Goal: Task Accomplishment & Management: Manage account settings

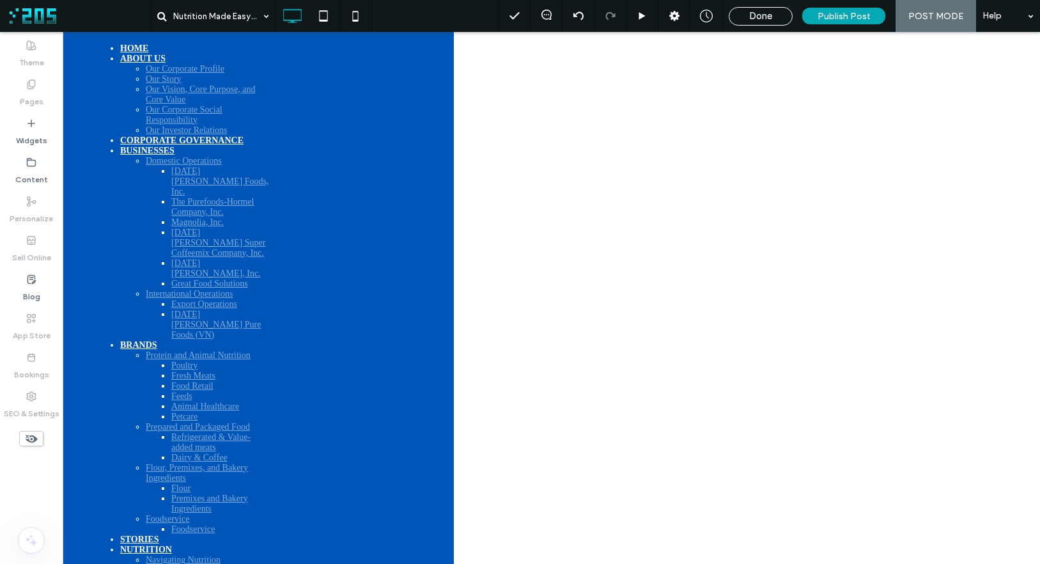
scroll to position [444, 0]
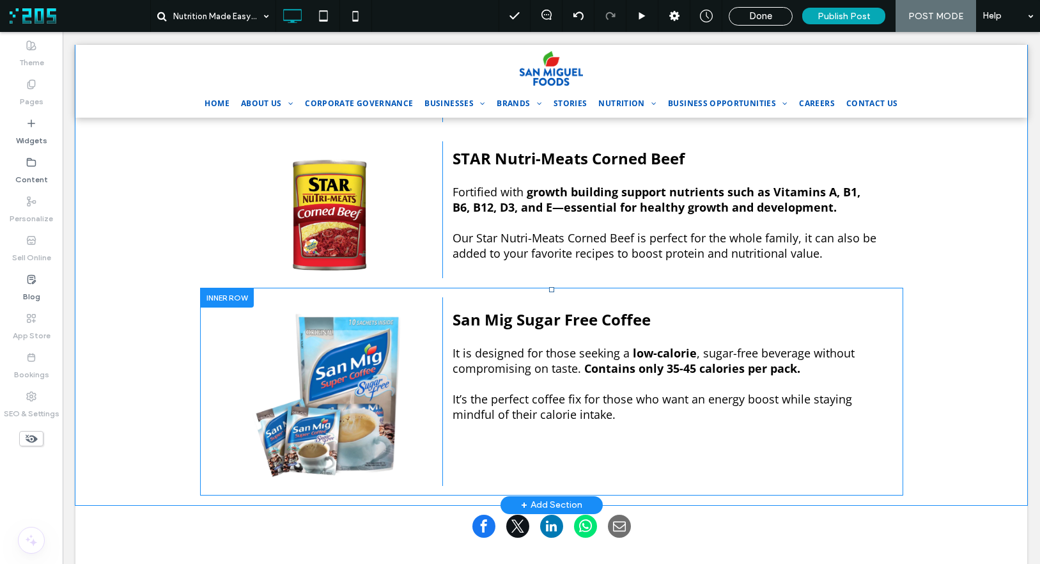
click at [222, 288] on div at bounding box center [227, 298] width 54 height 20
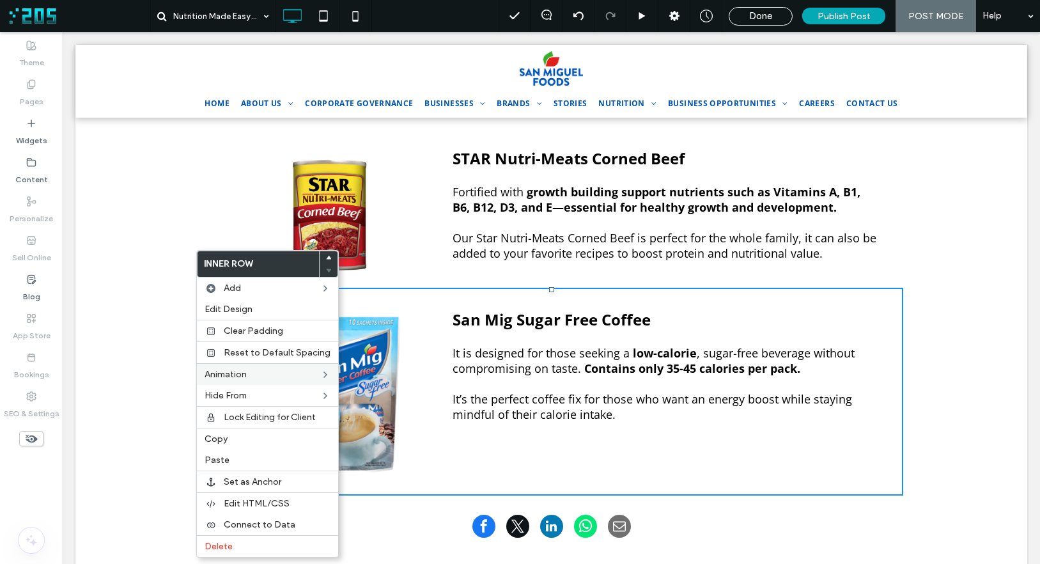
drag, startPoint x: 256, startPoint y: 441, endPoint x: 283, endPoint y: 376, distance: 70.5
click at [256, 441] on label "Copy" at bounding box center [268, 438] width 126 height 11
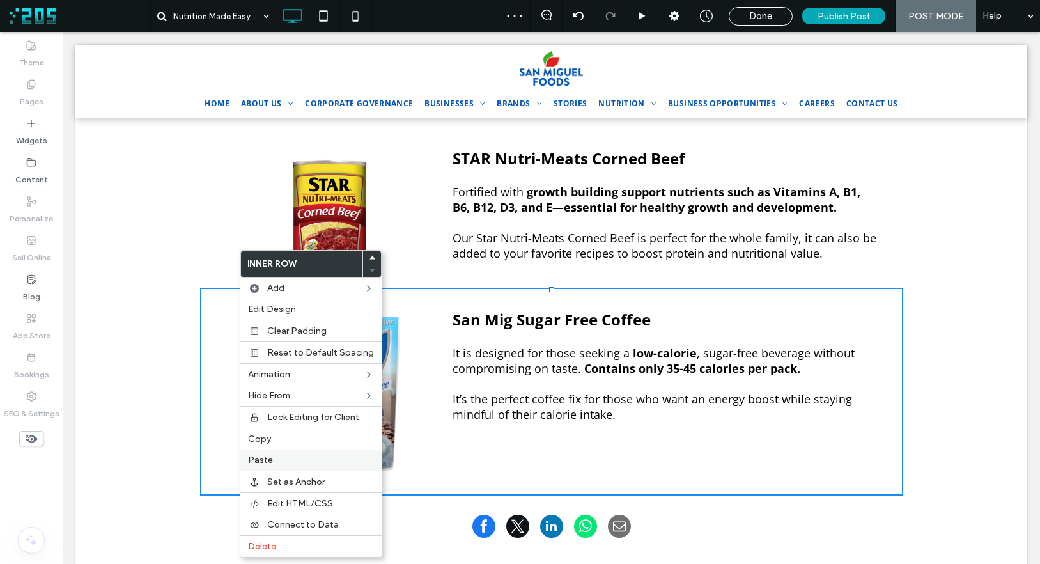
click at [283, 464] on label "Paste" at bounding box center [311, 460] width 126 height 11
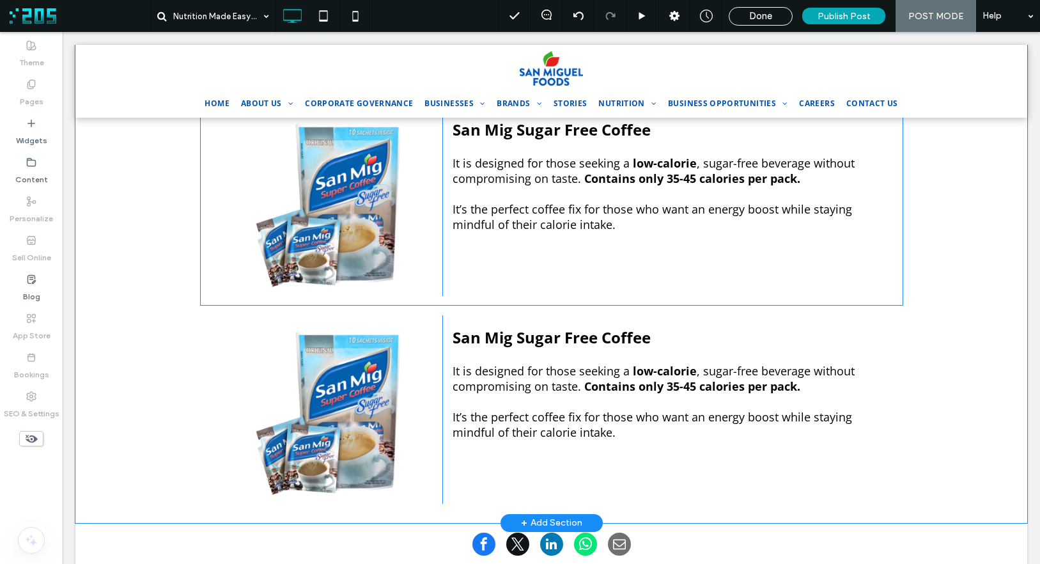
scroll to position [576, 0]
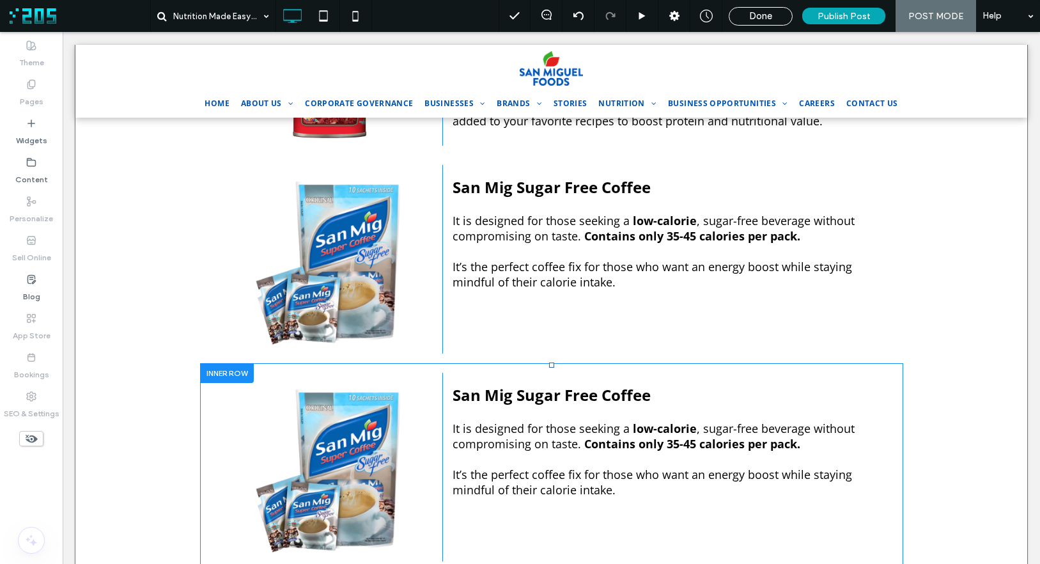
click at [590, 405] on h4 at bounding box center [665, 412] width 425 height 15
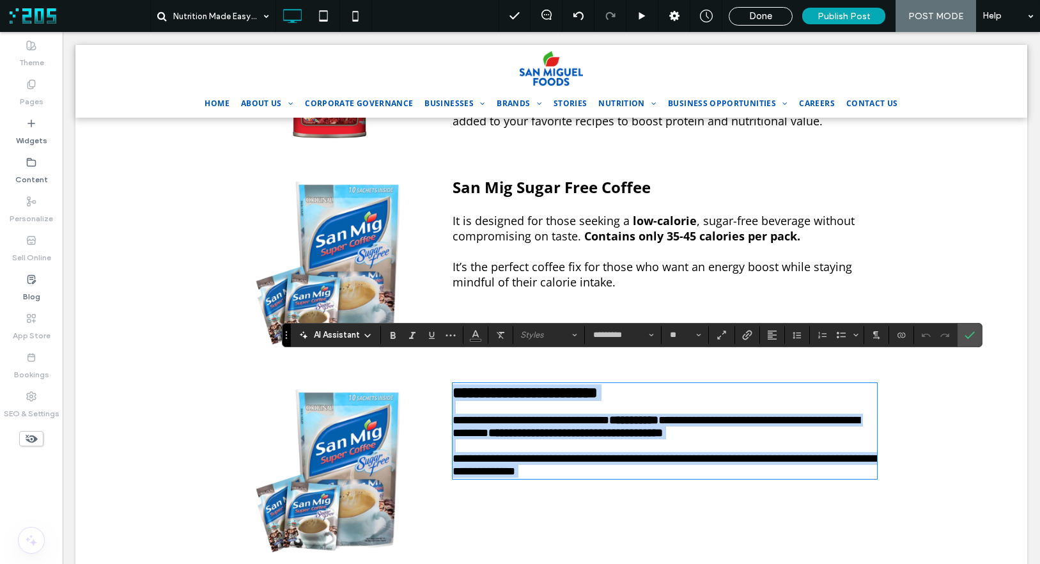
scroll to position [0, 0]
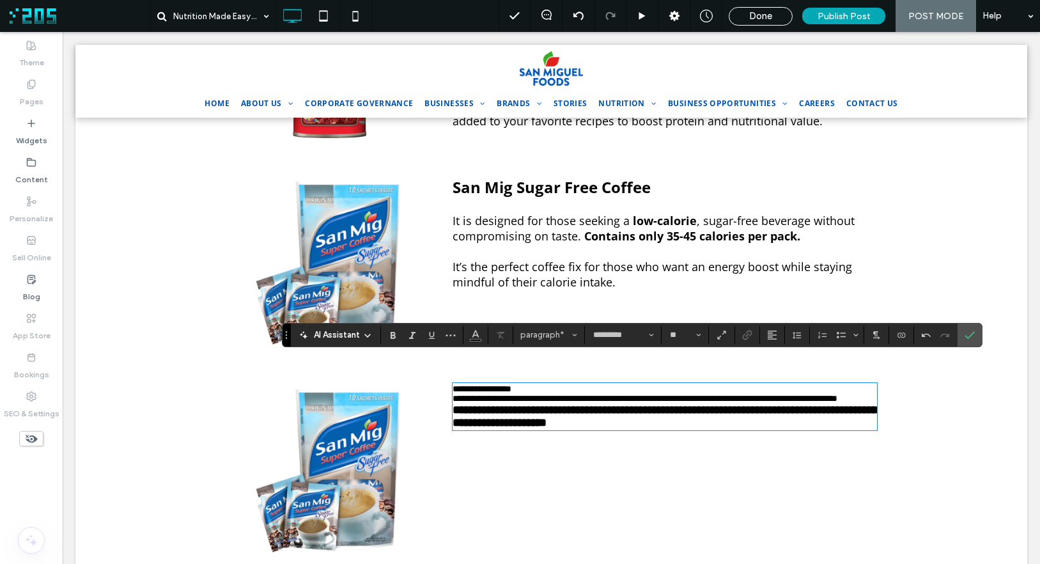
click at [588, 394] on p "**********" at bounding box center [665, 399] width 425 height 10
click at [537, 336] on span "Styles" at bounding box center [545, 335] width 50 height 10
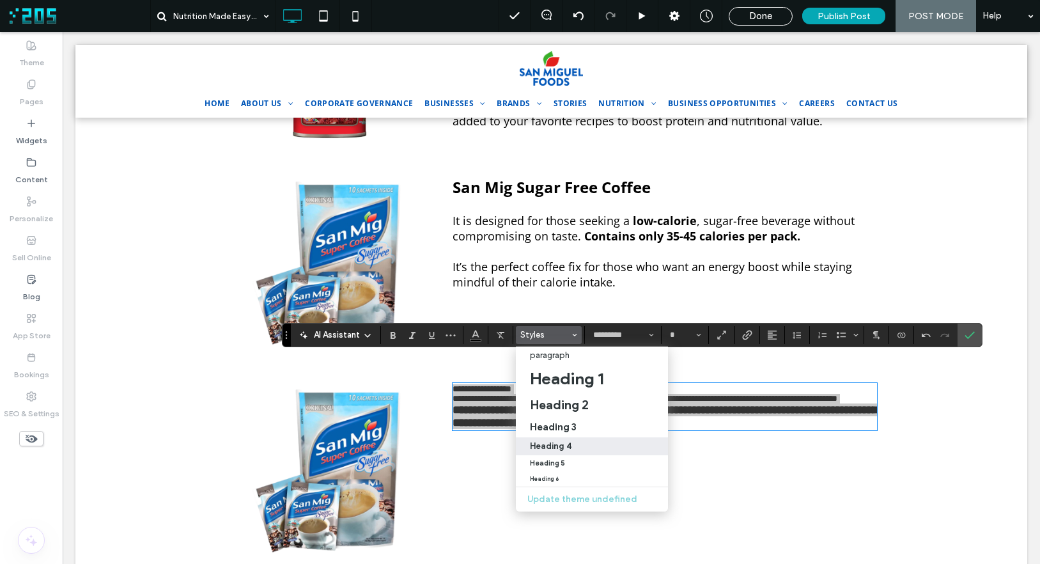
click at [572, 441] on div "Heading 4" at bounding box center [592, 446] width 124 height 10
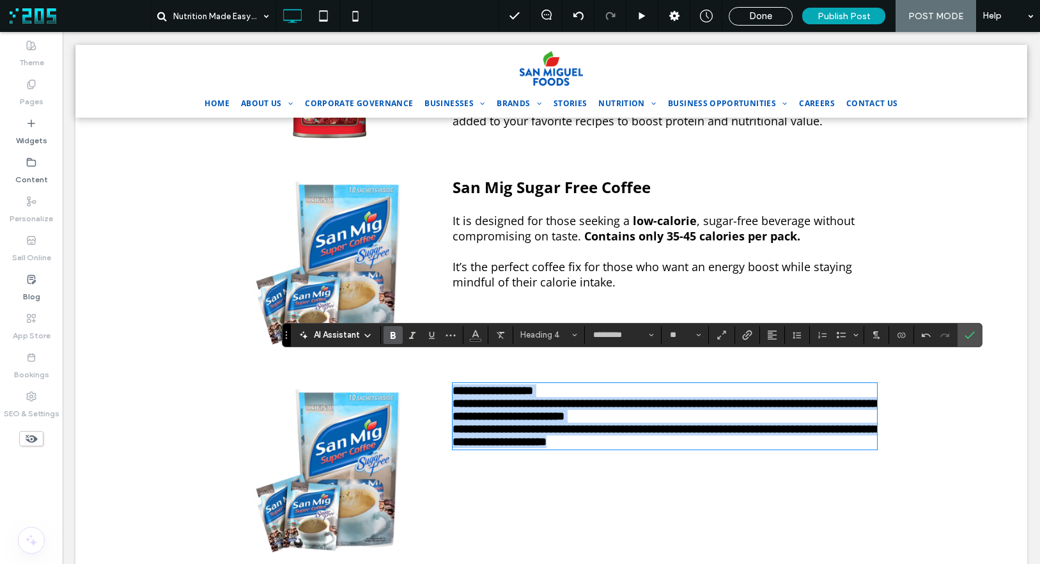
click at [565, 398] on span "**********" at bounding box center [665, 410] width 425 height 24
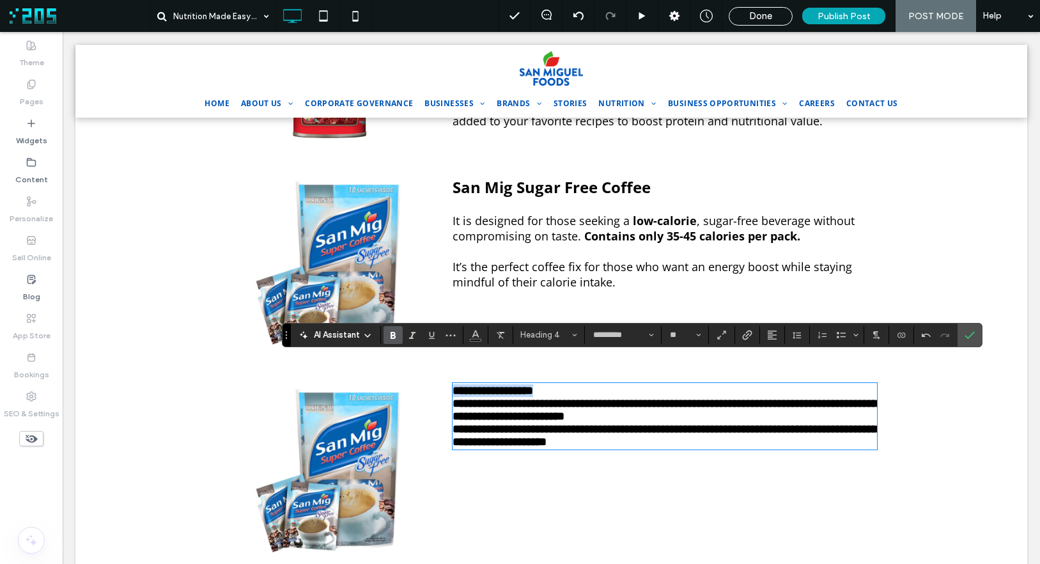
drag, startPoint x: 573, startPoint y: 367, endPoint x: 549, endPoint y: 375, distance: 24.9
click at [418, 373] on div "**********" at bounding box center [552, 467] width 652 height 189
click at [553, 325] on div "AI Assistant Heading 4 ********* **" at bounding box center [632, 335] width 701 height 24
click at [552, 333] on span "Heading 4" at bounding box center [545, 335] width 50 height 10
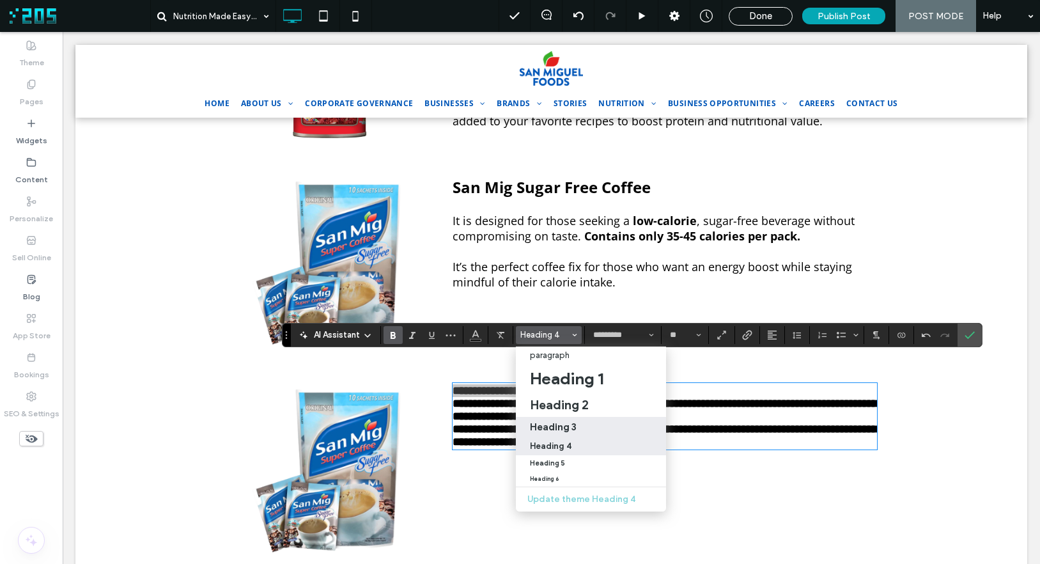
click at [581, 429] on div "Heading 3" at bounding box center [591, 427] width 122 height 12
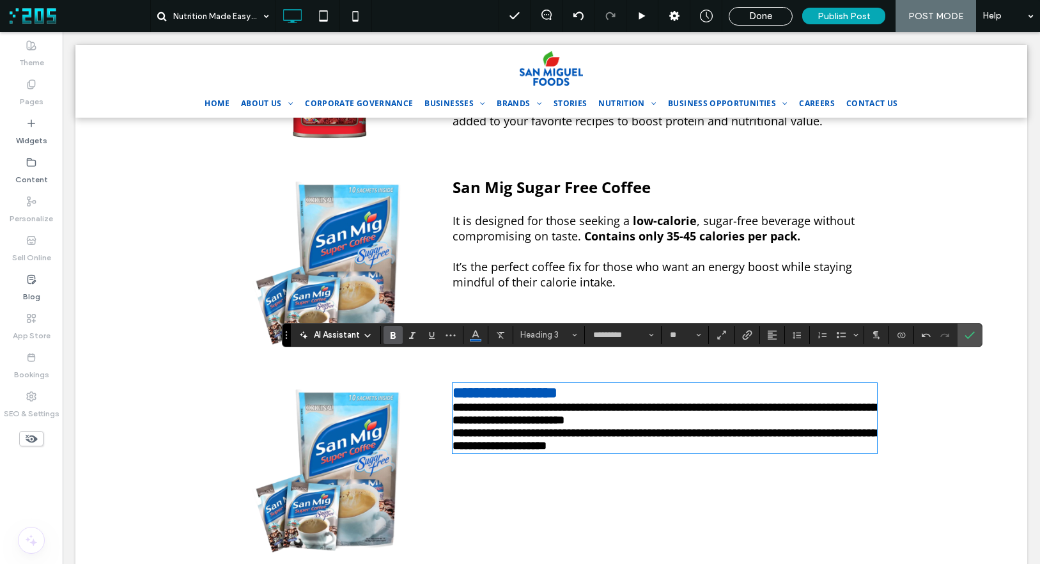
click at [582, 406] on span "**********" at bounding box center [665, 414] width 425 height 24
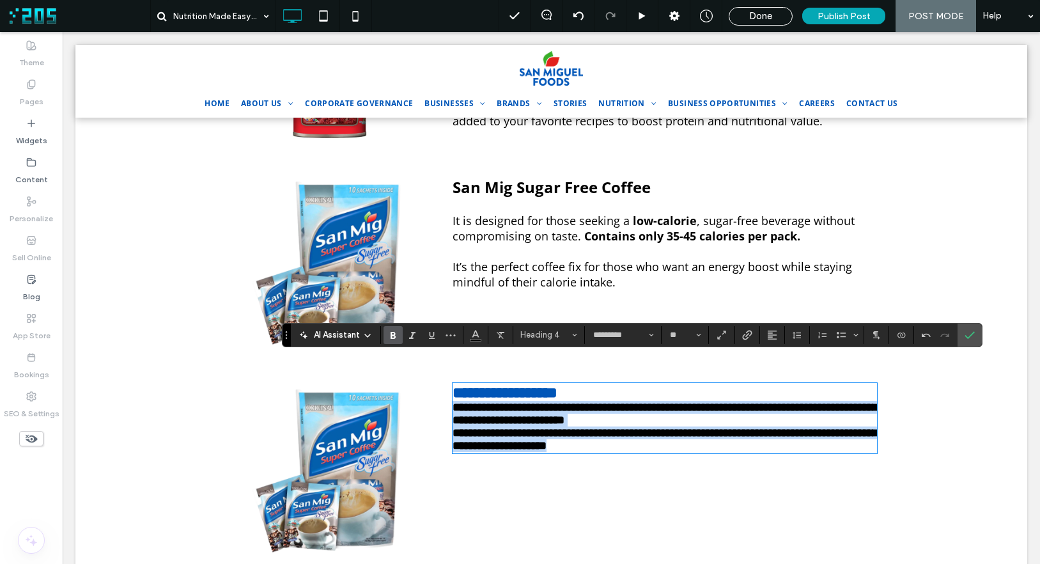
drag, startPoint x: 715, startPoint y: 435, endPoint x: 428, endPoint y: 389, distance: 290.1
click at [428, 389] on div "**********" at bounding box center [552, 467] width 652 height 189
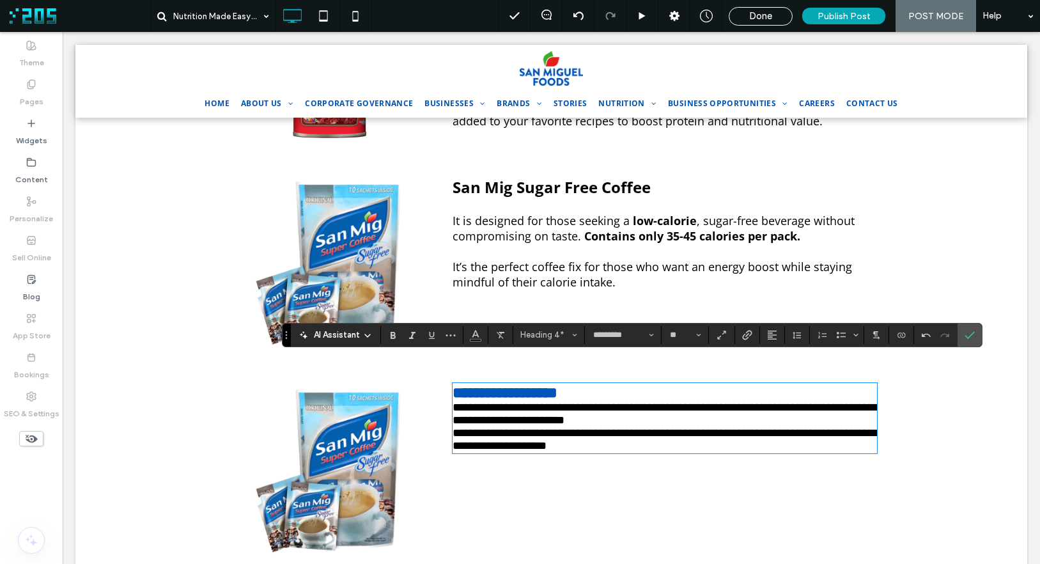
click at [628, 384] on h3 "**********" at bounding box center [665, 392] width 425 height 17
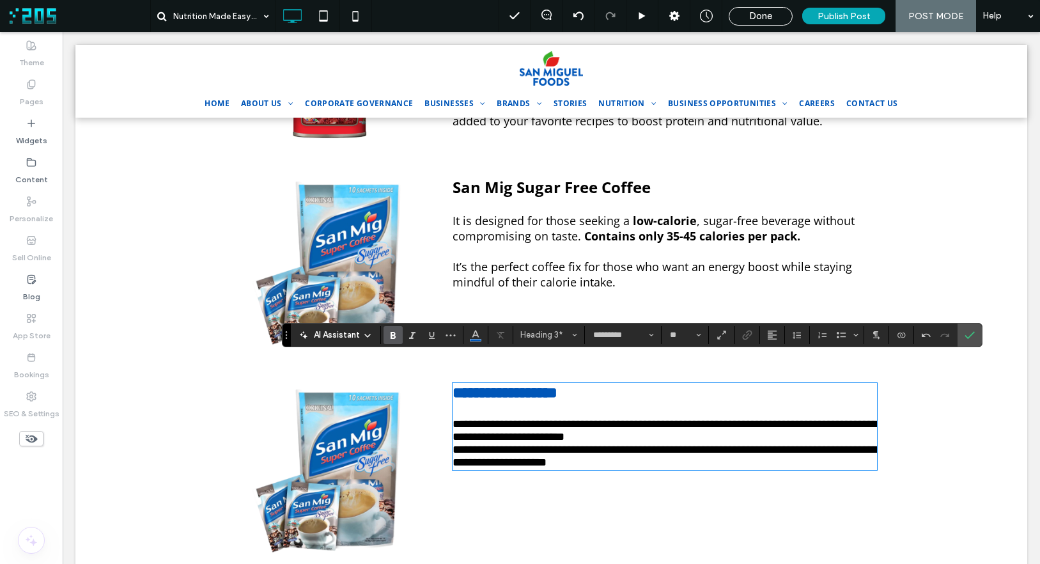
type input "**"
click at [641, 457] on h4 "**********" at bounding box center [665, 456] width 425 height 26
click at [720, 425] on h4 "**********" at bounding box center [665, 430] width 425 height 26
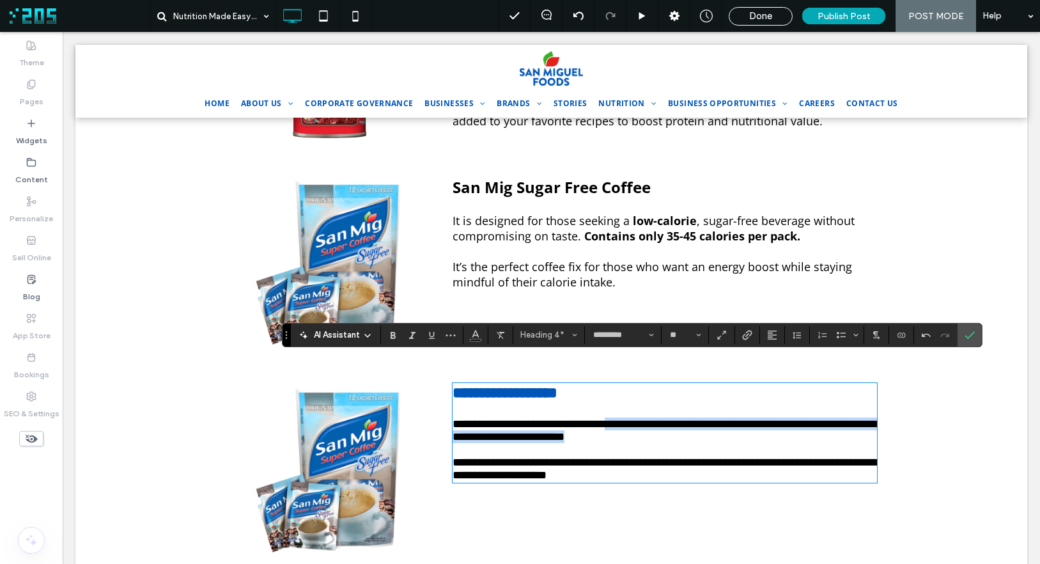
drag, startPoint x: 627, startPoint y: 409, endPoint x: 724, endPoint y: 428, distance: 98.9
click at [724, 428] on h4 "**********" at bounding box center [665, 430] width 425 height 26
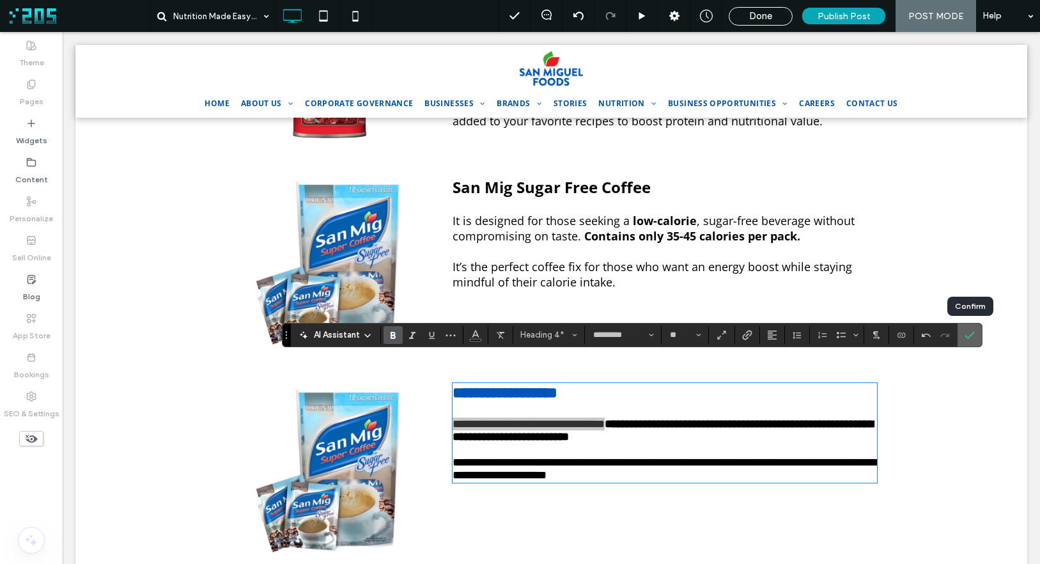
drag, startPoint x: 968, startPoint y: 335, endPoint x: 203, endPoint y: 320, distance: 765.4
click at [968, 335] on icon "Confirm" at bounding box center [970, 335] width 10 height 10
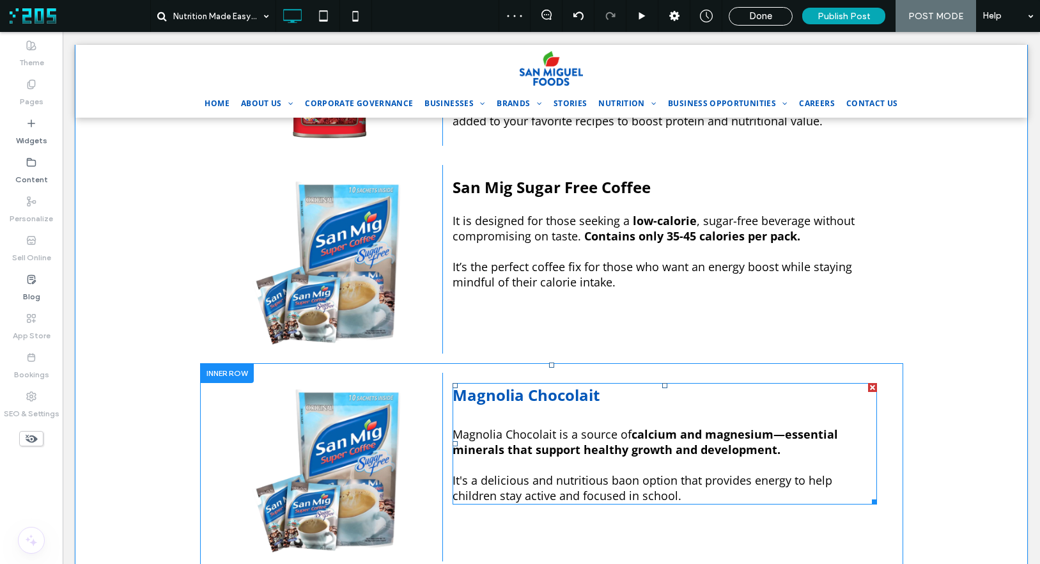
click at [582, 405] on h3 at bounding box center [665, 415] width 425 height 21
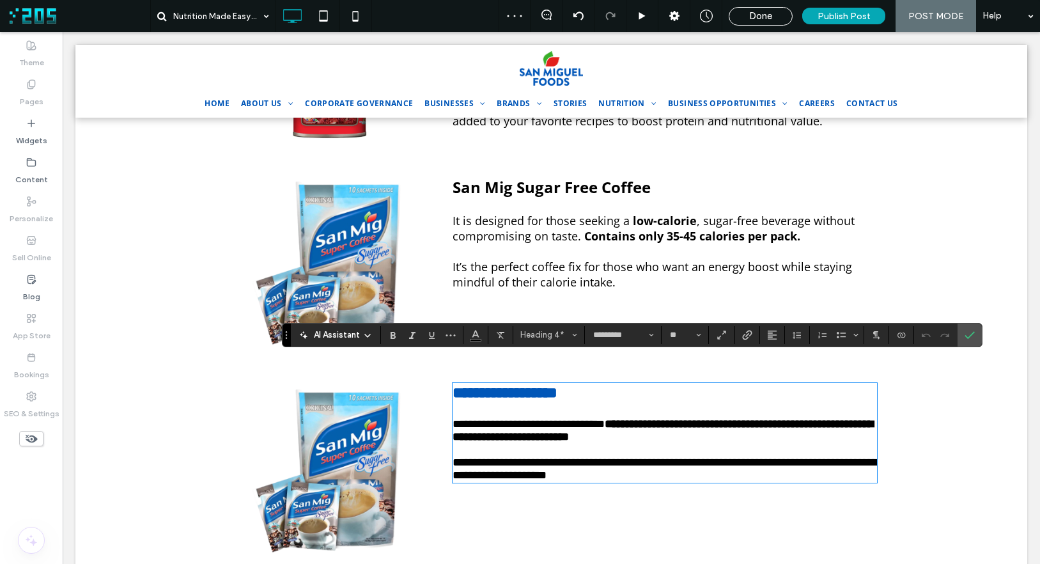
click at [604, 384] on h3 "**********" at bounding box center [665, 392] width 425 height 17
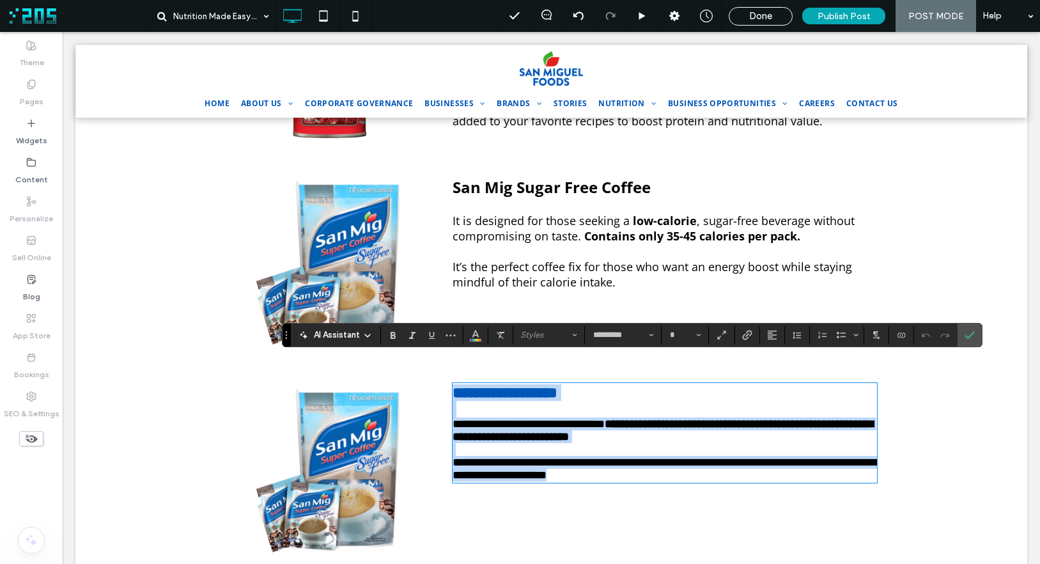
drag, startPoint x: 512, startPoint y: 366, endPoint x: 571, endPoint y: 373, distance: 59.2
click at [513, 385] on span "**********" at bounding box center [505, 392] width 105 height 15
type input "**"
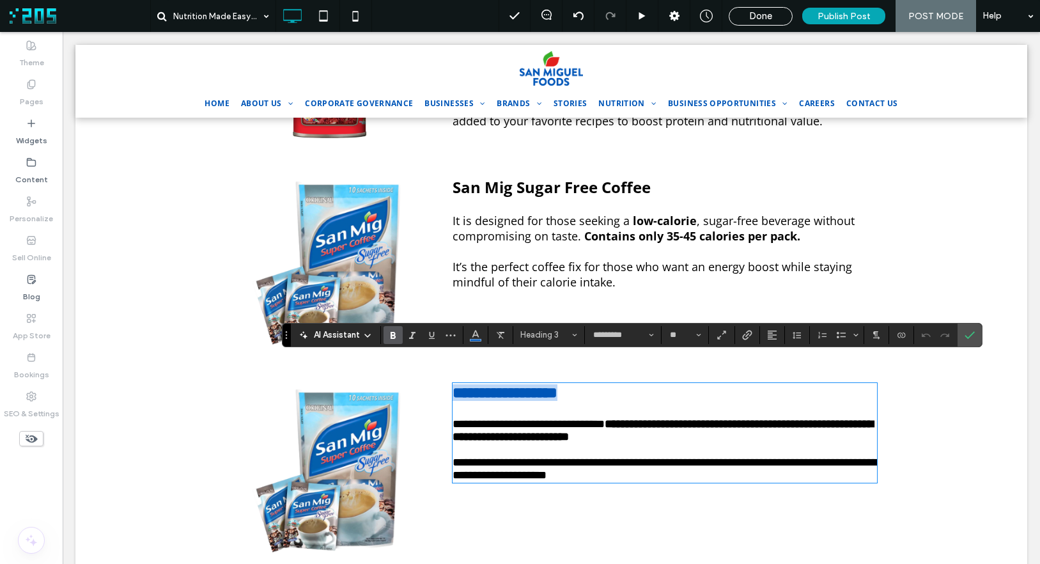
drag, startPoint x: 619, startPoint y: 370, endPoint x: 425, endPoint y: 361, distance: 194.5
click at [425, 373] on div "**********" at bounding box center [552, 467] width 652 height 189
drag, startPoint x: 471, startPoint y: 334, endPoint x: 503, endPoint y: 338, distance: 32.2
click at [471, 334] on icon "Color" at bounding box center [476, 334] width 10 height 10
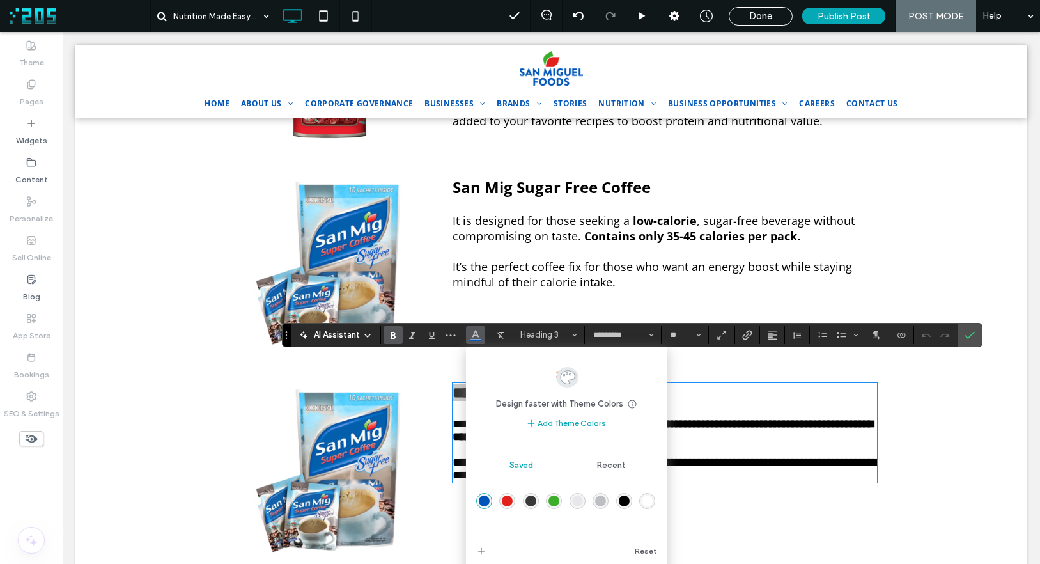
click at [622, 502] on div "rgba(0,0,0,1)" at bounding box center [624, 500] width 11 height 11
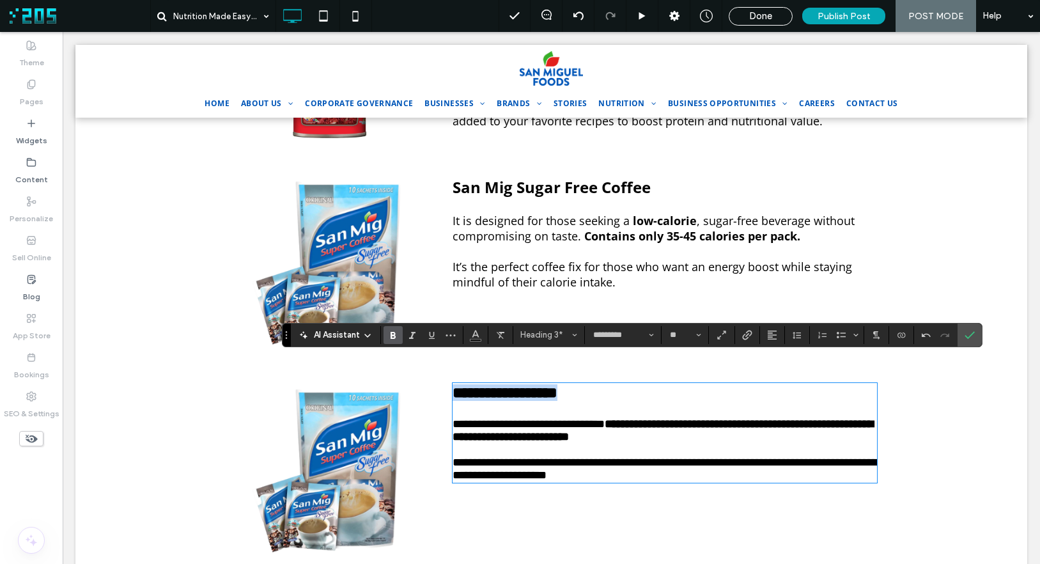
click at [623, 384] on h3 "**********" at bounding box center [665, 392] width 425 height 17
drag, startPoint x: 634, startPoint y: 370, endPoint x: 382, endPoint y: 361, distance: 252.1
click at [384, 373] on div "**********" at bounding box center [552, 467] width 652 height 189
copy span "**********"
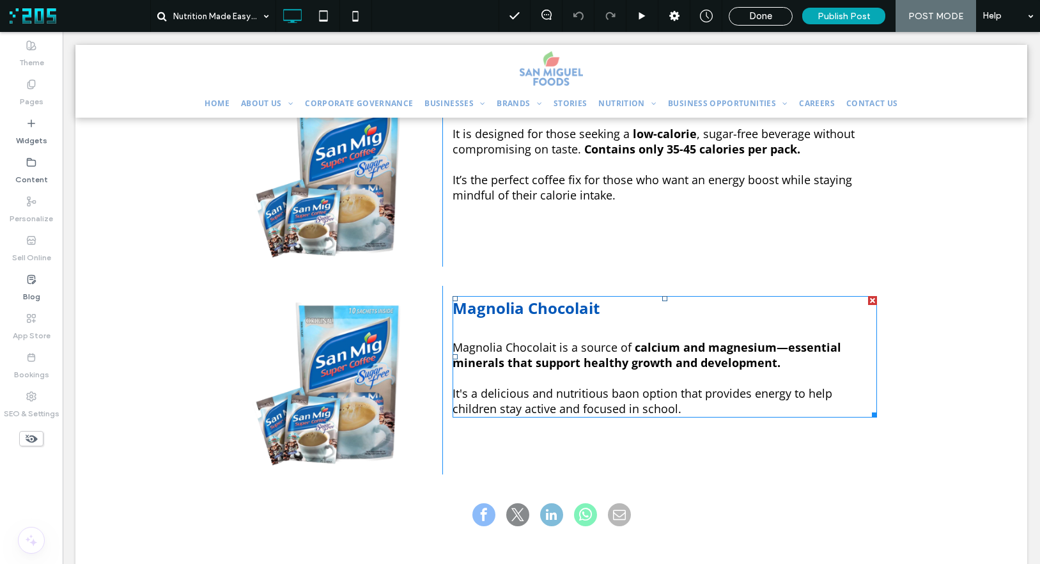
scroll to position [671, 0]
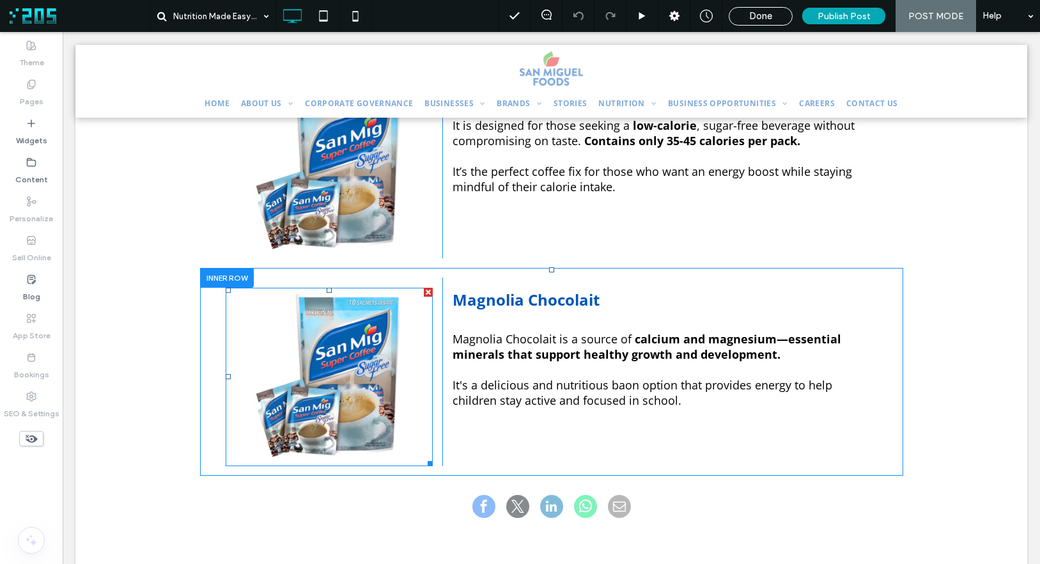
click at [327, 323] on img at bounding box center [330, 377] width 208 height 178
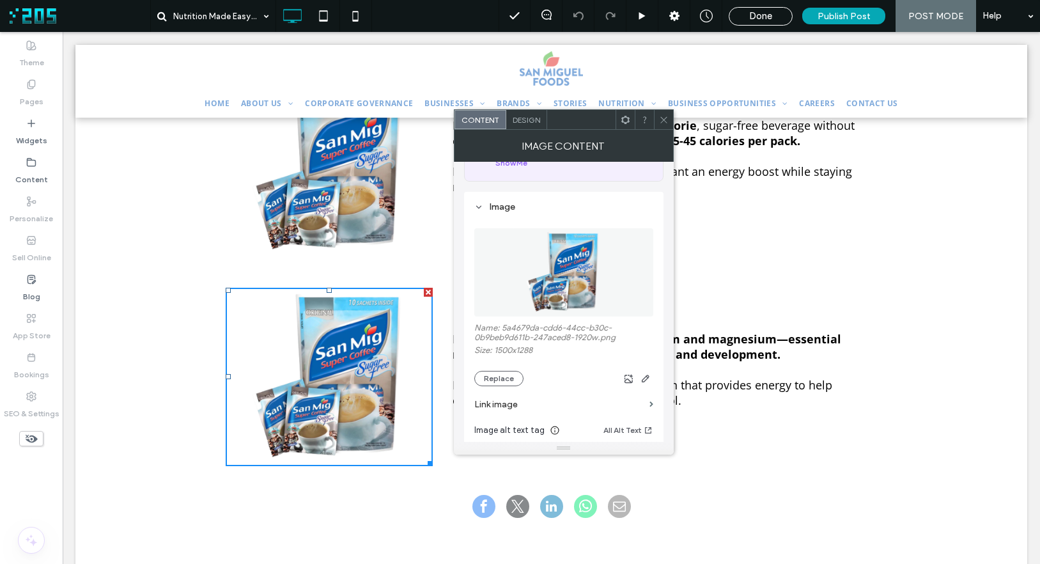
scroll to position [93, 0]
click at [507, 374] on button "Replace" at bounding box center [498, 376] width 49 height 15
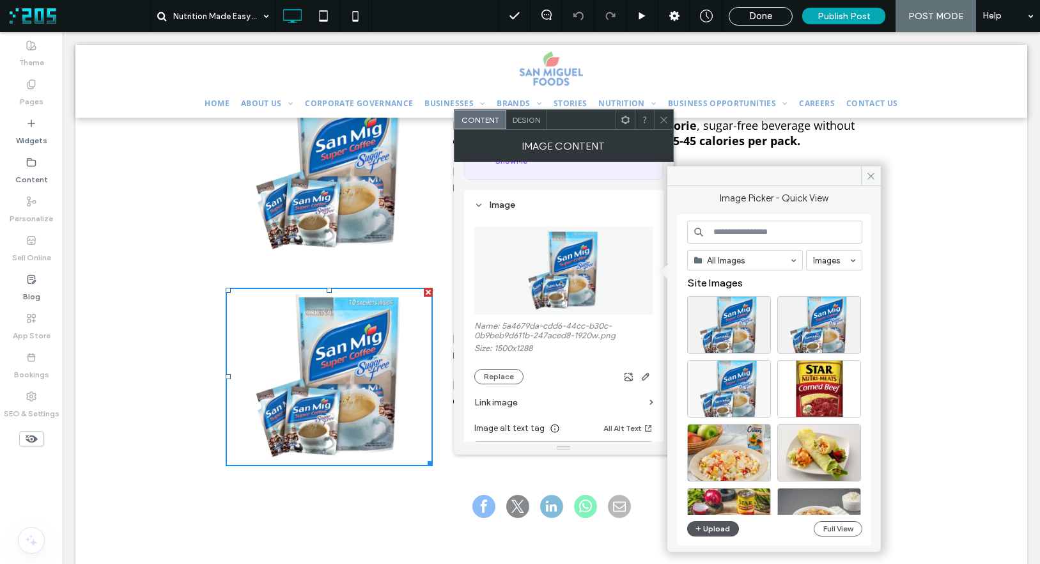
click at [715, 530] on button "Upload" at bounding box center [713, 528] width 52 height 15
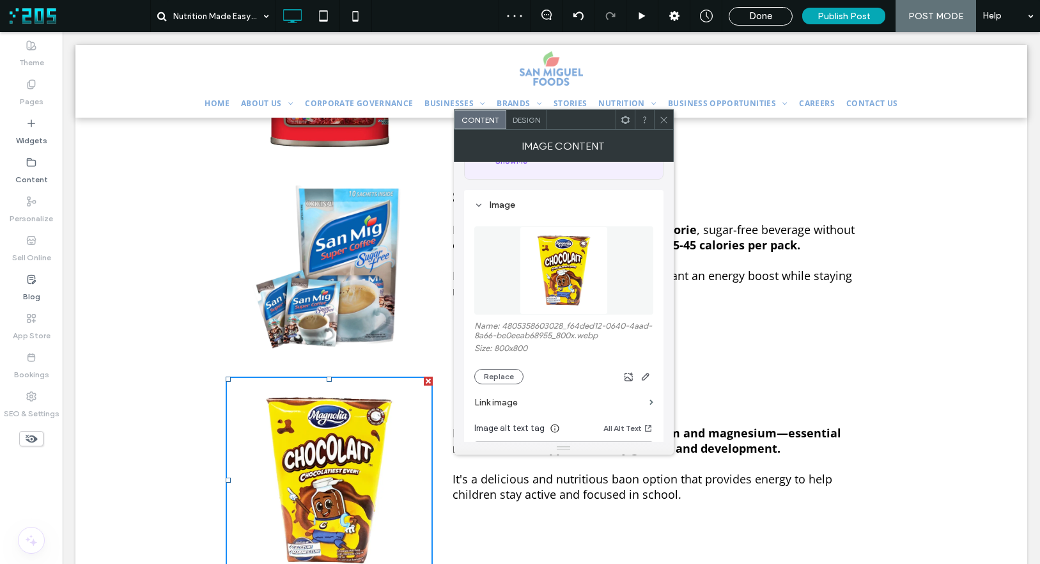
scroll to position [710, 0]
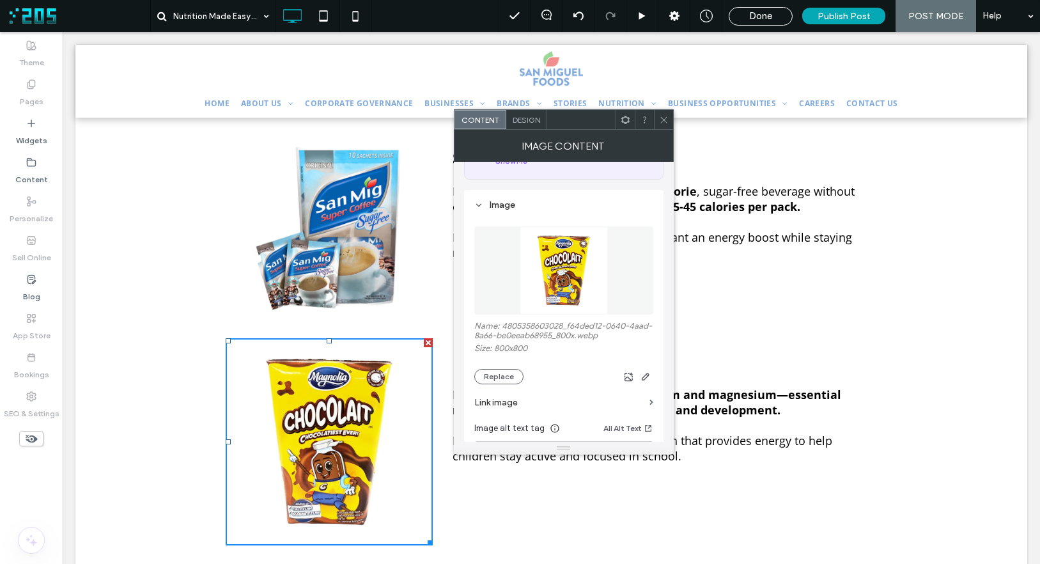
click at [656, 114] on div at bounding box center [663, 119] width 19 height 19
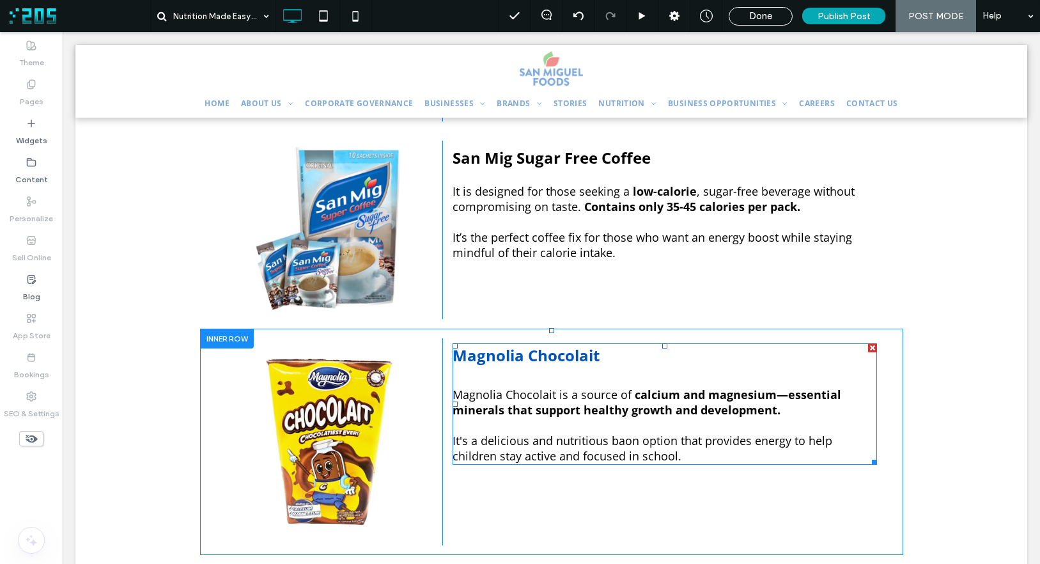
click at [571, 345] on span "Magnolia Chocolait" at bounding box center [526, 355] width 147 height 21
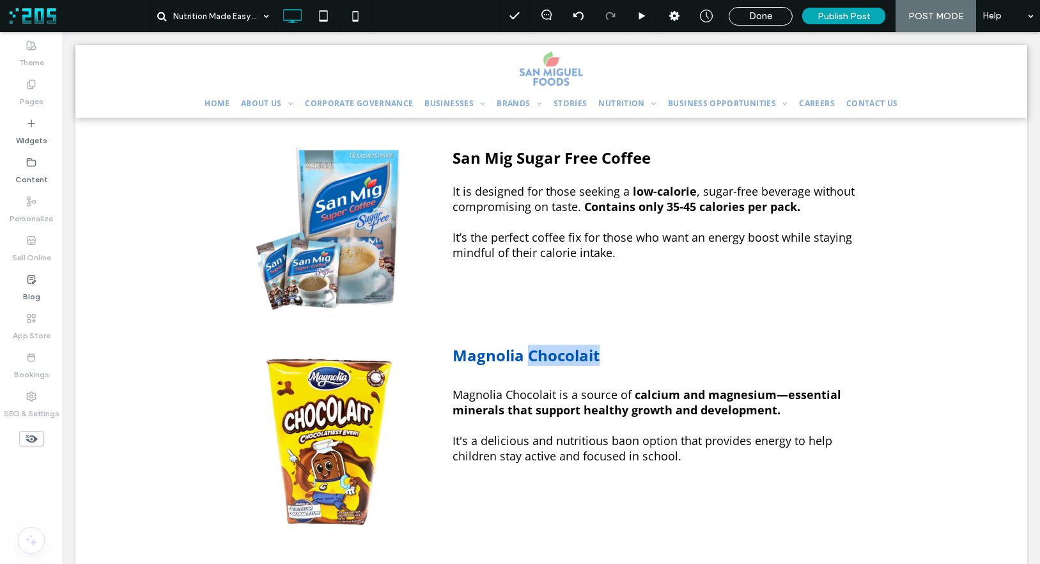
click at [571, 345] on span "Magnolia Chocolait" at bounding box center [526, 355] width 147 height 21
click at [609, 345] on h3 "Magnolia Chocolait" at bounding box center [665, 355] width 425 height 21
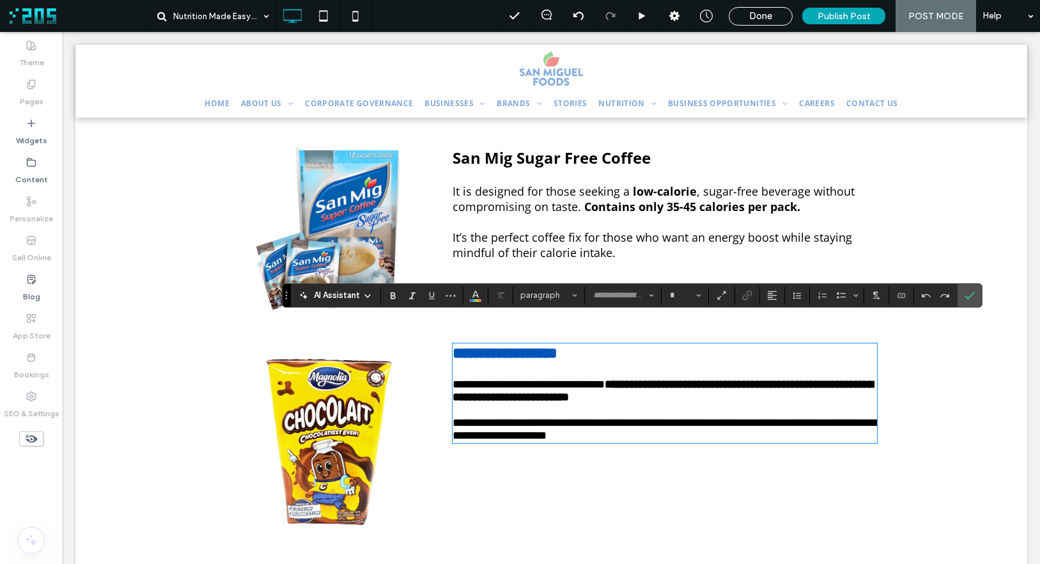
type input "*********"
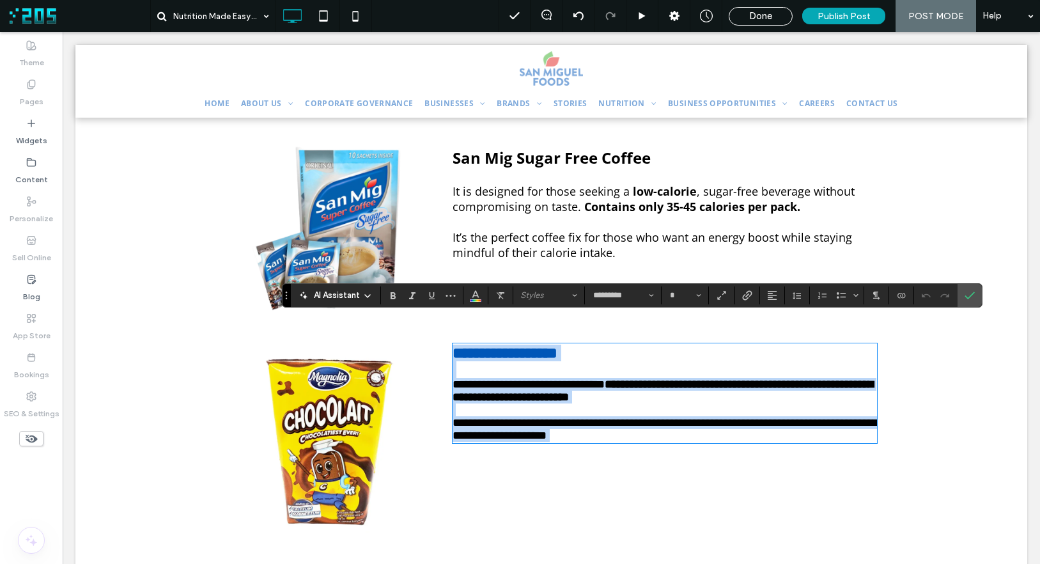
click at [616, 345] on h3 "**********" at bounding box center [665, 353] width 425 height 17
type input "**"
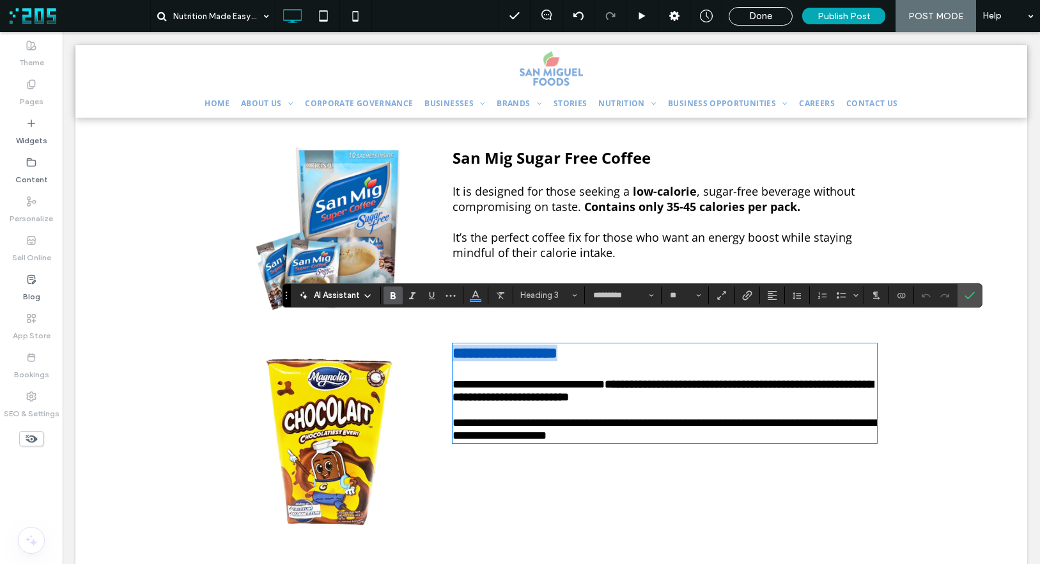
drag, startPoint x: 613, startPoint y: 336, endPoint x: 403, endPoint y: 332, distance: 209.7
click at [403, 338] on div "**********" at bounding box center [552, 442] width 652 height 208
click at [469, 297] on button "Color" at bounding box center [475, 295] width 19 height 18
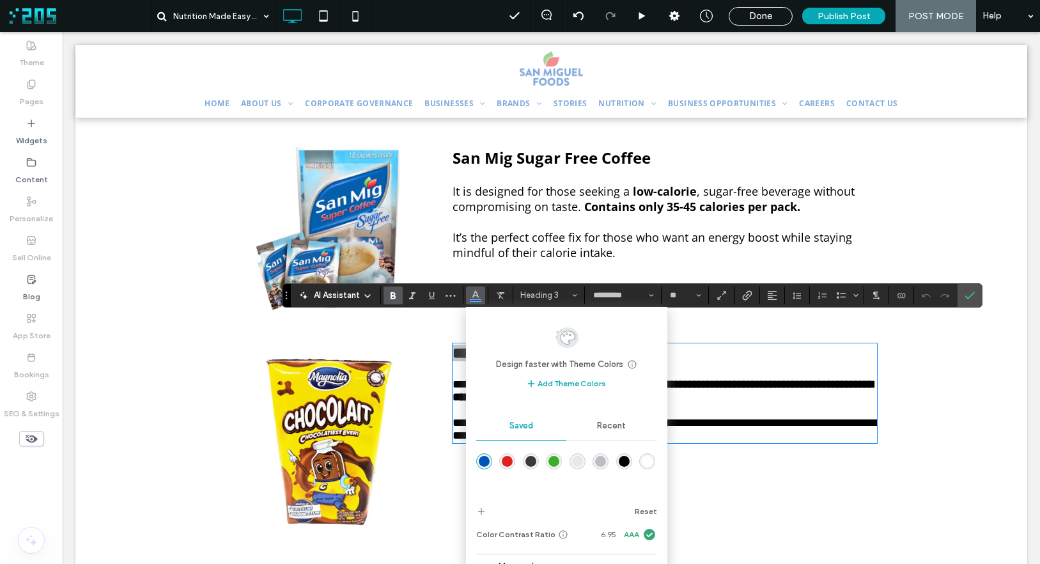
click at [625, 464] on div "rgba(0,0,0,1)" at bounding box center [624, 461] width 11 height 11
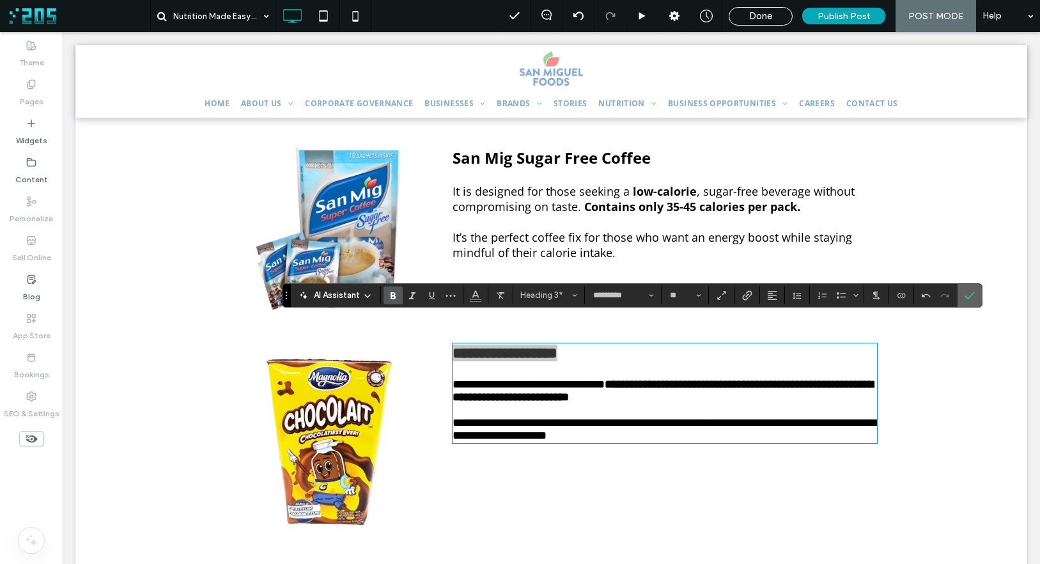
drag, startPoint x: 972, startPoint y: 297, endPoint x: 598, endPoint y: 277, distance: 375.2
click at [972, 297] on icon "Confirm" at bounding box center [970, 295] width 10 height 10
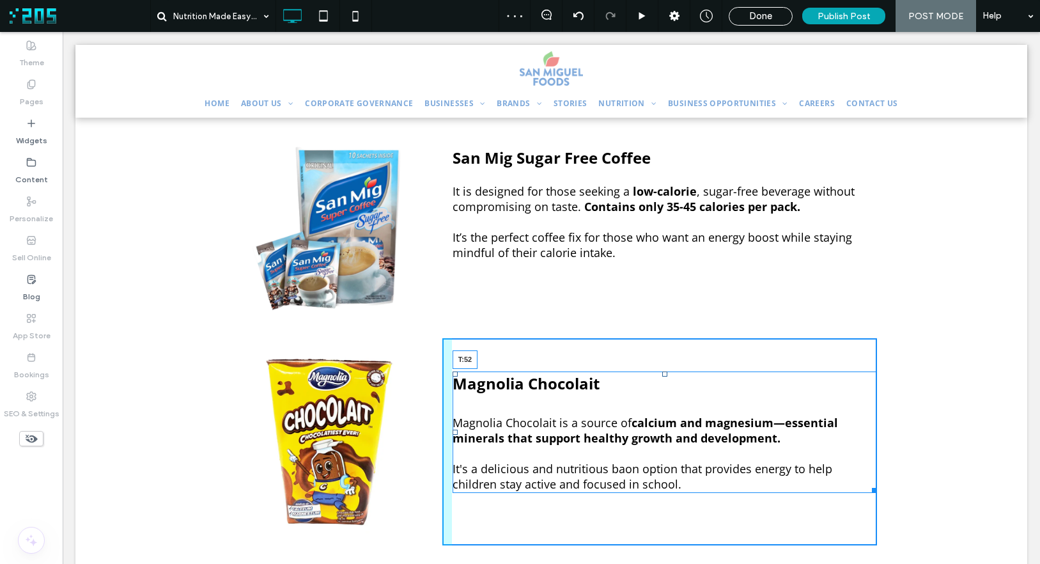
drag, startPoint x: 658, startPoint y: 318, endPoint x: 650, endPoint y: 347, distance: 29.2
click at [650, 371] on div "Magnolia Chocolait Magnolia Chocolait is a source of calcium and magnesium—esse…" at bounding box center [665, 431] width 425 height 121
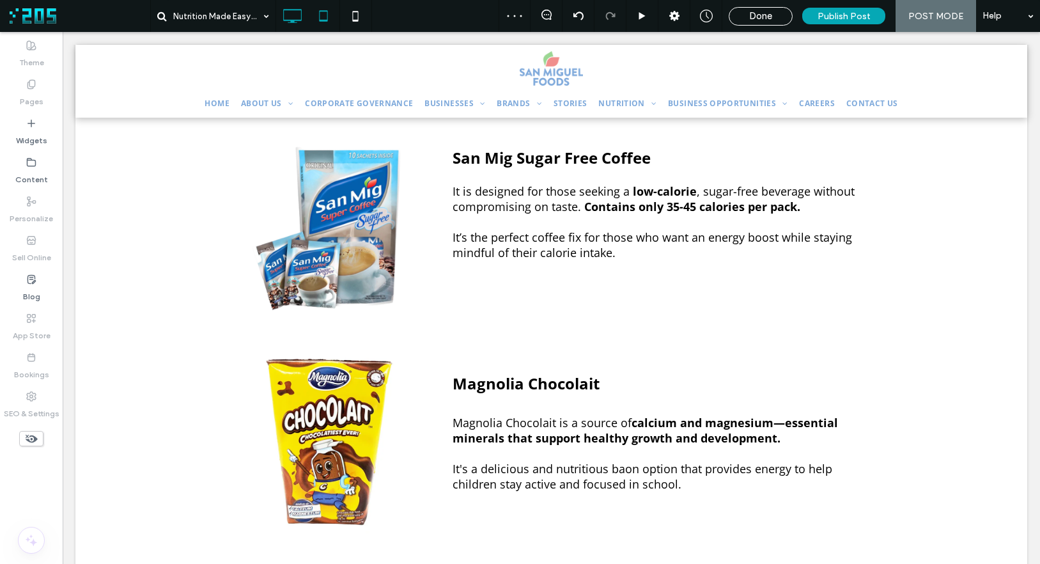
scroll to position [671, 0]
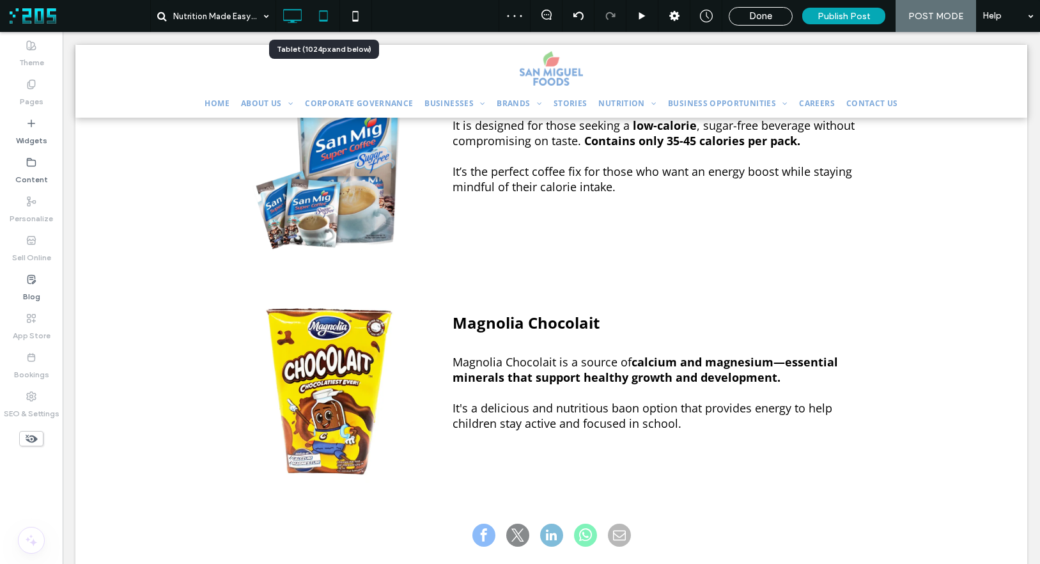
click at [326, 16] on icon at bounding box center [324, 16] width 26 height 26
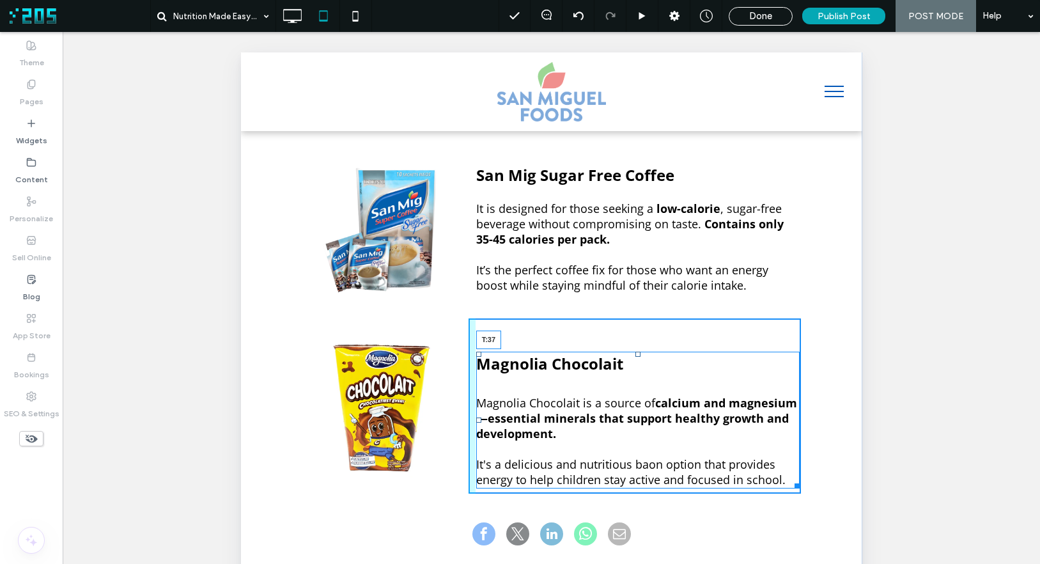
drag, startPoint x: 632, startPoint y: 339, endPoint x: 562, endPoint y: 82, distance: 266.3
click at [635, 352] on div at bounding box center [637, 354] width 5 height 5
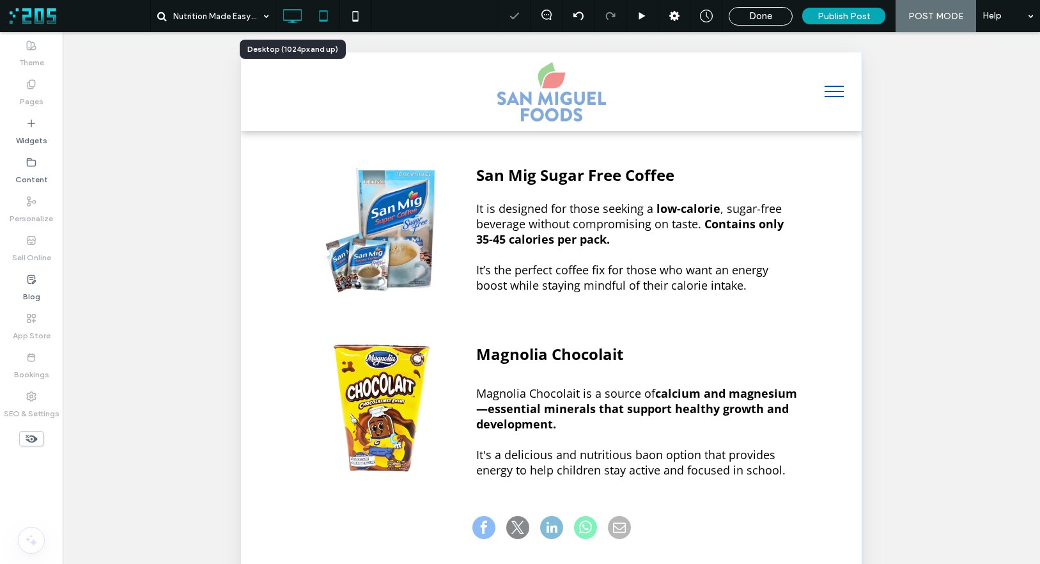
click at [289, 16] on icon at bounding box center [292, 16] width 26 height 26
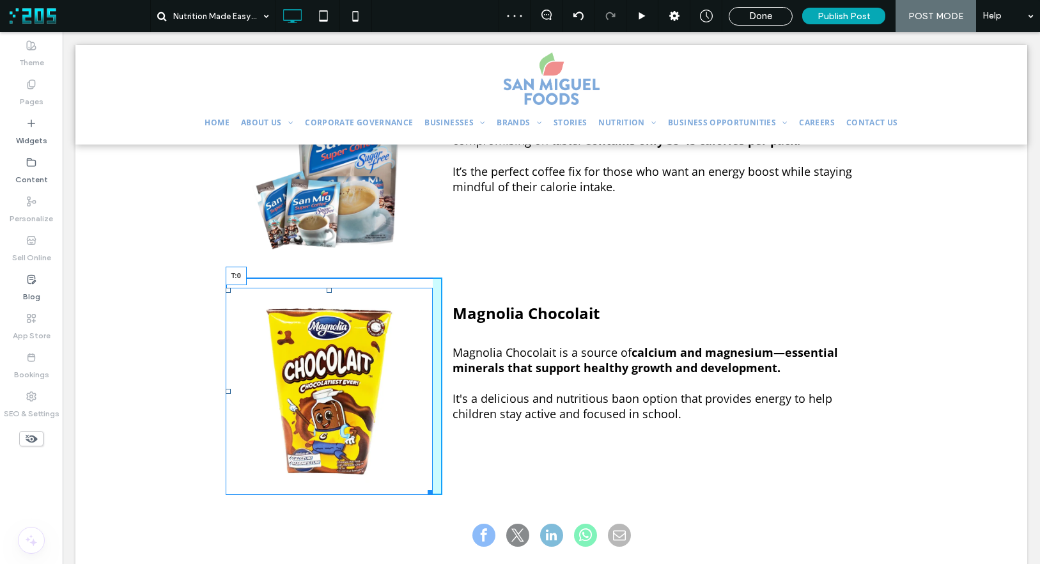
drag, startPoint x: 324, startPoint y: 262, endPoint x: 387, endPoint y: 284, distance: 67.5
click at [327, 288] on div at bounding box center [329, 290] width 5 height 5
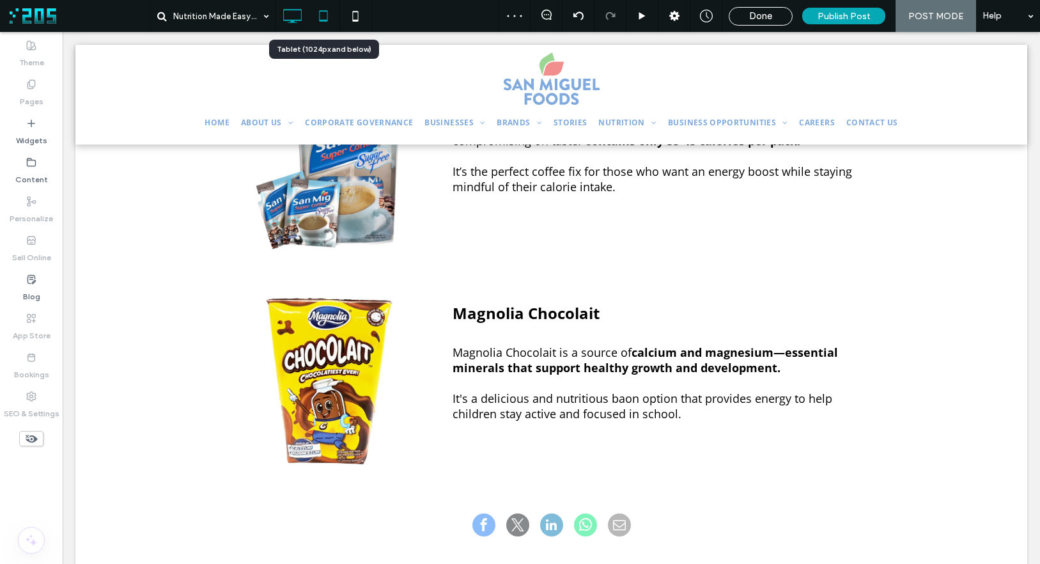
click at [332, 19] on icon at bounding box center [324, 16] width 26 height 26
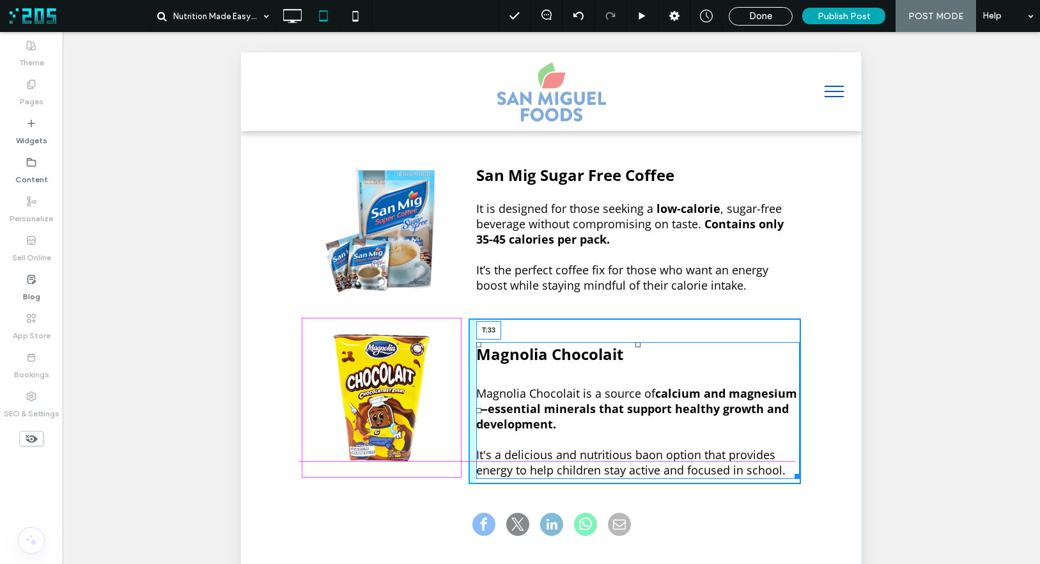
drag, startPoint x: 630, startPoint y: 327, endPoint x: 704, endPoint y: 81, distance: 256.3
click at [630, 322] on div "Magnolia Chocolait Magnolia Chocolait is a source of calcium and magnesium—esse…" at bounding box center [634, 401] width 332 height 166
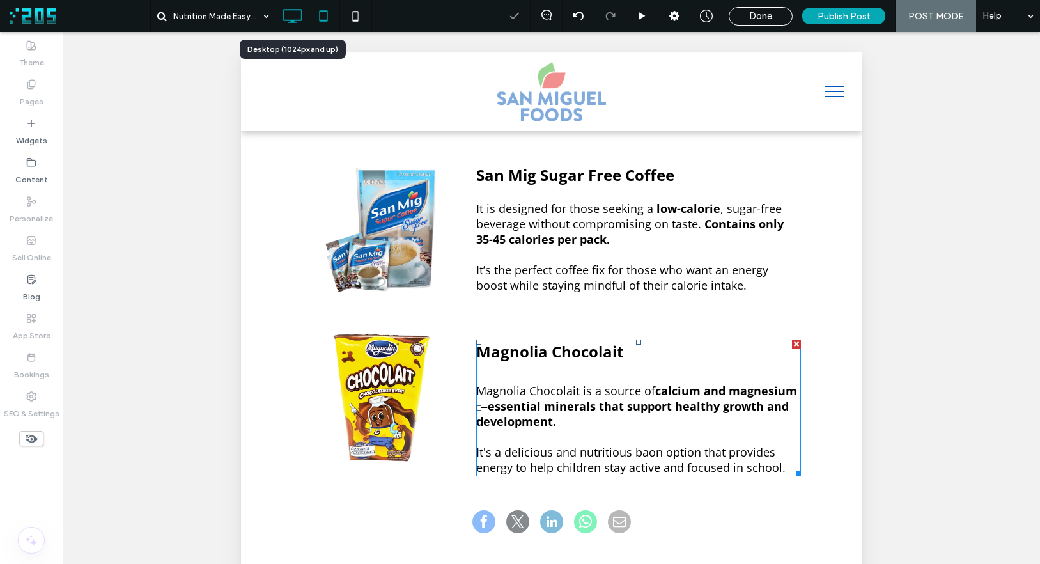
click at [288, 17] on icon at bounding box center [292, 16] width 26 height 26
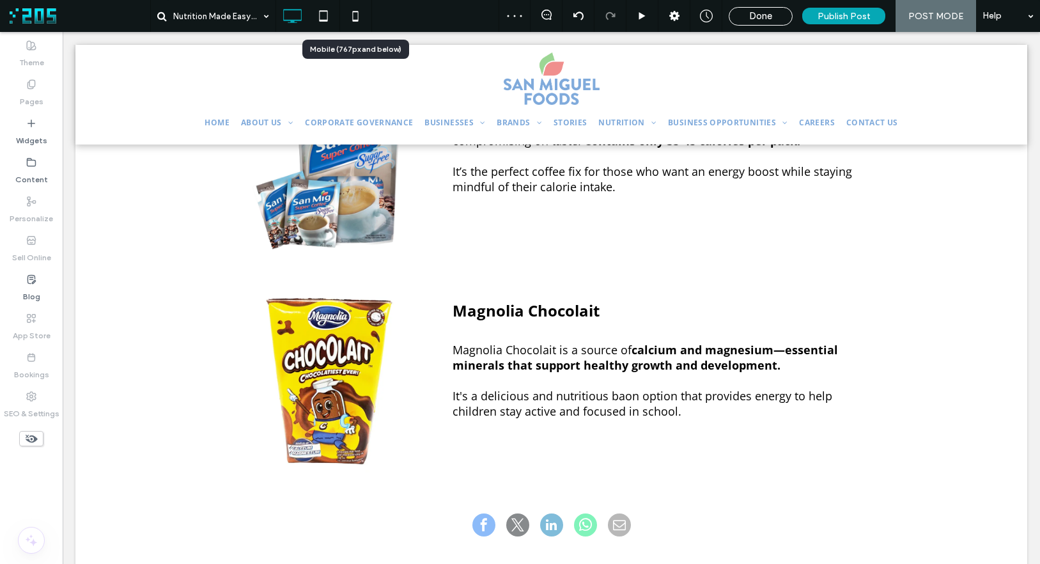
drag, startPoint x: 355, startPoint y: 15, endPoint x: 517, endPoint y: 127, distance: 197.6
click at [355, 15] on icon at bounding box center [356, 16] width 26 height 26
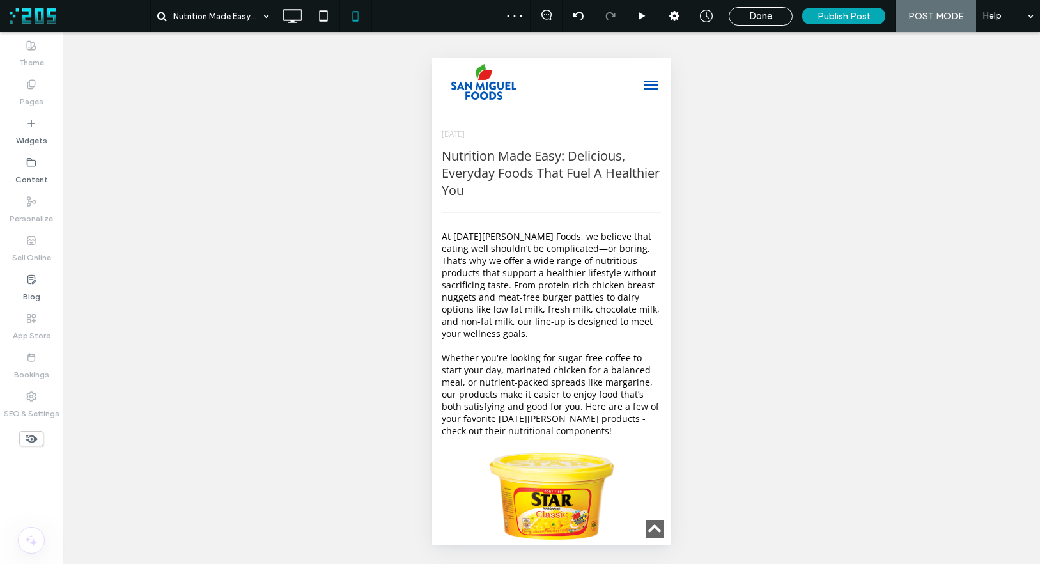
scroll to position [996, 0]
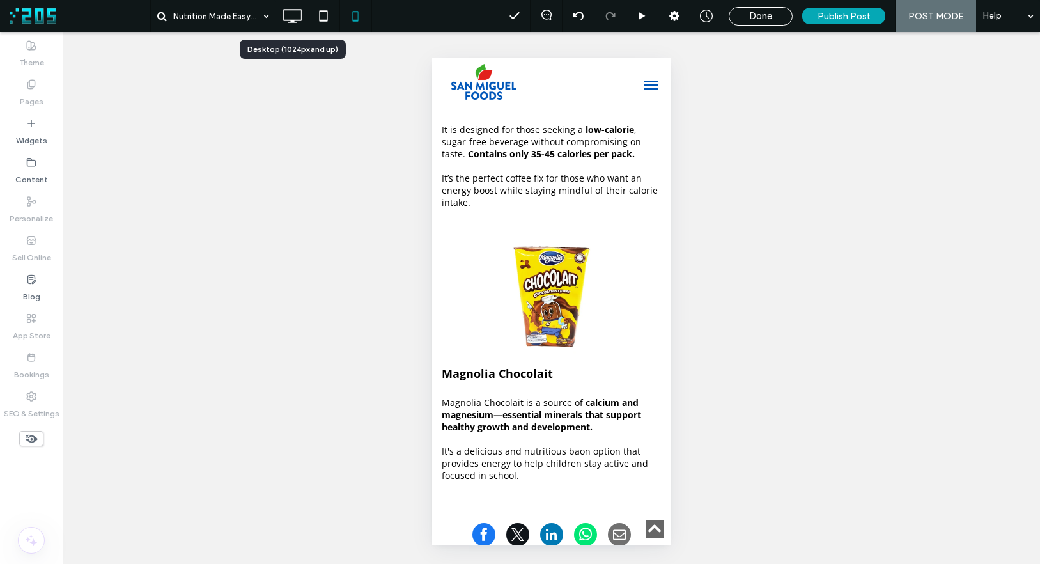
drag, startPoint x: 293, startPoint y: 19, endPoint x: 304, endPoint y: 22, distance: 11.9
click at [293, 19] on icon at bounding box center [292, 16] width 26 height 26
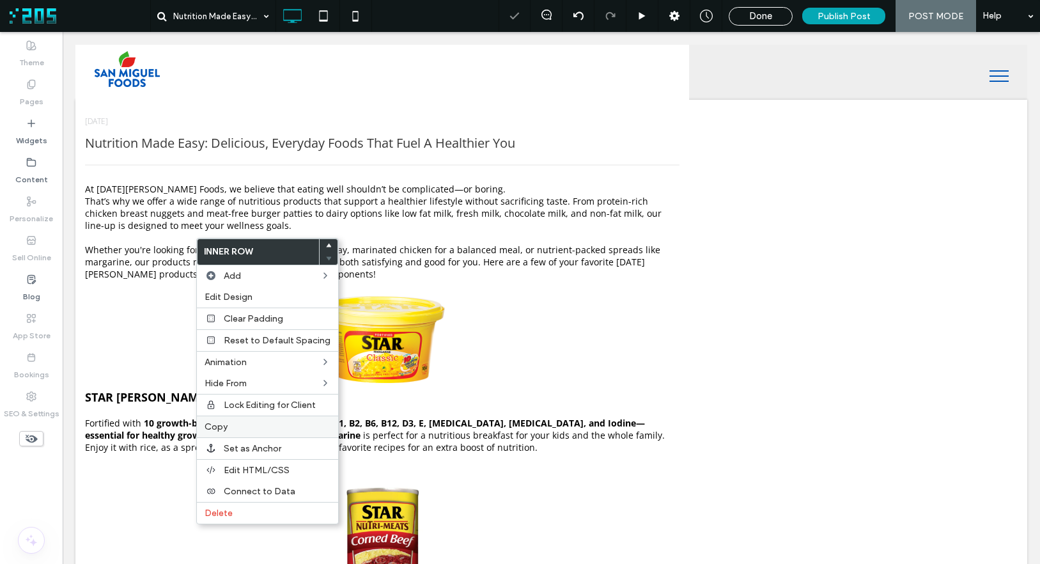
click at [221, 431] on span "Copy" at bounding box center [216, 426] width 23 height 11
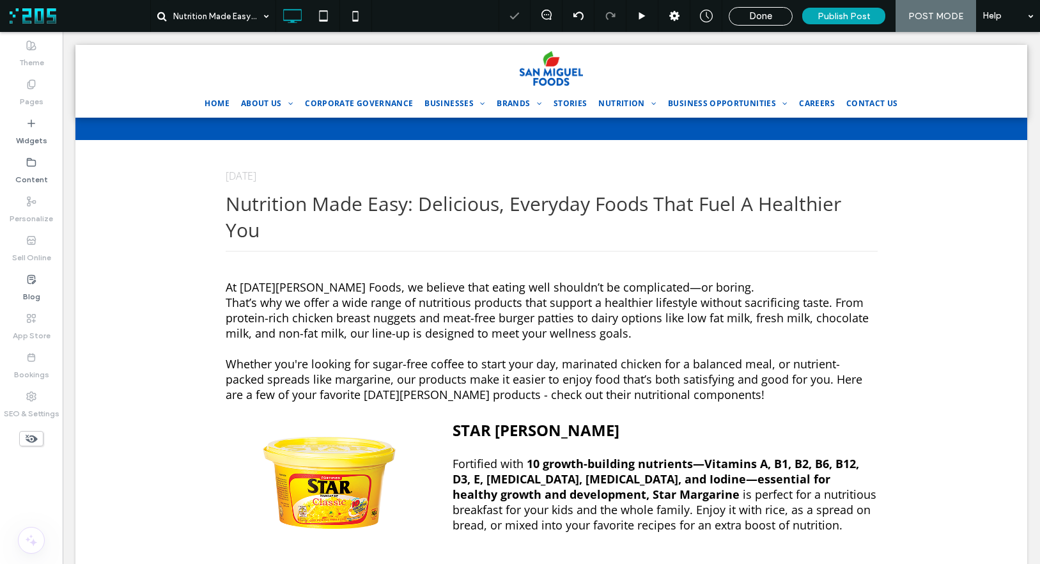
scroll to position [648, 0]
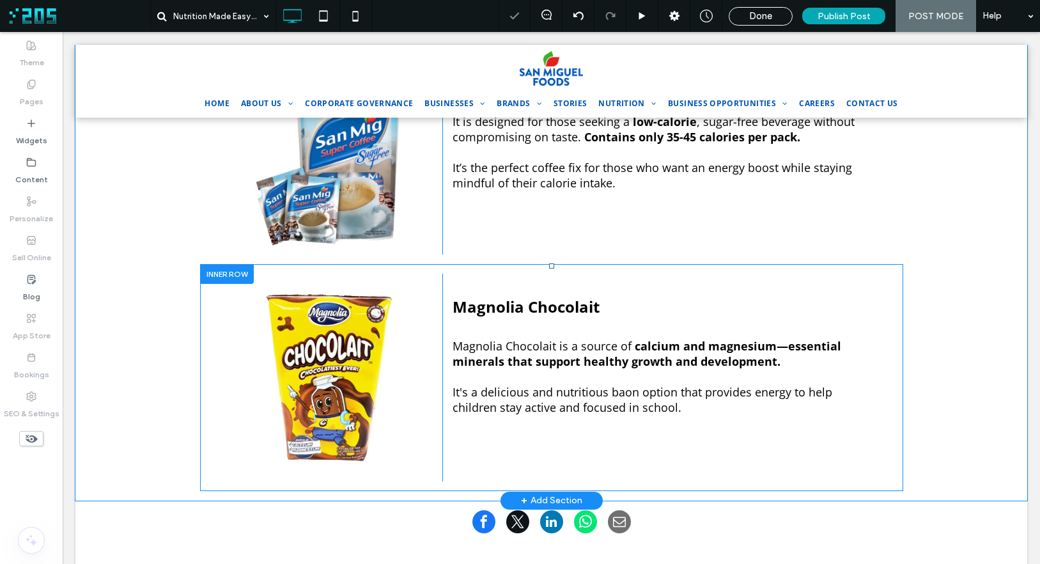
click at [224, 264] on div at bounding box center [227, 274] width 54 height 20
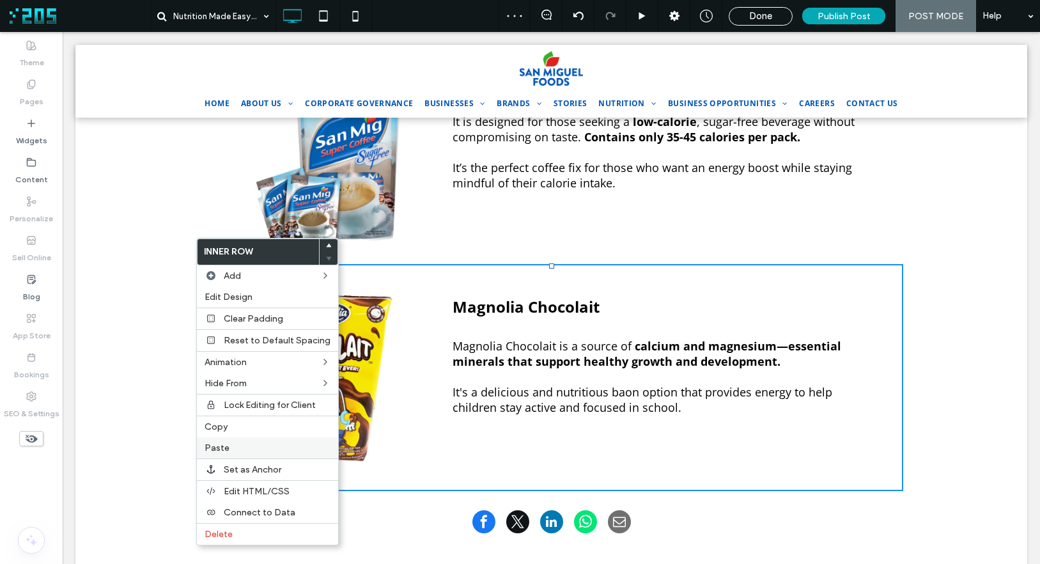
click at [230, 447] on label "Paste" at bounding box center [268, 447] width 126 height 11
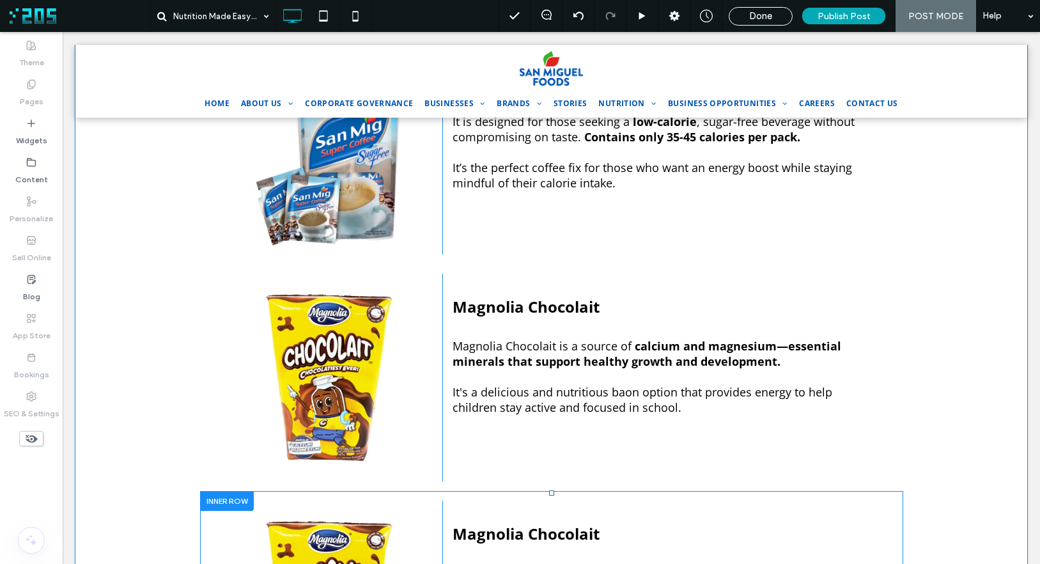
click at [545, 523] on span "Magnolia Chocolait" at bounding box center [526, 533] width 147 height 21
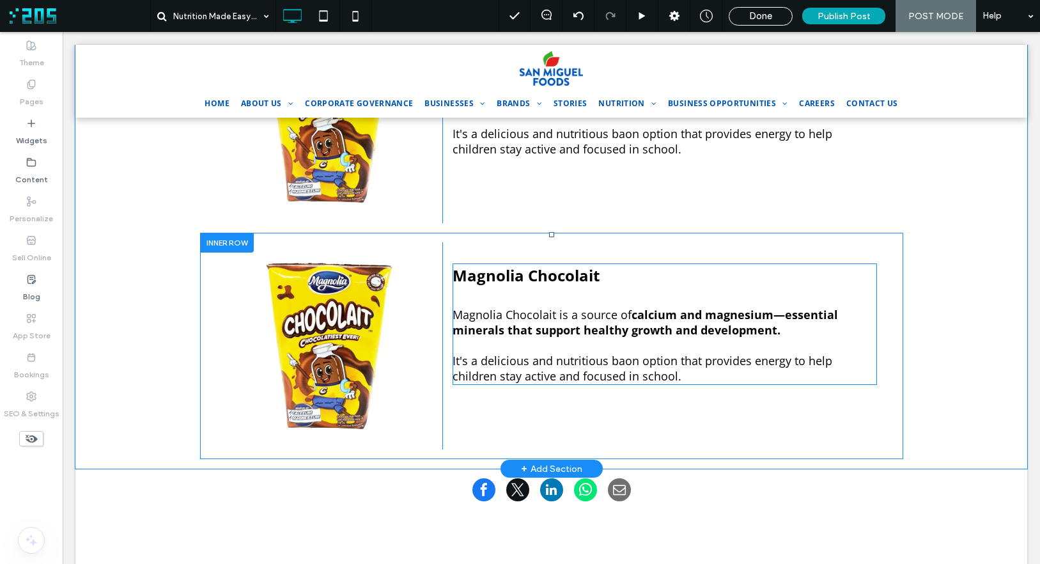
click at [548, 338] on h4 at bounding box center [665, 345] width 425 height 15
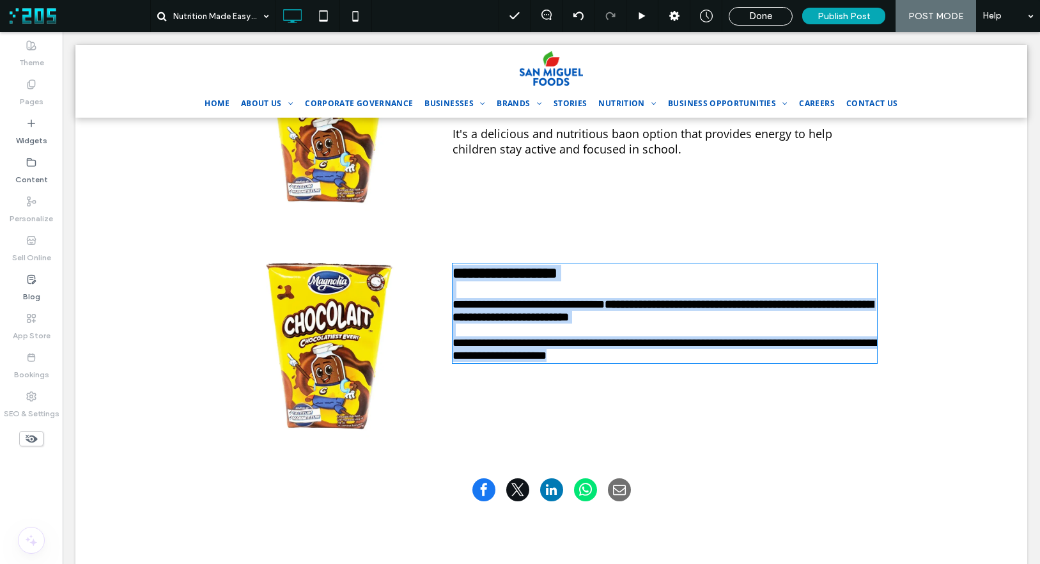
click at [548, 324] on h4 at bounding box center [665, 330] width 425 height 13
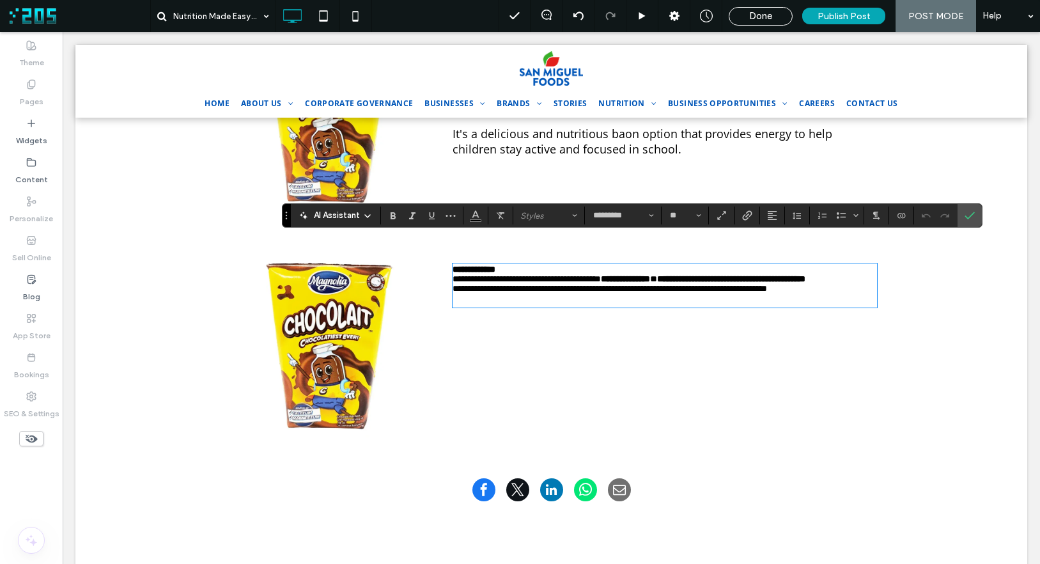
scroll to position [0, 0]
click at [531, 284] on span "**********" at bounding box center [610, 288] width 315 height 9
click at [542, 219] on span "paragraph" at bounding box center [545, 216] width 50 height 10
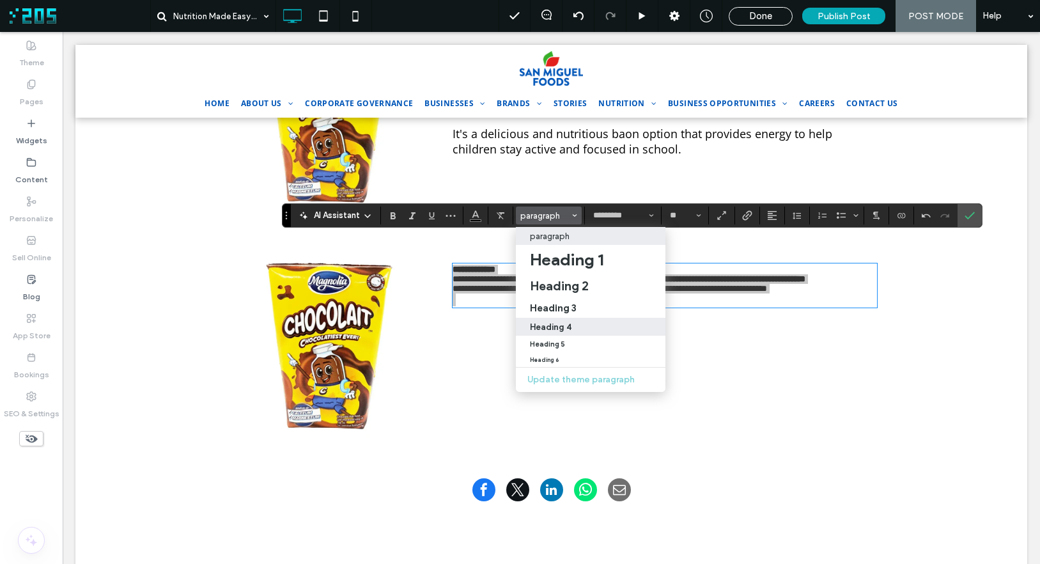
click at [552, 324] on h4 "Heading 4" at bounding box center [551, 327] width 42 height 10
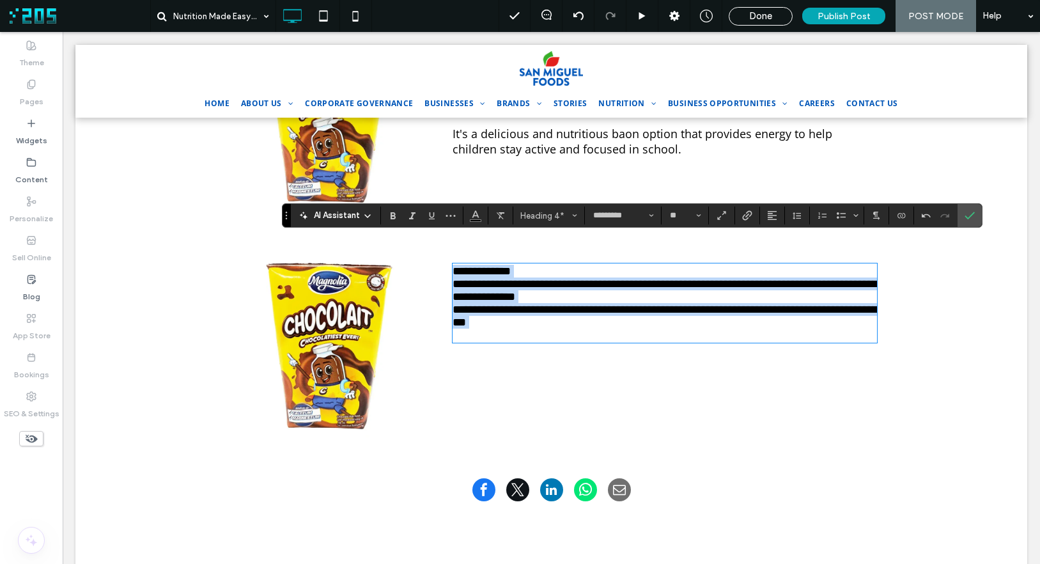
click at [549, 265] on h4 "**********" at bounding box center [665, 271] width 425 height 13
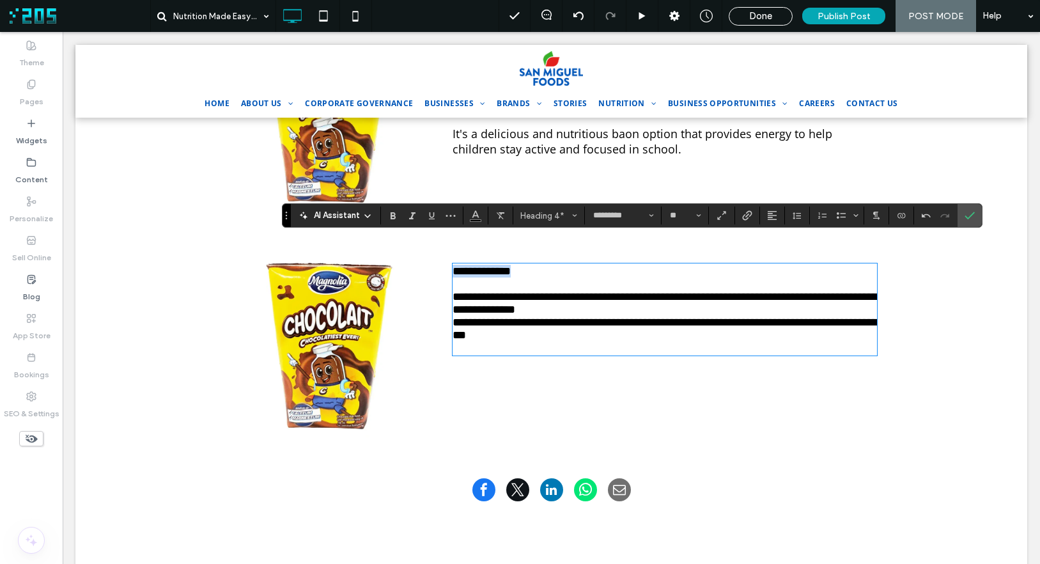
drag, startPoint x: 540, startPoint y: 248, endPoint x: 488, endPoint y: 232, distance: 53.6
click at [402, 245] on div "**********" at bounding box center [552, 346] width 652 height 208
click at [530, 222] on button "Heading 4*" at bounding box center [549, 216] width 66 height 18
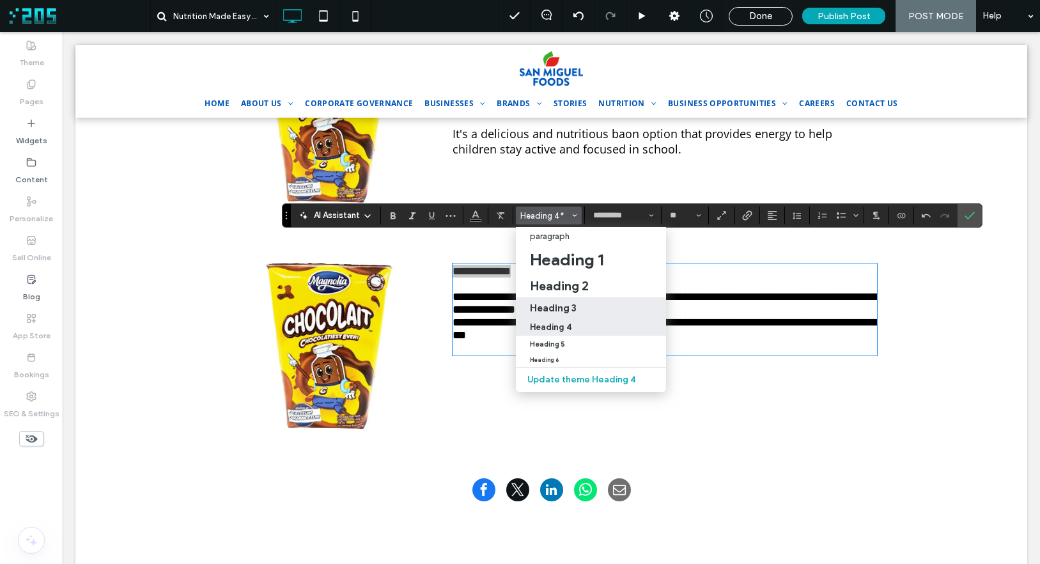
click at [562, 302] on h3 "Heading 3" at bounding box center [553, 308] width 47 height 12
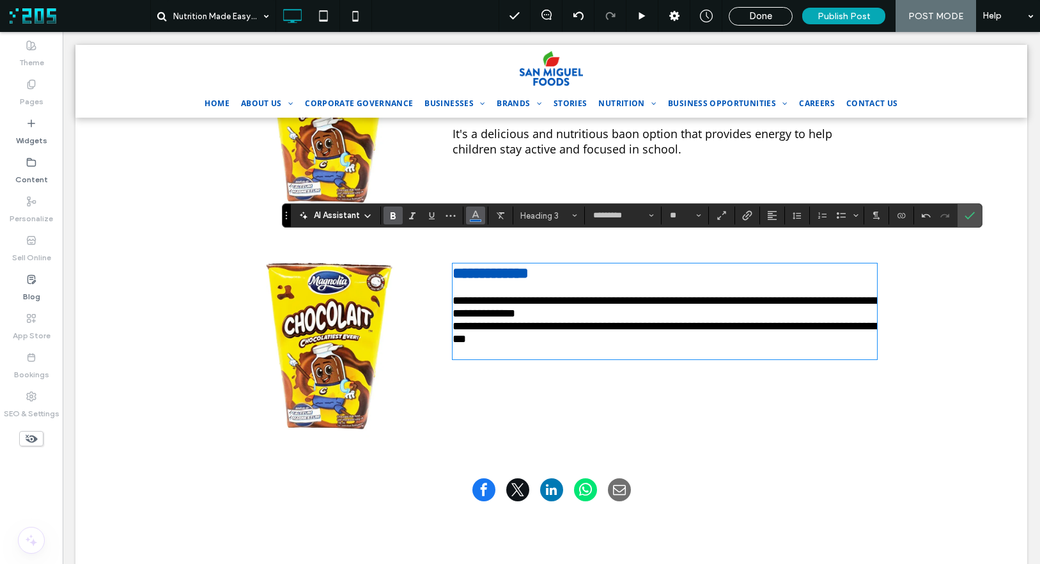
click at [476, 214] on use "Color" at bounding box center [475, 214] width 7 height 7
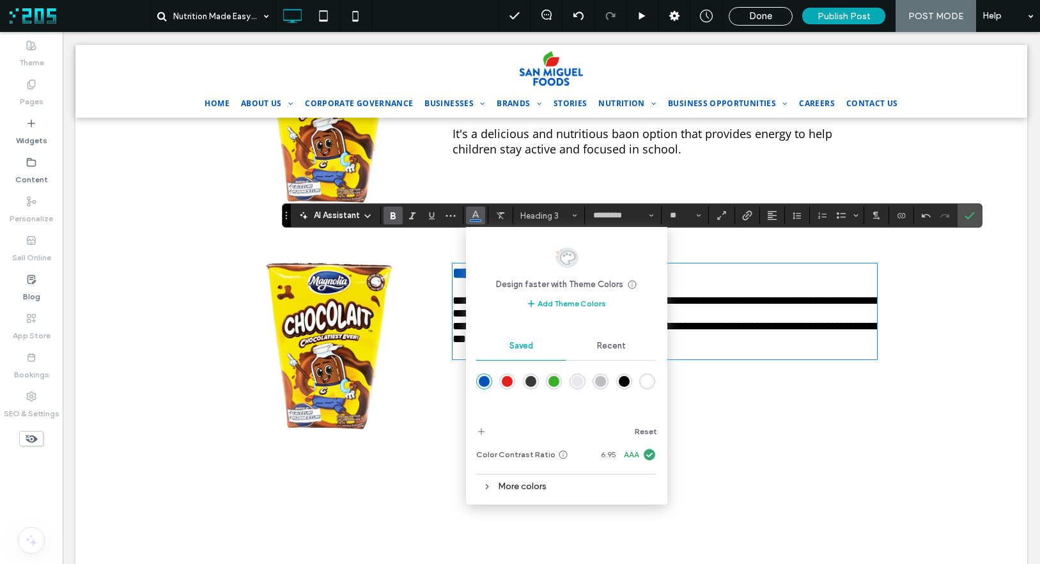
click at [625, 387] on div "rgba(0,0,0,1)" at bounding box center [624, 381] width 11 height 11
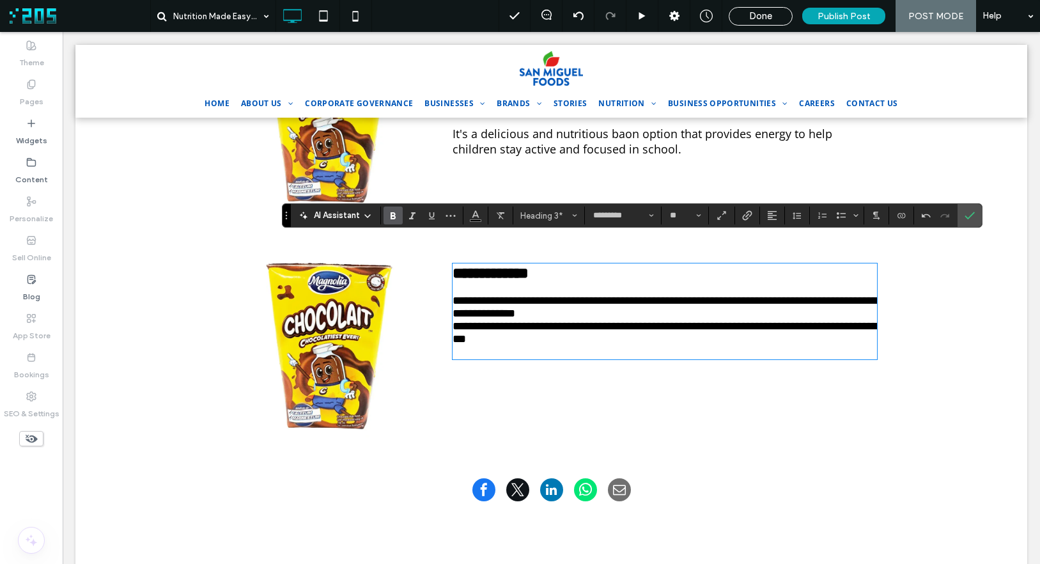
type input "**"
click at [702, 320] on span "**********" at bounding box center [665, 332] width 425 height 24
click at [649, 299] on h4 "**********" at bounding box center [665, 307] width 425 height 26
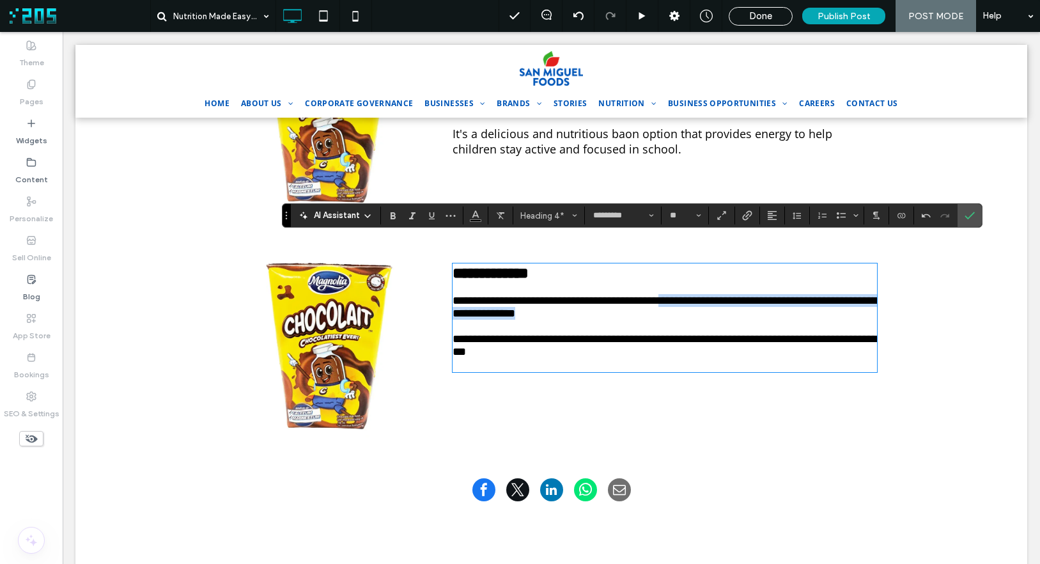
drag, startPoint x: 698, startPoint y: 284, endPoint x: 725, endPoint y: 303, distance: 33.0
click at [725, 303] on h4 "**********" at bounding box center [665, 307] width 425 height 26
click at [324, 286] on img at bounding box center [330, 346] width 208 height 208
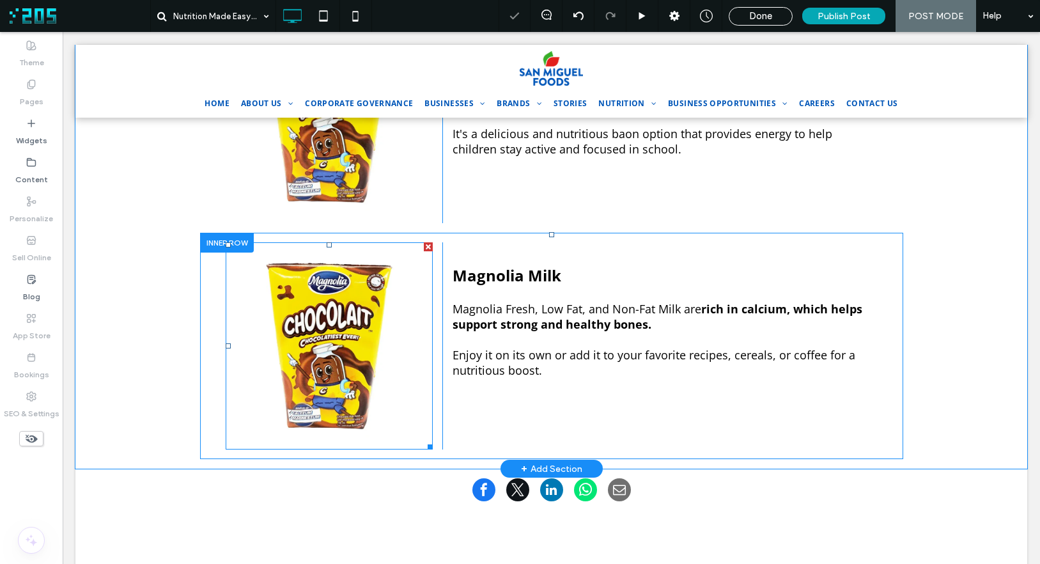
click at [340, 290] on img at bounding box center [330, 346] width 208 height 208
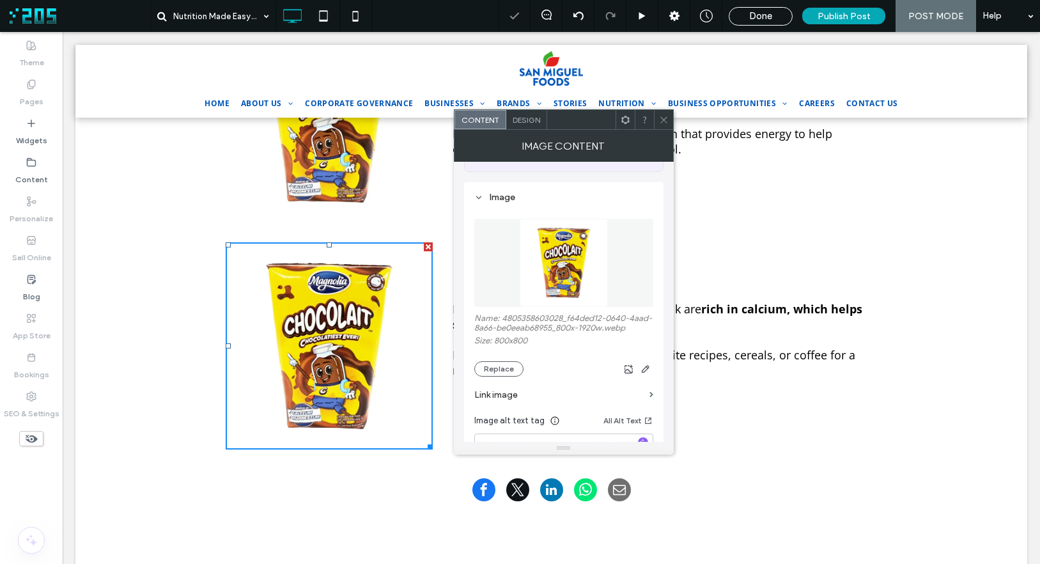
scroll to position [110, 0]
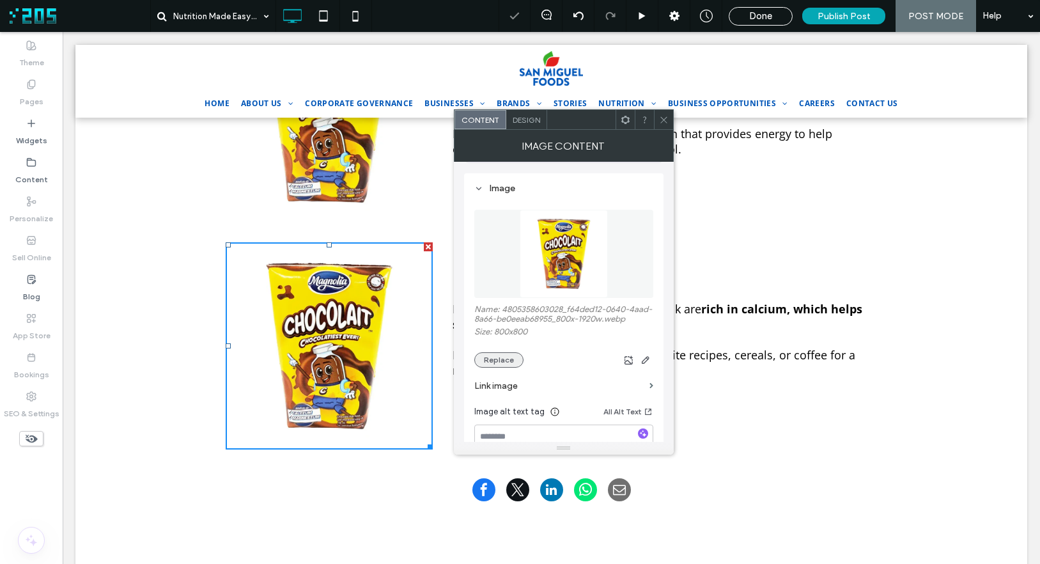
click at [513, 368] on button "Replace" at bounding box center [498, 359] width 49 height 15
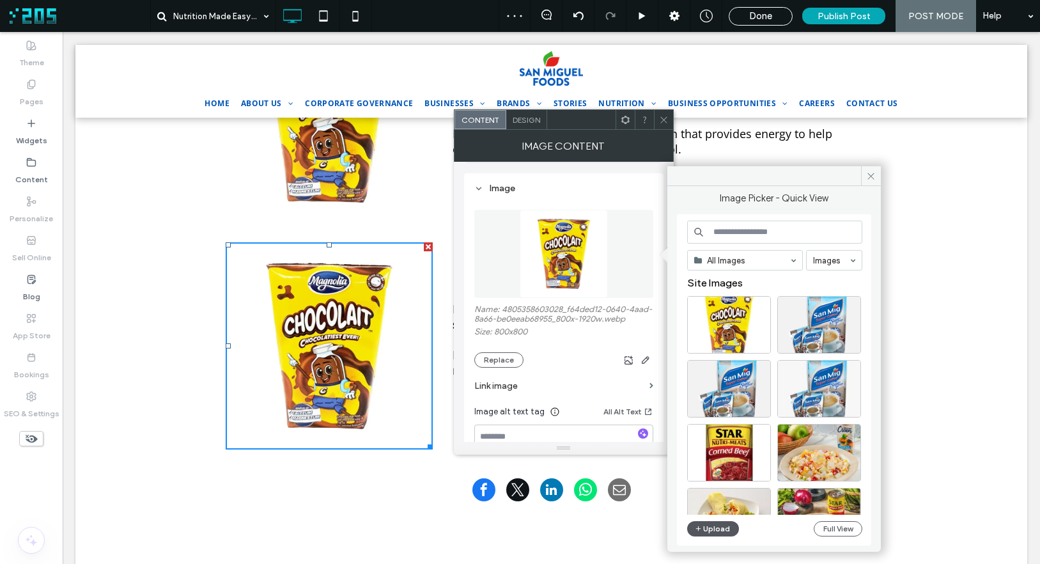
click at [720, 526] on button "Upload" at bounding box center [713, 528] width 52 height 15
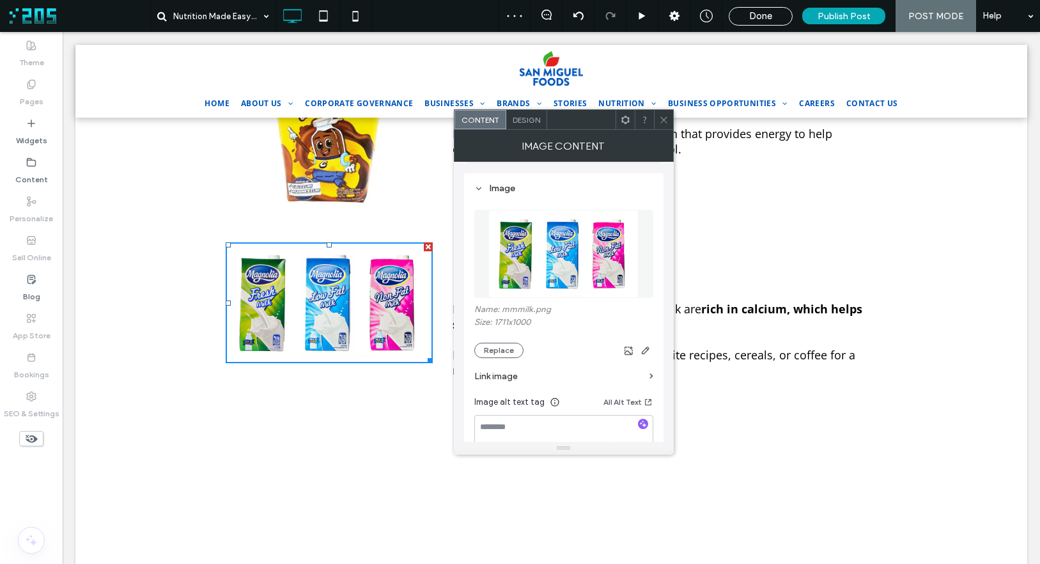
click at [667, 121] on icon at bounding box center [664, 120] width 10 height 10
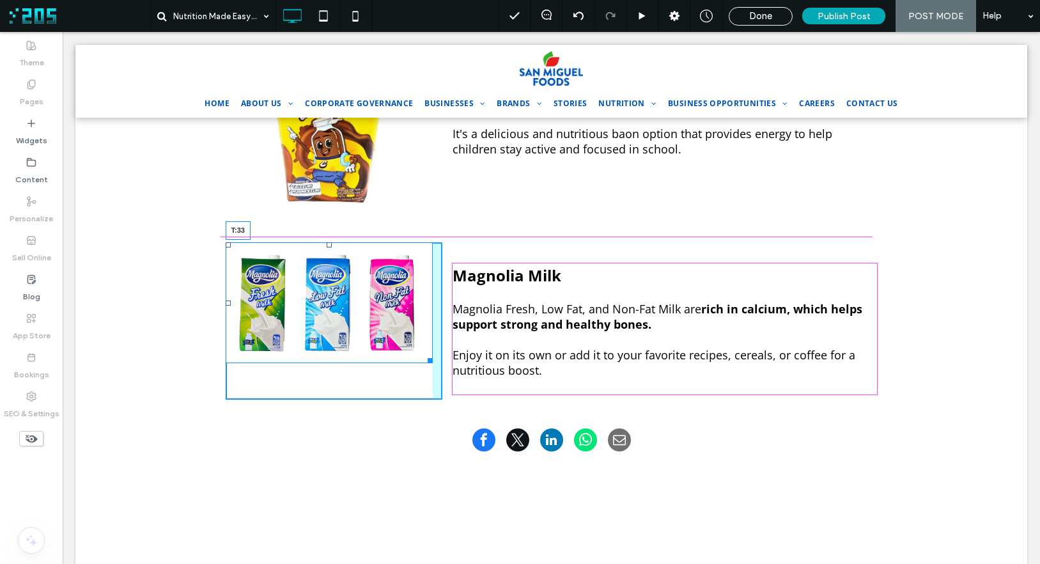
drag, startPoint x: 322, startPoint y: 217, endPoint x: 402, endPoint y: 270, distance: 95.0
click at [321, 242] on div "T:33" at bounding box center [330, 302] width 208 height 121
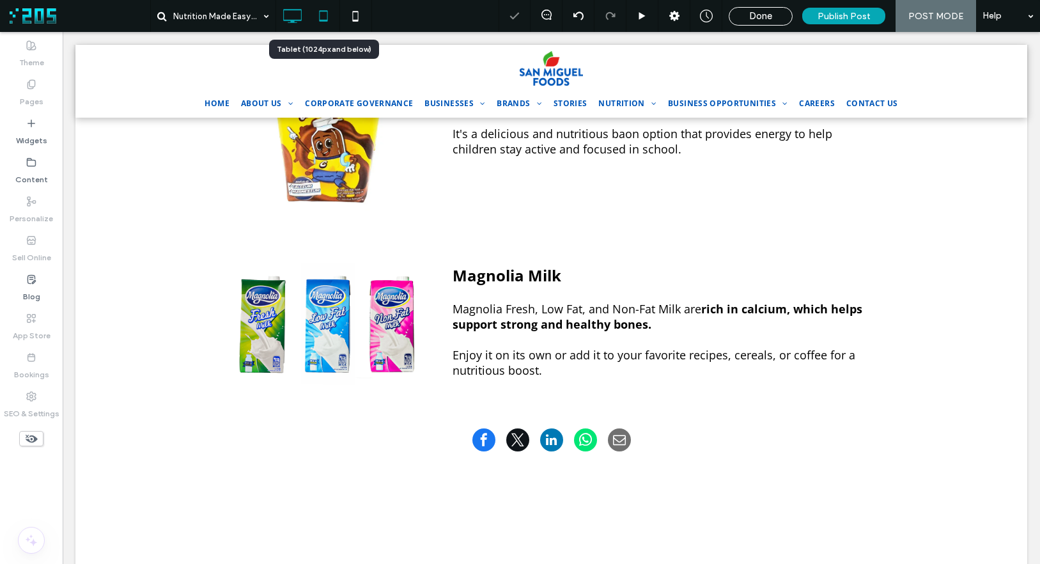
click at [320, 20] on use at bounding box center [323, 15] width 8 height 11
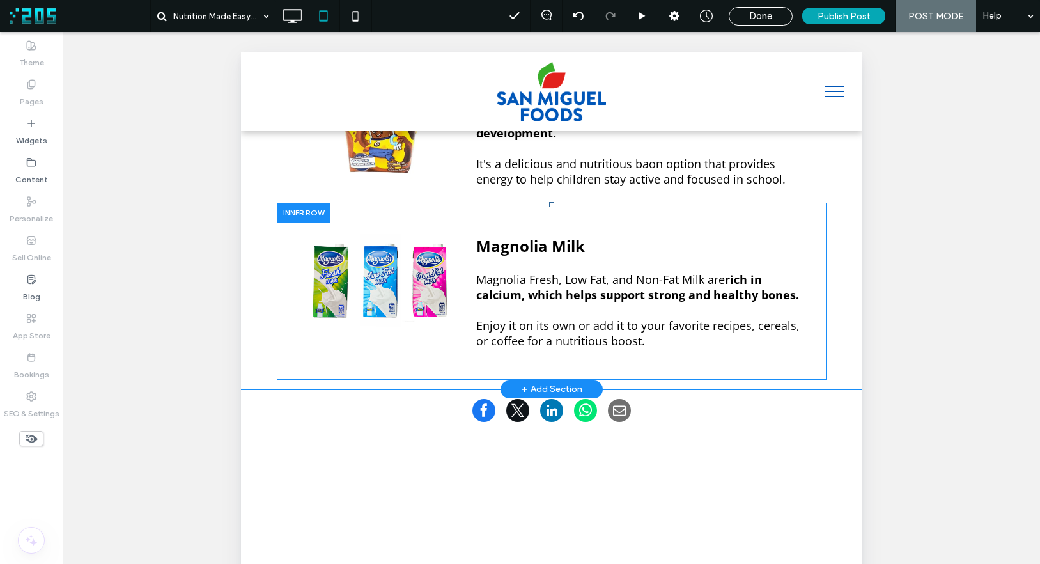
scroll to position [1000, 0]
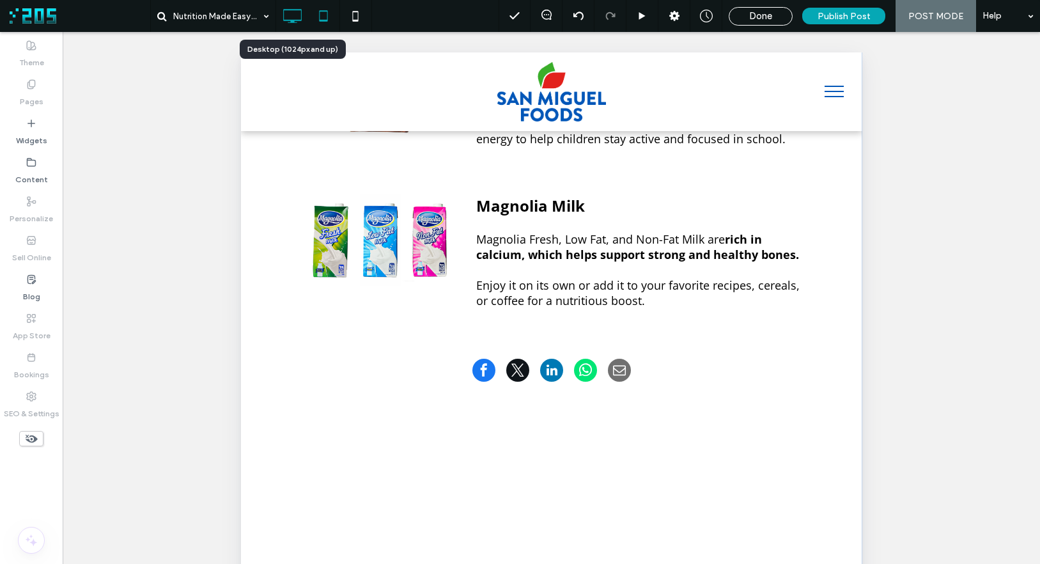
click at [293, 20] on use at bounding box center [292, 16] width 19 height 14
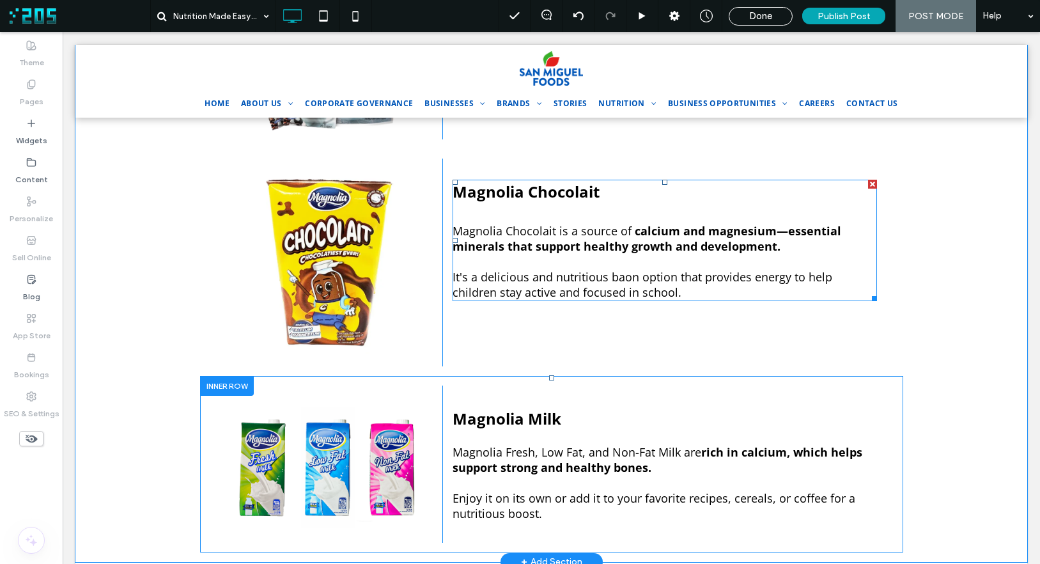
scroll to position [693, 0]
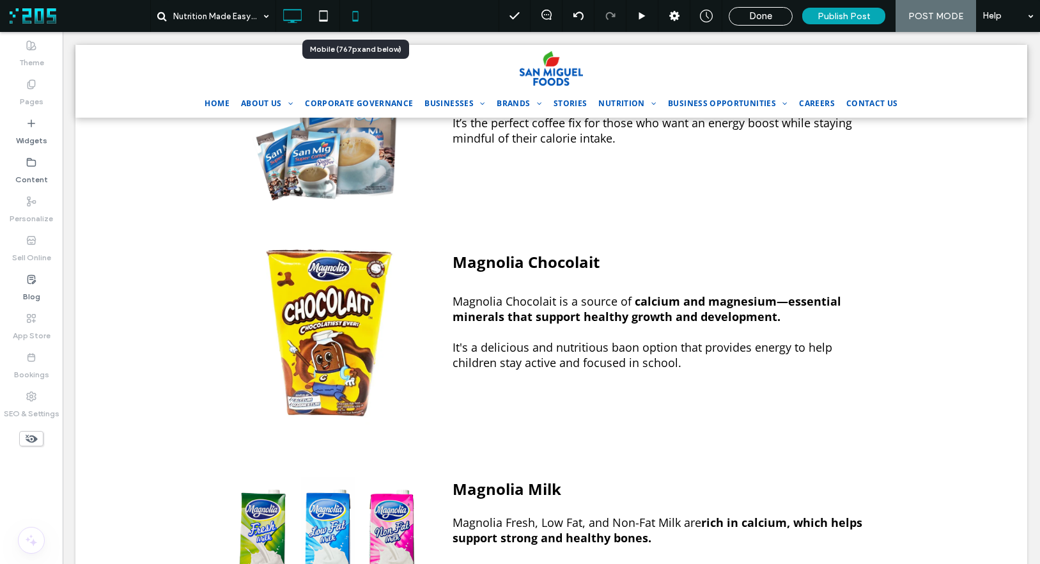
click at [355, 23] on icon at bounding box center [356, 16] width 26 height 26
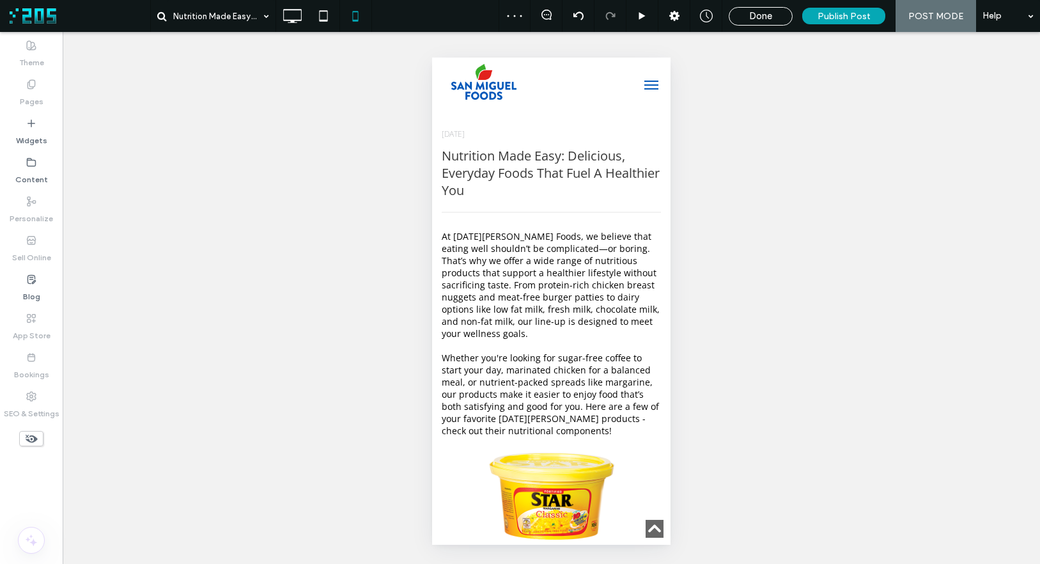
scroll to position [1291, 0]
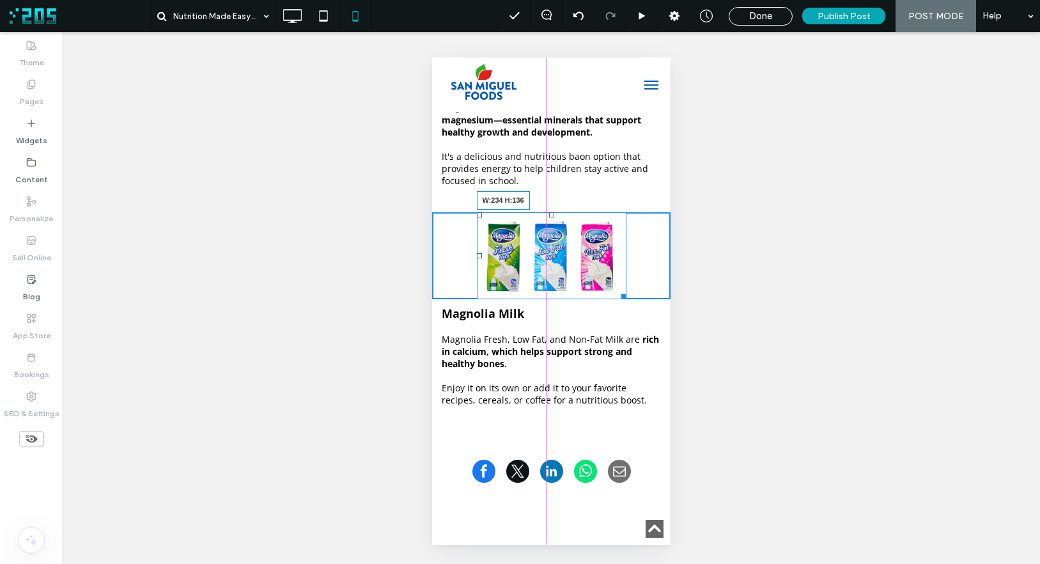
click at [617, 299] on div at bounding box center [622, 295] width 10 height 10
drag, startPoint x: 616, startPoint y: 309, endPoint x: 630, endPoint y: 354, distance: 46.9
click at [630, 354] on div "W:278 H:162 Click To Paste Magnolia Milk Magnolia Fresh, Low Fat, and Non-Fat M…" at bounding box center [551, 318] width 238 height 213
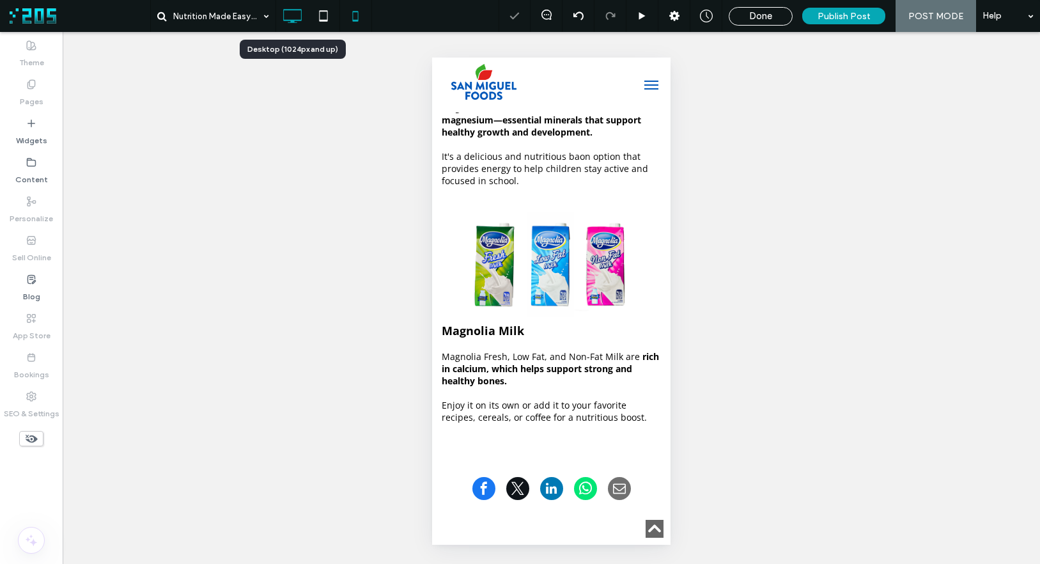
click at [293, 17] on icon at bounding box center [292, 16] width 26 height 26
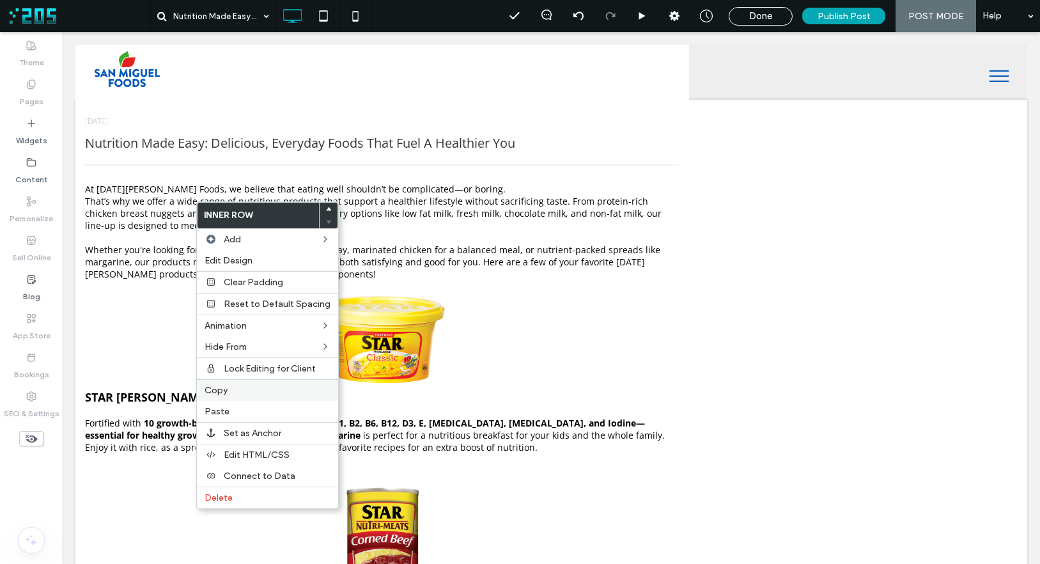
click at [235, 395] on div "Copy" at bounding box center [267, 390] width 141 height 22
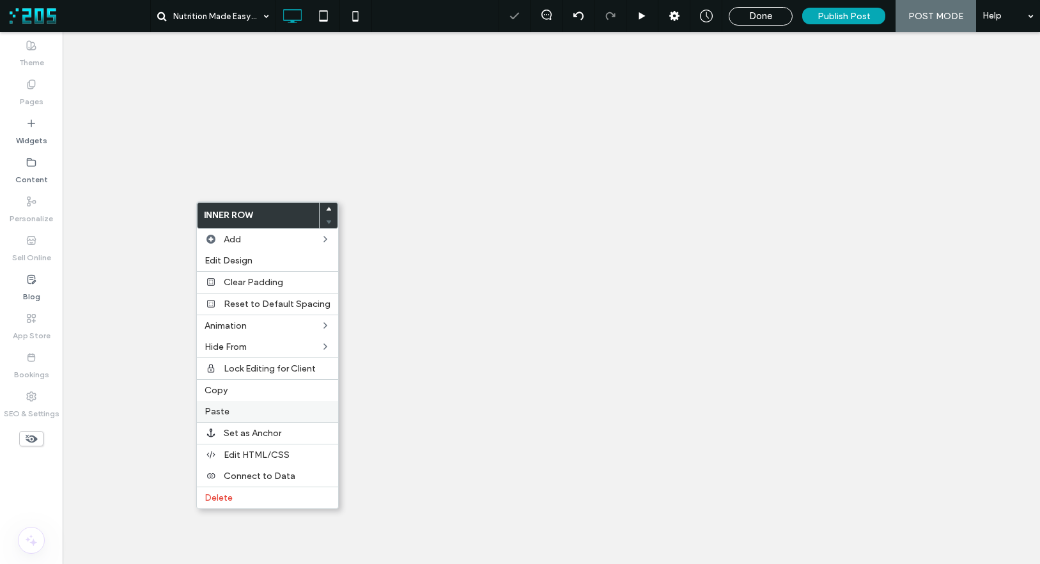
click at [260, 416] on label "Paste" at bounding box center [268, 411] width 126 height 11
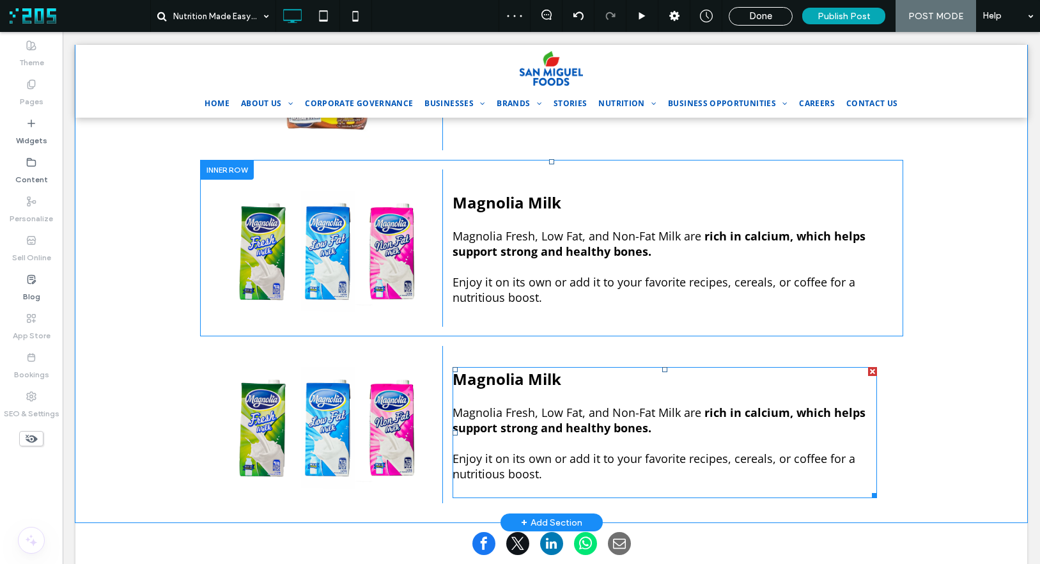
scroll to position [987, 0]
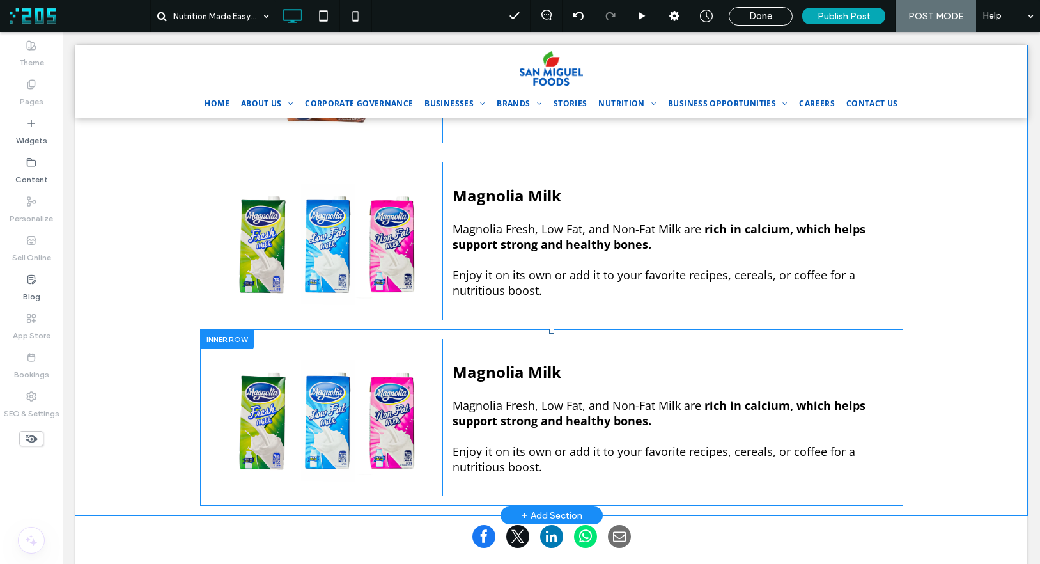
click at [519, 361] on span "Magnolia Milk" at bounding box center [507, 371] width 109 height 21
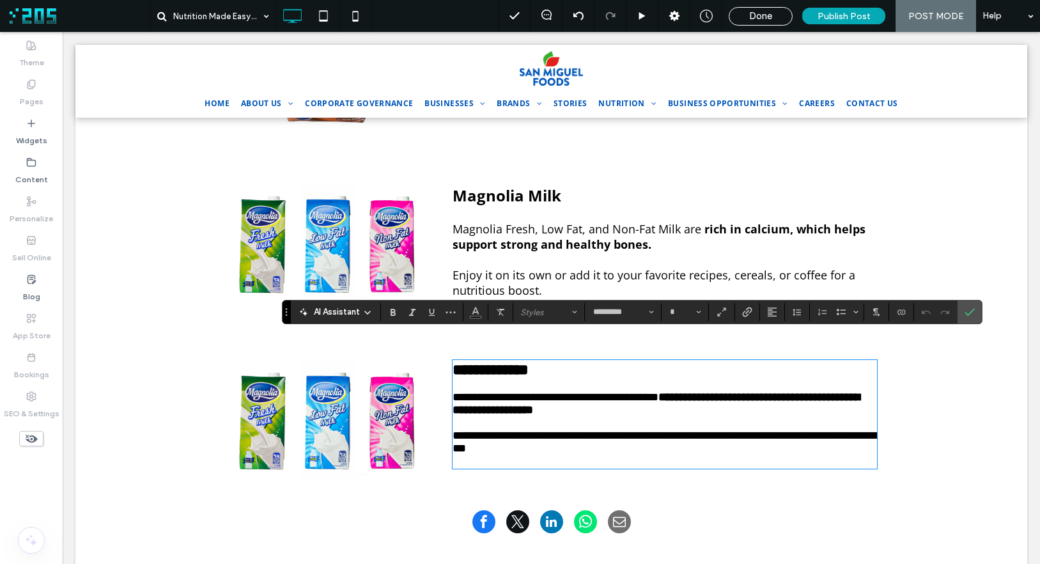
click at [519, 362] on span "**********" at bounding box center [491, 369] width 76 height 15
drag, startPoint x: 472, startPoint y: 348, endPoint x: 402, endPoint y: 347, distance: 70.3
click at [402, 347] on div "**********" at bounding box center [552, 410] width 652 height 143
click at [508, 416] on h4 at bounding box center [665, 422] width 425 height 13
click at [507, 416] on h4 at bounding box center [665, 422] width 425 height 13
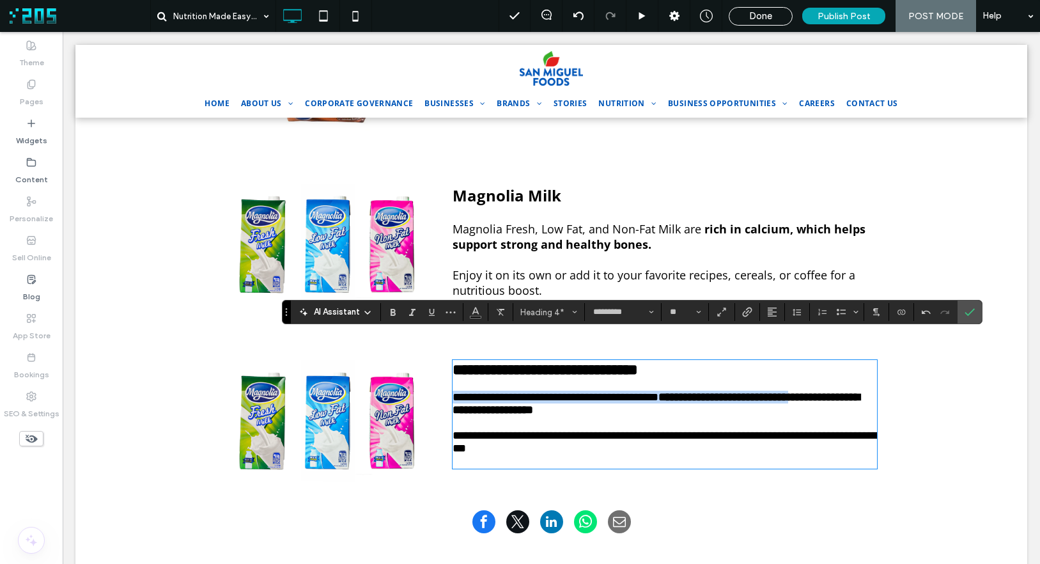
drag, startPoint x: 552, startPoint y: 440, endPoint x: 438, endPoint y: 385, distance: 126.4
click at [430, 384] on div "**********" at bounding box center [552, 410] width 652 height 143
click at [457, 391] on span "**********" at bounding box center [556, 397] width 206 height 12
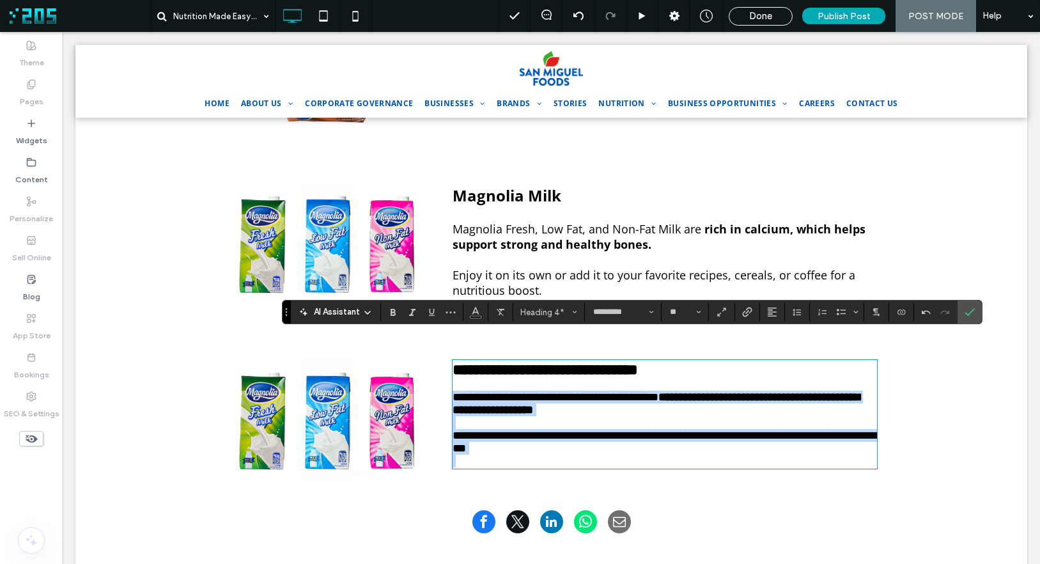
drag, startPoint x: 449, startPoint y: 379, endPoint x: 584, endPoint y: 453, distance: 153.6
click at [584, 453] on div "**********" at bounding box center [665, 414] width 425 height 106
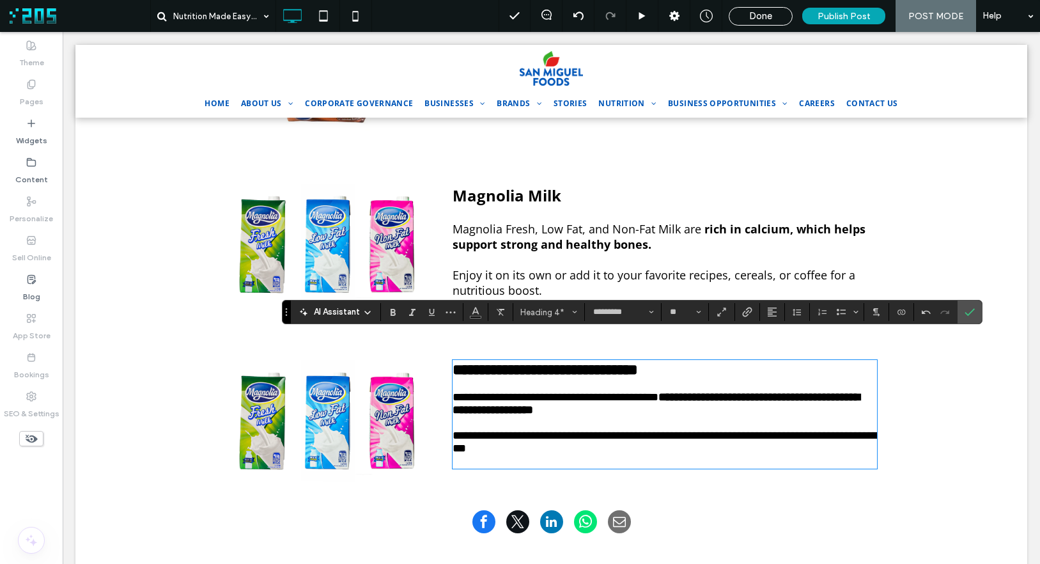
scroll to position [0, 0]
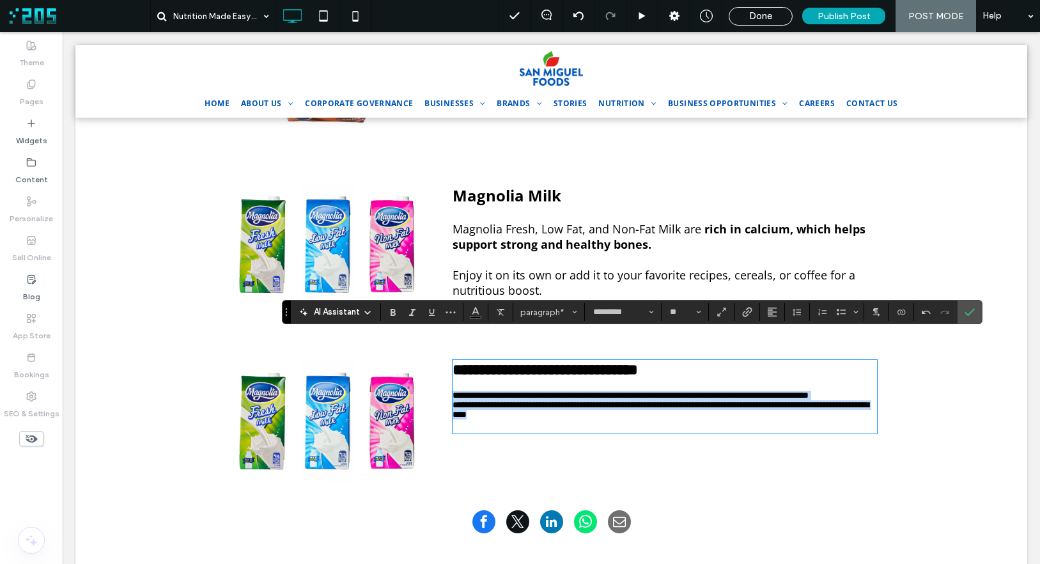
drag, startPoint x: 521, startPoint y: 404, endPoint x: 446, endPoint y: 380, distance: 78.5
click at [446, 380] on div "**********" at bounding box center [659, 410] width 435 height 143
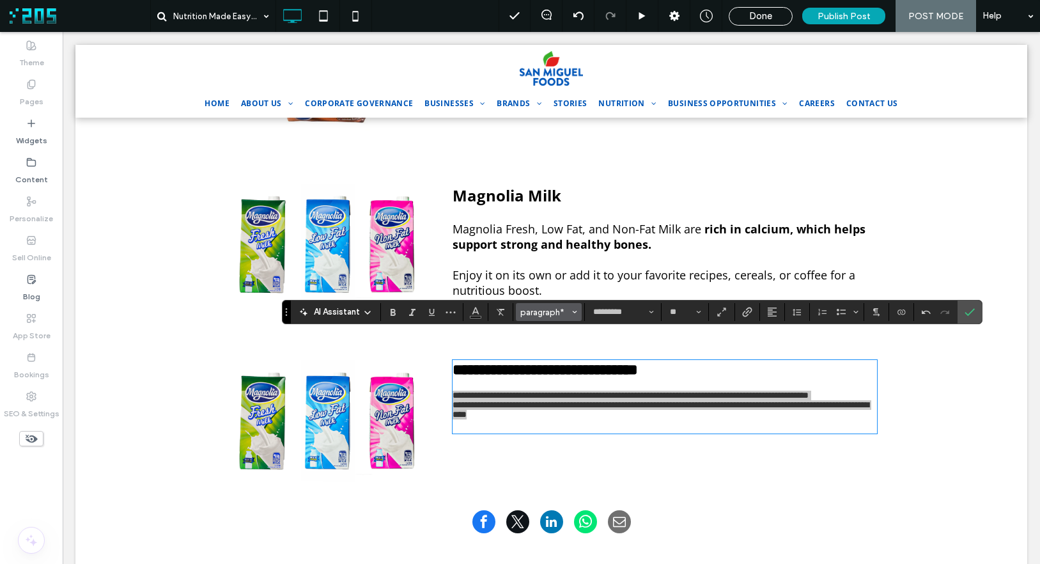
click at [549, 305] on button "paragraph*" at bounding box center [549, 312] width 66 height 18
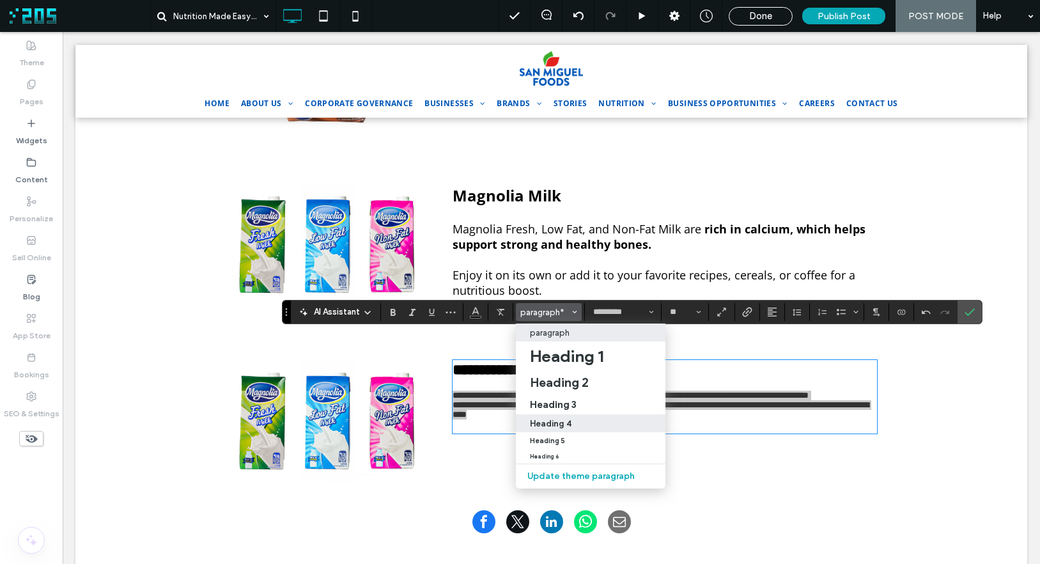
click at [564, 423] on h4 "Heading 4" at bounding box center [551, 424] width 42 height 10
type input "**"
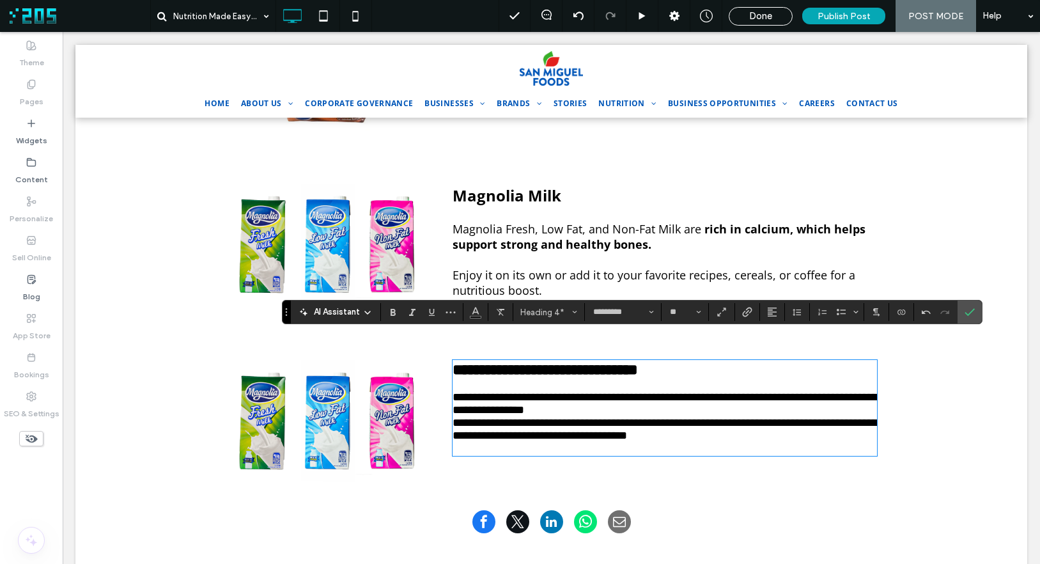
click at [669, 395] on h4 "**********" at bounding box center [665, 404] width 425 height 26
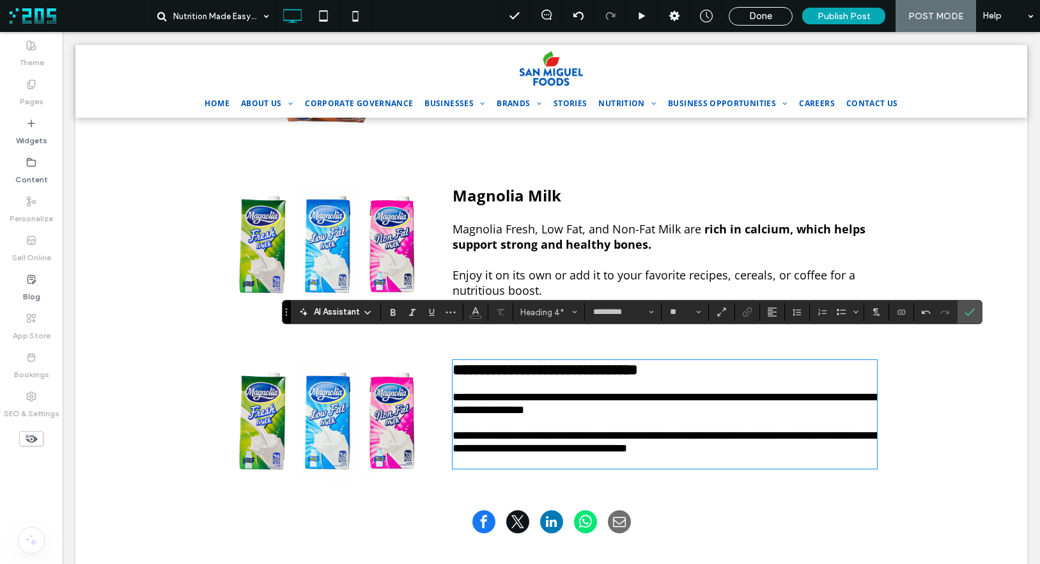
click at [490, 455] on h4 at bounding box center [665, 461] width 425 height 13
click at [816, 391] on span "**********" at bounding box center [665, 403] width 425 height 24
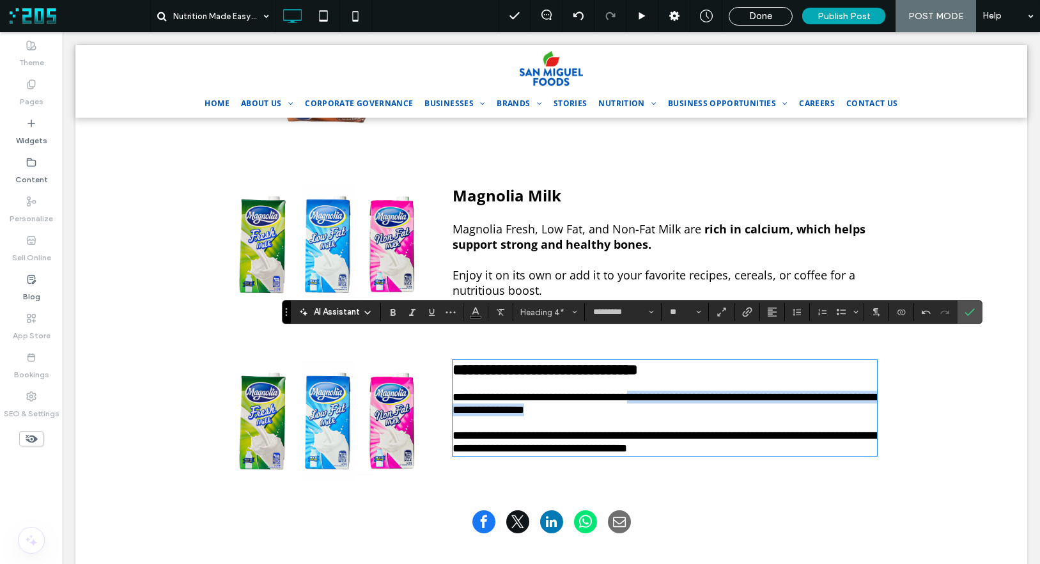
drag, startPoint x: 667, startPoint y: 380, endPoint x: 669, endPoint y: 394, distance: 14.1
click at [669, 394] on h4 "**********" at bounding box center [665, 404] width 425 height 26
drag, startPoint x: 964, startPoint y: 309, endPoint x: 901, endPoint y: 277, distance: 70.3
click at [965, 309] on icon "Confirm" at bounding box center [970, 312] width 10 height 10
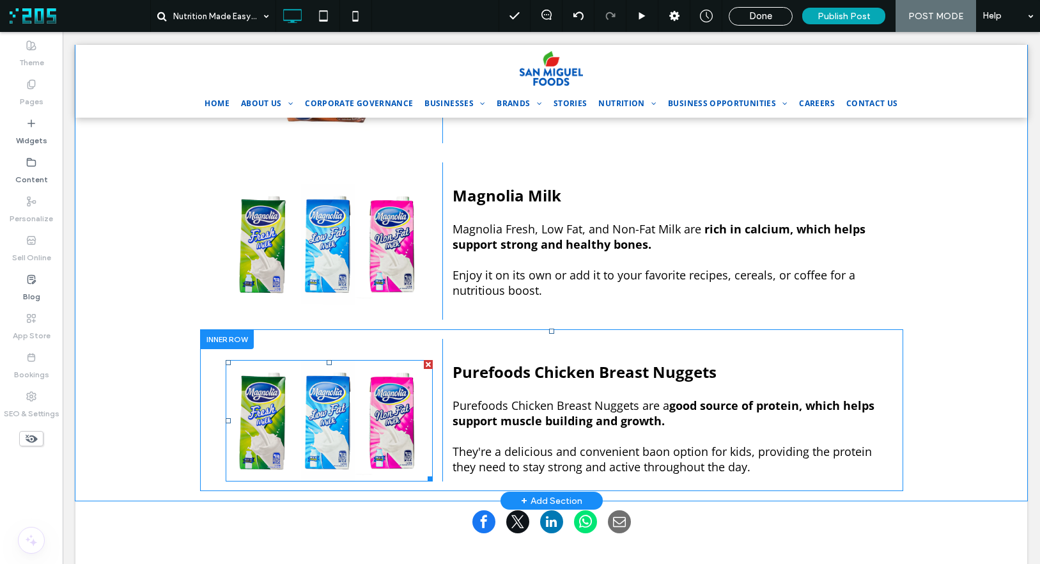
click at [263, 373] on img at bounding box center [330, 420] width 208 height 121
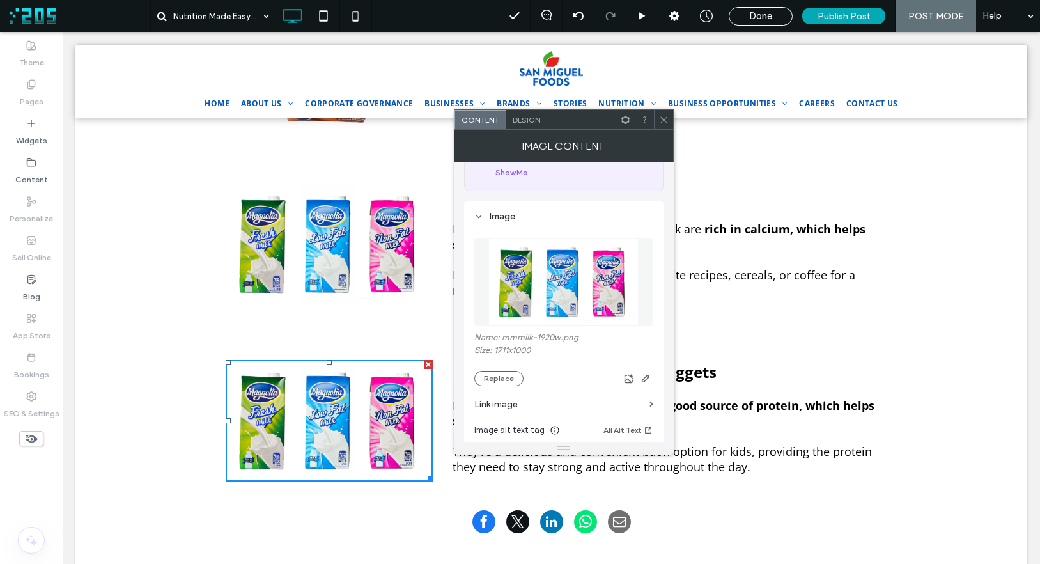
scroll to position [90, 0]
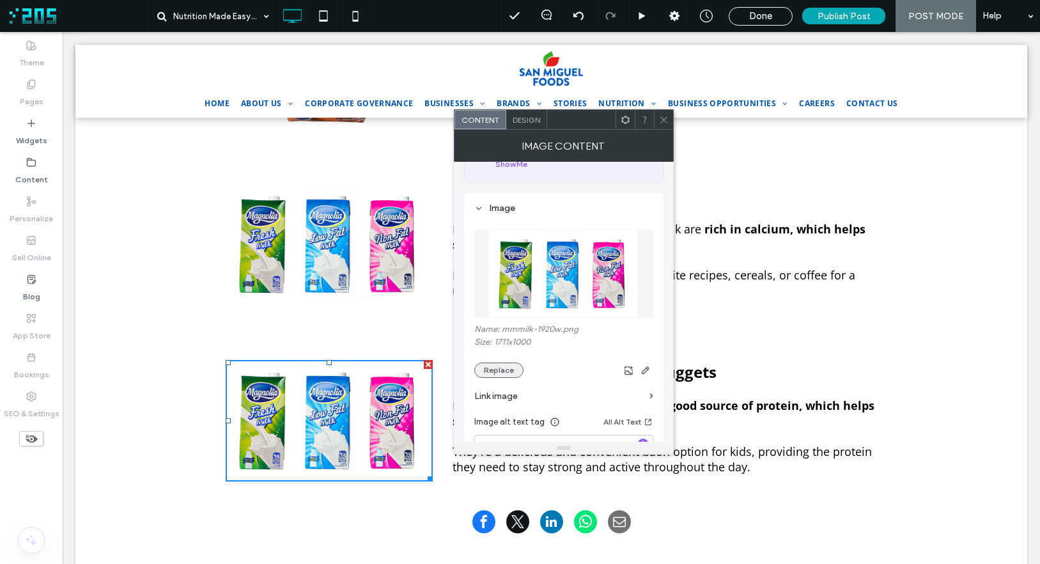
click at [510, 369] on button "Replace" at bounding box center [498, 370] width 49 height 15
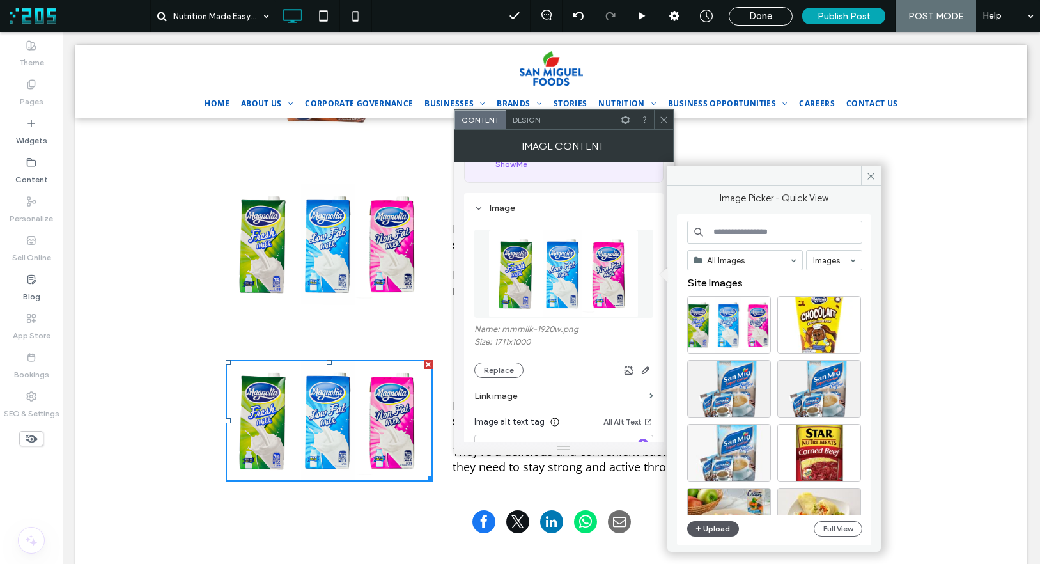
click at [705, 526] on button "Upload" at bounding box center [713, 528] width 52 height 15
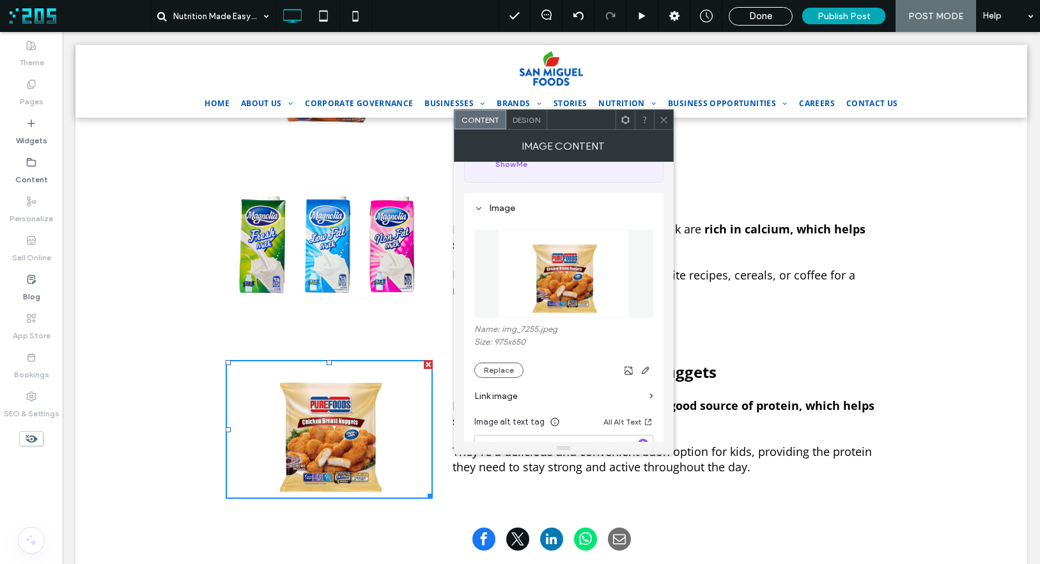
click at [661, 127] on span at bounding box center [664, 119] width 10 height 19
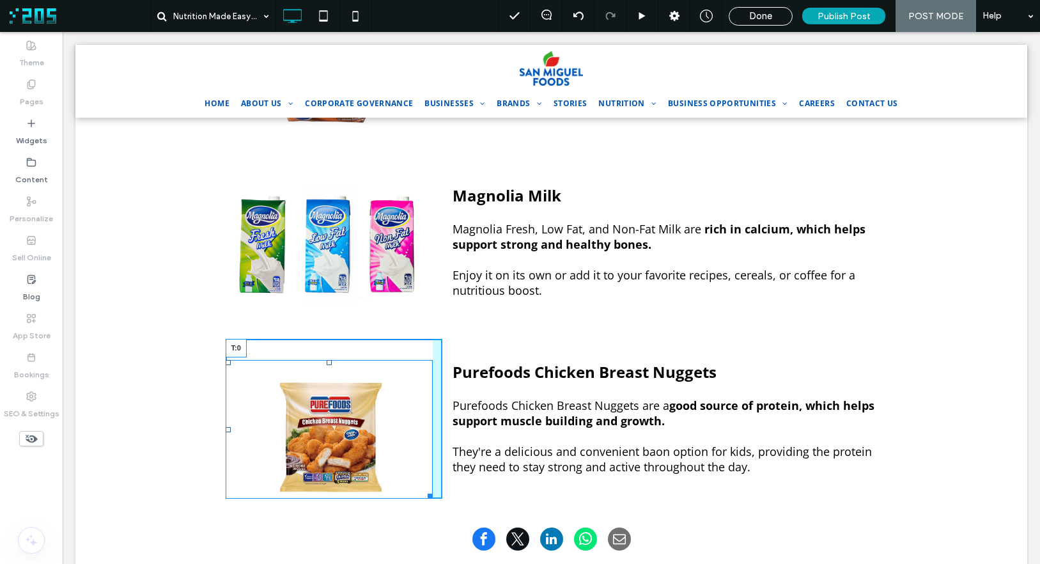
drag, startPoint x: 324, startPoint y: 336, endPoint x: 387, endPoint y: 350, distance: 64.7
click at [325, 360] on div "T:0" at bounding box center [330, 429] width 208 height 138
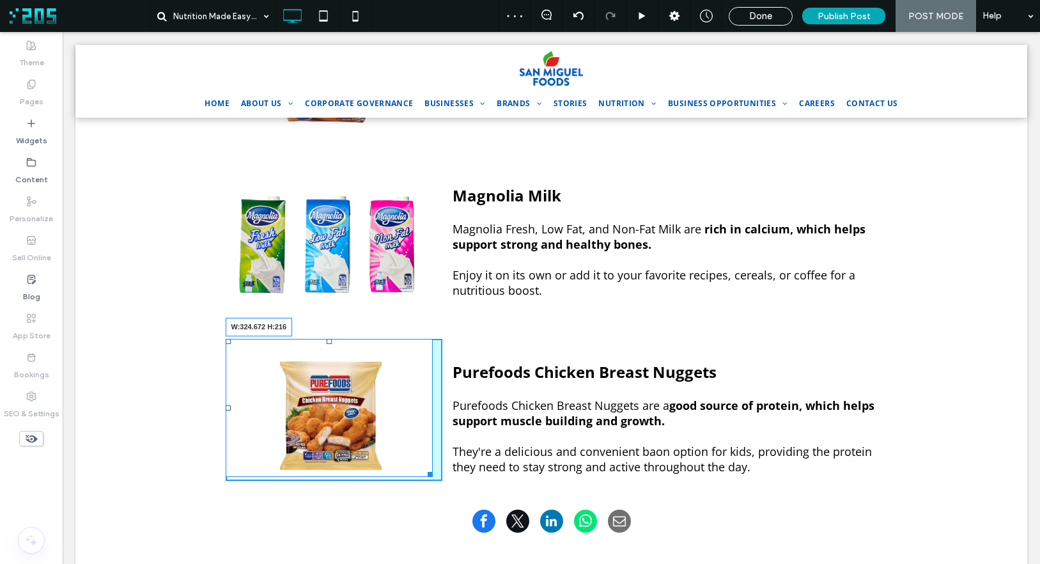
drag, startPoint x: 423, startPoint y: 448, endPoint x: 488, endPoint y: 474, distance: 70.0
click at [428, 456] on div "W:324.672 H:216 Click To Paste Purefoods Chicken Breast Nuggets Purefoods Chick…" at bounding box center [551, 409] width 703 height 161
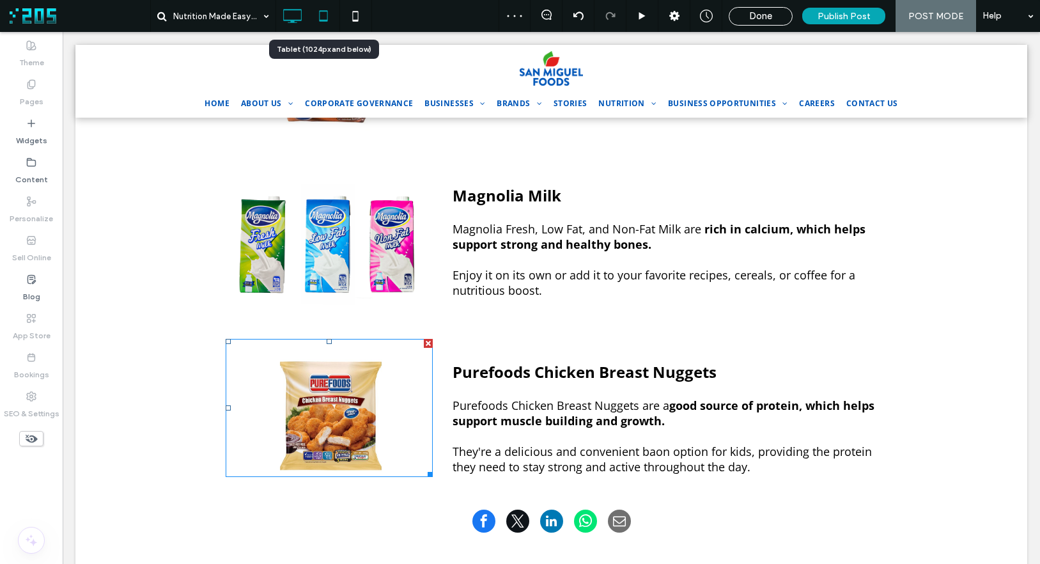
click at [325, 19] on icon at bounding box center [324, 16] width 26 height 26
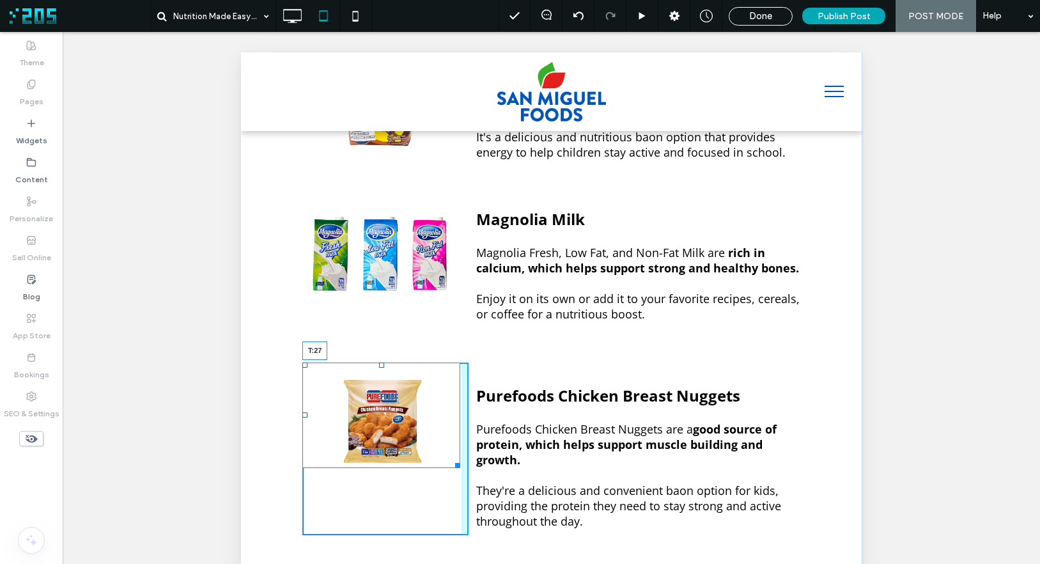
drag, startPoint x: 377, startPoint y: 348, endPoint x: 632, endPoint y: 418, distance: 265.2
click at [378, 365] on div at bounding box center [380, 365] width 5 height 5
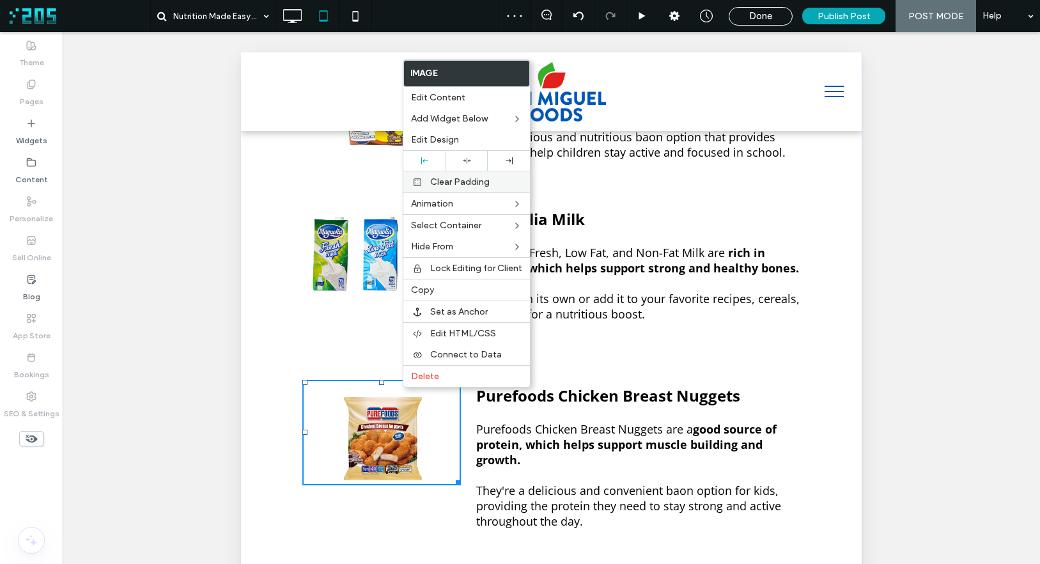
drag, startPoint x: 467, startPoint y: 139, endPoint x: 444, endPoint y: 183, distance: 50.1
click at [467, 139] on label "Edit Design" at bounding box center [466, 139] width 111 height 11
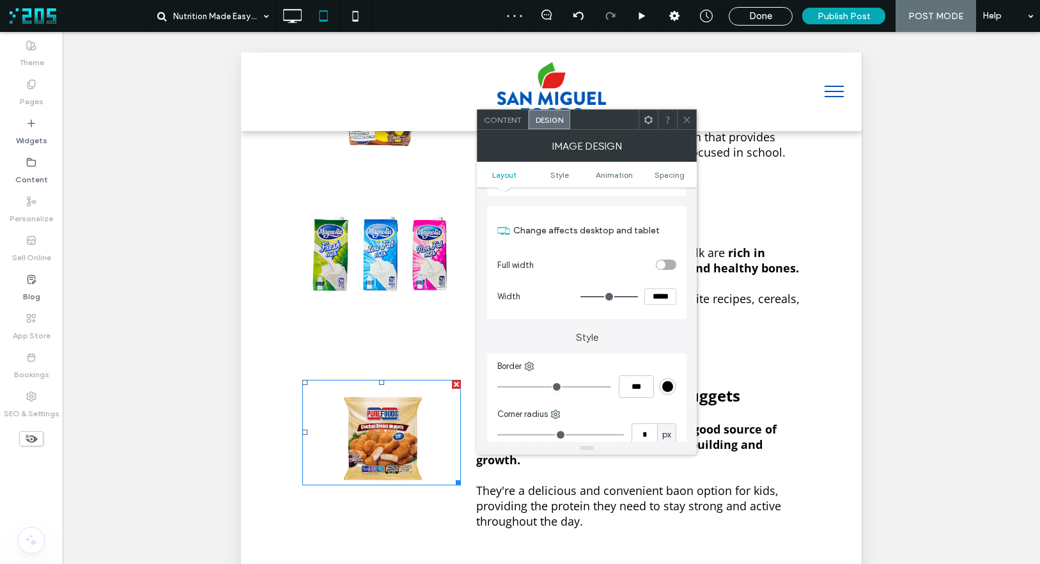
scroll to position [198, 0]
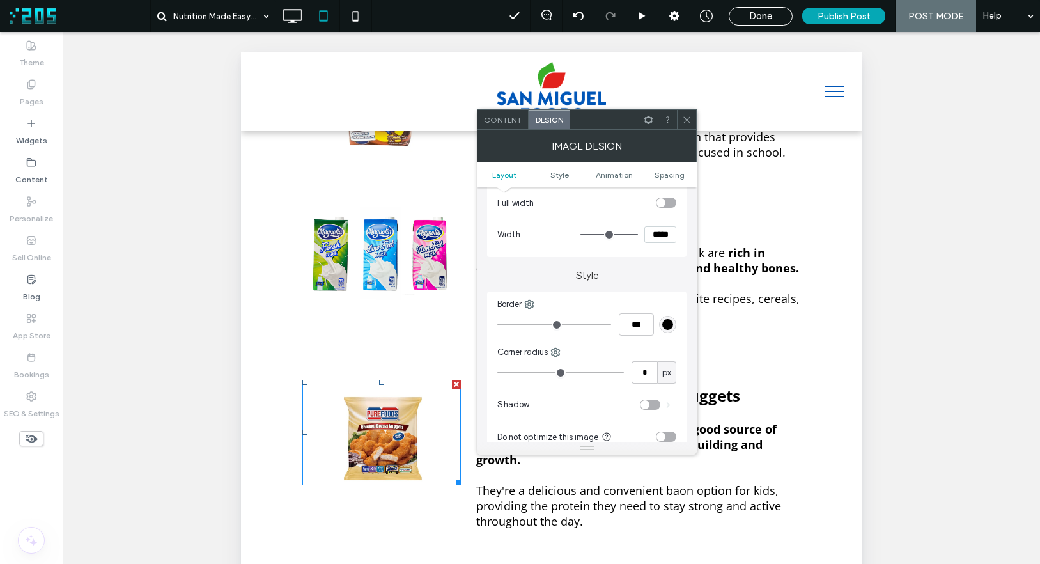
click at [509, 121] on span "Content" at bounding box center [503, 120] width 38 height 10
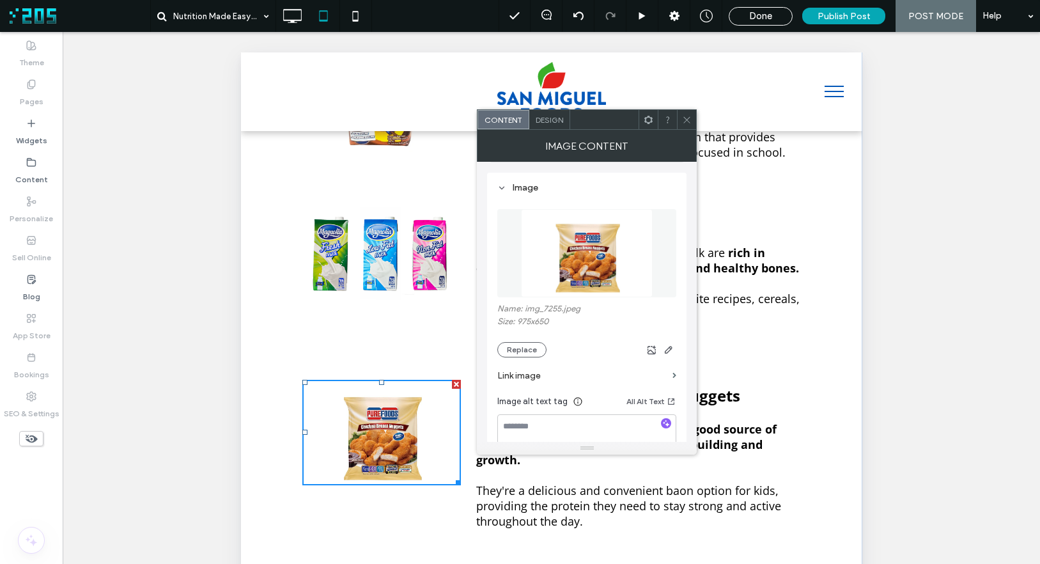
scroll to position [182, 0]
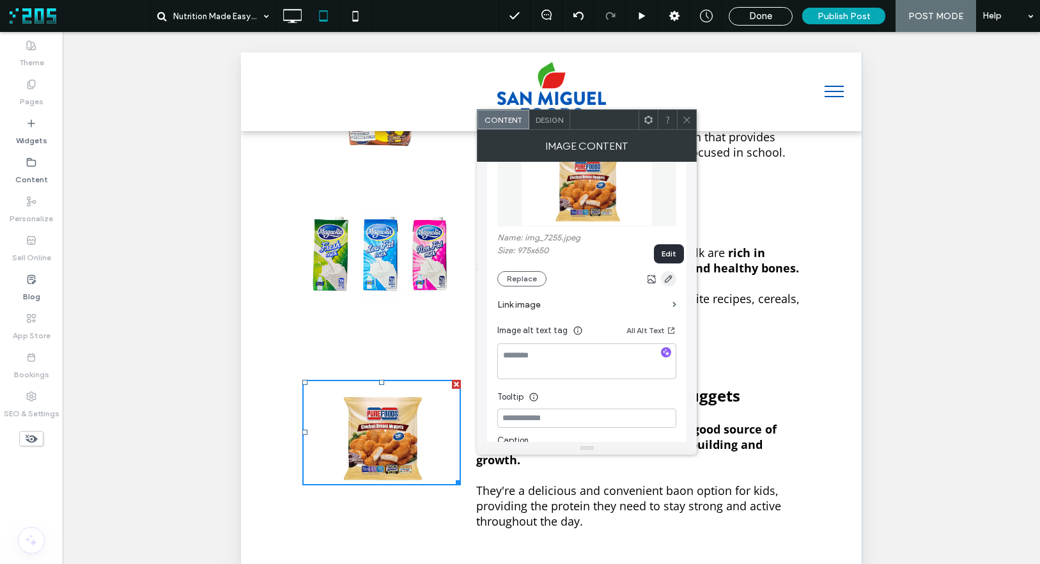
click at [670, 279] on use "button" at bounding box center [669, 279] width 8 height 8
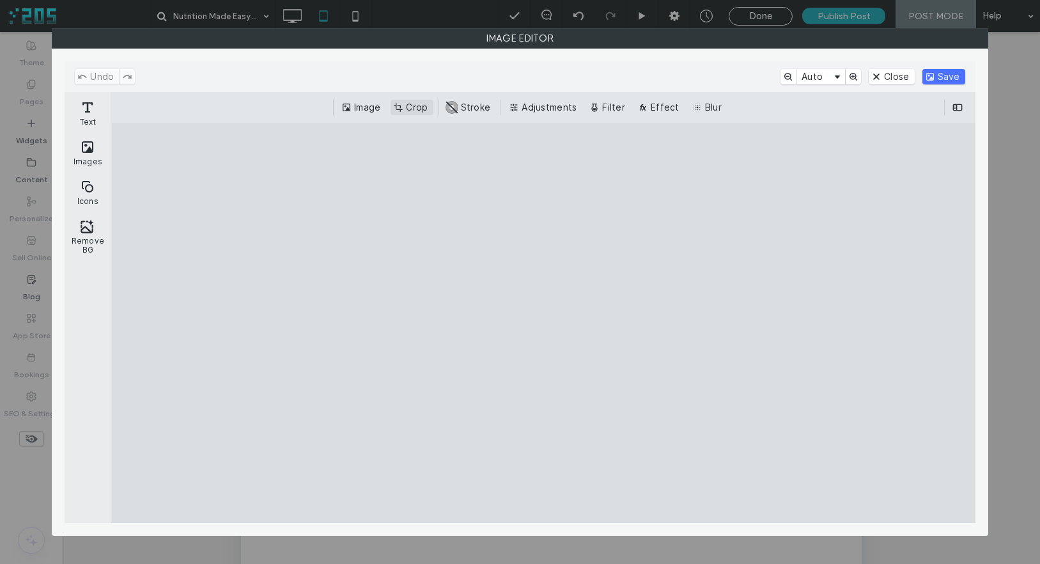
click at [412, 108] on button "Crop" at bounding box center [412, 107] width 42 height 15
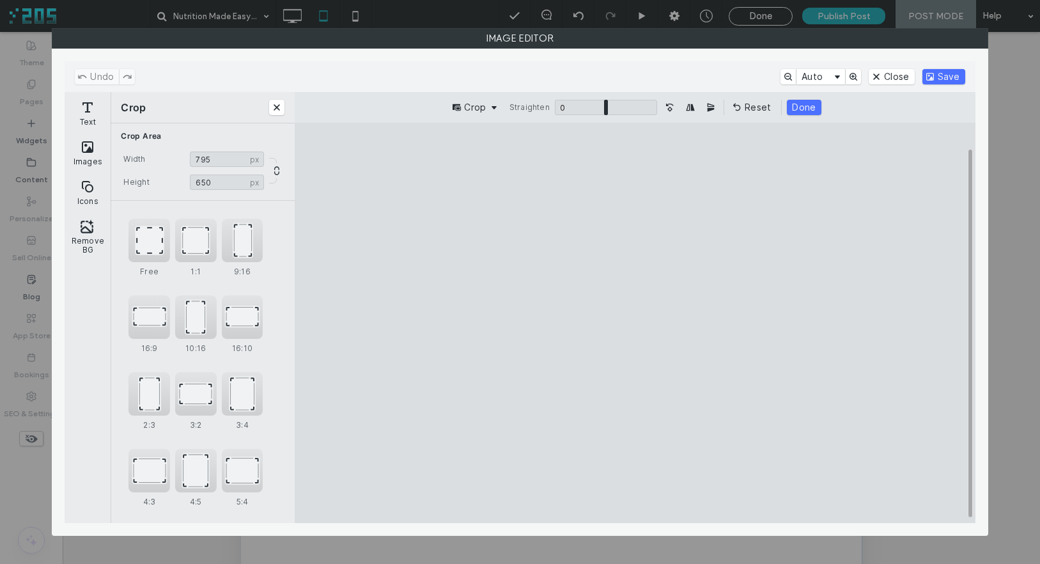
drag, startPoint x: 873, startPoint y: 321, endPoint x: 785, endPoint y: 329, distance: 88.6
click at [635, 323] on cesdk-canvas "Editor canvas" at bounding box center [635, 323] width 0 height 0
type input "***"
drag, startPoint x: 469, startPoint y: 318, endPoint x: 537, endPoint y: 321, distance: 67.8
click at [635, 323] on cesdk-canvas "Editor canvas" at bounding box center [635, 323] width 0 height 0
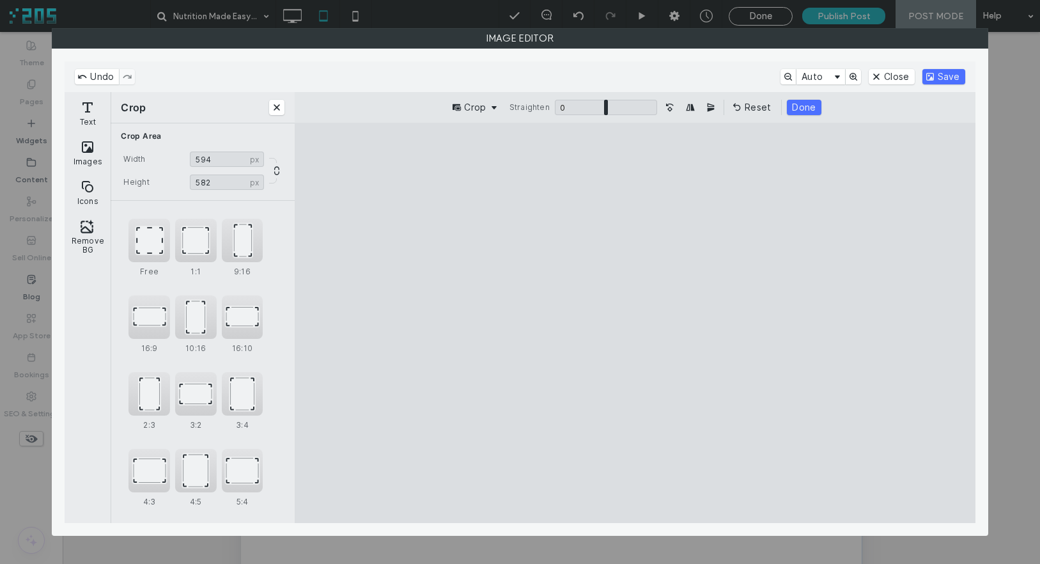
type input "***"
drag, startPoint x: 639, startPoint y: 187, endPoint x: 666, endPoint y: 192, distance: 27.3
click at [635, 323] on cesdk-canvas "Editor canvas" at bounding box center [635, 323] width 0 height 0
click at [799, 108] on button "Done" at bounding box center [804, 107] width 34 height 15
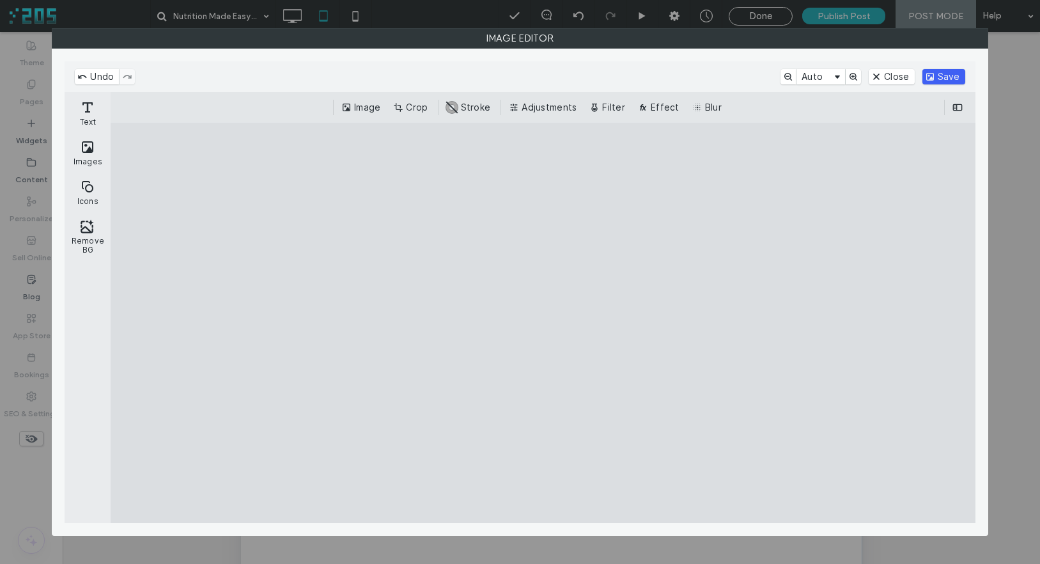
click at [954, 75] on button "Save" at bounding box center [944, 76] width 43 height 15
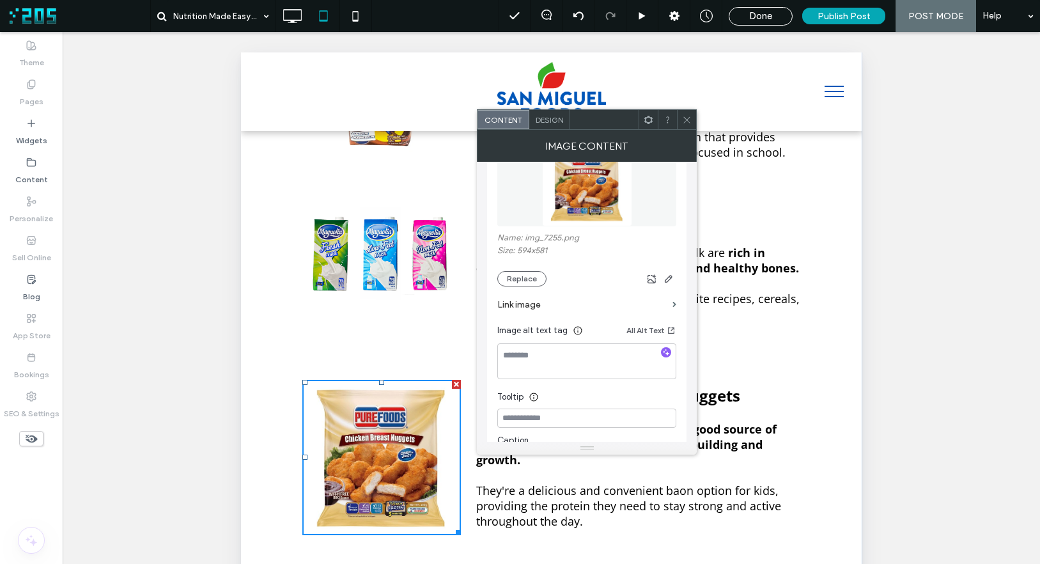
click at [682, 121] on icon at bounding box center [687, 120] width 10 height 10
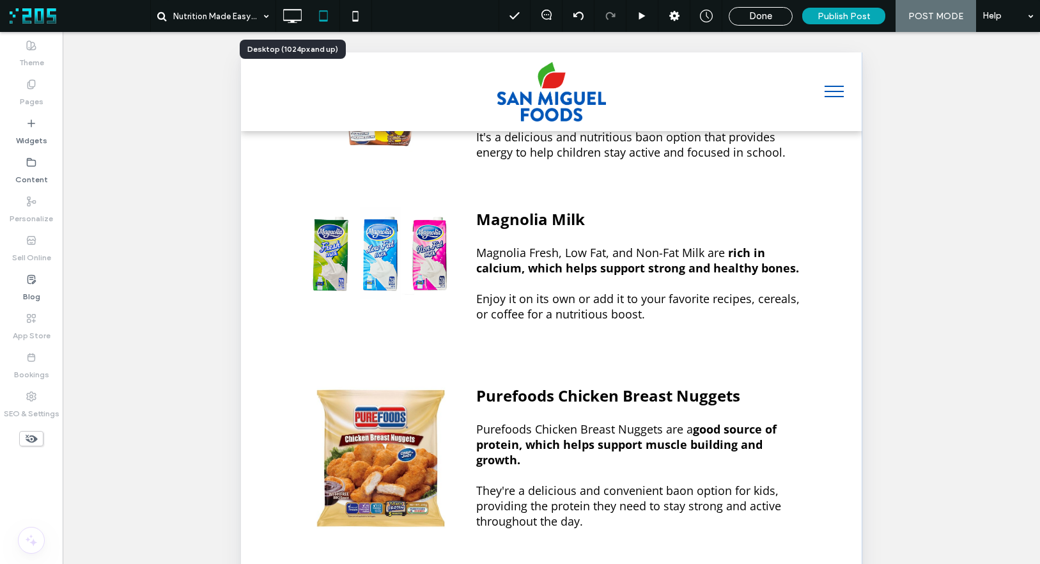
drag, startPoint x: 297, startPoint y: 11, endPoint x: 339, endPoint y: 58, distance: 63.0
click at [297, 11] on icon at bounding box center [292, 16] width 26 height 26
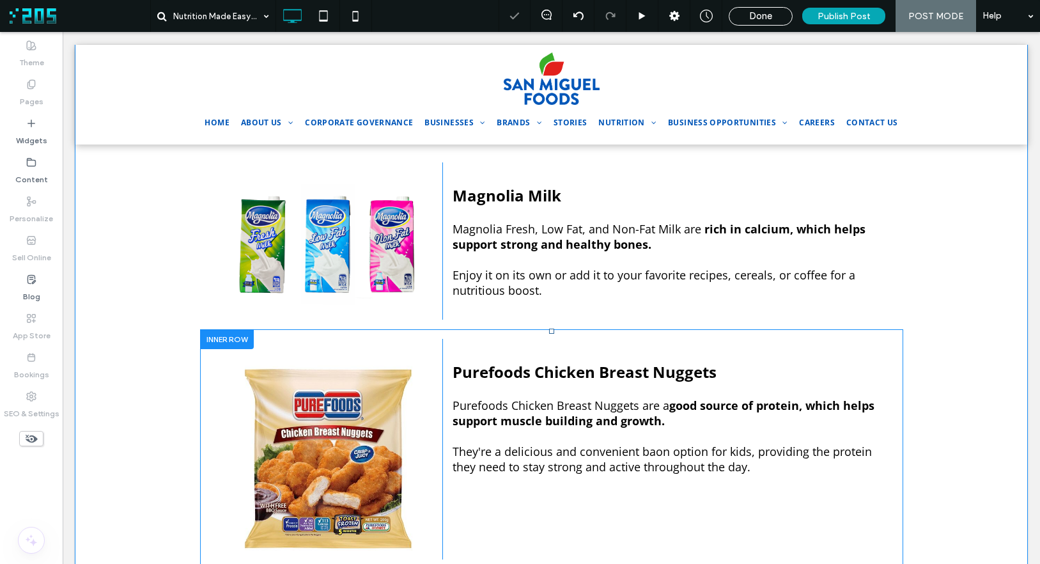
scroll to position [1013, 0]
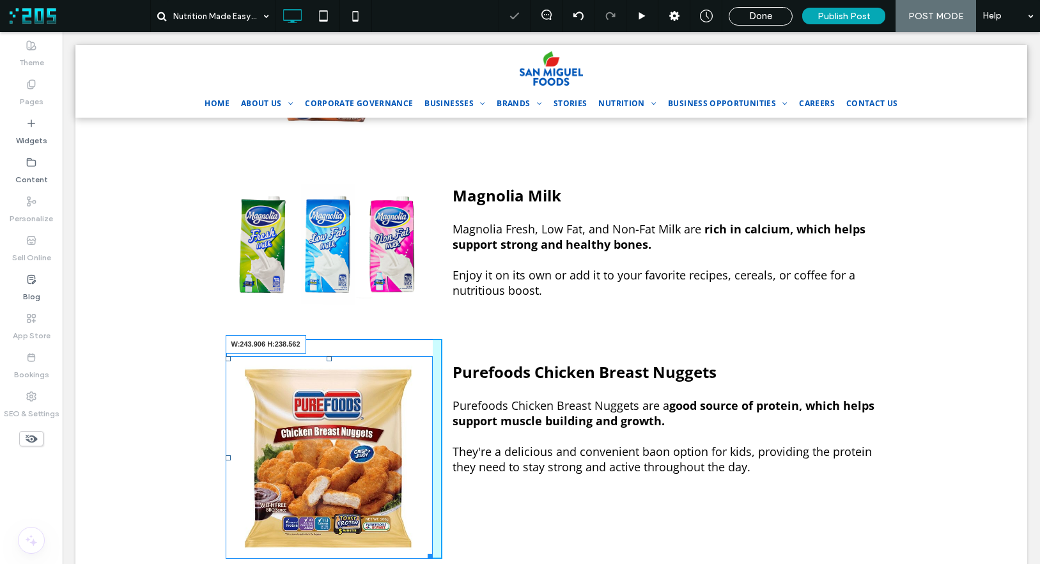
drag, startPoint x: 419, startPoint y: 517, endPoint x: 439, endPoint y: 474, distance: 47.2
click at [406, 476] on div "W:243.906 H:238.562 Click To Paste" at bounding box center [334, 449] width 217 height 221
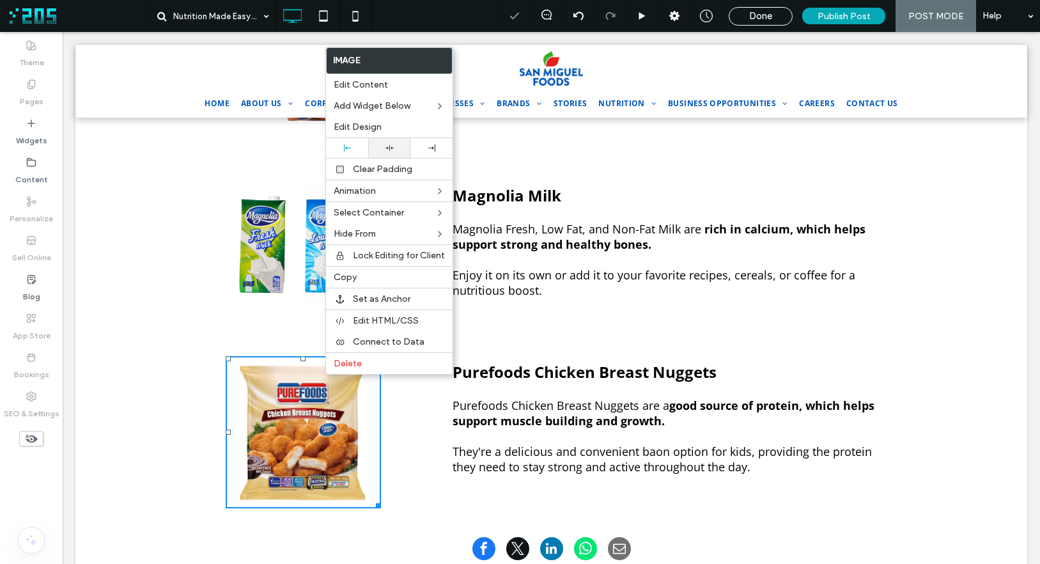
click at [383, 146] on div at bounding box center [389, 148] width 29 height 8
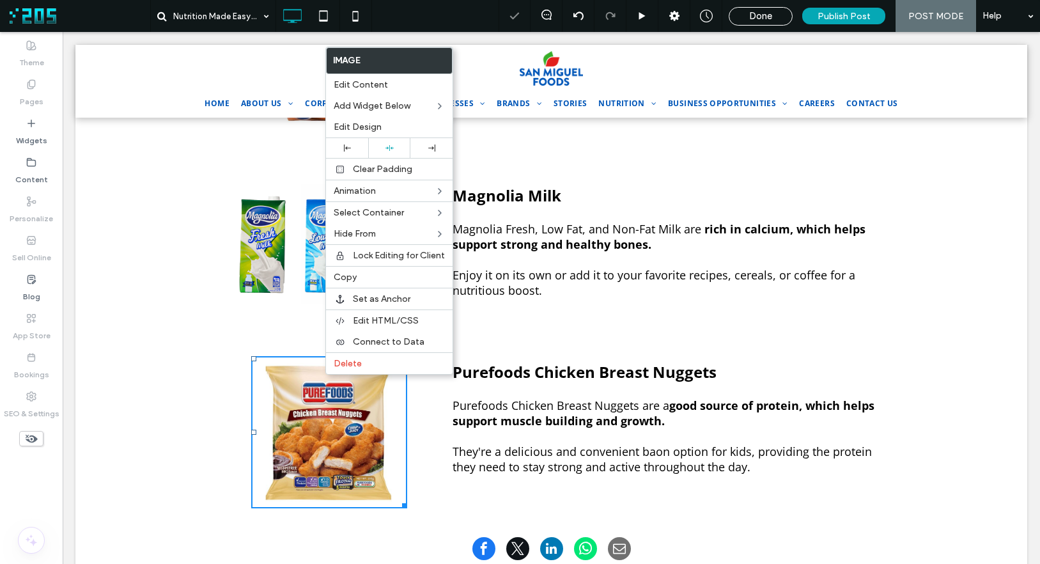
drag, startPoint x: 300, startPoint y: 325, endPoint x: 478, endPoint y: 176, distance: 232.3
click at [562, 339] on div "Purefoods Chicken Breast Nuggets Purefoods Chicken Breast Nuggets are a good so…" at bounding box center [659, 424] width 435 height 170
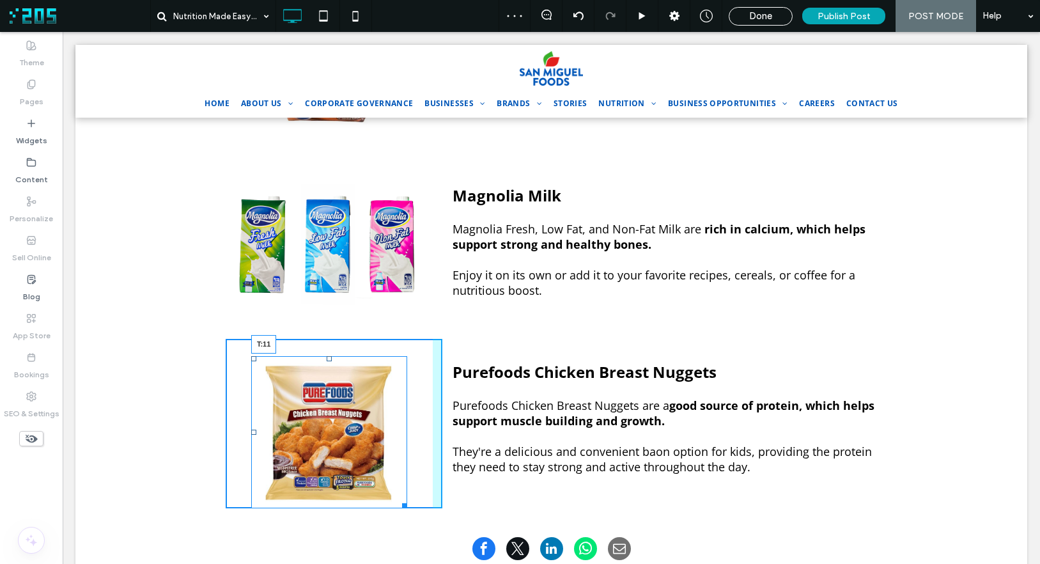
drag, startPoint x: 327, startPoint y: 329, endPoint x: 327, endPoint y: 321, distance: 7.7
click at [327, 356] on div "T:11" at bounding box center [329, 432] width 156 height 153
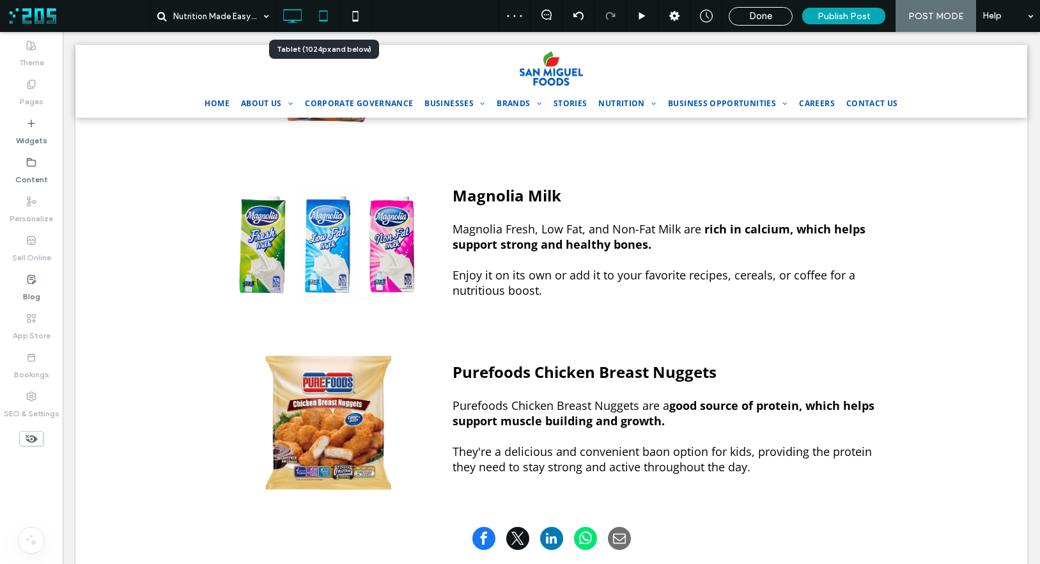
click at [327, 14] on icon at bounding box center [324, 16] width 26 height 26
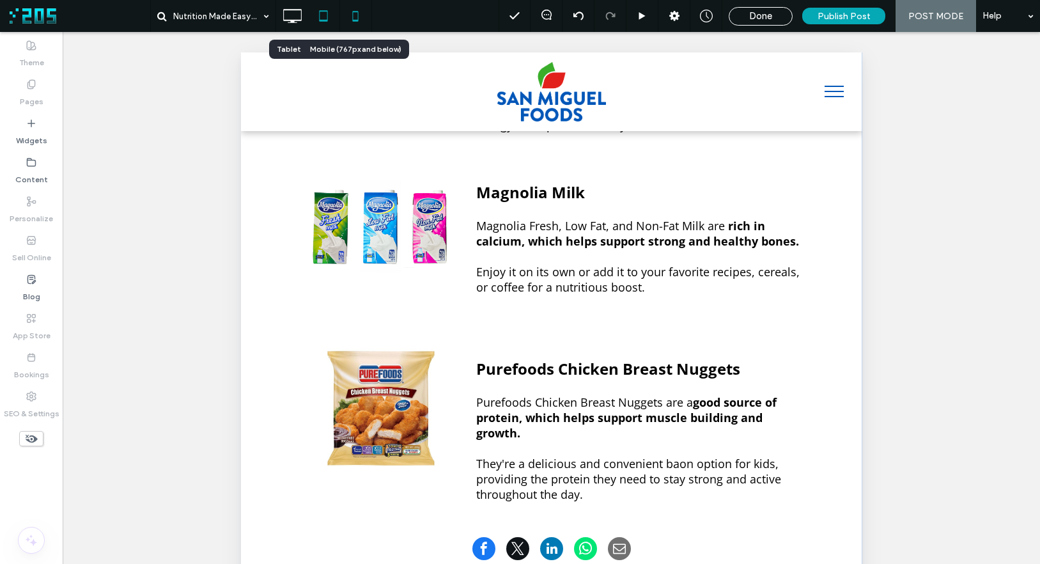
click at [355, 14] on icon at bounding box center [356, 16] width 26 height 26
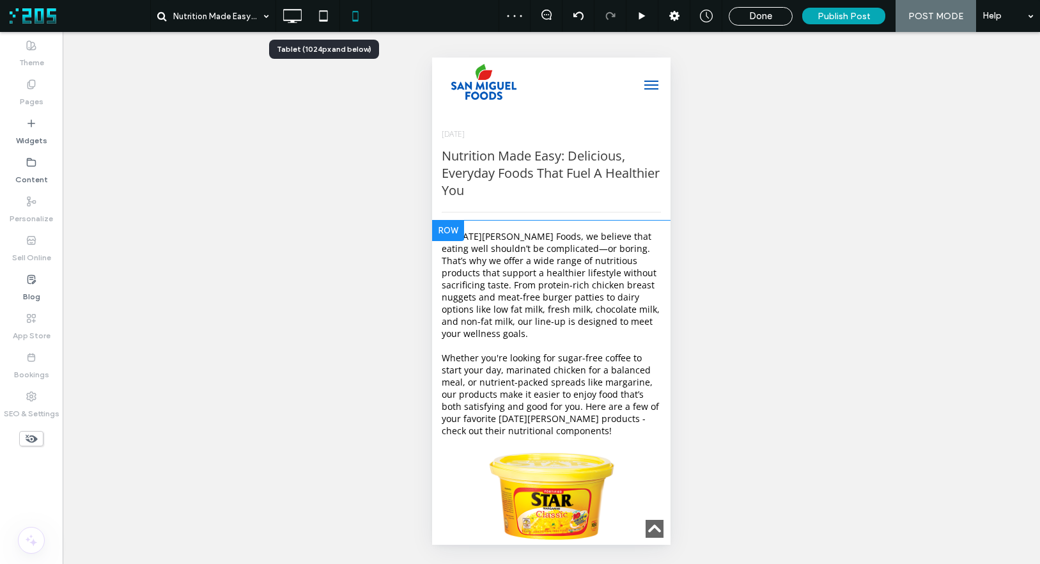
scroll to position [1616, 0]
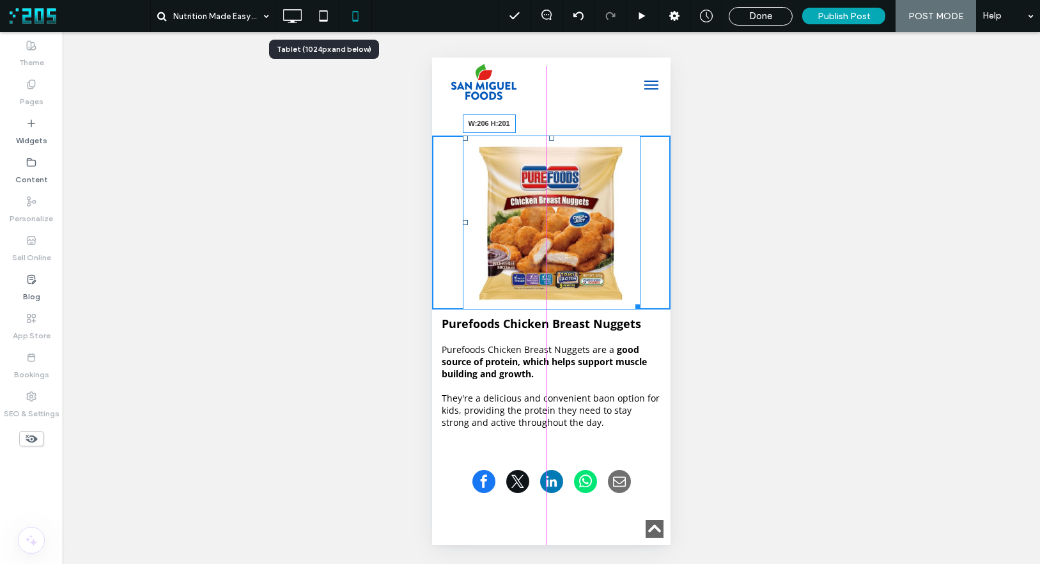
drag, startPoint x: 628, startPoint y: 317, endPoint x: 605, endPoint y: 285, distance: 39.8
click at [605, 285] on div "W:206 H:201 Click To Paste Purefoods Chicken Breast Nuggets Purefoods Chicken B…" at bounding box center [551, 285] width 238 height 299
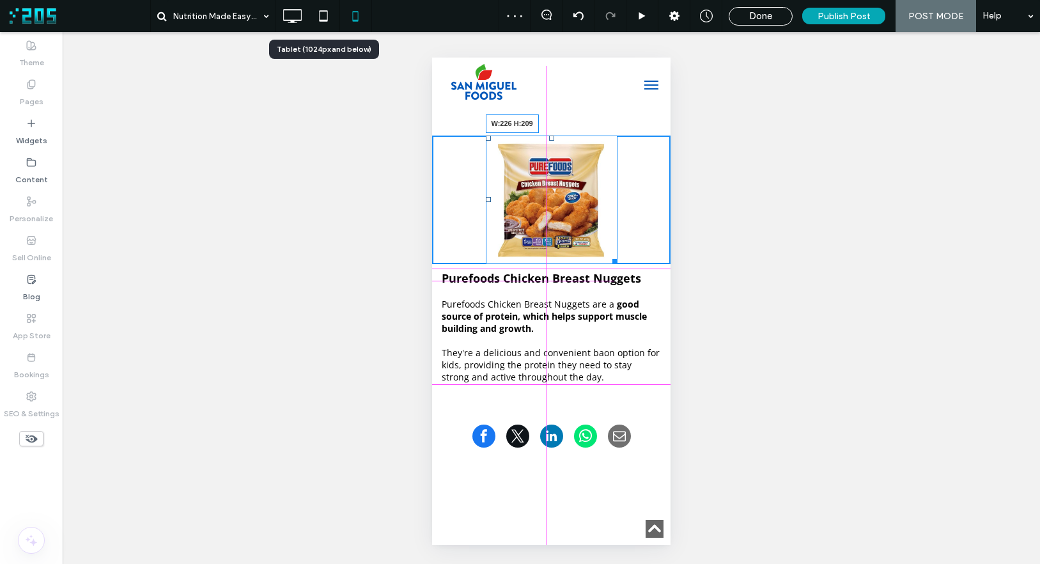
drag, startPoint x: 609, startPoint y: 270, endPoint x: 615, endPoint y: 277, distance: 10.0
click at [615, 264] on div at bounding box center [613, 259] width 10 height 10
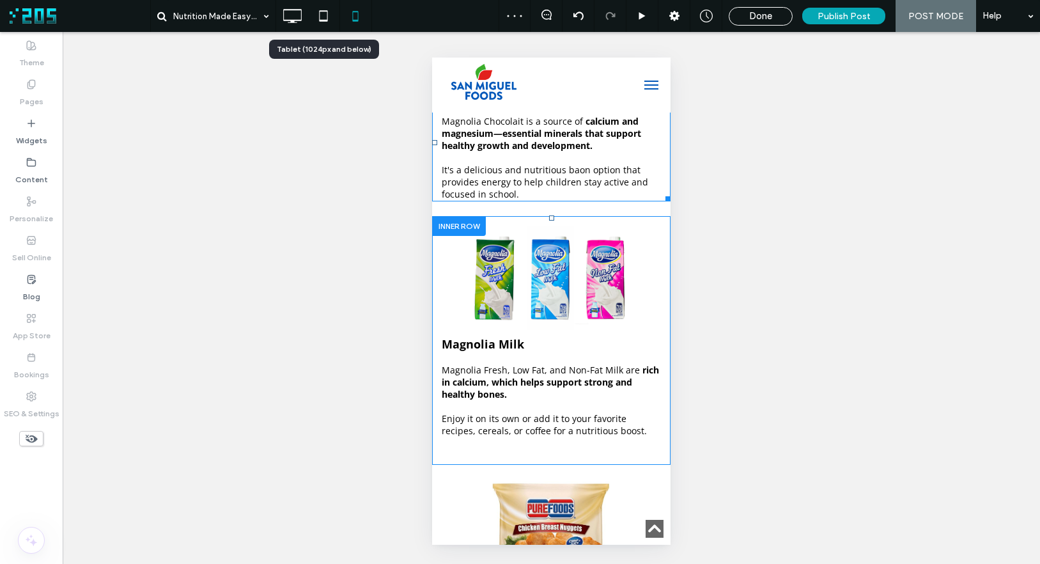
scroll to position [1279, 0]
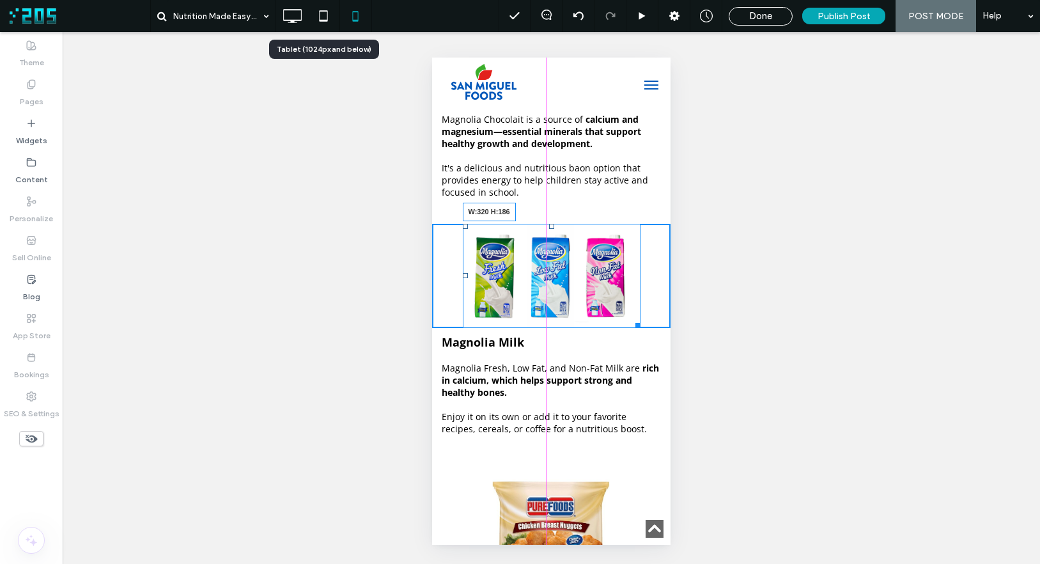
drag, startPoint x: 632, startPoint y: 339, endPoint x: 1017, endPoint y: 319, distance: 385.4
click at [641, 328] on div at bounding box center [636, 323] width 10 height 10
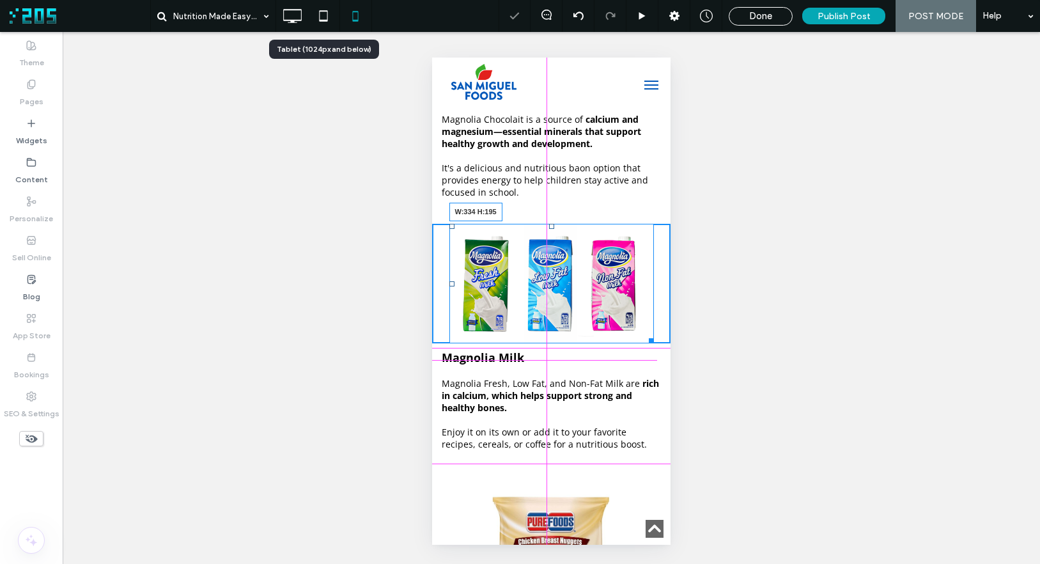
click at [650, 361] on div "W:334 H:195 Click To Paste Magnolia Milk Magnolia Fresh, Low Fat, and Non-Fat M…" at bounding box center [551, 346] width 238 height 245
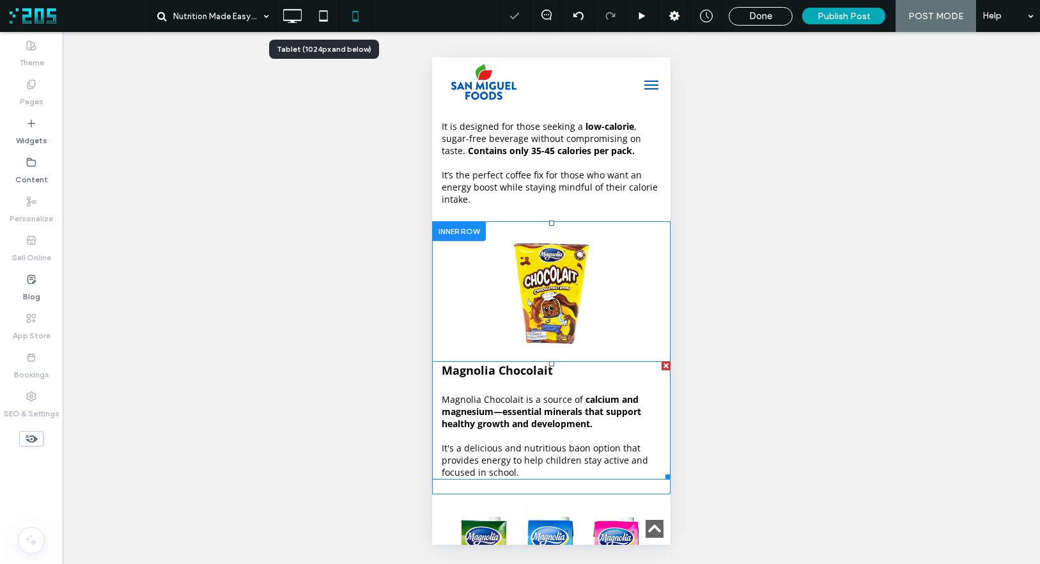
scroll to position [962, 0]
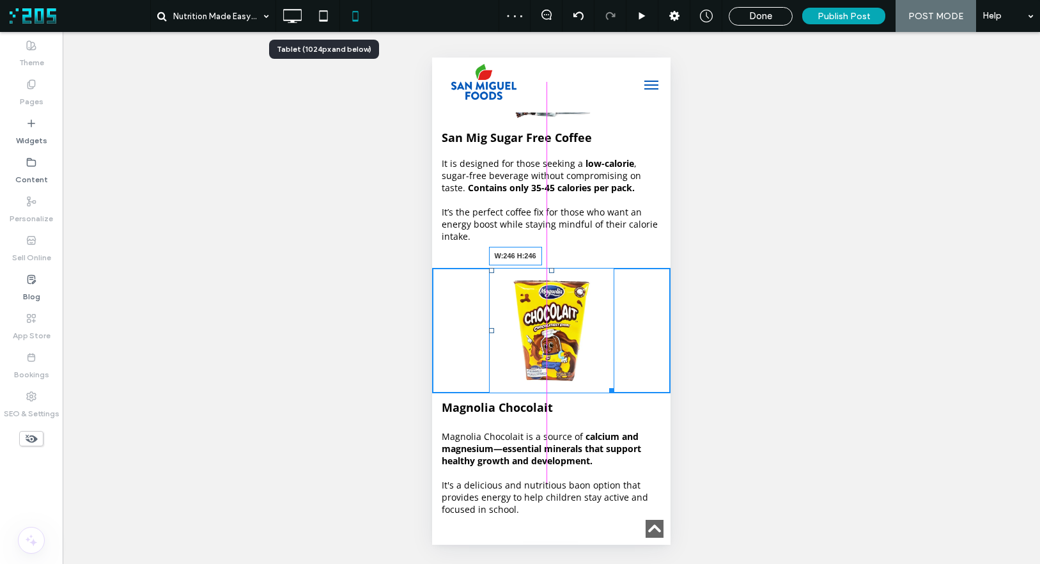
drag, startPoint x: 606, startPoint y: 404, endPoint x: 623, endPoint y: 418, distance: 21.8
click at [614, 393] on div "W:246 H:246" at bounding box center [551, 330] width 125 height 125
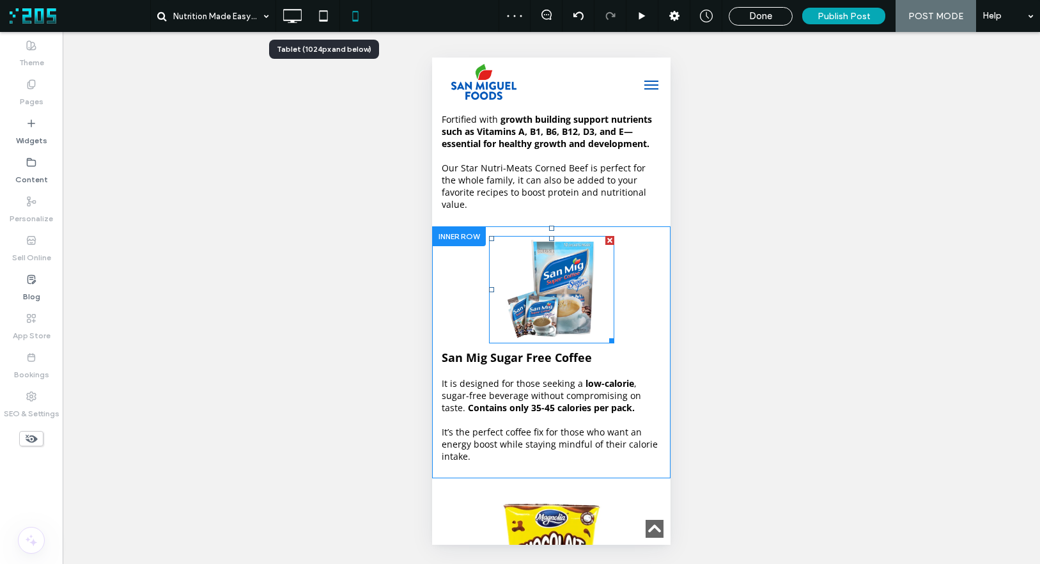
scroll to position [729, 0]
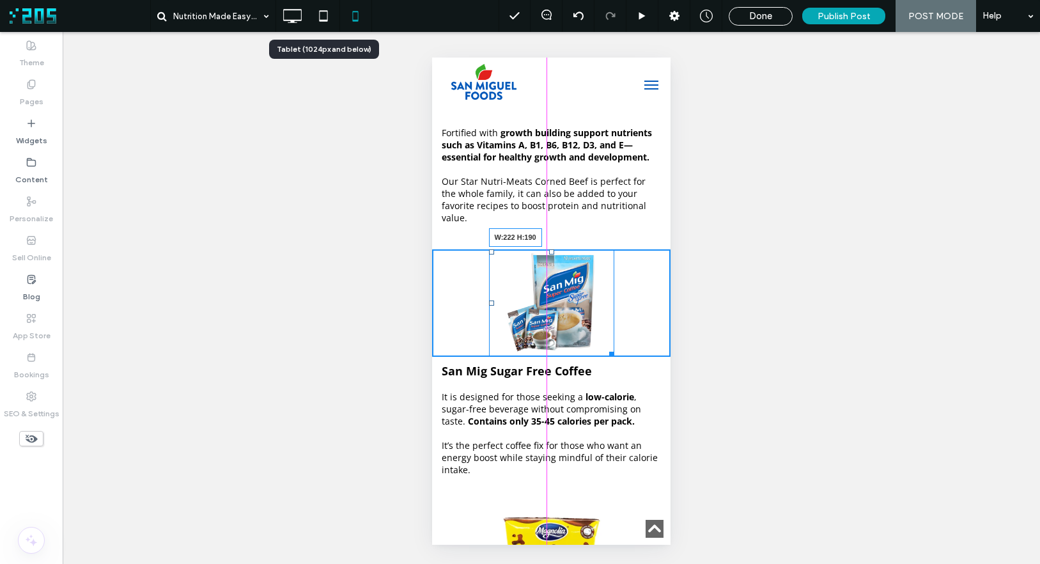
drag, startPoint x: 607, startPoint y: 364, endPoint x: 616, endPoint y: 376, distance: 14.6
click at [614, 357] on div at bounding box center [610, 352] width 10 height 10
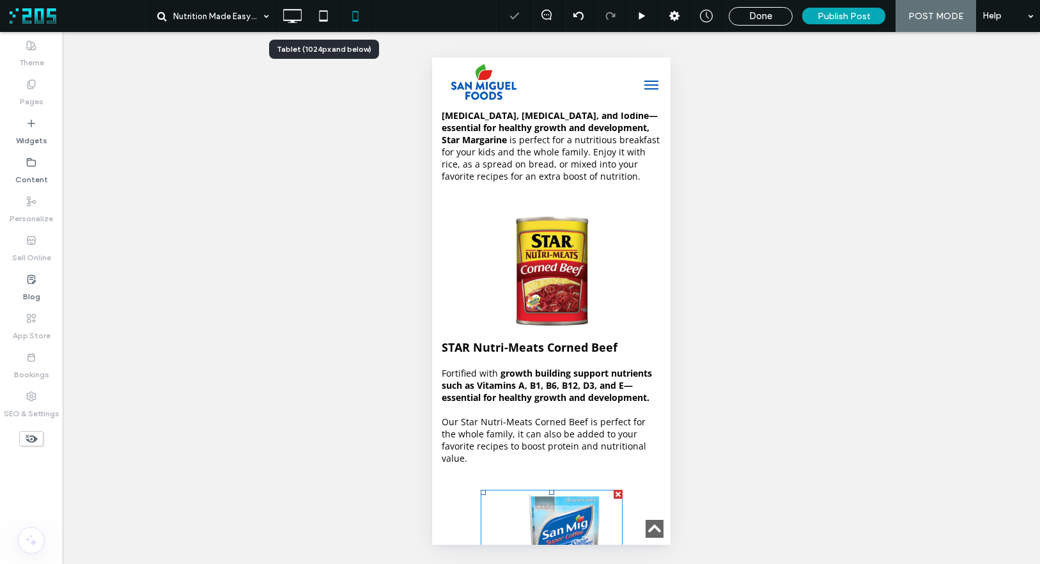
scroll to position [467, 0]
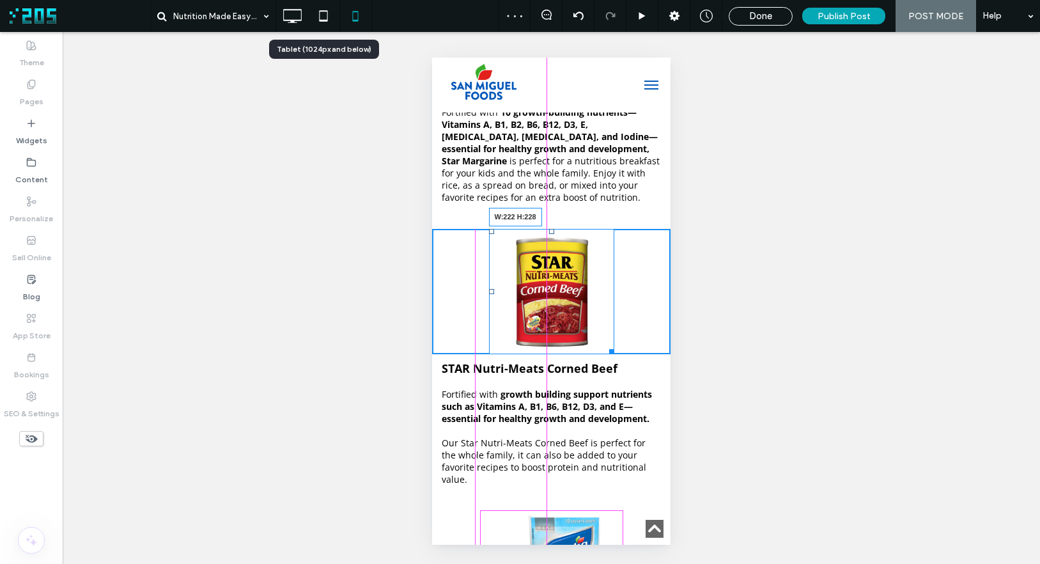
drag, startPoint x: 607, startPoint y: 351, endPoint x: 992, endPoint y: 337, distance: 385.1
click at [614, 354] on div at bounding box center [610, 350] width 10 height 10
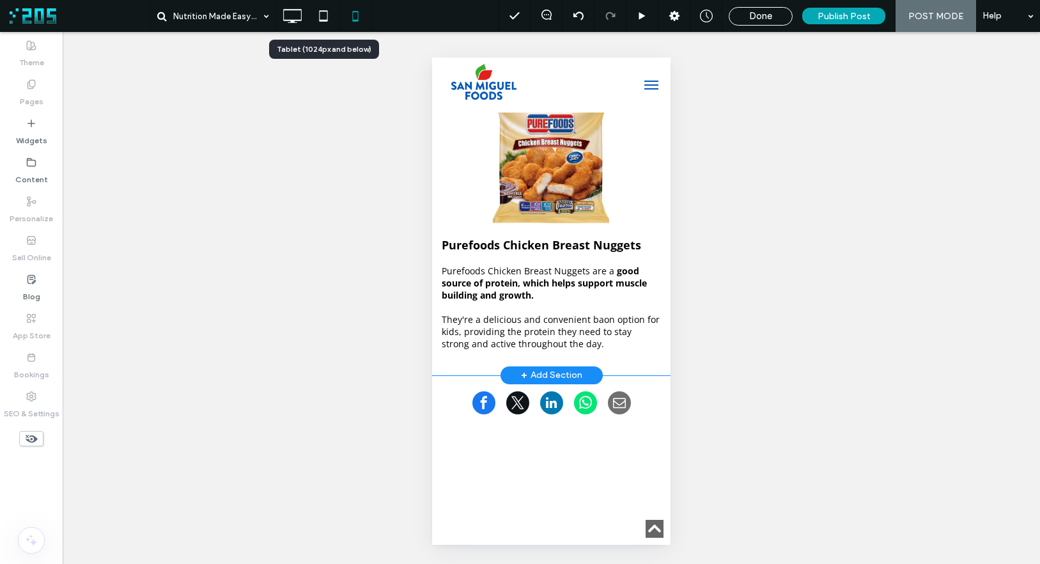
scroll to position [1706, 0]
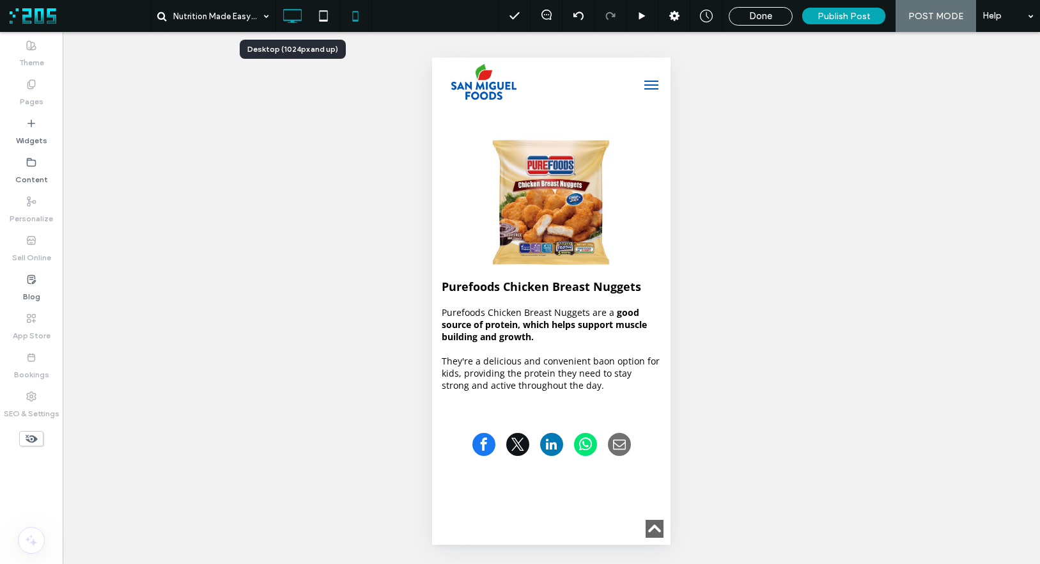
click at [296, 21] on icon at bounding box center [292, 16] width 26 height 26
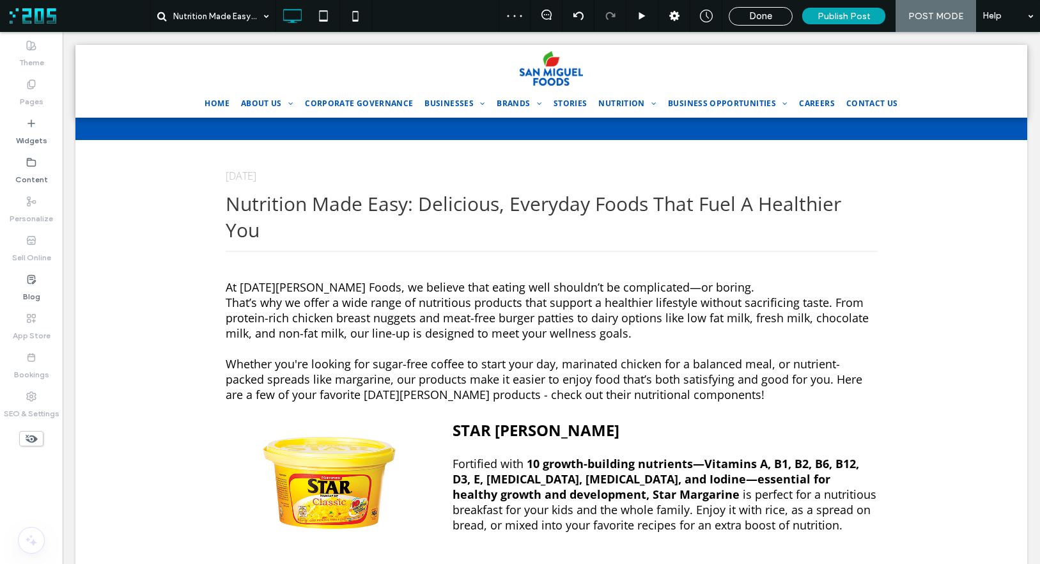
scroll to position [1030, 0]
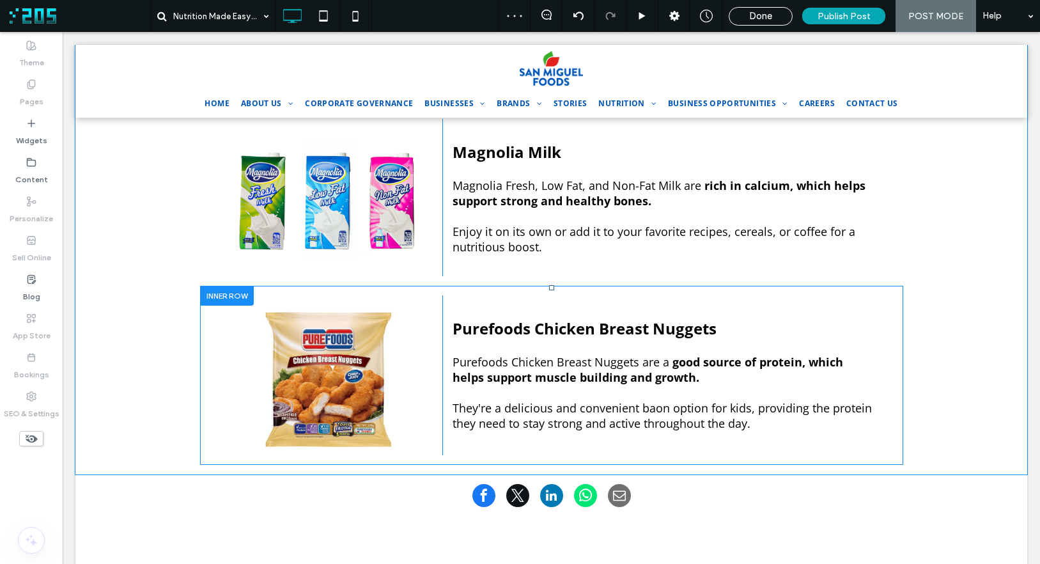
click at [219, 286] on div at bounding box center [227, 296] width 54 height 20
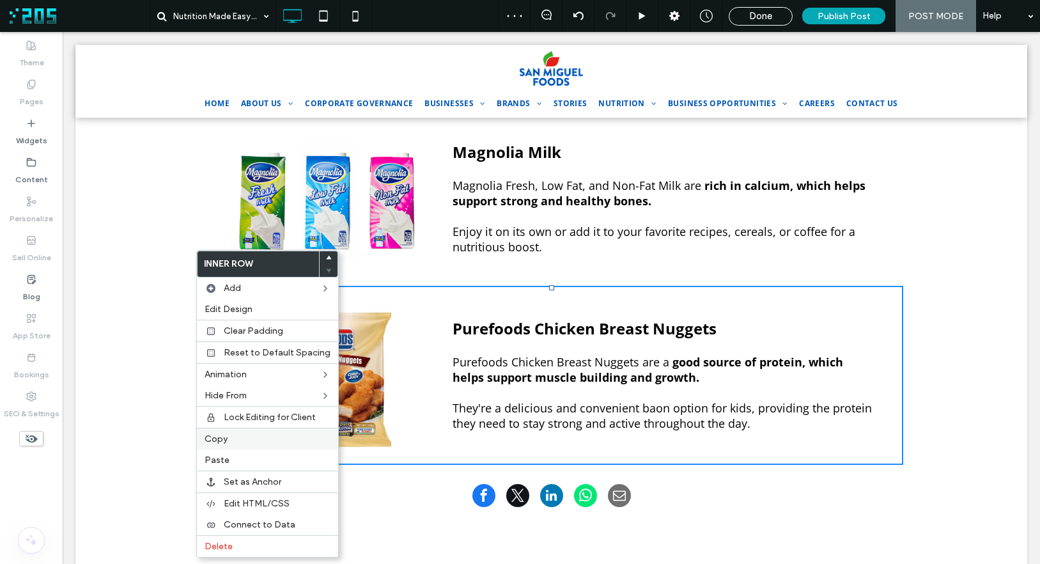
click at [243, 430] on div "Copy" at bounding box center [267, 439] width 141 height 22
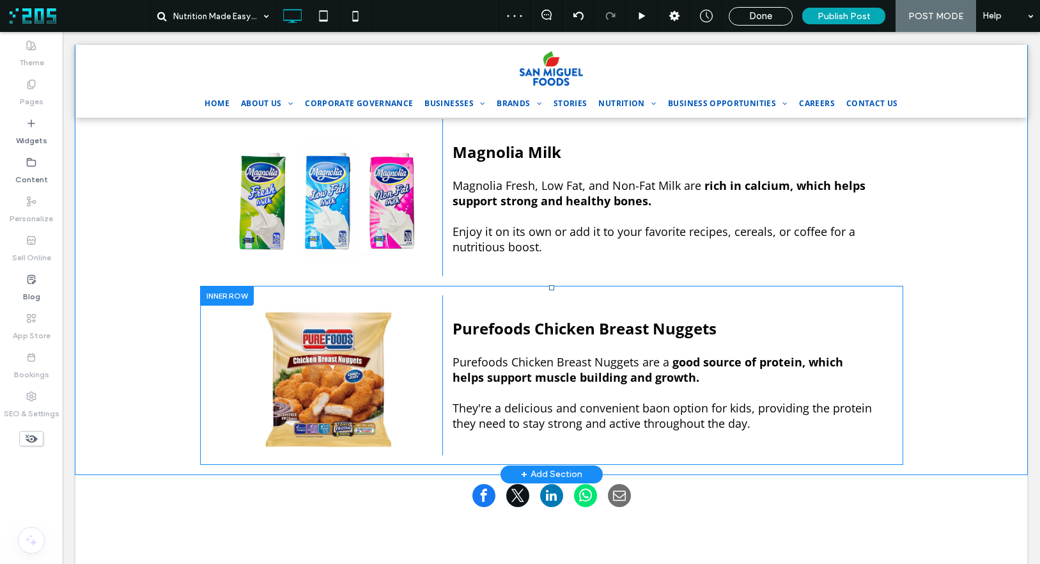
click at [226, 286] on div at bounding box center [227, 296] width 54 height 20
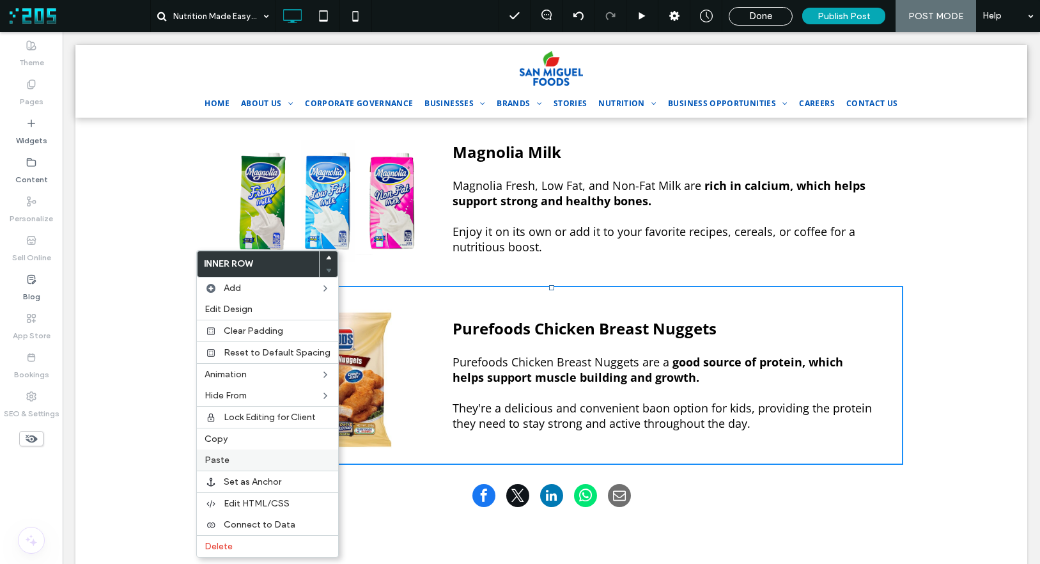
click at [248, 453] on div "Paste" at bounding box center [267, 459] width 141 height 21
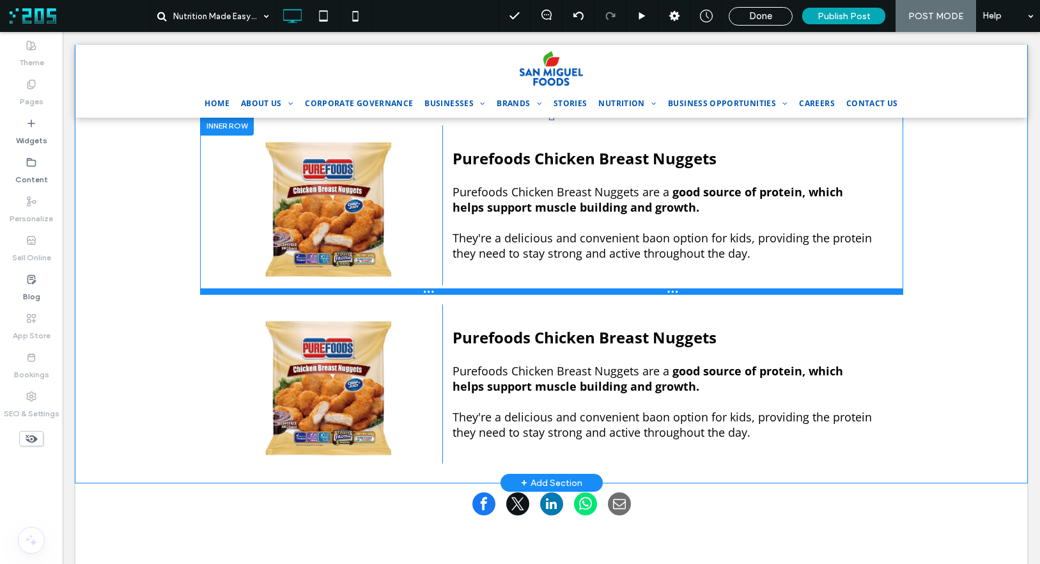
scroll to position [1218, 0]
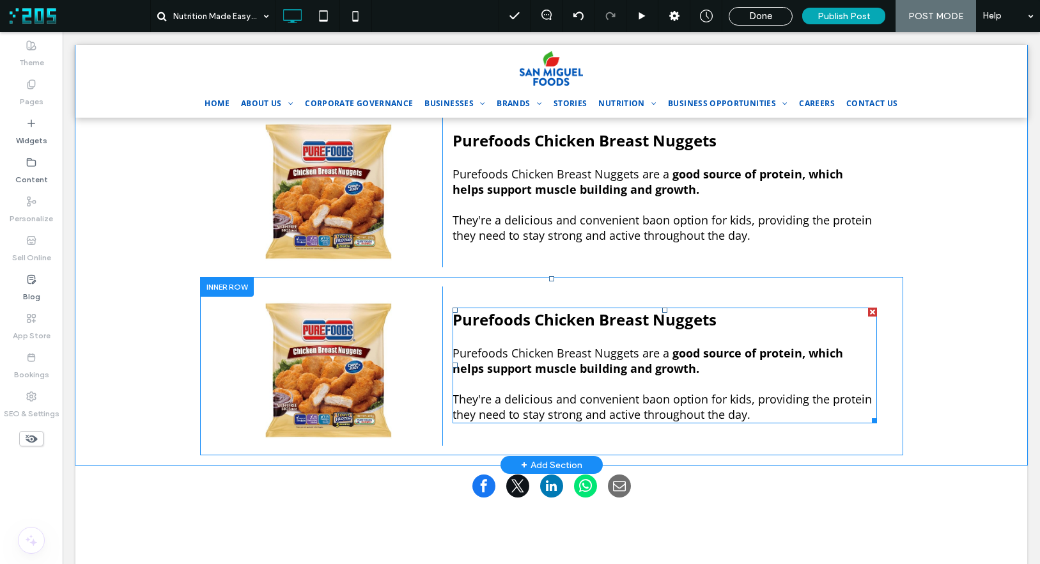
click at [563, 309] on span "Purefoods Chicken Breast Nuggets" at bounding box center [585, 319] width 264 height 21
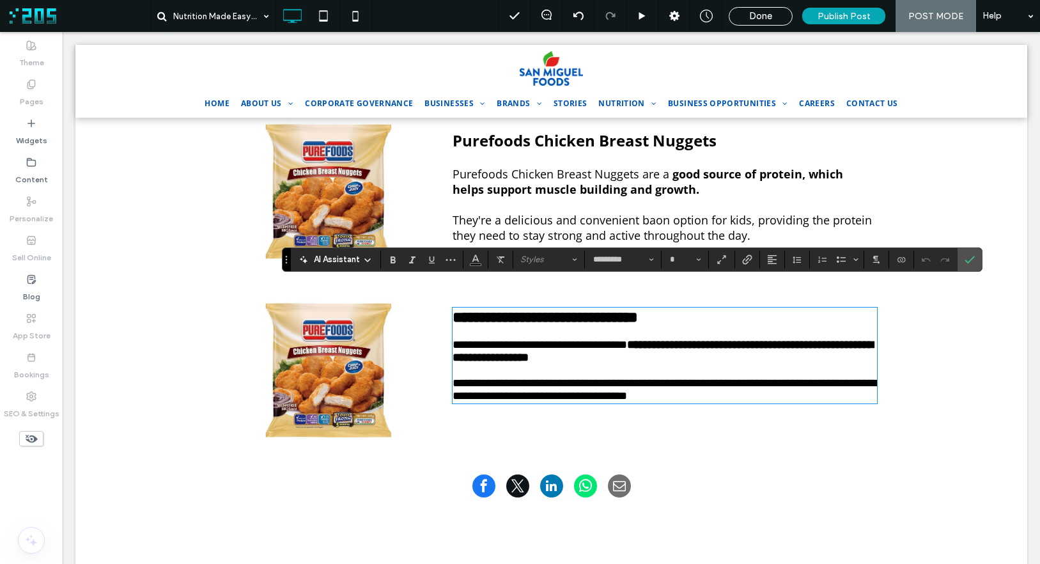
click at [638, 309] on span "**********" at bounding box center [545, 316] width 185 height 15
drag, startPoint x: 733, startPoint y: 293, endPoint x: 417, endPoint y: 281, distance: 316.7
click at [417, 286] on div "**********" at bounding box center [552, 366] width 652 height 160
click at [520, 343] on strong "**********" at bounding box center [663, 351] width 421 height 24
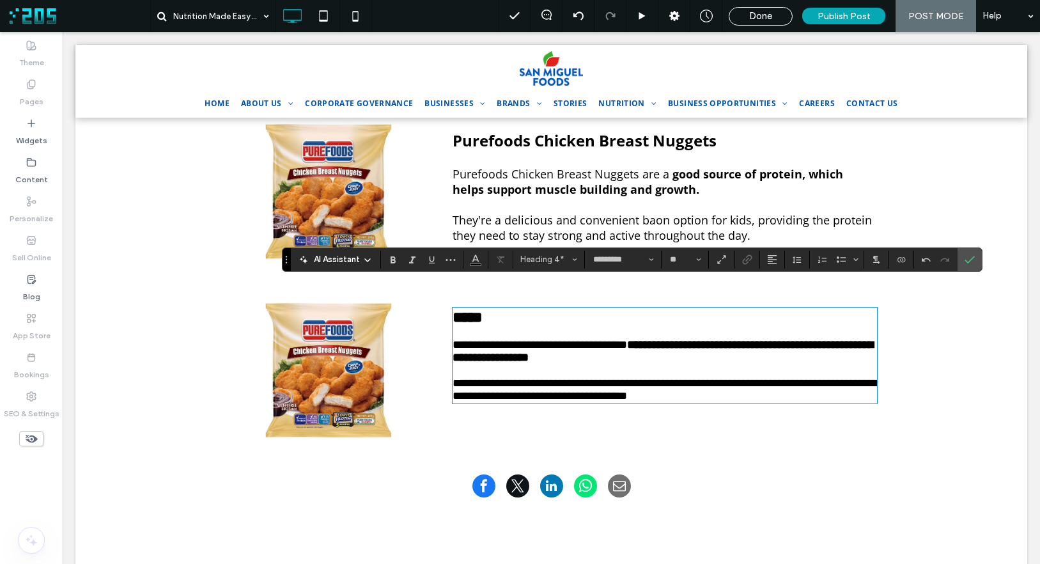
click at [785, 377] on span "**********" at bounding box center [665, 389] width 425 height 24
drag, startPoint x: 777, startPoint y: 391, endPoint x: 451, endPoint y: 332, distance: 332.0
click at [453, 332] on div "**********" at bounding box center [665, 355] width 425 height 93
click at [453, 339] on span "**********" at bounding box center [540, 345] width 175 height 12
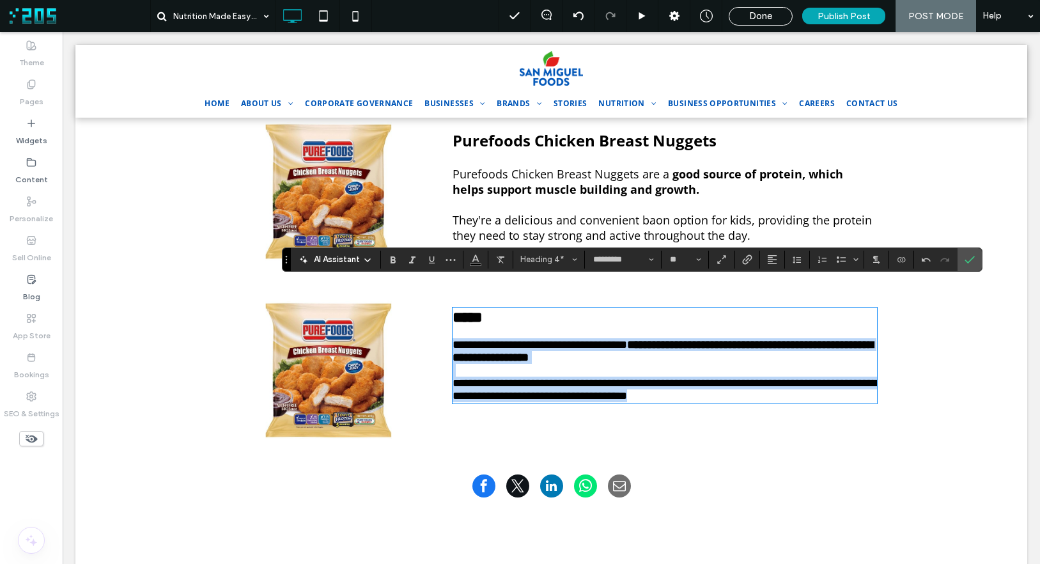
drag, startPoint x: 449, startPoint y: 326, endPoint x: 796, endPoint y: 407, distance: 355.9
click at [796, 407] on div "**********" at bounding box center [659, 366] width 435 height 160
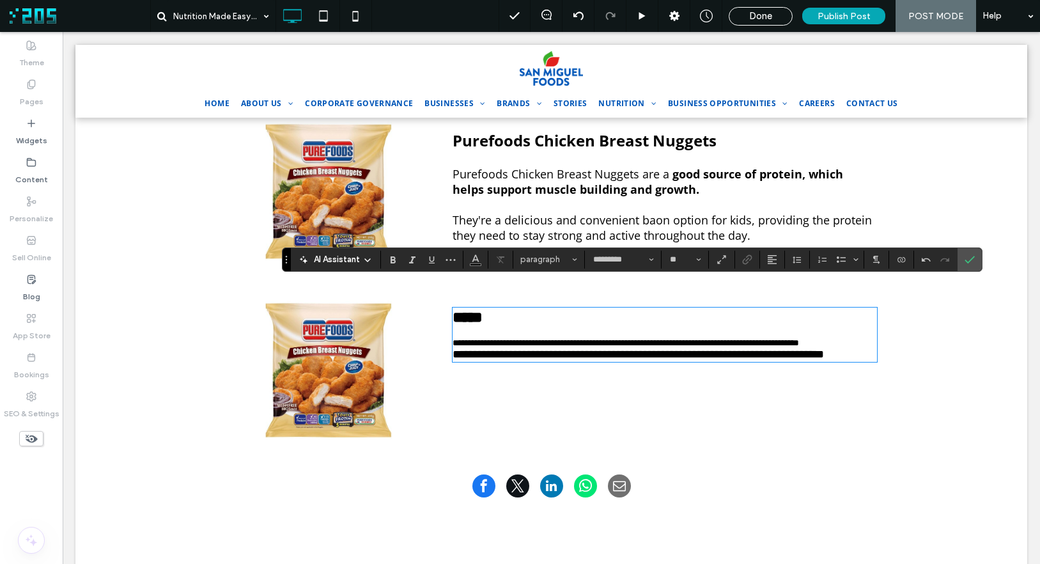
scroll to position [0, 0]
click at [501, 361] on h4 "**********" at bounding box center [665, 354] width 425 height 13
click at [554, 256] on span "Styles" at bounding box center [545, 259] width 50 height 10
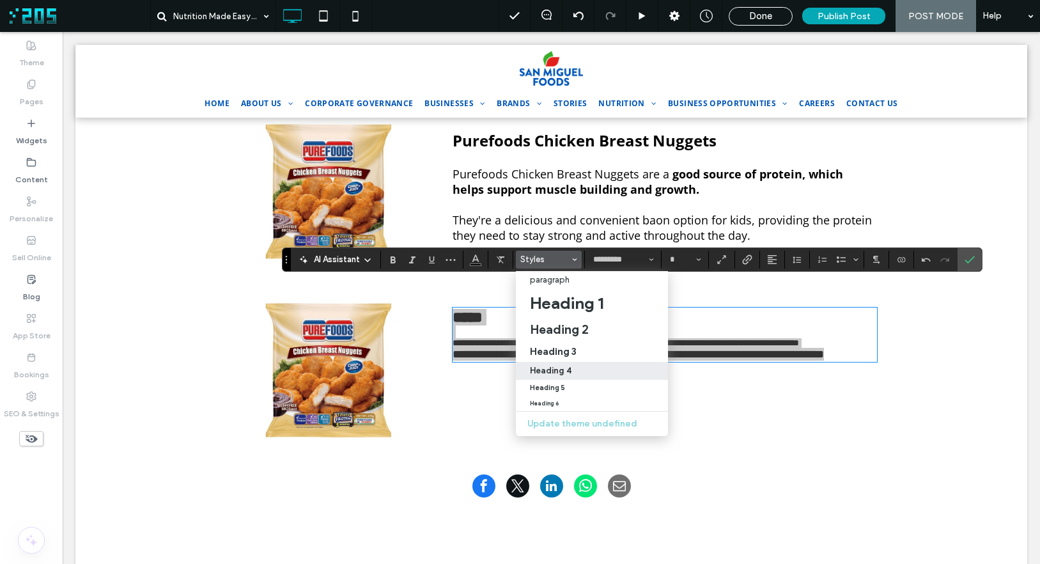
click at [559, 366] on h4 "Heading 4" at bounding box center [551, 371] width 42 height 10
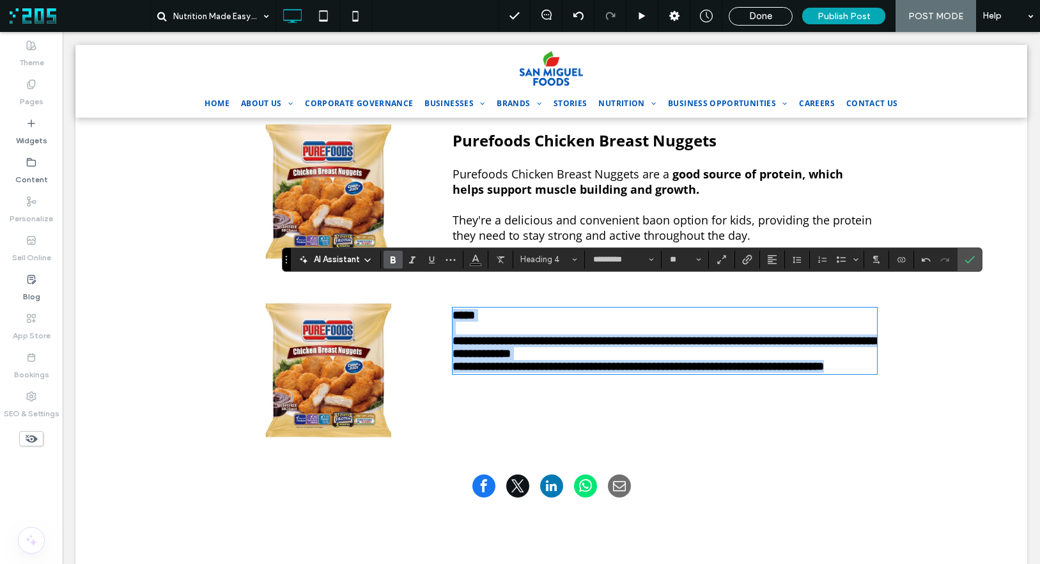
click at [489, 309] on h4 "*****" at bounding box center [665, 315] width 425 height 13
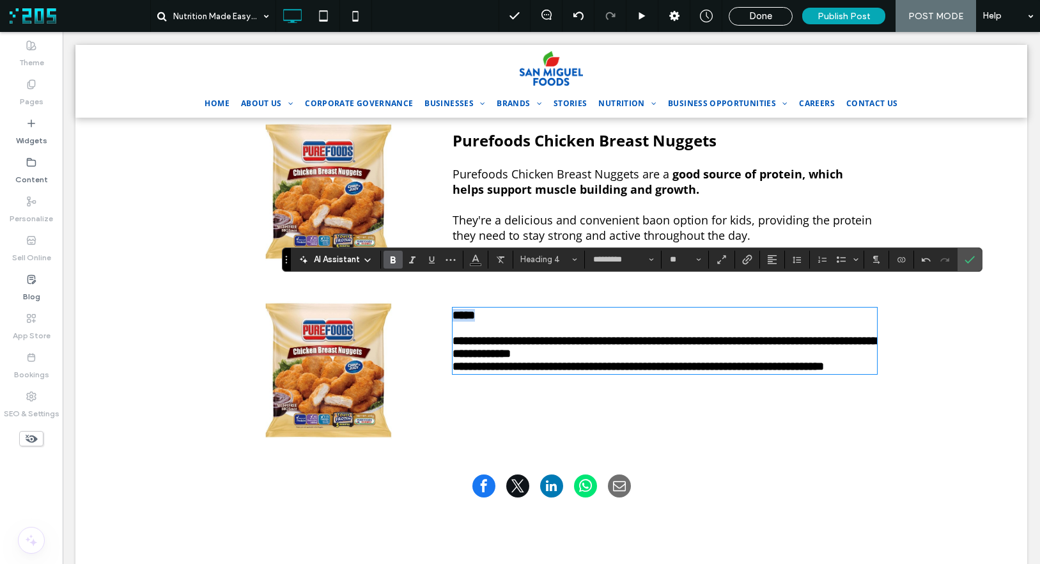
drag, startPoint x: 450, startPoint y: 290, endPoint x: 439, endPoint y: 289, distance: 11.5
click at [442, 289] on div "**********" at bounding box center [659, 366] width 435 height 160
click at [497, 322] on h4 at bounding box center [665, 328] width 425 height 13
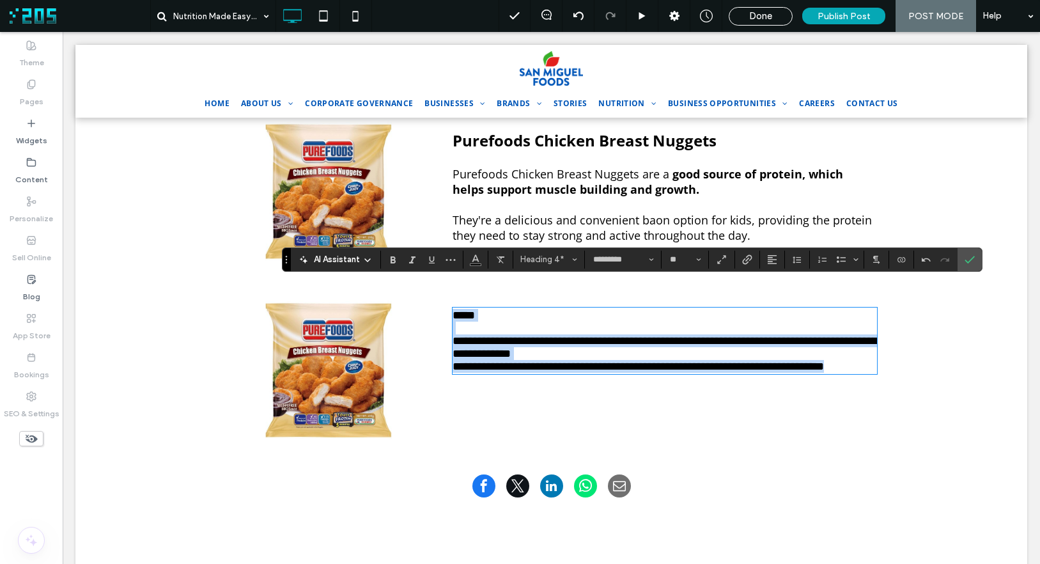
click at [485, 309] on h4 "*****" at bounding box center [665, 315] width 425 height 13
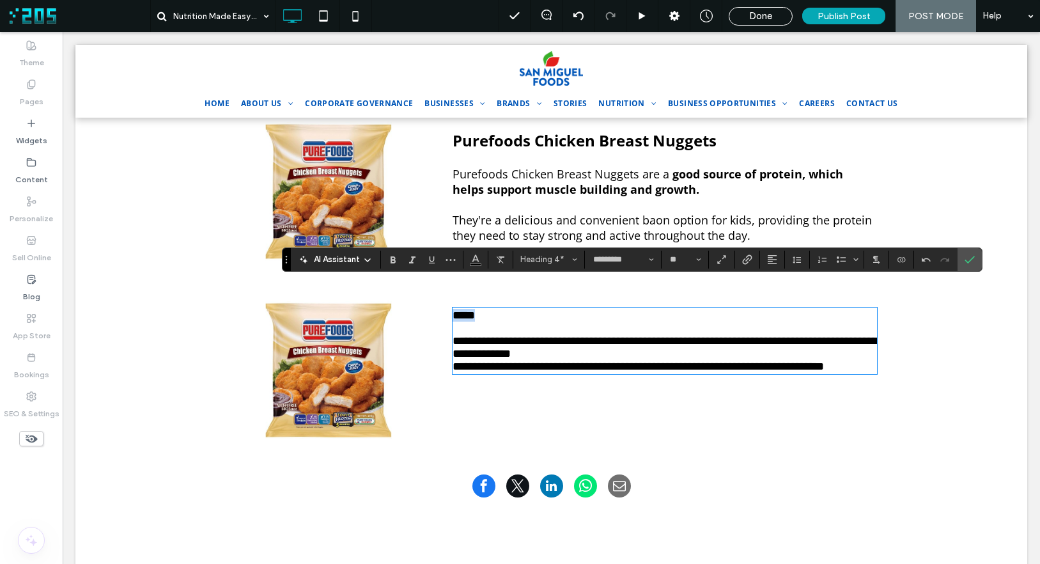
drag, startPoint x: 494, startPoint y: 290, endPoint x: 448, endPoint y: 292, distance: 46.7
click at [453, 309] on h4 "*****" at bounding box center [665, 315] width 425 height 13
click at [549, 267] on button "Heading 4*" at bounding box center [549, 260] width 66 height 18
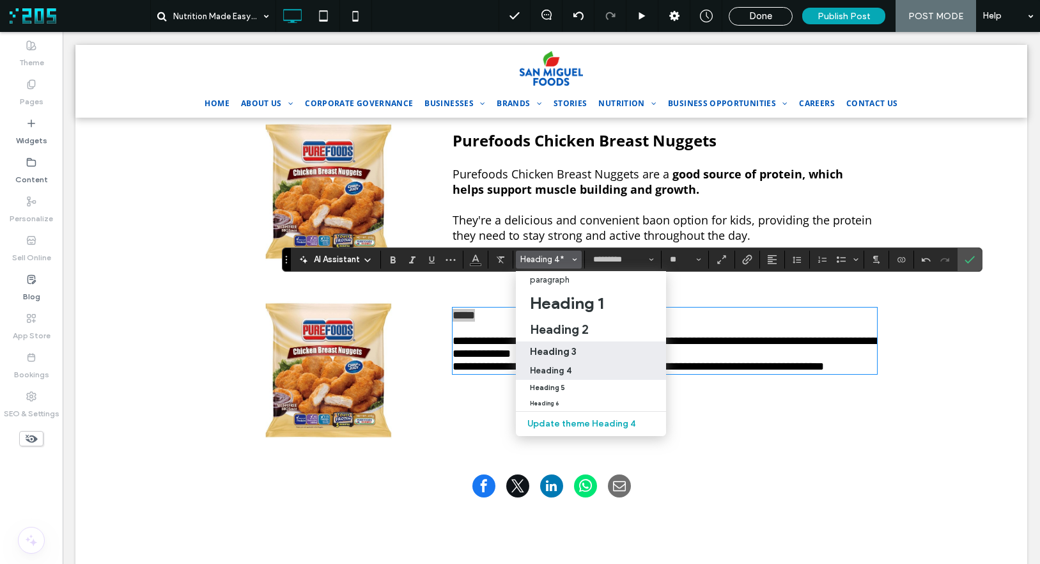
drag, startPoint x: 576, startPoint y: 354, endPoint x: 439, endPoint y: 247, distance: 174.1
click at [576, 354] on div "Heading 3" at bounding box center [591, 351] width 122 height 12
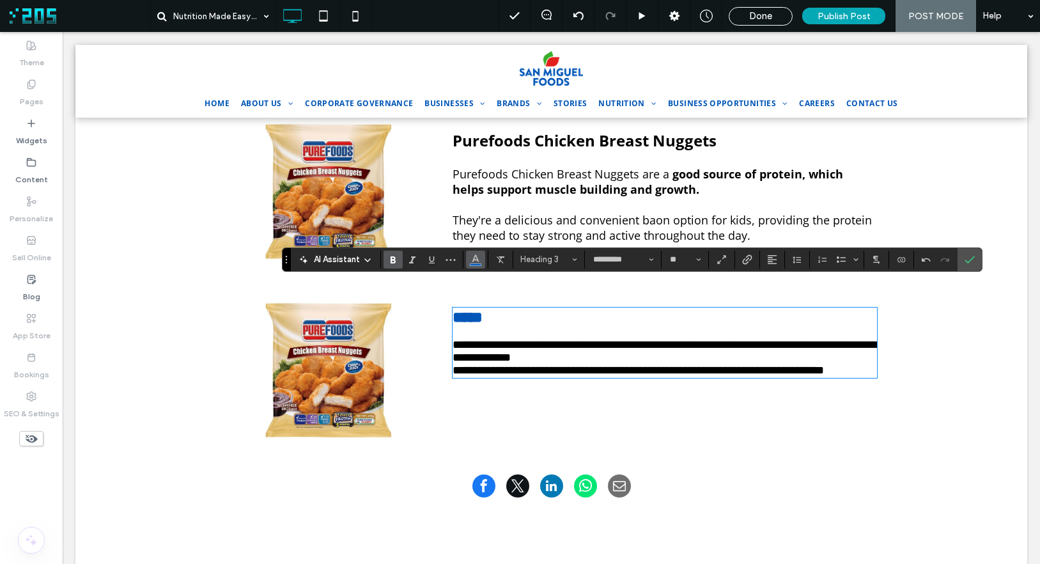
drag, startPoint x: 472, startPoint y: 260, endPoint x: 479, endPoint y: 262, distance: 6.9
click at [472, 260] on use "Color" at bounding box center [475, 257] width 7 height 7
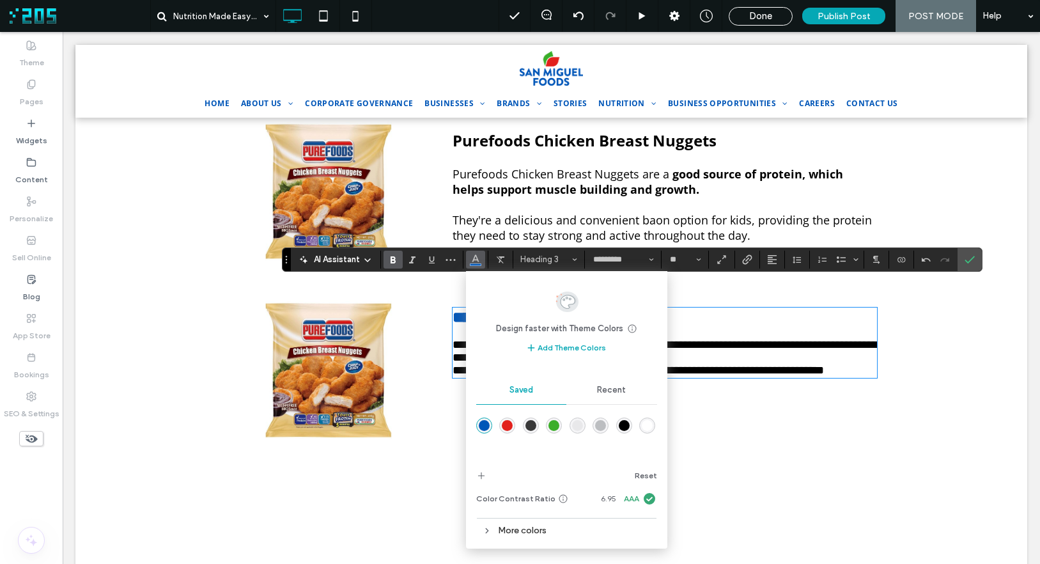
drag, startPoint x: 621, startPoint y: 421, endPoint x: 623, endPoint y: 333, distance: 87.6
click at [621, 421] on div "rgba(0,0,0,1)" at bounding box center [624, 425] width 11 height 11
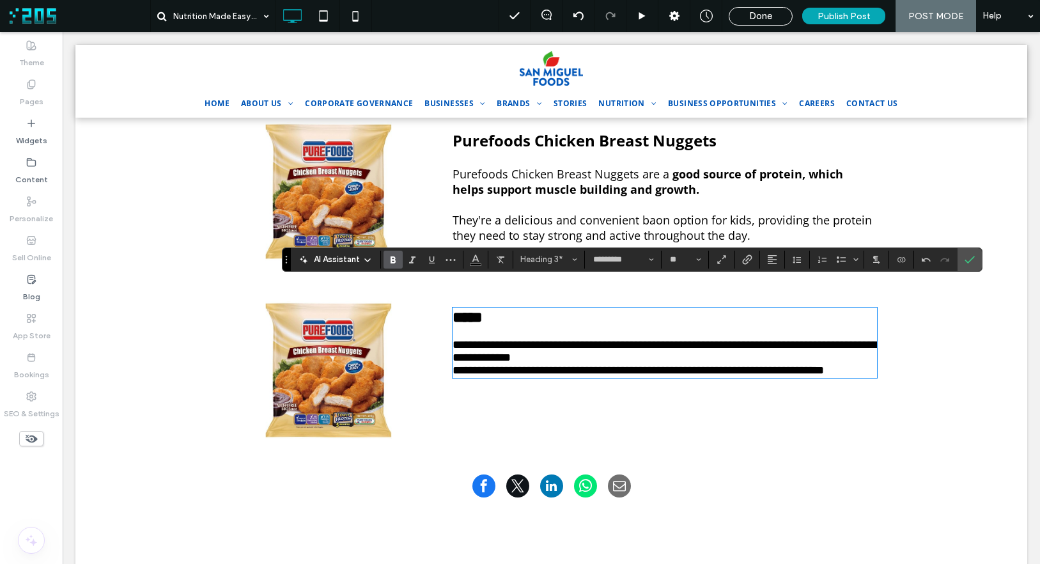
type input "**"
click at [729, 325] on h4 at bounding box center [665, 331] width 425 height 13
click at [632, 339] on h4 "**********" at bounding box center [665, 351] width 425 height 26
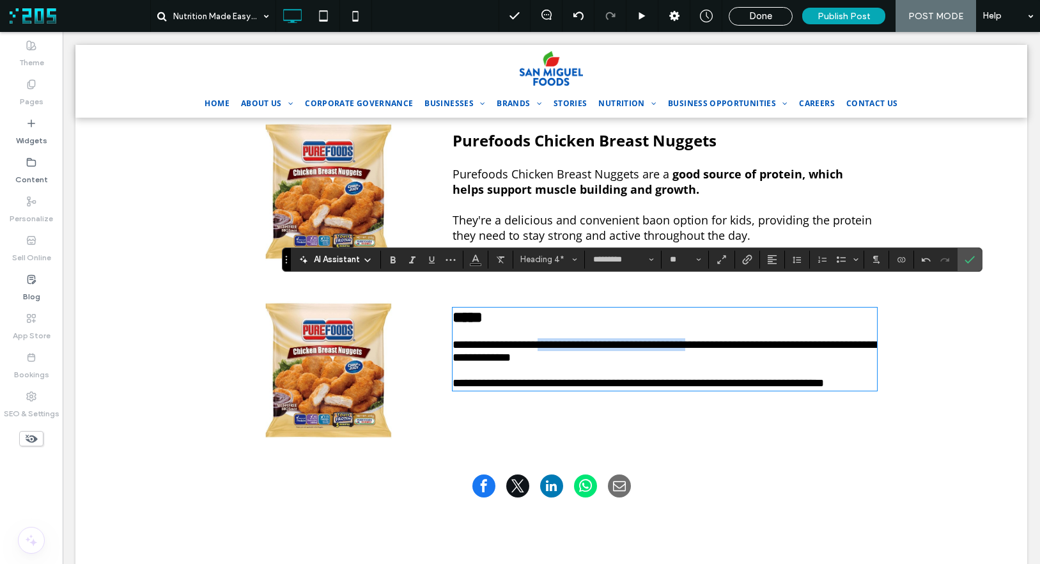
drag, startPoint x: 558, startPoint y: 326, endPoint x: 735, endPoint y: 330, distance: 177.1
click at [735, 339] on span "**********" at bounding box center [665, 351] width 425 height 24
drag, startPoint x: 606, startPoint y: 374, endPoint x: 440, endPoint y: 373, distance: 166.2
click at [442, 373] on div "**********" at bounding box center [659, 366] width 435 height 160
click at [335, 327] on img at bounding box center [329, 369] width 156 height 153
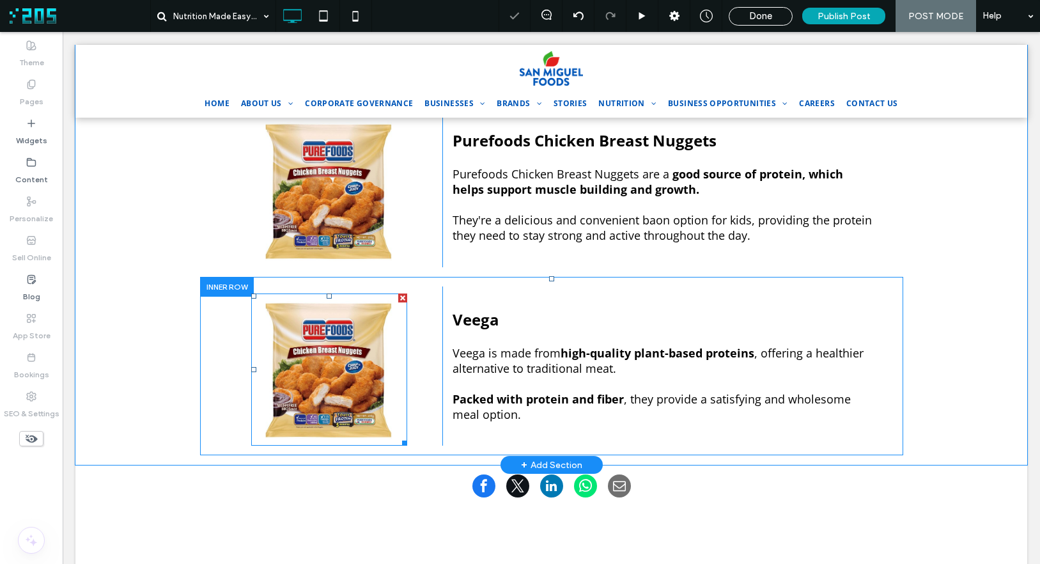
click at [345, 320] on img at bounding box center [329, 369] width 156 height 153
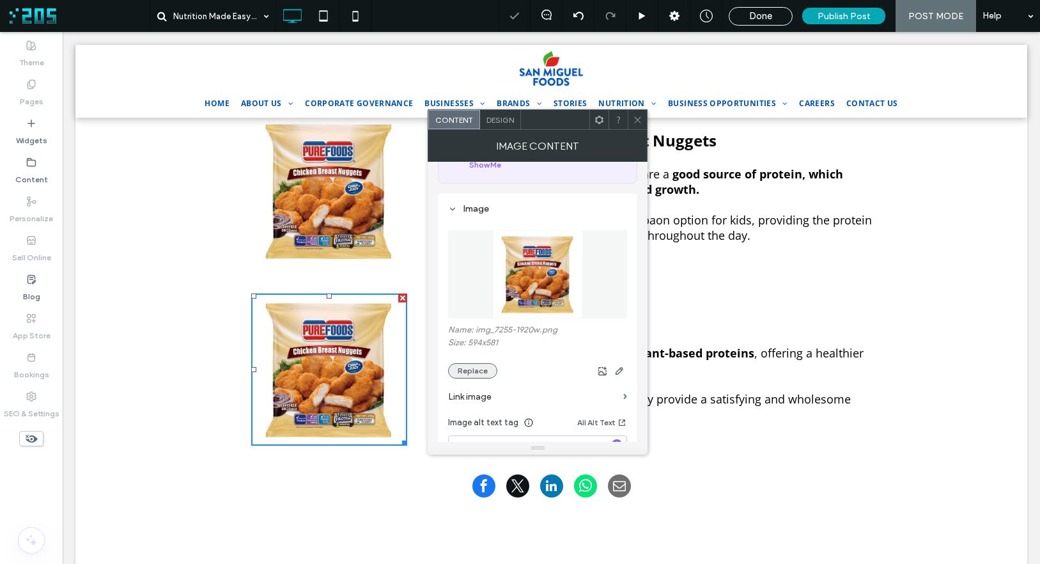
click at [476, 370] on button "Replace" at bounding box center [472, 370] width 49 height 15
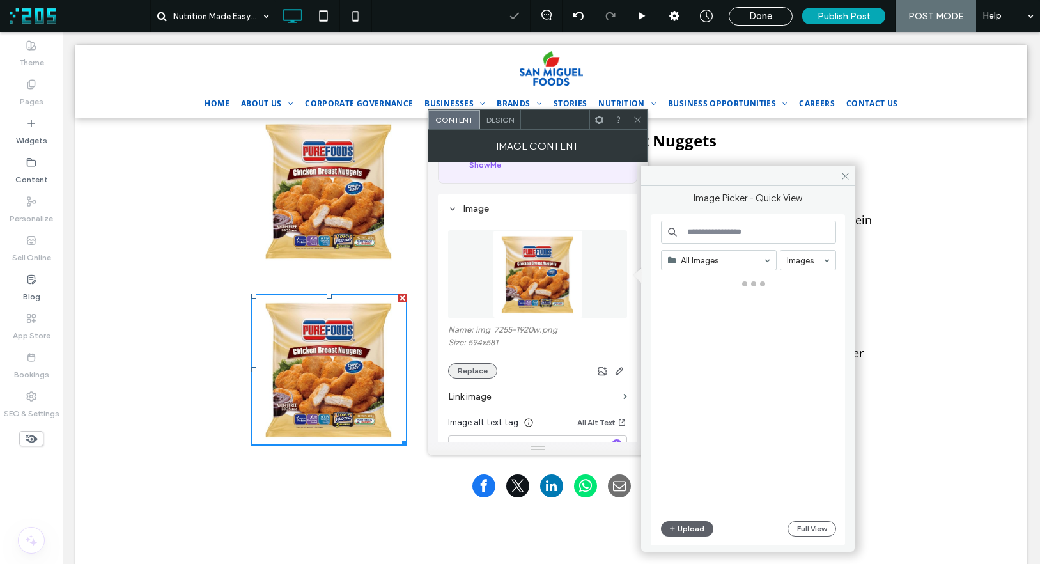
scroll to position [86, 0]
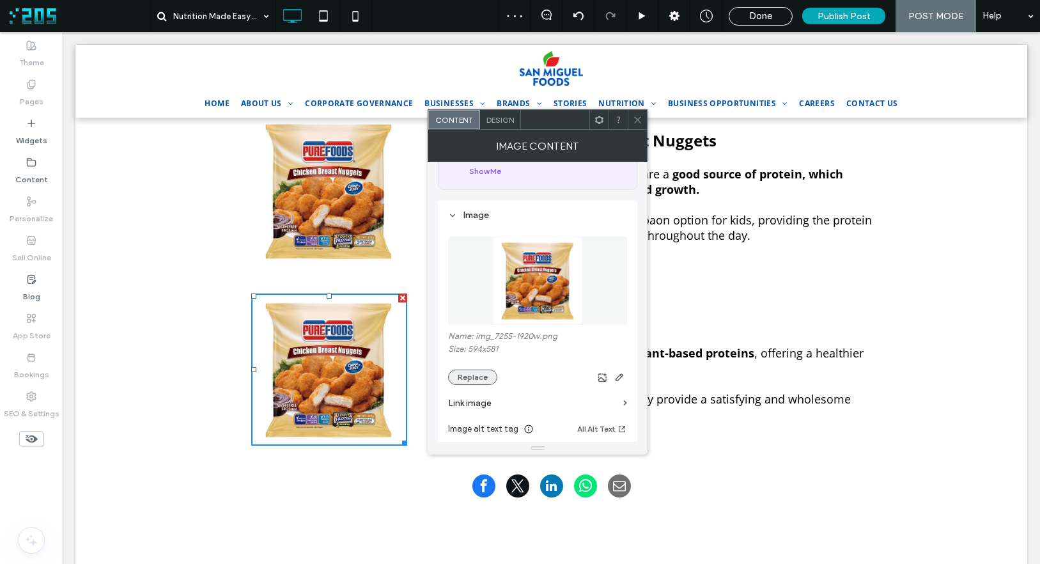
click at [473, 375] on button "Replace" at bounding box center [472, 377] width 49 height 15
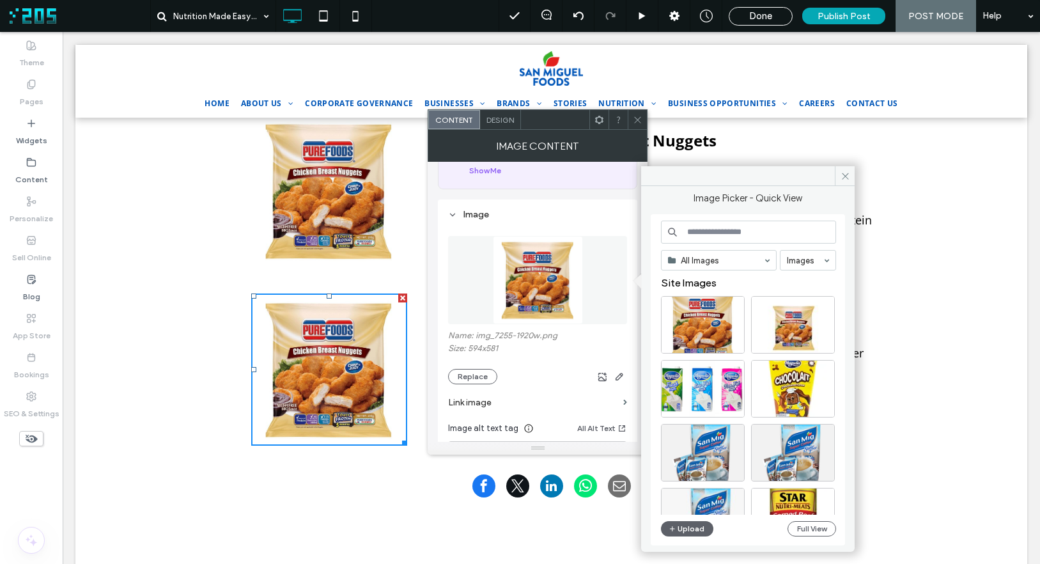
click at [695, 228] on input at bounding box center [748, 232] width 175 height 23
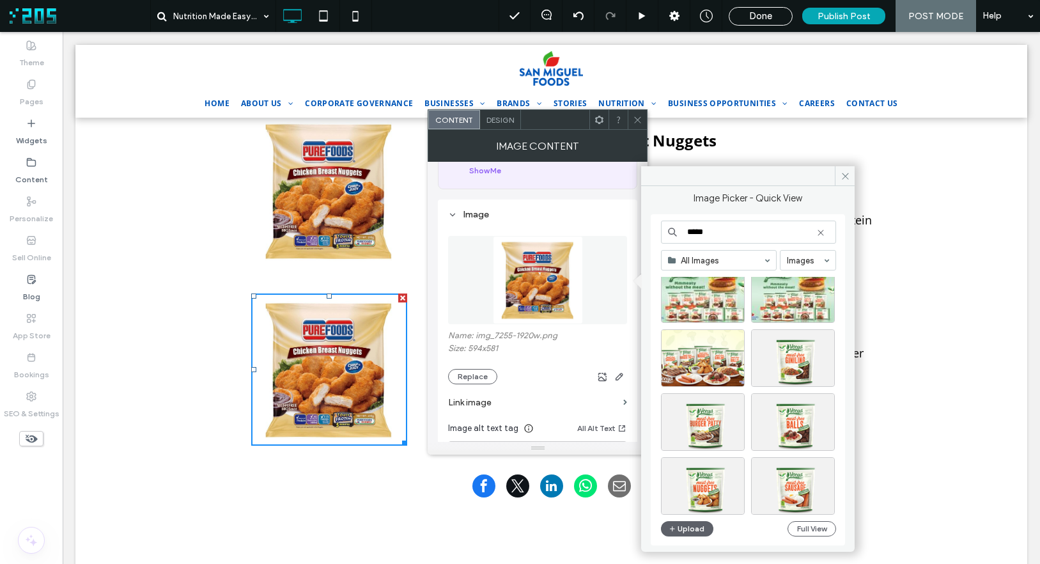
scroll to position [38, 0]
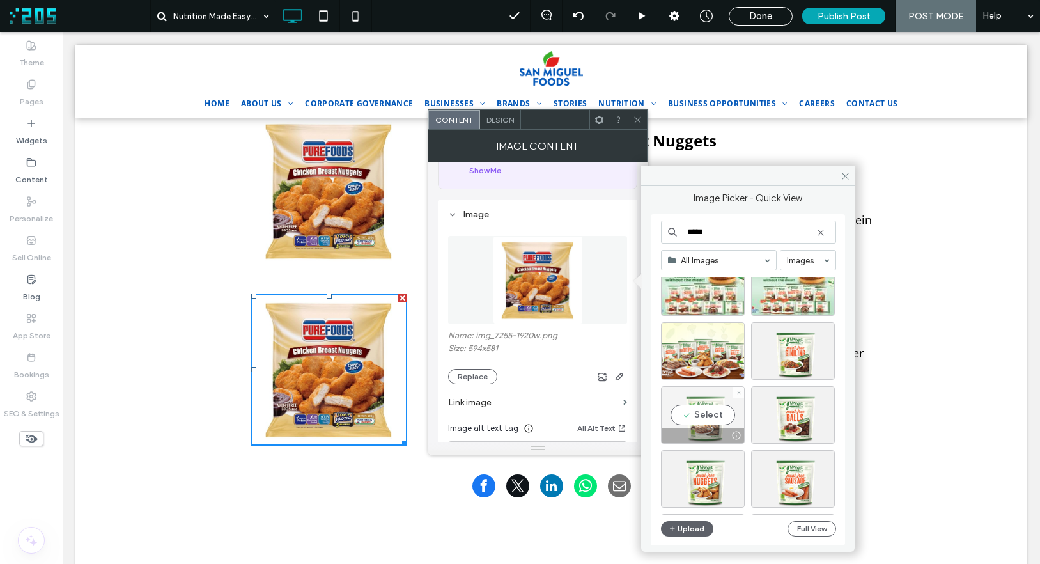
type input "*****"
drag, startPoint x: 709, startPoint y: 417, endPoint x: 653, endPoint y: 386, distance: 63.8
click at [709, 417] on div "Select" at bounding box center [703, 415] width 84 height 58
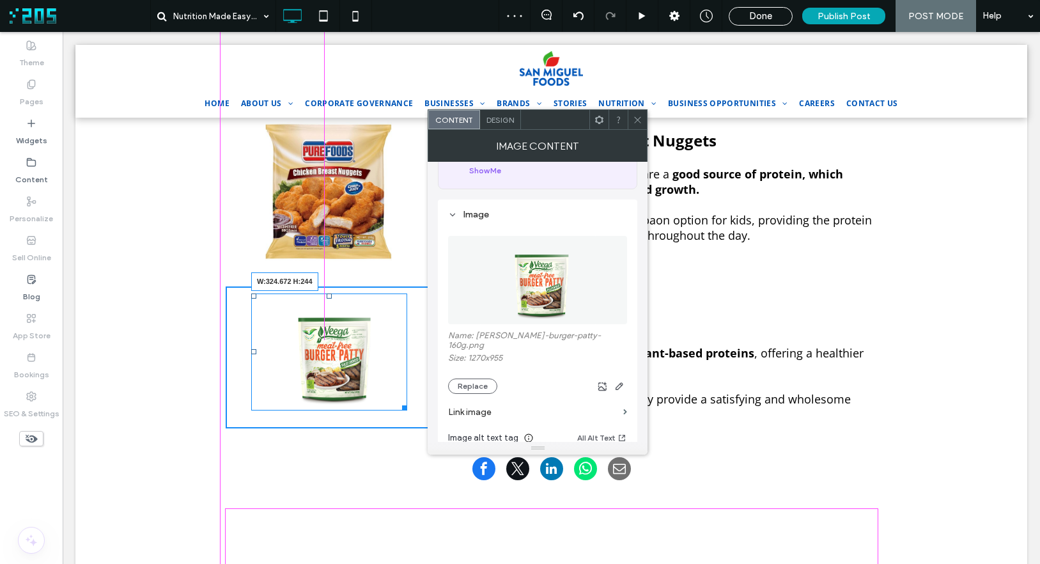
drag, startPoint x: 399, startPoint y: 380, endPoint x: 427, endPoint y: 409, distance: 40.2
click at [407, 409] on div "W:324.672 H:244" at bounding box center [329, 351] width 156 height 117
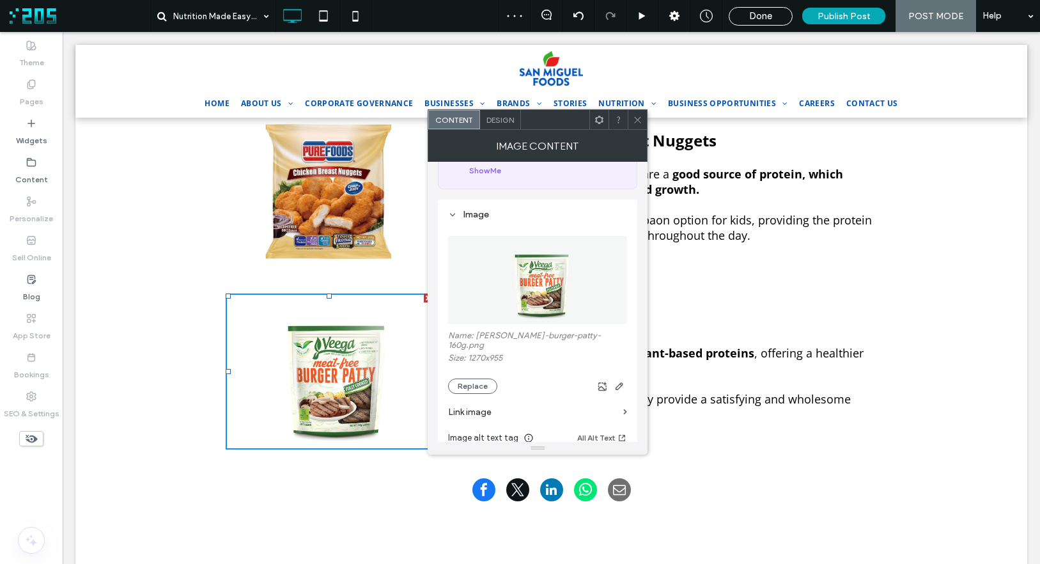
click at [639, 116] on icon at bounding box center [638, 120] width 10 height 10
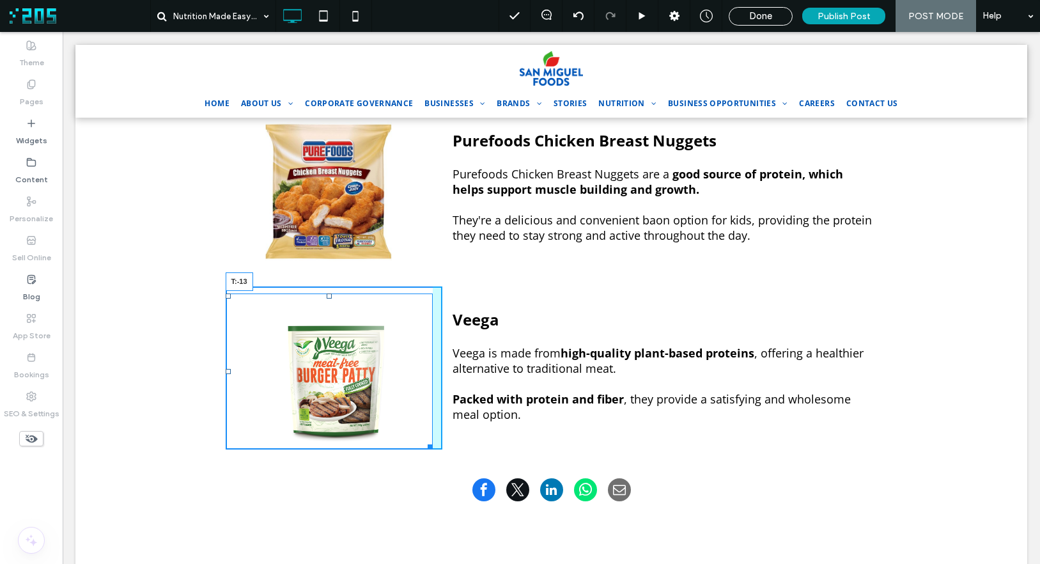
drag, startPoint x: 324, startPoint y: 270, endPoint x: 325, endPoint y: 254, distance: 15.4
click at [327, 293] on div at bounding box center [329, 295] width 5 height 5
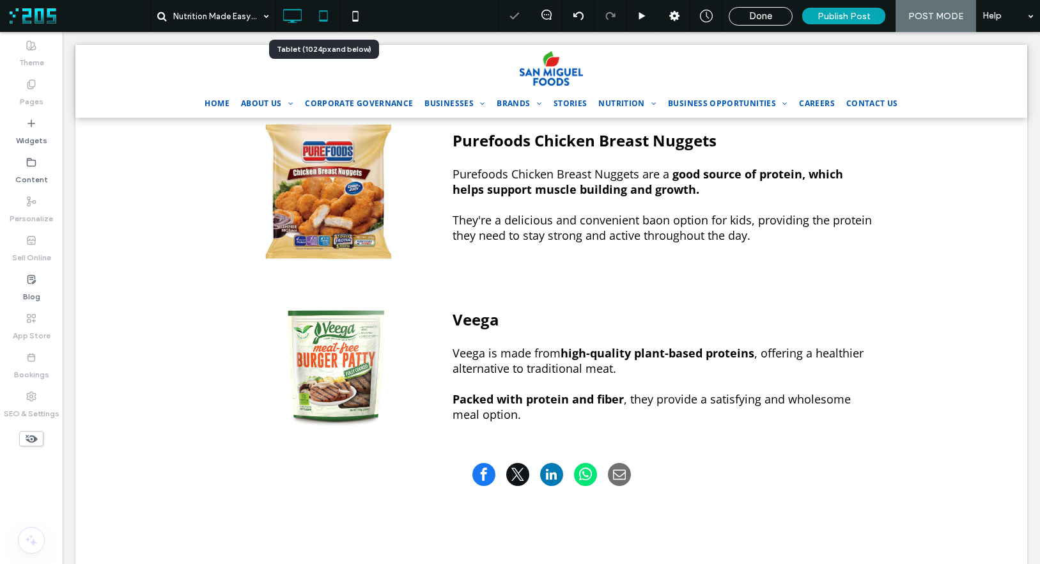
click at [319, 10] on icon at bounding box center [324, 16] width 26 height 26
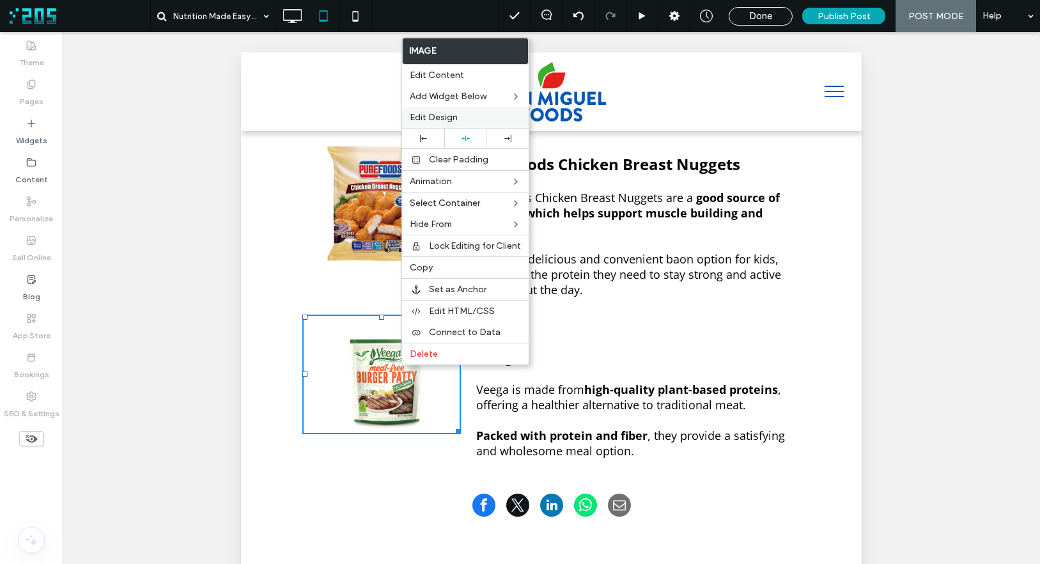
click at [444, 112] on span "Edit Design" at bounding box center [434, 117] width 48 height 11
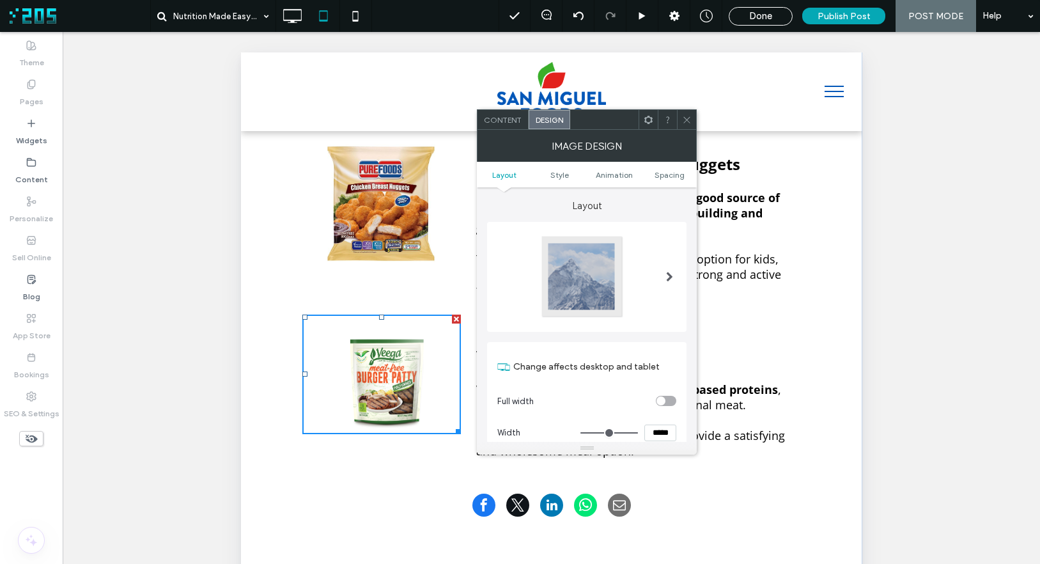
drag, startPoint x: 688, startPoint y: 120, endPoint x: 495, endPoint y: 239, distance: 226.6
click at [687, 121] on icon at bounding box center [687, 120] width 10 height 10
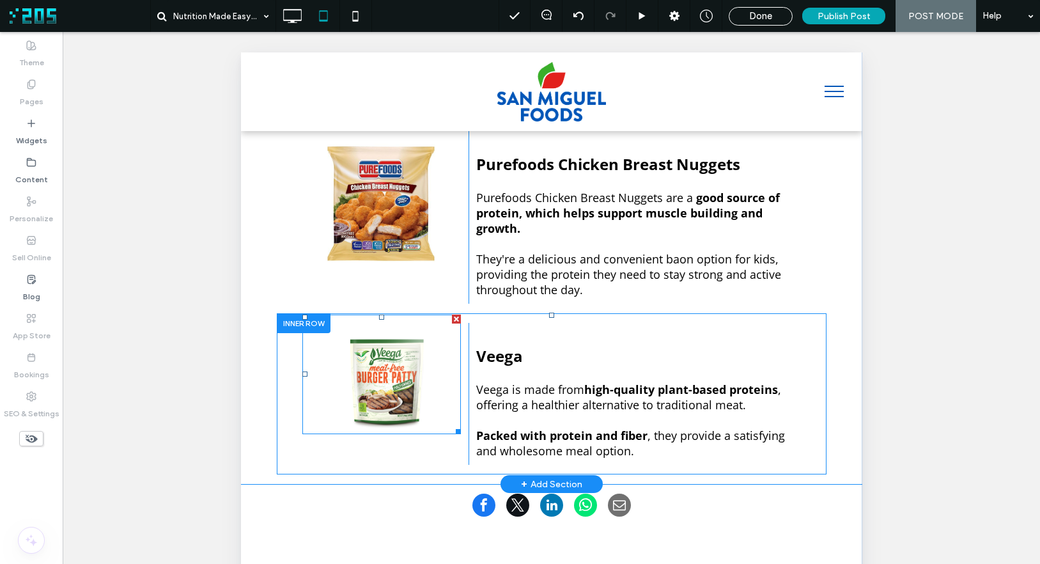
click at [354, 361] on img at bounding box center [381, 375] width 159 height 120
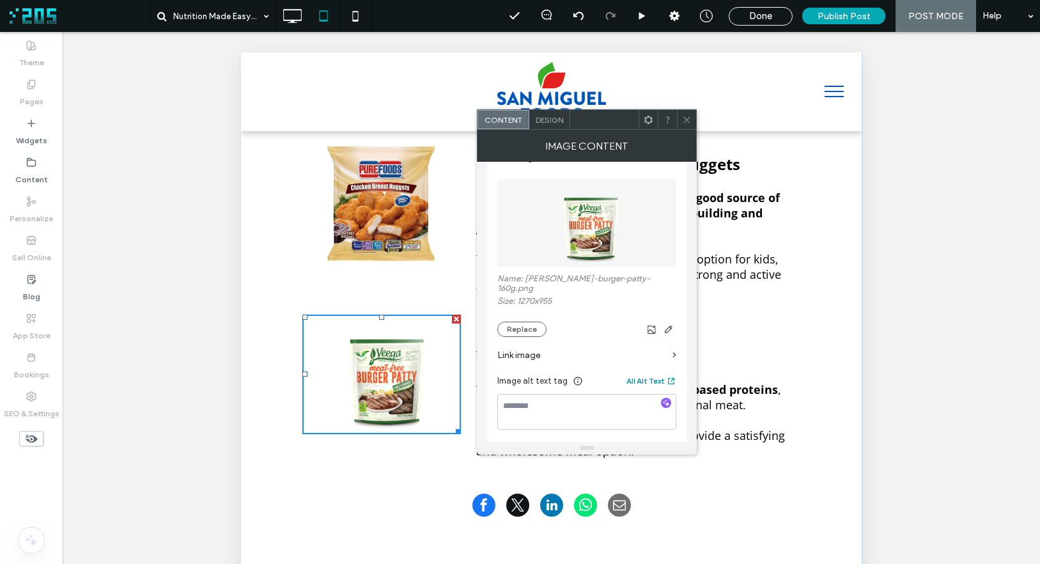
scroll to position [146, 0]
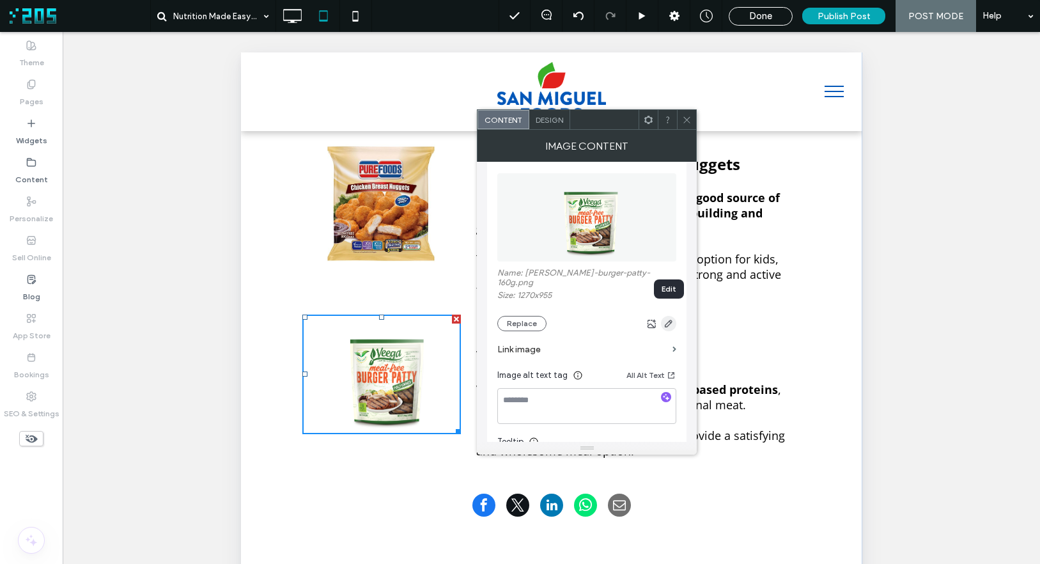
click at [665, 318] on icon "button" at bounding box center [669, 323] width 10 height 10
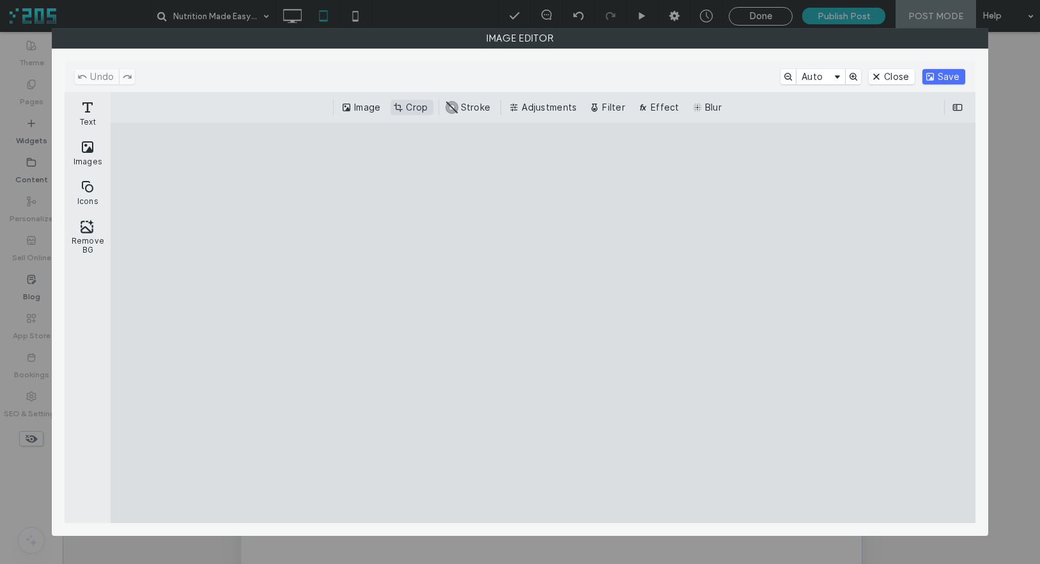
click at [418, 106] on button "Crop" at bounding box center [412, 107] width 42 height 15
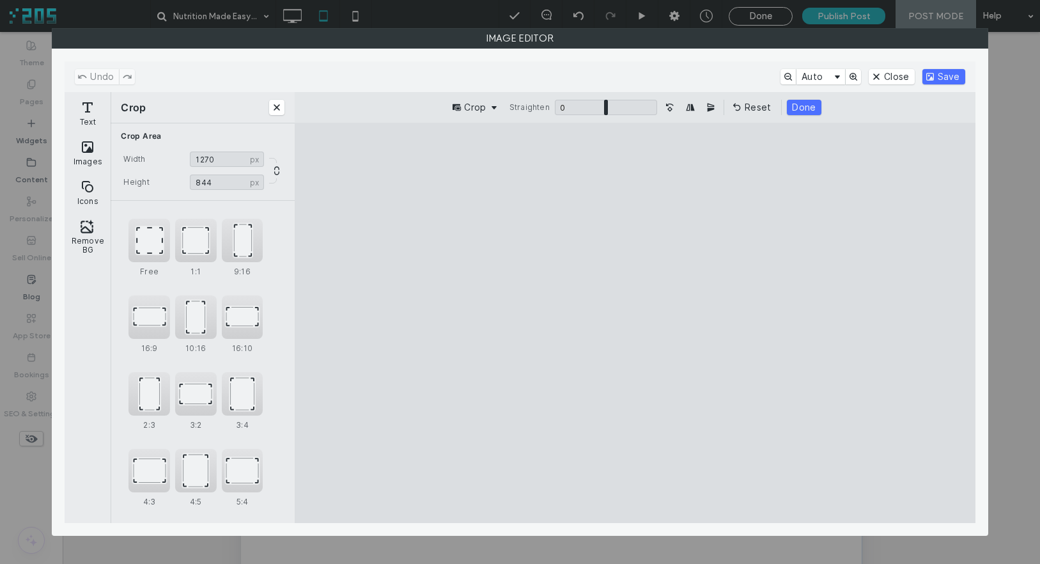
type input "***"
drag, startPoint x: 636, startPoint y: 166, endPoint x: 640, endPoint y: 207, distance: 41.8
click at [635, 323] on cesdk-canvas "Editor canvas" at bounding box center [635, 323] width 0 height 0
drag, startPoint x: 879, startPoint y: 349, endPoint x: 798, endPoint y: 350, distance: 81.2
click at [635, 323] on cesdk-canvas "Editor canvas" at bounding box center [635, 323] width 0 height 0
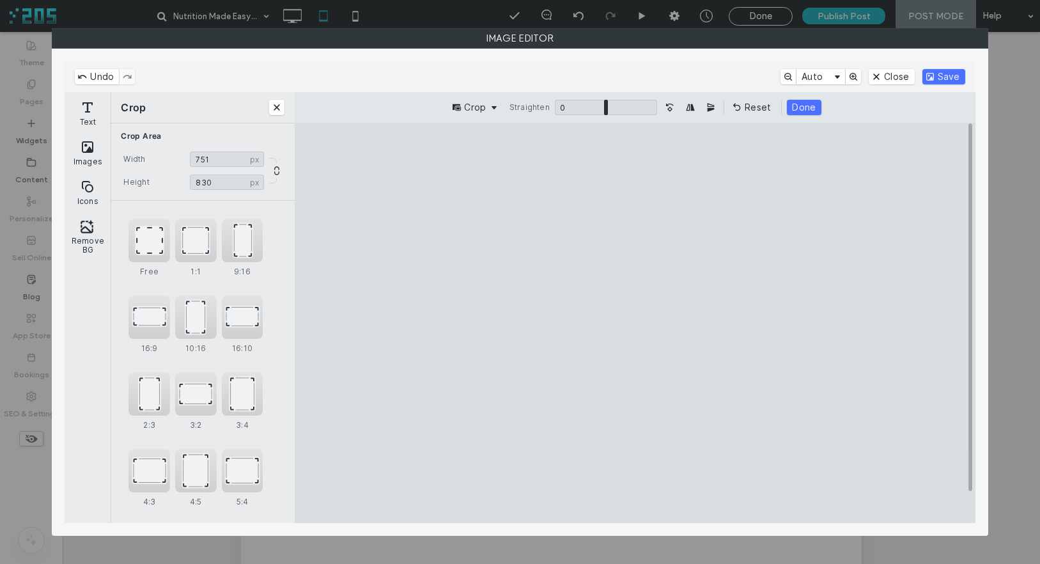
type input "***"
drag, startPoint x: 449, startPoint y: 347, endPoint x: 542, endPoint y: 347, distance: 92.1
click at [635, 323] on cesdk-canvas "Editor canvas" at bounding box center [635, 323] width 0 height 0
click at [944, 79] on button "Save" at bounding box center [944, 76] width 43 height 15
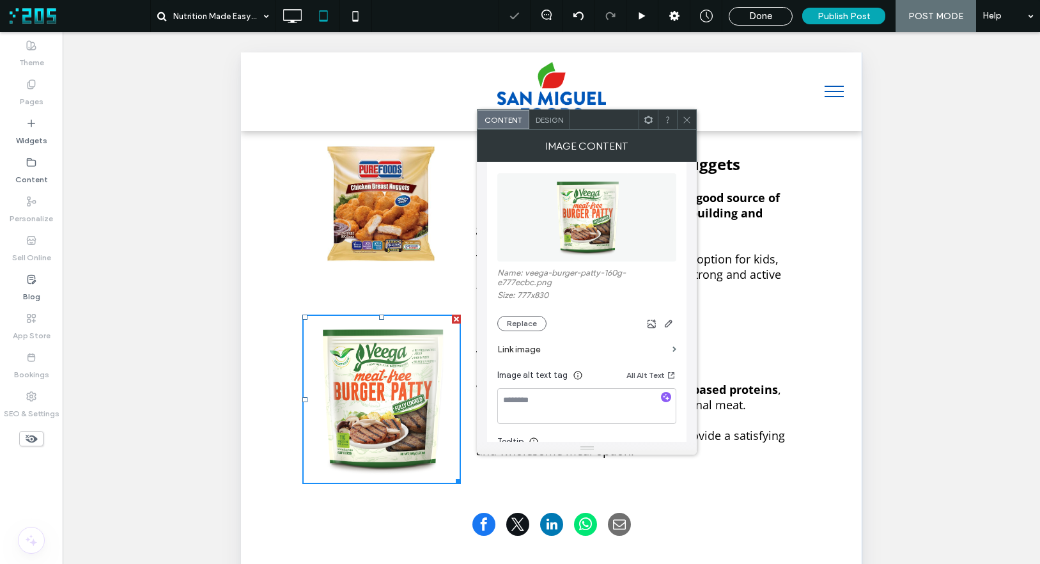
click at [685, 116] on icon at bounding box center [687, 120] width 10 height 10
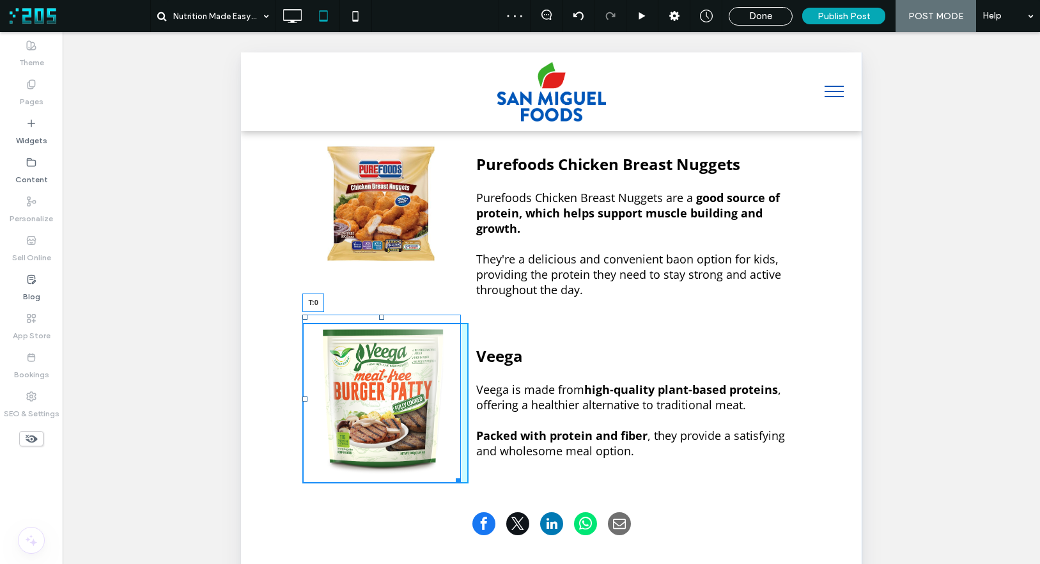
drag, startPoint x: 376, startPoint y: 302, endPoint x: 377, endPoint y: 309, distance: 7.1
click at [378, 315] on div at bounding box center [380, 317] width 5 height 5
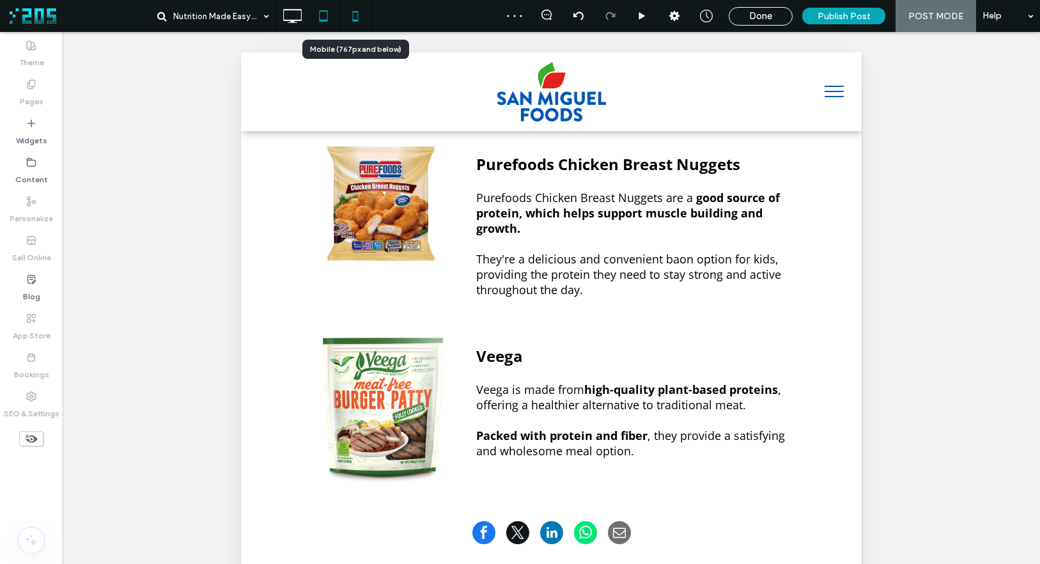
click at [357, 20] on use at bounding box center [355, 16] width 6 height 10
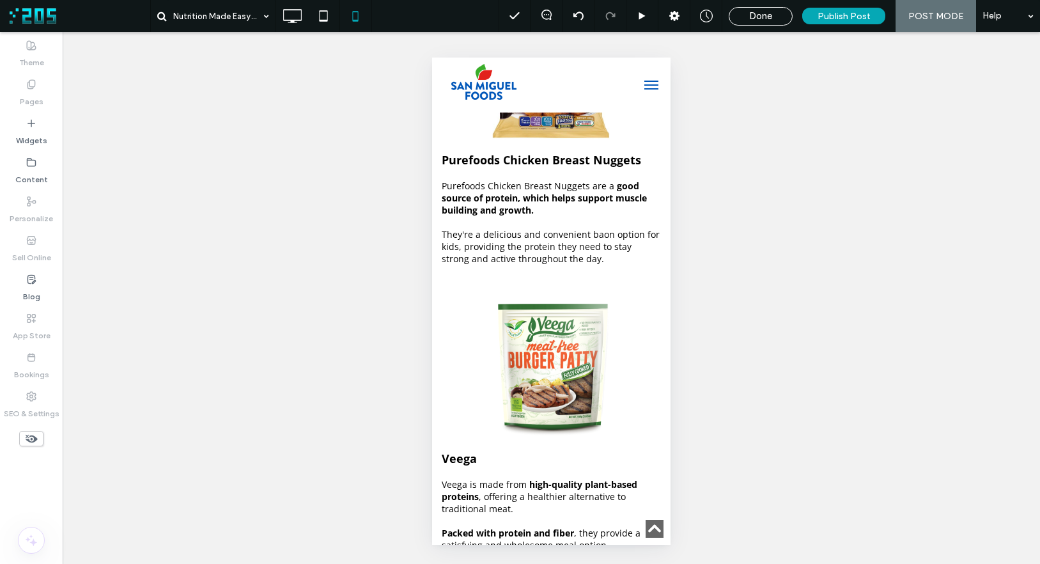
scroll to position [1896, 0]
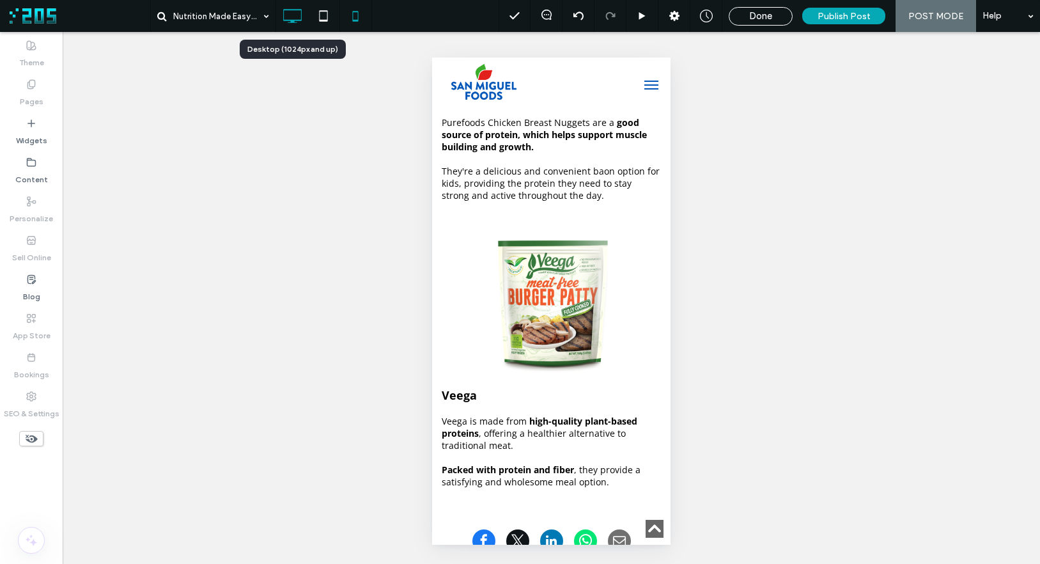
click at [300, 15] on icon at bounding box center [292, 16] width 26 height 26
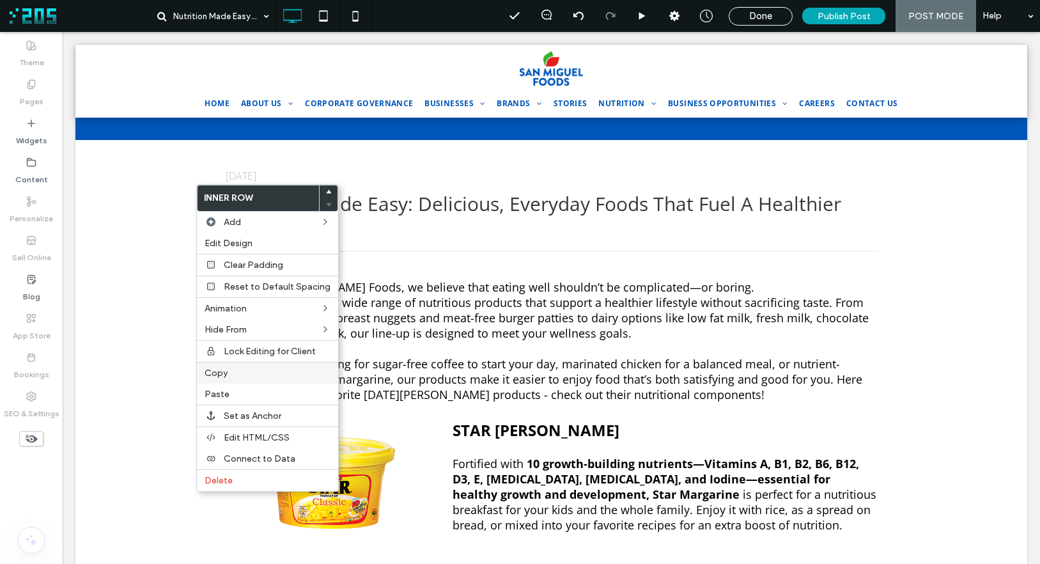
scroll to position [1284, 0]
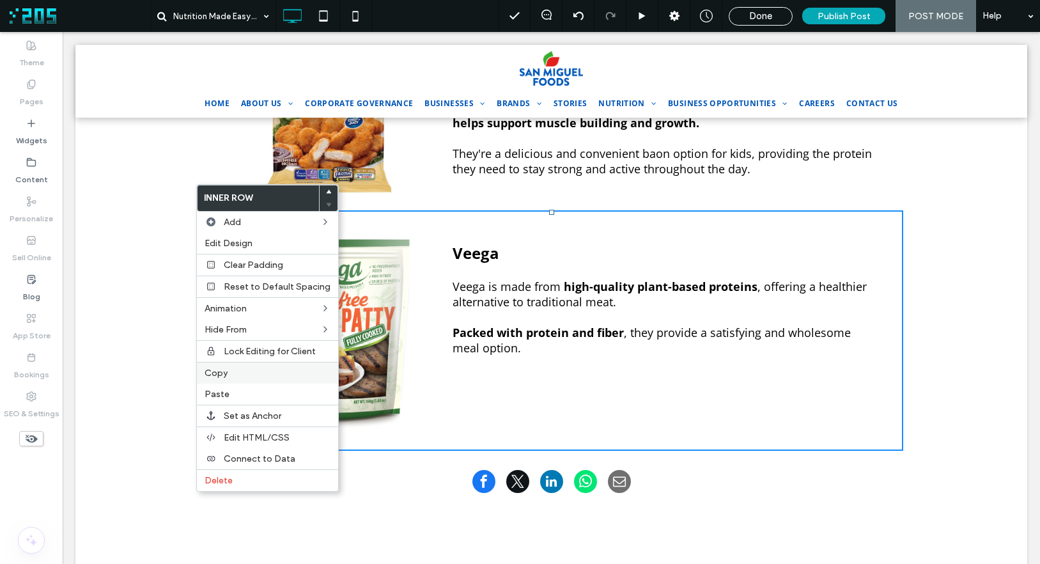
click at [224, 375] on span "Copy" at bounding box center [216, 373] width 23 height 11
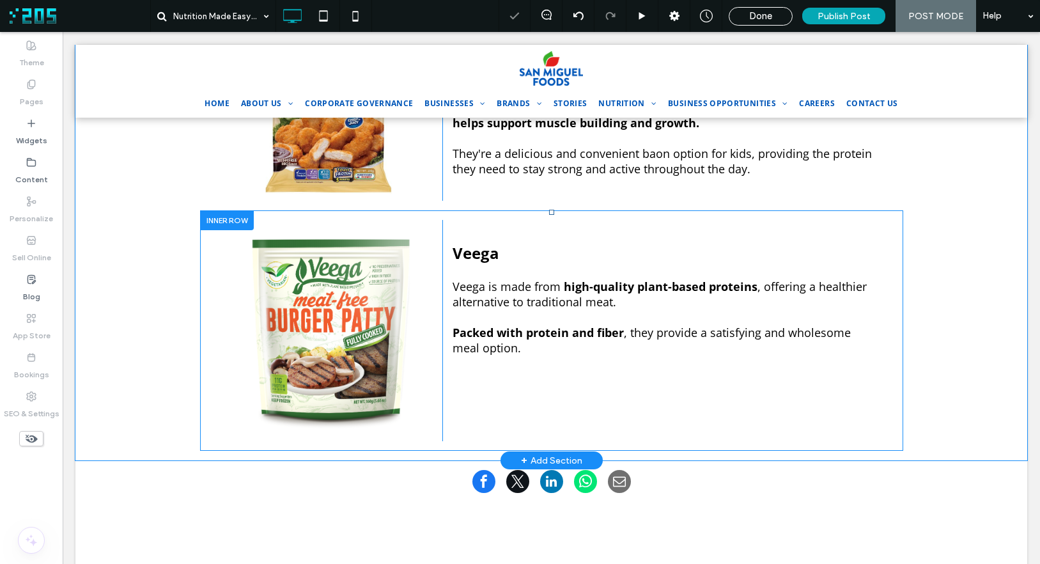
click at [207, 210] on div at bounding box center [227, 220] width 54 height 20
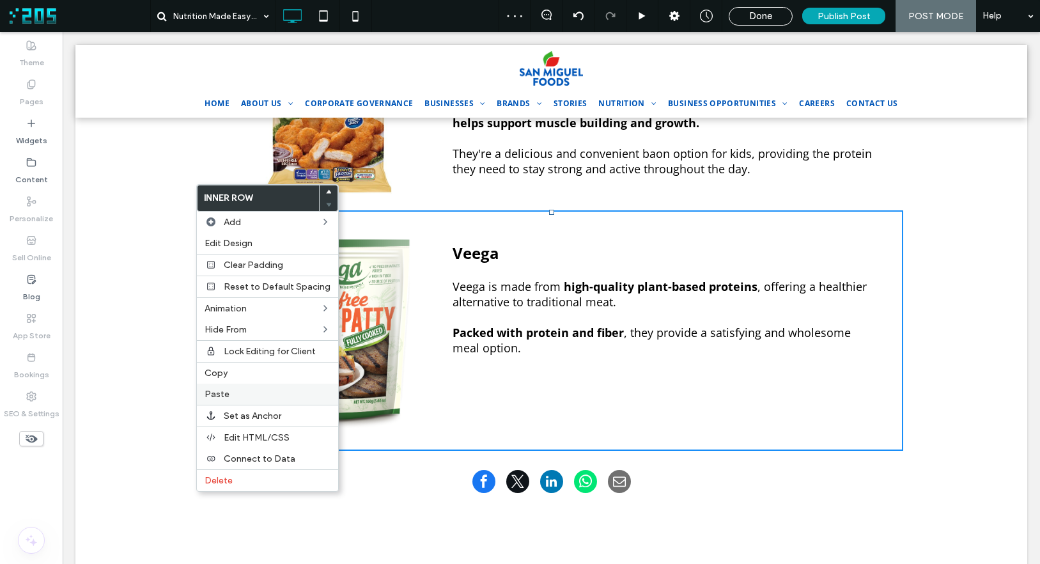
click at [230, 392] on label "Paste" at bounding box center [268, 394] width 126 height 11
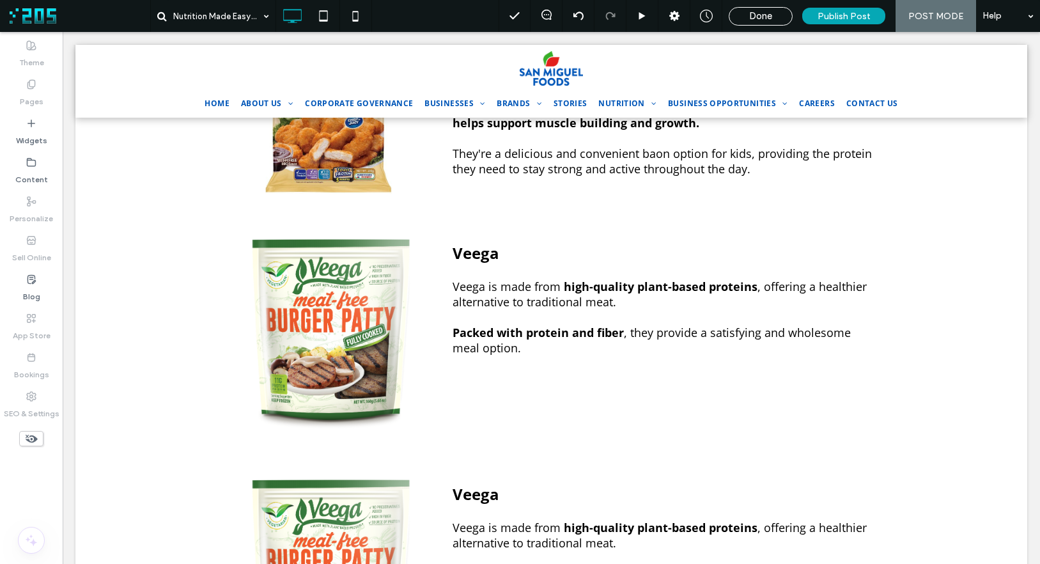
click at [500, 520] on span ", offering a healthier alternative to traditional meat." at bounding box center [660, 535] width 414 height 31
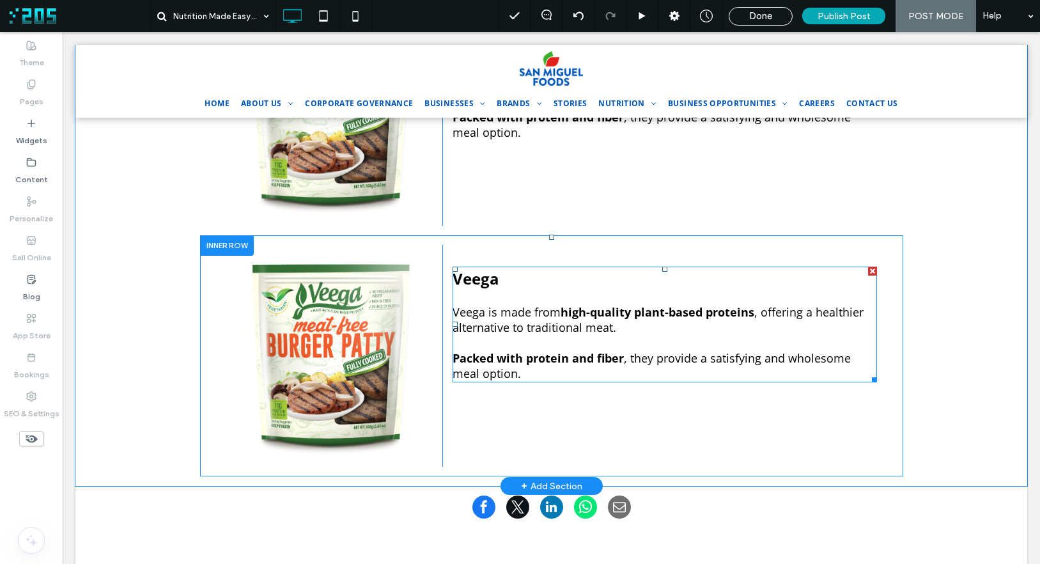
click at [503, 335] on h4 at bounding box center [665, 342] width 425 height 15
type input "*********"
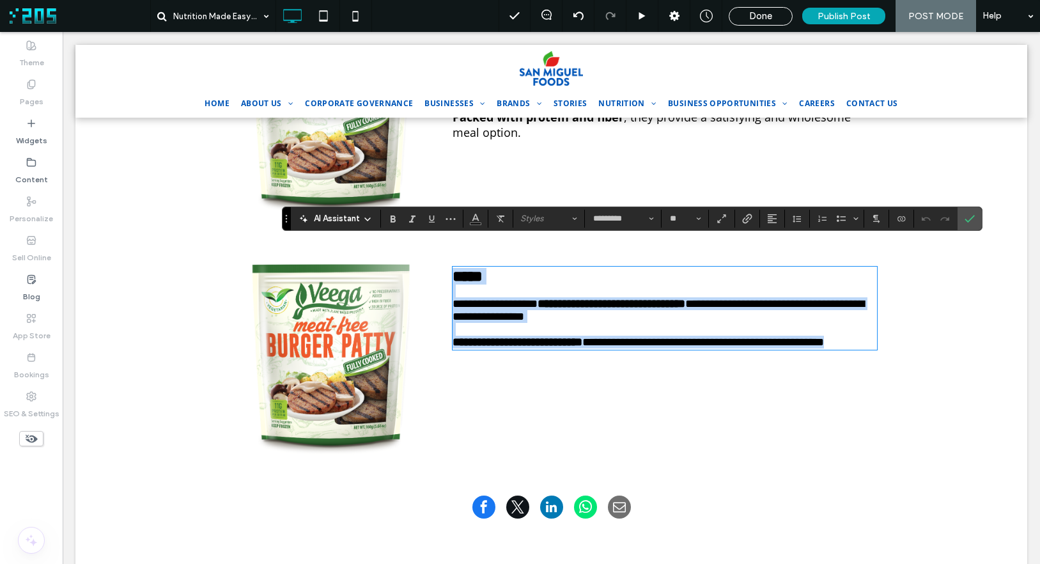
scroll to position [0, 0]
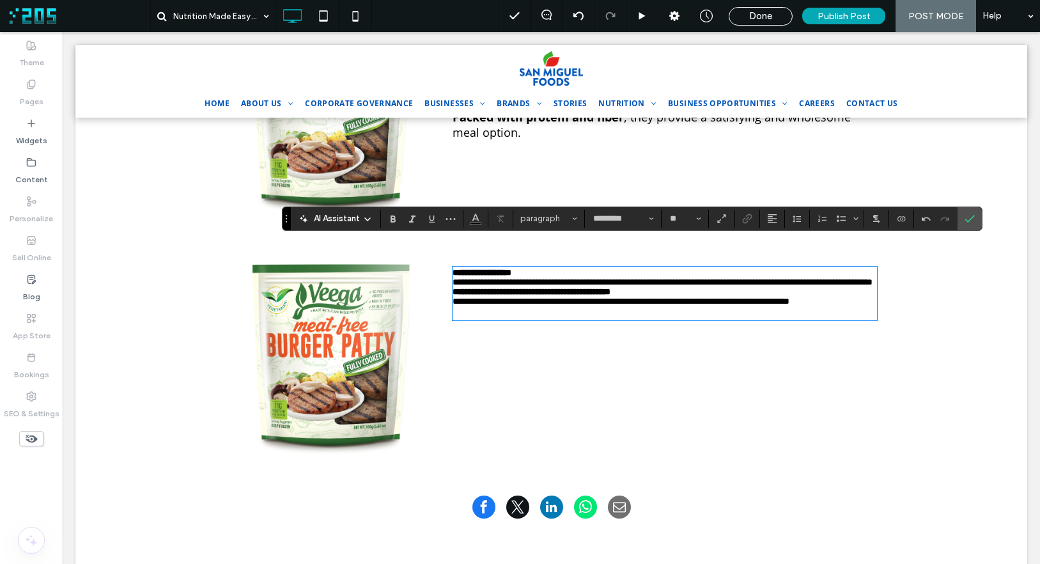
click at [529, 297] on span "**********" at bounding box center [621, 301] width 337 height 9
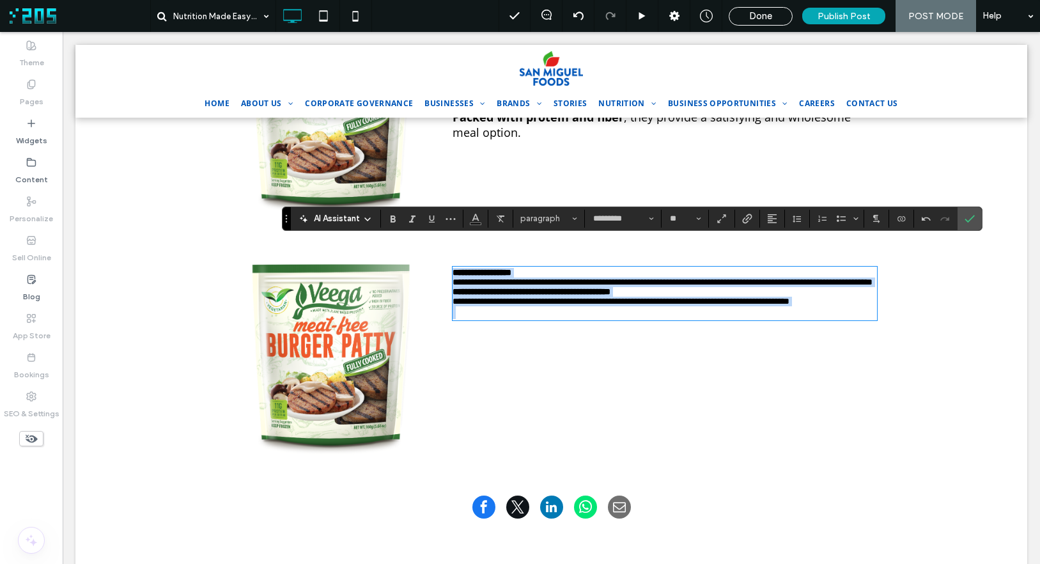
click at [472, 306] on h4 at bounding box center [665, 312] width 425 height 13
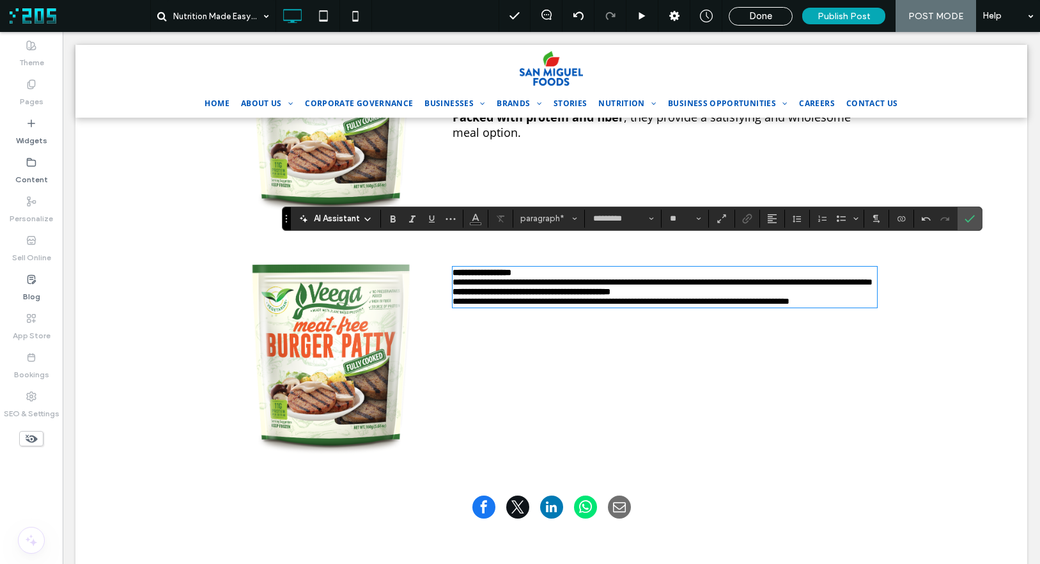
click at [543, 297] on p "**********" at bounding box center [665, 302] width 425 height 10
click at [545, 218] on span "paragraph" at bounding box center [545, 219] width 50 height 10
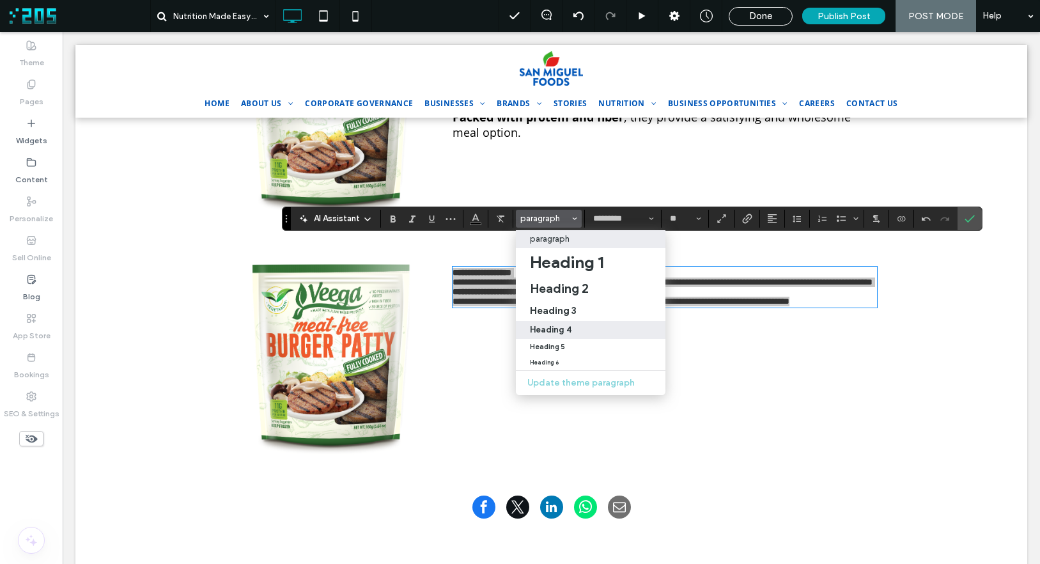
drag, startPoint x: 549, startPoint y: 322, endPoint x: 489, endPoint y: 285, distance: 70.4
click at [549, 322] on label "Heading 4" at bounding box center [591, 330] width 150 height 18
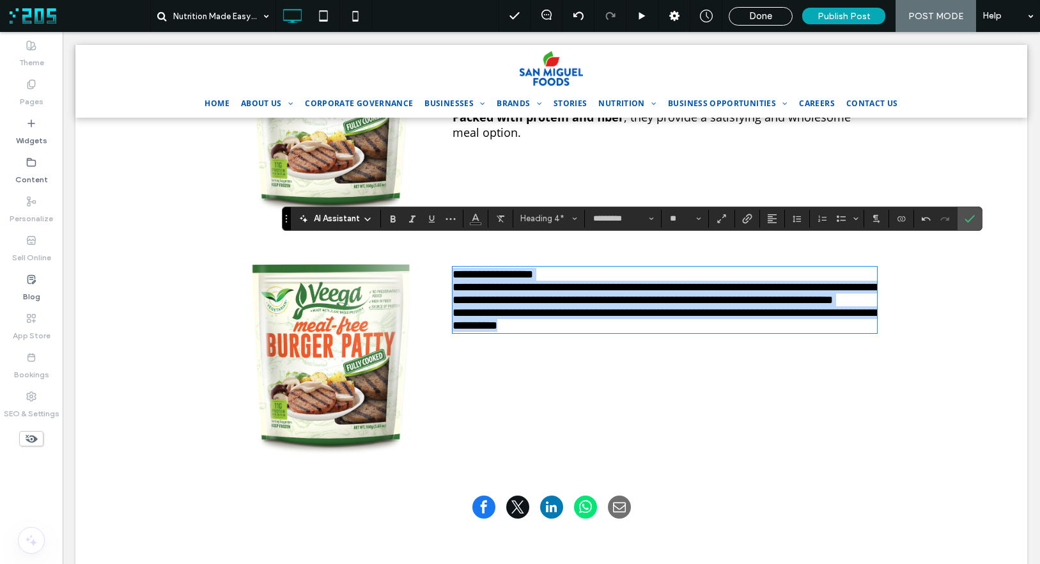
click at [591, 268] on h4 "**********" at bounding box center [665, 274] width 425 height 13
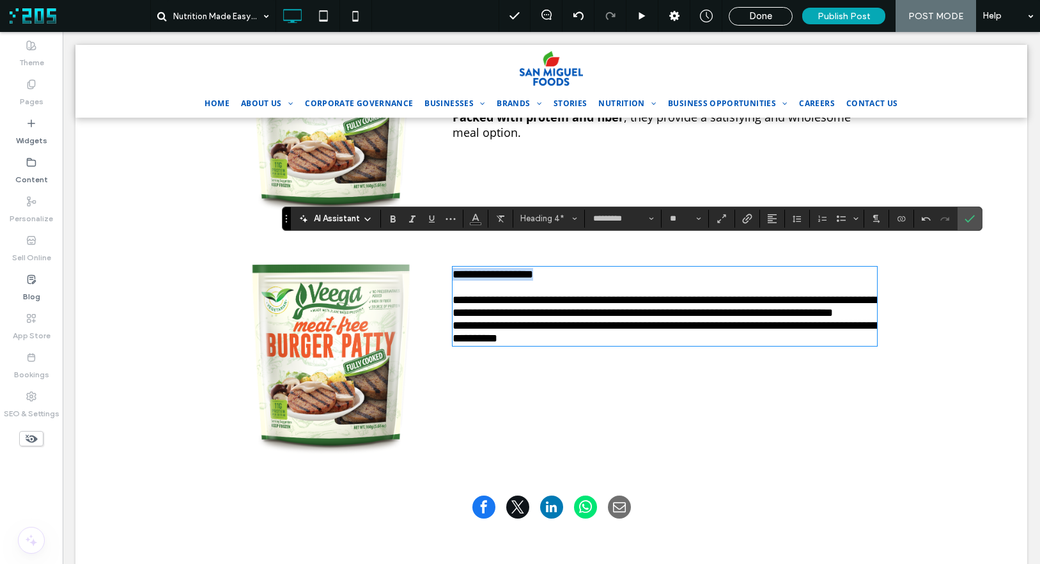
drag, startPoint x: 566, startPoint y: 249, endPoint x: 413, endPoint y: 247, distance: 152.8
click at [413, 247] on div "**********" at bounding box center [552, 356] width 652 height 222
click at [539, 214] on span "Heading 4*" at bounding box center [545, 219] width 50 height 10
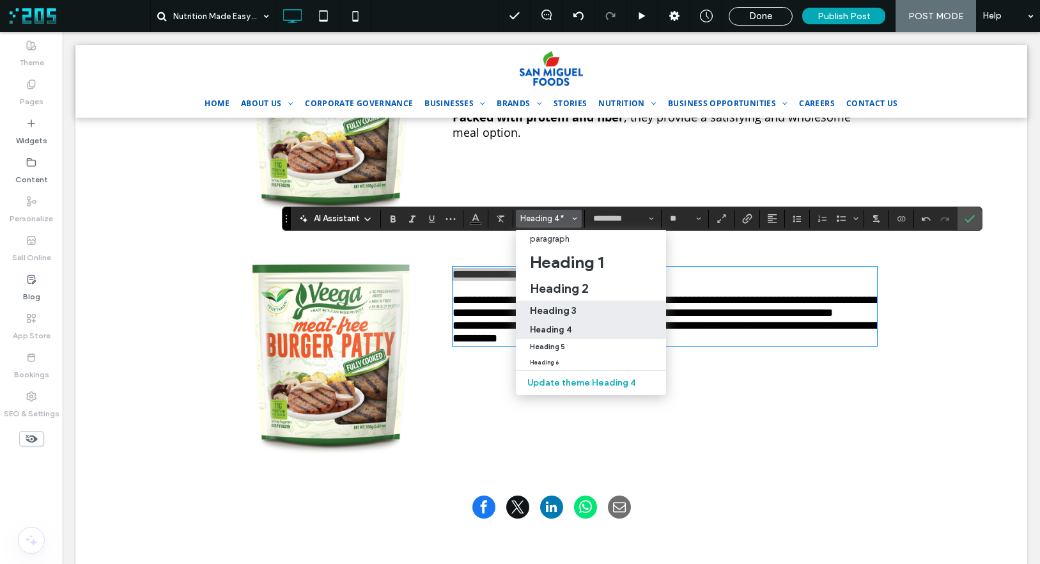
click at [563, 313] on h3 "Heading 3" at bounding box center [553, 310] width 47 height 12
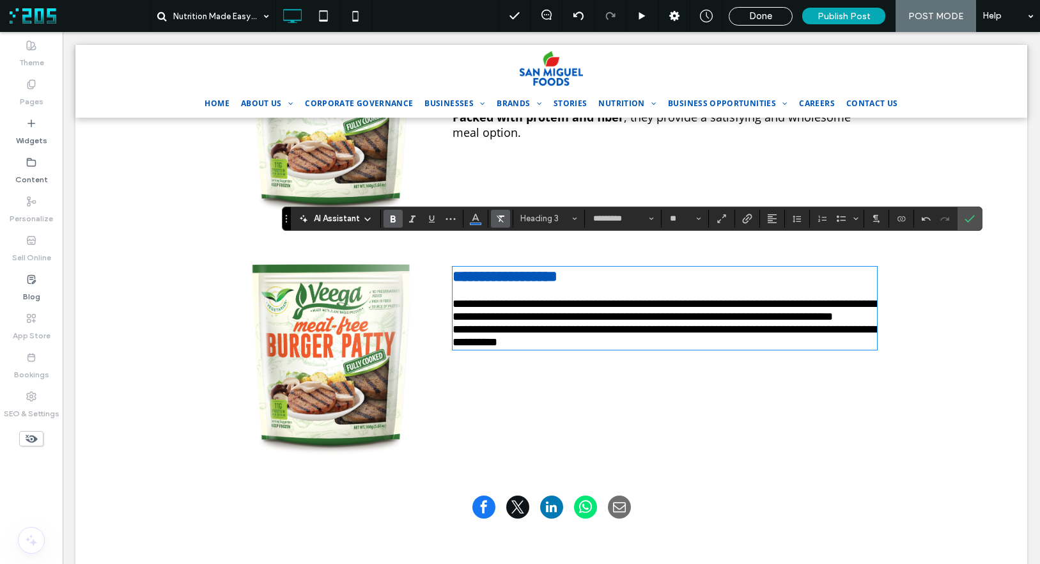
drag, startPoint x: 475, startPoint y: 220, endPoint x: 491, endPoint y: 222, distance: 16.2
click at [475, 220] on icon "Color" at bounding box center [476, 217] width 10 height 10
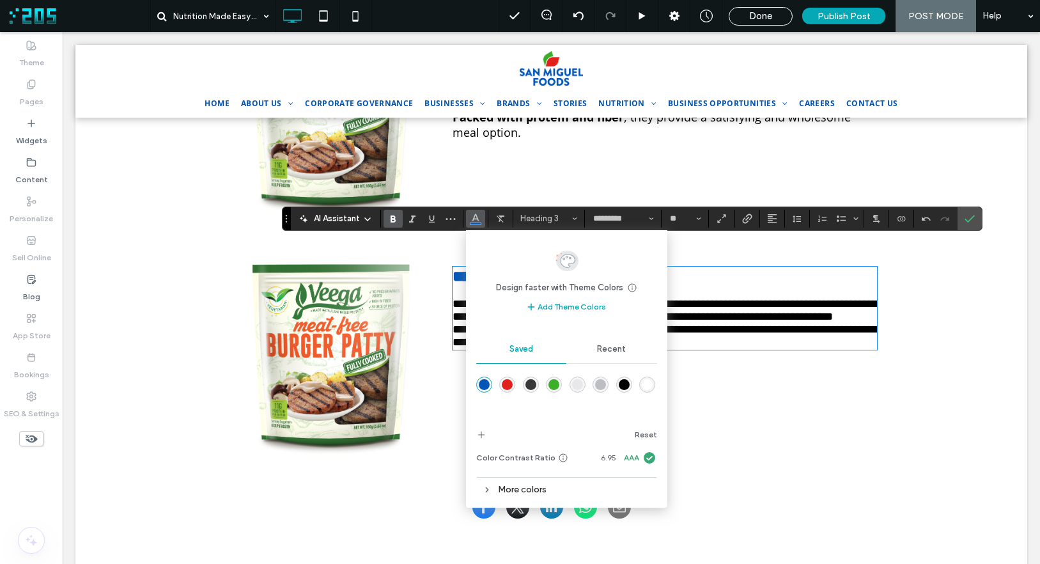
click at [620, 382] on div "rgba(0,0,0,1)" at bounding box center [624, 384] width 11 height 11
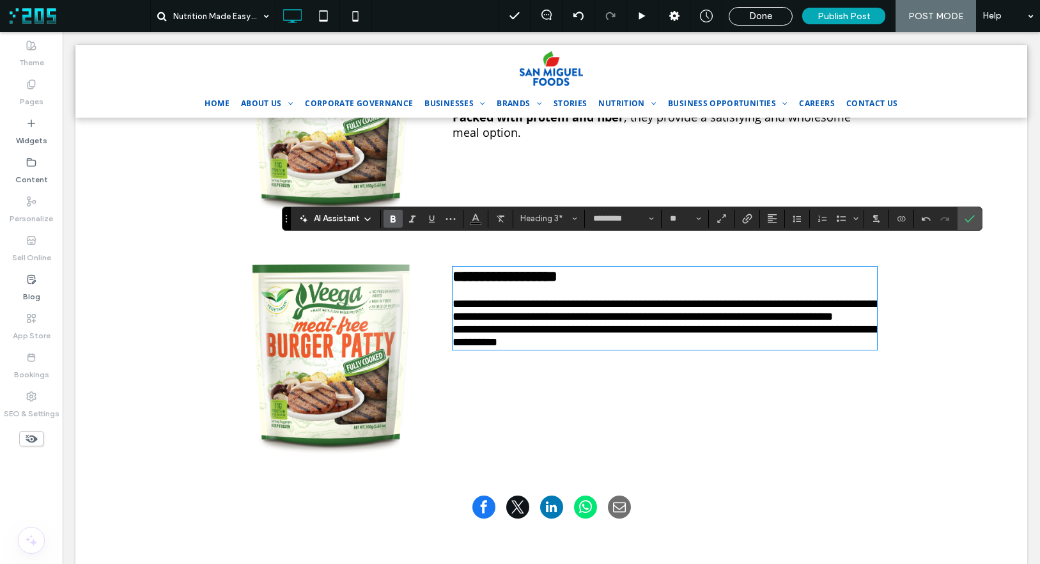
type input "**"
click at [632, 302] on span "**********" at bounding box center [665, 310] width 425 height 24
click at [621, 313] on h4 "**********" at bounding box center [665, 310] width 425 height 26
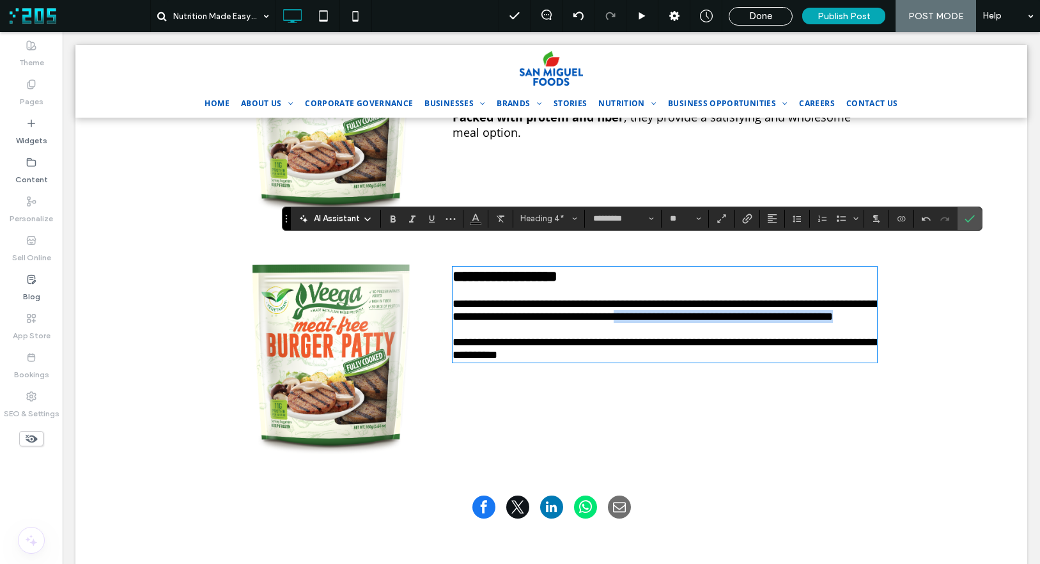
drag, startPoint x: 744, startPoint y: 302, endPoint x: 758, endPoint y: 313, distance: 18.2
click at [758, 313] on h4 "**********" at bounding box center [665, 310] width 425 height 26
drag, startPoint x: 973, startPoint y: 220, endPoint x: 487, endPoint y: 6, distance: 531.3
click at [973, 220] on icon "Confirm" at bounding box center [970, 219] width 10 height 10
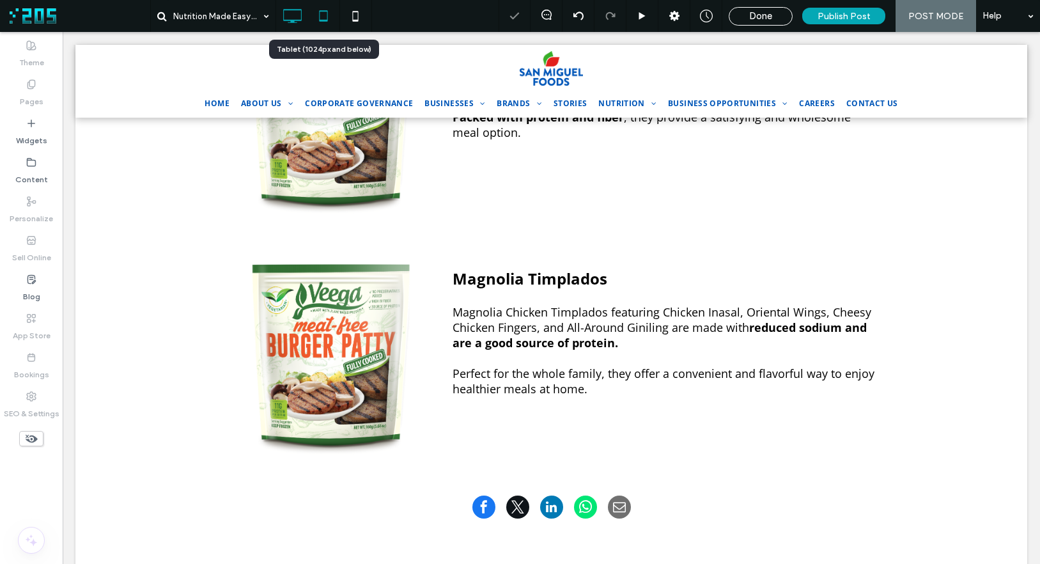
click at [315, 20] on icon at bounding box center [324, 16] width 26 height 26
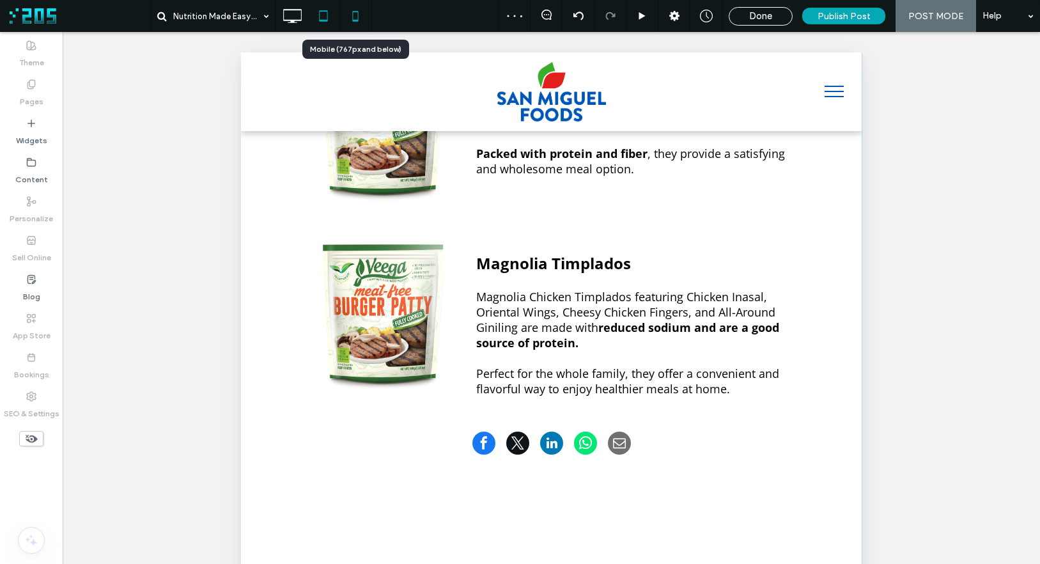
click at [356, 15] on icon at bounding box center [356, 16] width 26 height 26
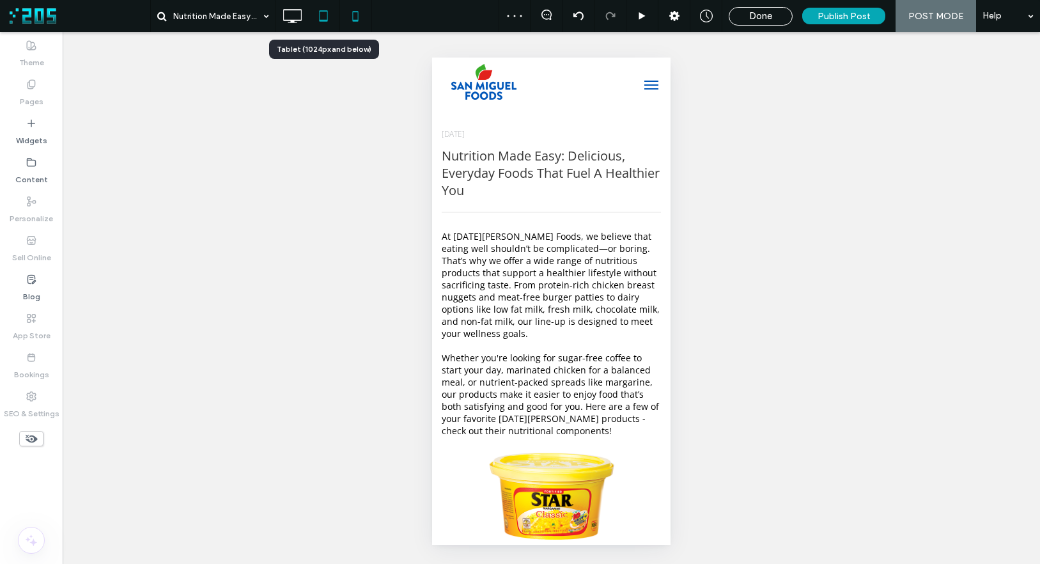
click at [324, 19] on icon at bounding box center [324, 16] width 26 height 26
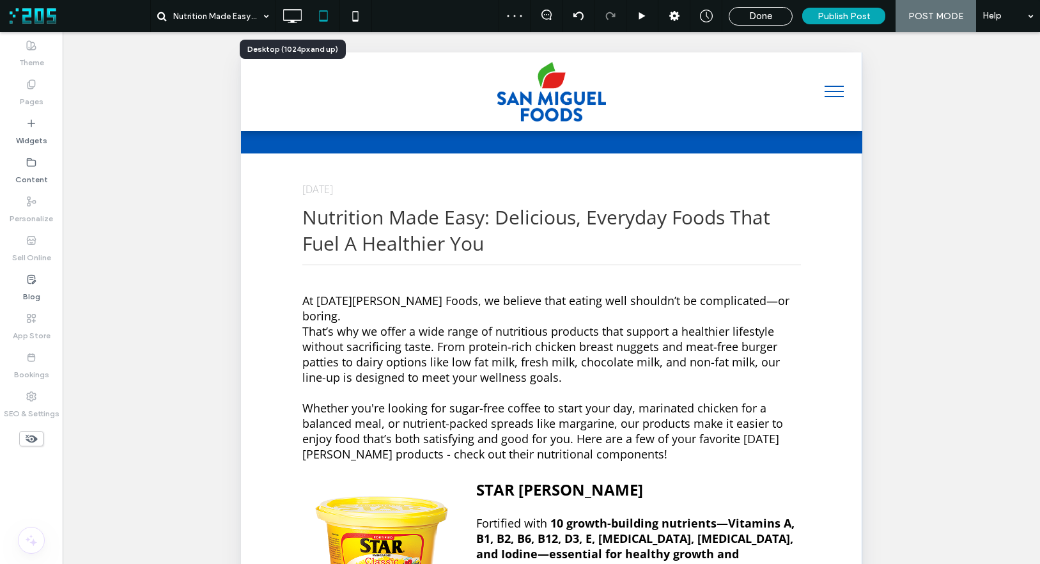
click at [295, 17] on icon at bounding box center [292, 16] width 26 height 26
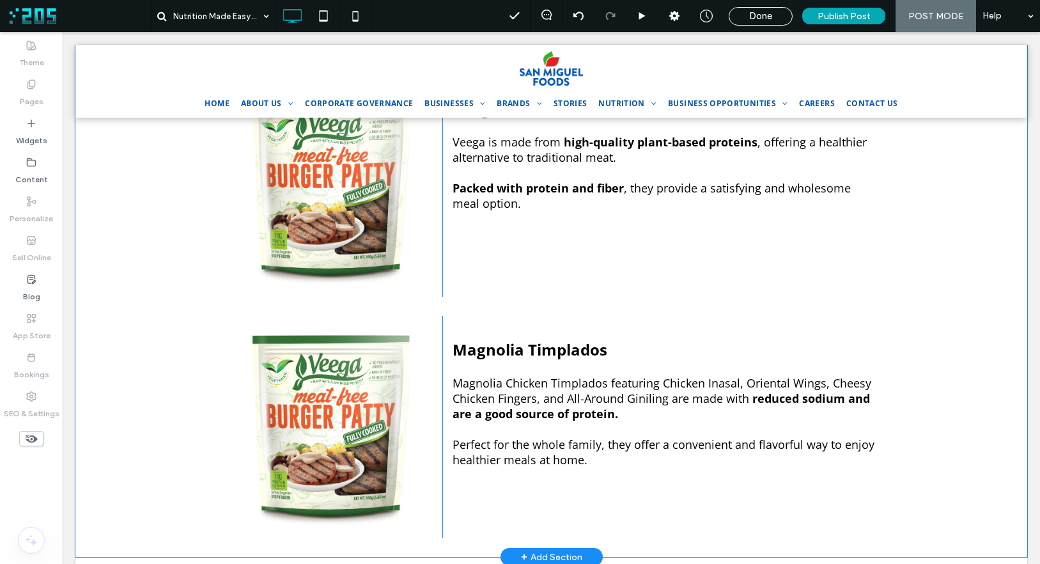
scroll to position [1432, 0]
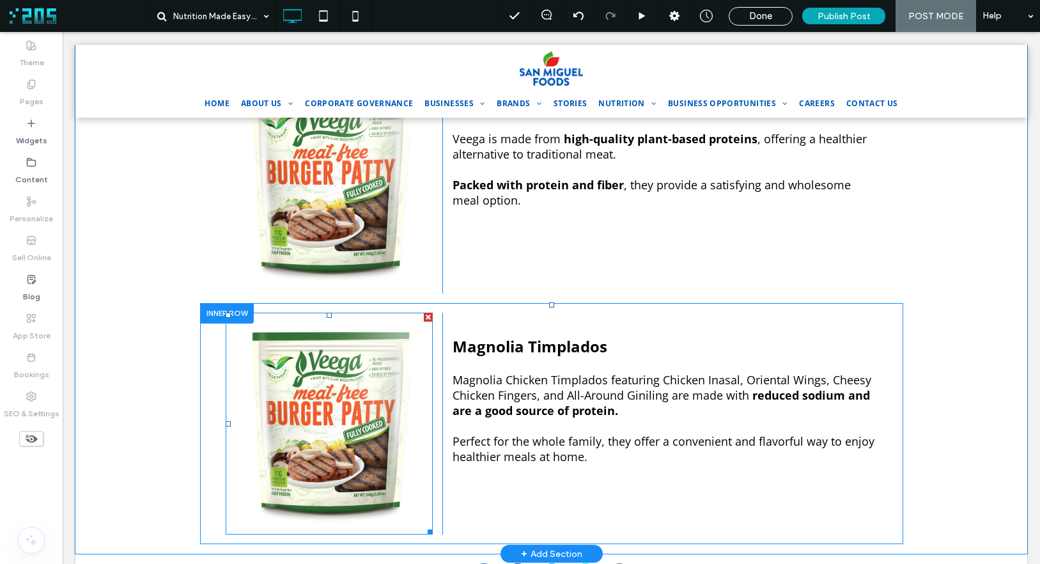
click at [306, 354] on img at bounding box center [330, 424] width 208 height 222
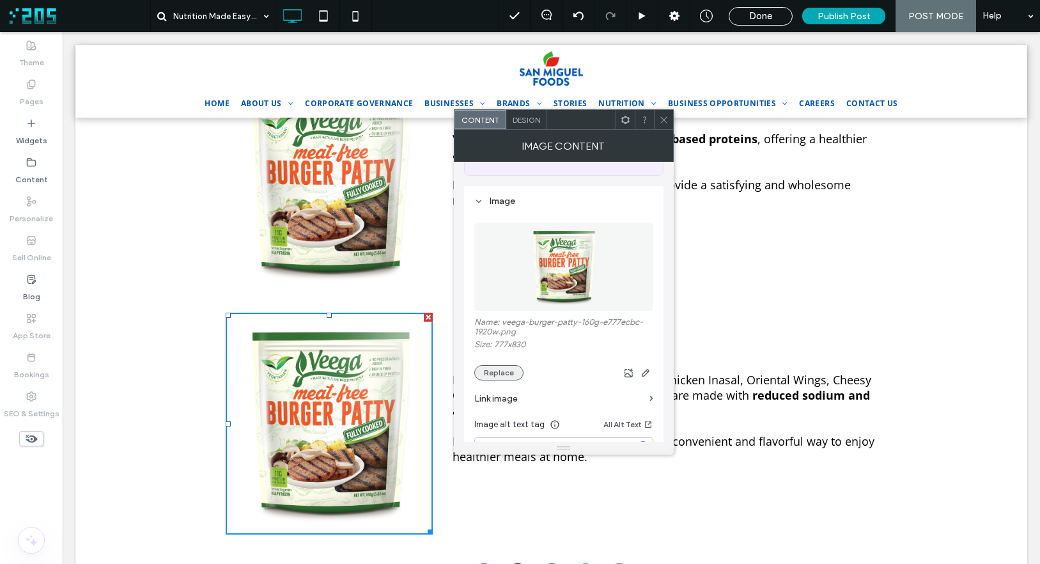
click at [497, 372] on button "Replace" at bounding box center [498, 372] width 49 height 15
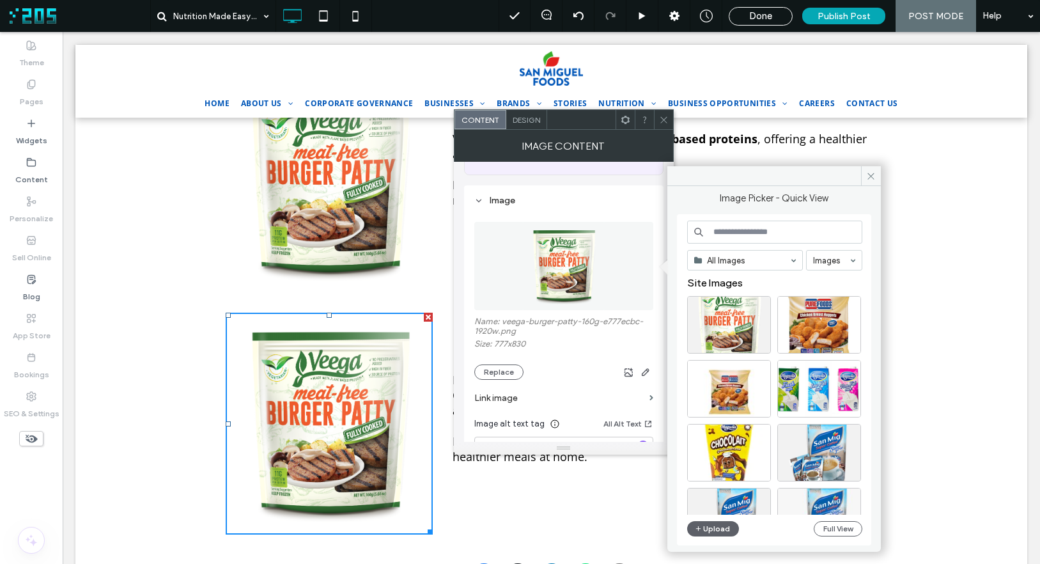
click at [757, 236] on input at bounding box center [774, 232] width 175 height 23
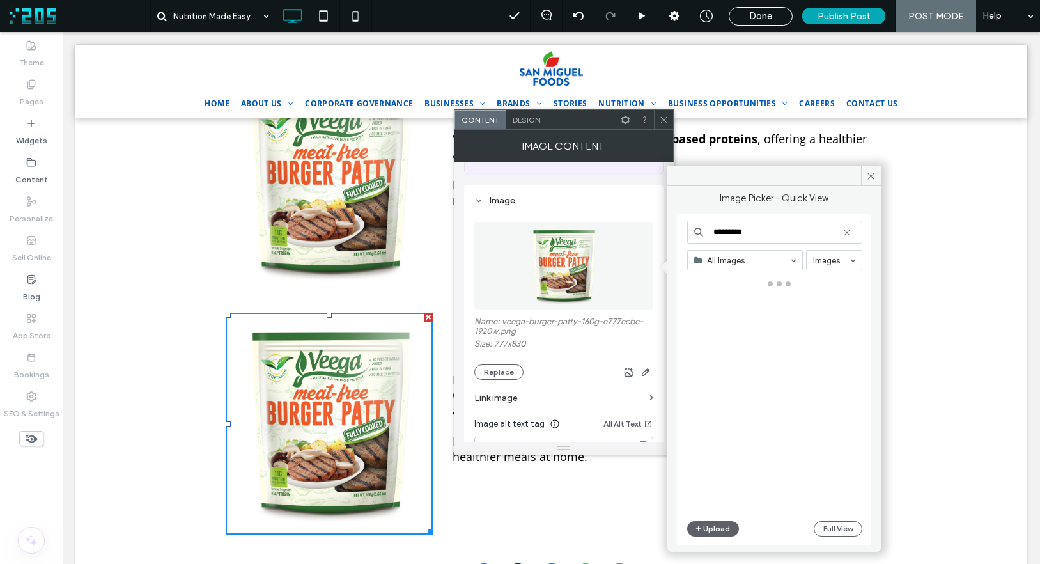
type input "*********"
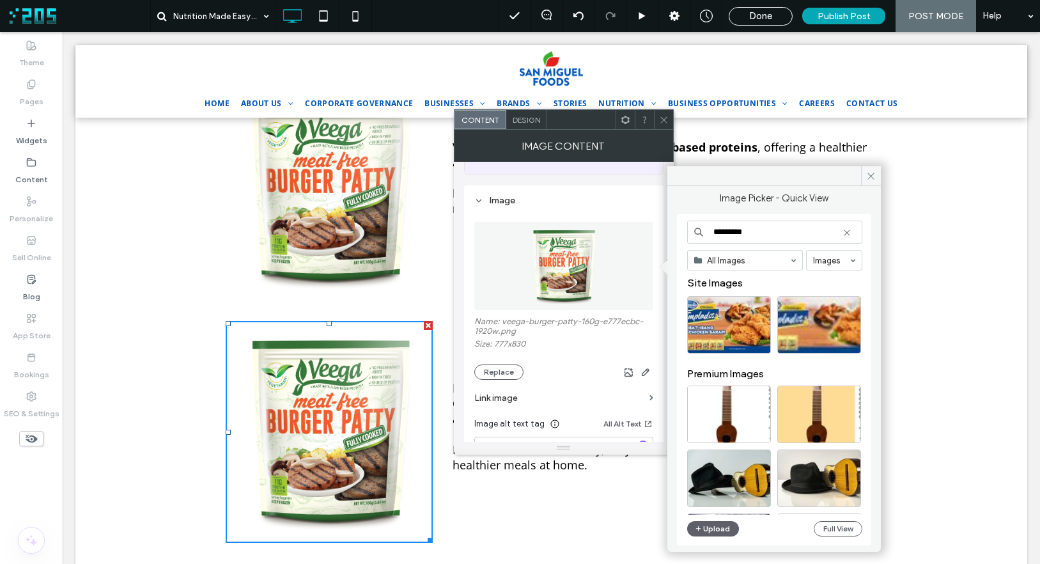
scroll to position [1429, 0]
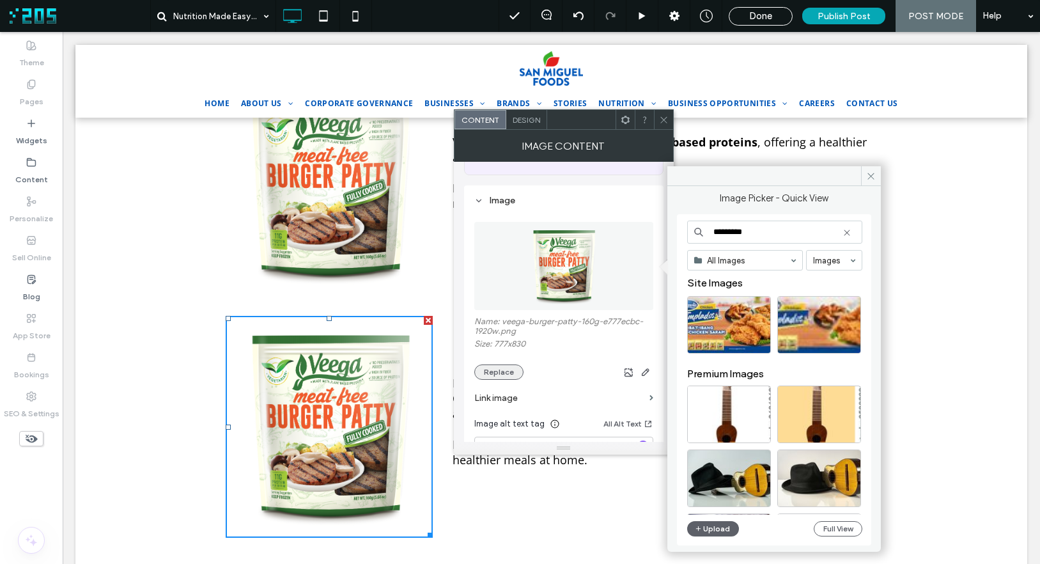
click at [490, 371] on button "Replace" at bounding box center [498, 371] width 49 height 15
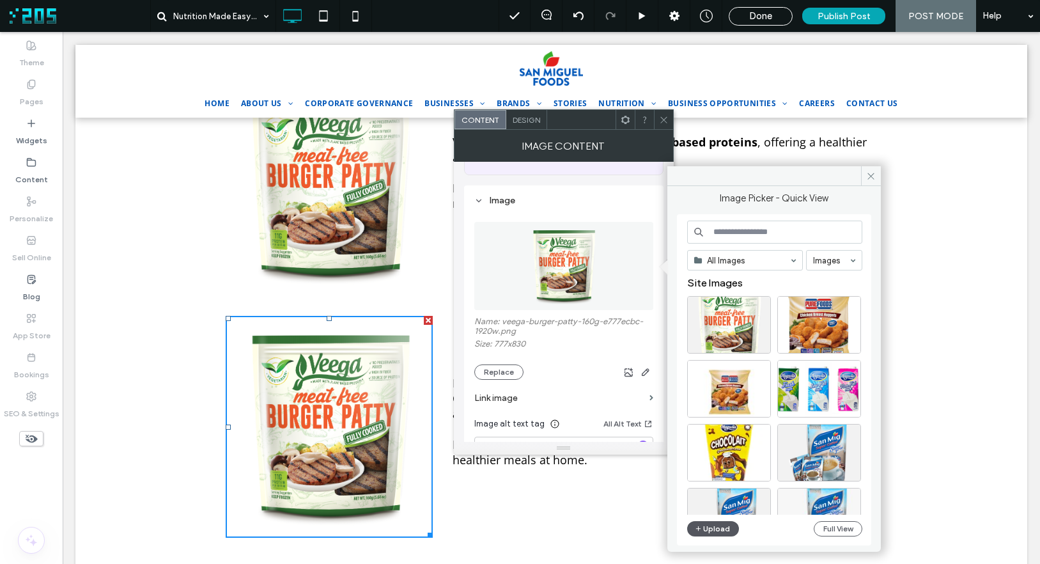
click at [721, 529] on button "Upload" at bounding box center [713, 528] width 52 height 15
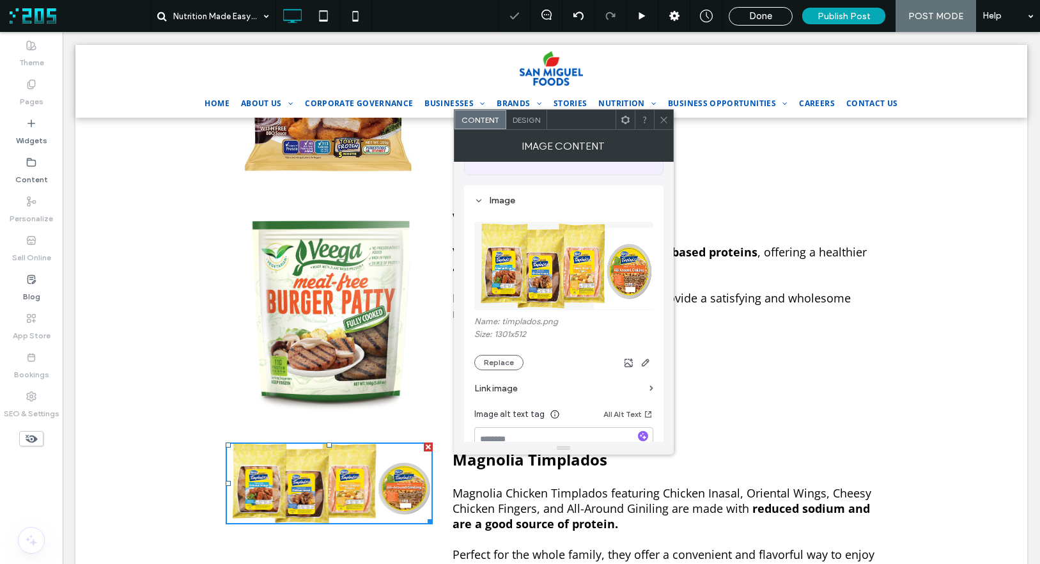
scroll to position [1512, 0]
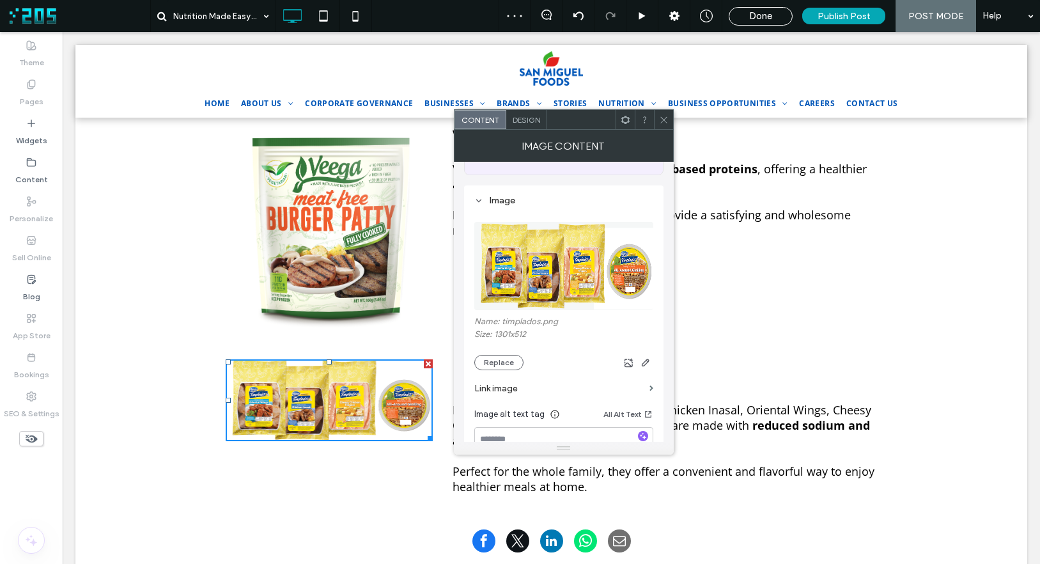
drag, startPoint x: 662, startPoint y: 116, endPoint x: 453, endPoint y: 188, distance: 221.0
click at [662, 117] on icon at bounding box center [664, 120] width 10 height 10
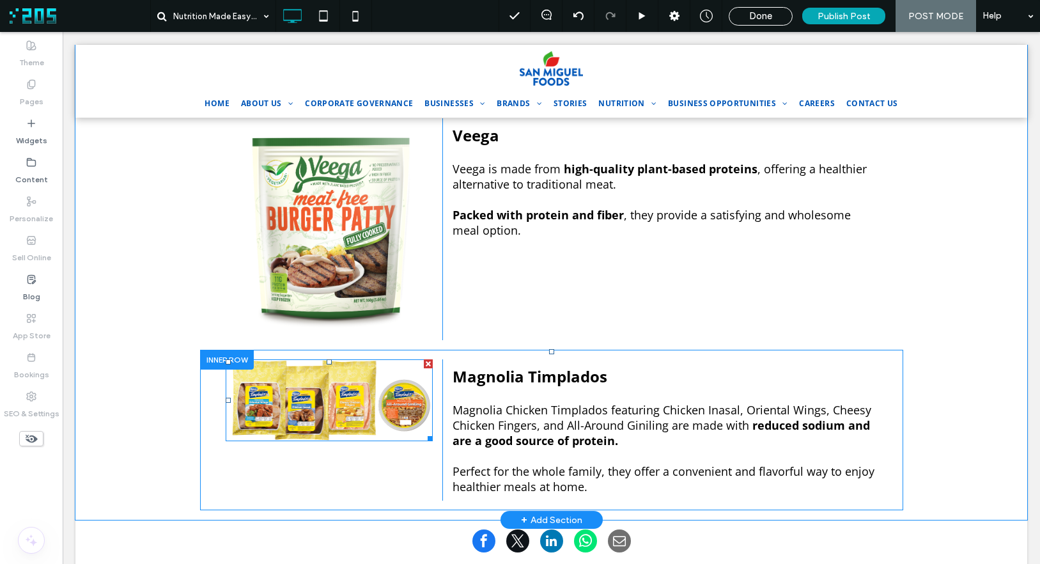
click at [347, 375] on img at bounding box center [330, 400] width 208 height 82
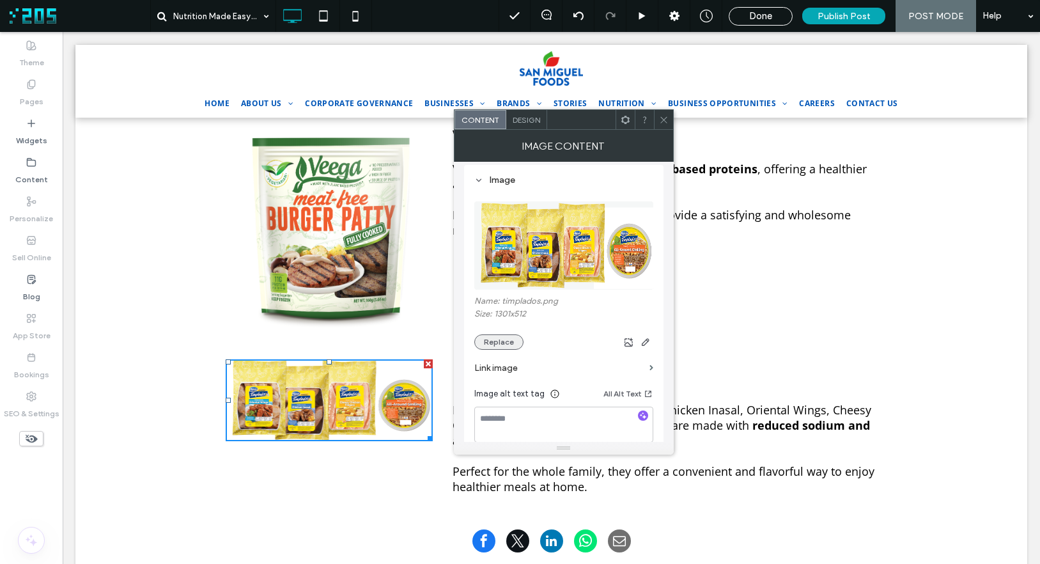
click at [506, 338] on button "Replace" at bounding box center [498, 341] width 49 height 15
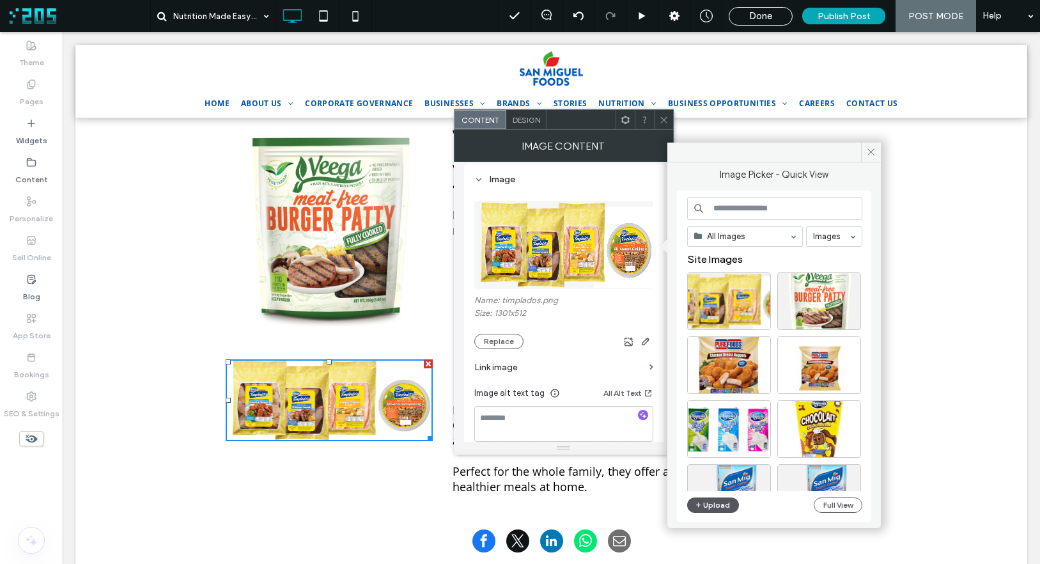
click at [726, 499] on button "Upload" at bounding box center [713, 504] width 52 height 15
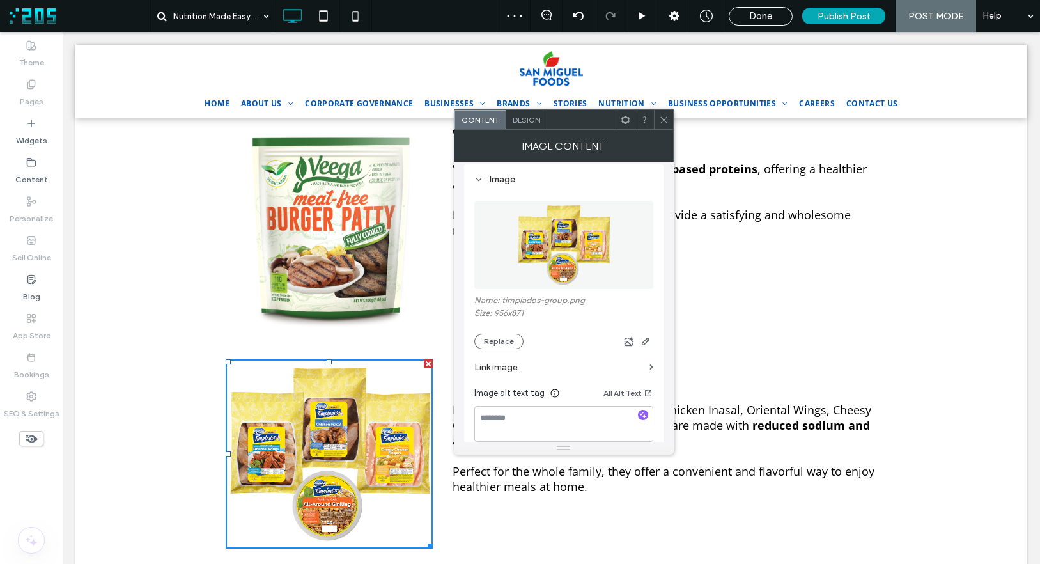
click at [659, 116] on icon at bounding box center [664, 120] width 10 height 10
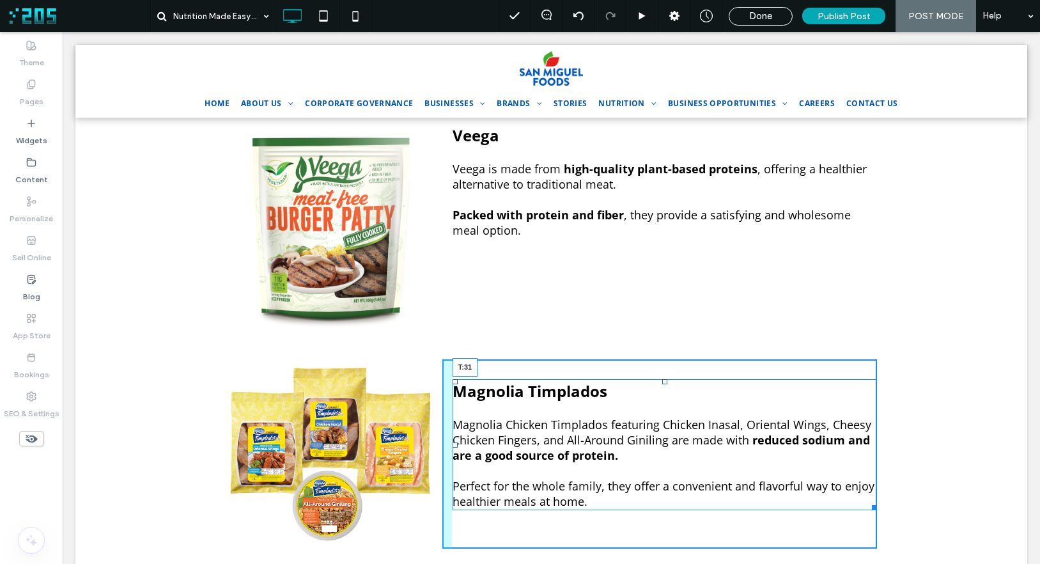
drag, startPoint x: 659, startPoint y: 347, endPoint x: 659, endPoint y: 354, distance: 7.0
click at [662, 379] on div at bounding box center [664, 381] width 5 height 5
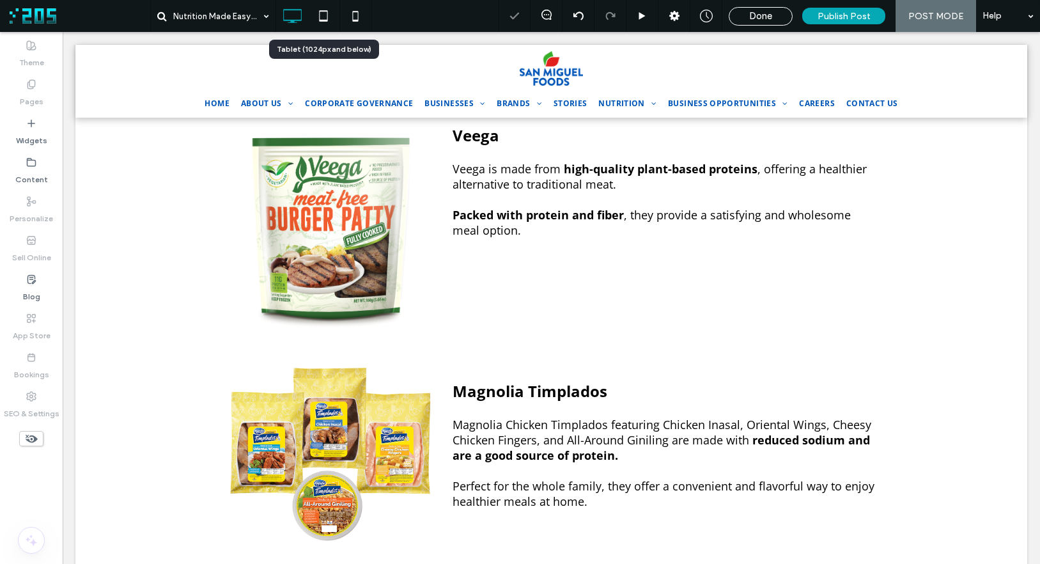
scroll to position [1429, 0]
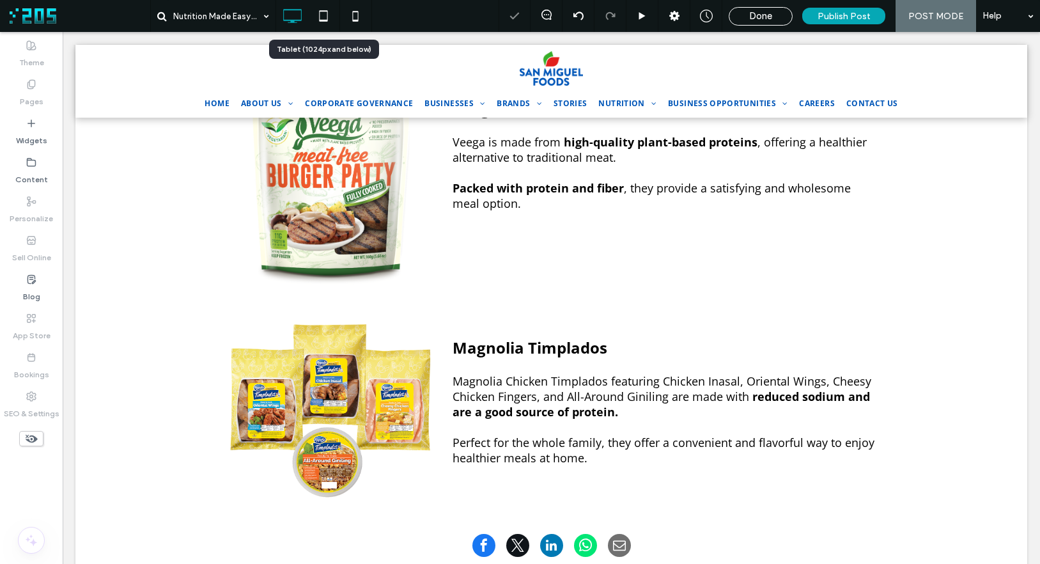
click at [320, 15] on icon at bounding box center [324, 16] width 26 height 26
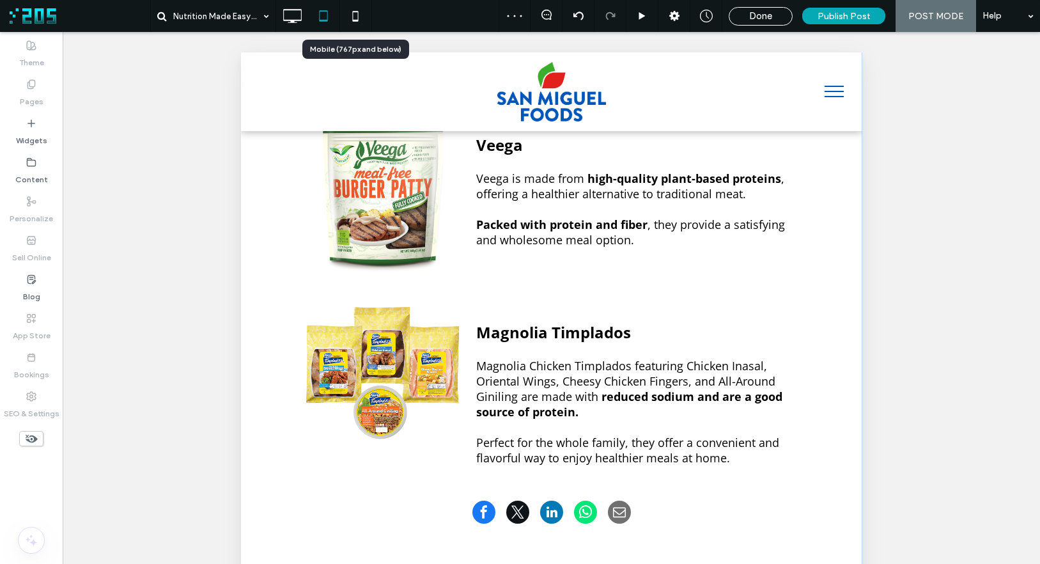
click at [364, 18] on icon at bounding box center [356, 16] width 26 height 26
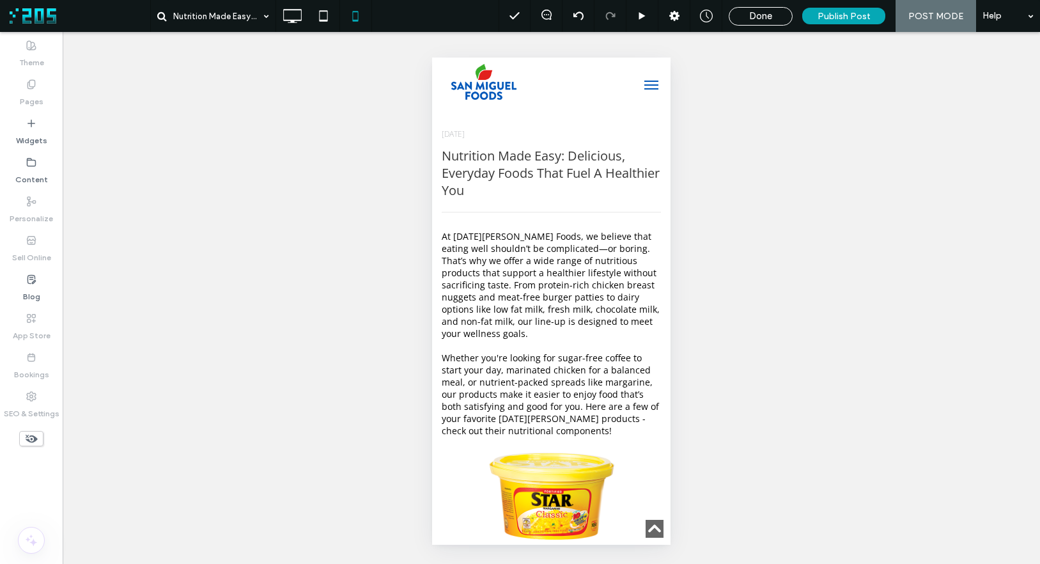
scroll to position [2126, 0]
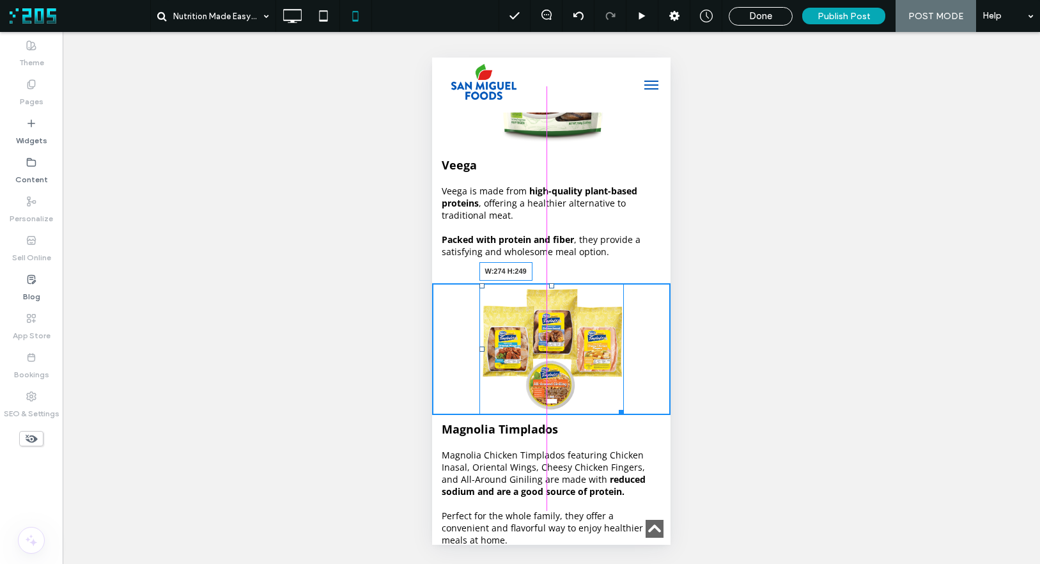
drag, startPoint x: 616, startPoint y: 425, endPoint x: 1065, endPoint y: 497, distance: 454.0
click at [624, 415] on div "W:274 H:249" at bounding box center [552, 349] width 144 height 132
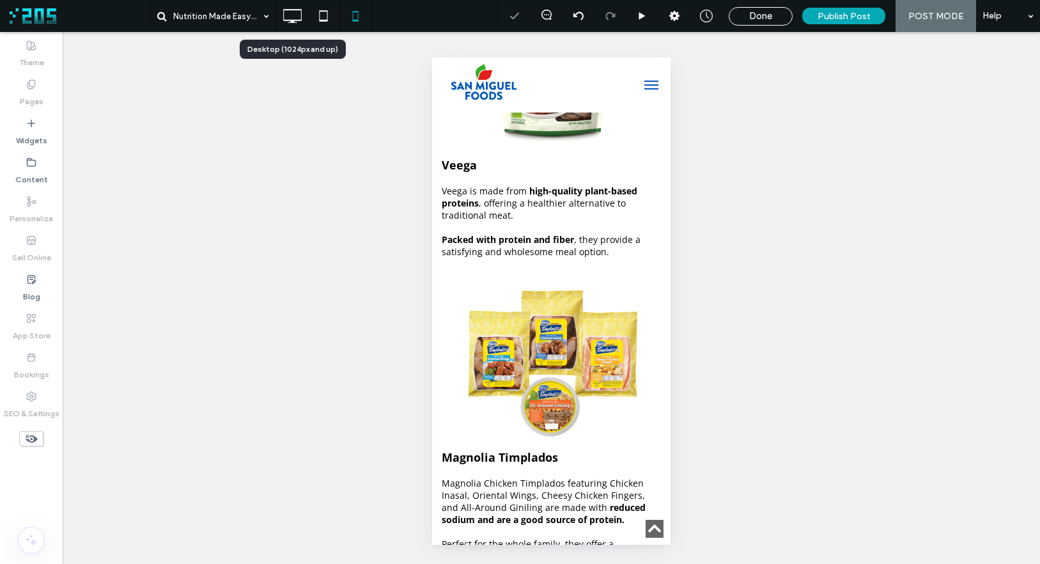
click at [288, 14] on icon at bounding box center [292, 16] width 26 height 26
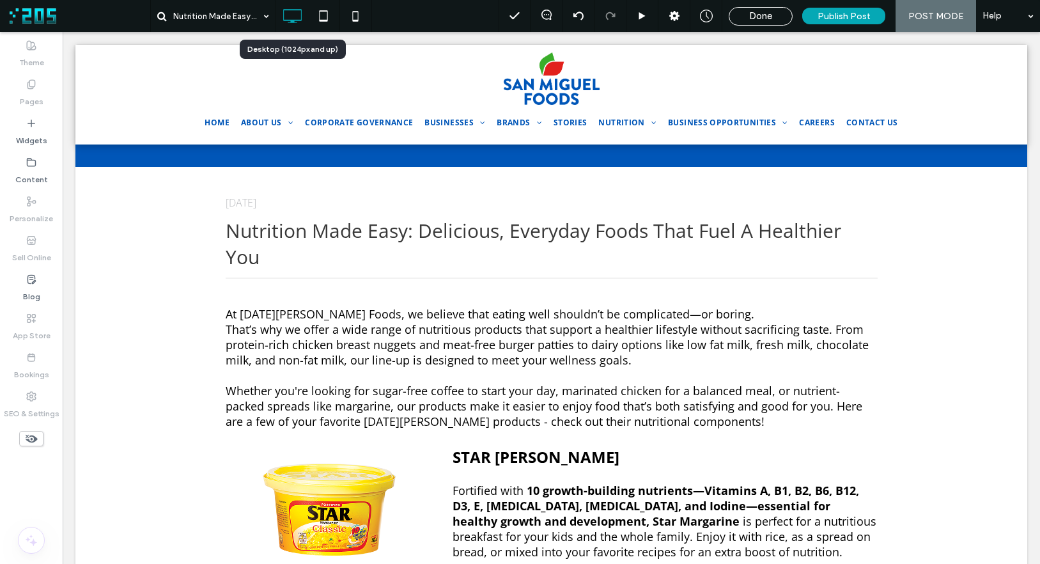
scroll to position [0, 0]
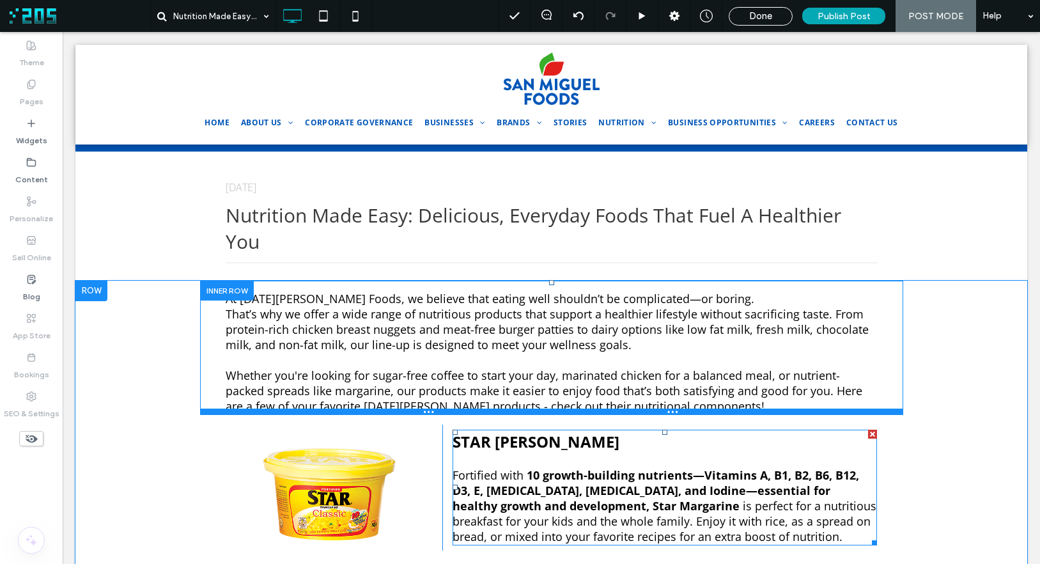
scroll to position [15, 0]
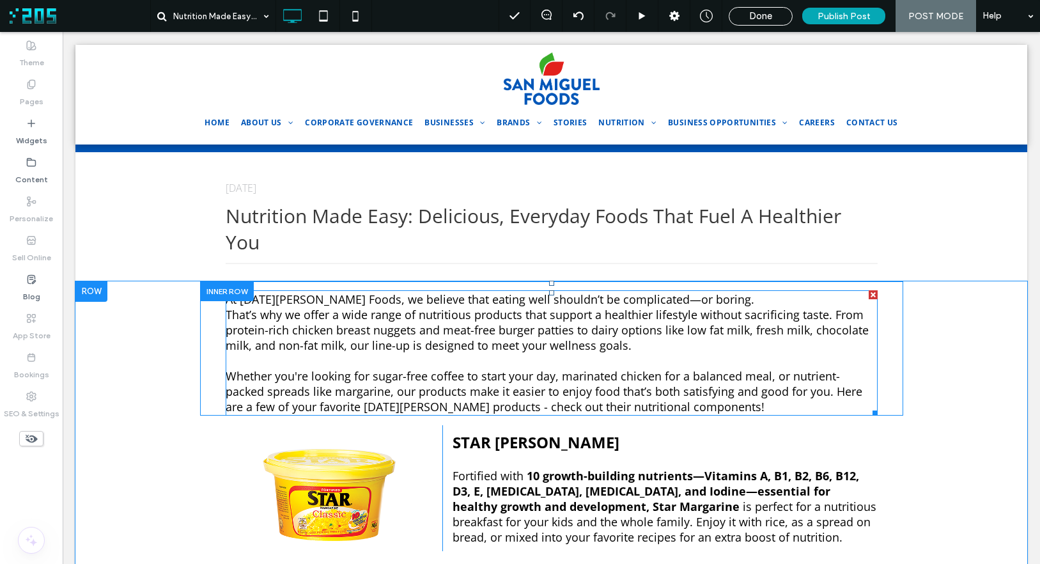
click at [692, 292] on h4 "At San Miguel Foods, we believe that eating well shouldn’t be complicated—or bo…" at bounding box center [552, 299] width 652 height 15
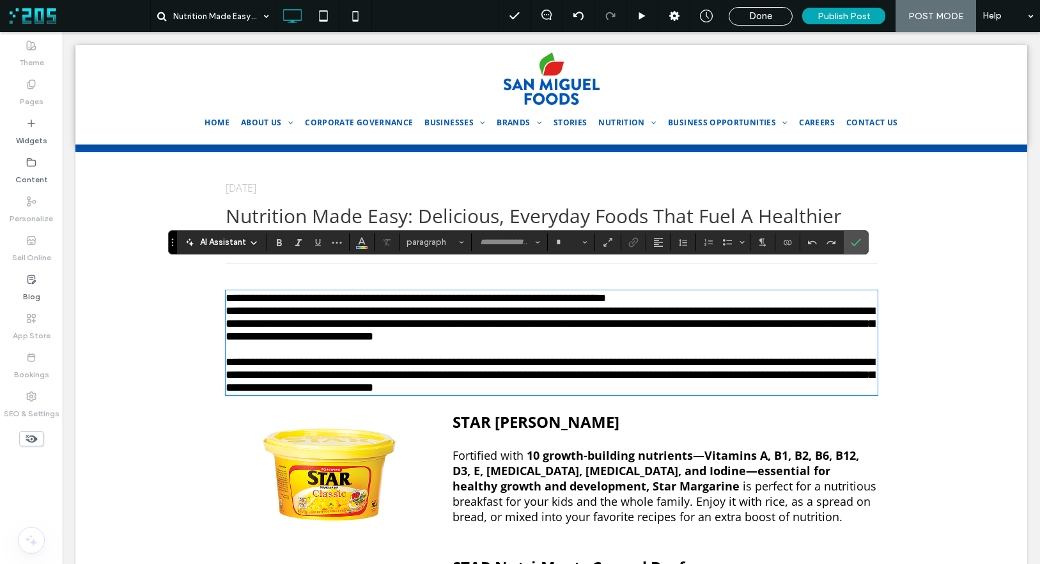
type input "*********"
type input "**"
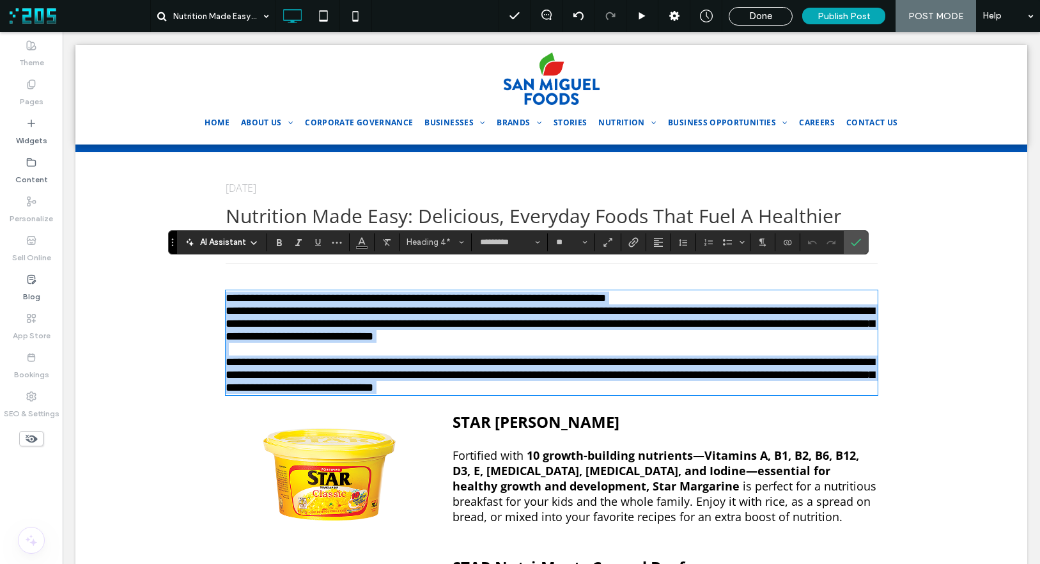
click at [690, 292] on h4 "**********" at bounding box center [552, 298] width 652 height 13
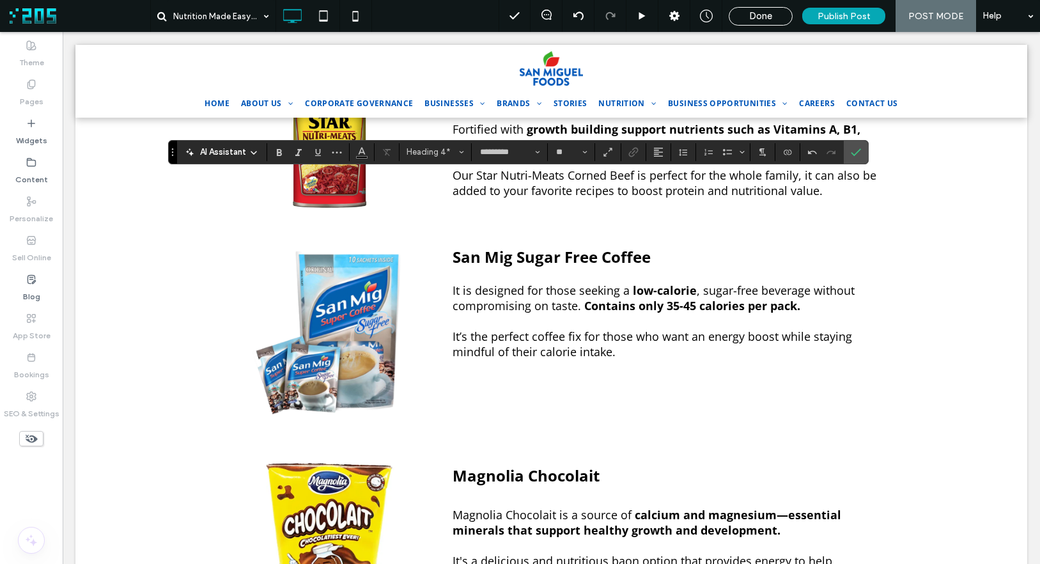
scroll to position [0, 0]
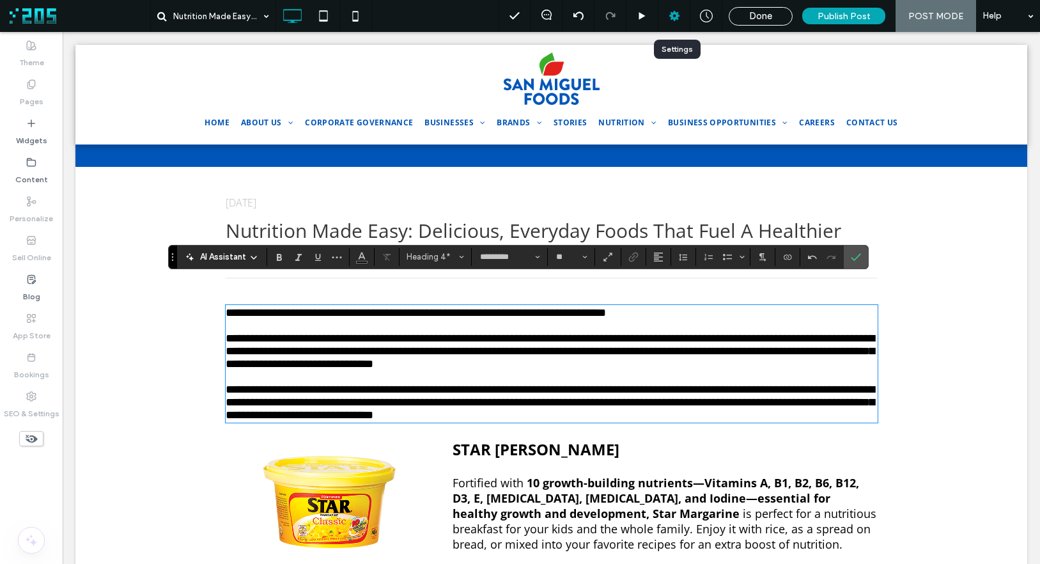
click at [673, 19] on icon at bounding box center [674, 16] width 13 height 13
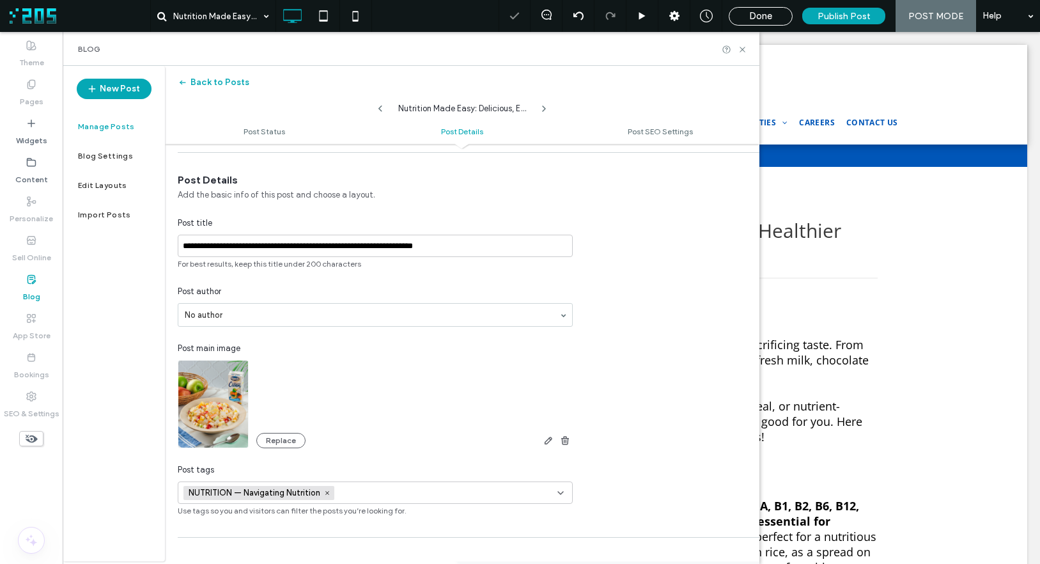
scroll to position [192, 0]
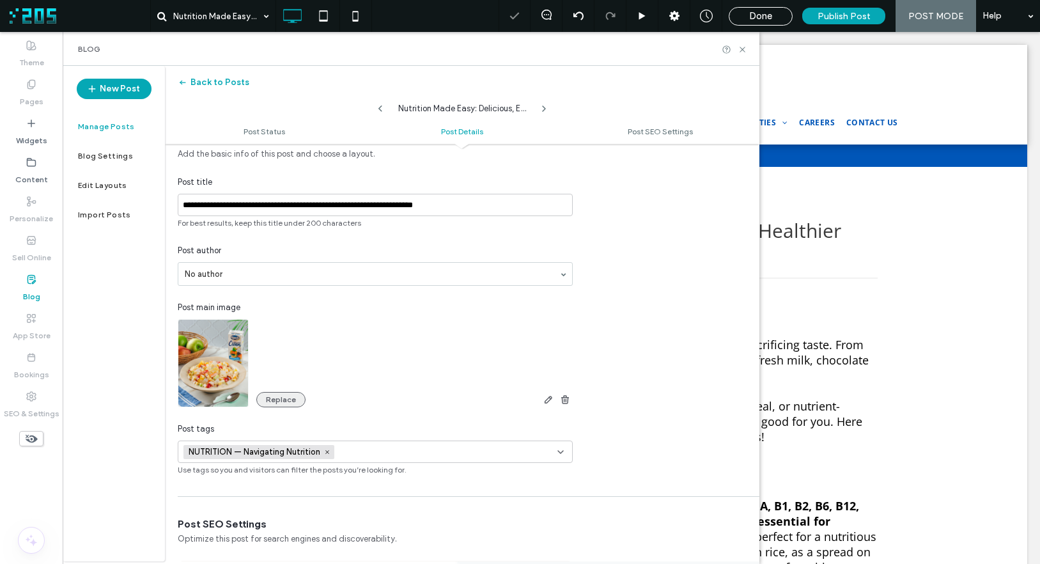
click at [286, 400] on button "Replace" at bounding box center [280, 399] width 49 height 15
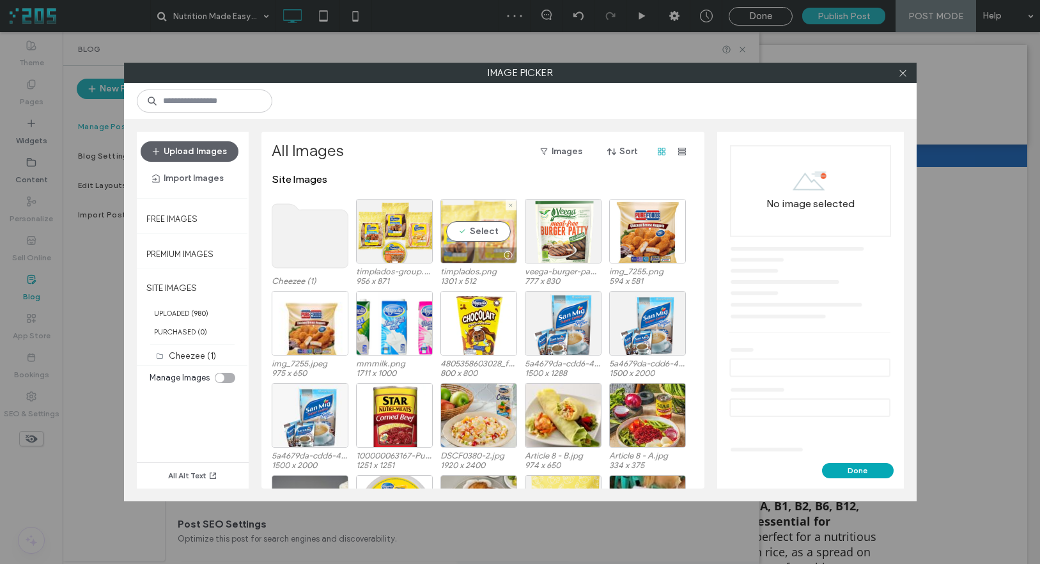
click at [490, 222] on div "Select" at bounding box center [479, 231] width 77 height 65
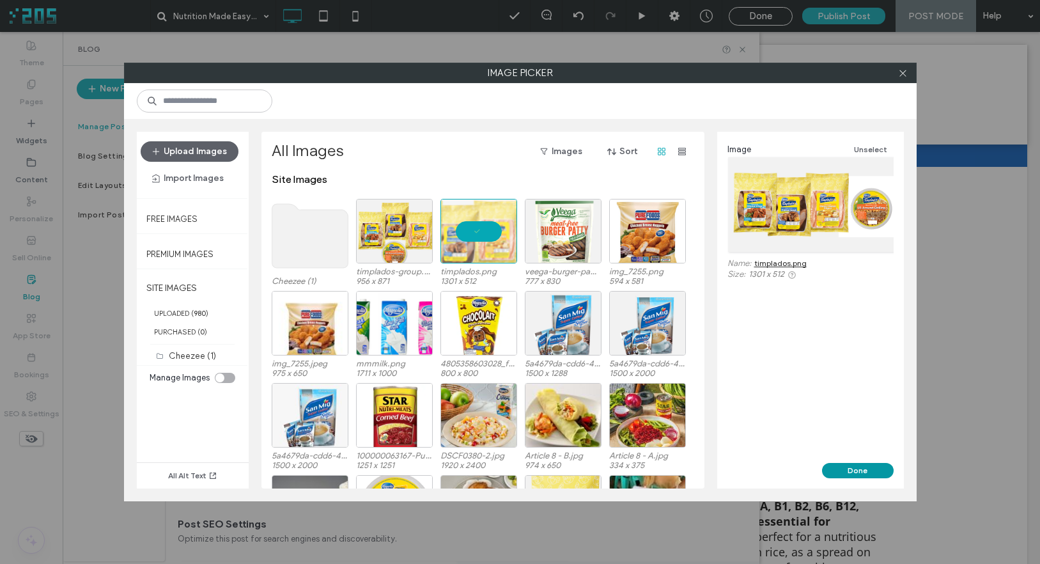
click at [866, 471] on button "Done" at bounding box center [858, 470] width 72 height 15
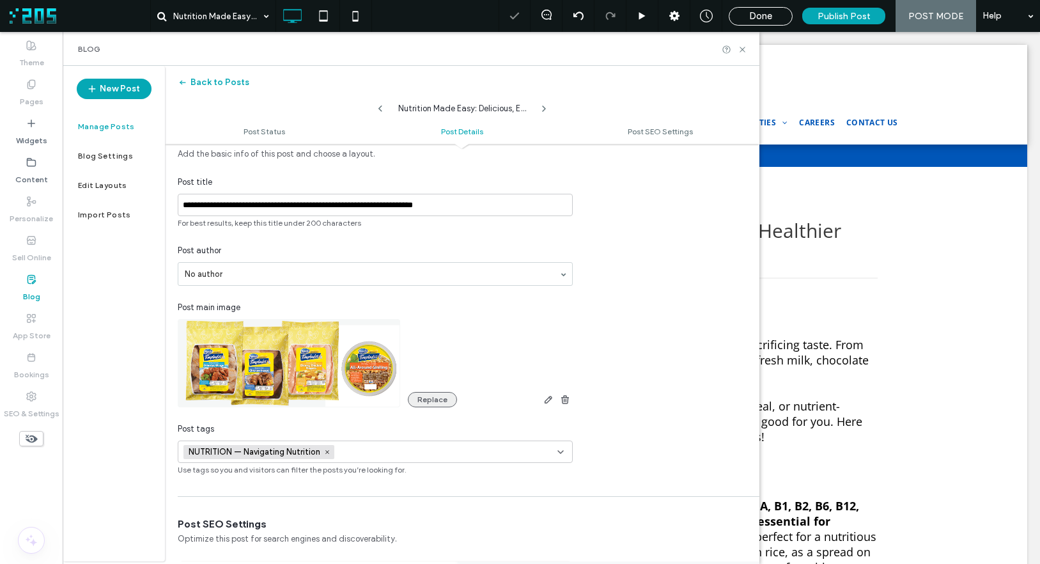
click at [421, 397] on button "Replace" at bounding box center [432, 399] width 49 height 15
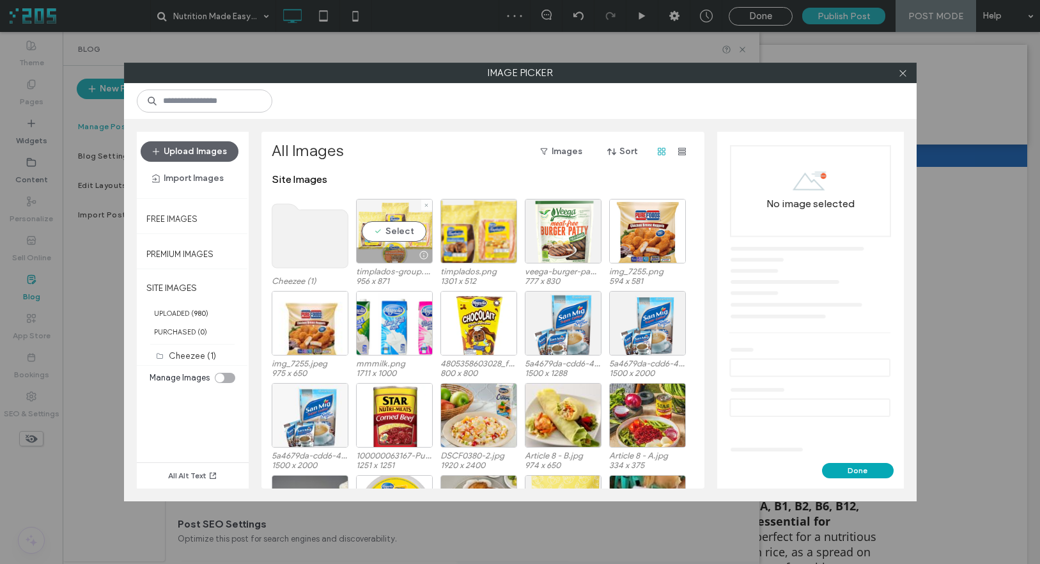
click at [394, 239] on div "Select" at bounding box center [394, 231] width 77 height 65
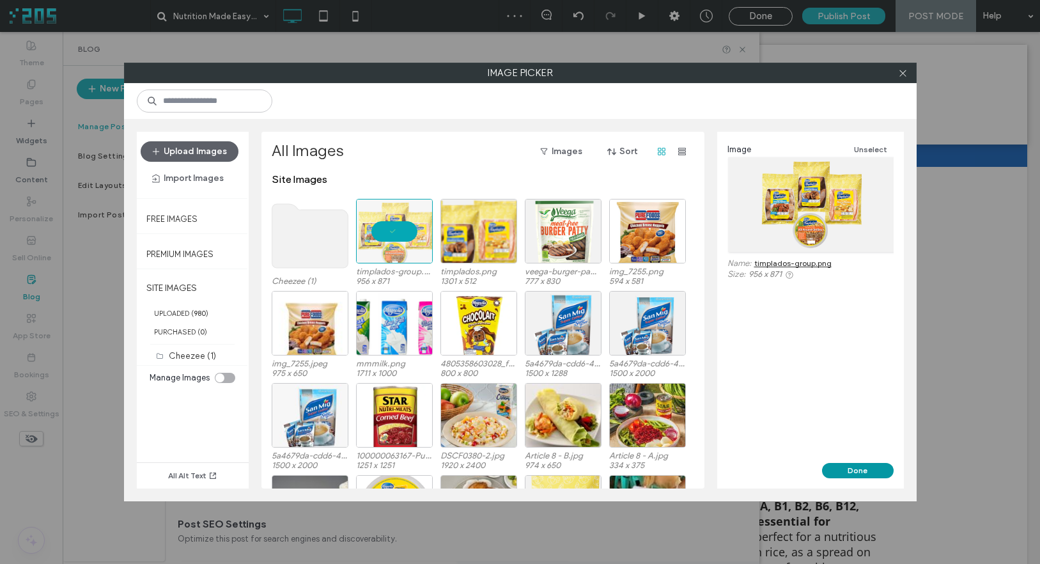
click at [852, 474] on button "Done" at bounding box center [858, 470] width 72 height 15
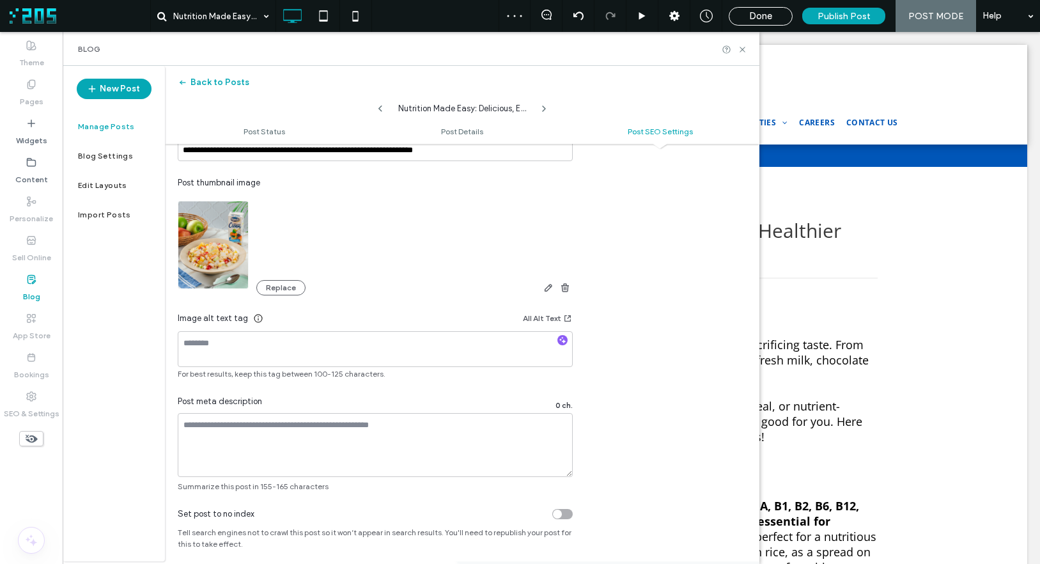
scroll to position [703, 0]
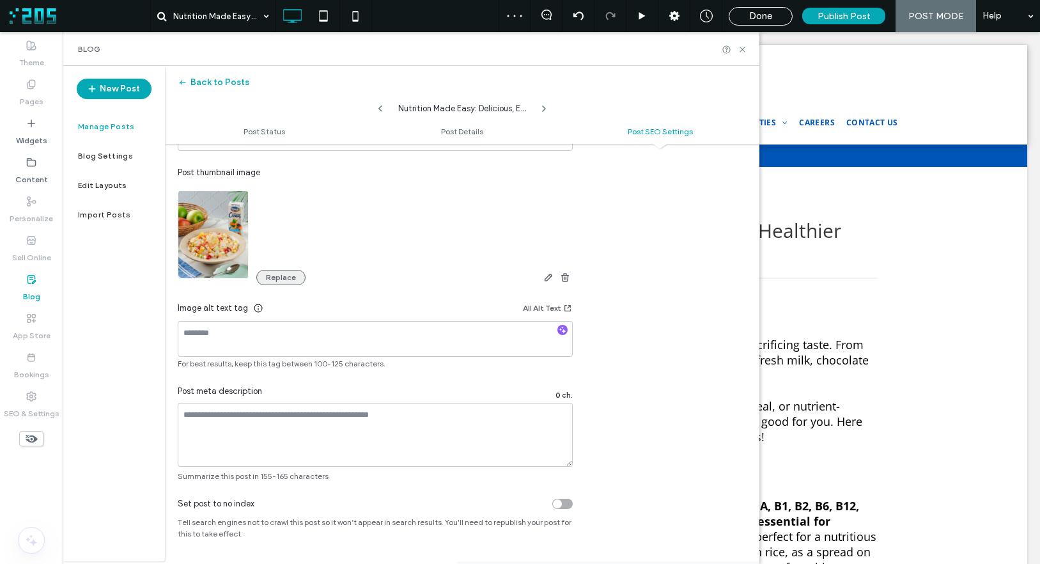
click at [265, 274] on button "Replace" at bounding box center [280, 277] width 49 height 15
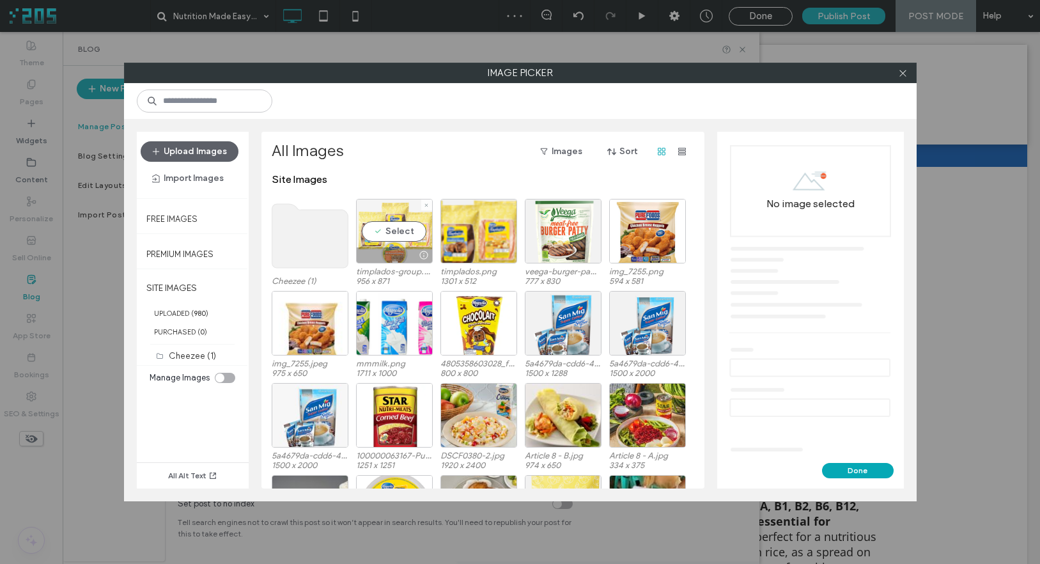
click at [389, 235] on div "Select" at bounding box center [394, 231] width 77 height 65
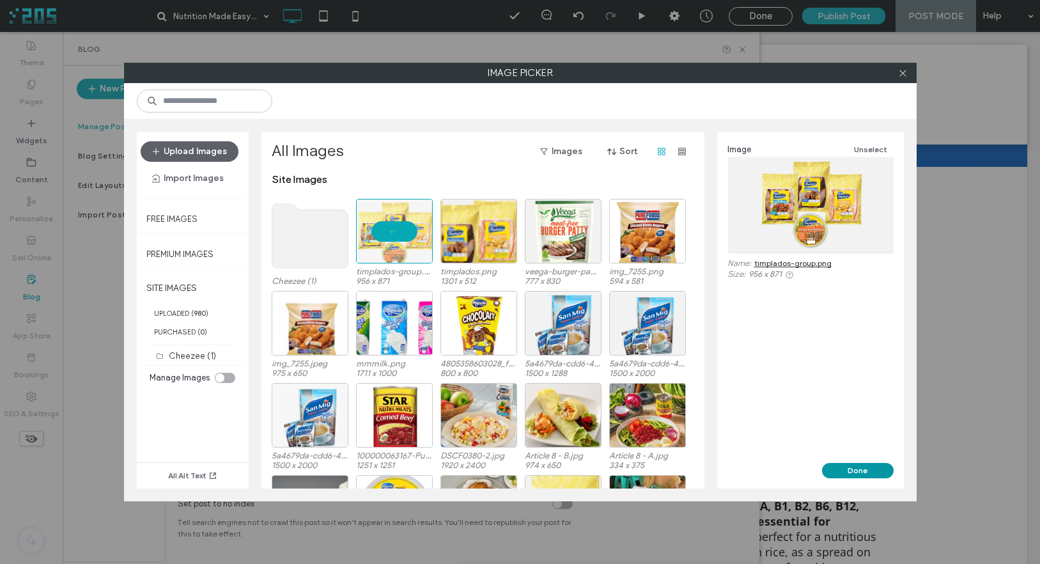
click at [861, 470] on button "Done" at bounding box center [858, 470] width 72 height 15
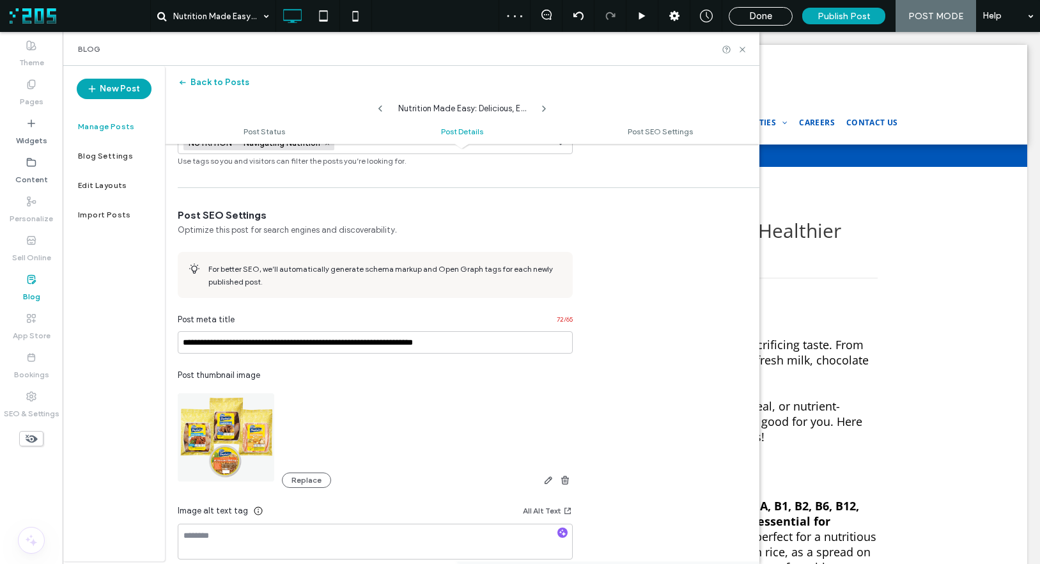
scroll to position [0, 0]
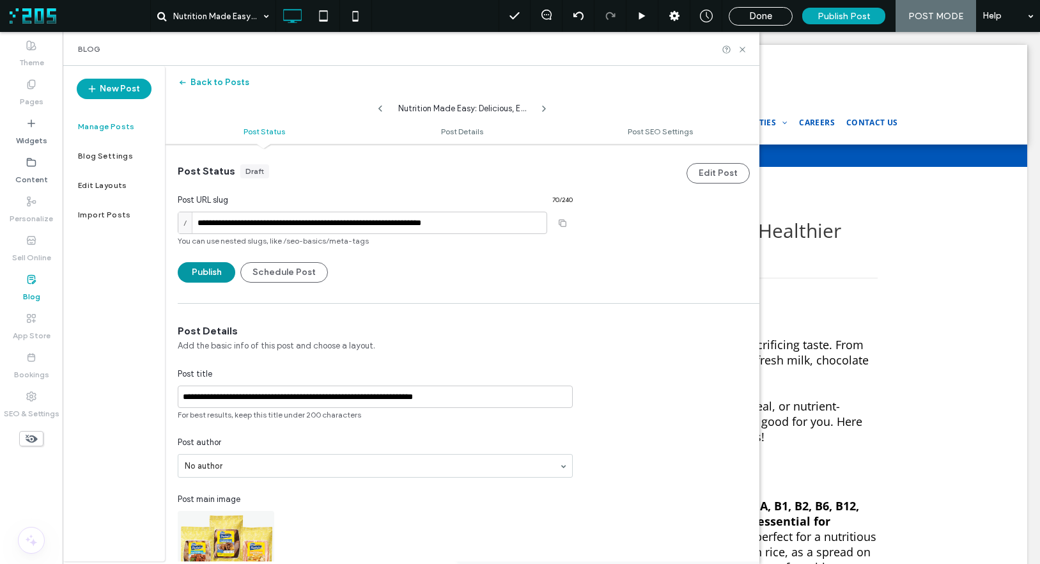
click at [206, 275] on button "Publish" at bounding box center [207, 272] width 58 height 20
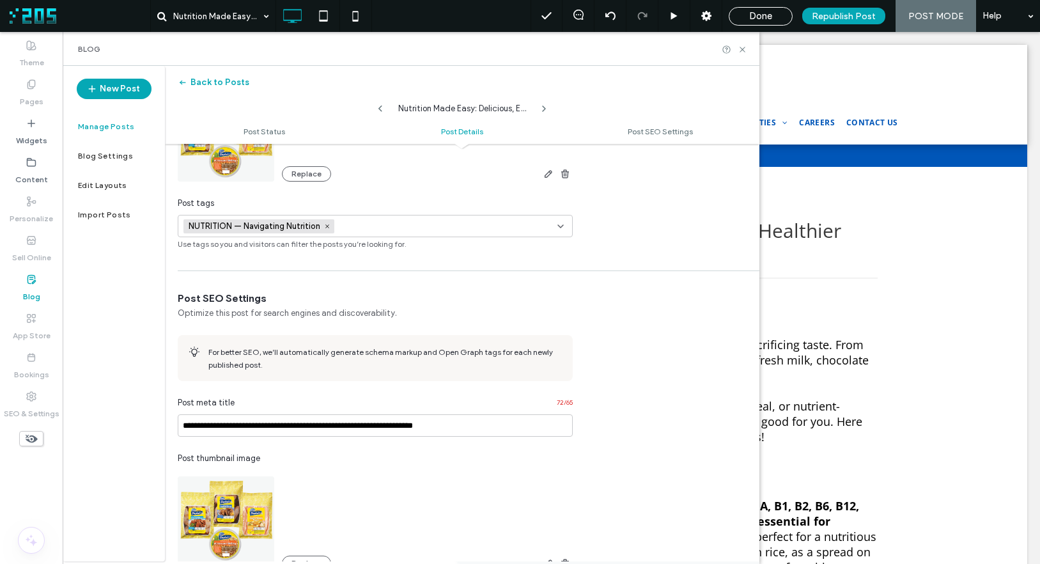
scroll to position [485, 0]
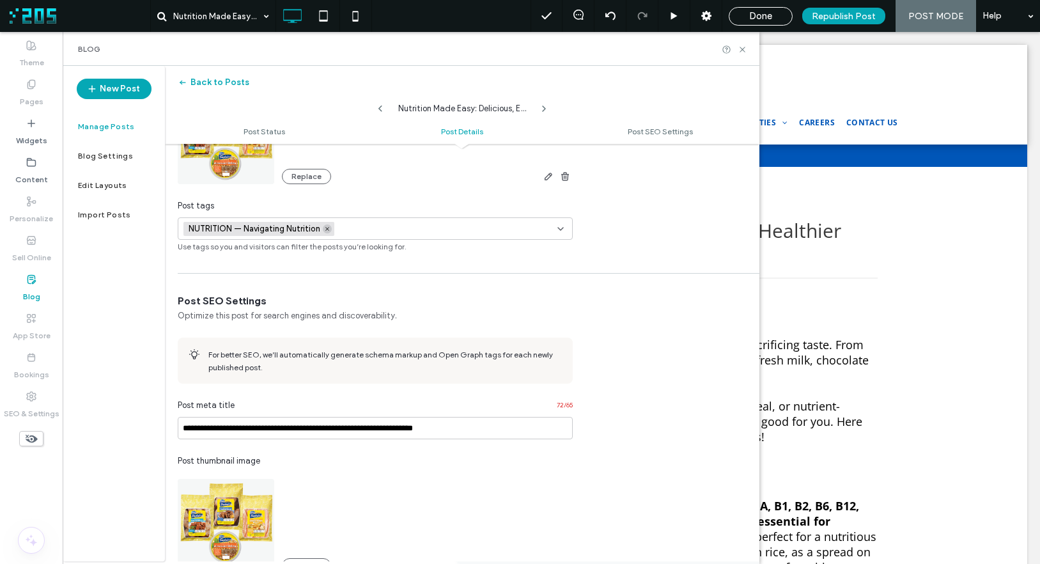
click at [329, 229] on icon at bounding box center [327, 229] width 6 height 6
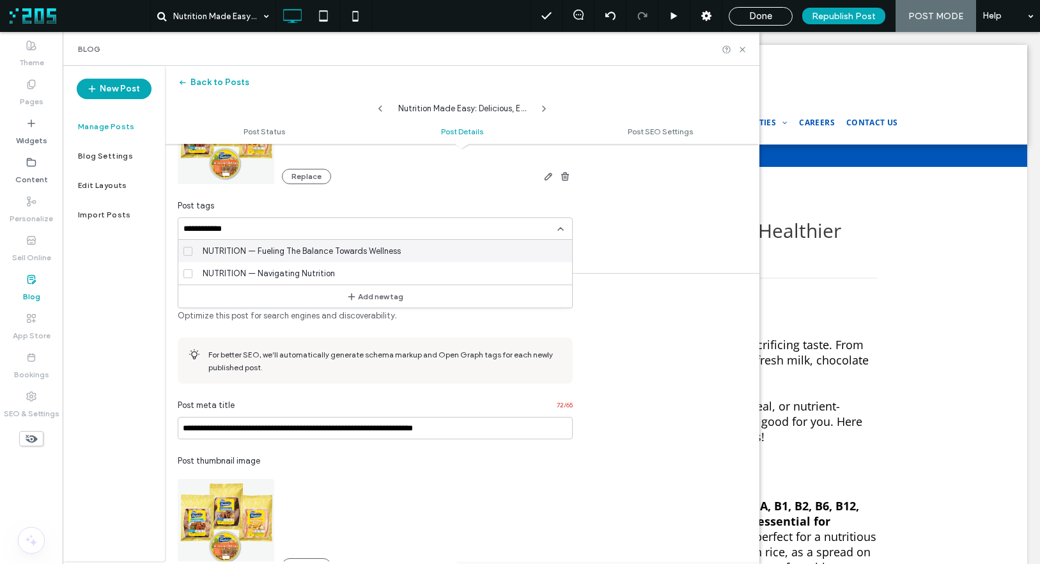
paste input "**********"
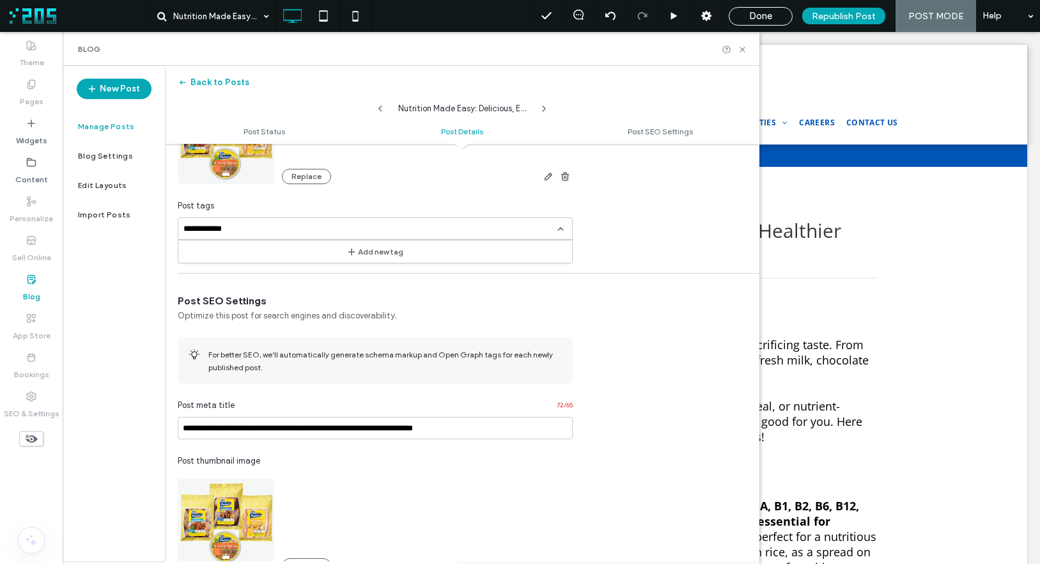
scroll to position [0, 0]
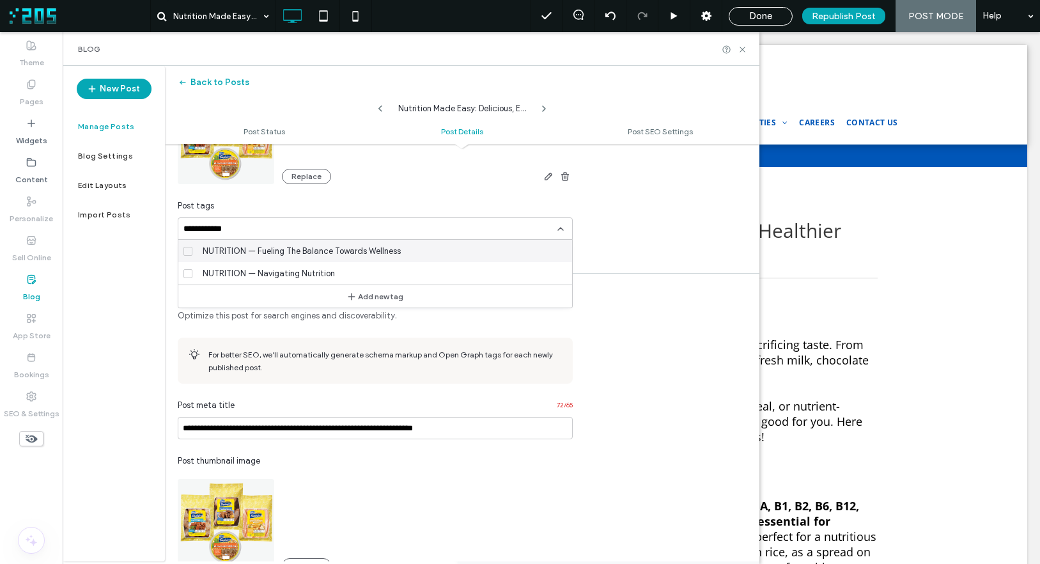
paste input "**********"
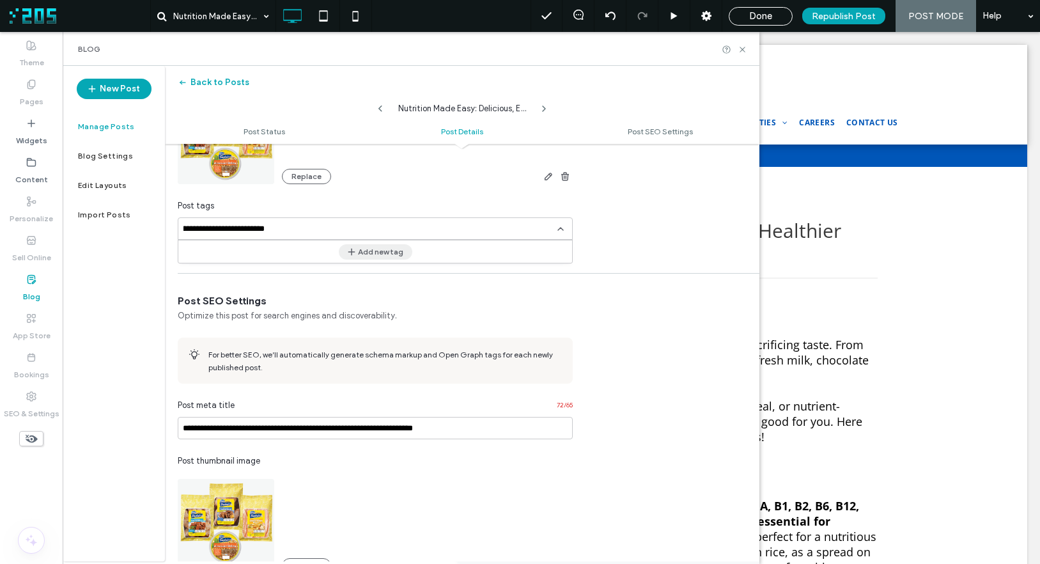
type input "**********"
click at [374, 251] on button "Add new tag" at bounding box center [376, 251] width 74 height 15
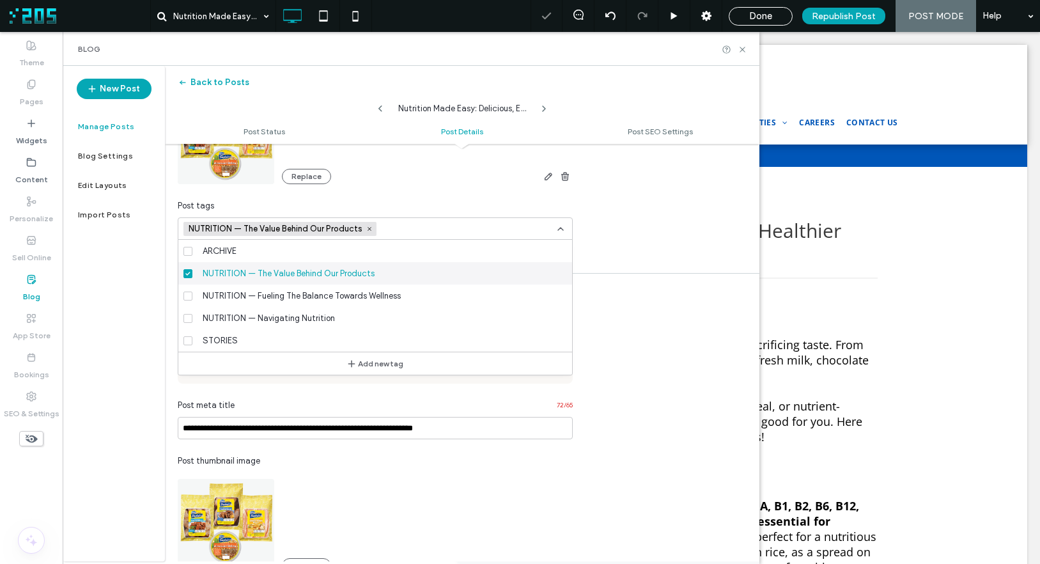
click at [607, 198] on div "**********" at bounding box center [462, 80] width 595 height 343
click at [637, 229] on div "**********" at bounding box center [462, 80] width 595 height 343
click at [556, 227] on icon at bounding box center [561, 229] width 10 height 10
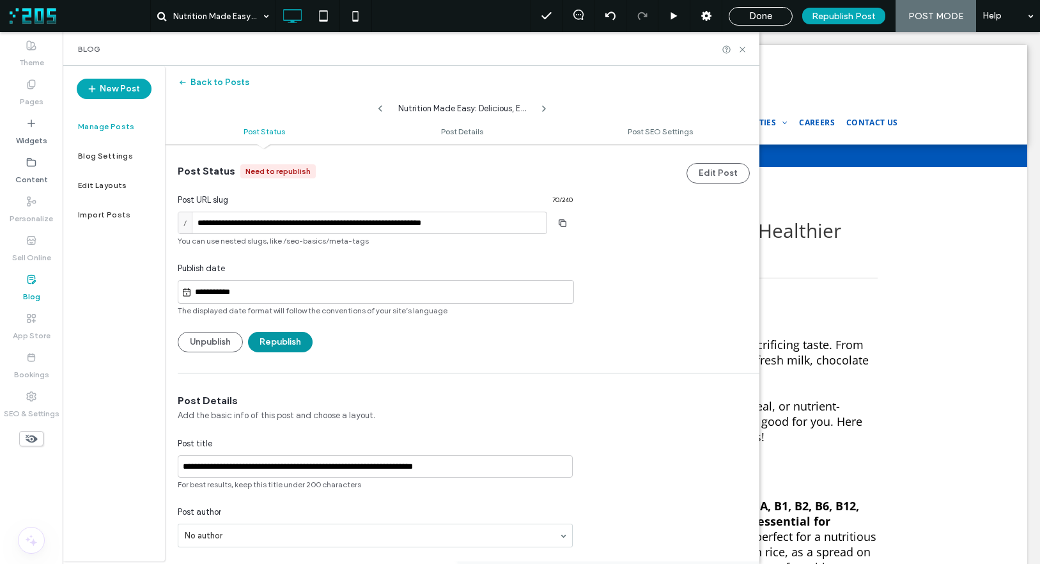
click at [272, 345] on button "Republish" at bounding box center [280, 342] width 65 height 20
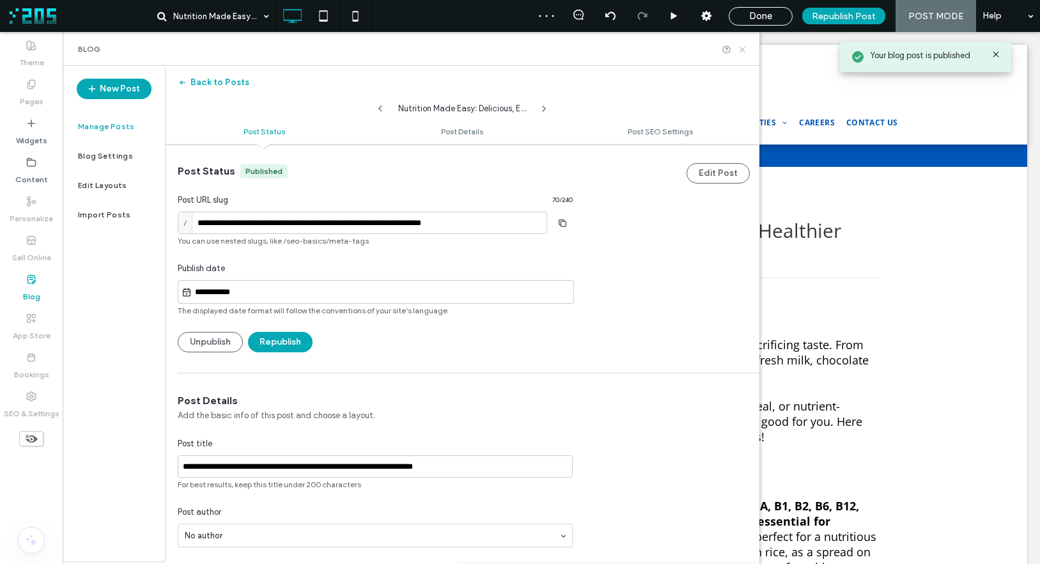
click at [742, 49] on use at bounding box center [742, 49] width 5 height 5
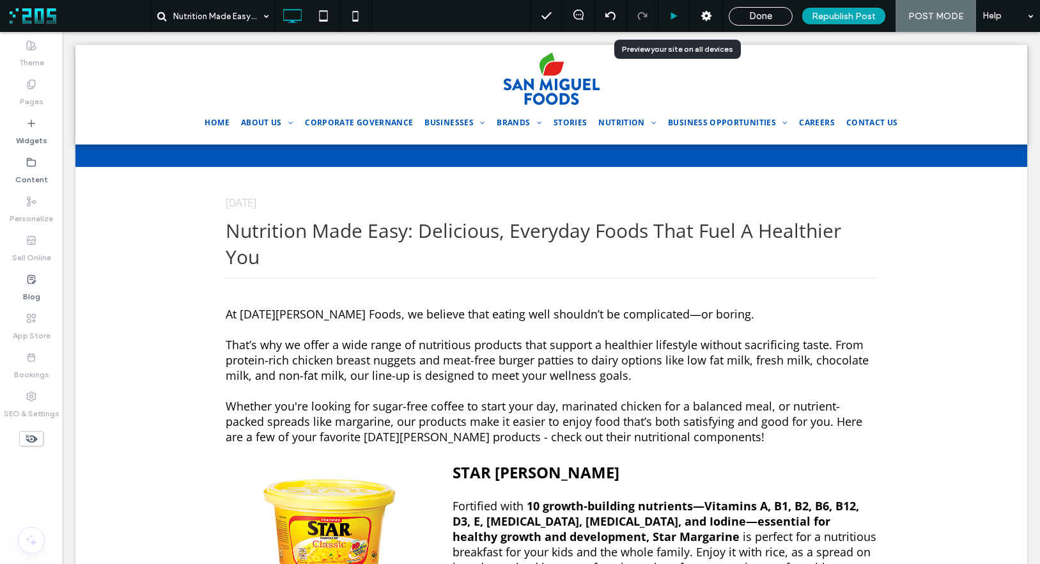
click at [672, 17] on icon at bounding box center [674, 17] width 10 height 10
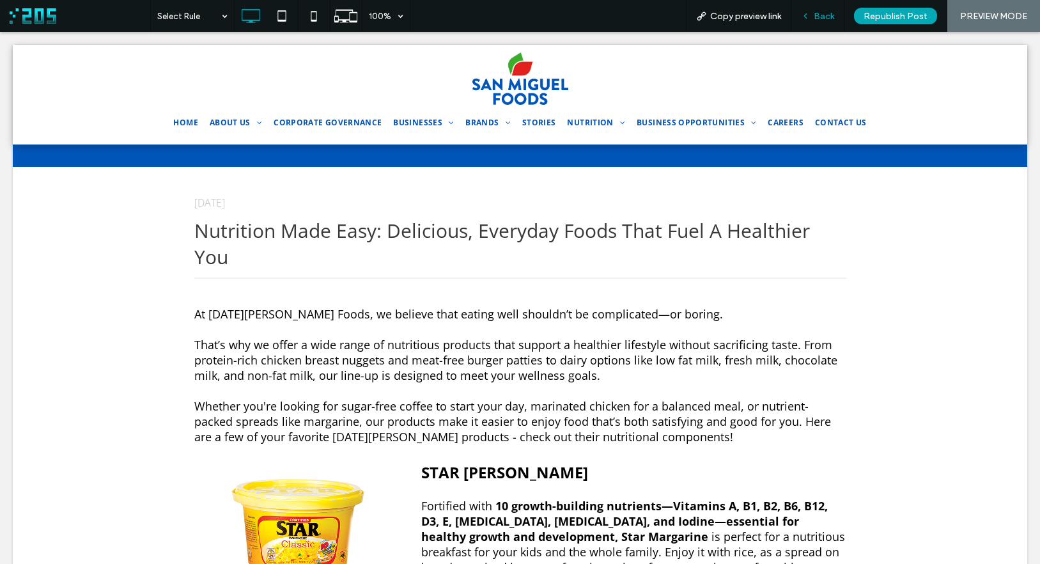
click at [813, 17] on div "Back" at bounding box center [818, 16] width 52 height 11
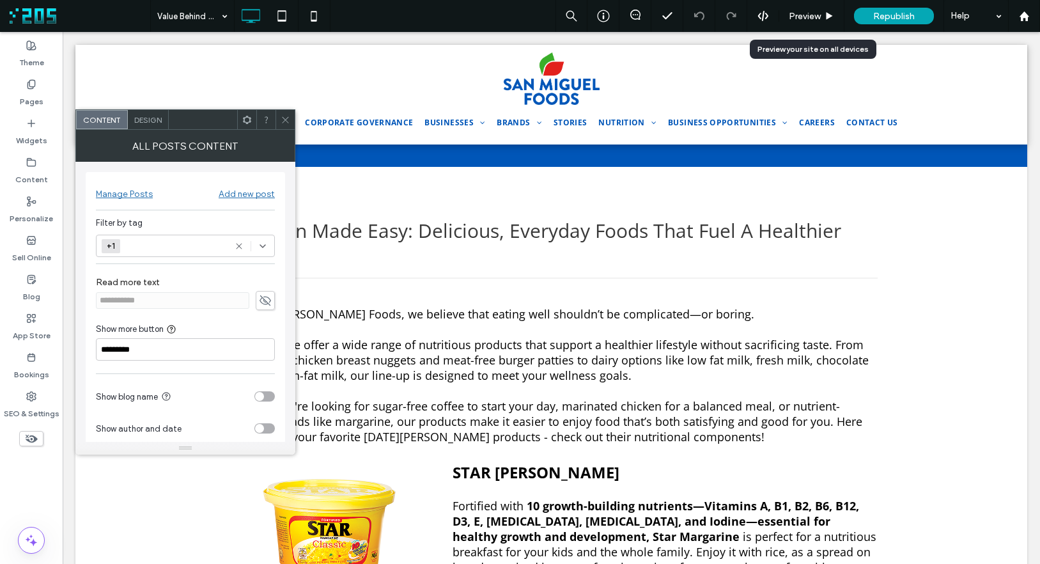
click at [245, 247] on div at bounding box center [251, 246] width 34 height 10
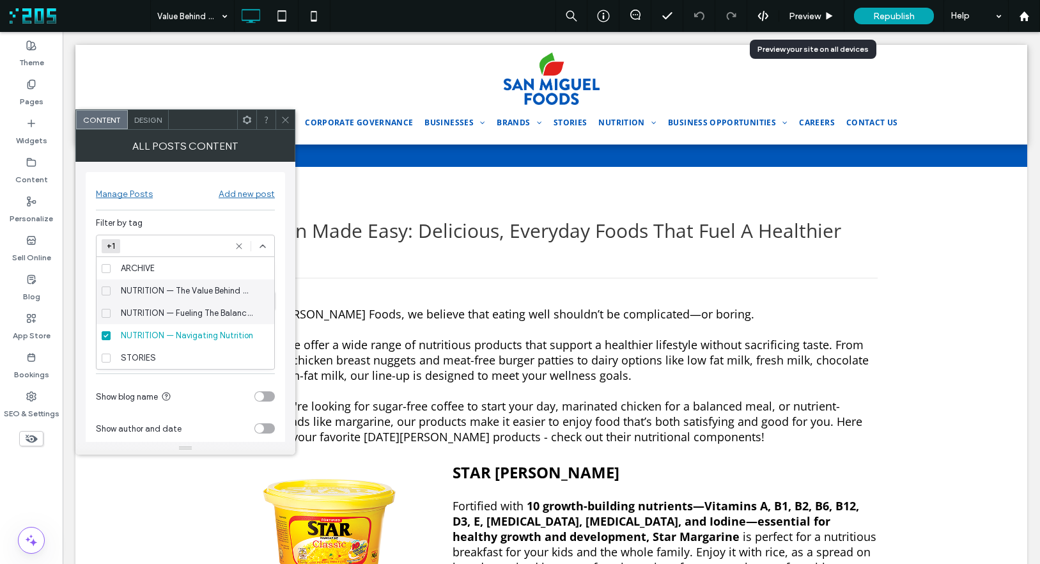
drag, startPoint x: 109, startPoint y: 292, endPoint x: 114, endPoint y: 318, distance: 26.0
click at [109, 292] on span at bounding box center [106, 290] width 9 height 9
click at [104, 339] on label "NUTRITION — Navigating Nutrition" at bounding box center [183, 335] width 162 height 22
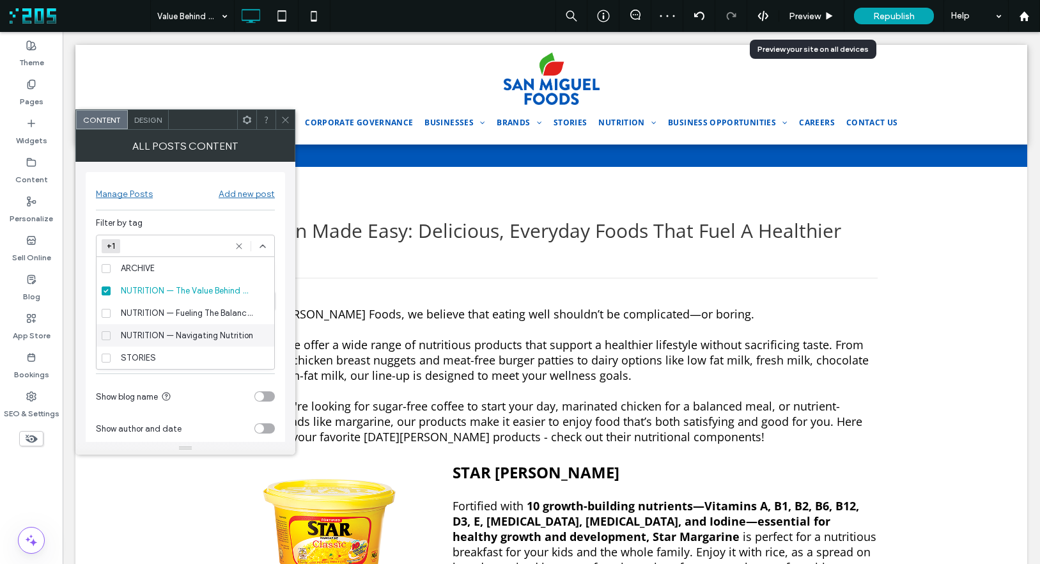
click at [283, 122] on icon at bounding box center [286, 120] width 10 height 10
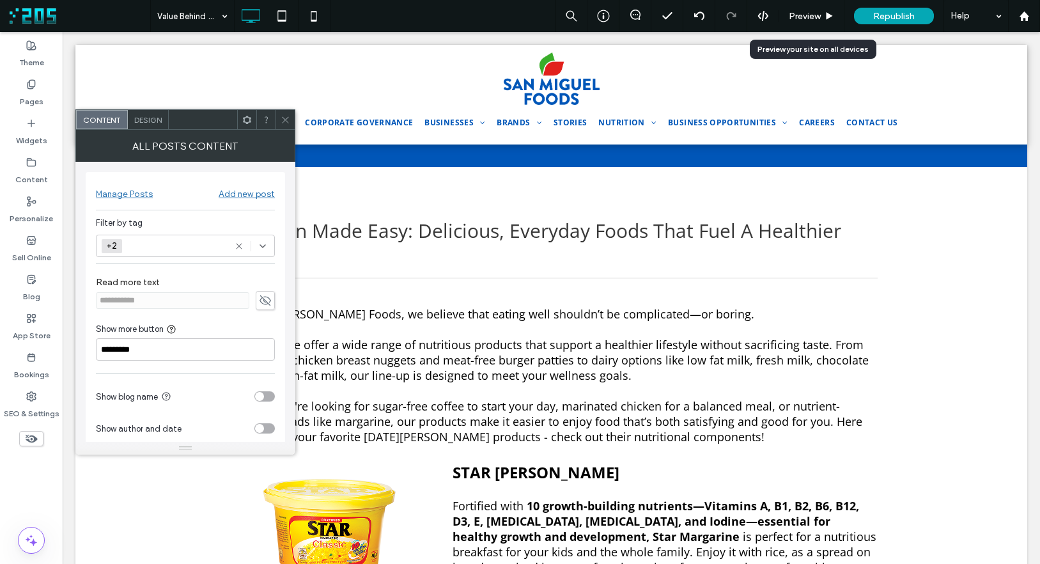
click at [186, 248] on div "NUTRITION — The Value Behind Our Products NUTRITION — Navigating Nutrition +2 +2" at bounding box center [170, 245] width 137 height 21
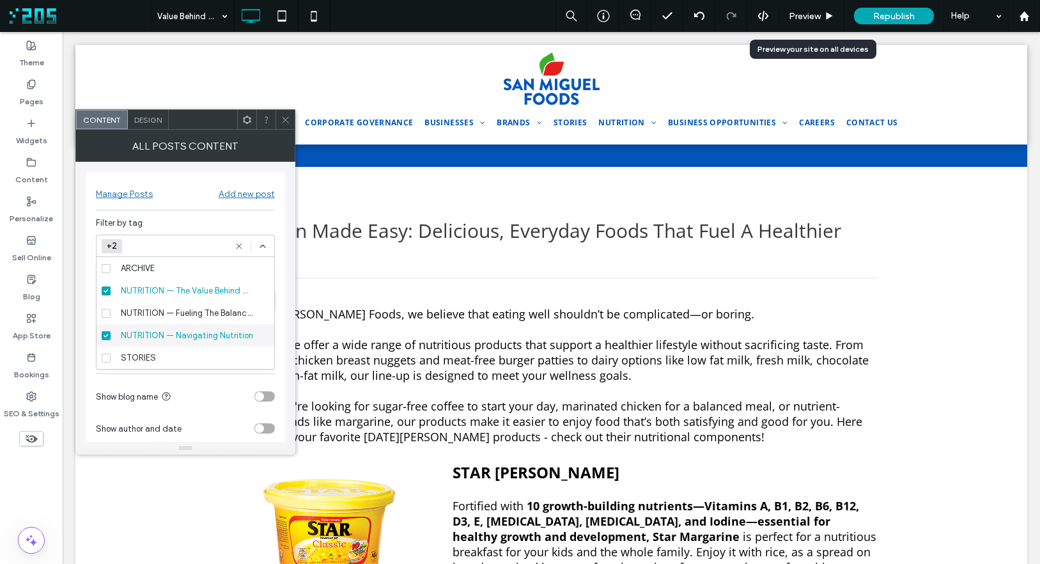
click at [104, 335] on icon at bounding box center [106, 336] width 5 height 4
click at [284, 123] on icon at bounding box center [286, 120] width 10 height 10
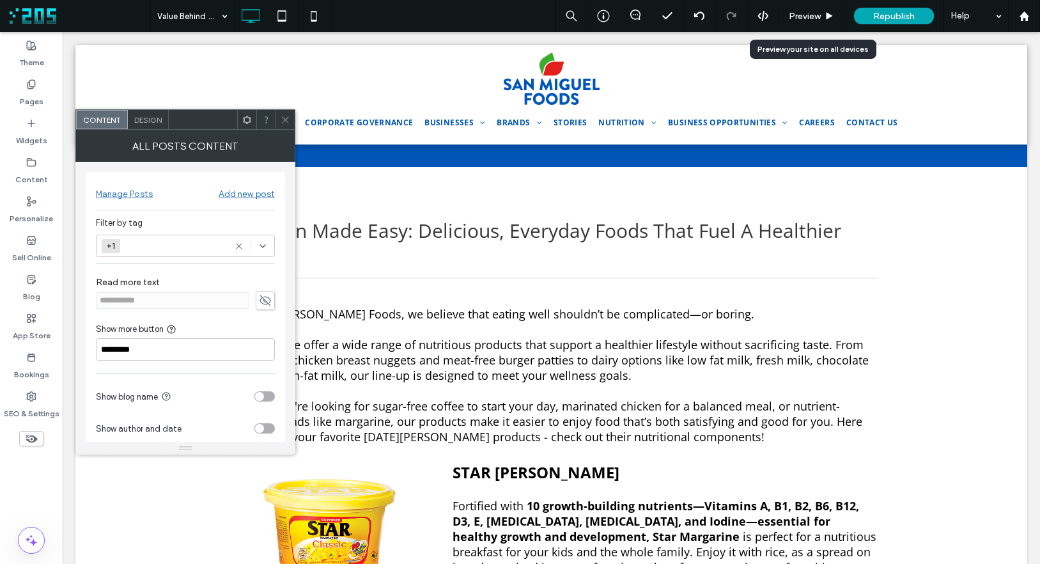
click at [132, 117] on div "Design" at bounding box center [148, 119] width 41 height 19
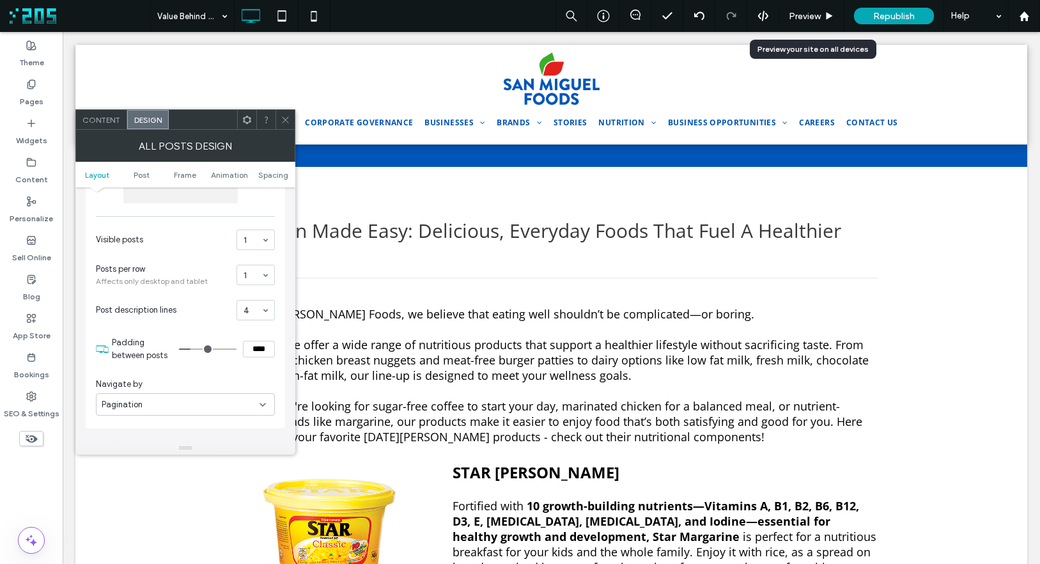
click at [281, 115] on icon at bounding box center [286, 120] width 10 height 10
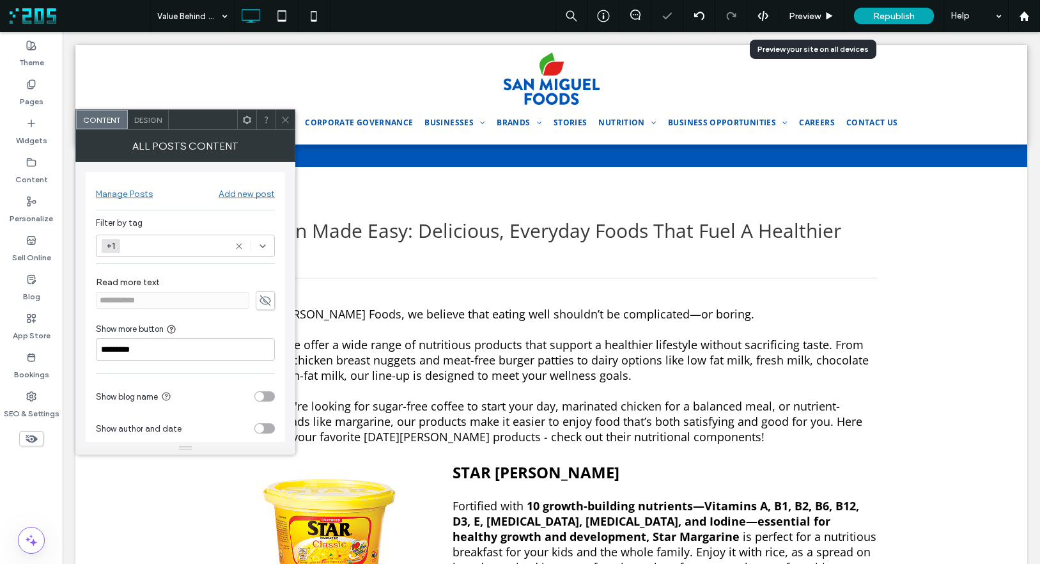
click at [283, 119] on icon at bounding box center [286, 120] width 10 height 10
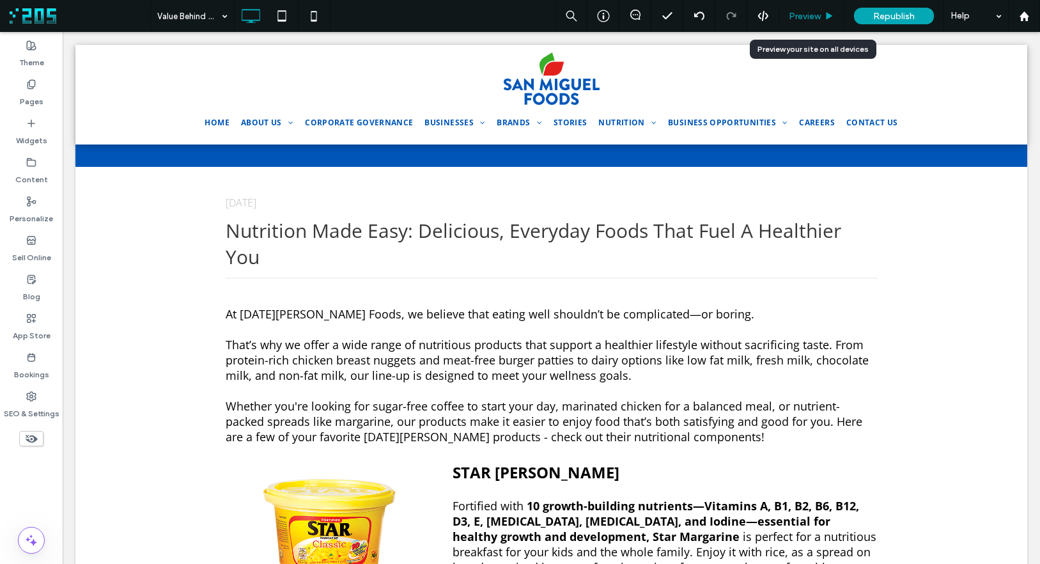
click at [820, 13] on span "Preview" at bounding box center [805, 16] width 32 height 11
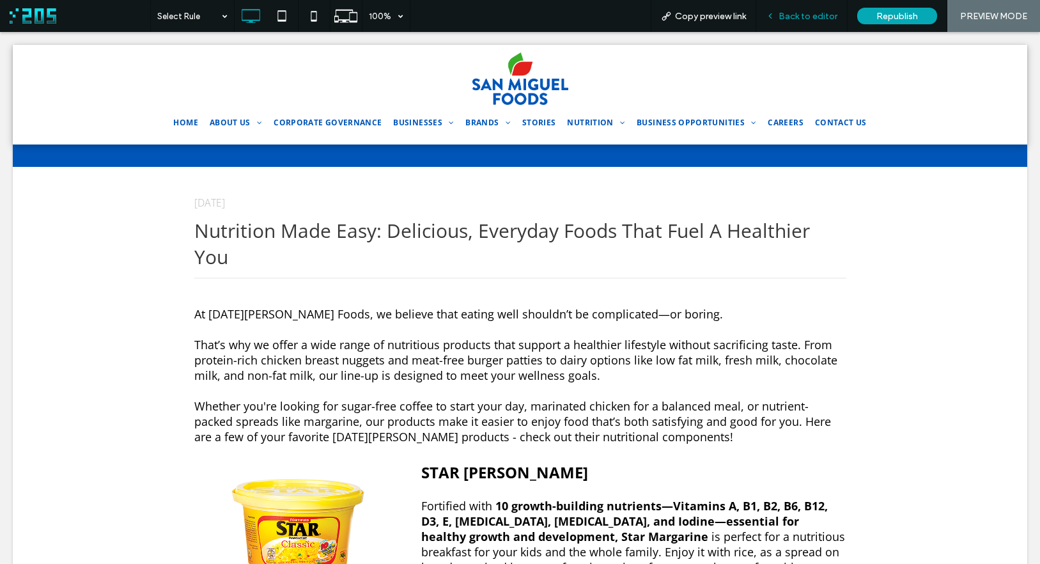
click at [788, 17] on span "Back to editor" at bounding box center [808, 16] width 59 height 11
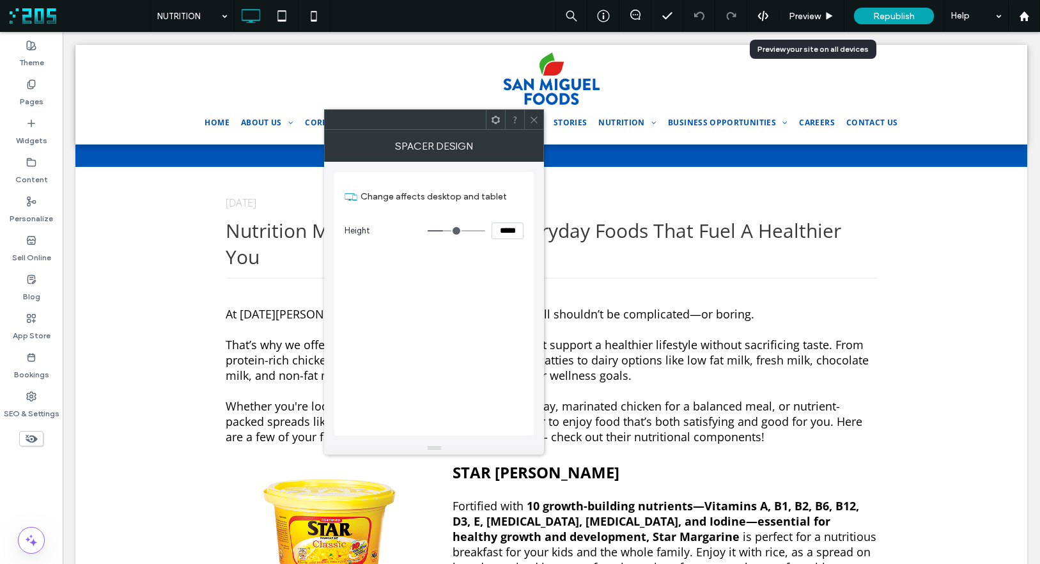
click at [534, 116] on icon at bounding box center [534, 120] width 10 height 10
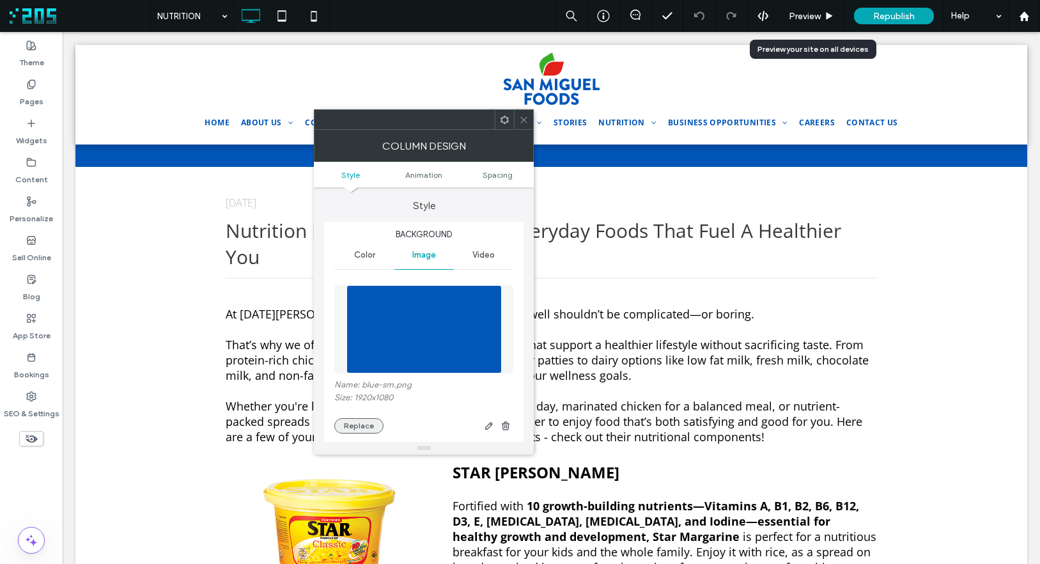
click at [355, 425] on button "Replace" at bounding box center [358, 425] width 49 height 15
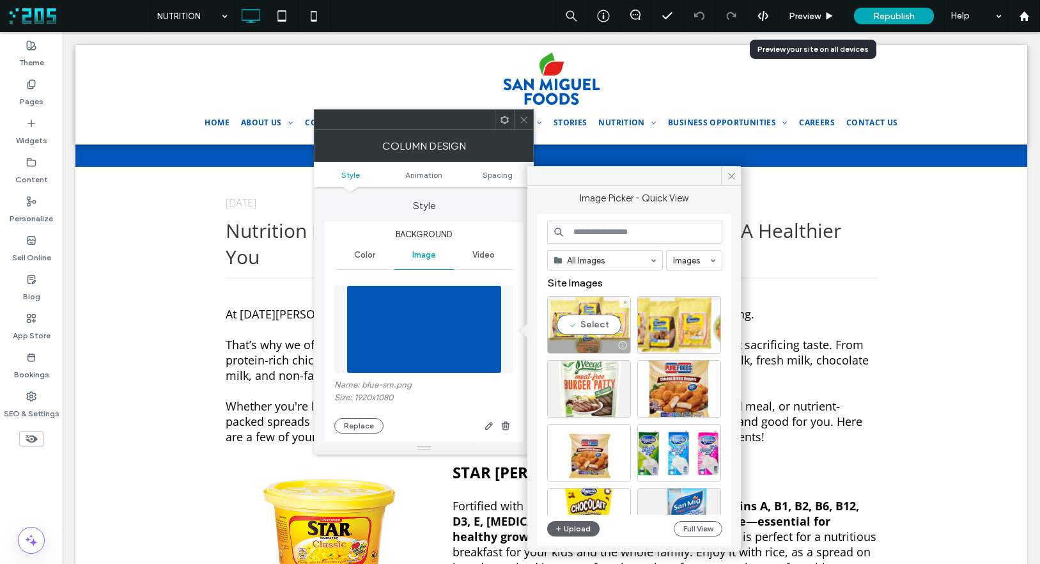
click at [597, 324] on div "Select" at bounding box center [589, 325] width 84 height 58
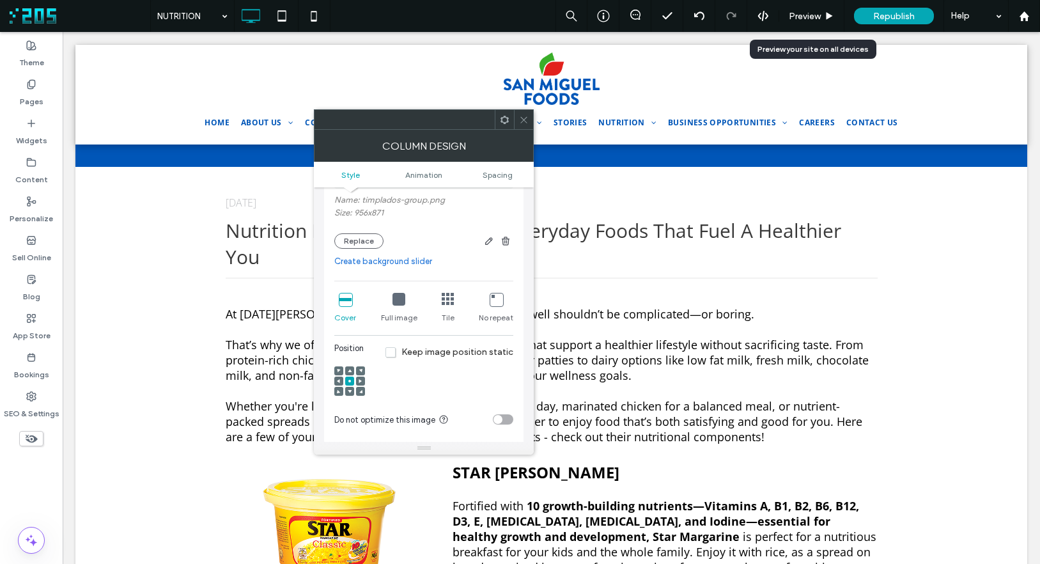
scroll to position [189, 0]
click at [395, 294] on icon at bounding box center [399, 295] width 13 height 13
drag, startPoint x: 521, startPoint y: 115, endPoint x: 529, endPoint y: 125, distance: 12.7
click at [521, 115] on icon at bounding box center [524, 120] width 10 height 10
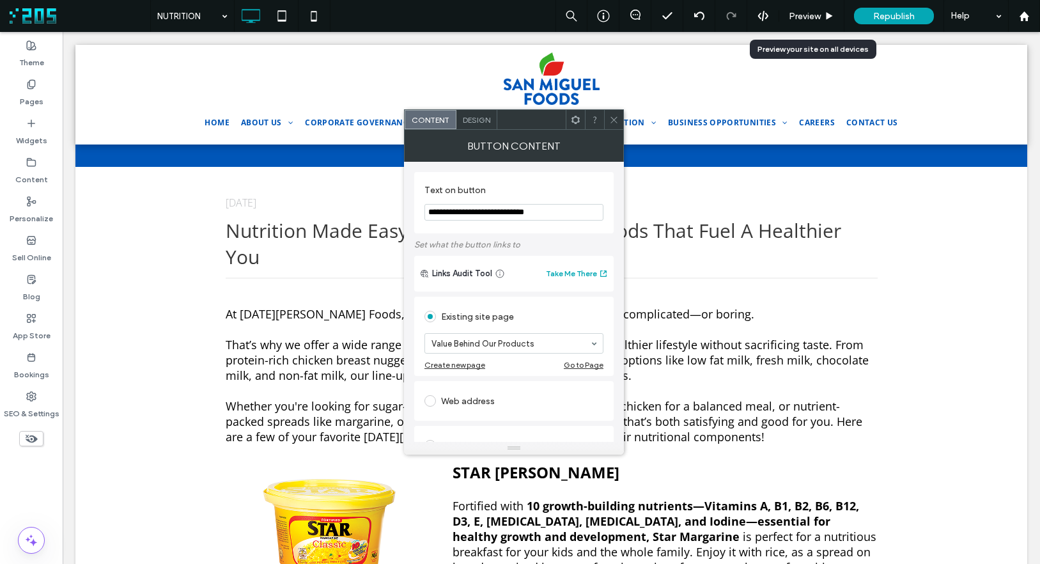
click at [611, 118] on use at bounding box center [614, 119] width 6 height 6
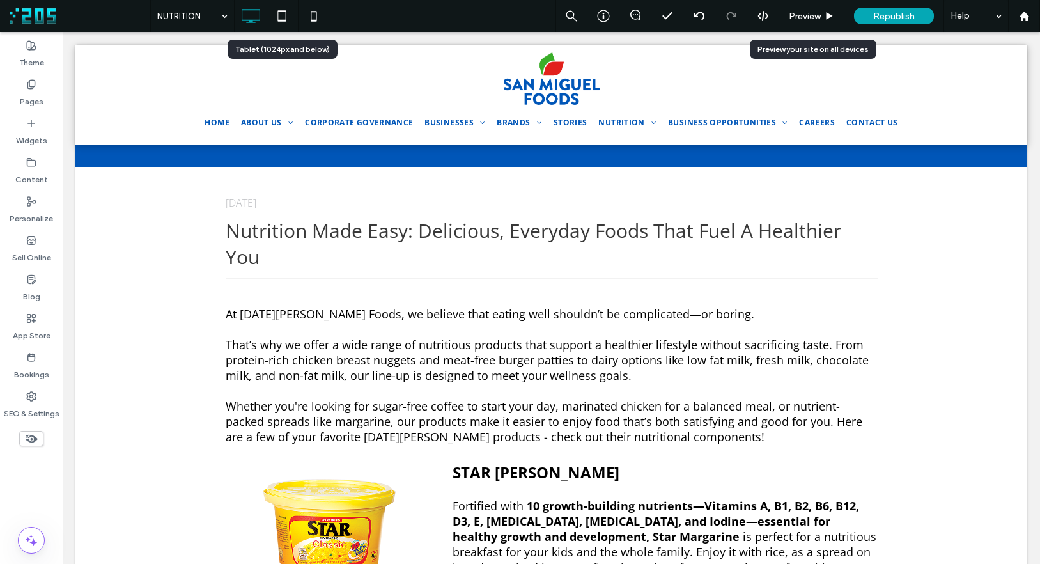
click at [284, 19] on icon at bounding box center [282, 16] width 26 height 26
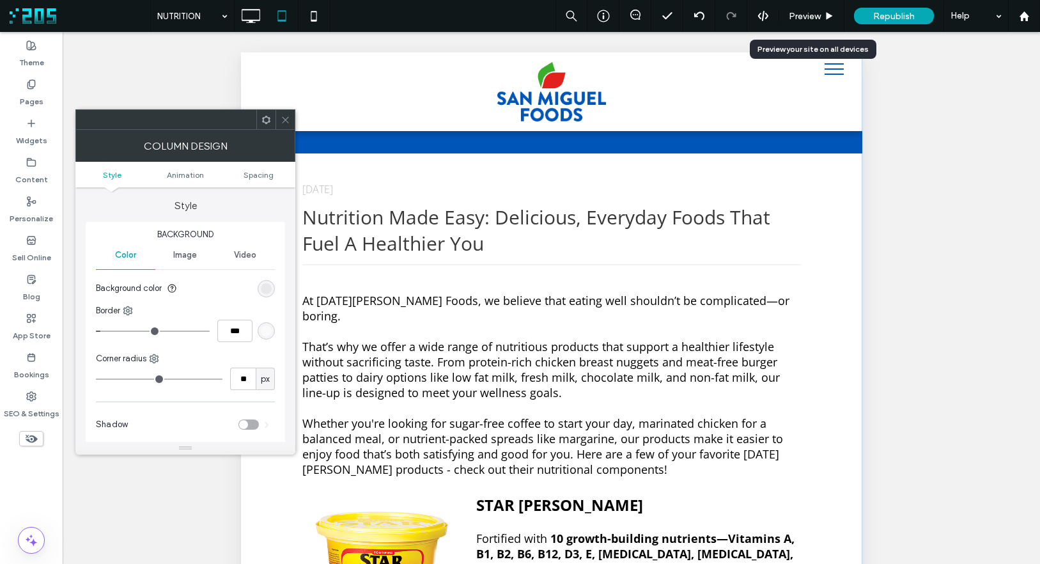
click at [263, 117] on use at bounding box center [266, 119] width 8 height 8
click at [288, 116] on icon at bounding box center [286, 120] width 10 height 10
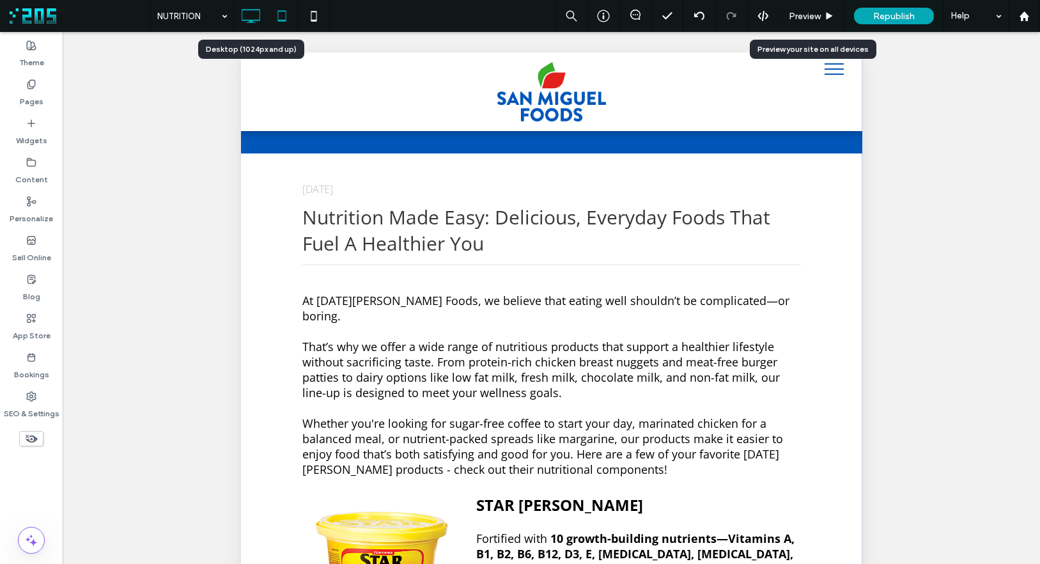
click at [247, 17] on icon at bounding box center [251, 16] width 26 height 26
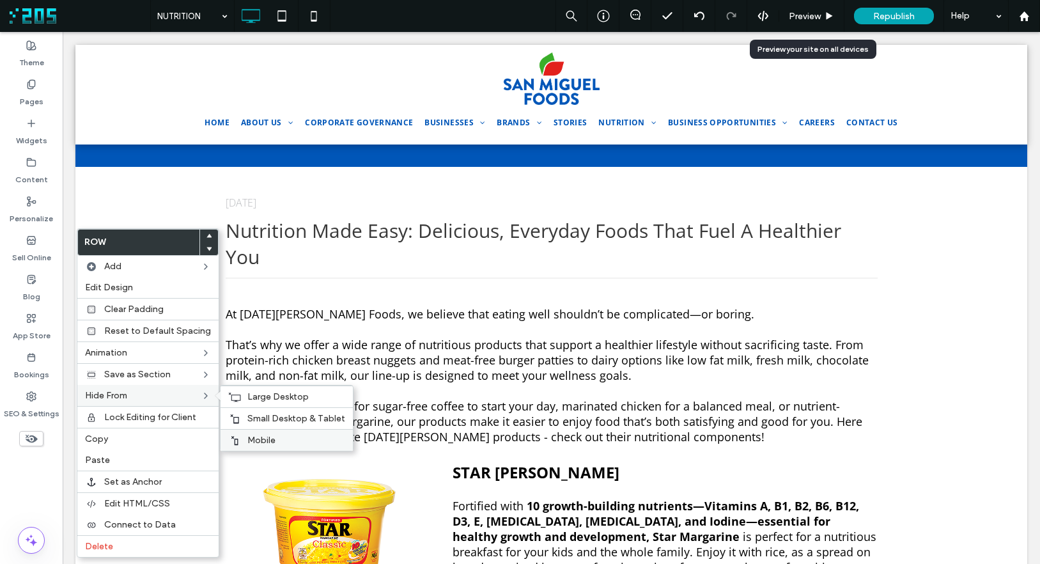
click at [276, 435] on label "Mobile" at bounding box center [296, 440] width 98 height 11
click at [256, 416] on span "Small Desktop & Tablet" at bounding box center [296, 418] width 98 height 11
click at [259, 397] on span "Large Desktop" at bounding box center [277, 396] width 61 height 11
click at [261, 444] on span "Mobile" at bounding box center [261, 440] width 28 height 11
click at [262, 420] on span "Small Desktop & Tablet" at bounding box center [296, 418] width 98 height 11
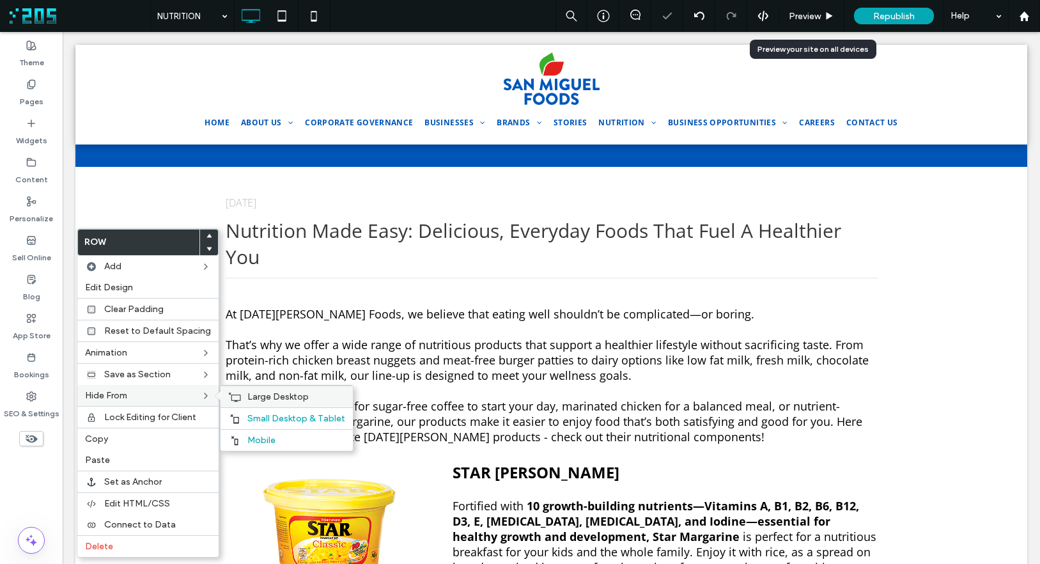
click at [235, 394] on use at bounding box center [235, 396] width 12 height 9
click at [262, 433] on div "Mobile" at bounding box center [287, 440] width 132 height 22
drag, startPoint x: 250, startPoint y: 423, endPoint x: 205, endPoint y: 398, distance: 51.5
click at [250, 423] on span "Small Desktop & Tablet" at bounding box center [296, 418] width 98 height 11
click at [237, 396] on use at bounding box center [235, 396] width 12 height 9
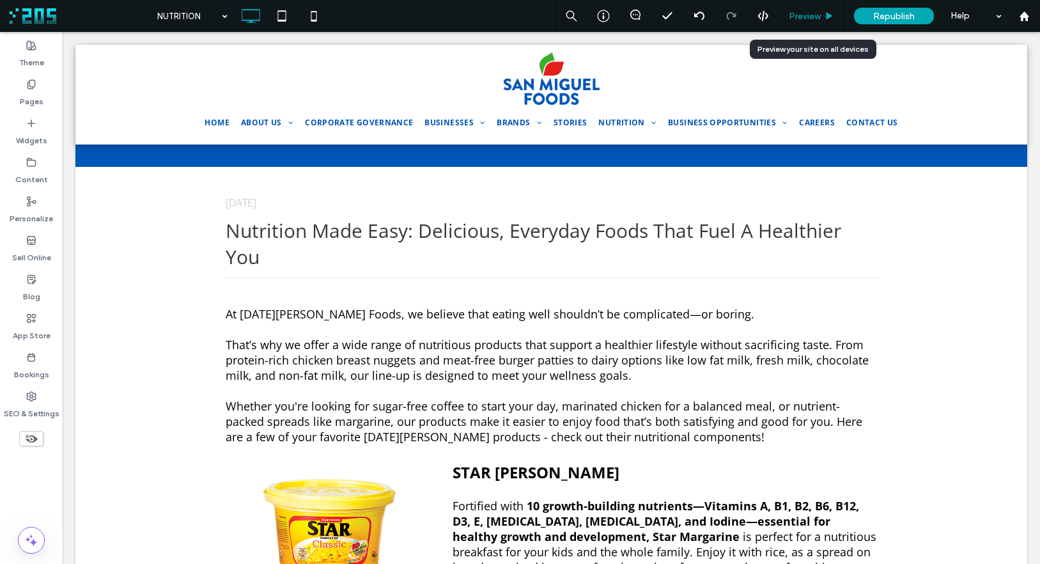
click at [809, 12] on span "Preview" at bounding box center [805, 16] width 32 height 11
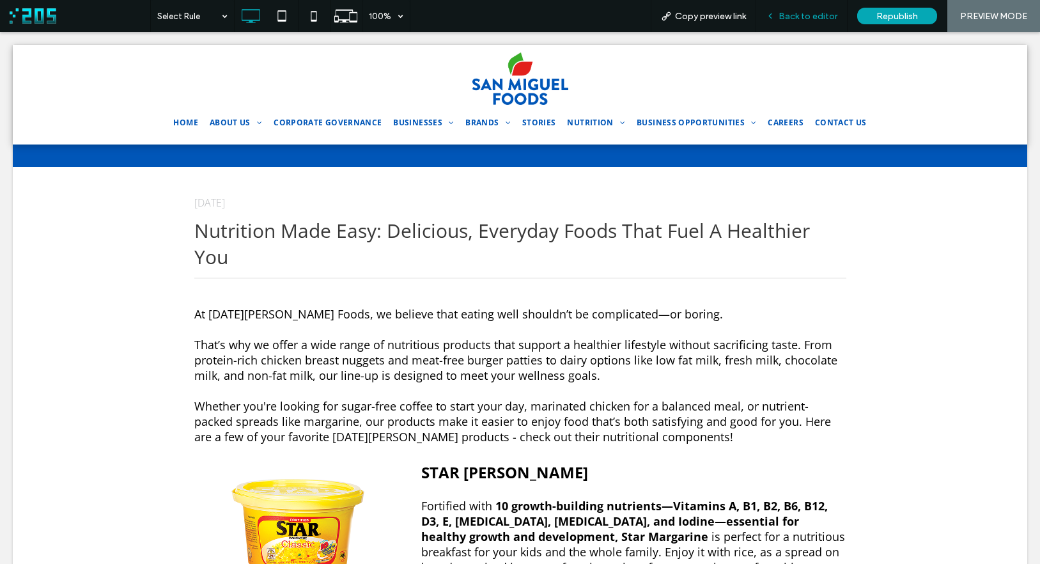
click at [783, 13] on span "Back to editor" at bounding box center [808, 16] width 59 height 11
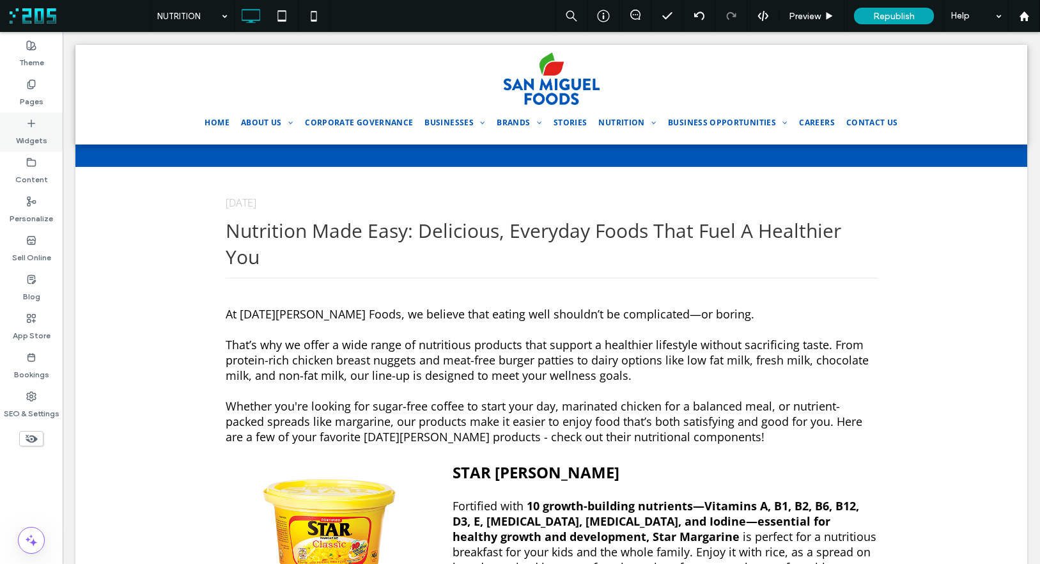
click at [26, 136] on label "Widgets" at bounding box center [31, 138] width 31 height 18
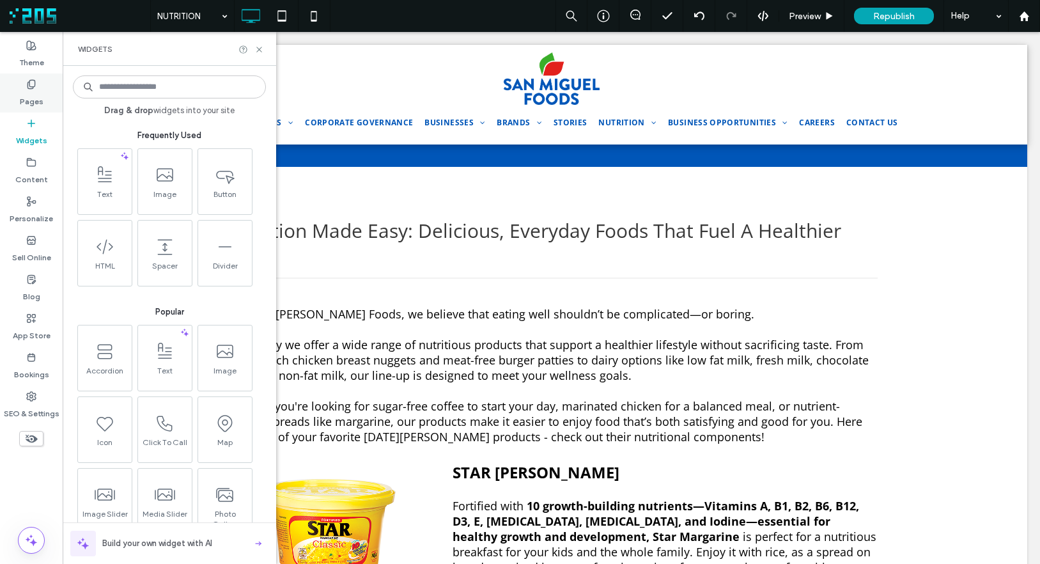
click at [27, 91] on label "Pages" at bounding box center [32, 99] width 24 height 18
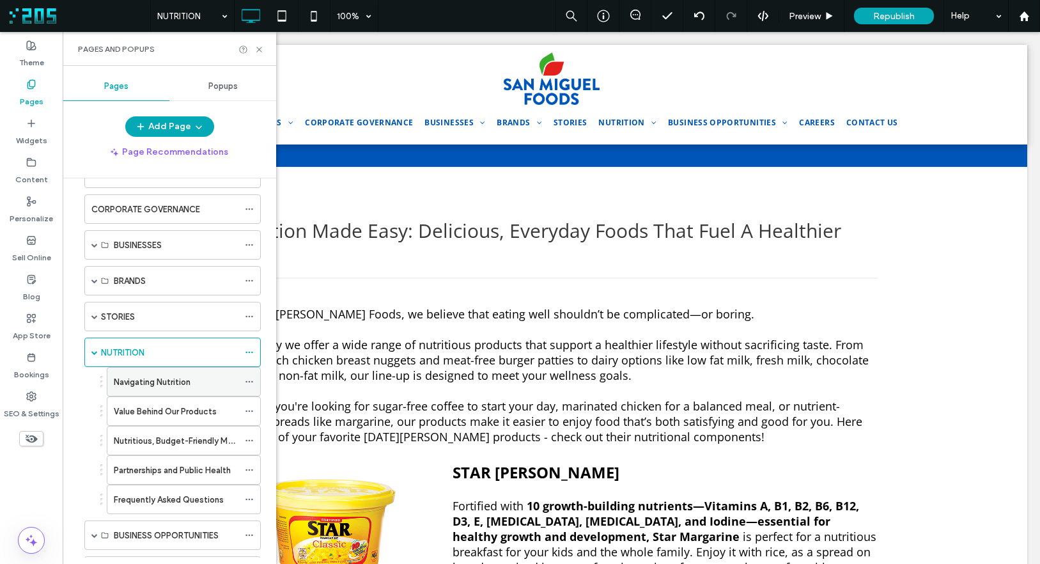
scroll to position [86, 0]
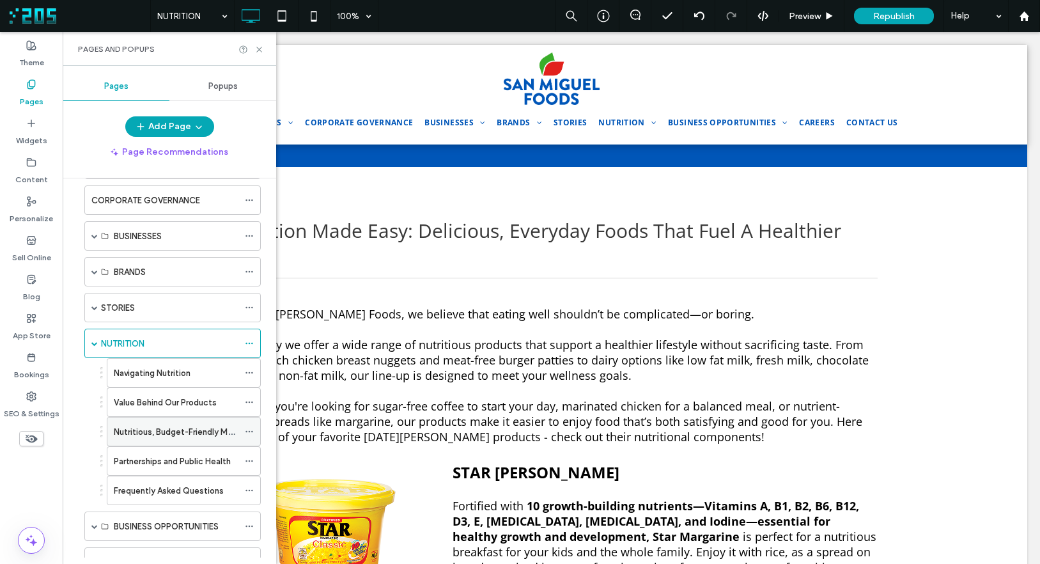
click at [251, 430] on icon at bounding box center [249, 431] width 9 height 9
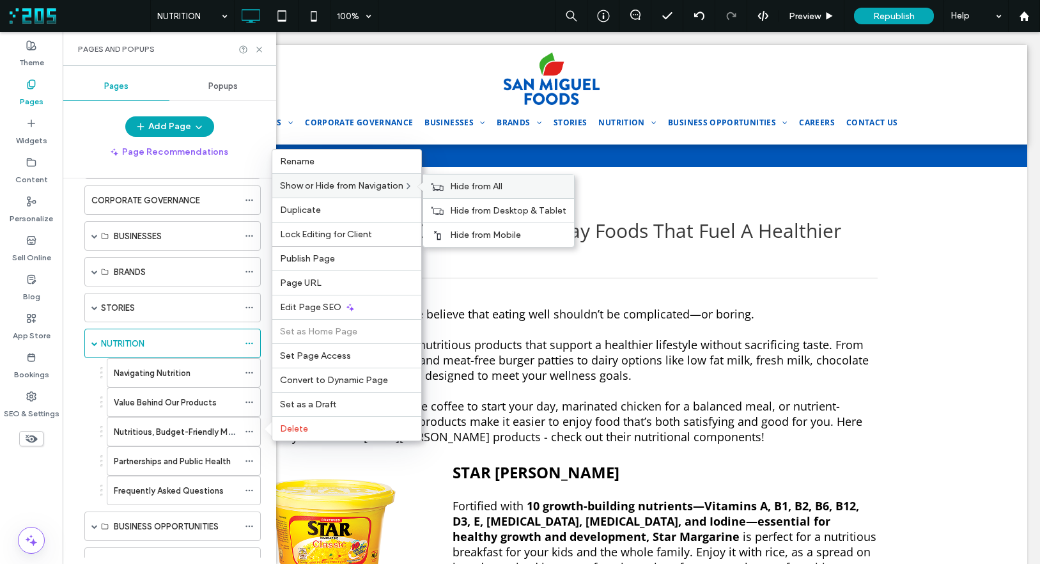
click at [482, 189] on span "Hide from All" at bounding box center [476, 186] width 52 height 11
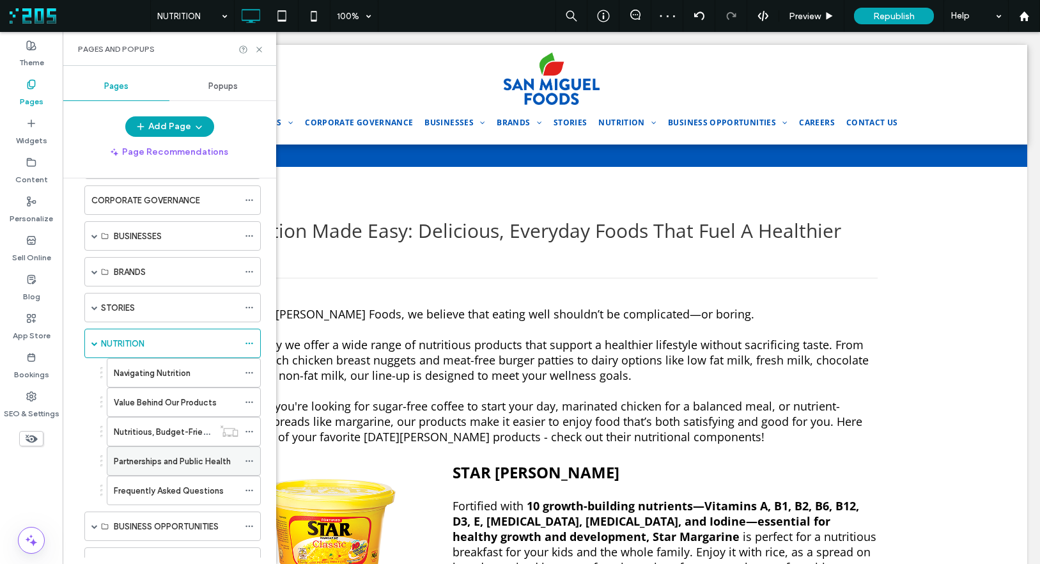
click at [249, 461] on use at bounding box center [249, 461] width 7 height 2
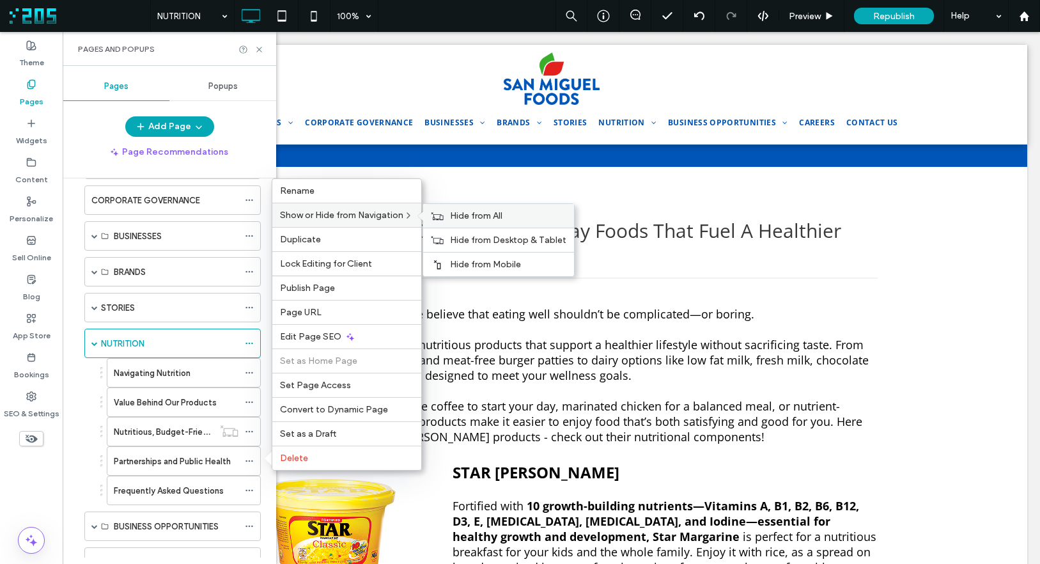
click at [465, 210] on span "Hide from All" at bounding box center [476, 215] width 52 height 11
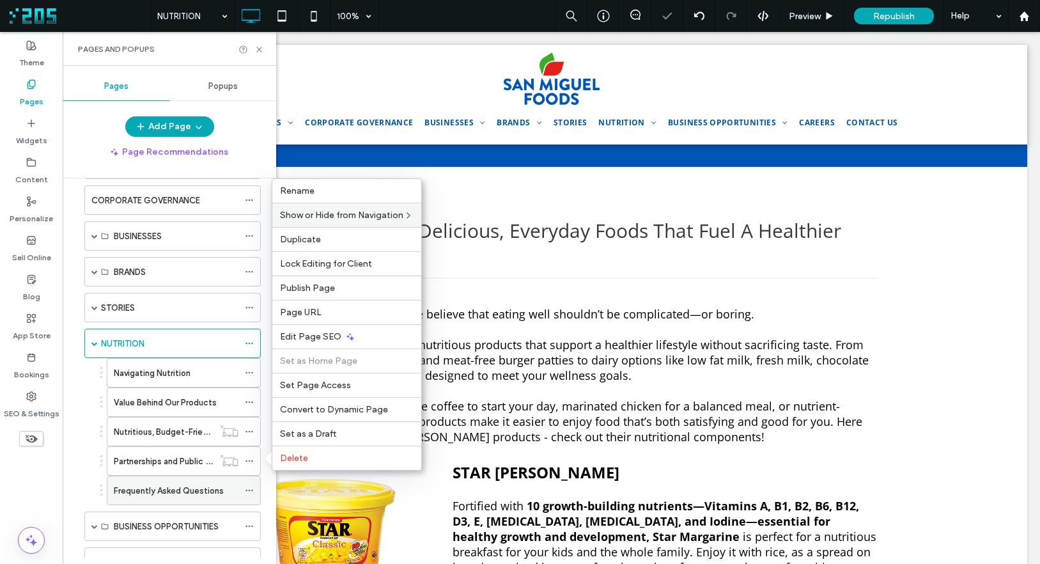
click at [208, 492] on label "Frequently Asked Questions" at bounding box center [169, 491] width 110 height 22
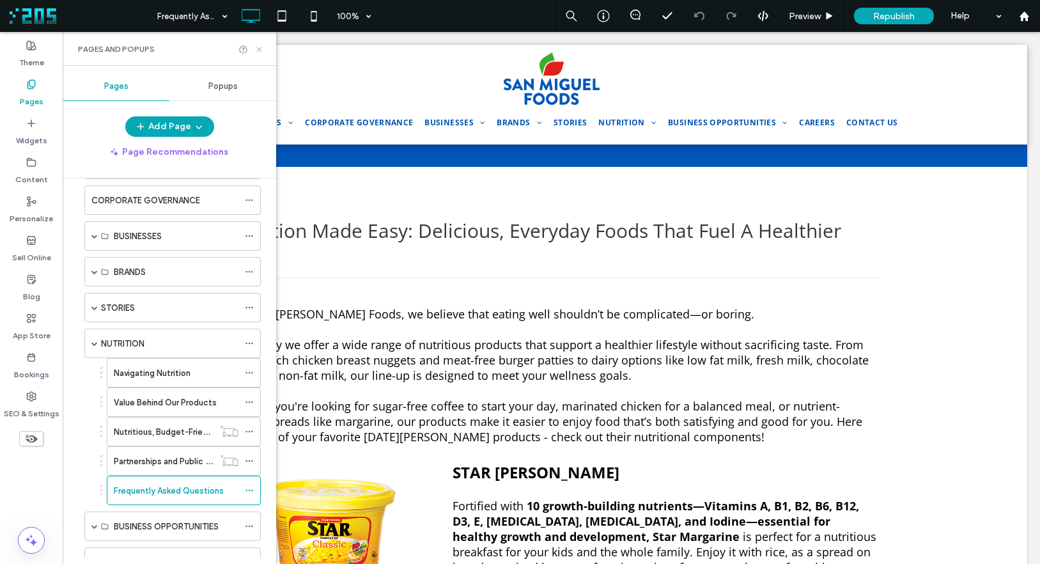
click at [260, 51] on icon at bounding box center [259, 50] width 10 height 10
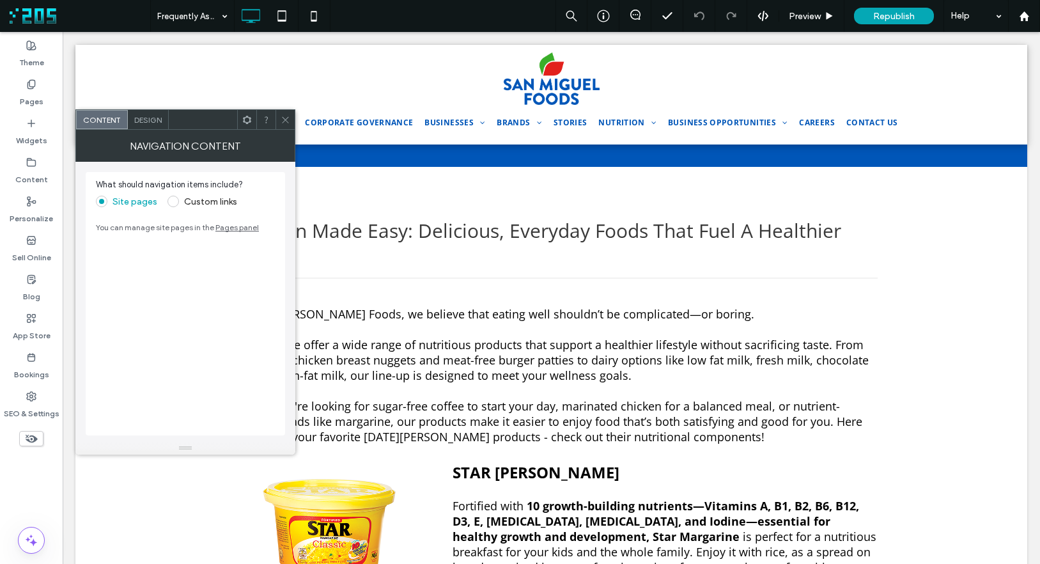
click at [284, 121] on icon at bounding box center [286, 120] width 10 height 10
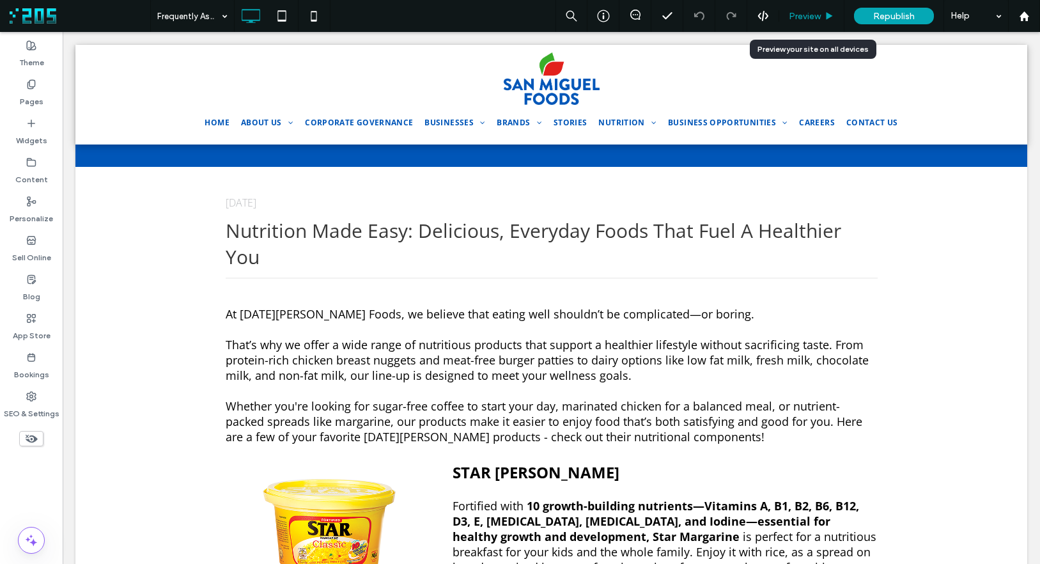
click at [810, 16] on span "Preview" at bounding box center [805, 16] width 32 height 11
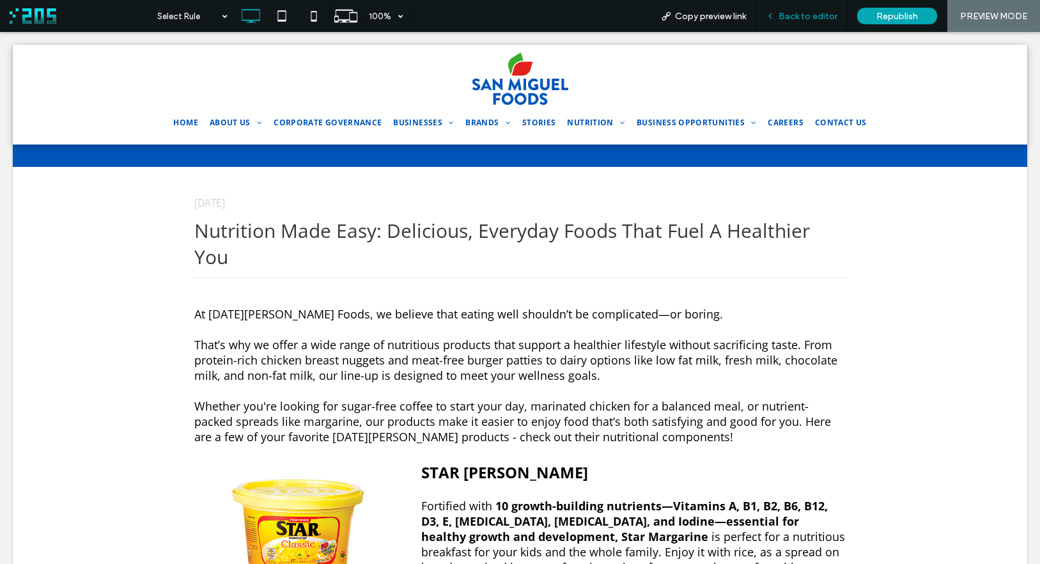
click at [792, 13] on span "Back to editor" at bounding box center [808, 16] width 59 height 11
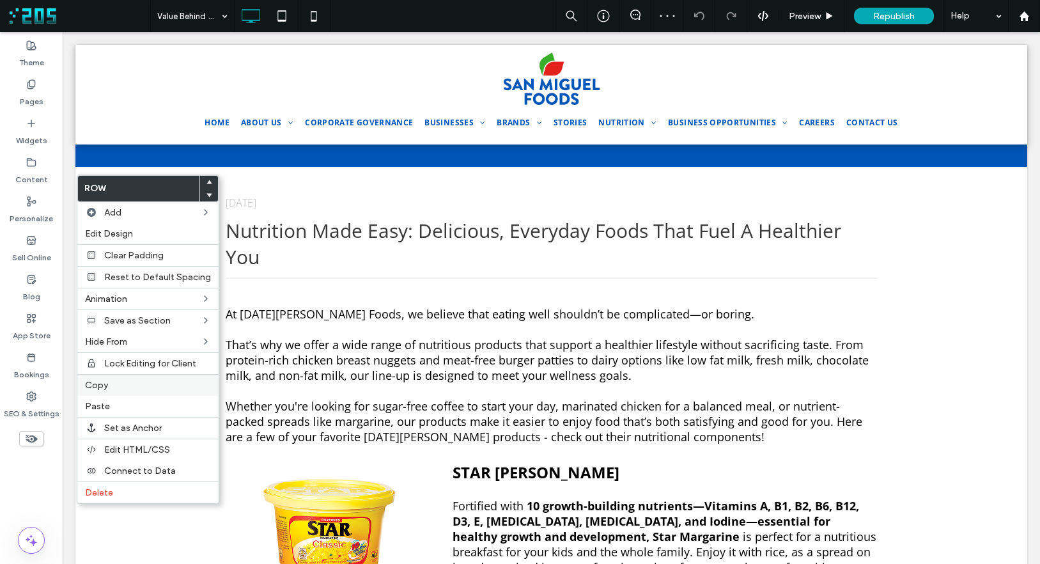
click at [126, 384] on label "Copy" at bounding box center [148, 385] width 126 height 11
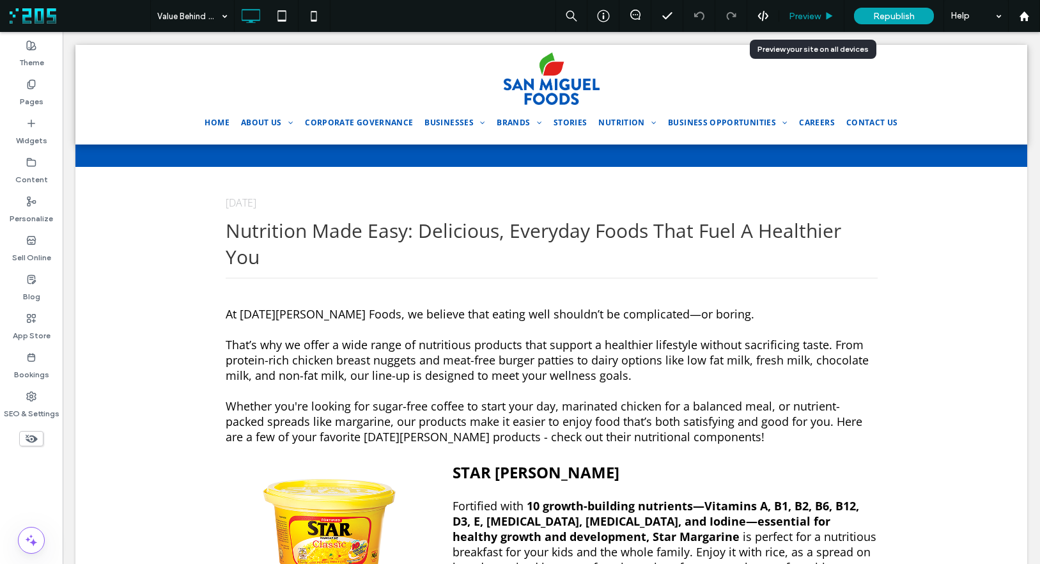
click at [818, 14] on span "Preview" at bounding box center [805, 16] width 32 height 11
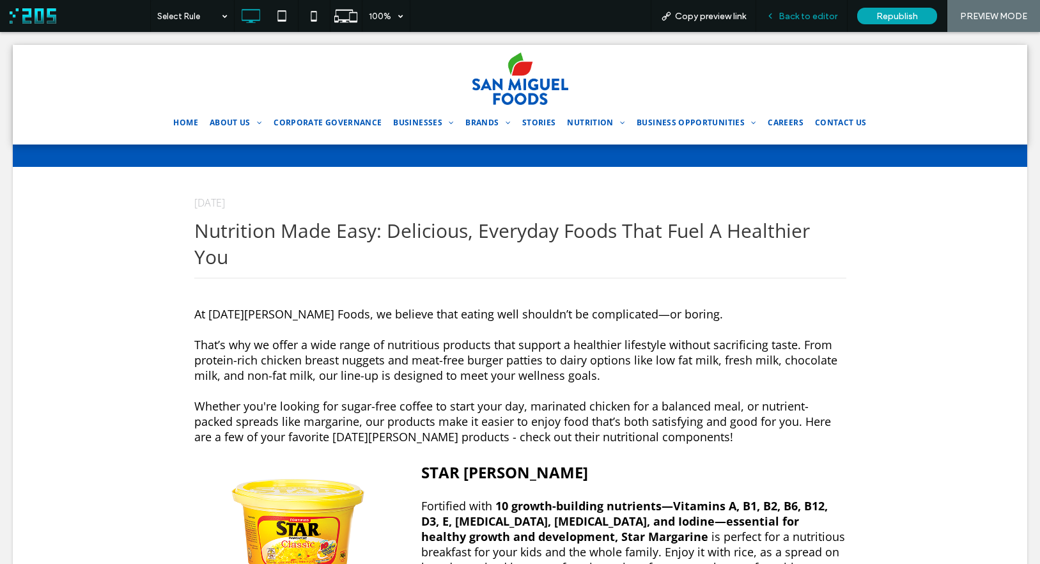
click at [782, 12] on span "Back to editor" at bounding box center [808, 16] width 59 height 11
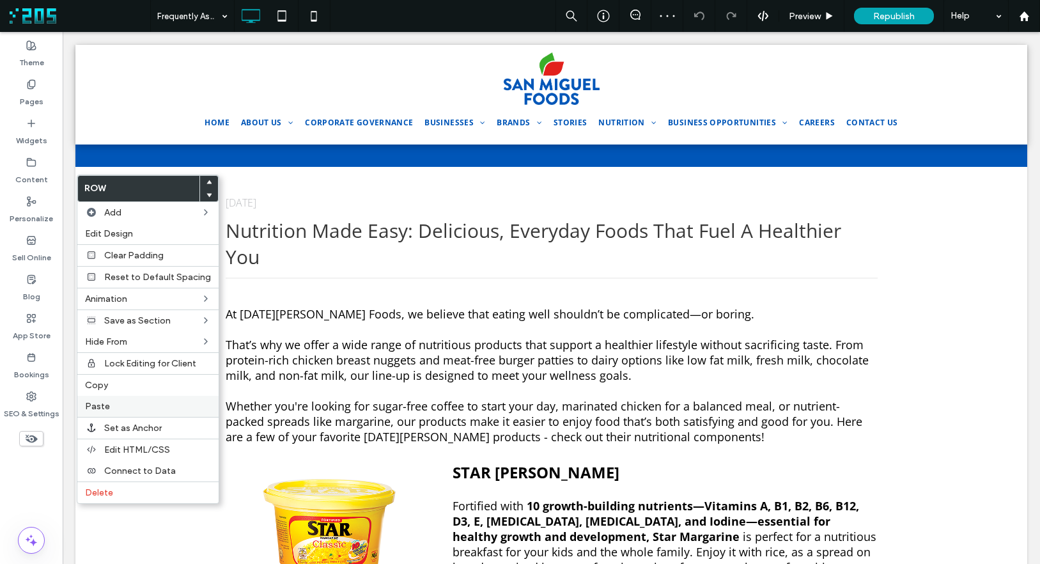
click at [112, 402] on label "Paste" at bounding box center [148, 406] width 126 height 11
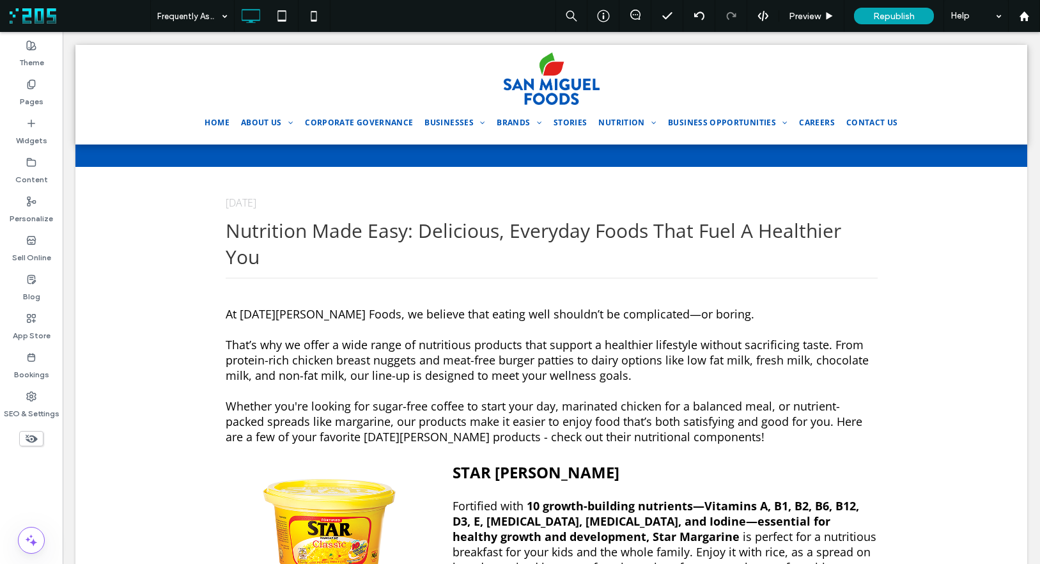
type input "*********"
type input "**"
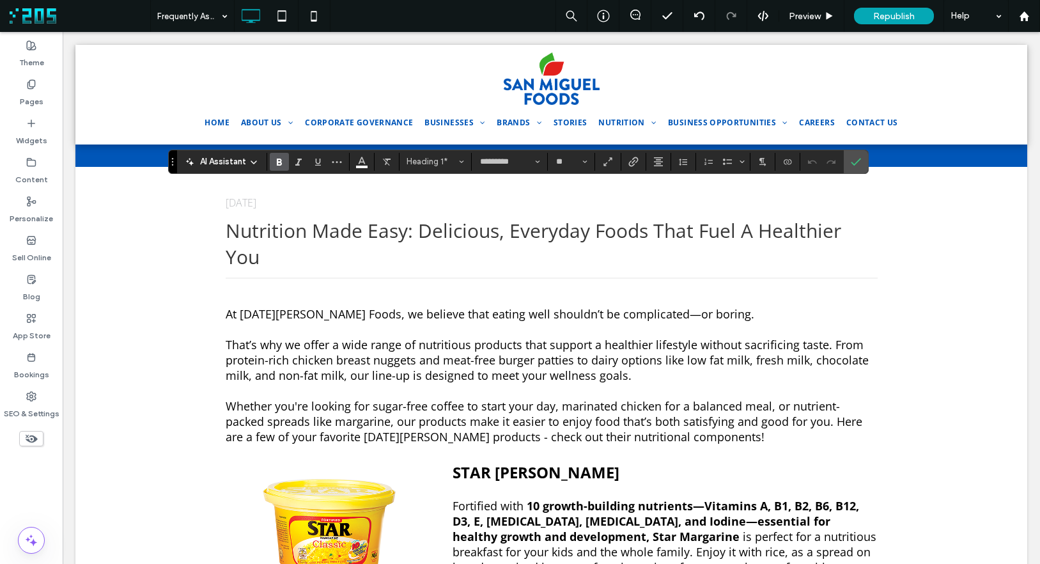
type input "**"
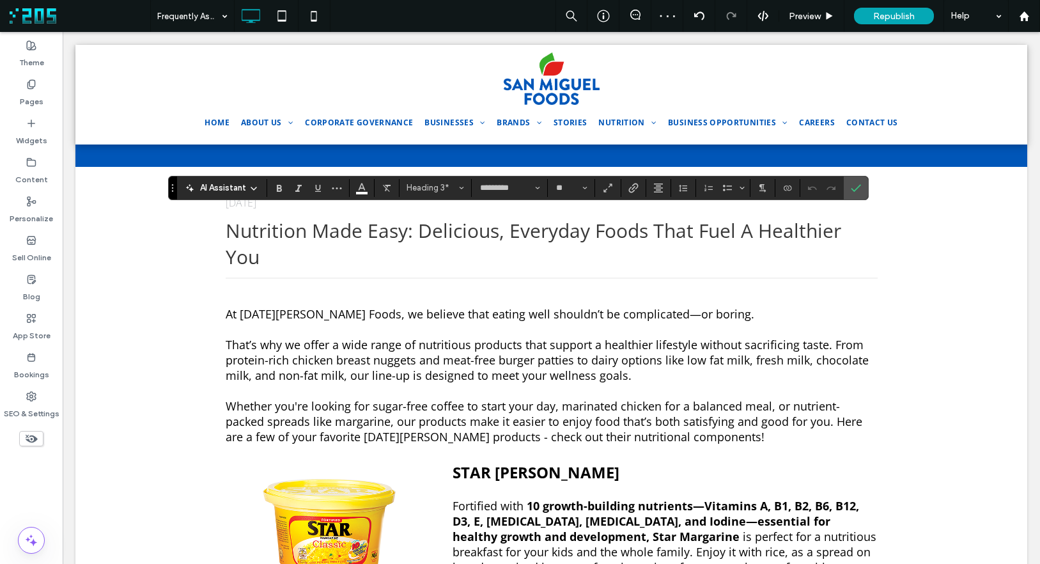
type input "**"
click at [851, 187] on icon "Confirm" at bounding box center [856, 188] width 10 height 10
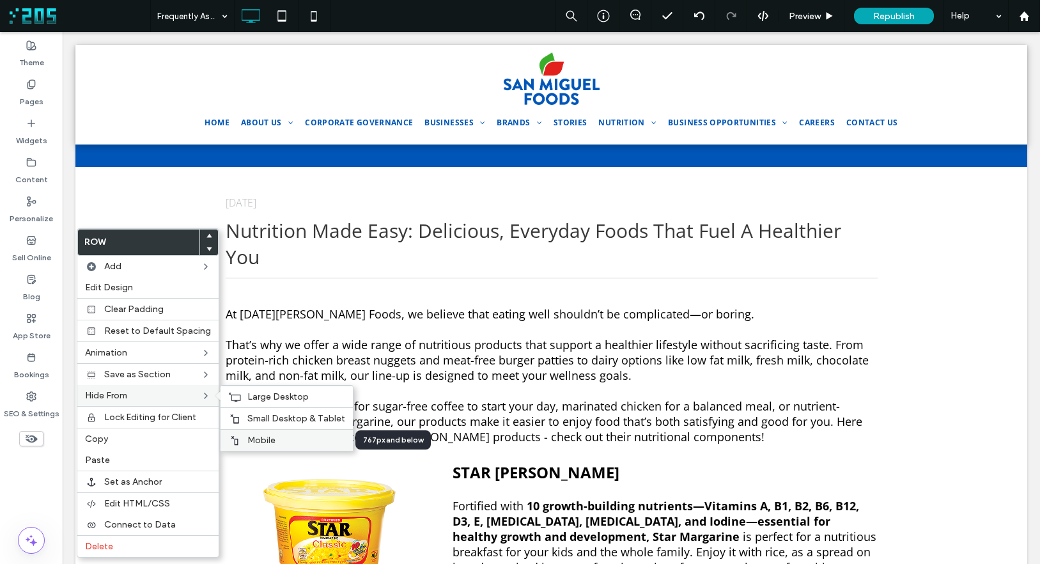
click at [281, 436] on label "Mobile" at bounding box center [296, 440] width 98 height 11
click at [261, 416] on span "Small Desktop & Tablet" at bounding box center [296, 418] width 98 height 11
click at [258, 396] on span "Large Desktop" at bounding box center [277, 396] width 61 height 11
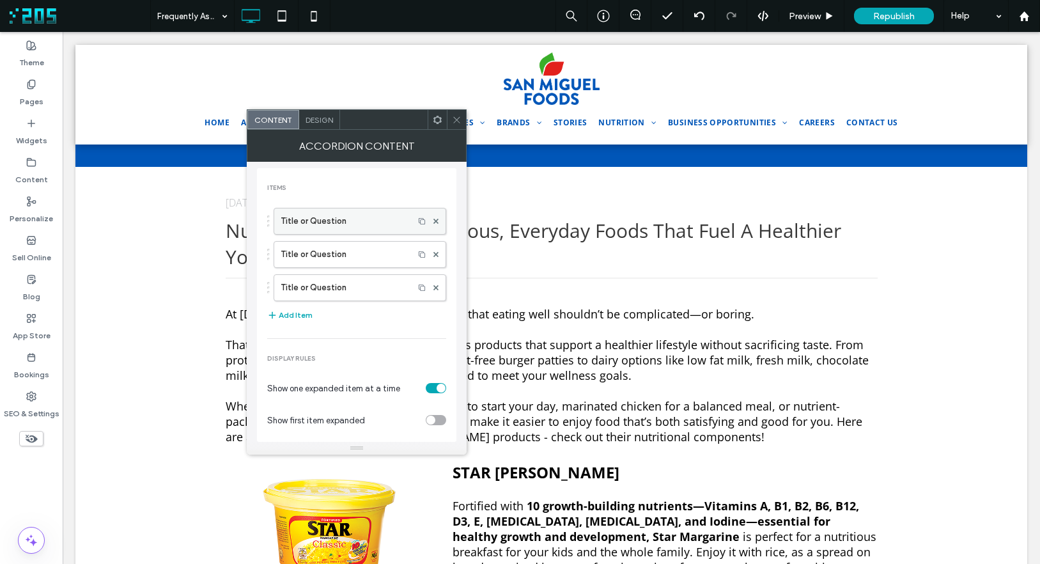
click at [394, 222] on label "Title or Question" at bounding box center [344, 221] width 127 height 26
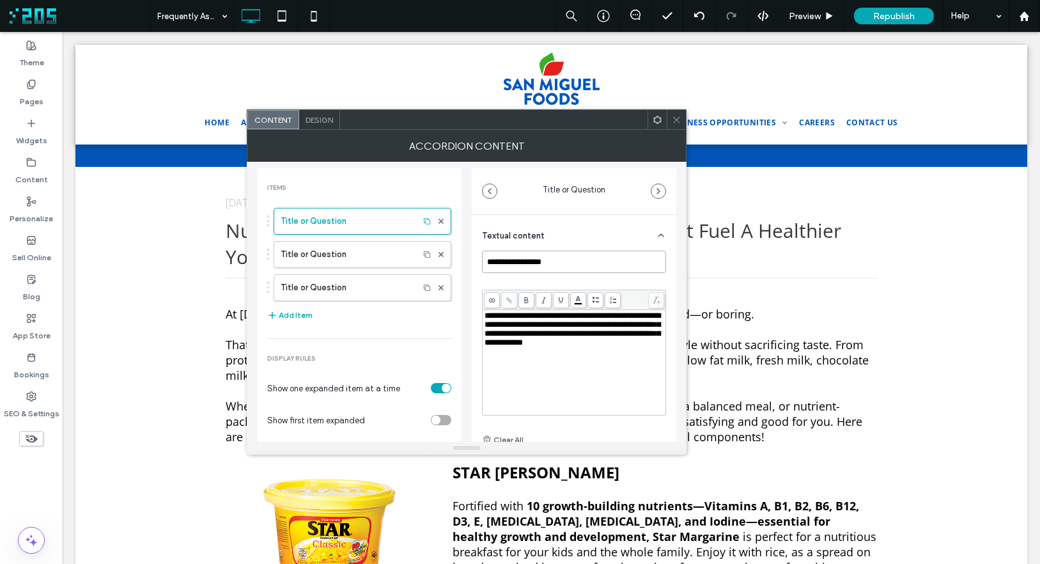
click at [597, 259] on input "**********" at bounding box center [574, 262] width 184 height 22
paste input "******"
click at [517, 332] on span "**********" at bounding box center [573, 328] width 176 height 35
click at [345, 254] on label "Title or Question" at bounding box center [347, 255] width 132 height 26
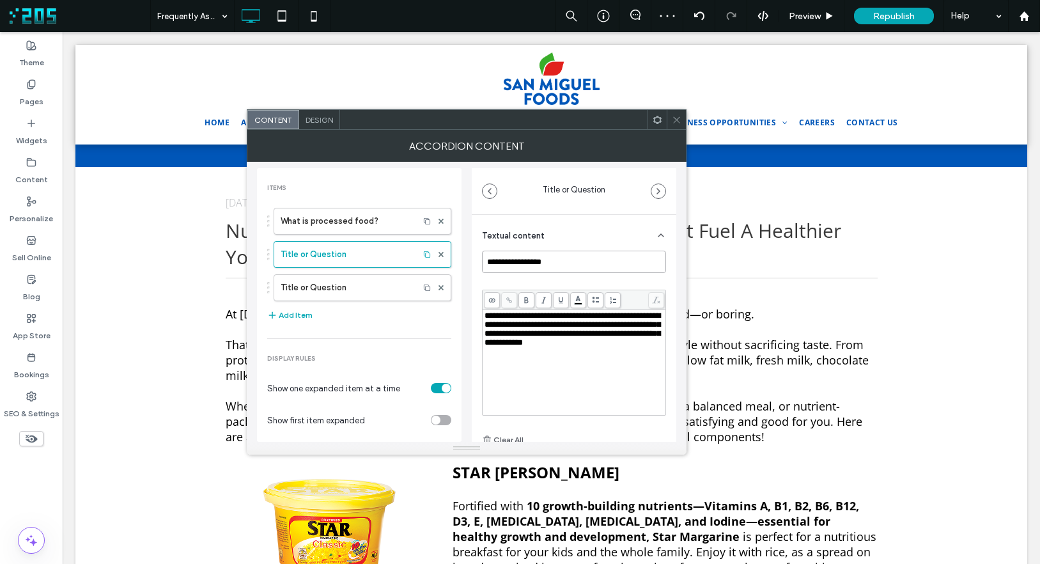
click at [586, 261] on input "**********" at bounding box center [574, 262] width 184 height 22
paste input "**********"
click at [534, 338] on span "**********" at bounding box center [573, 328] width 176 height 35
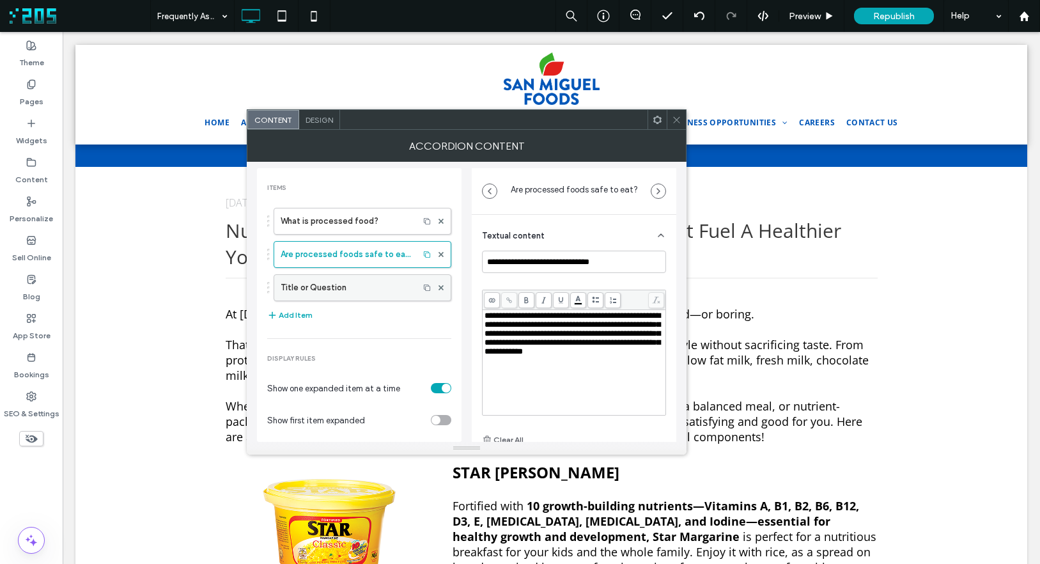
click at [343, 292] on label "Title or Question" at bounding box center [347, 288] width 132 height 26
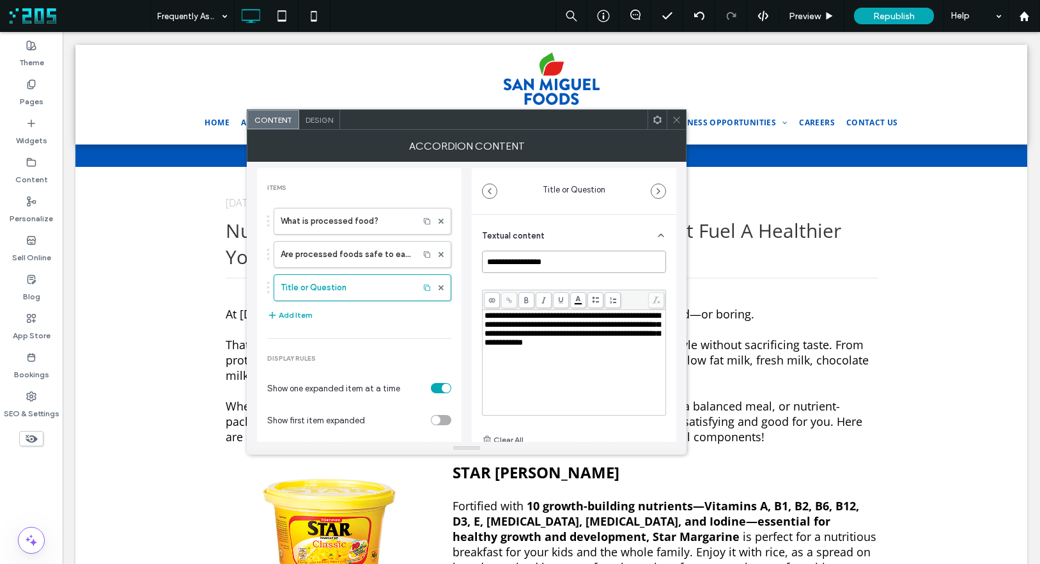
click at [573, 258] on input "**********" at bounding box center [574, 262] width 184 height 22
paste input "**********"
click at [539, 347] on div "**********" at bounding box center [575, 329] width 180 height 36
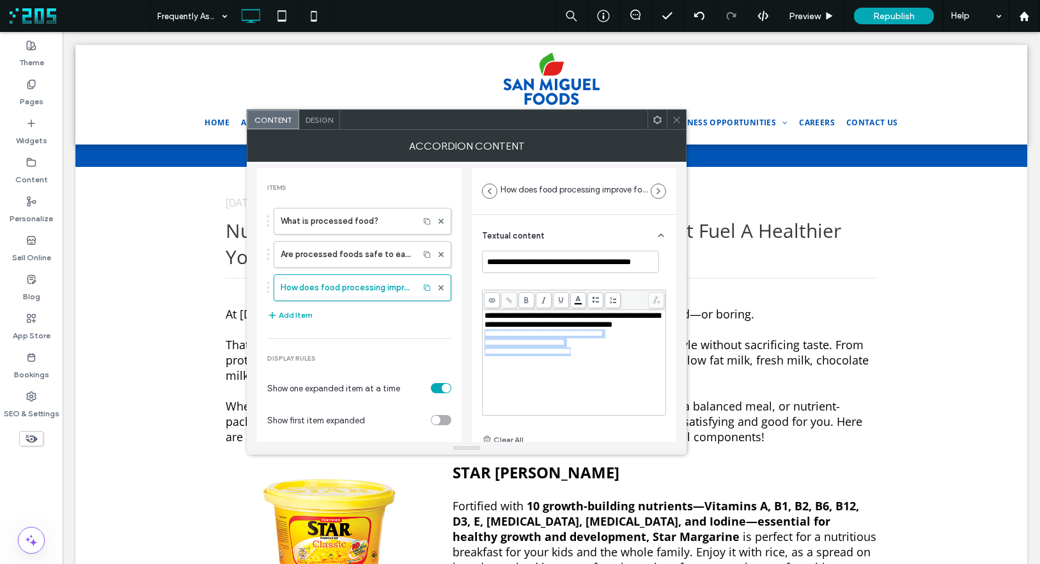
drag, startPoint x: 604, startPoint y: 363, endPoint x: 480, endPoint y: 348, distance: 124.3
click at [480, 348] on div "**********" at bounding box center [574, 373] width 205 height 316
click at [595, 301] on icon at bounding box center [595, 300] width 7 height 7
click at [289, 317] on button "Add Item" at bounding box center [289, 315] width 45 height 15
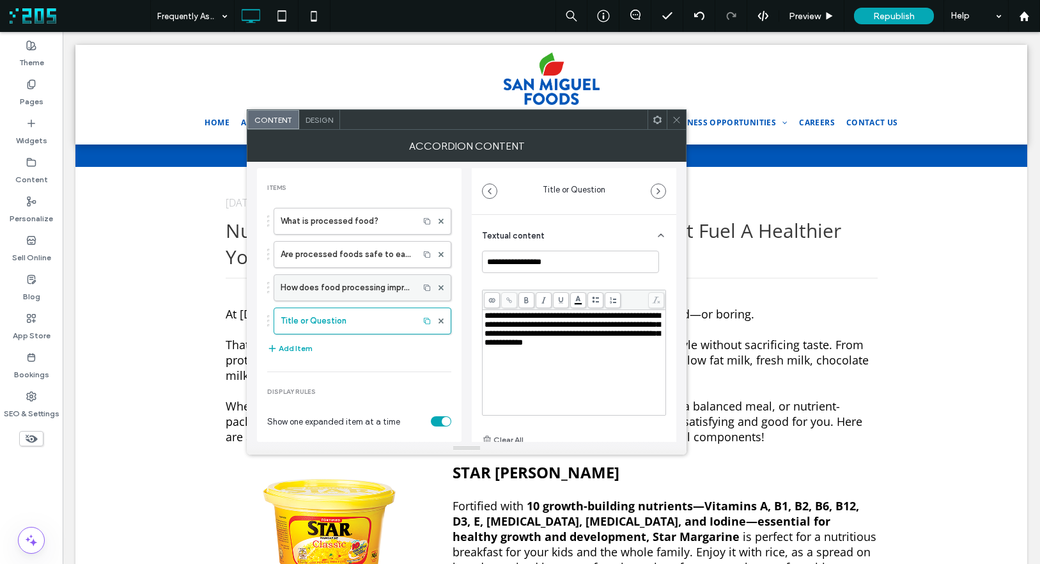
click at [330, 291] on label "How does food processing improve food safety?" at bounding box center [347, 288] width 132 height 26
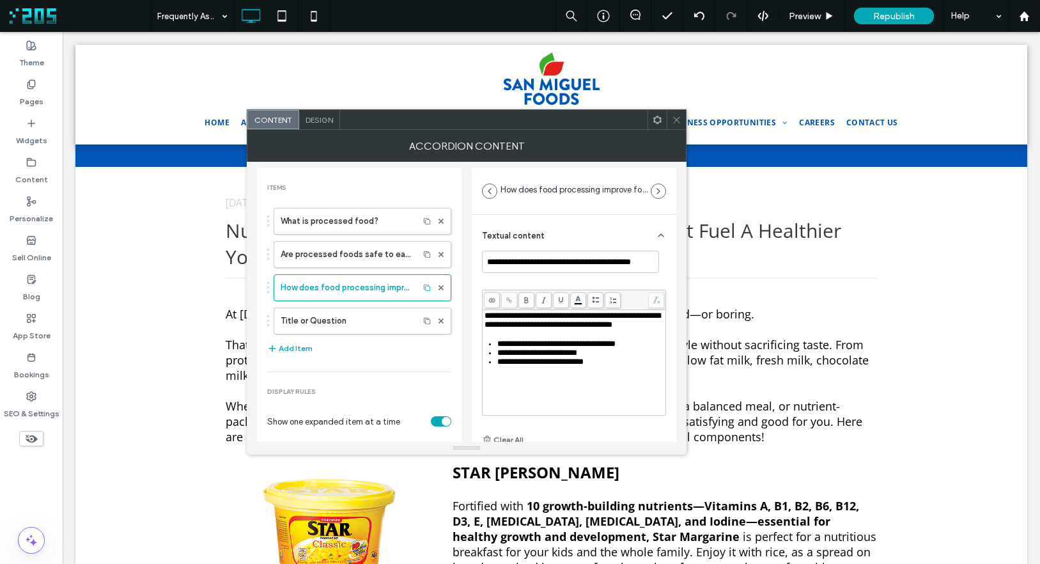
click at [626, 366] on div "**********" at bounding box center [581, 361] width 168 height 9
click at [595, 297] on icon at bounding box center [595, 300] width 7 height 7
click at [367, 319] on label "Title or Question" at bounding box center [347, 321] width 132 height 26
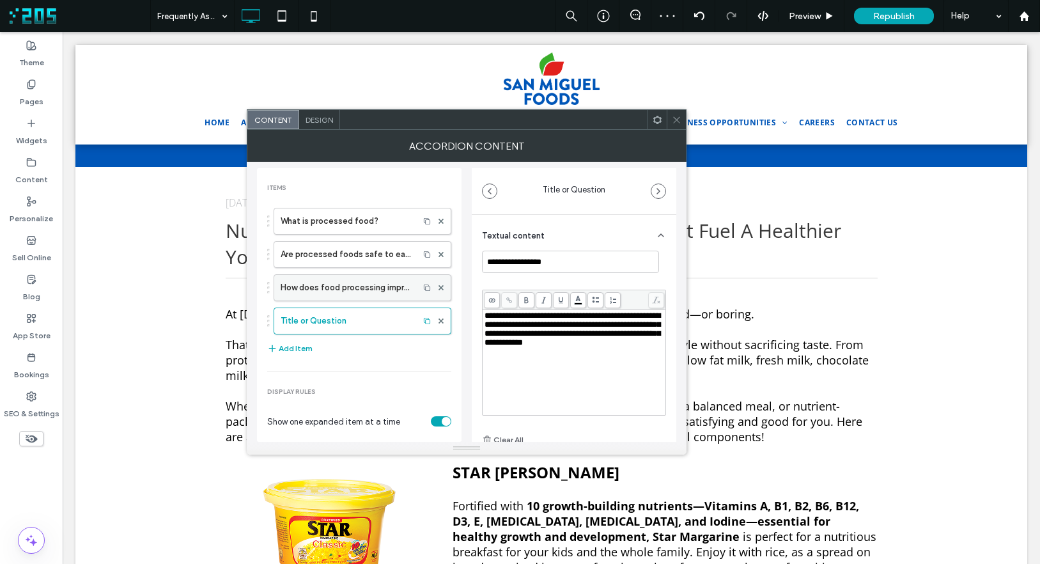
click at [357, 287] on label "How does food processing improve food safety?" at bounding box center [347, 288] width 132 height 26
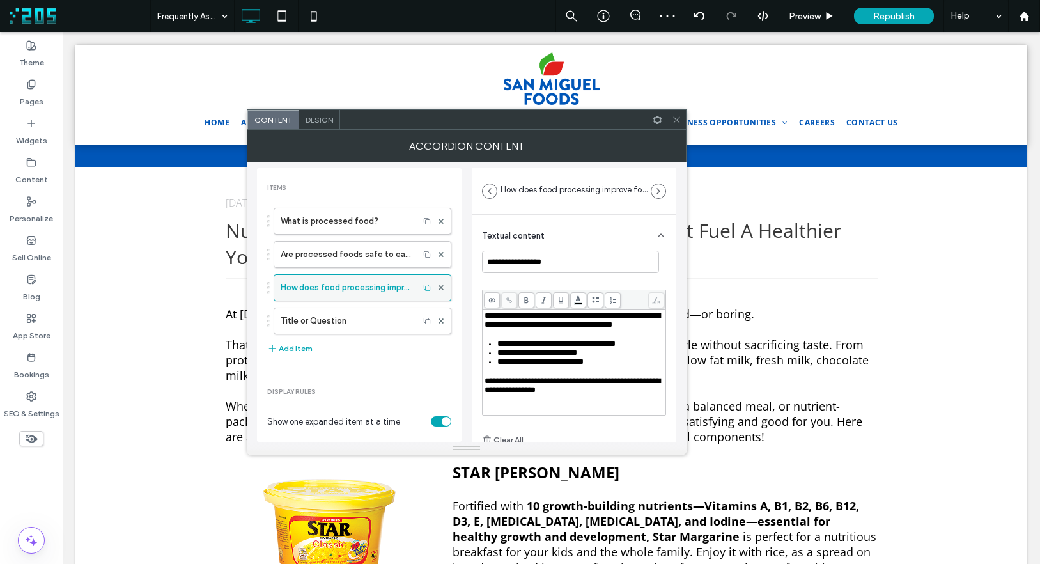
type input "**********"
click at [317, 125] on div "Design" at bounding box center [319, 119] width 41 height 19
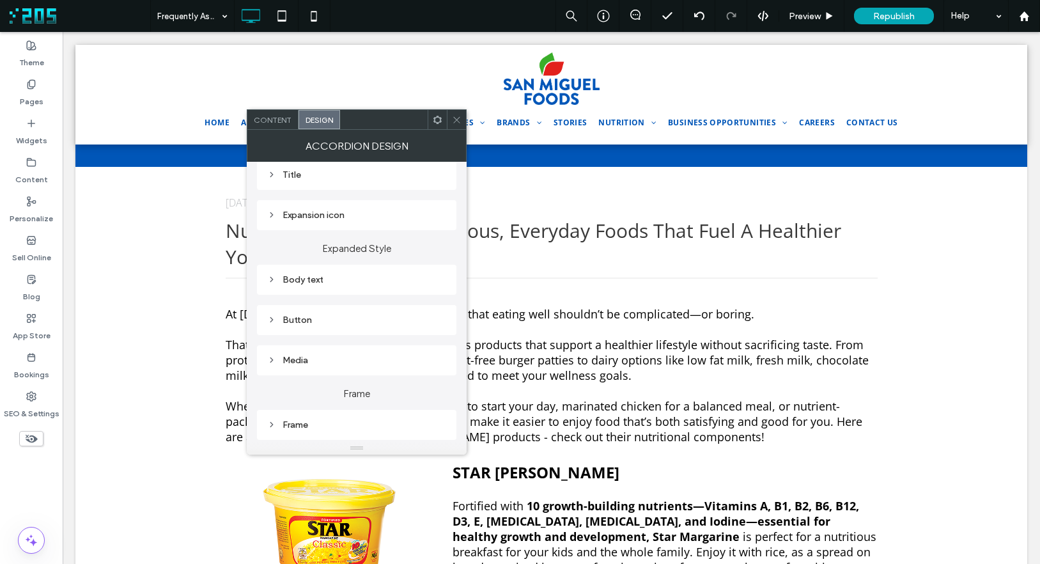
scroll to position [173, 0]
click at [336, 270] on div "Body text" at bounding box center [356, 274] width 179 height 11
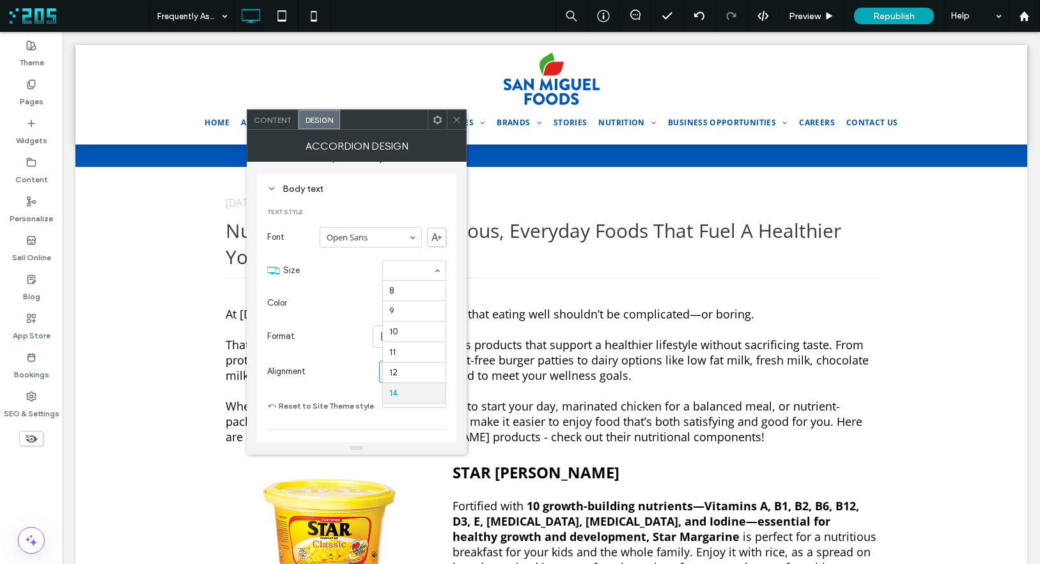
scroll to position [102, 0]
click at [399, 272] on input at bounding box center [410, 270] width 43 height 9
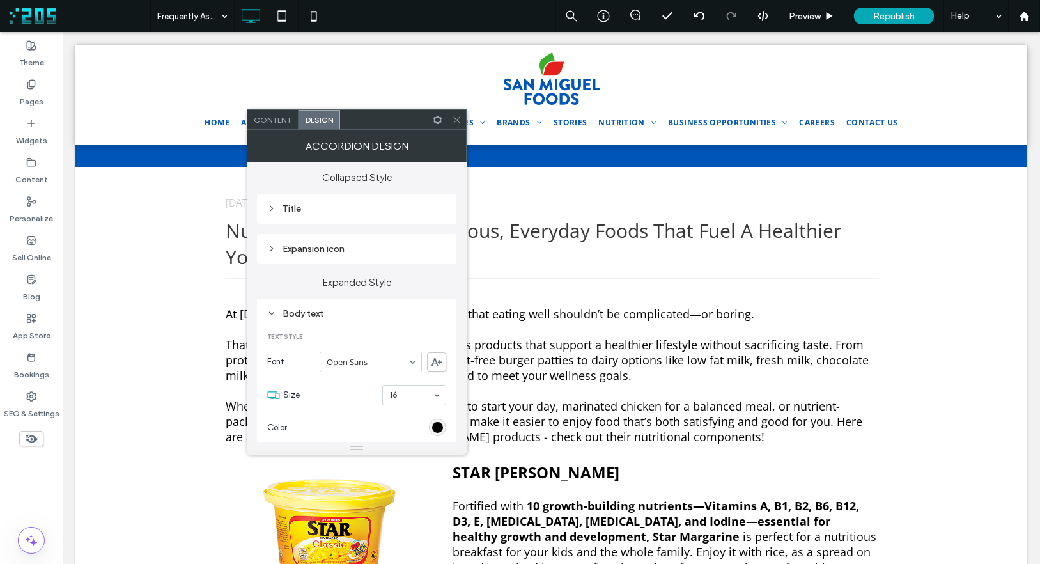
scroll to position [130, 0]
click at [456, 120] on use at bounding box center [456, 119] width 6 height 6
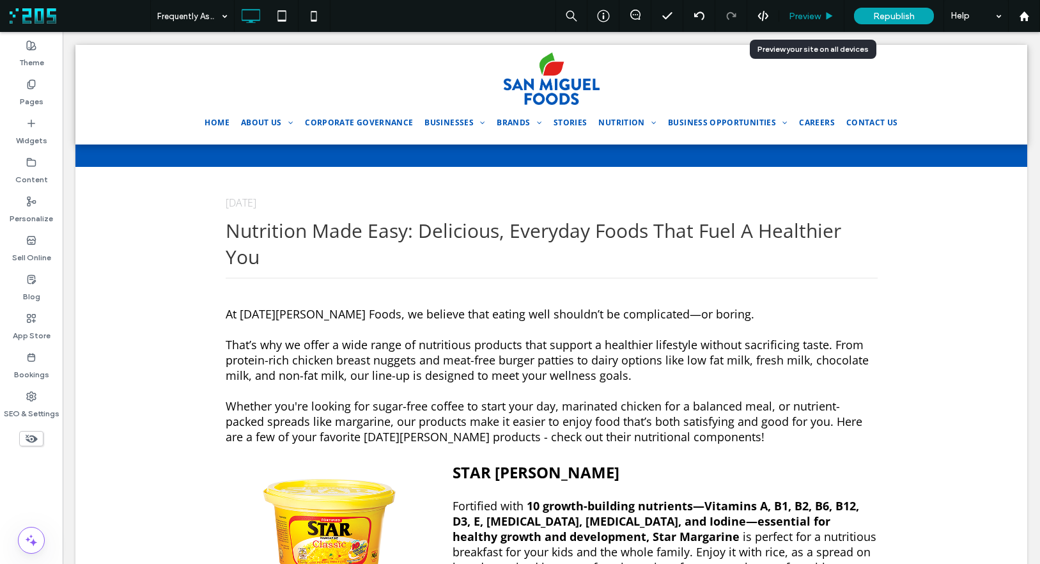
click at [818, 13] on span "Preview" at bounding box center [805, 16] width 32 height 11
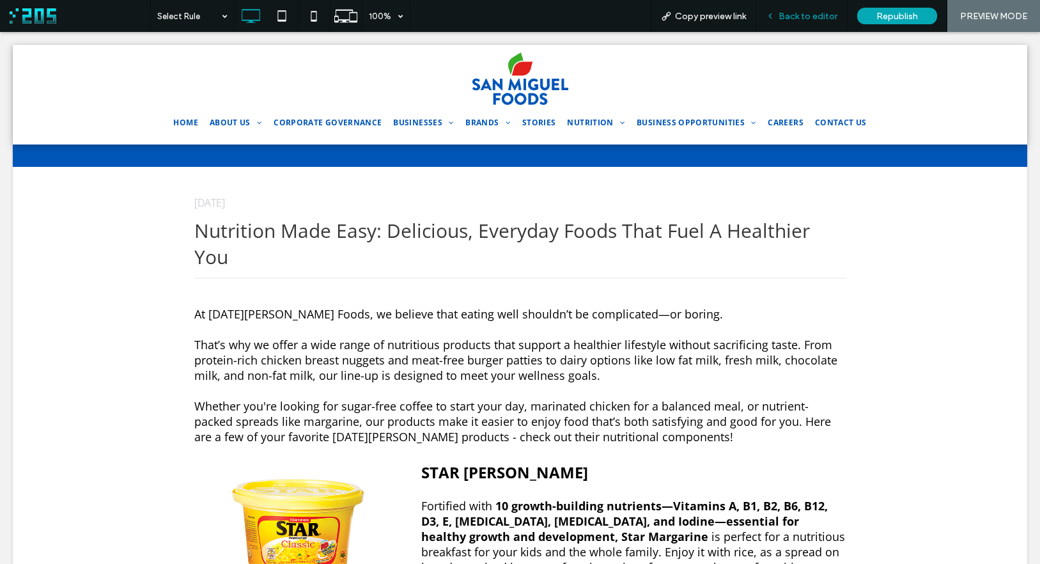
click at [780, 20] on span "Back to editor" at bounding box center [808, 16] width 59 height 11
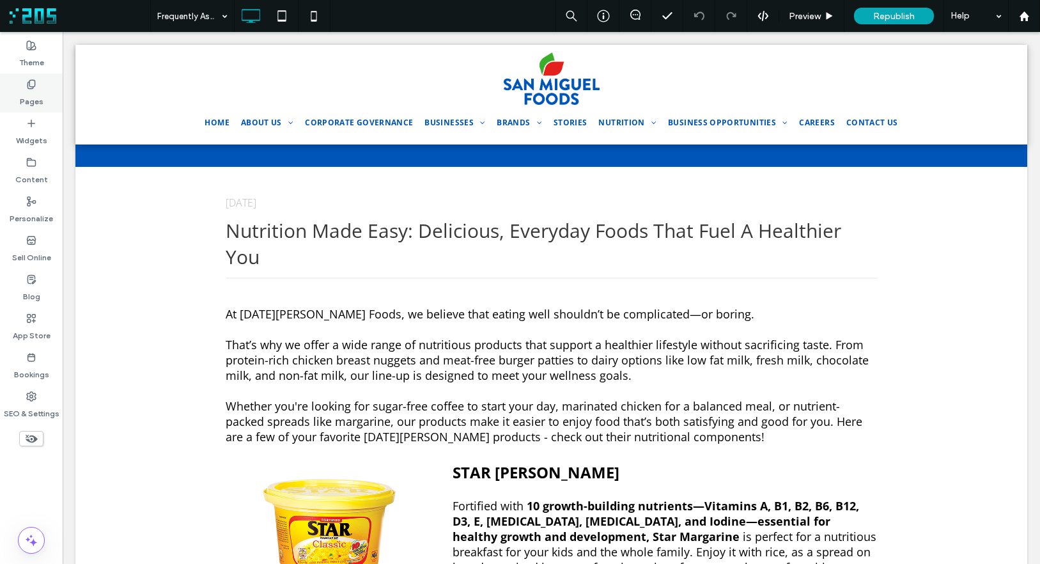
click at [42, 96] on div "Pages" at bounding box center [31, 93] width 63 height 39
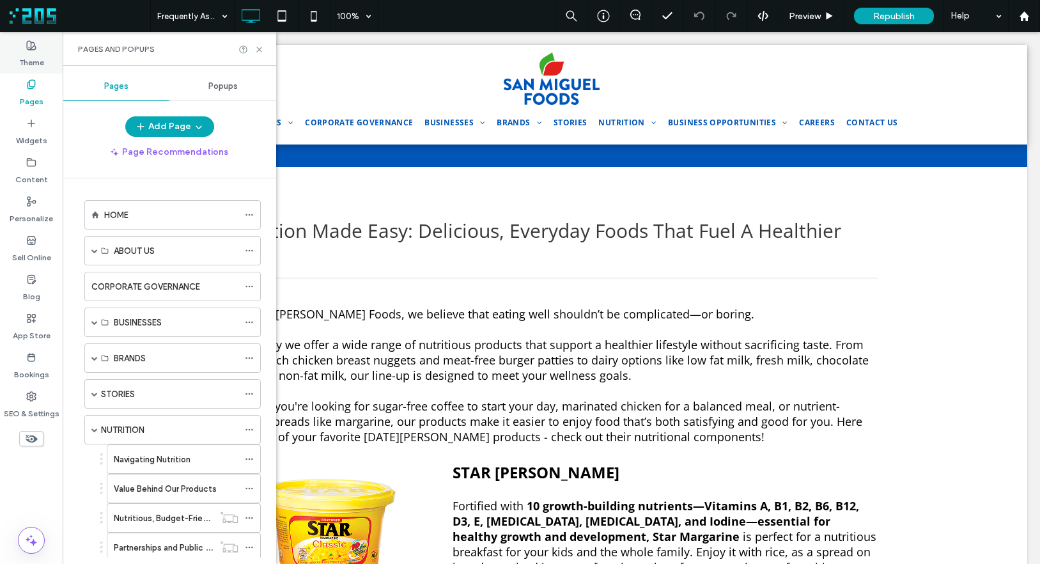
click at [39, 56] on label "Theme" at bounding box center [31, 60] width 25 height 18
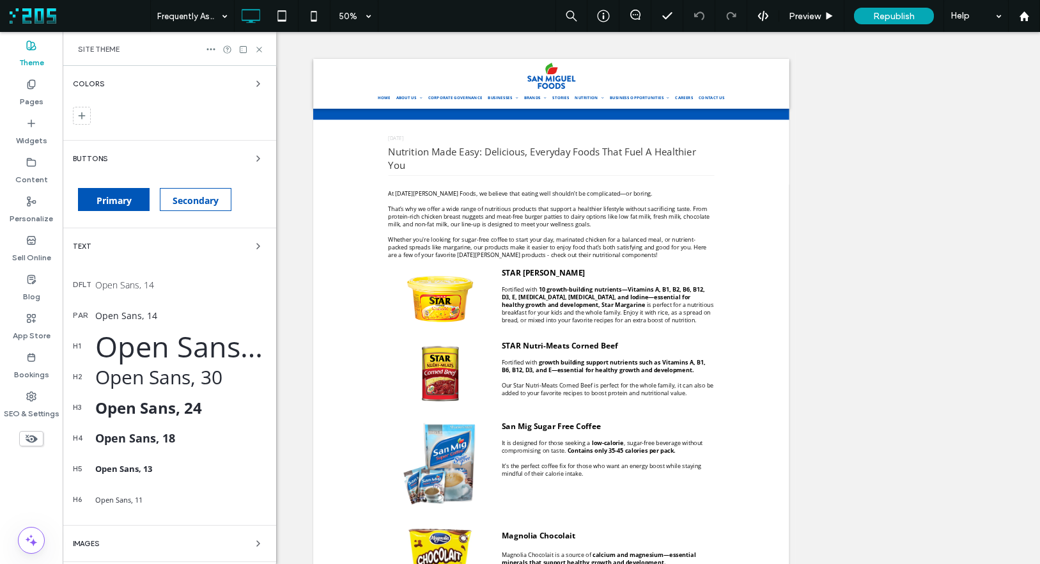
click at [139, 288] on div "Open Sans, 14" at bounding box center [180, 285] width 171 height 12
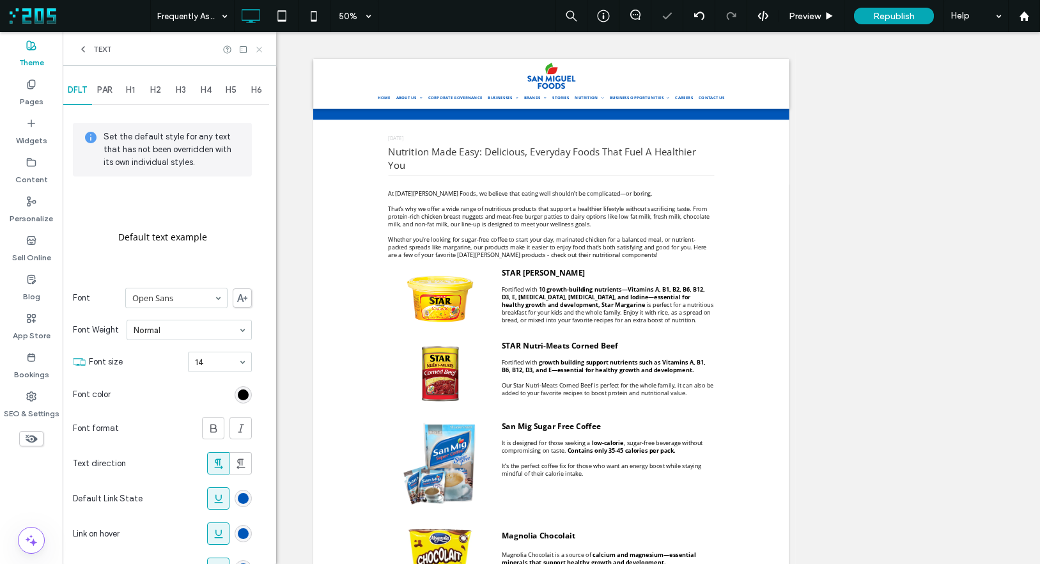
click at [256, 50] on icon at bounding box center [259, 50] width 10 height 10
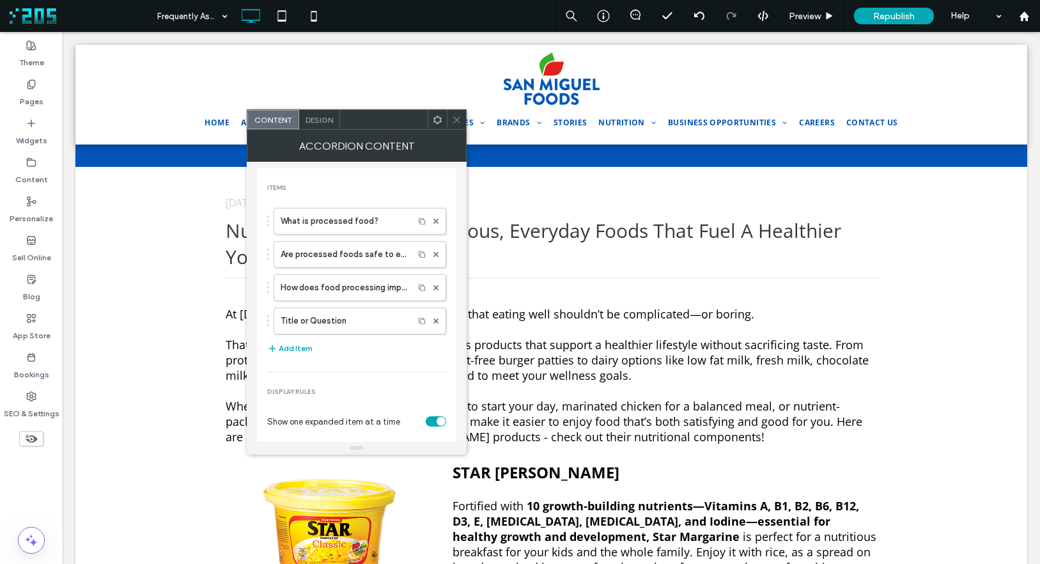
click at [313, 116] on span "Design" at bounding box center [319, 120] width 27 height 10
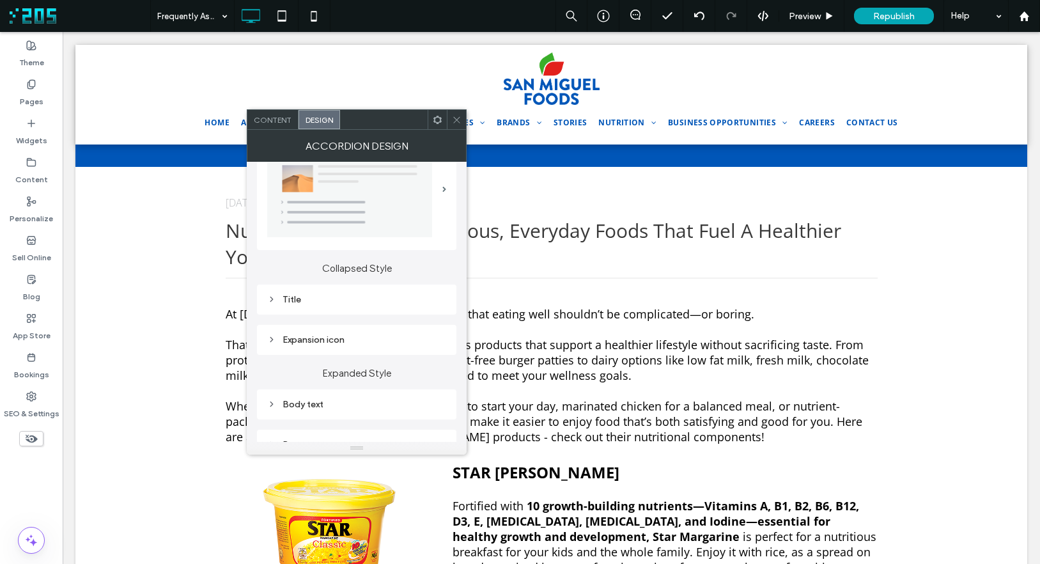
scroll to position [43, 0]
click at [372, 340] on div "Expansion icon" at bounding box center [356, 339] width 179 height 11
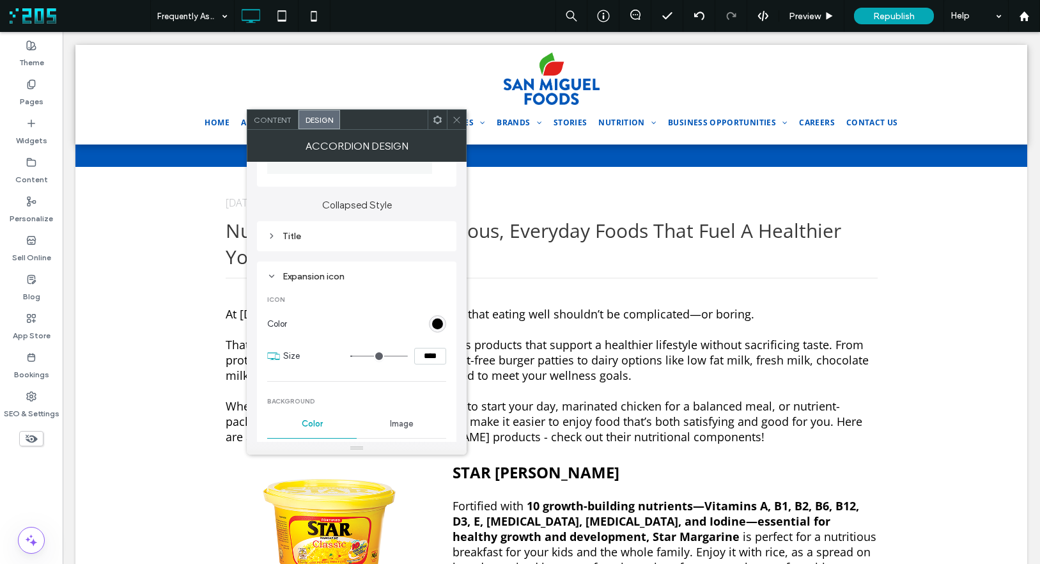
scroll to position [109, 0]
click at [435, 322] on div "rgb(0, 0, 0)" at bounding box center [437, 320] width 11 height 11
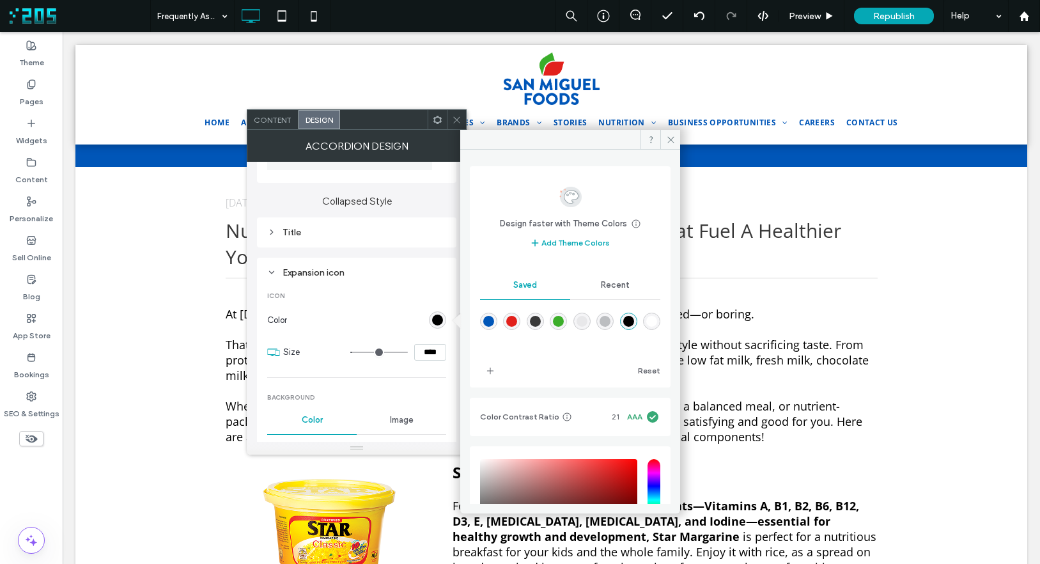
click at [517, 319] on div "rgba(226,33,28,1)" at bounding box center [511, 321] width 11 height 11
type input "*******"
click at [670, 133] on span at bounding box center [670, 139] width 20 height 19
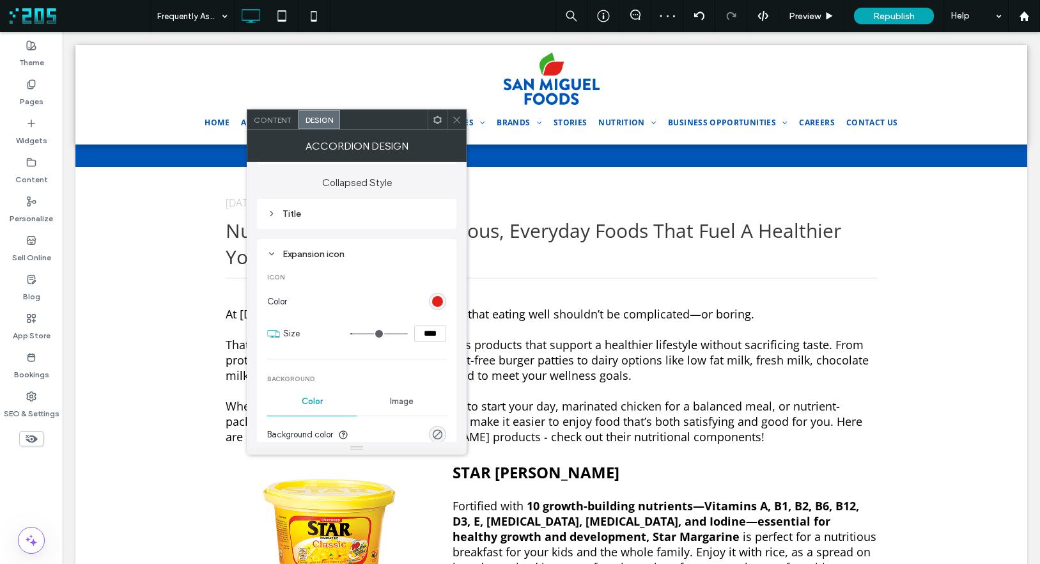
scroll to position [130, 0]
drag, startPoint x: 430, startPoint y: 332, endPoint x: 416, endPoint y: 332, distance: 14.1
click at [416, 332] on input "****" at bounding box center [430, 332] width 32 height 17
type input "****"
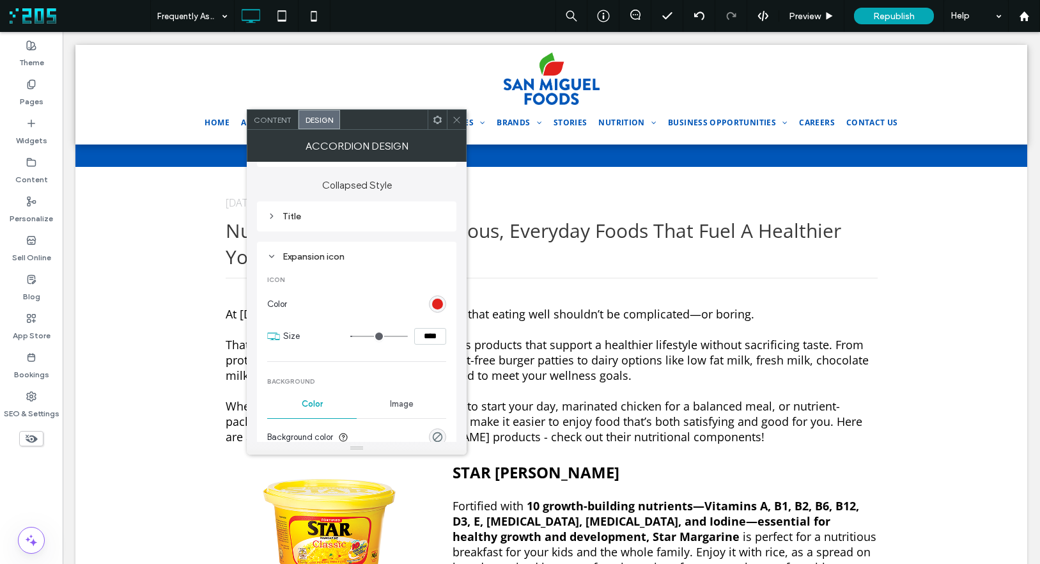
type input "**"
click at [455, 118] on use at bounding box center [456, 119] width 6 height 6
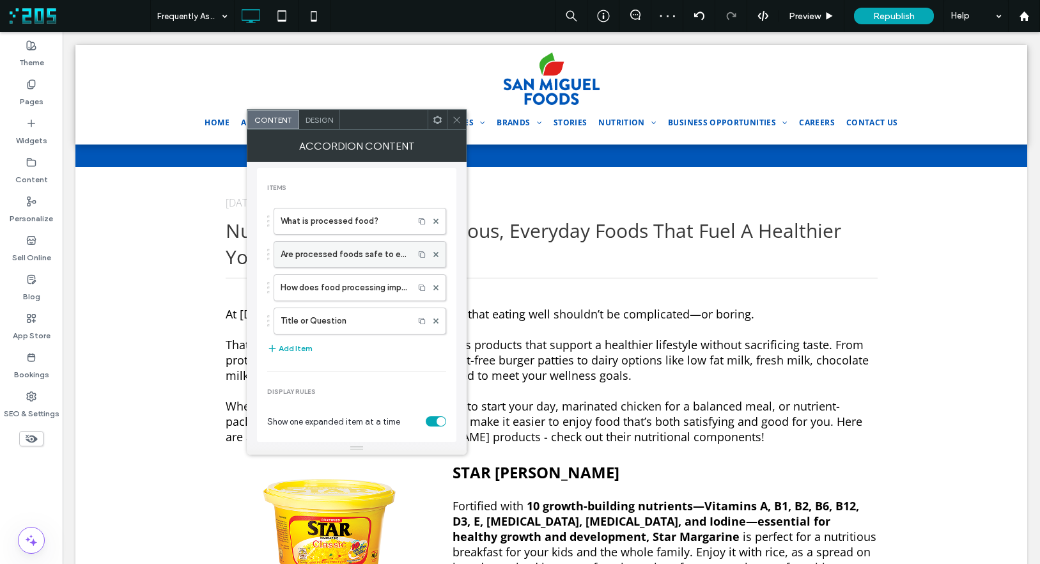
click at [348, 249] on label "Are processed foods safe to eat?" at bounding box center [344, 255] width 127 height 26
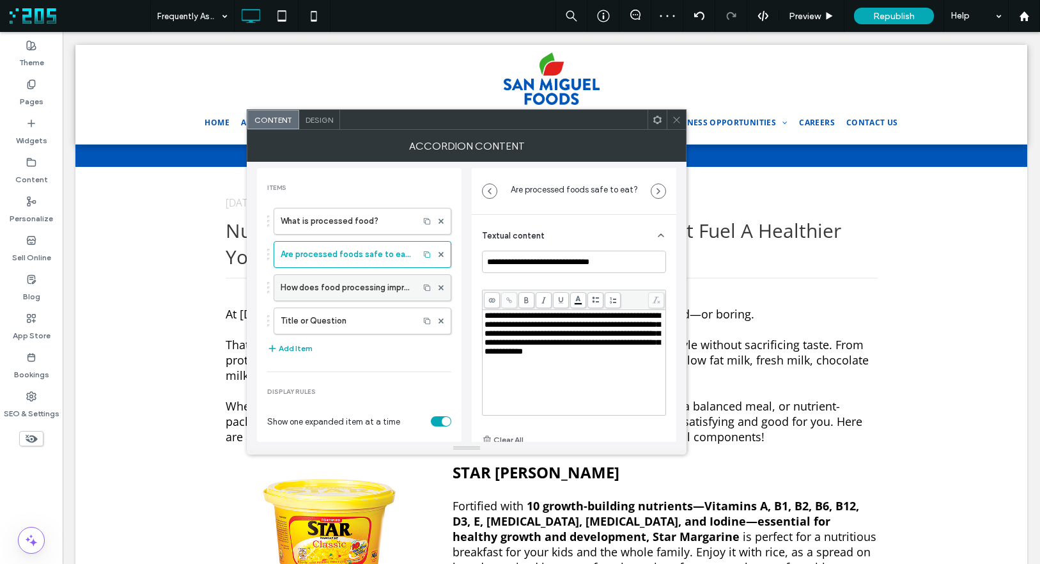
click at [340, 285] on label "How does food processing improve food safety?" at bounding box center [347, 288] width 132 height 26
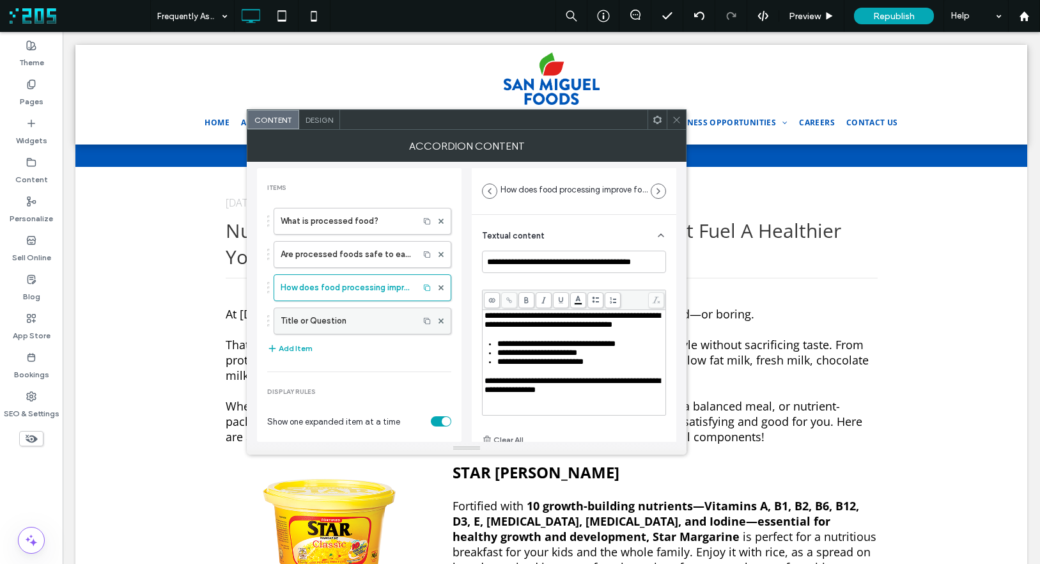
click at [347, 326] on label "Title or Question" at bounding box center [347, 321] width 132 height 26
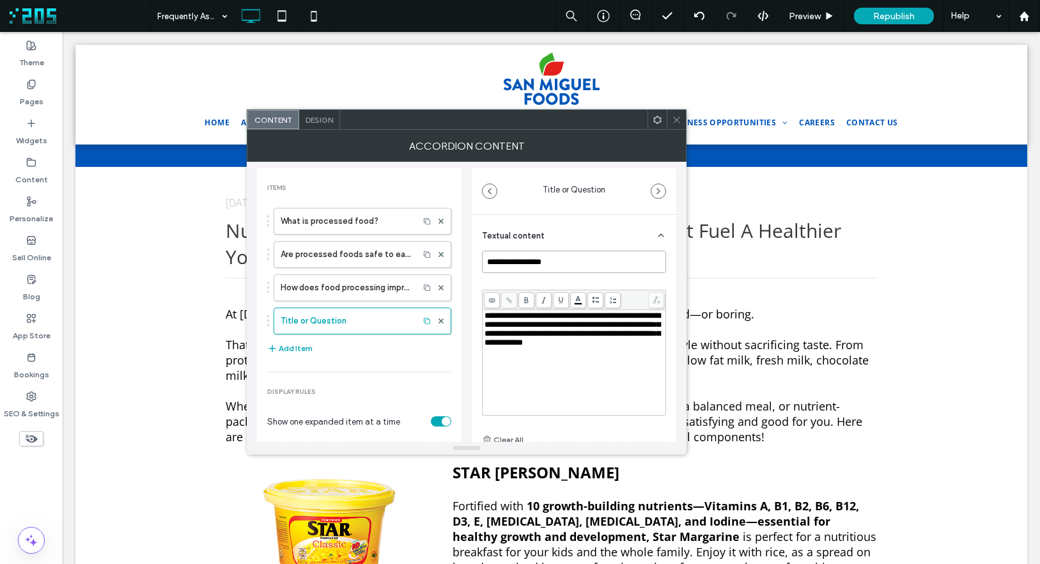
click at [560, 261] on input "**********" at bounding box center [574, 262] width 184 height 22
paste input "**********"
click at [527, 323] on span "**********" at bounding box center [573, 328] width 176 height 35
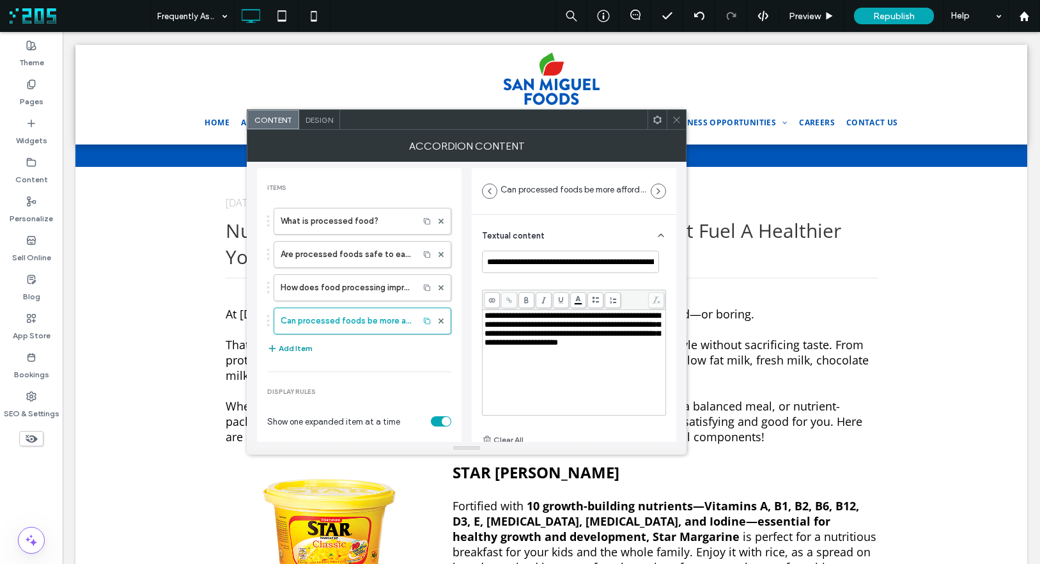
click at [301, 349] on button "Add Item" at bounding box center [289, 348] width 45 height 15
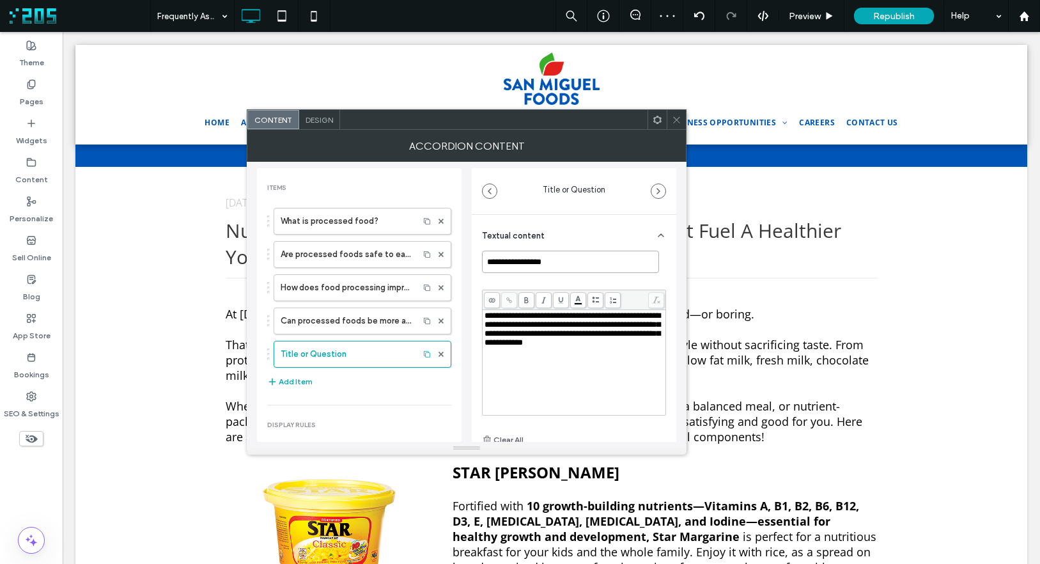
click at [572, 265] on input "**********" at bounding box center [570, 262] width 177 height 22
paste input "**********"
click at [543, 347] on div "**********" at bounding box center [575, 329] width 180 height 36
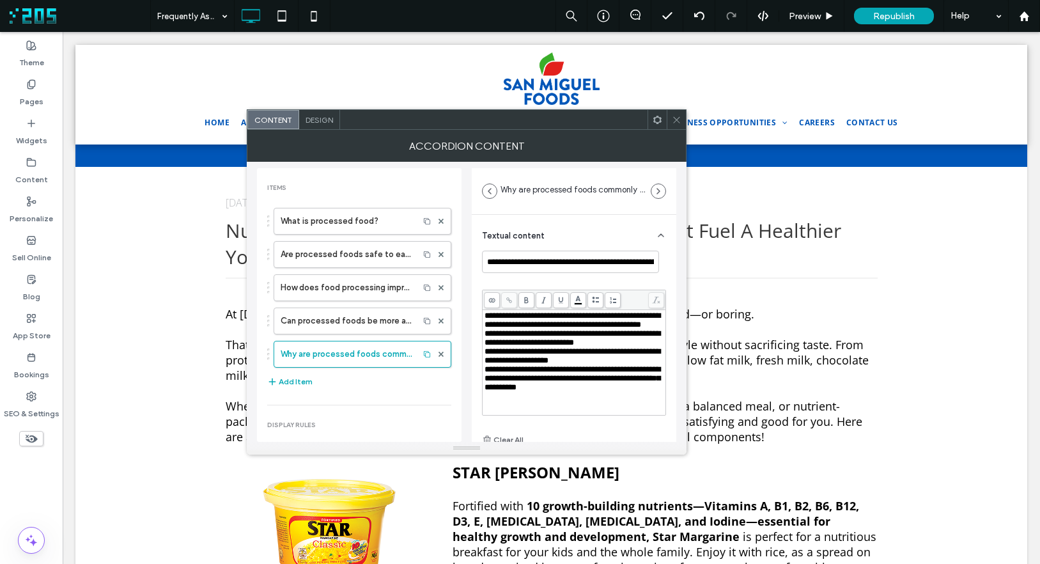
click at [519, 341] on span "**********" at bounding box center [573, 337] width 176 height 17
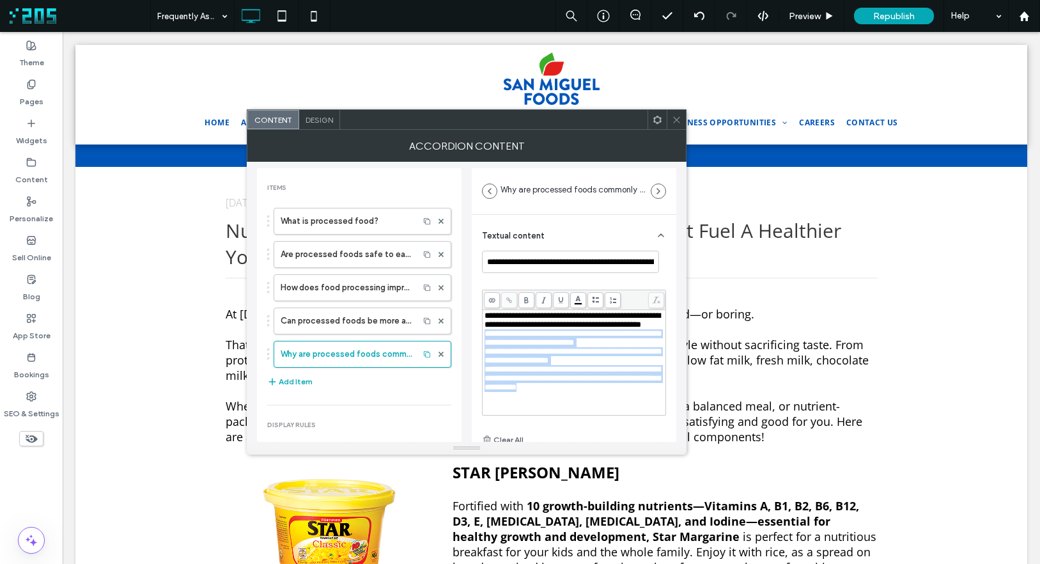
scroll to position [12, 0]
drag, startPoint x: 485, startPoint y: 345, endPoint x: 646, endPoint y: 407, distance: 172.3
click at [646, 407] on div "**********" at bounding box center [574, 362] width 183 height 105
click at [594, 300] on use at bounding box center [597, 300] width 8 height 6
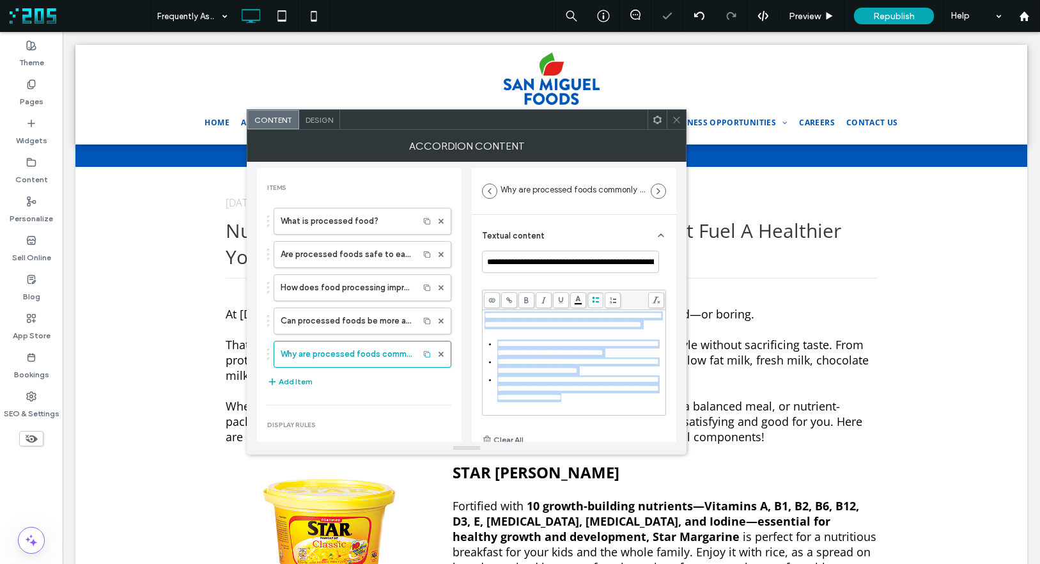
scroll to position [61, 0]
click at [289, 378] on button "Add Item" at bounding box center [289, 381] width 45 height 15
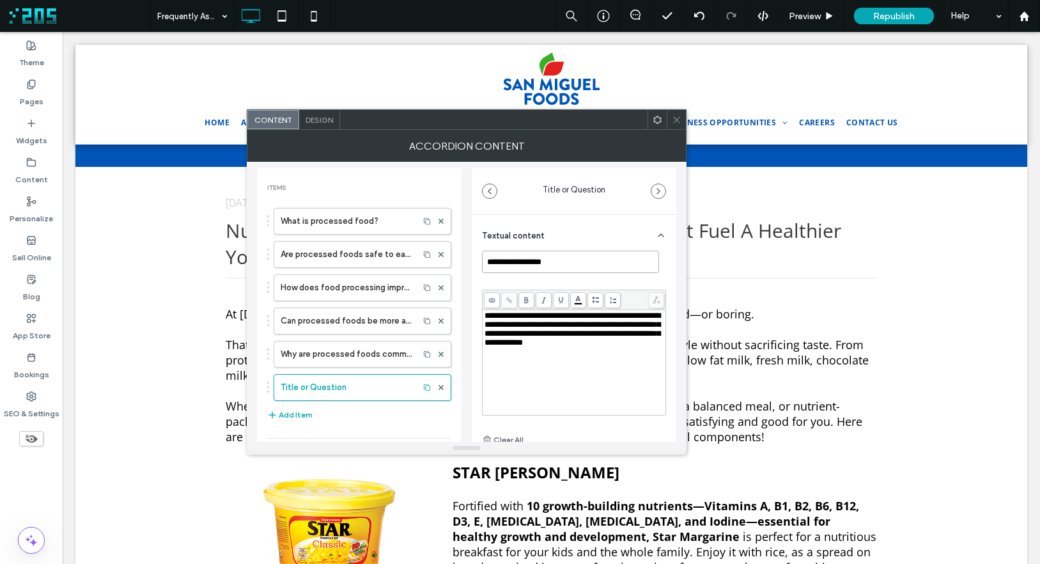
click at [570, 263] on input "**********" at bounding box center [570, 262] width 177 height 22
paste input "**********"
click at [580, 325] on span "**********" at bounding box center [573, 328] width 176 height 35
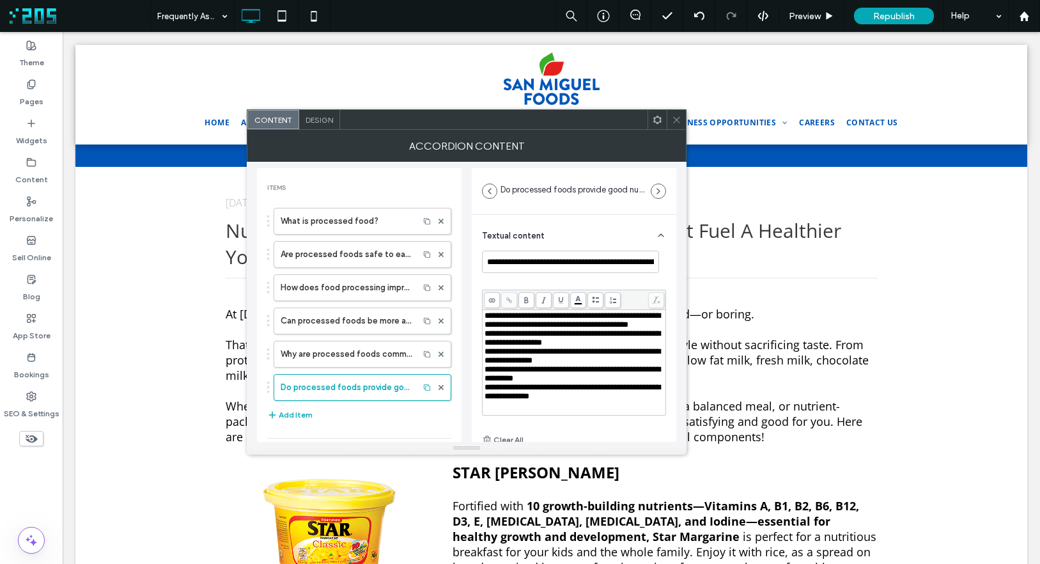
click at [501, 330] on span "**********" at bounding box center [573, 337] width 176 height 17
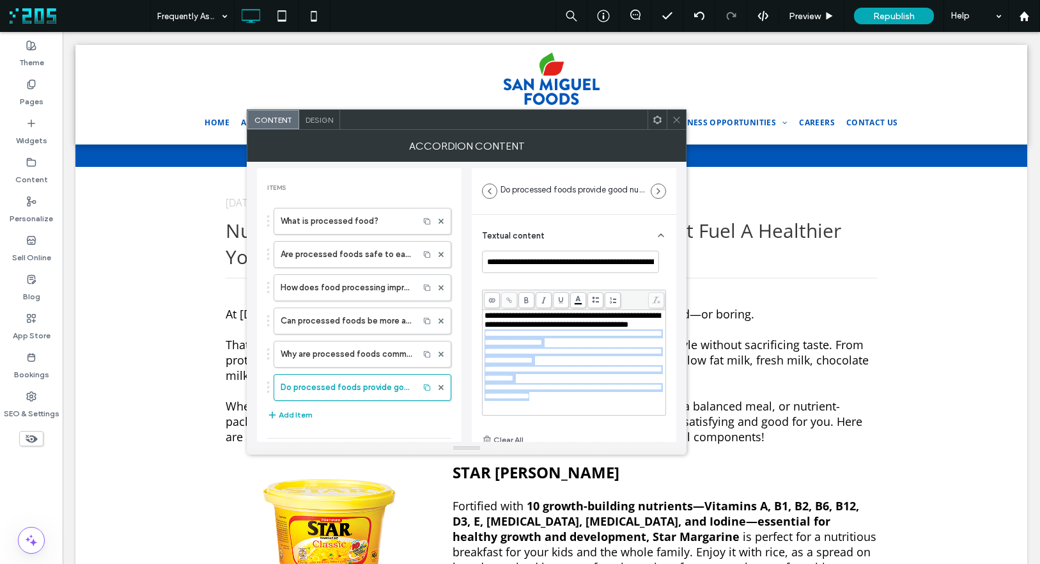
scroll to position [21, 0]
drag, startPoint x: 486, startPoint y: 329, endPoint x: 630, endPoint y: 403, distance: 162.4
click at [630, 403] on div "**********" at bounding box center [575, 360] width 180 height 98
click at [592, 300] on icon at bounding box center [595, 300] width 7 height 7
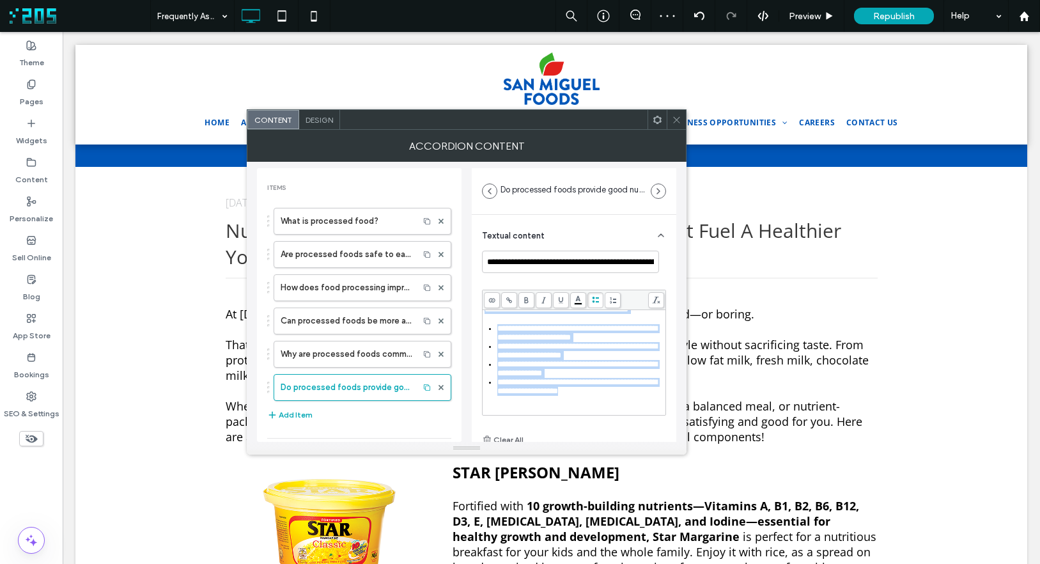
click at [575, 359] on span "**********" at bounding box center [577, 350] width 160 height 17
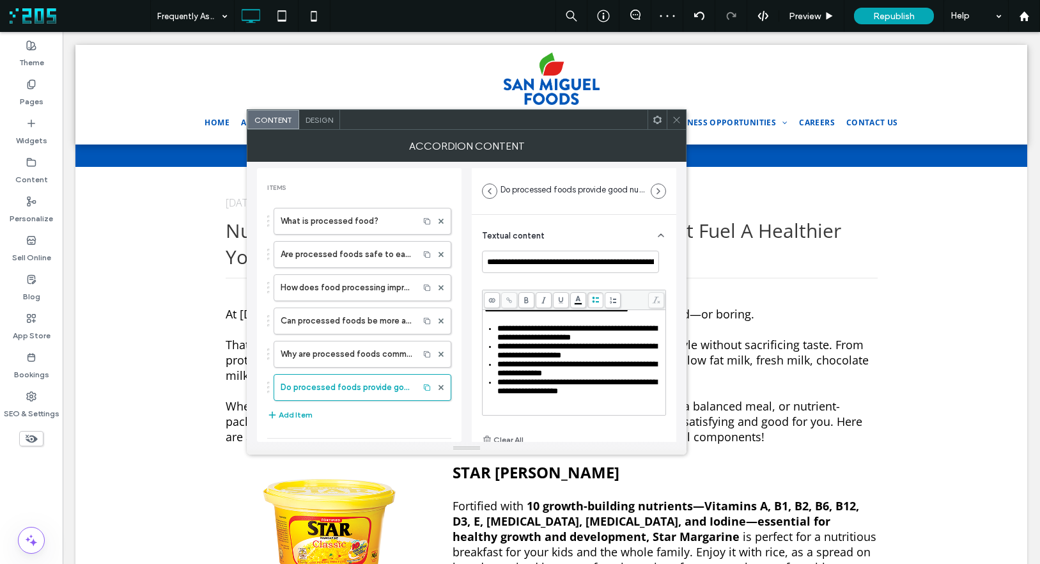
click at [572, 337] on span "**********" at bounding box center [577, 332] width 160 height 17
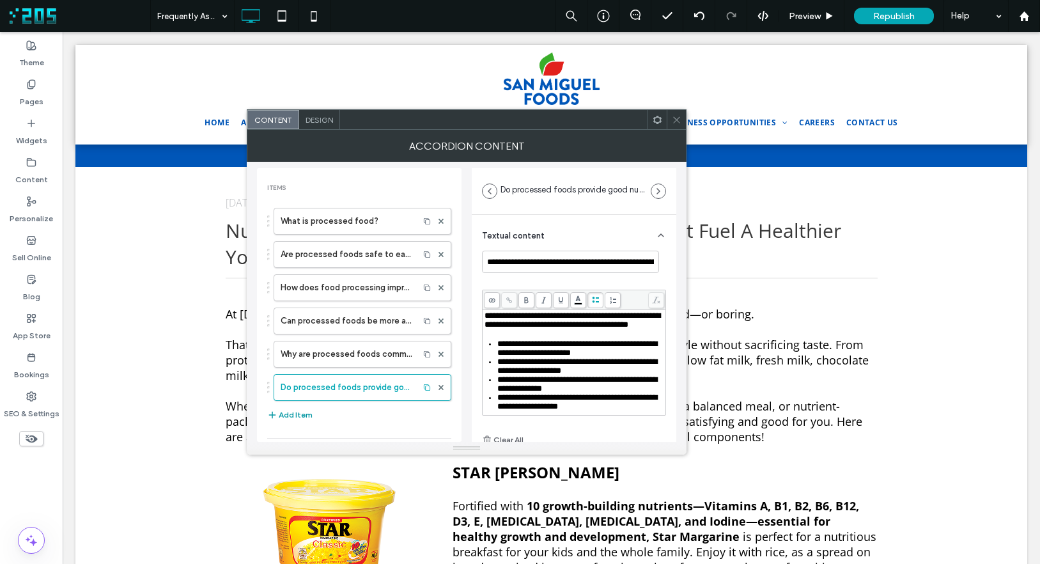
click at [288, 418] on button "Add Item" at bounding box center [289, 414] width 45 height 15
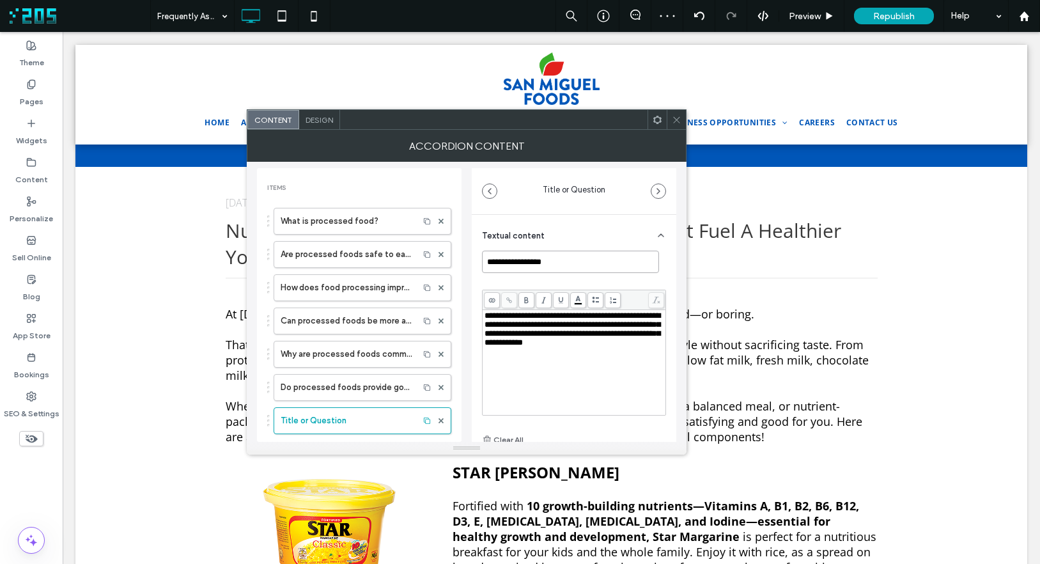
click at [562, 257] on input "**********" at bounding box center [570, 262] width 177 height 22
paste input "**********"
click at [545, 332] on span "**********" at bounding box center [573, 328] width 176 height 35
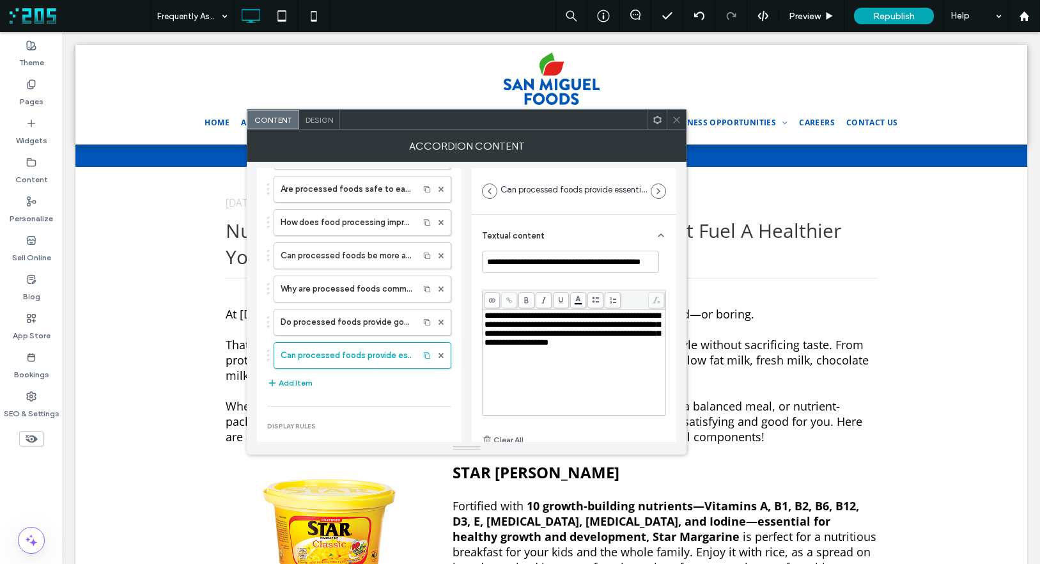
scroll to position [75, 0]
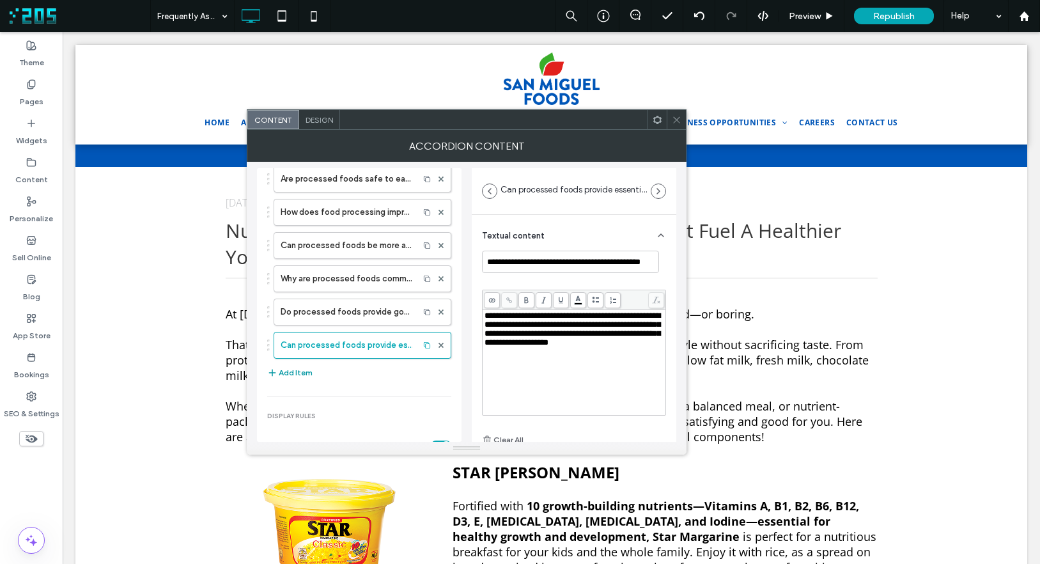
click at [303, 371] on button "Add Item" at bounding box center [289, 372] width 45 height 15
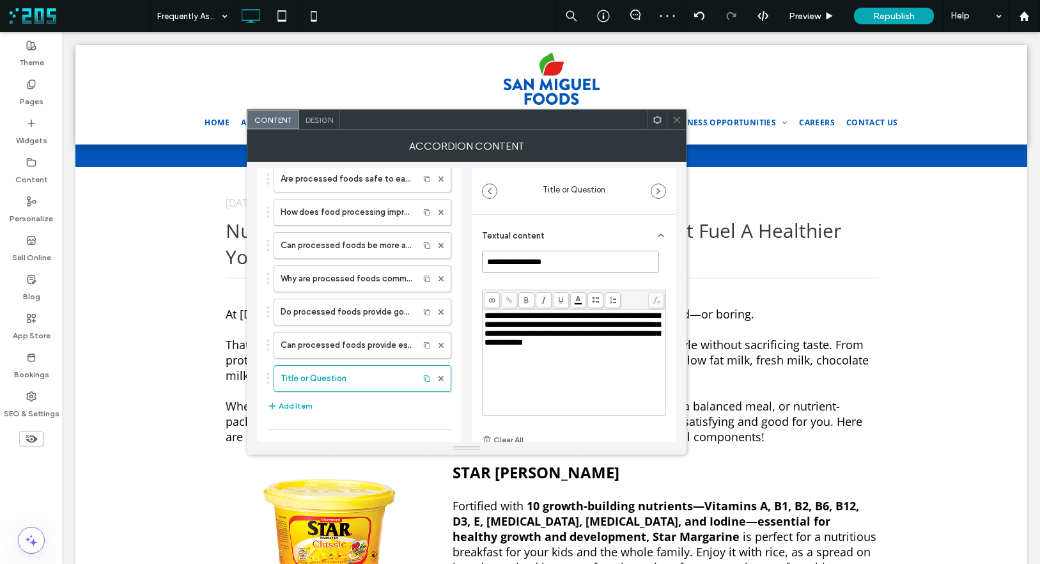
click at [558, 261] on input "**********" at bounding box center [570, 262] width 177 height 22
paste input "**********"
click at [508, 347] on div "**********" at bounding box center [575, 329] width 180 height 36
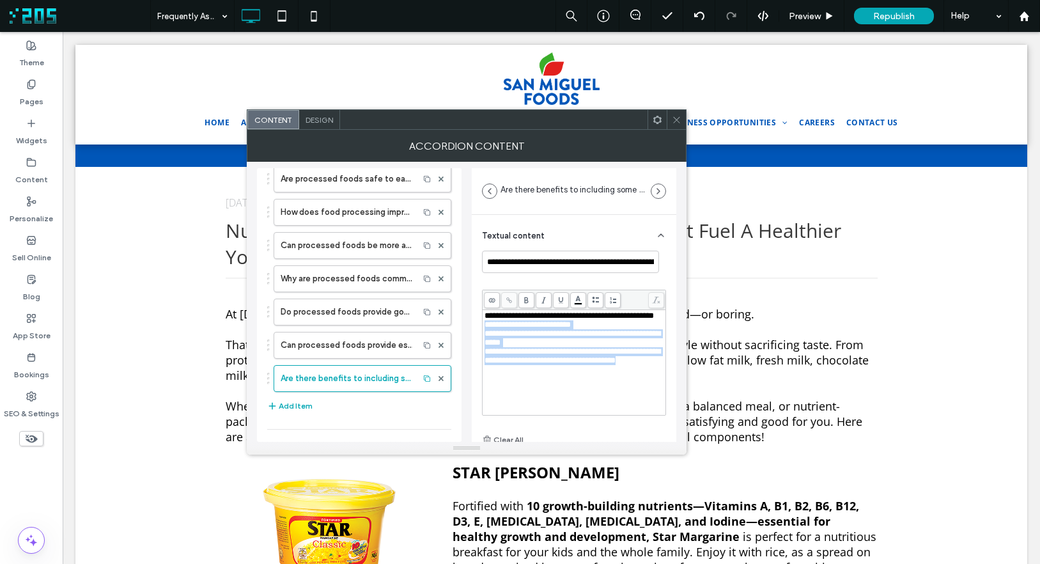
drag, startPoint x: 552, startPoint y: 380, endPoint x: 480, endPoint y: 338, distance: 83.3
click at [480, 338] on div "**********" at bounding box center [574, 373] width 205 height 316
click at [590, 300] on span at bounding box center [596, 300] width 16 height 16
click at [297, 406] on button "Add Item" at bounding box center [289, 405] width 45 height 15
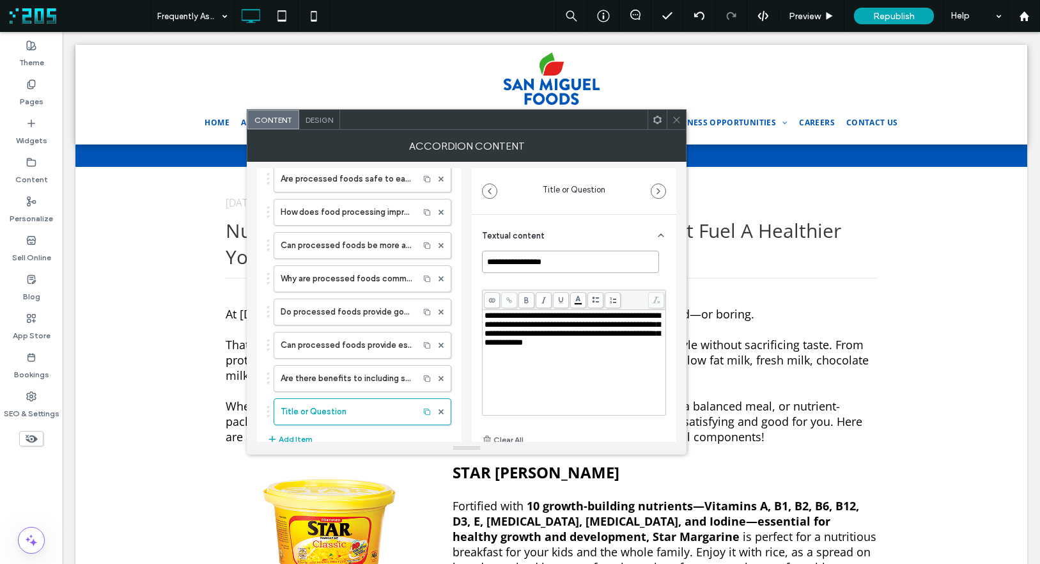
click at [563, 258] on input "**********" at bounding box center [570, 262] width 177 height 22
paste input "**********"
click at [558, 343] on span "**********" at bounding box center [573, 328] width 176 height 35
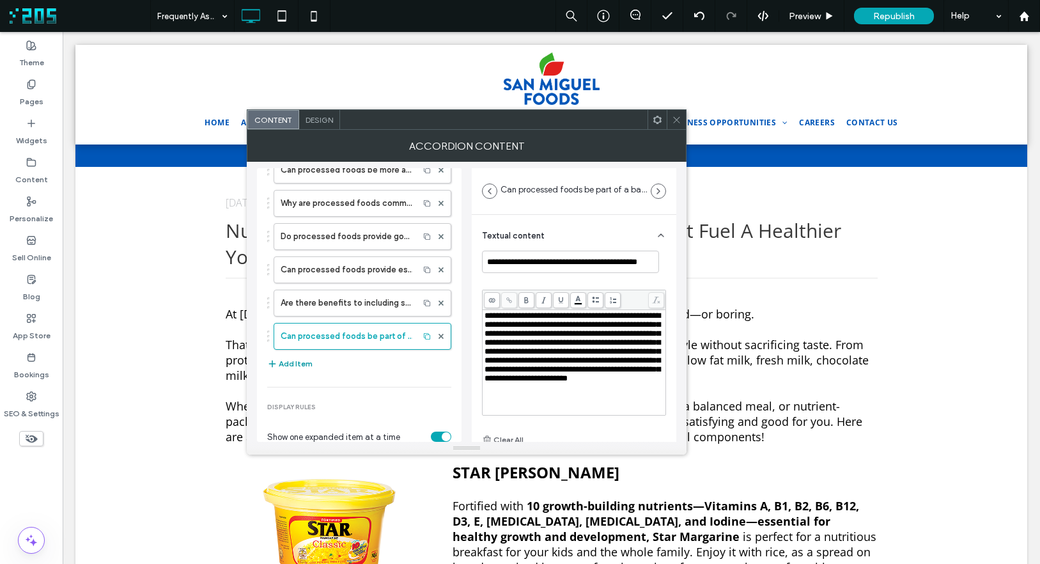
scroll to position [153, 0]
click at [295, 367] on button "Add Item" at bounding box center [289, 361] width 45 height 15
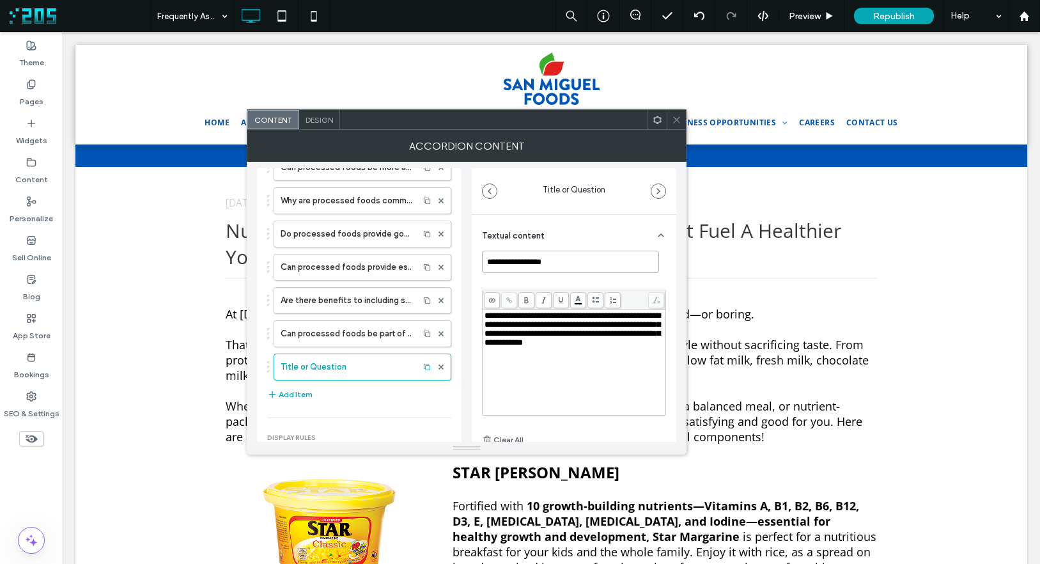
click at [588, 263] on input "**********" at bounding box center [570, 262] width 177 height 22
paste input "**********"
click at [572, 345] on span "**********" at bounding box center [573, 328] width 176 height 35
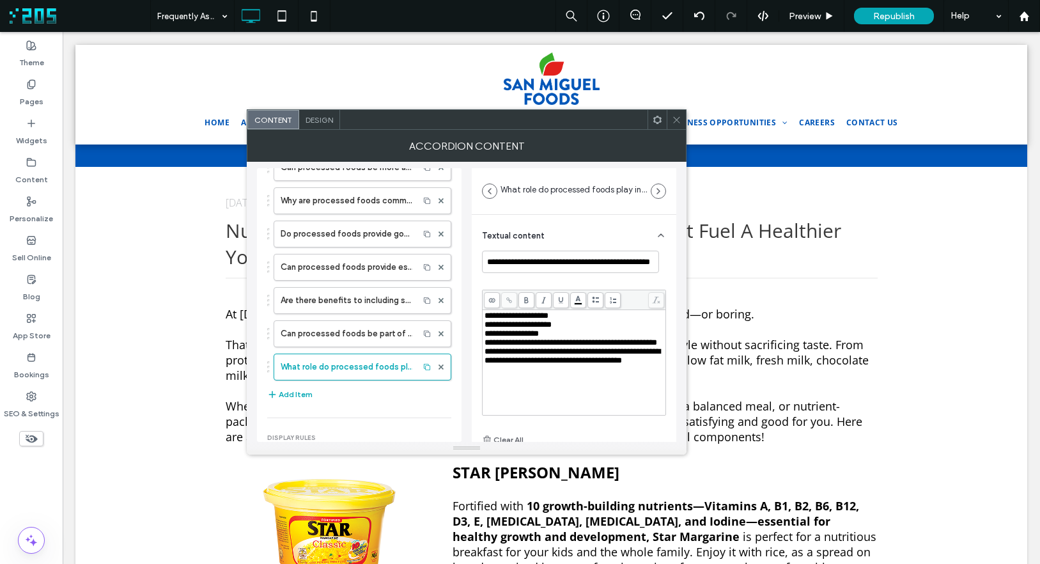
click at [568, 337] on div "**********" at bounding box center [575, 333] width 180 height 9
drag, startPoint x: 485, startPoint y: 325, endPoint x: 638, endPoint y: 350, distance: 154.7
click at [638, 350] on div "**********" at bounding box center [575, 342] width 180 height 63
click at [597, 301] on use at bounding box center [597, 300] width 8 height 6
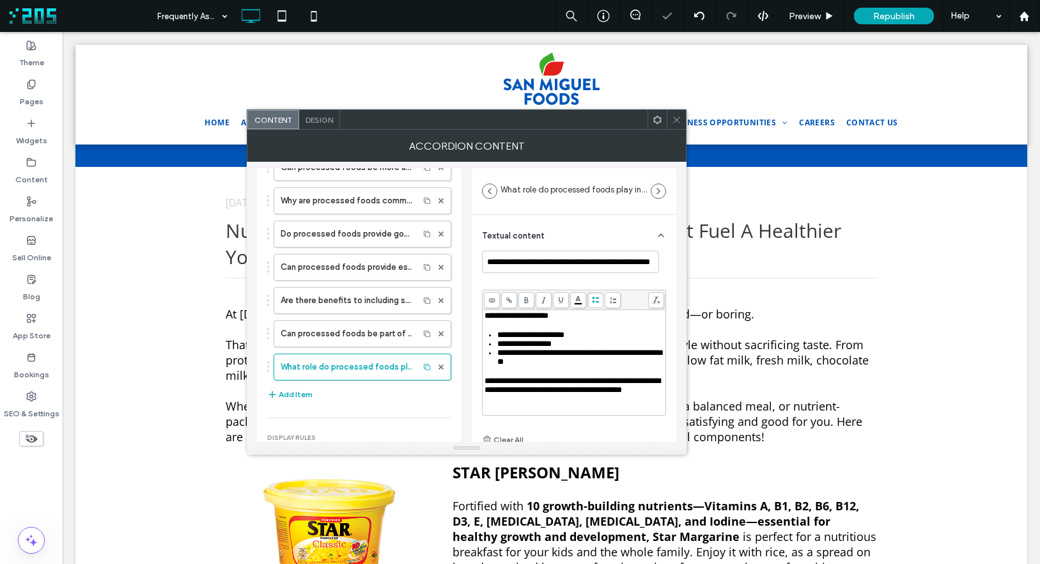
drag, startPoint x: 551, startPoint y: 326, endPoint x: 511, endPoint y: 329, distance: 39.7
click at [551, 326] on div "**********" at bounding box center [575, 357] width 180 height 92
click at [290, 393] on button "Add Item" at bounding box center [289, 394] width 45 height 15
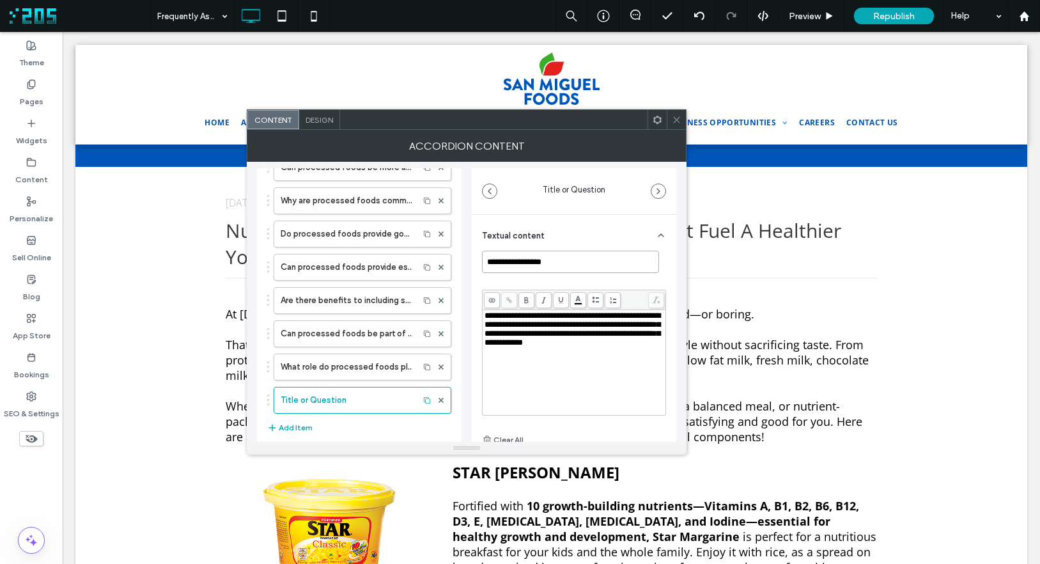
click at [563, 265] on input "**********" at bounding box center [570, 262] width 177 height 22
paste input "**********"
click at [577, 342] on span "**********" at bounding box center [573, 328] width 176 height 35
click at [285, 428] on button "Add Item" at bounding box center [289, 427] width 45 height 15
click at [557, 265] on input "**********" at bounding box center [570, 262] width 177 height 22
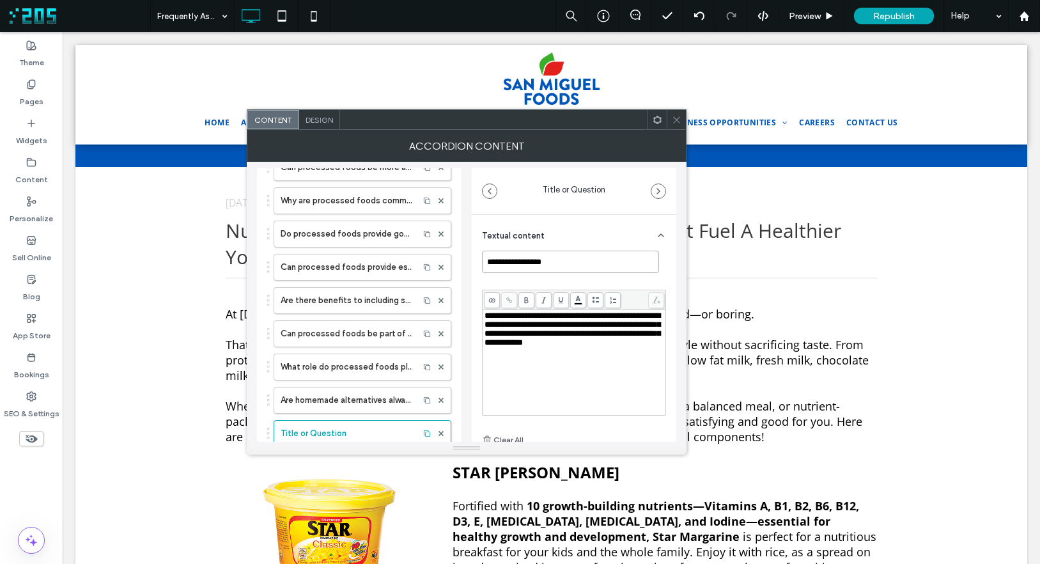
click at [557, 265] on input "**********" at bounding box center [570, 262] width 177 height 22
paste input "**********"
click at [566, 338] on span "**********" at bounding box center [573, 328] width 176 height 35
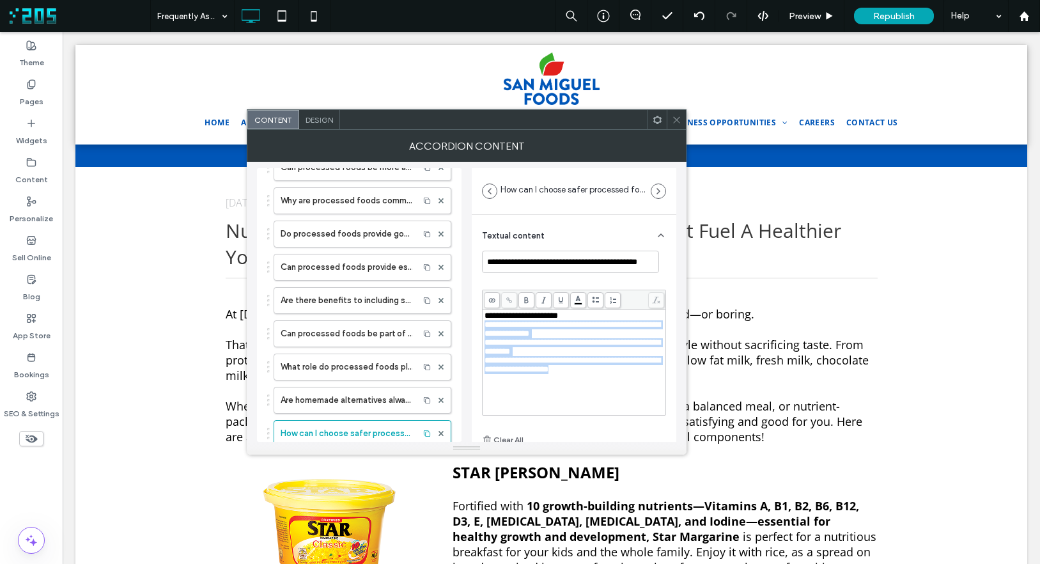
drag, startPoint x: 620, startPoint y: 375, endPoint x: 480, endPoint y: 329, distance: 146.8
click at [480, 329] on div "**********" at bounding box center [574, 373] width 205 height 316
drag, startPoint x: 595, startPoint y: 300, endPoint x: 534, endPoint y: 326, distance: 66.5
click at [595, 300] on icon at bounding box center [595, 300] width 7 height 7
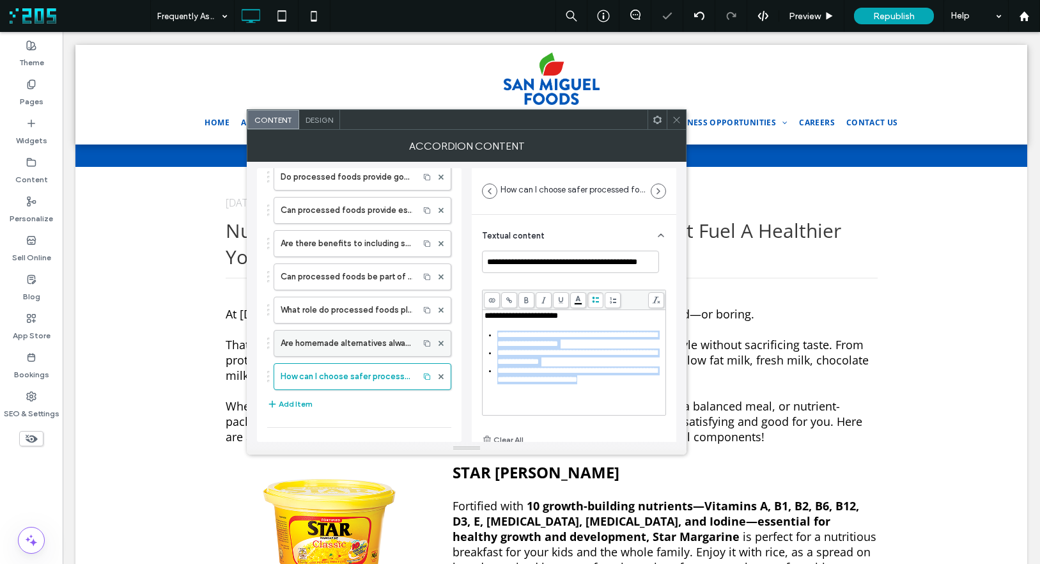
scroll to position [236, 0]
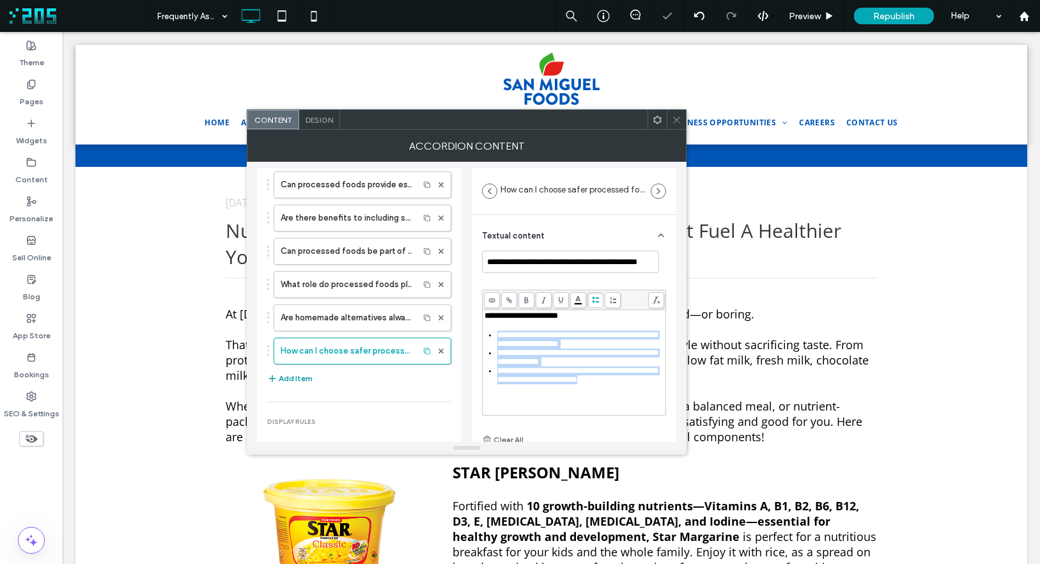
click at [298, 377] on button "Add Item" at bounding box center [289, 378] width 45 height 15
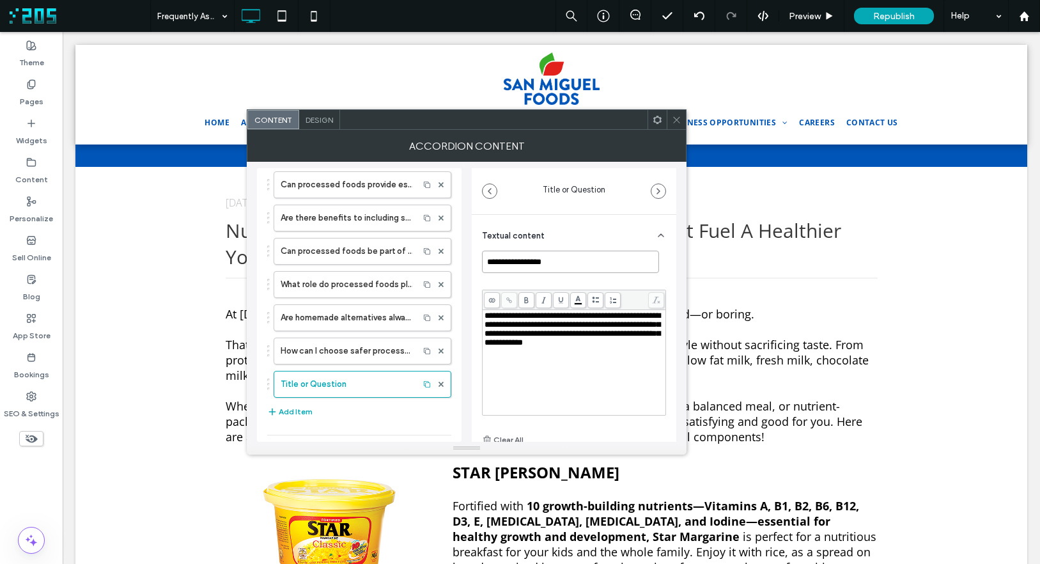
click at [554, 261] on input "**********" at bounding box center [570, 262] width 177 height 22
paste input "**********"
click at [577, 336] on span "**********" at bounding box center [573, 328] width 176 height 35
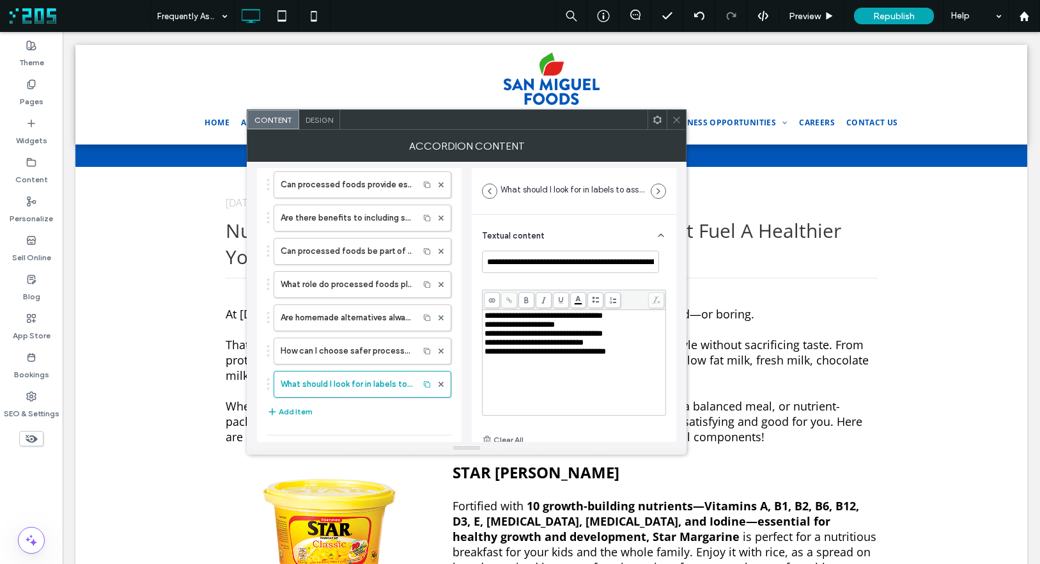
click at [634, 355] on div "**********" at bounding box center [575, 351] width 180 height 9
drag, startPoint x: 634, startPoint y: 352, endPoint x: 471, endPoint y: 326, distance: 165.1
click at [472, 326] on div "**********" at bounding box center [574, 373] width 205 height 316
click at [591, 298] on span at bounding box center [596, 300] width 16 height 16
click at [284, 411] on button "Add Item" at bounding box center [289, 411] width 45 height 15
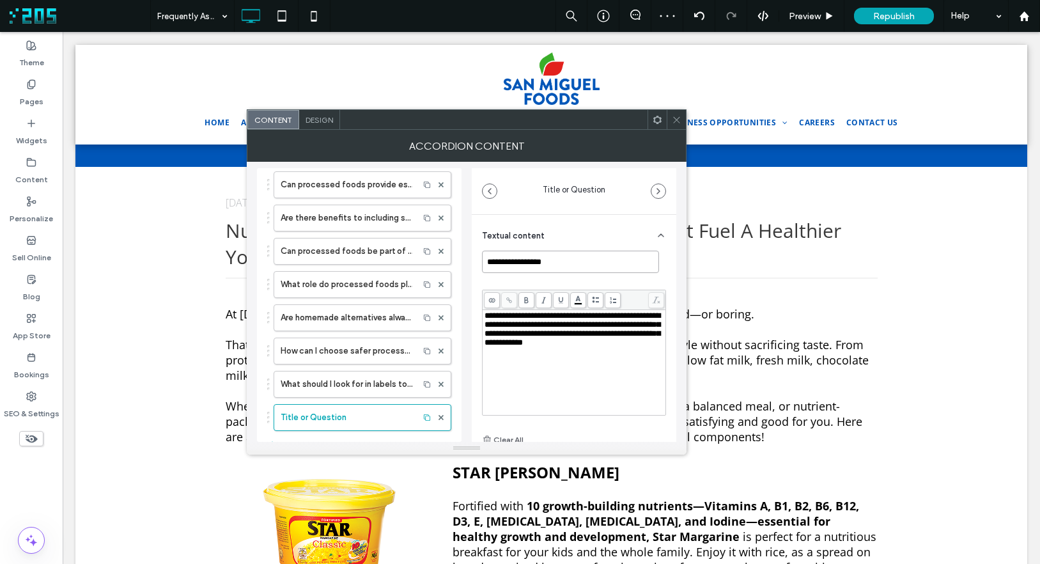
click at [566, 260] on input "**********" at bounding box center [570, 262] width 177 height 22
paste input "**********"
click at [537, 341] on span "**********" at bounding box center [573, 328] width 176 height 35
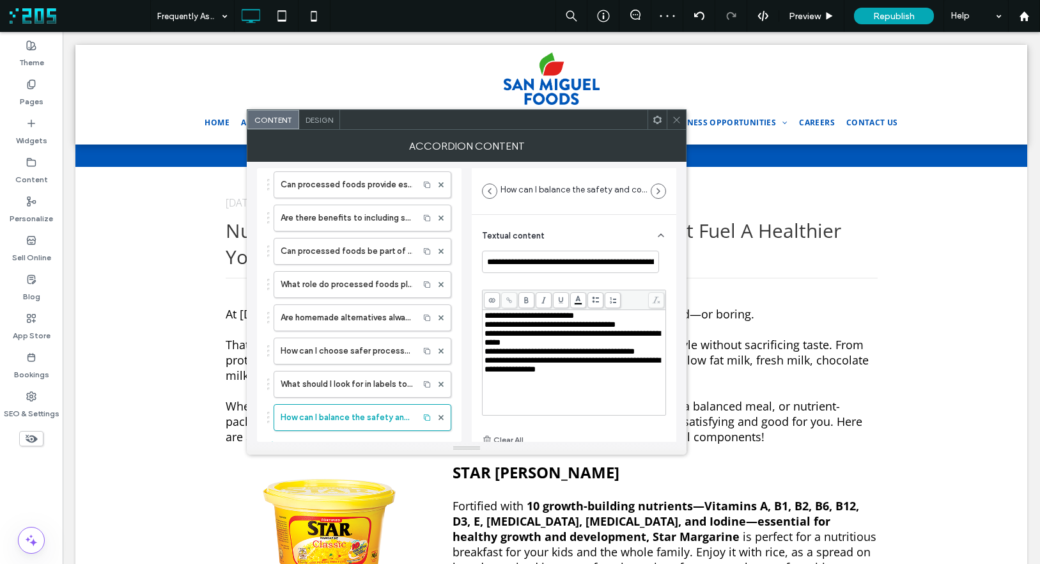
click at [554, 341] on span "**********" at bounding box center [573, 337] width 176 height 17
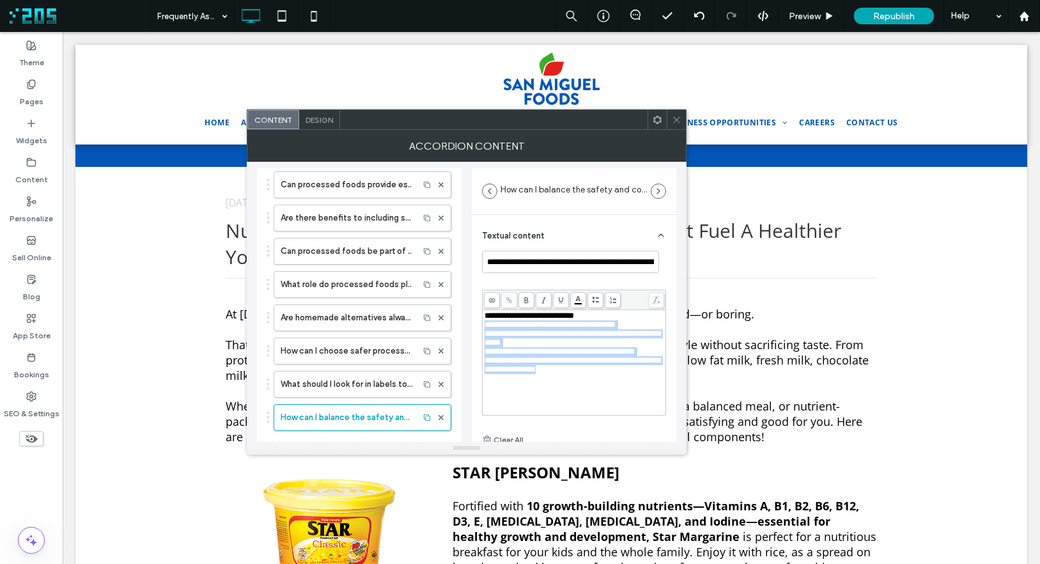
drag, startPoint x: 486, startPoint y: 327, endPoint x: 622, endPoint y: 391, distance: 150.4
click at [622, 383] on div "**********" at bounding box center [575, 347] width 180 height 72
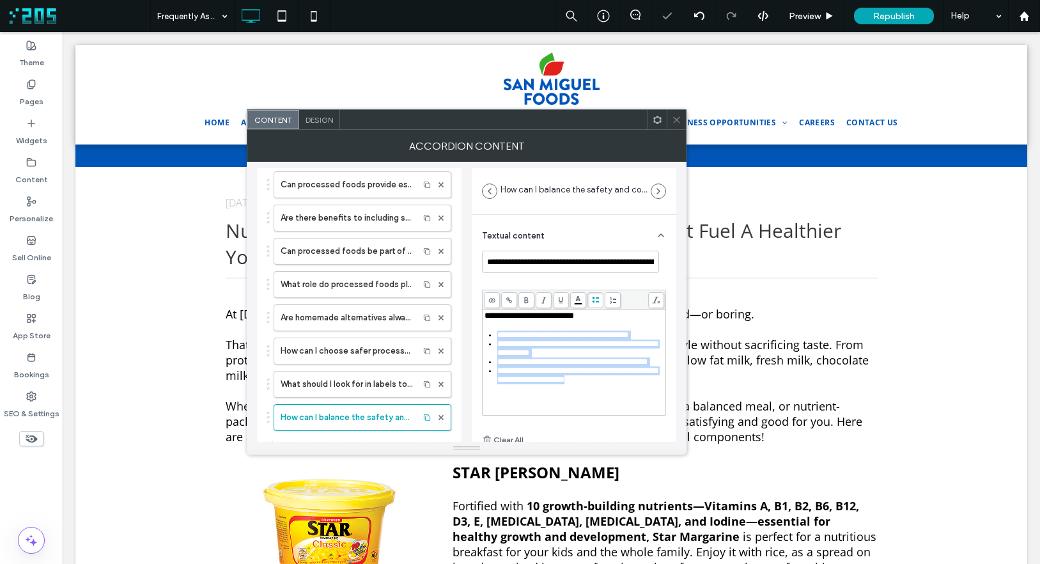
click at [593, 300] on icon at bounding box center [595, 300] width 7 height 7
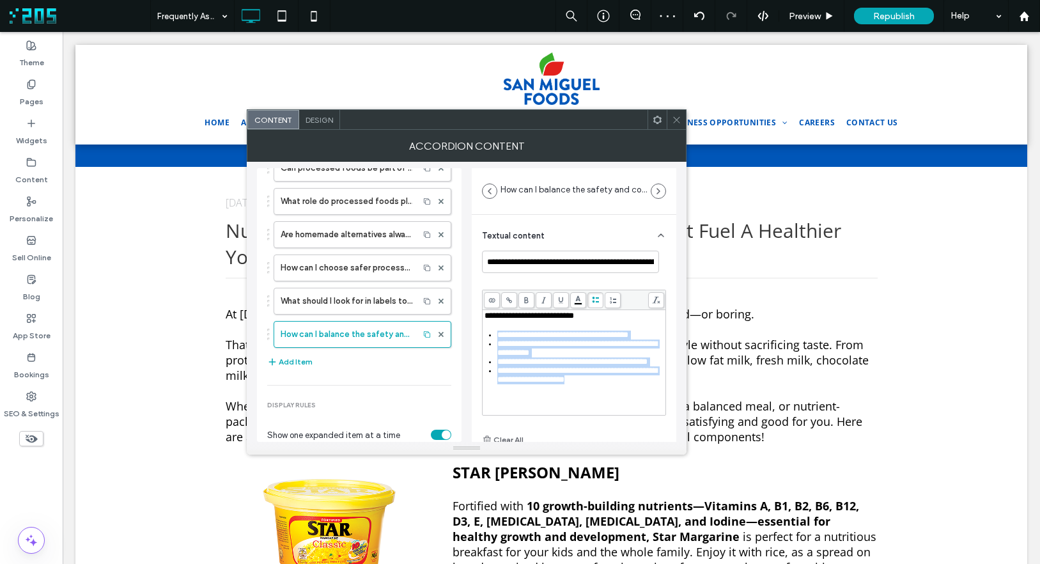
scroll to position [321, 0]
click at [292, 363] on button "Add Item" at bounding box center [289, 359] width 45 height 15
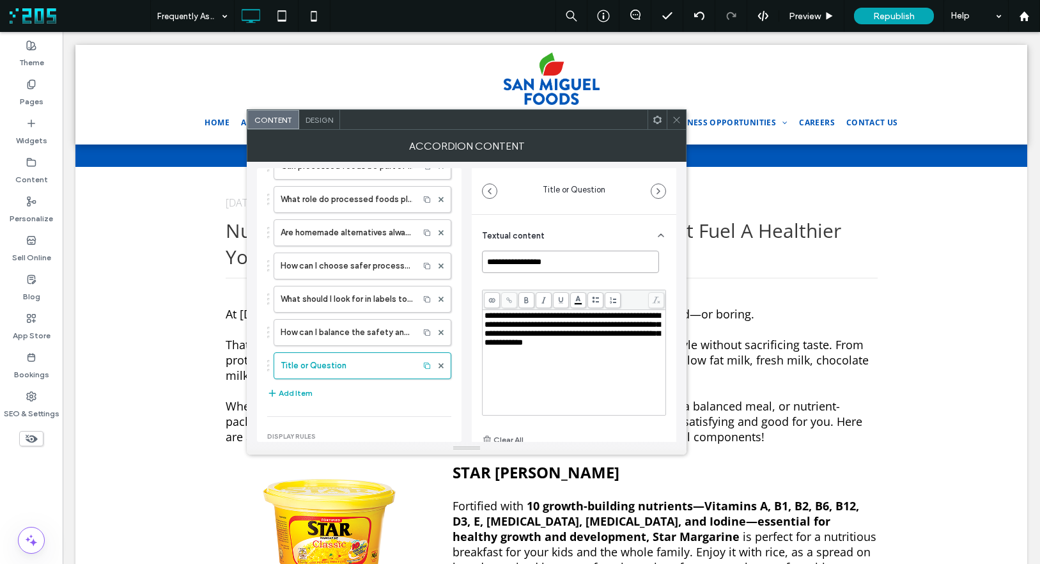
click at [556, 266] on input "**********" at bounding box center [570, 262] width 177 height 22
paste input "**********"
type input "**********"
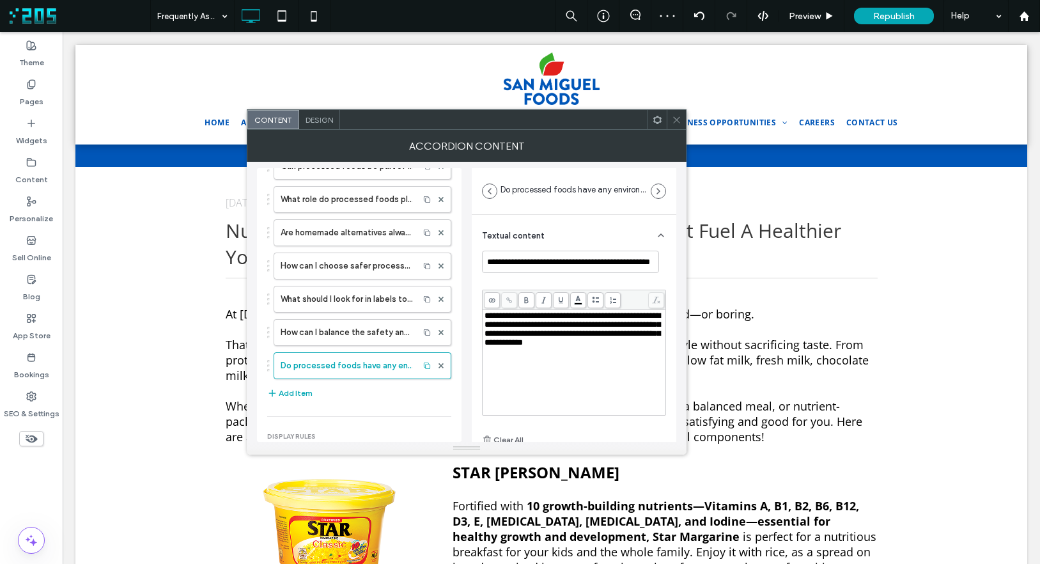
click at [522, 341] on span "**********" at bounding box center [573, 328] width 176 height 35
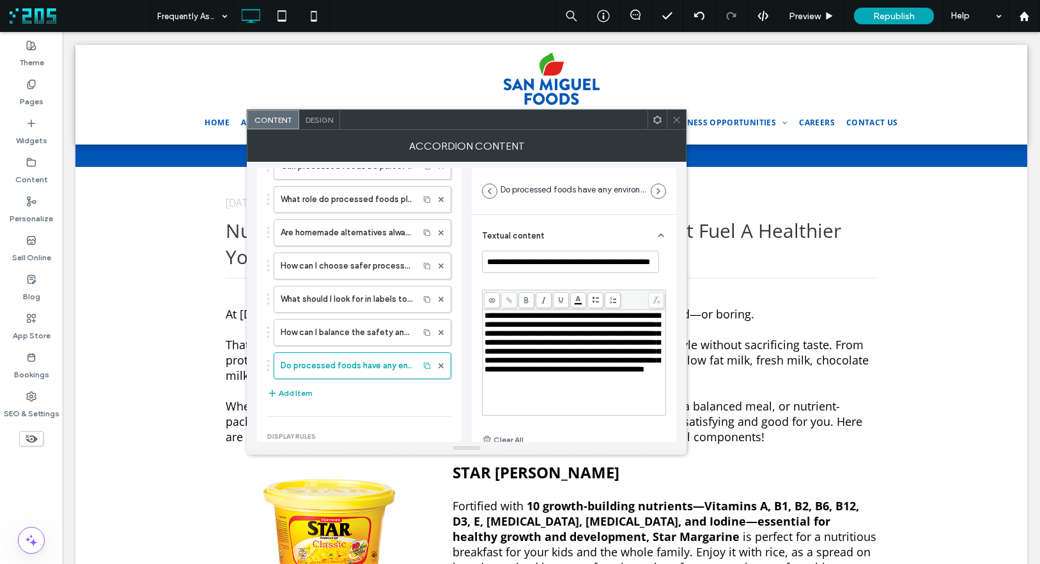
click at [681, 120] on icon at bounding box center [677, 120] width 10 height 10
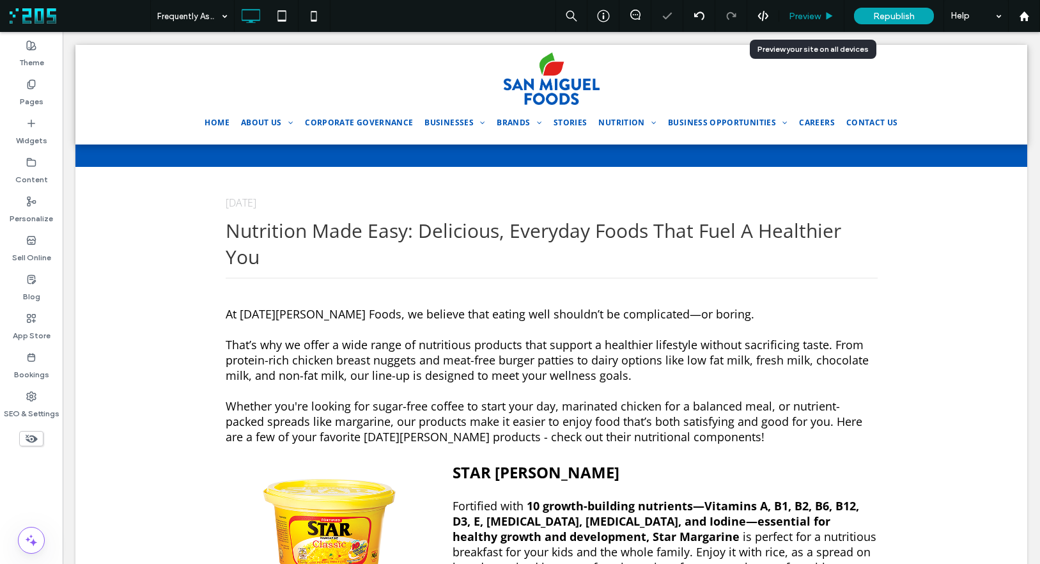
click at [803, 10] on div "Preview" at bounding box center [811, 16] width 65 height 32
click at [810, 15] on span "Preview" at bounding box center [805, 16] width 32 height 11
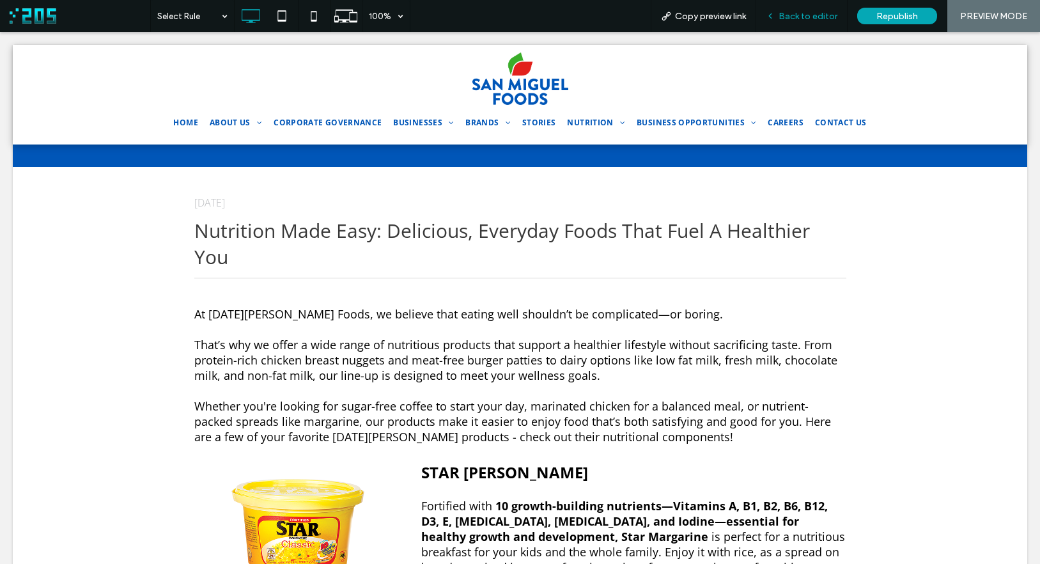
click at [795, 19] on span "Back to editor" at bounding box center [808, 16] width 59 height 11
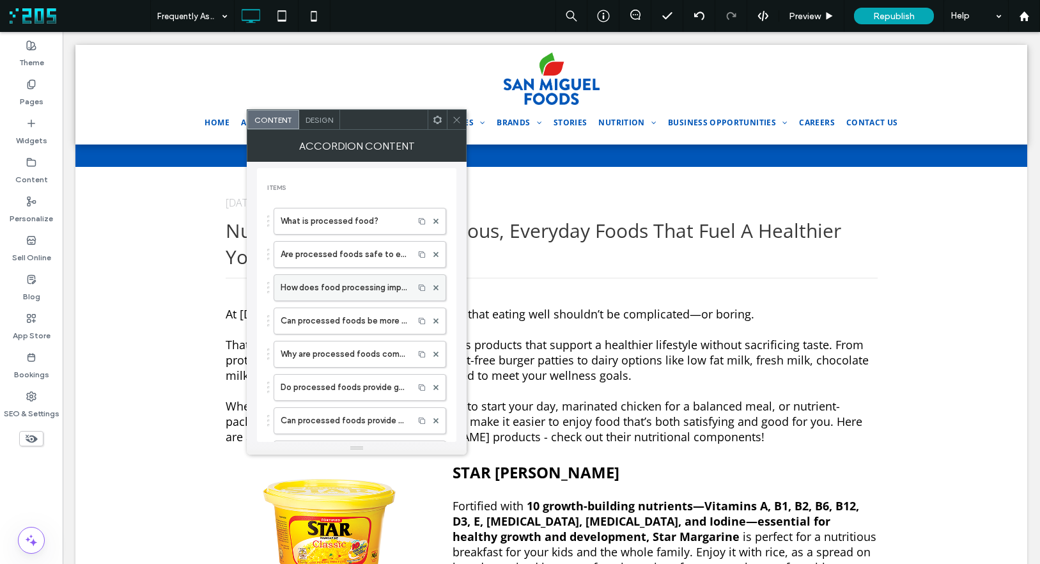
click at [332, 281] on label "How does food processing improve food safety?" at bounding box center [344, 288] width 127 height 26
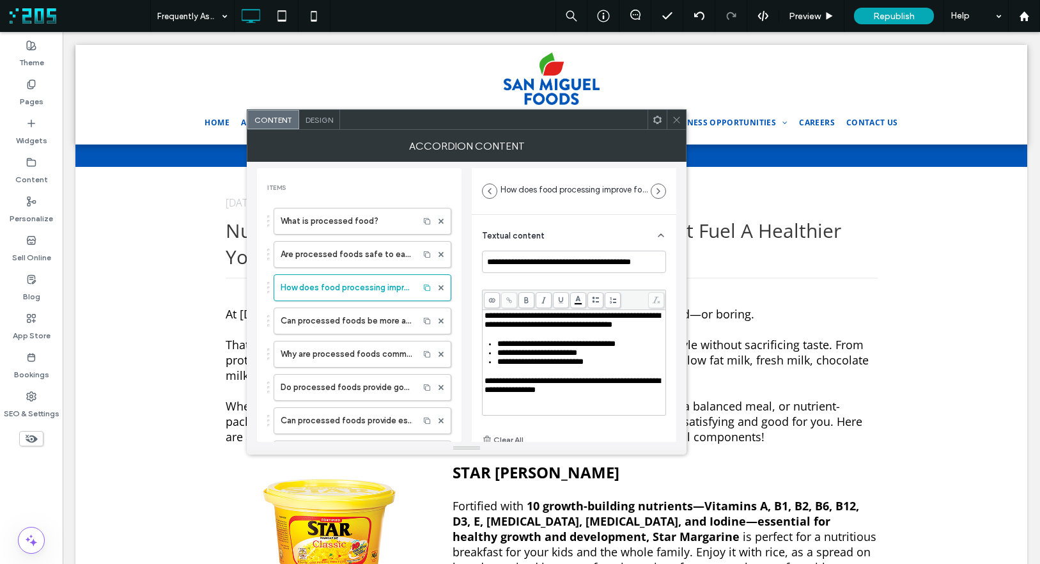
scroll to position [13, 0]
drag, startPoint x: 600, startPoint y: 388, endPoint x: 581, endPoint y: 394, distance: 20.0
click at [600, 389] on span "**********" at bounding box center [573, 385] width 176 height 17
click at [530, 402] on div "Rich Text Editor" at bounding box center [575, 398] width 180 height 9
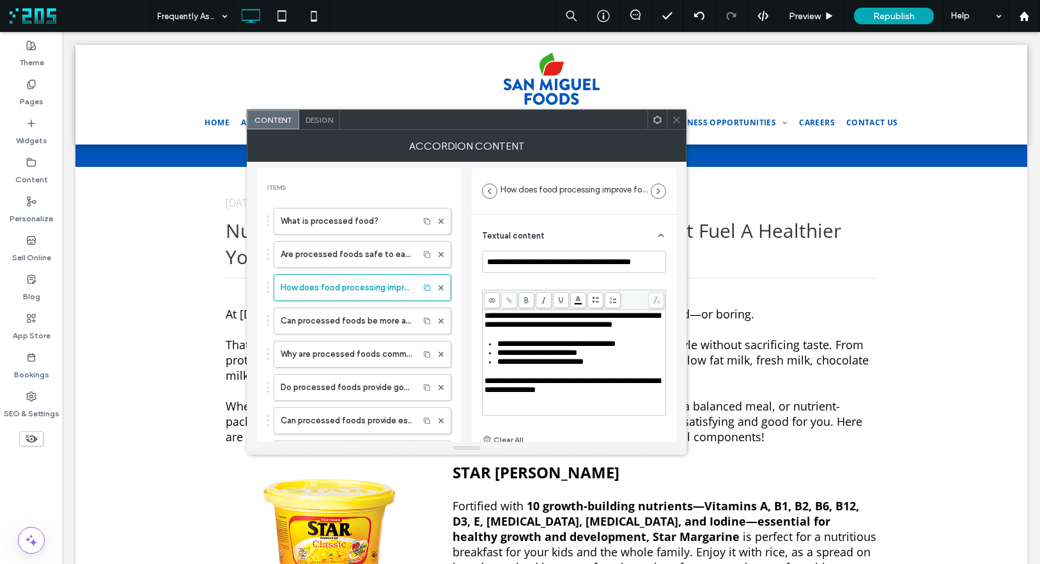
click at [677, 120] on use at bounding box center [676, 119] width 6 height 6
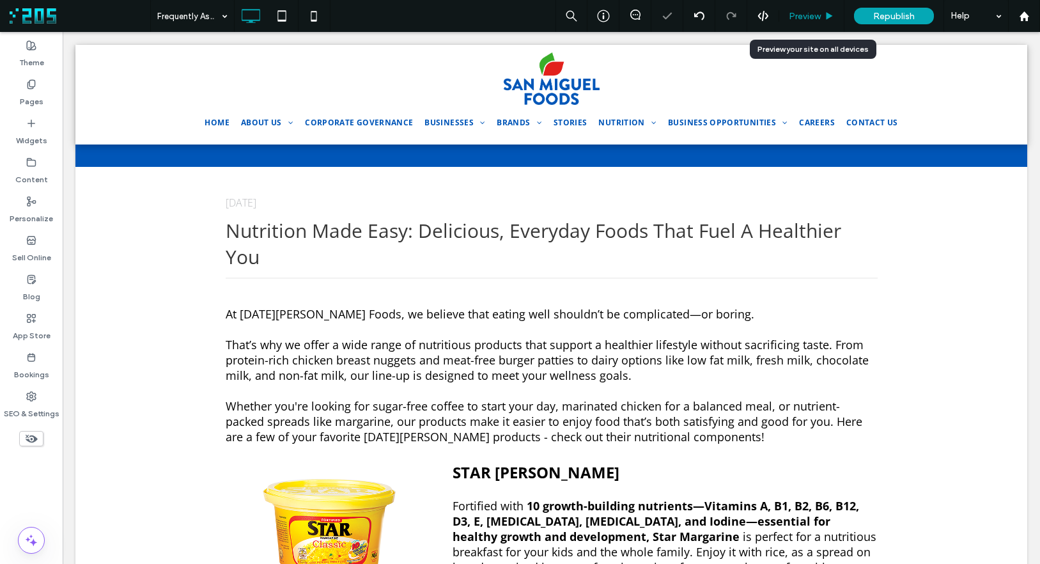
click at [806, 18] on span "Preview" at bounding box center [805, 16] width 32 height 11
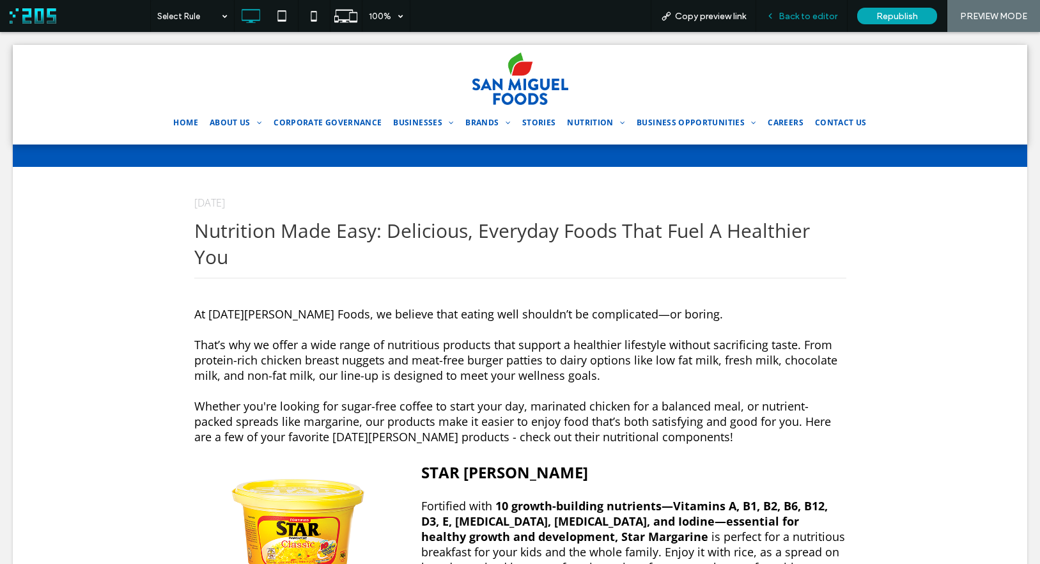
click at [788, 8] on div "Back to editor" at bounding box center [801, 16] width 91 height 32
click at [772, 14] on use at bounding box center [770, 16] width 3 height 4
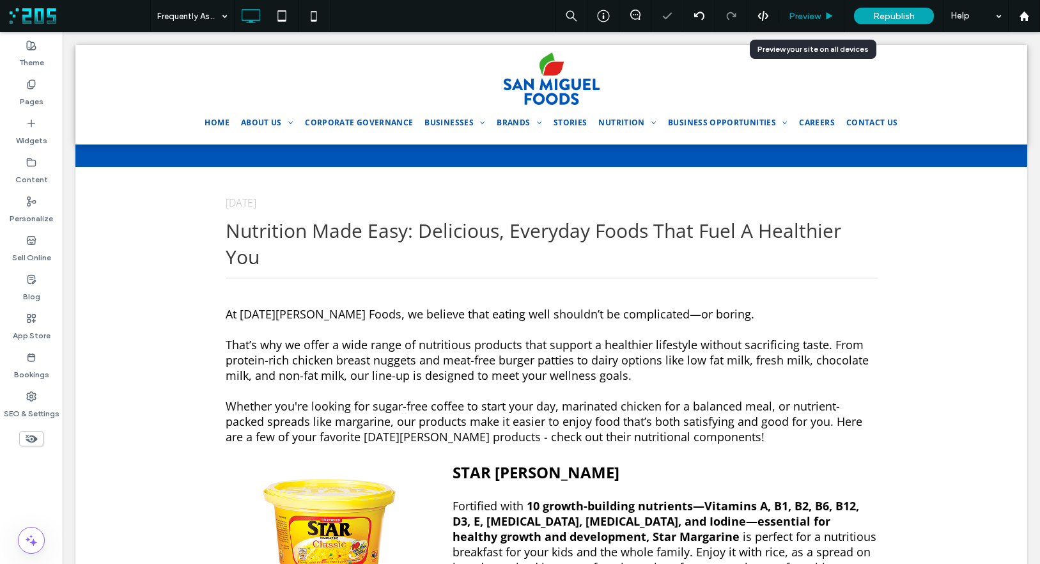
click at [814, 20] on span "Preview" at bounding box center [805, 16] width 32 height 11
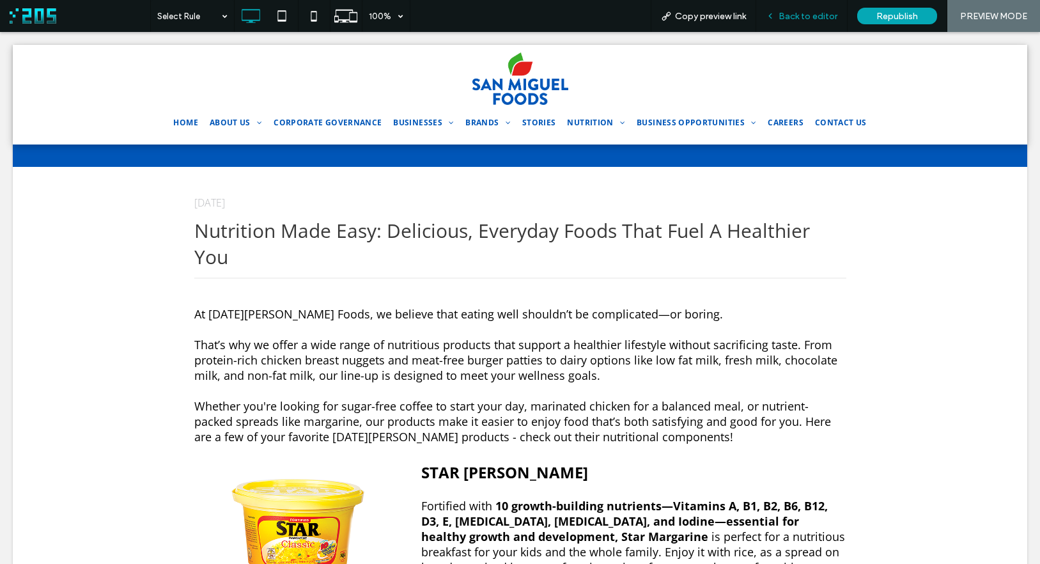
click at [775, 16] on icon at bounding box center [770, 16] width 9 height 9
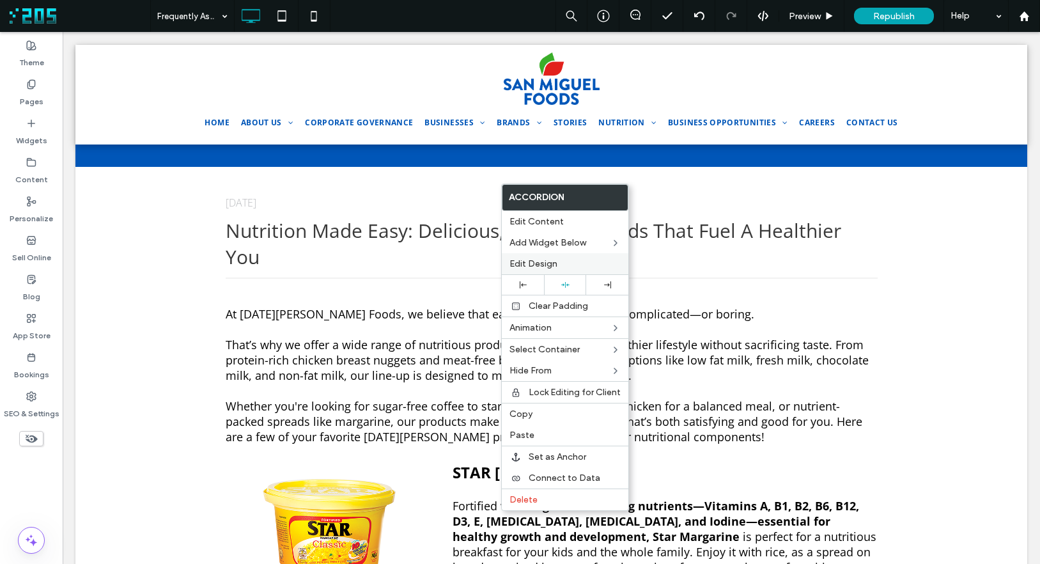
click at [547, 261] on span "Edit Design" at bounding box center [534, 263] width 48 height 11
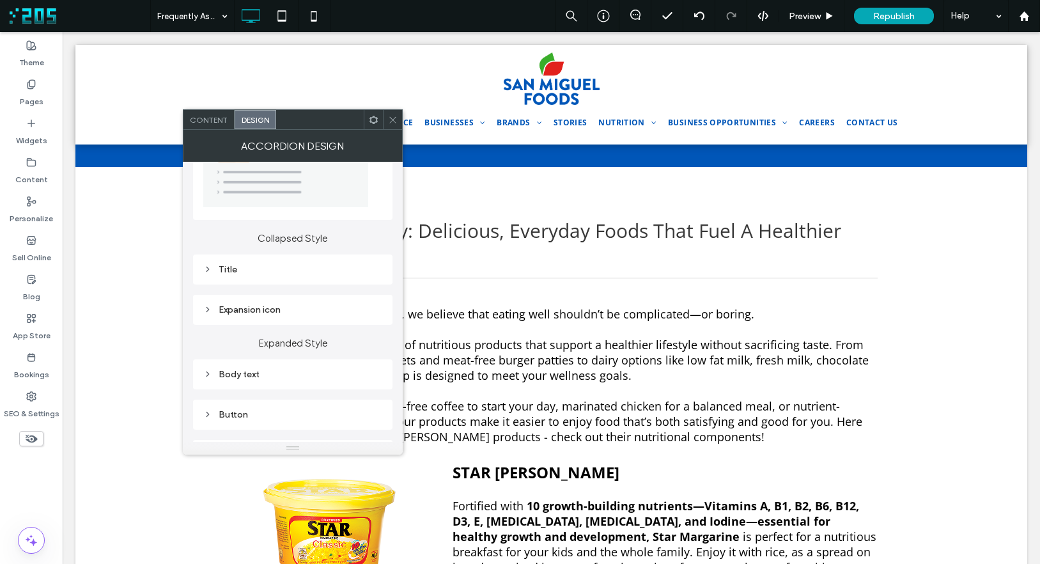
scroll to position [79, 0]
click at [258, 301] on div "Expansion icon" at bounding box center [292, 303] width 179 height 11
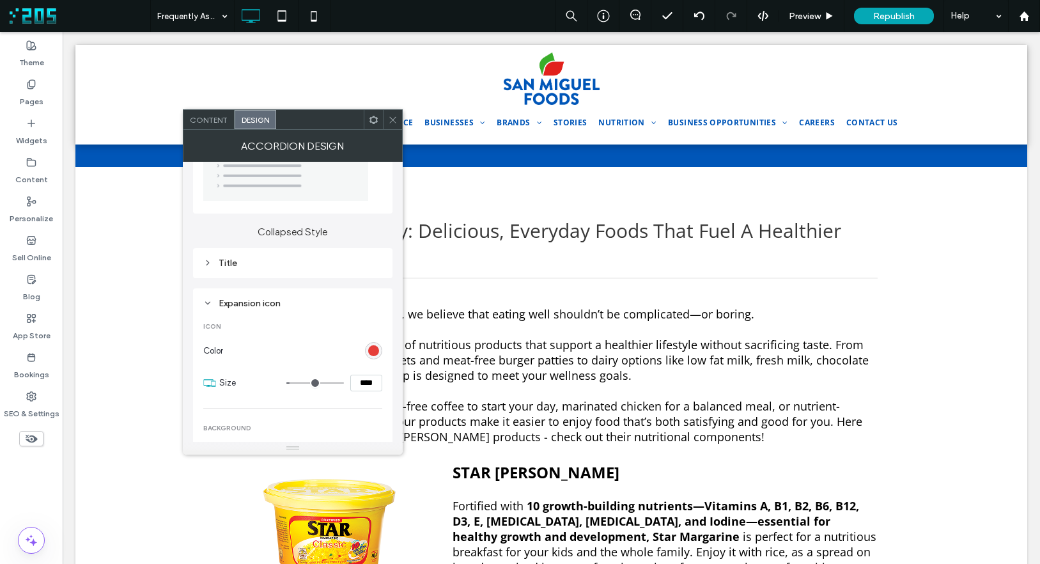
click at [371, 352] on div "rgb(226, 33, 28)" at bounding box center [373, 350] width 11 height 11
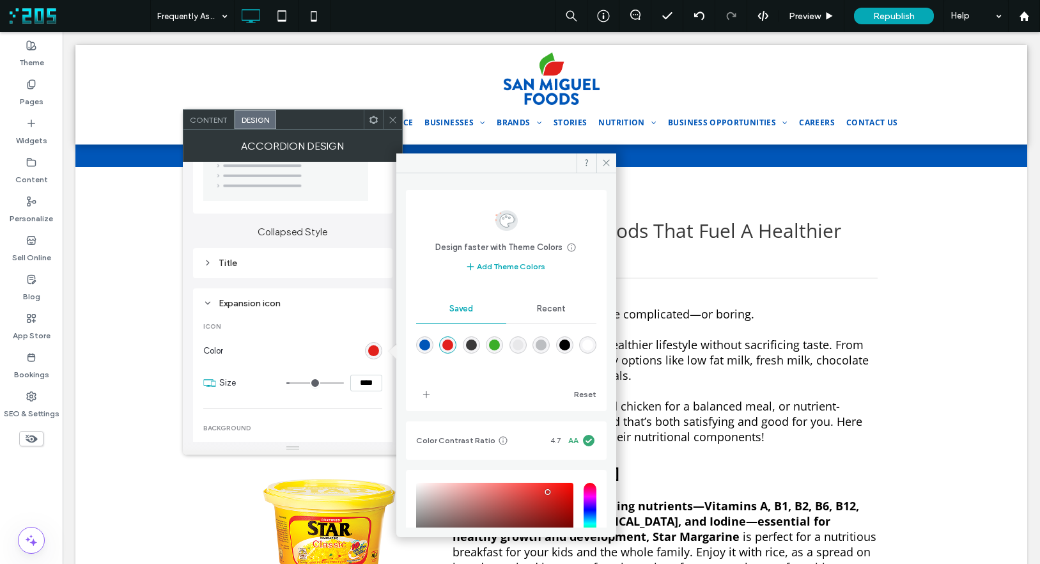
drag, startPoint x: 424, startPoint y: 347, endPoint x: 498, endPoint y: 295, distance: 90.8
click at [424, 347] on div "rgba(0,86,184,1)" at bounding box center [424, 344] width 11 height 11
type input "*******"
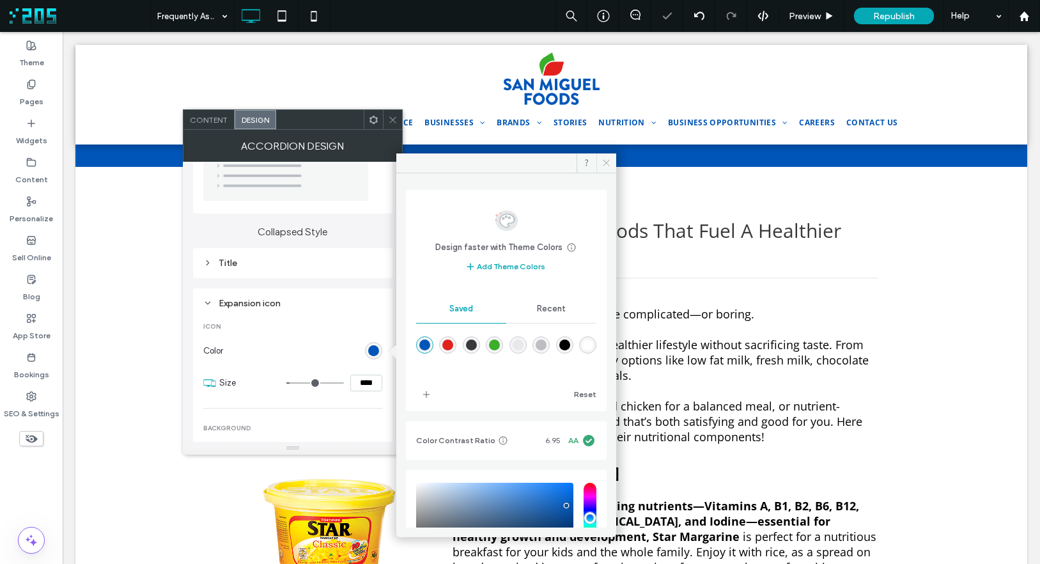
click at [606, 166] on icon at bounding box center [607, 163] width 10 height 10
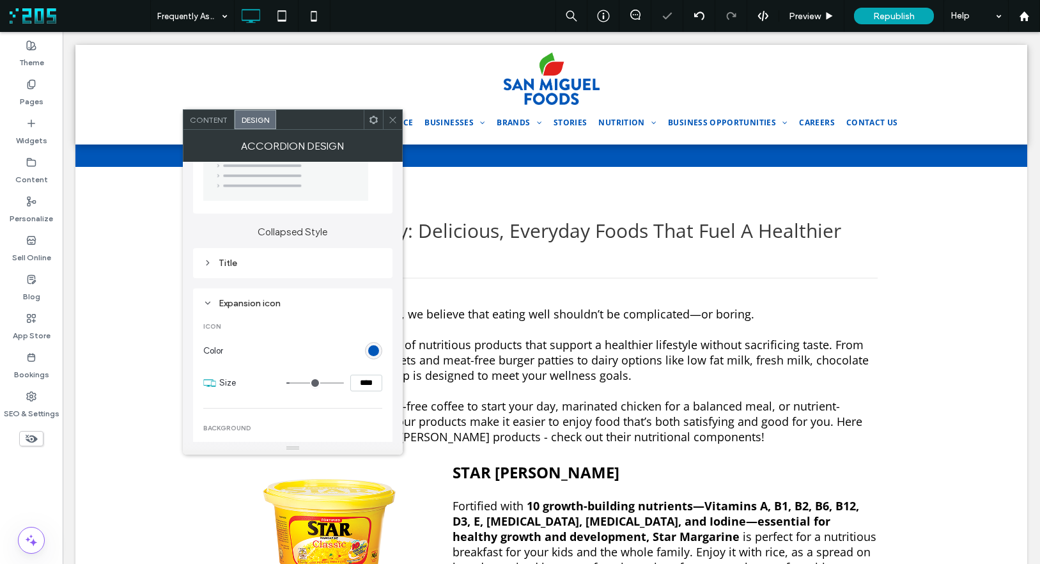
click at [393, 121] on icon at bounding box center [393, 120] width 10 height 10
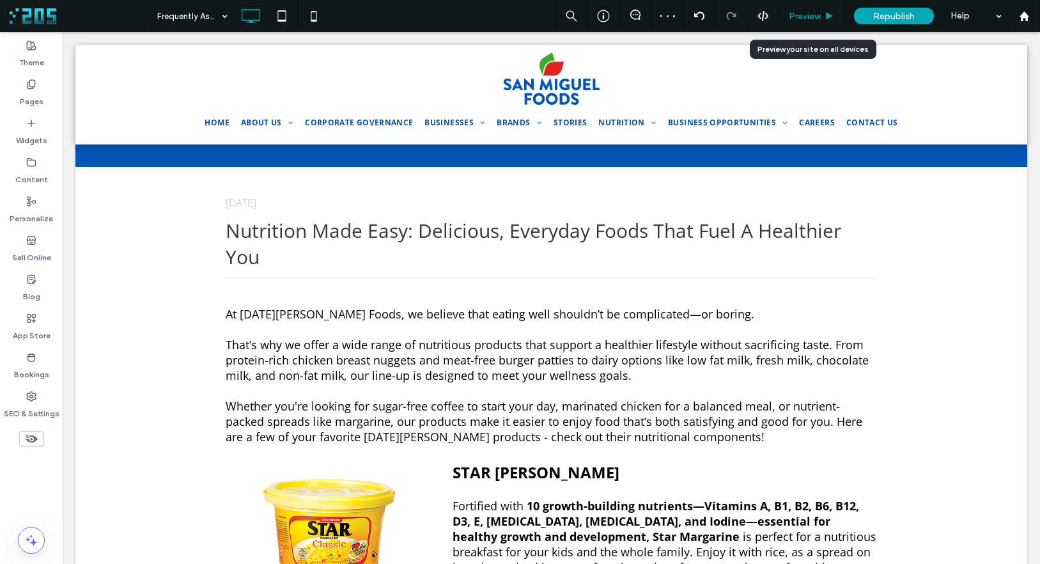
click at [815, 15] on span "Preview" at bounding box center [805, 16] width 32 height 11
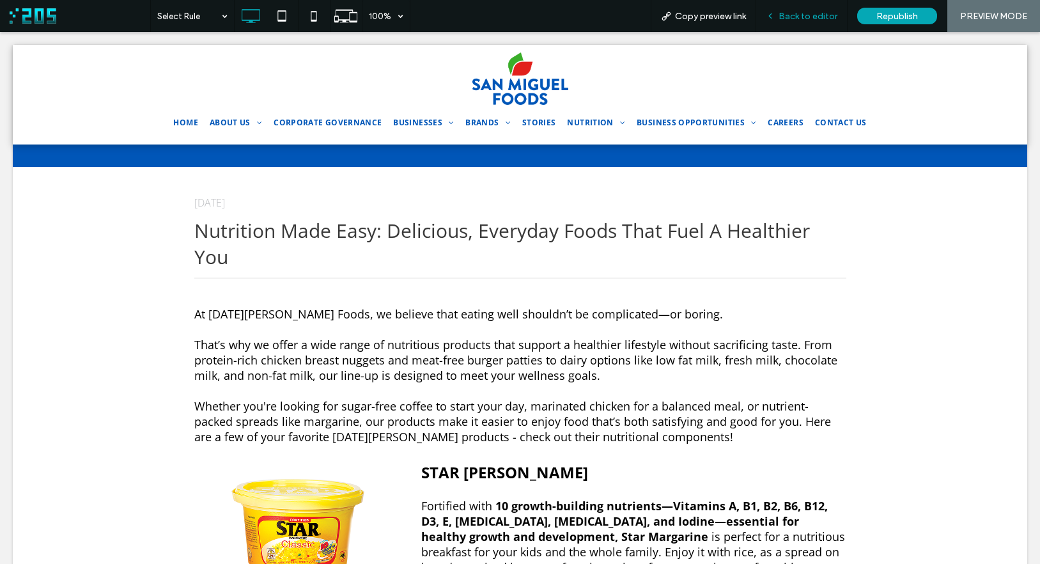
click at [798, 13] on span "Back to editor" at bounding box center [808, 16] width 59 height 11
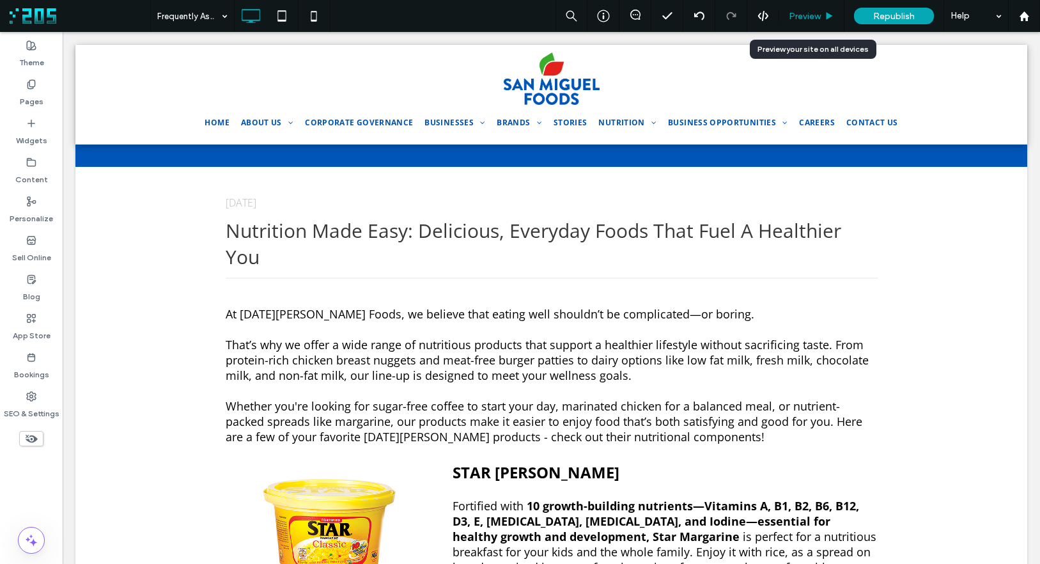
click at [811, 13] on span "Preview" at bounding box center [805, 16] width 32 height 11
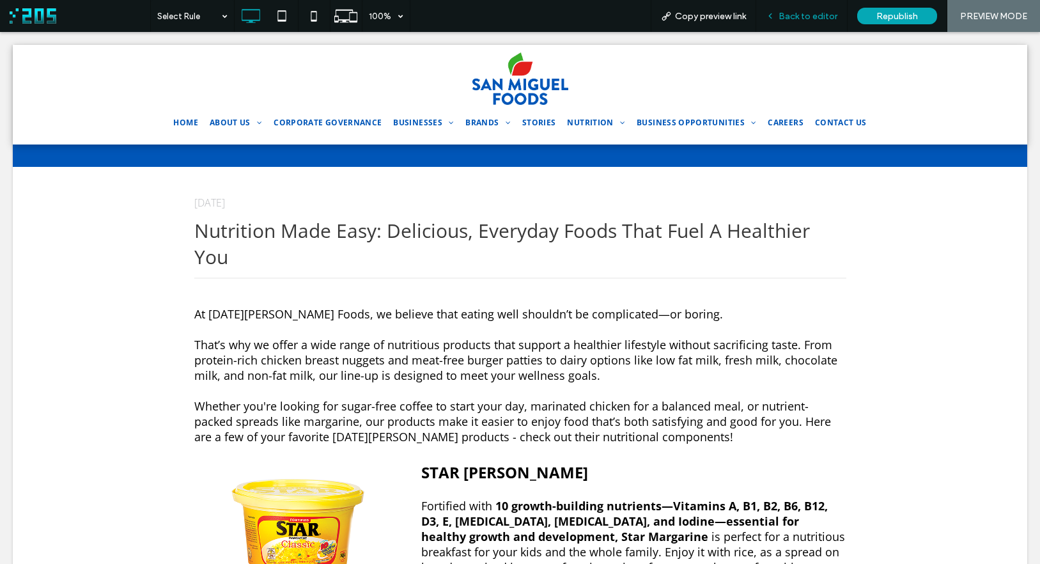
click at [786, 15] on span "Back to editor" at bounding box center [808, 16] width 59 height 11
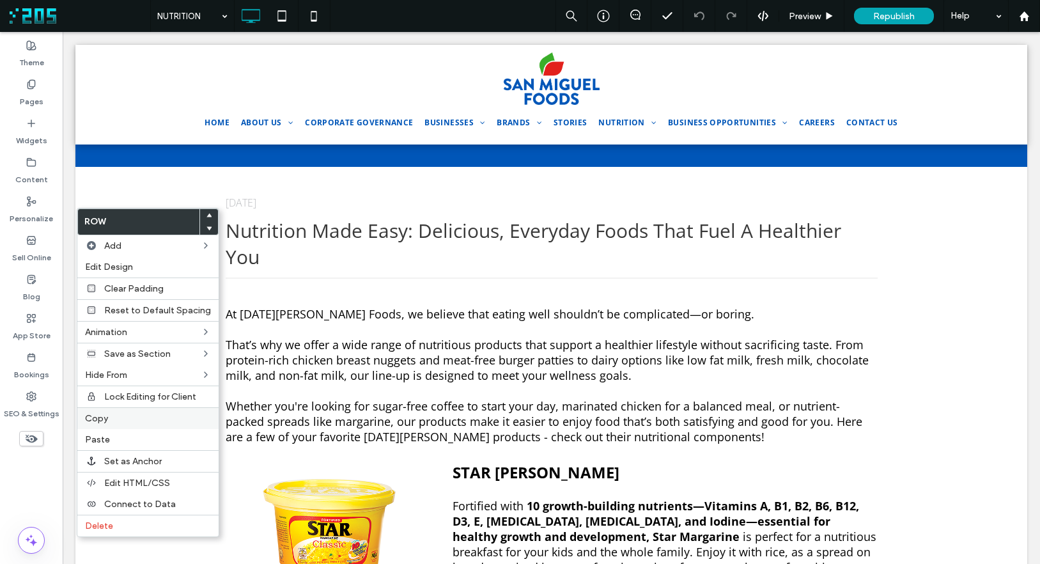
click at [113, 421] on label "Copy" at bounding box center [148, 418] width 126 height 11
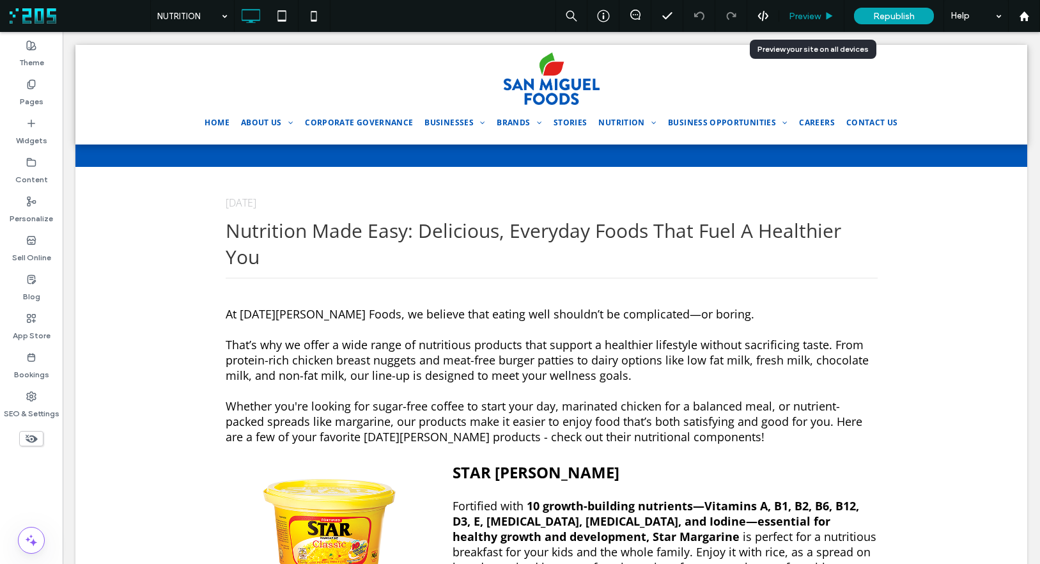
click at [817, 11] on span "Preview" at bounding box center [805, 16] width 32 height 11
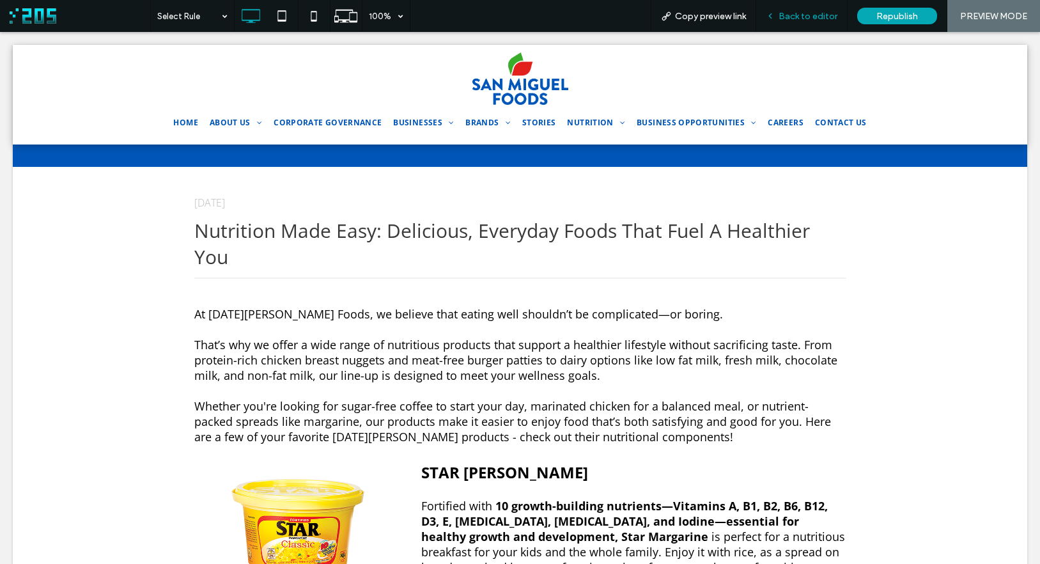
click at [791, 9] on div "Back to editor" at bounding box center [801, 16] width 91 height 32
click at [800, 13] on span "Back to editor" at bounding box center [808, 16] width 59 height 11
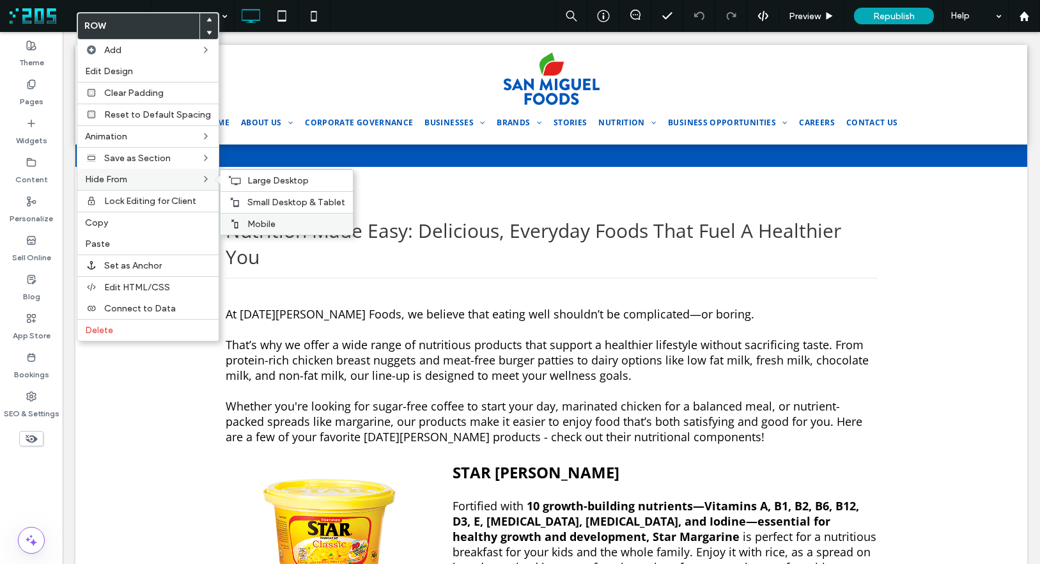
click at [260, 221] on span "Mobile" at bounding box center [261, 224] width 28 height 11
click at [254, 203] on span "Small Desktop & Tablet" at bounding box center [296, 202] width 98 height 11
click at [240, 182] on div "Large Desktop" at bounding box center [287, 180] width 132 height 22
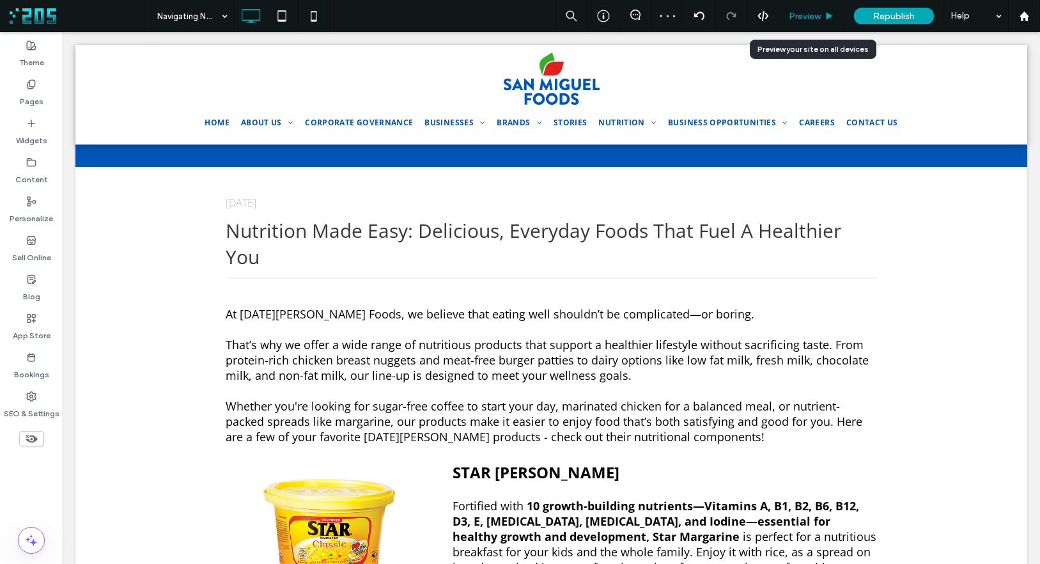
click at [817, 11] on span "Preview" at bounding box center [805, 16] width 32 height 11
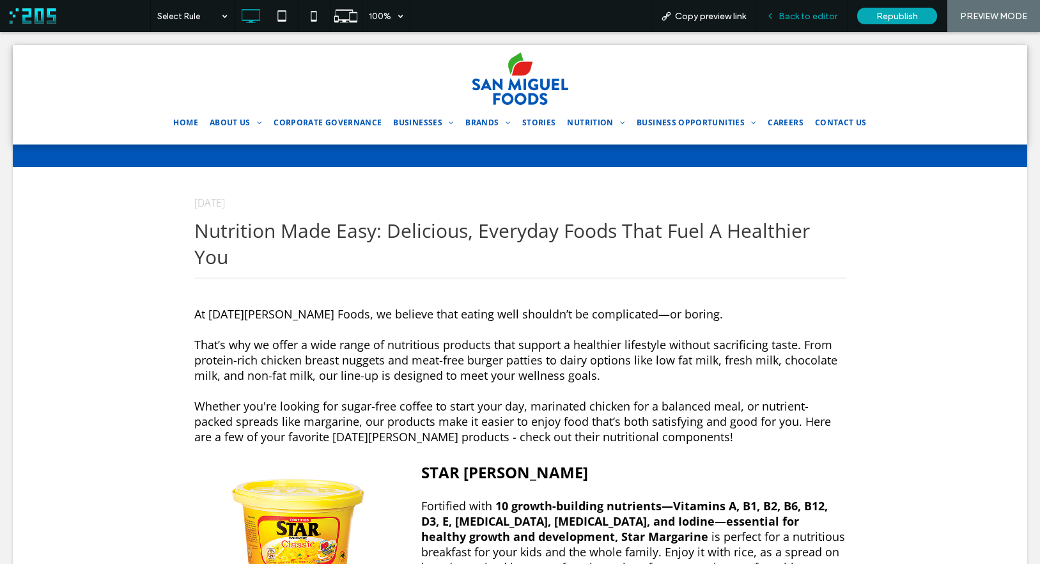
click at [792, 17] on span "Back to editor" at bounding box center [808, 16] width 59 height 11
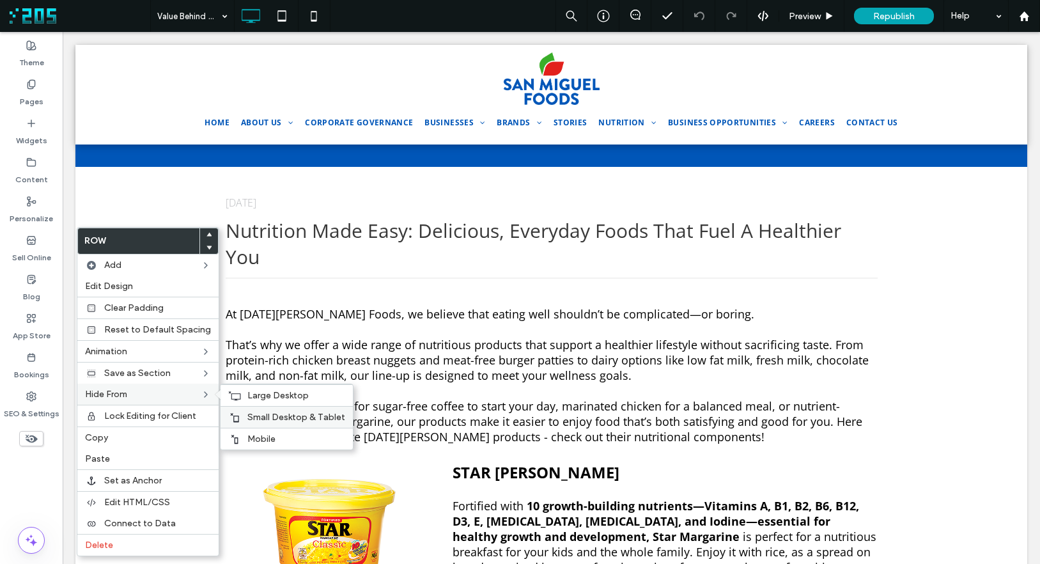
drag, startPoint x: 266, startPoint y: 432, endPoint x: 229, endPoint y: 405, distance: 45.8
click at [266, 432] on div "Mobile" at bounding box center [287, 439] width 132 height 22
click at [260, 415] on span "Small Desktop & Tablet" at bounding box center [296, 417] width 98 height 11
click at [240, 395] on div "Large Desktop" at bounding box center [287, 395] width 132 height 22
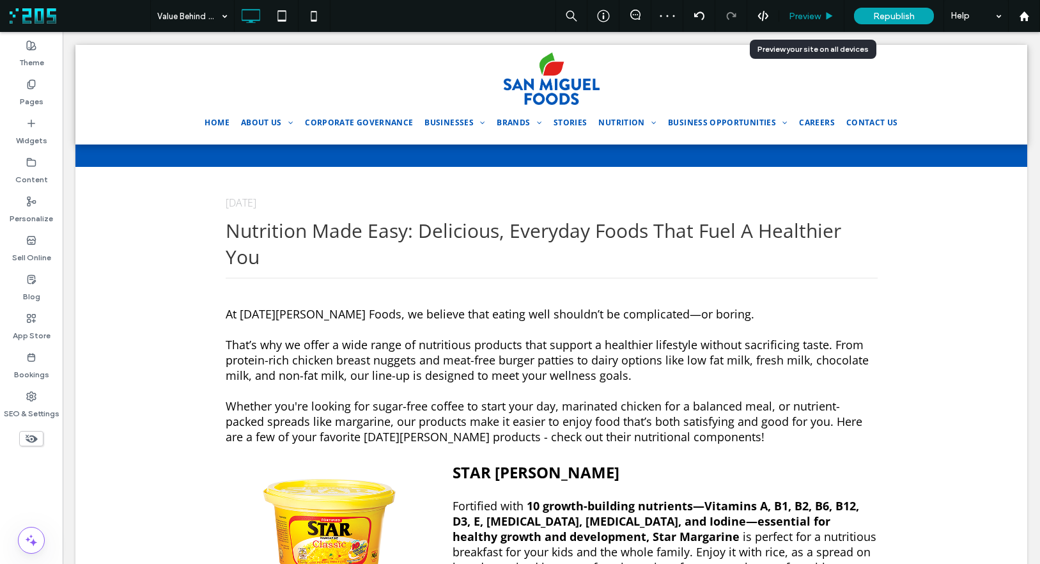
click at [811, 18] on span "Preview" at bounding box center [805, 16] width 32 height 11
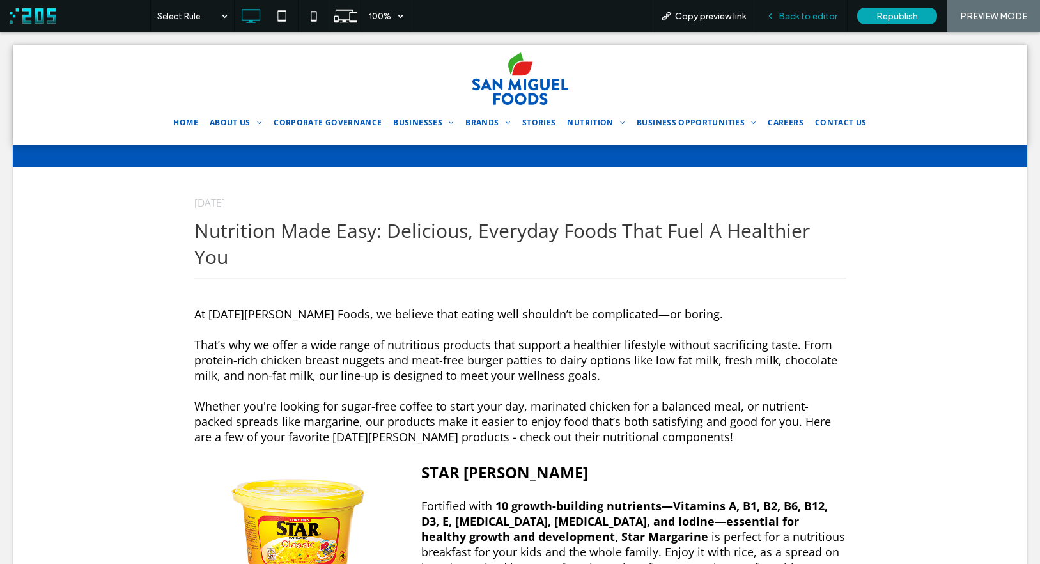
click at [798, 17] on span "Back to editor" at bounding box center [808, 16] width 59 height 11
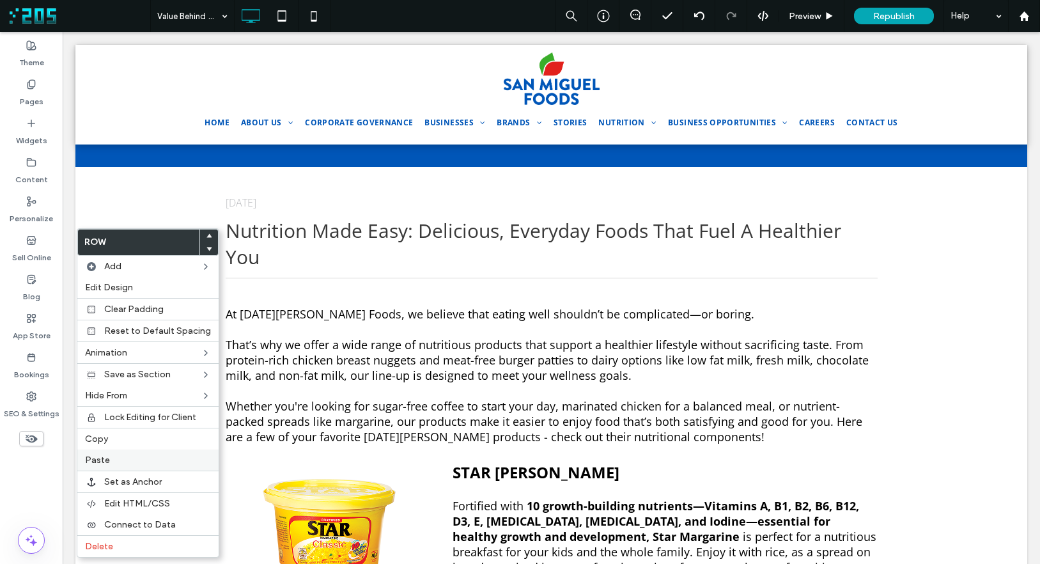
click at [101, 455] on span "Paste" at bounding box center [97, 460] width 25 height 11
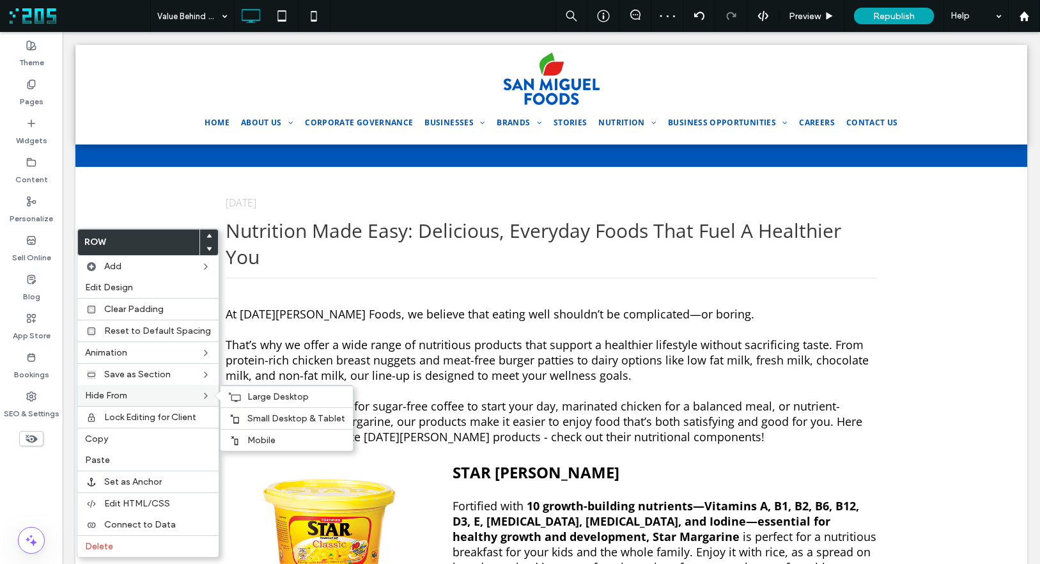
drag, startPoint x: 260, startPoint y: 442, endPoint x: 208, endPoint y: 404, distance: 64.1
click at [260, 441] on span "Mobile" at bounding box center [261, 440] width 28 height 11
click at [247, 417] on span "Small Desktop & Tablet" at bounding box center [296, 418] width 98 height 11
click at [254, 398] on span "Large Desktop" at bounding box center [277, 396] width 61 height 11
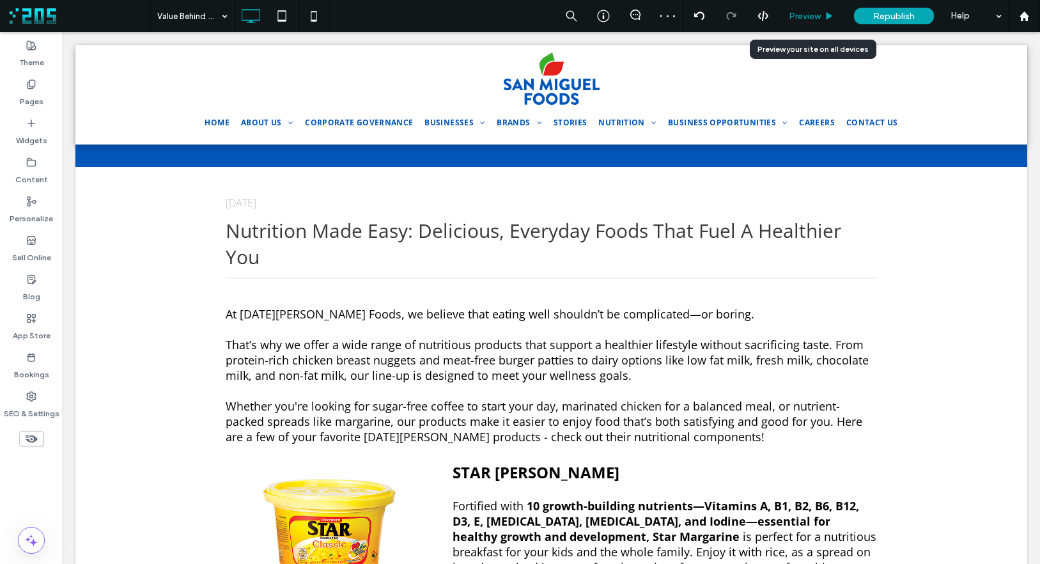
click at [818, 18] on span "Preview" at bounding box center [805, 16] width 32 height 11
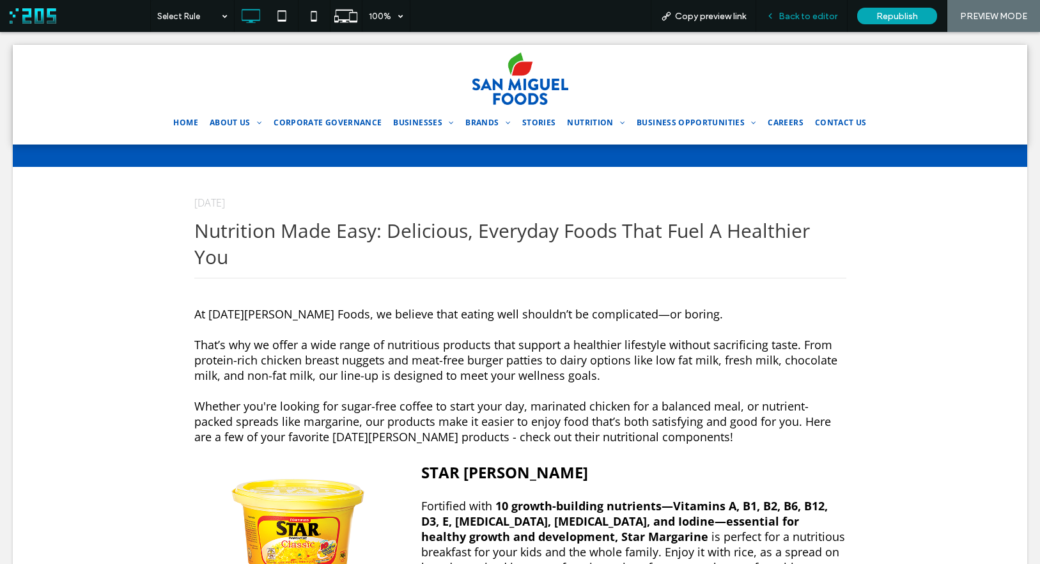
click at [801, 14] on span "Back to editor" at bounding box center [808, 16] width 59 height 11
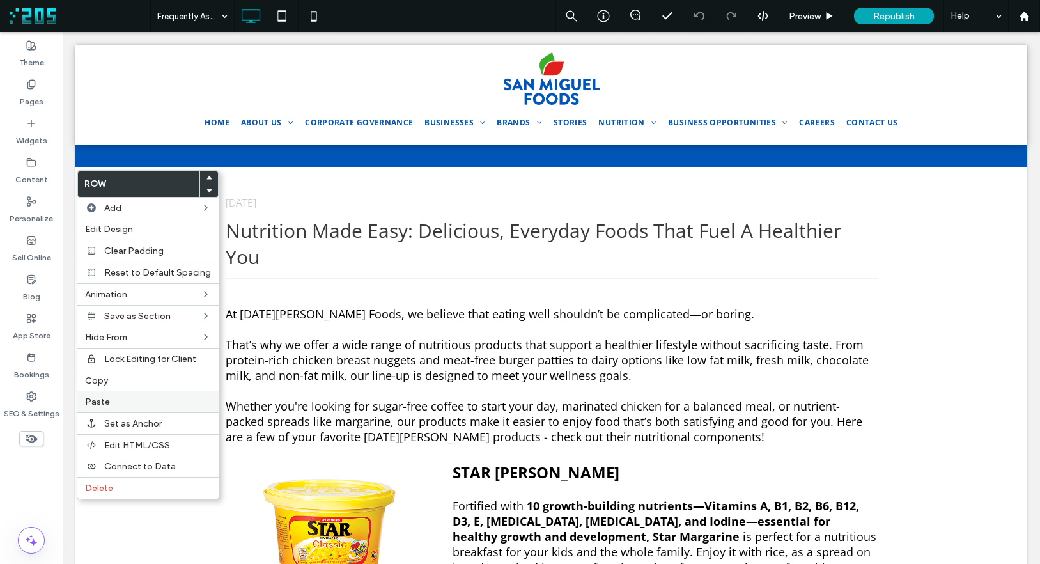
click at [114, 403] on label "Paste" at bounding box center [148, 401] width 126 height 11
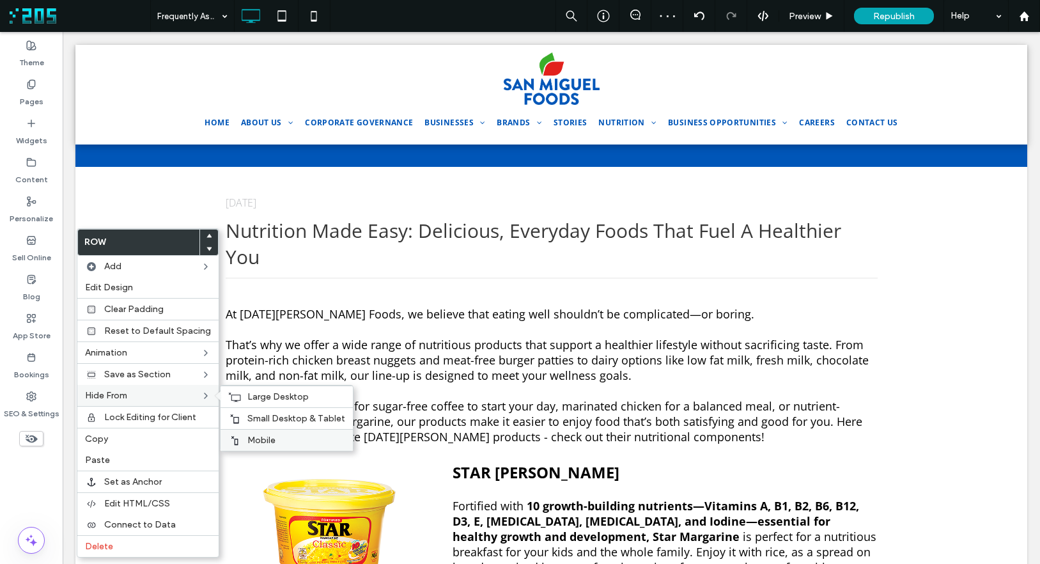
click at [276, 435] on label "Mobile" at bounding box center [296, 440] width 98 height 11
drag, startPoint x: 248, startPoint y: 419, endPoint x: 213, endPoint y: 399, distance: 40.7
click at [248, 419] on span "Small Desktop & Tablet" at bounding box center [296, 418] width 98 height 11
click at [247, 396] on span "Large Desktop" at bounding box center [277, 396] width 61 height 11
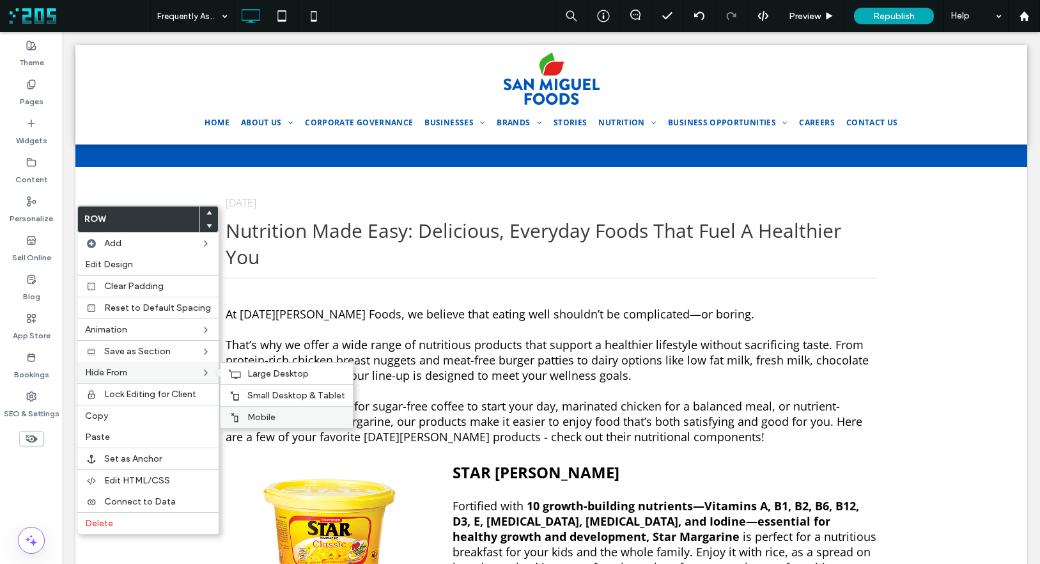
click at [269, 414] on span "Mobile" at bounding box center [261, 417] width 28 height 11
drag, startPoint x: 248, startPoint y: 397, endPoint x: 207, endPoint y: 376, distance: 46.6
click at [248, 397] on span "Small Desktop & Tablet" at bounding box center [296, 395] width 98 height 11
click at [241, 372] on div "Large Desktop" at bounding box center [287, 374] width 132 height 22
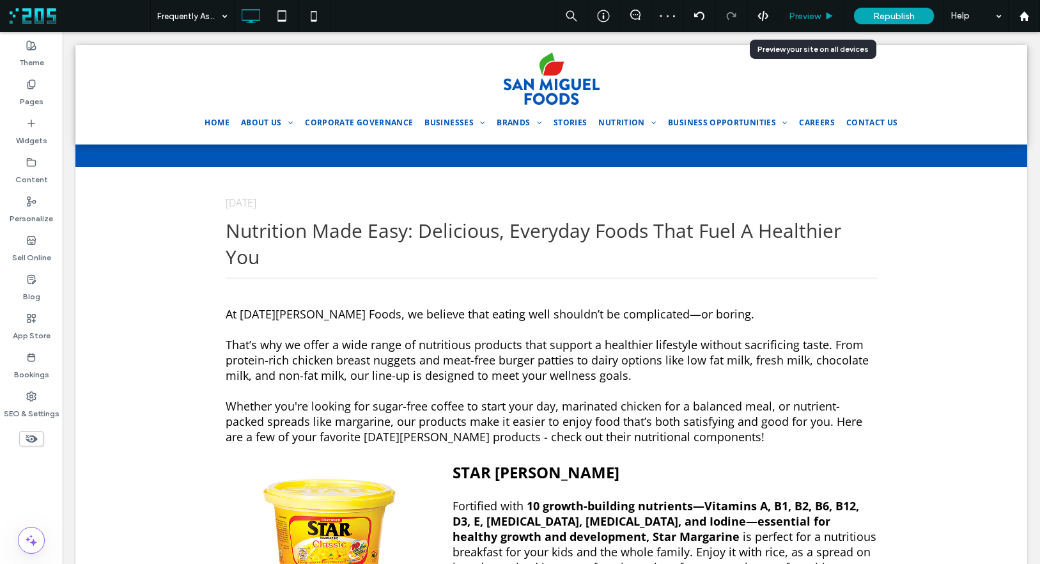
click at [820, 21] on div "Preview" at bounding box center [811, 16] width 65 height 32
click at [807, 8] on div "Preview" at bounding box center [811, 16] width 65 height 32
click at [813, 15] on span "Preview" at bounding box center [805, 16] width 32 height 11
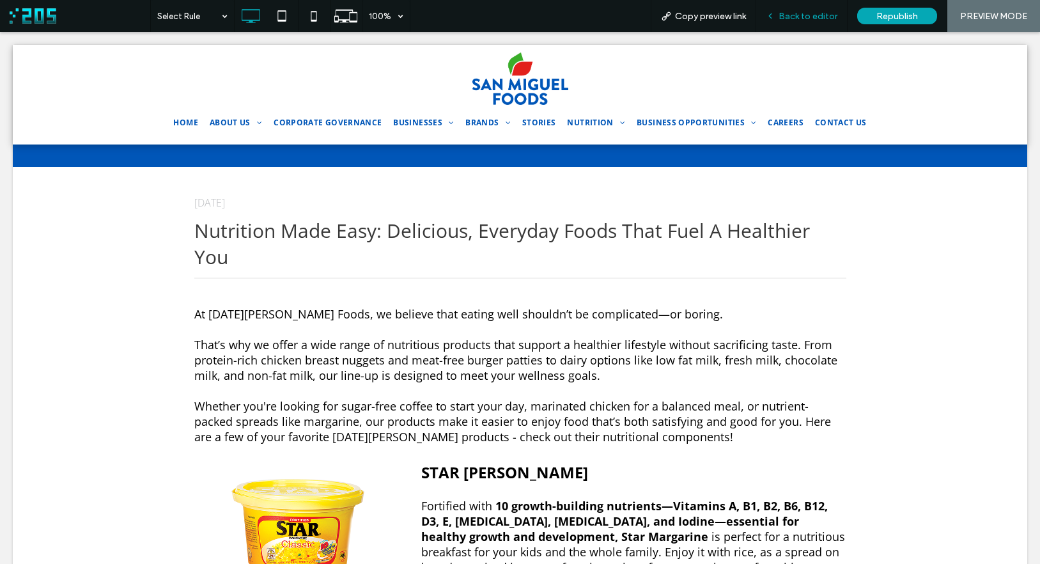
click at [800, 12] on span "Back to editor" at bounding box center [808, 16] width 59 height 11
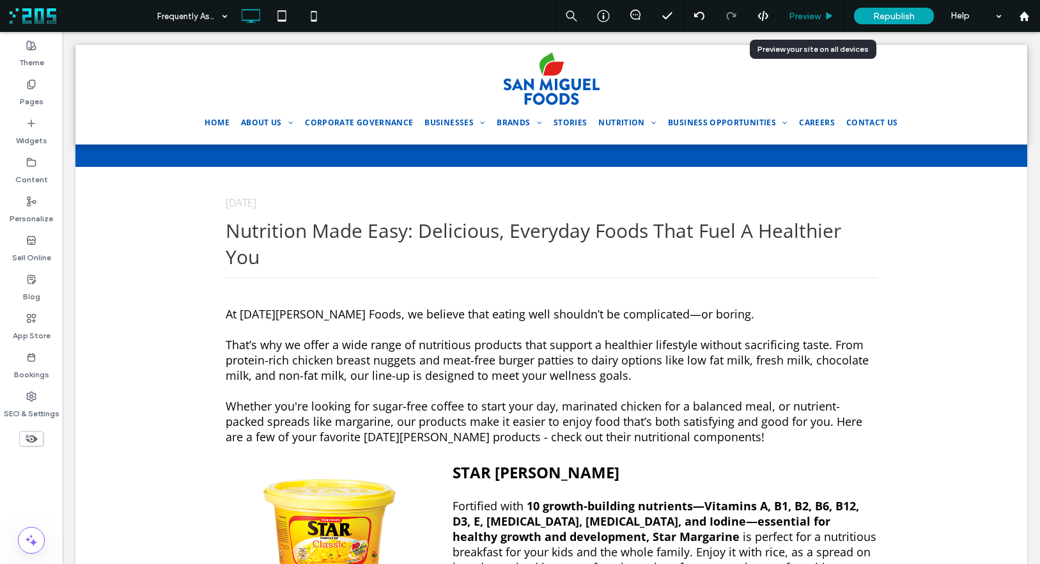
click at [827, 13] on use at bounding box center [830, 15] width 6 height 7
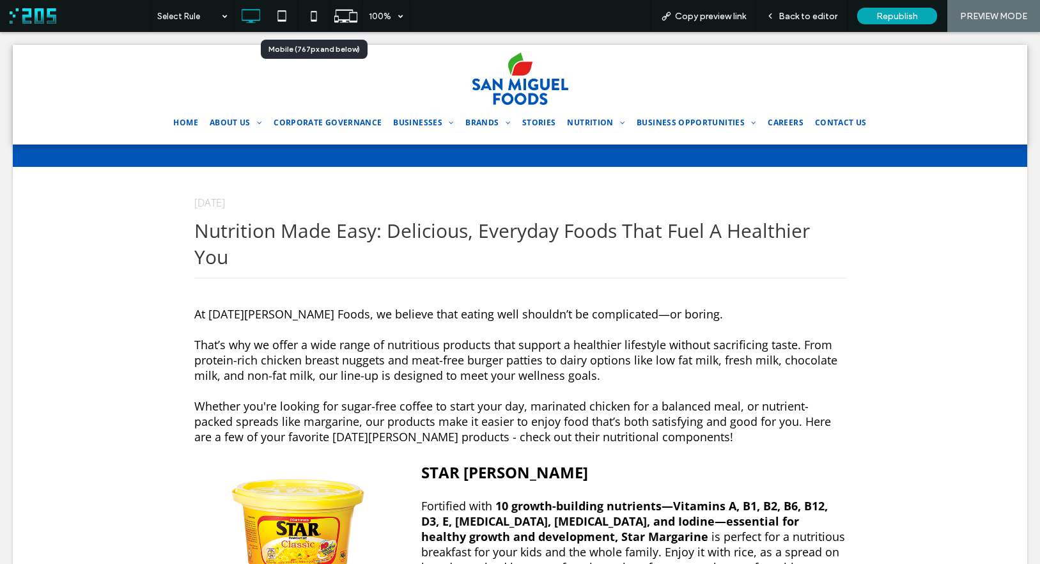
click at [319, 18] on icon at bounding box center [314, 16] width 26 height 26
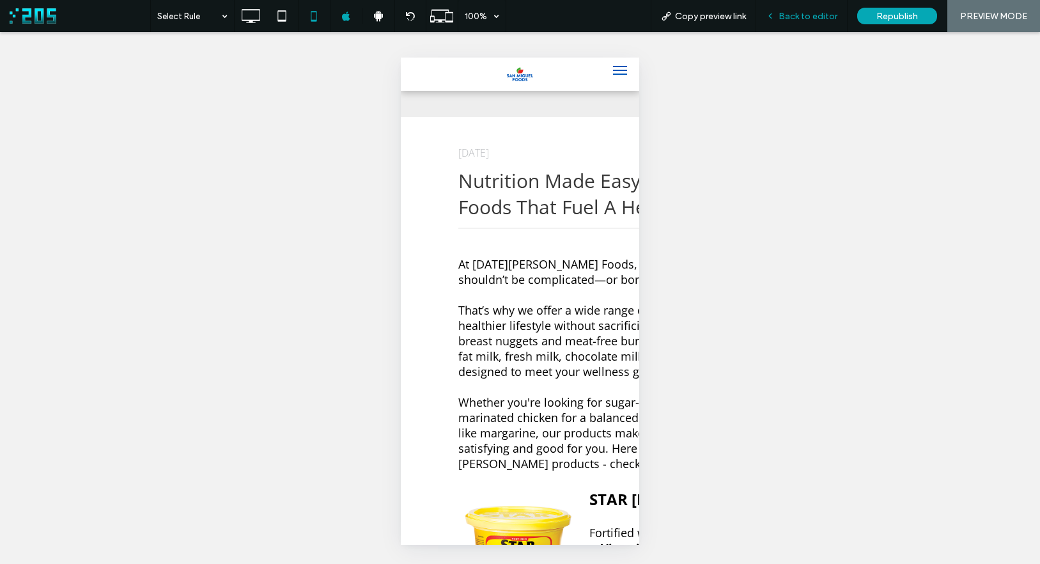
click at [781, 12] on span "Back to editor" at bounding box center [808, 16] width 59 height 11
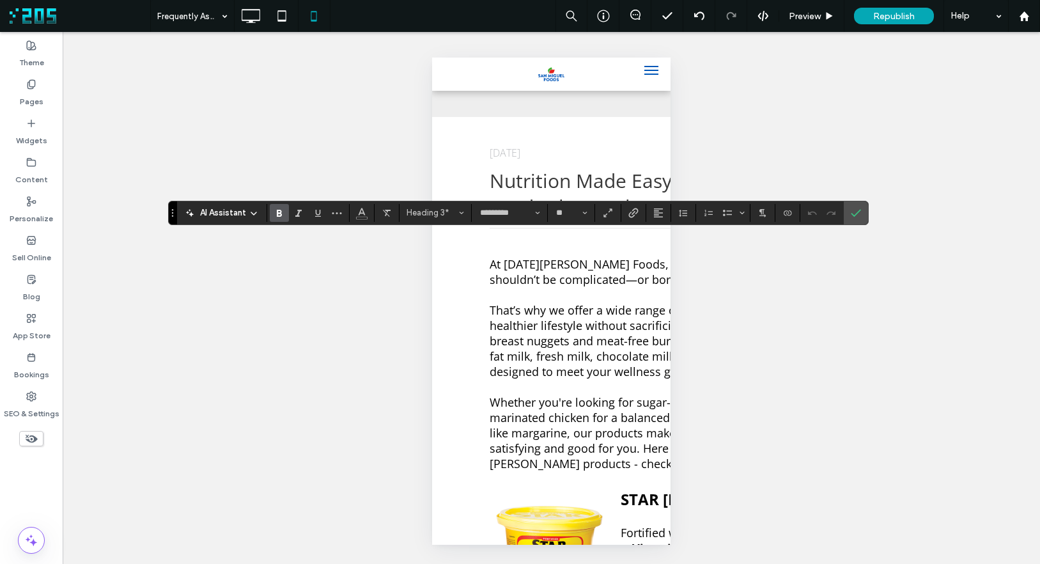
drag, startPoint x: 864, startPoint y: 213, endPoint x: 672, endPoint y: 282, distance: 204.5
click at [864, 213] on label "Confirm" at bounding box center [855, 212] width 19 height 23
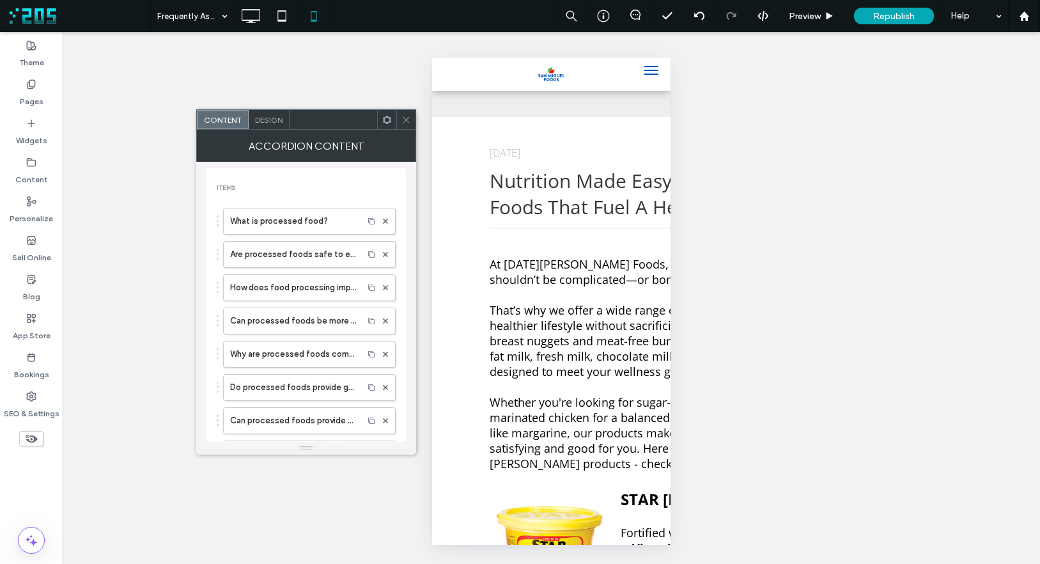
click at [261, 121] on span "Design" at bounding box center [268, 120] width 27 height 10
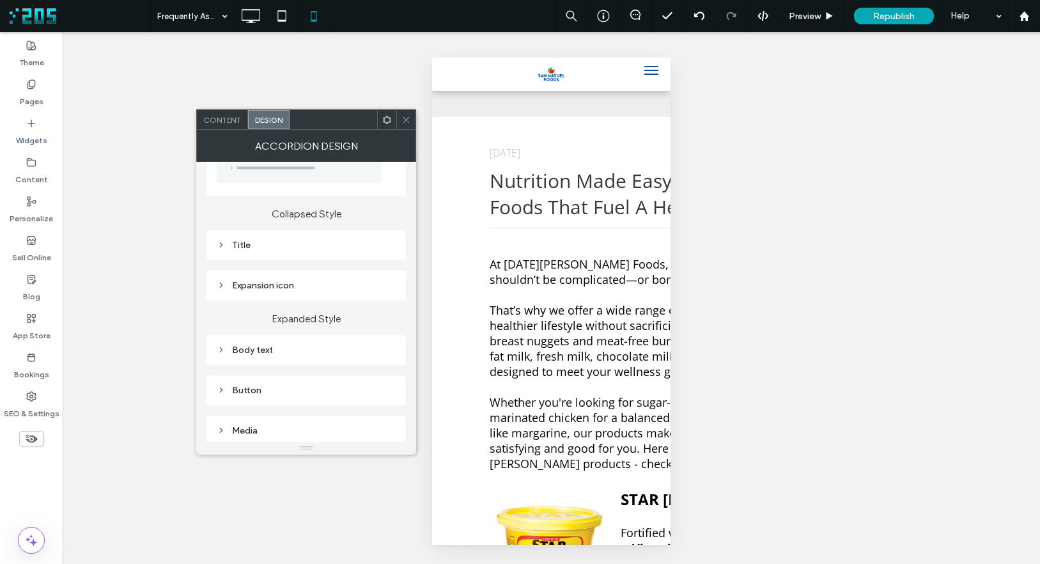
click at [302, 244] on div "Title" at bounding box center [306, 245] width 179 height 11
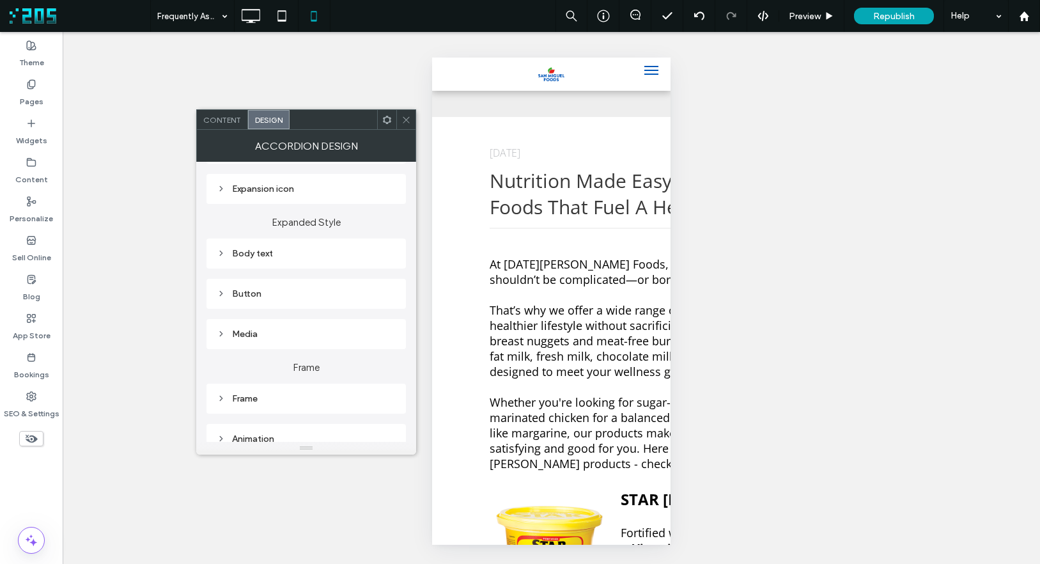
scroll to position [714, 0]
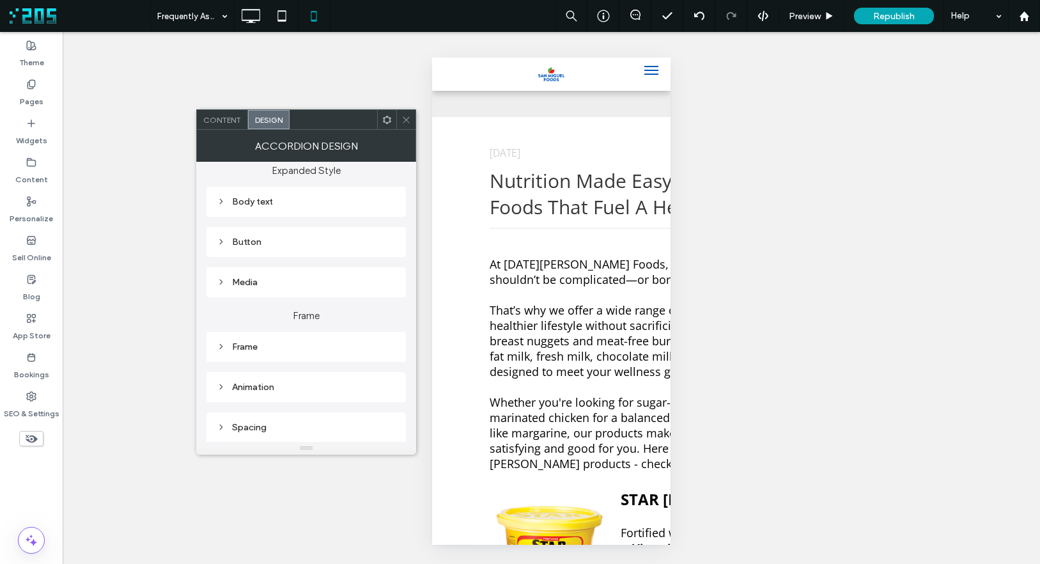
click at [306, 350] on div "Frame" at bounding box center [306, 346] width 179 height 11
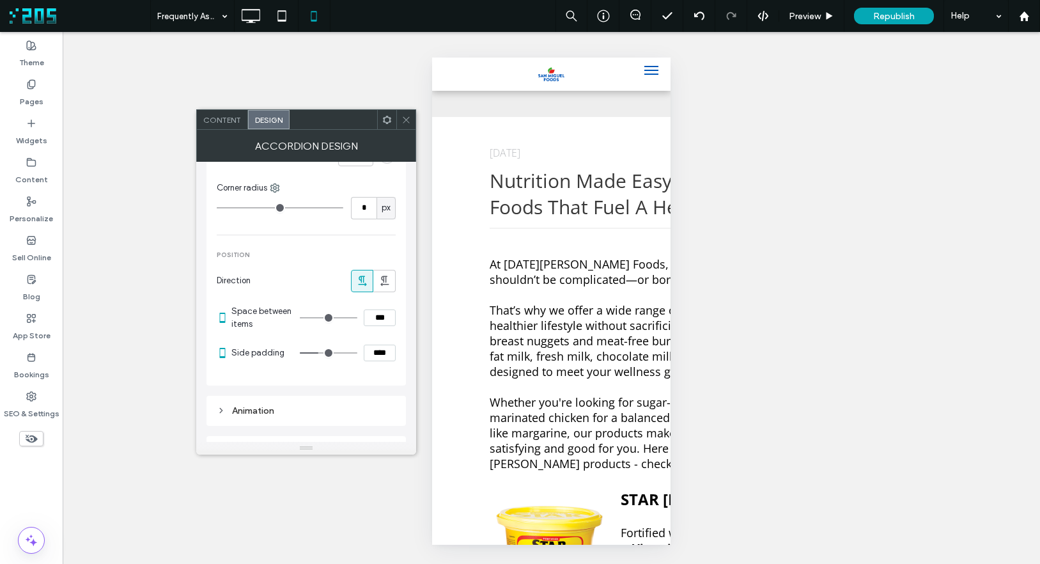
scroll to position [1221, 0]
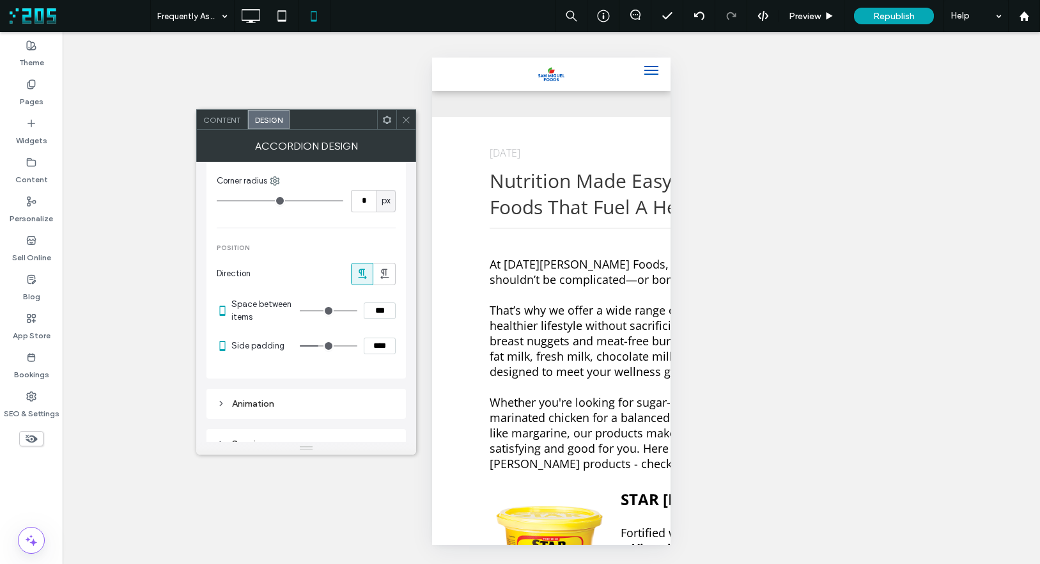
type input "*"
type input "***"
drag, startPoint x: 322, startPoint y: 347, endPoint x: 242, endPoint y: 343, distance: 80.6
type input "*"
click at [300, 345] on input "range" at bounding box center [329, 345] width 58 height 1
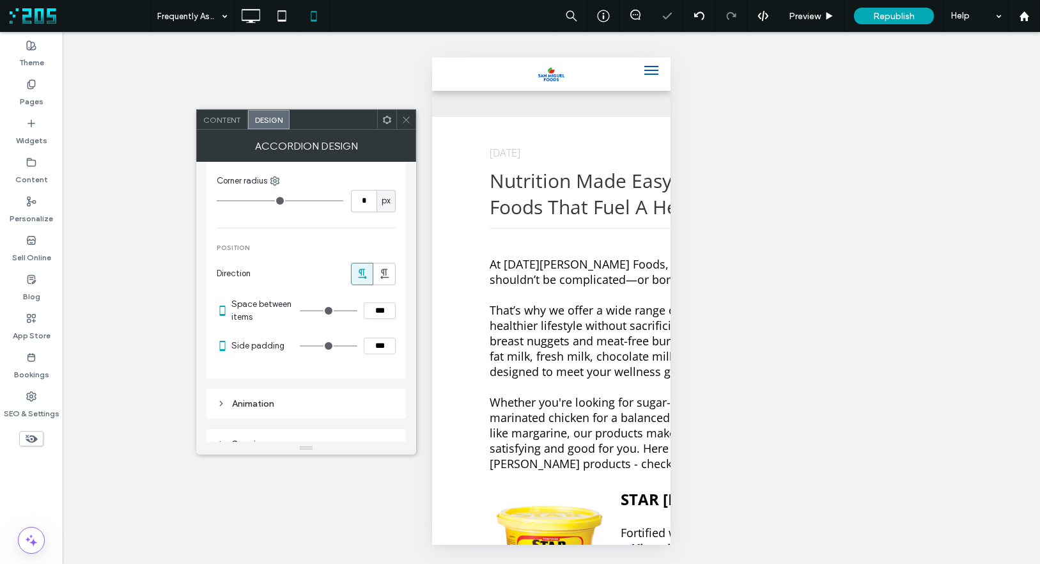
click at [402, 120] on icon at bounding box center [407, 120] width 10 height 10
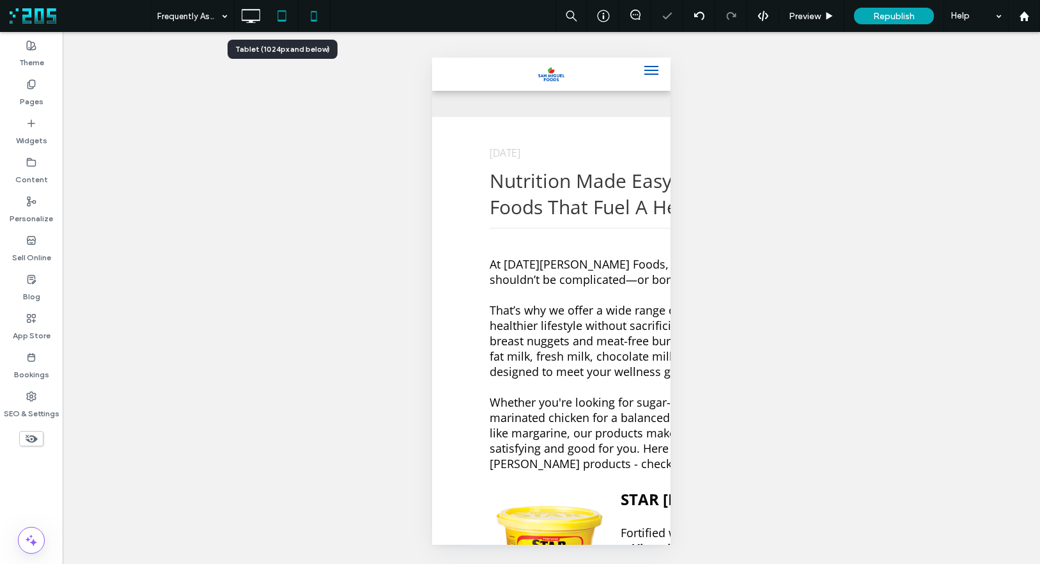
click at [278, 22] on icon at bounding box center [282, 16] width 26 height 26
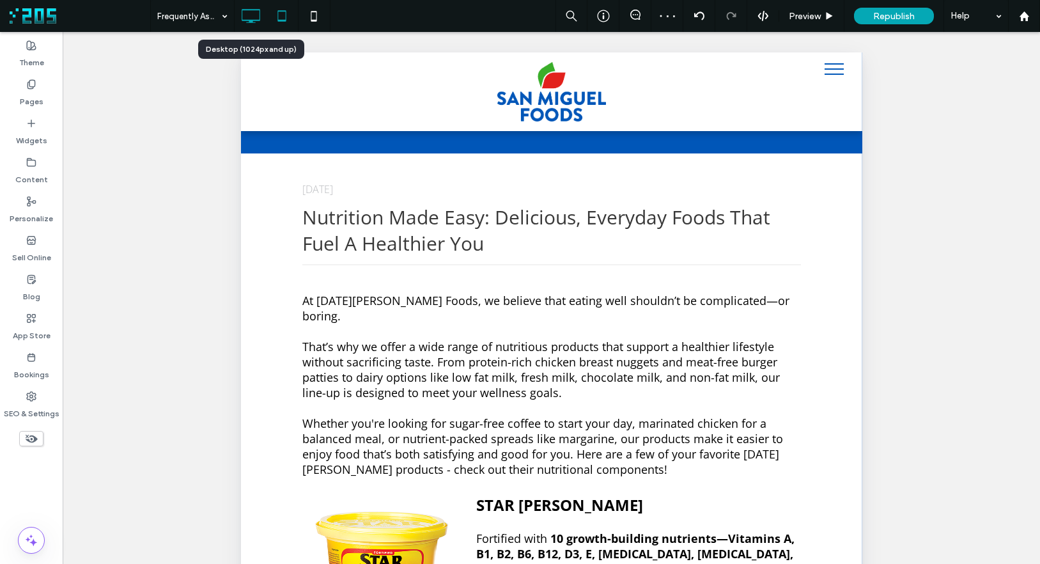
click at [254, 15] on icon at bounding box center [251, 16] width 26 height 26
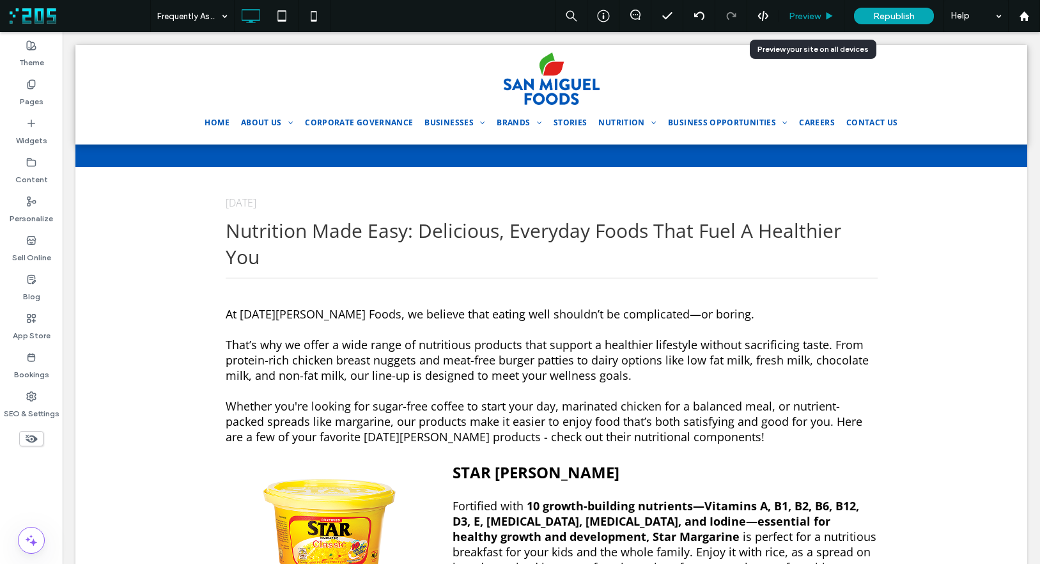
click at [804, 16] on span "Preview" at bounding box center [805, 16] width 32 height 11
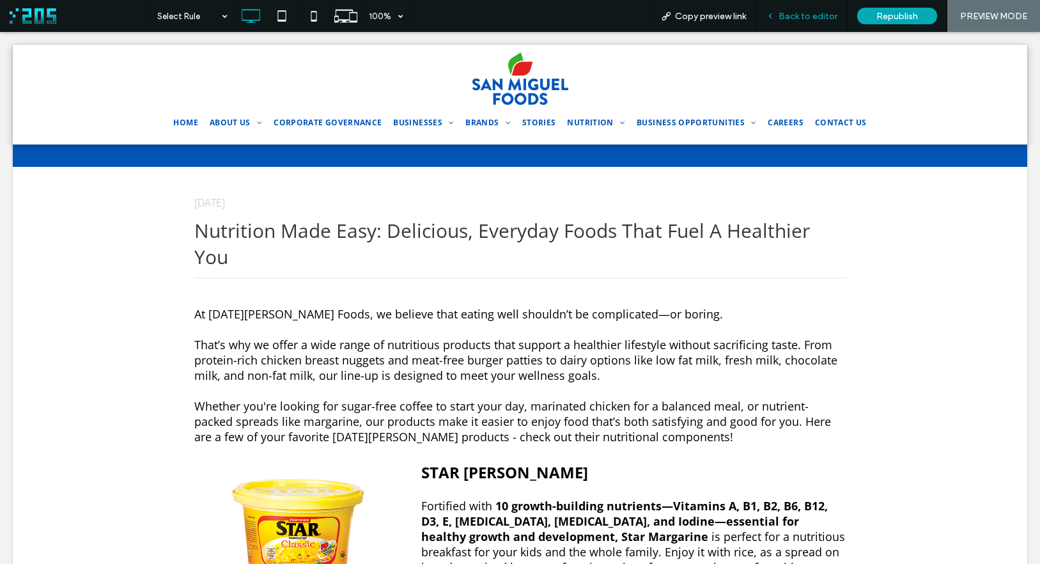
click at [806, 15] on span "Back to editor" at bounding box center [808, 16] width 59 height 11
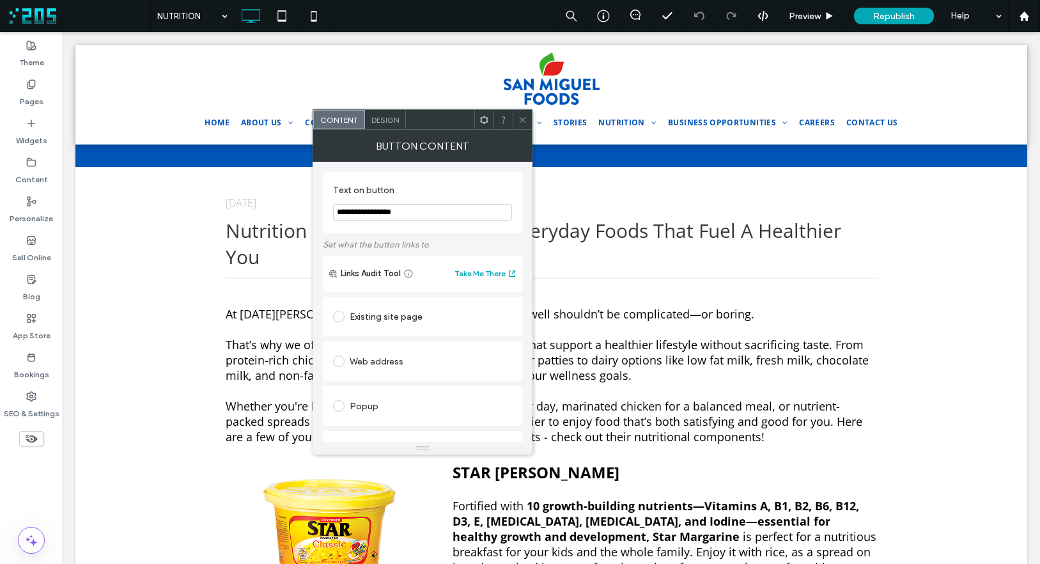
click at [390, 314] on div "Existing site page" at bounding box center [422, 316] width 179 height 20
type input "***"
click at [524, 115] on icon at bounding box center [523, 120] width 10 height 10
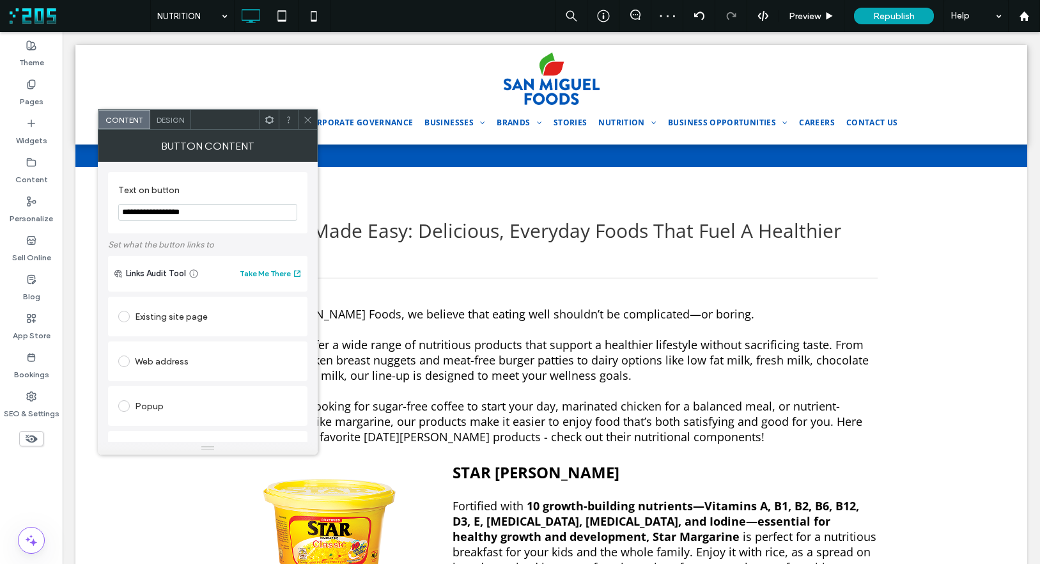
click at [206, 314] on div "Existing site page" at bounding box center [207, 316] width 179 height 20
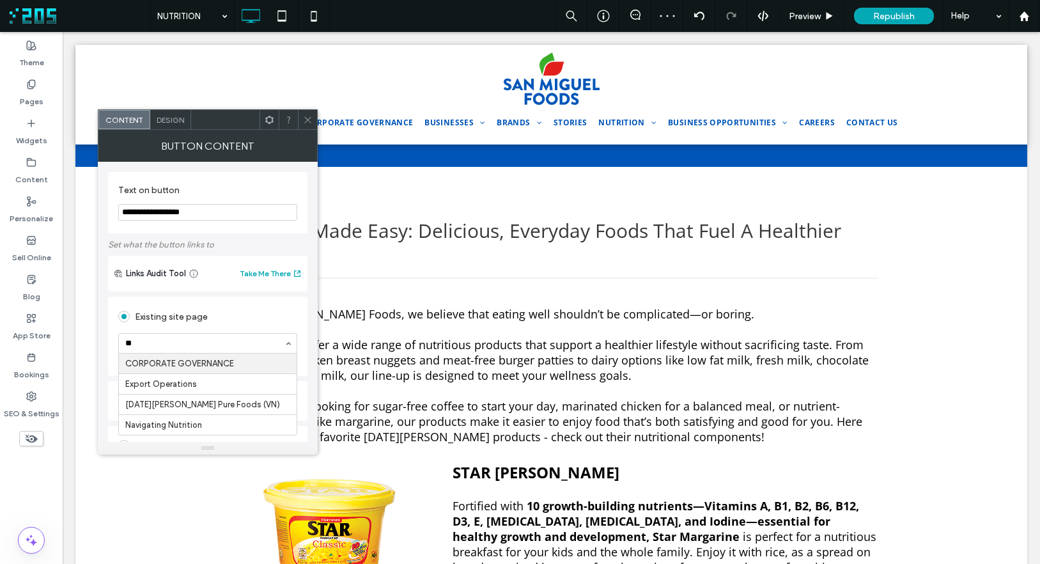
type input "***"
click at [305, 118] on icon at bounding box center [308, 120] width 10 height 10
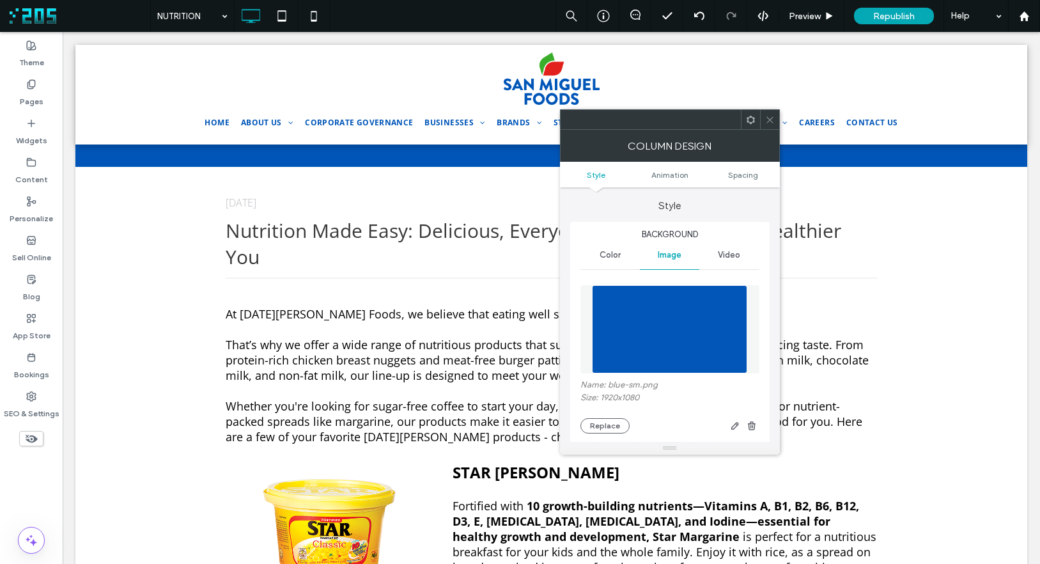
drag, startPoint x: 769, startPoint y: 117, endPoint x: 706, endPoint y: 242, distance: 139.5
click at [768, 120] on icon at bounding box center [770, 120] width 10 height 10
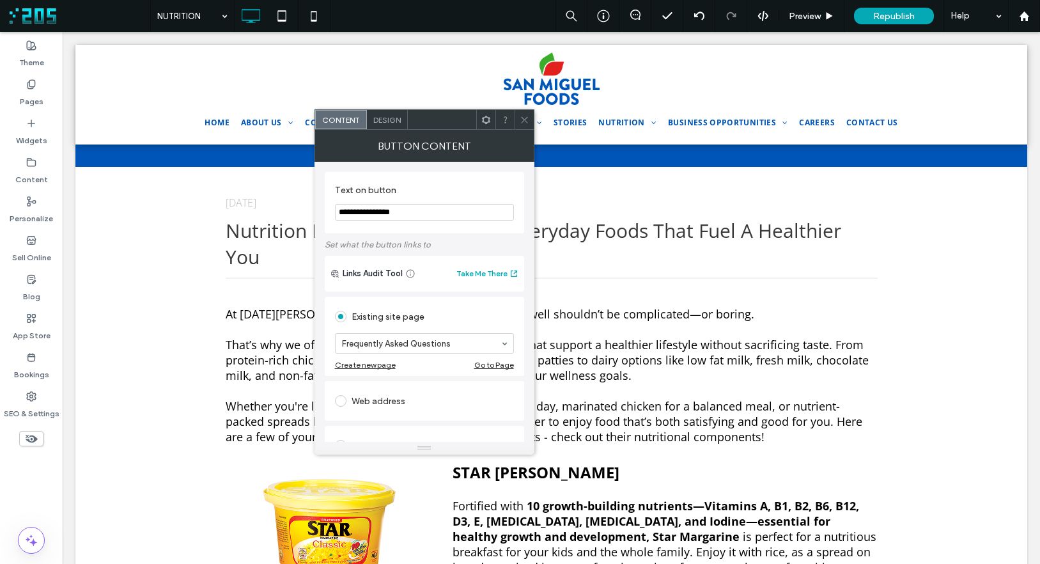
click at [525, 118] on use at bounding box center [524, 119] width 6 height 6
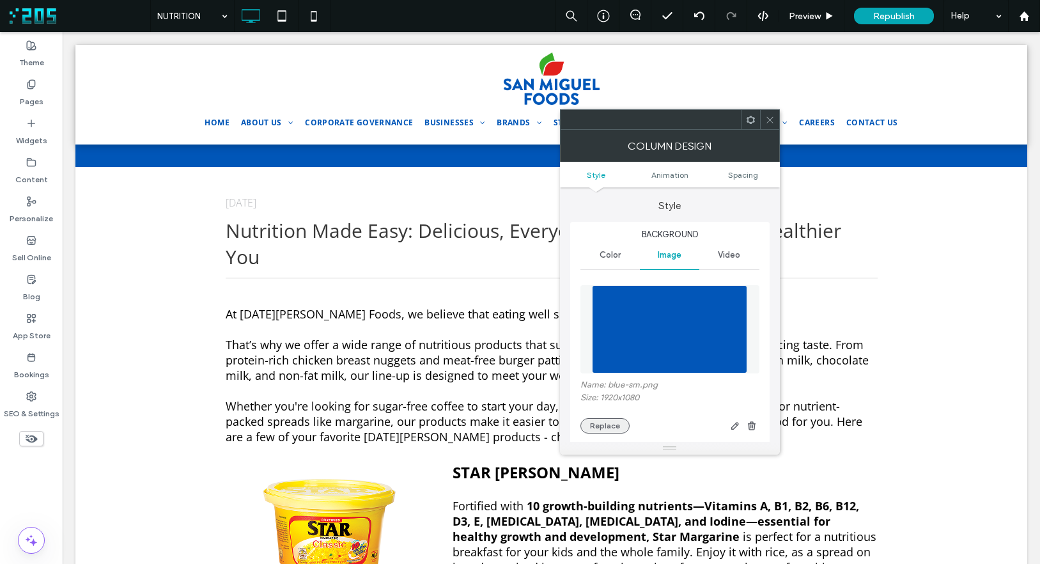
click at [602, 423] on button "Replace" at bounding box center [605, 425] width 49 height 15
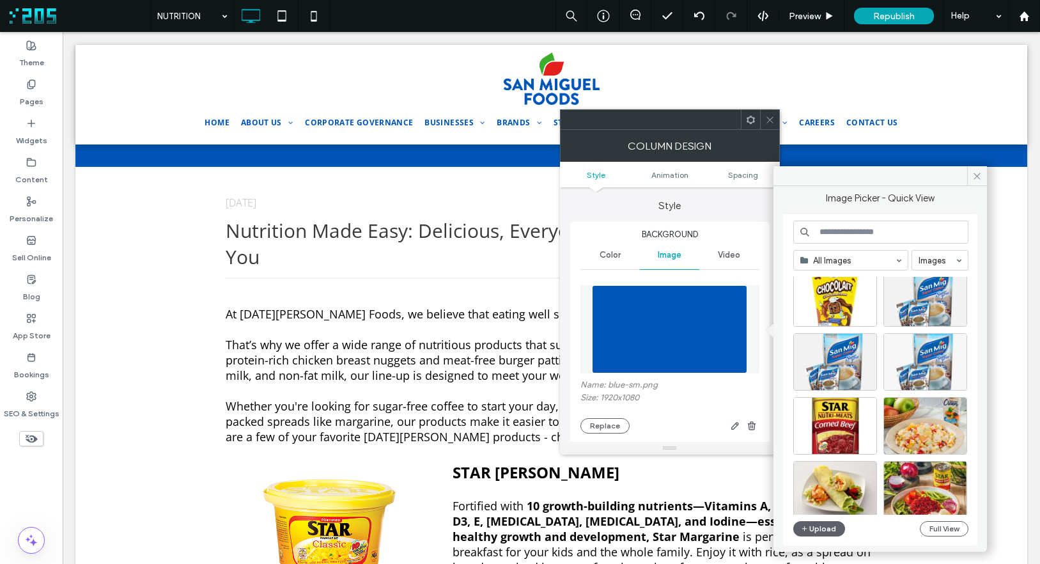
scroll to position [217, 0]
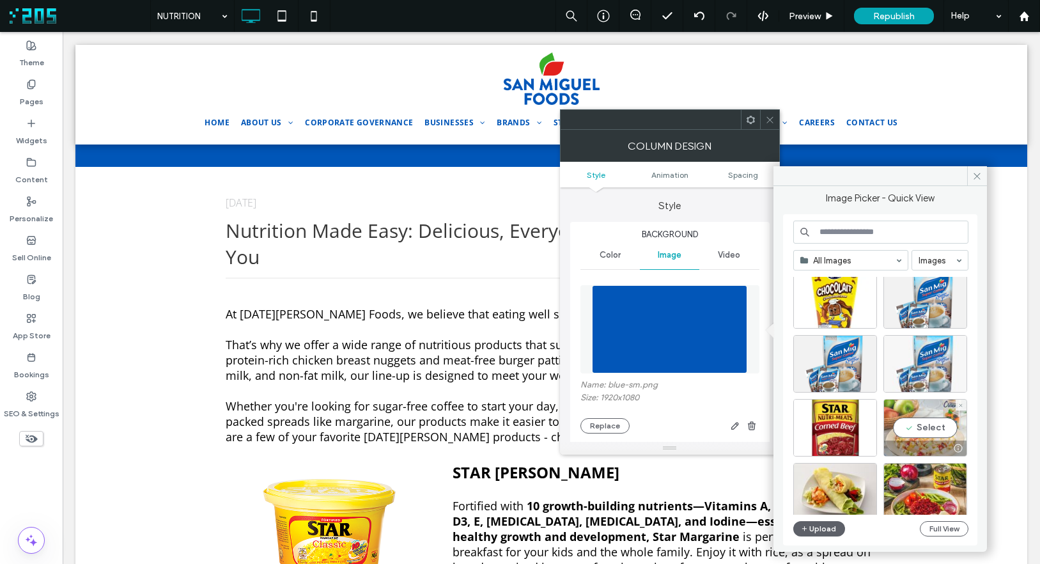
click at [928, 414] on div "Select" at bounding box center [926, 428] width 84 height 58
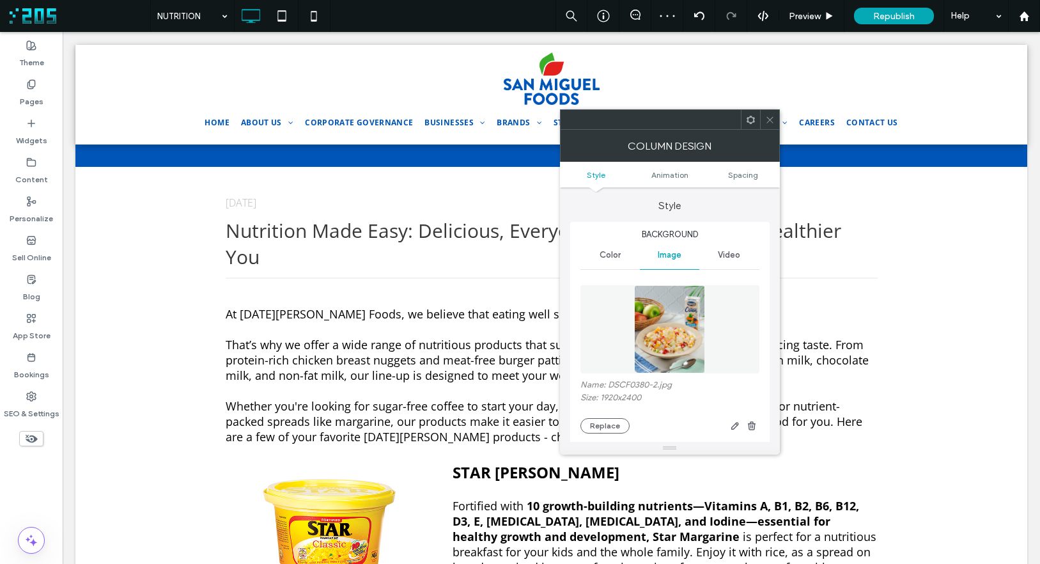
click at [766, 118] on icon at bounding box center [770, 120] width 10 height 10
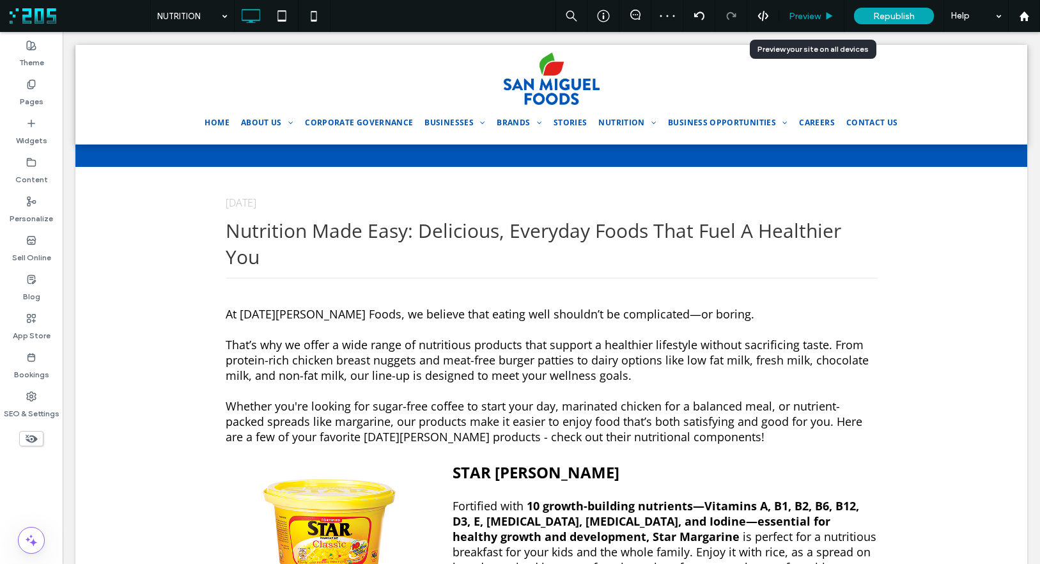
click at [816, 12] on span "Preview" at bounding box center [805, 16] width 32 height 11
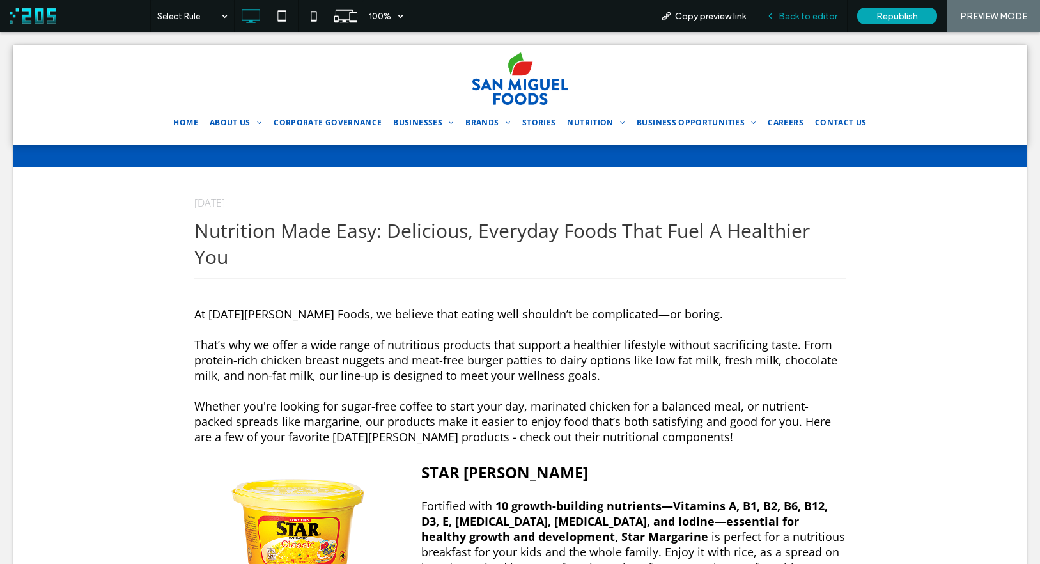
click at [804, 9] on div "Back to editor" at bounding box center [801, 16] width 91 height 32
click at [793, 15] on span "Back to editor" at bounding box center [808, 16] width 59 height 11
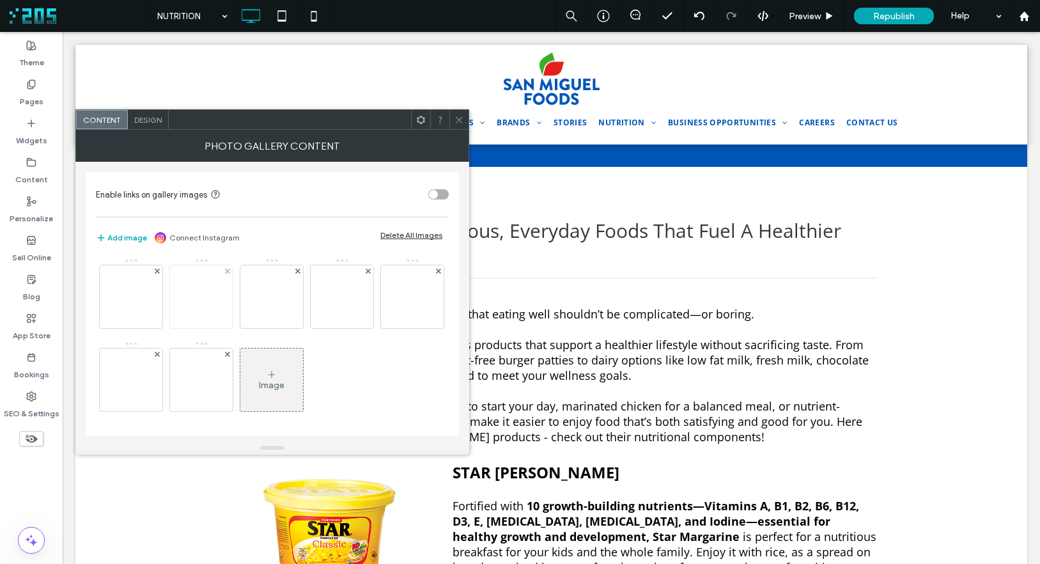
click at [212, 300] on img at bounding box center [201, 297] width 102 height 44
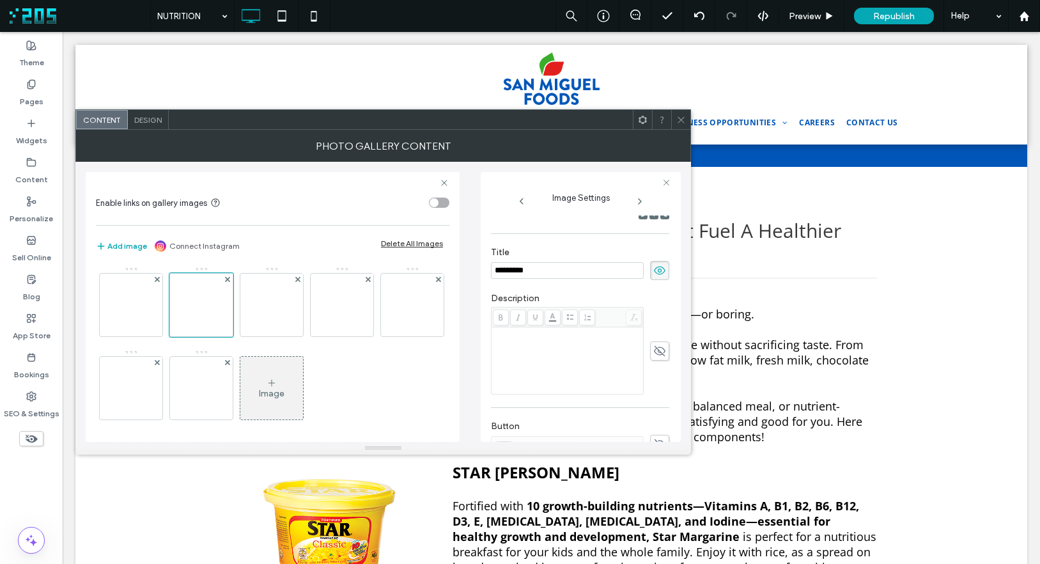
scroll to position [66, 0]
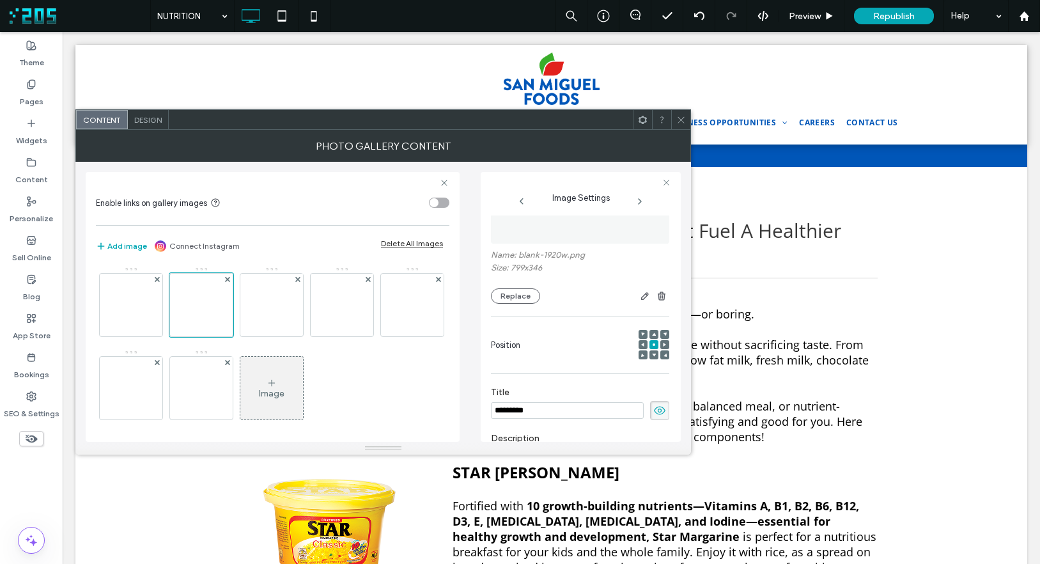
click at [656, 410] on icon at bounding box center [659, 410] width 13 height 14
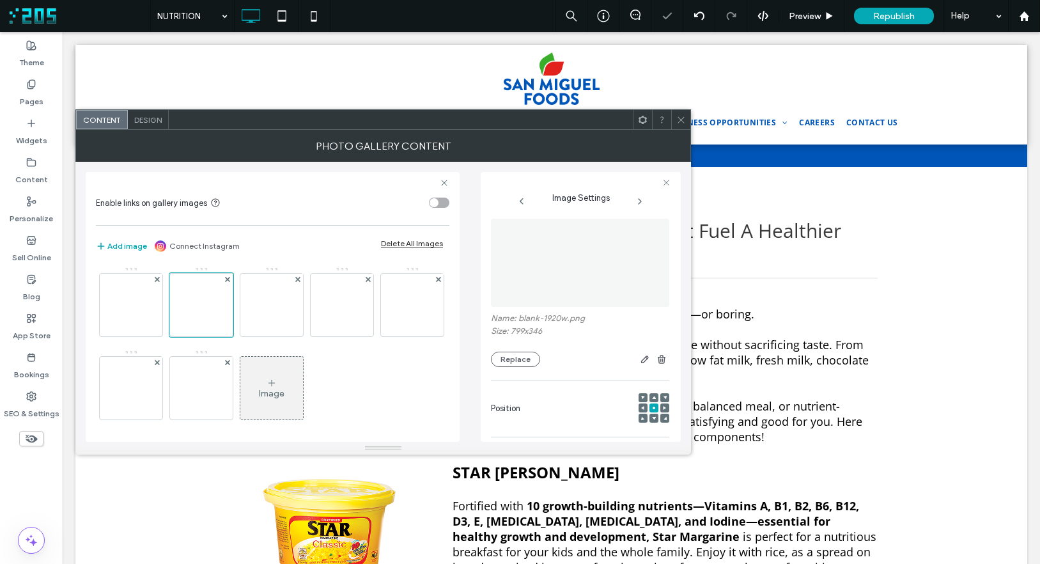
scroll to position [3, 0]
click at [520, 361] on button "Replace" at bounding box center [515, 359] width 49 height 15
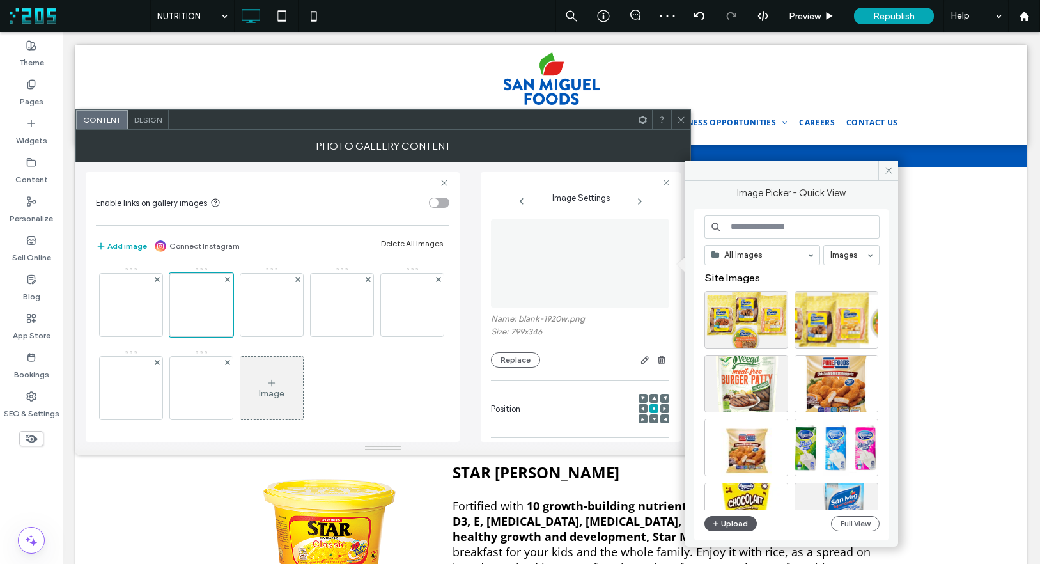
click at [735, 524] on button "Upload" at bounding box center [731, 523] width 52 height 15
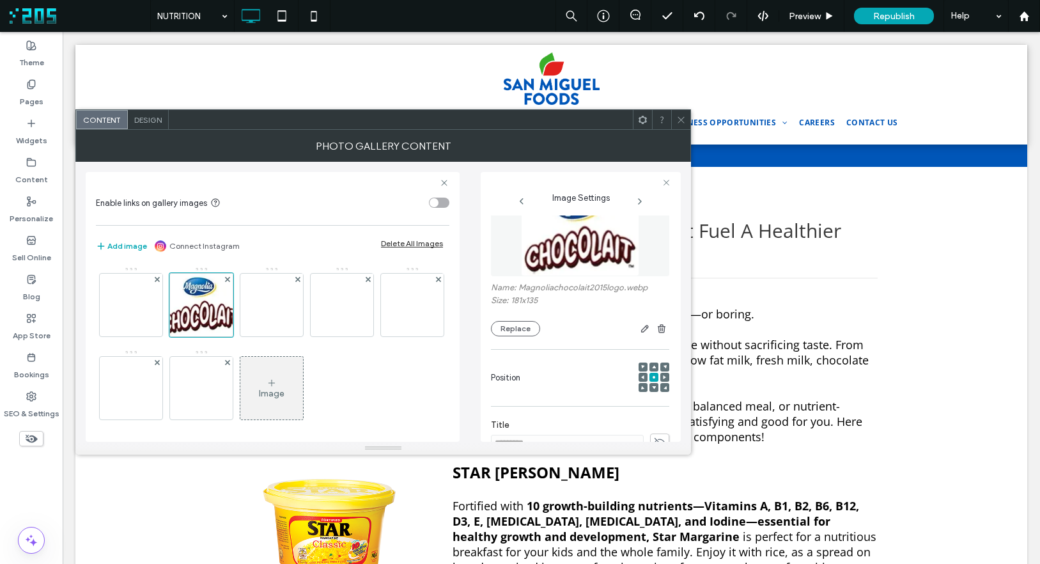
scroll to position [37, 0]
click at [517, 324] on button "Replace" at bounding box center [515, 325] width 49 height 15
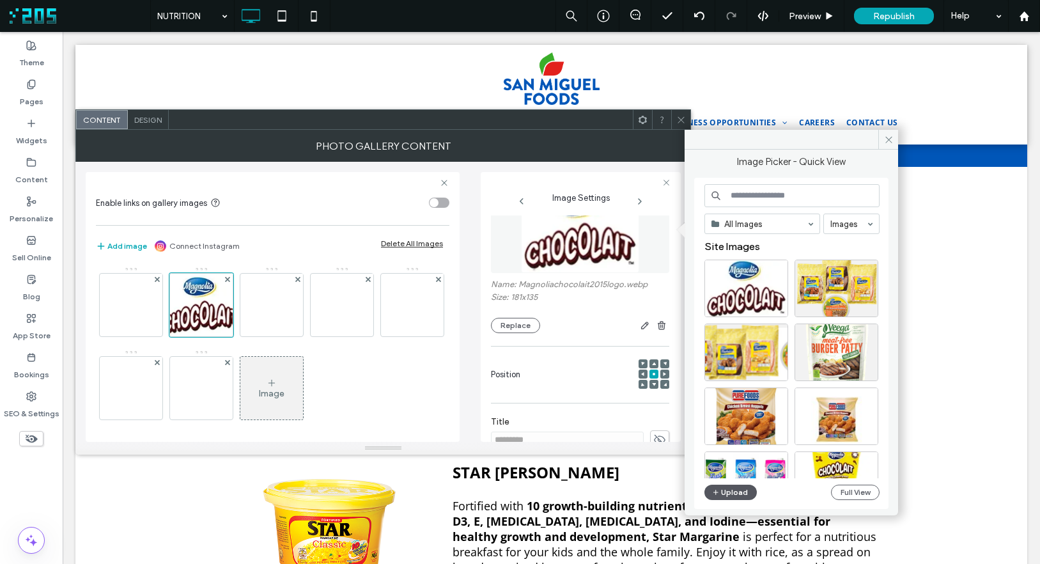
click at [736, 494] on button "Upload" at bounding box center [731, 492] width 52 height 15
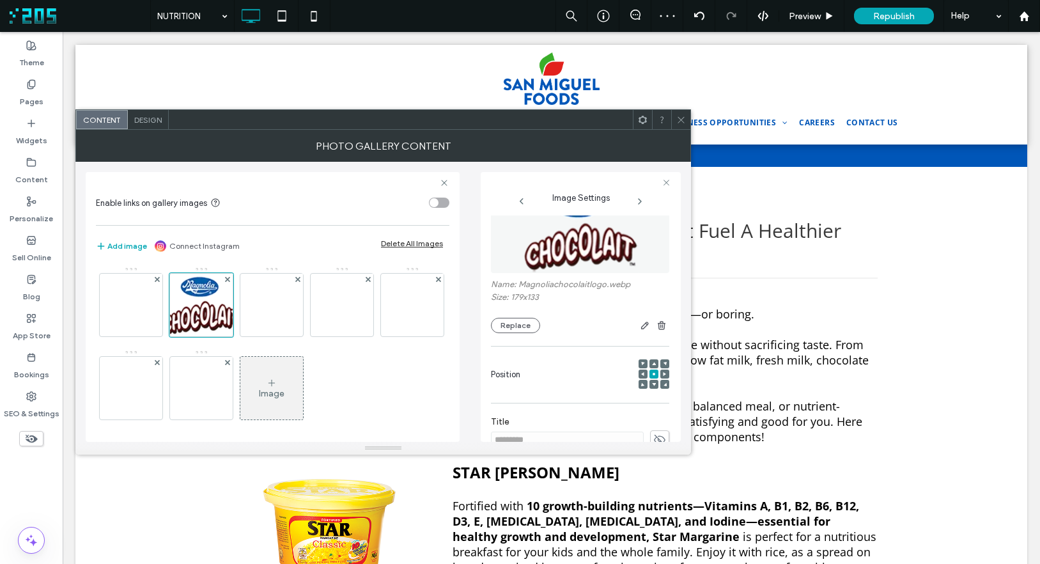
click at [676, 118] on icon at bounding box center [681, 120] width 10 height 10
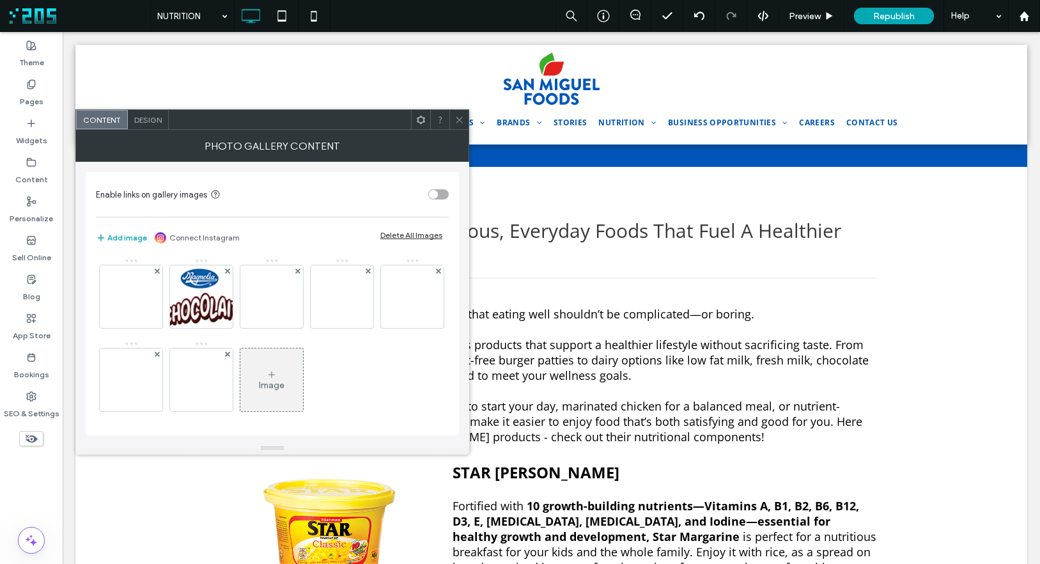
click at [141, 118] on span "Design" at bounding box center [147, 120] width 27 height 10
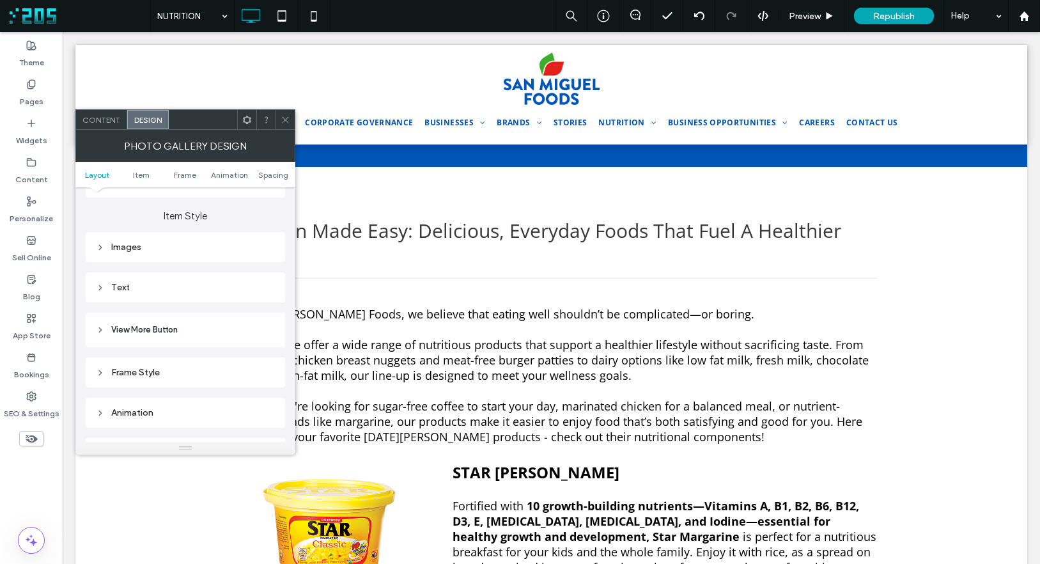
scroll to position [451, 0]
click at [169, 244] on div "Images" at bounding box center [185, 239] width 179 height 11
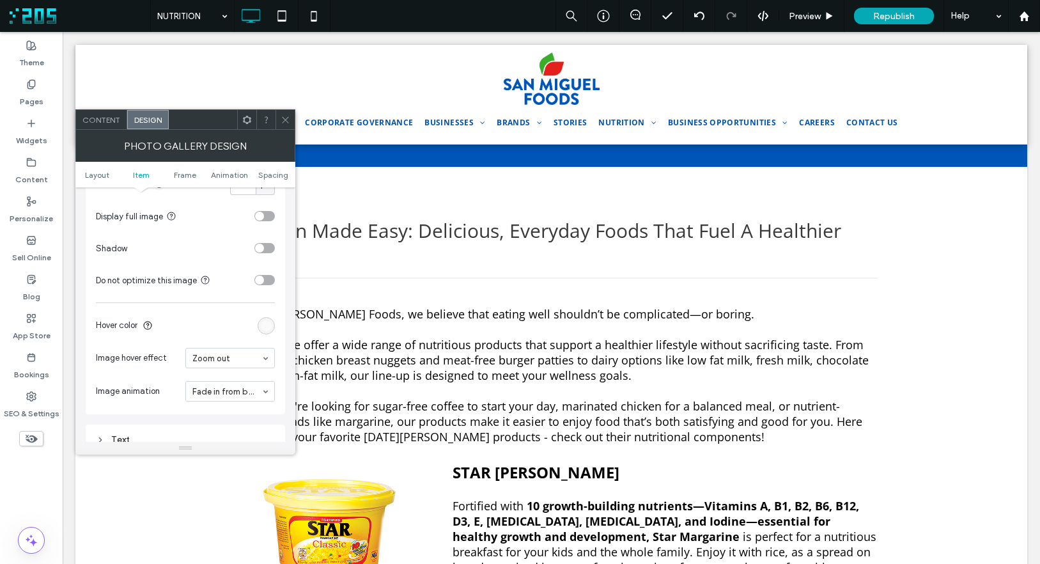
scroll to position [602, 0]
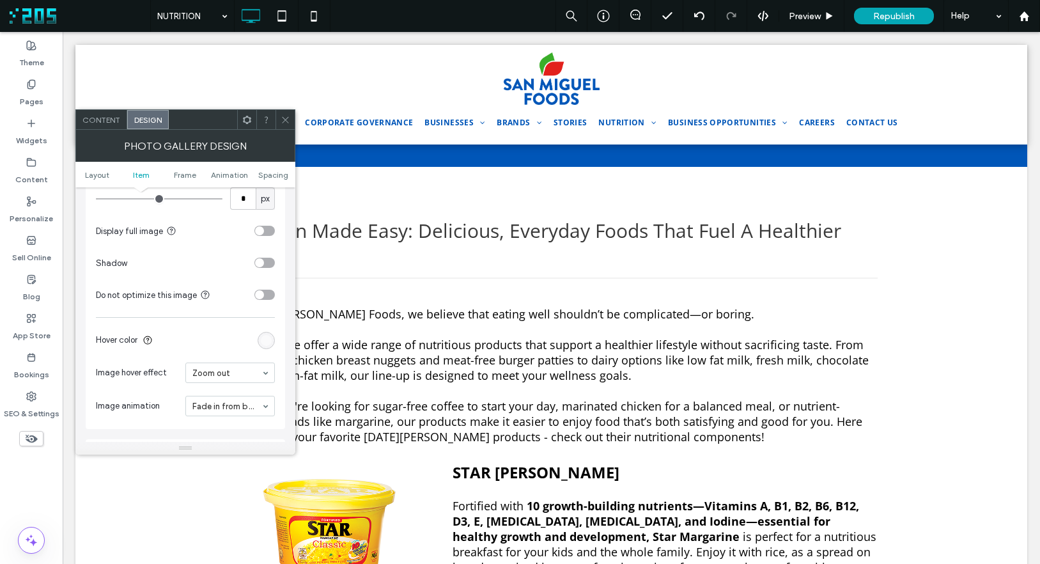
click at [270, 226] on div "toggle" at bounding box center [264, 231] width 20 height 10
click at [283, 122] on use at bounding box center [285, 119] width 6 height 6
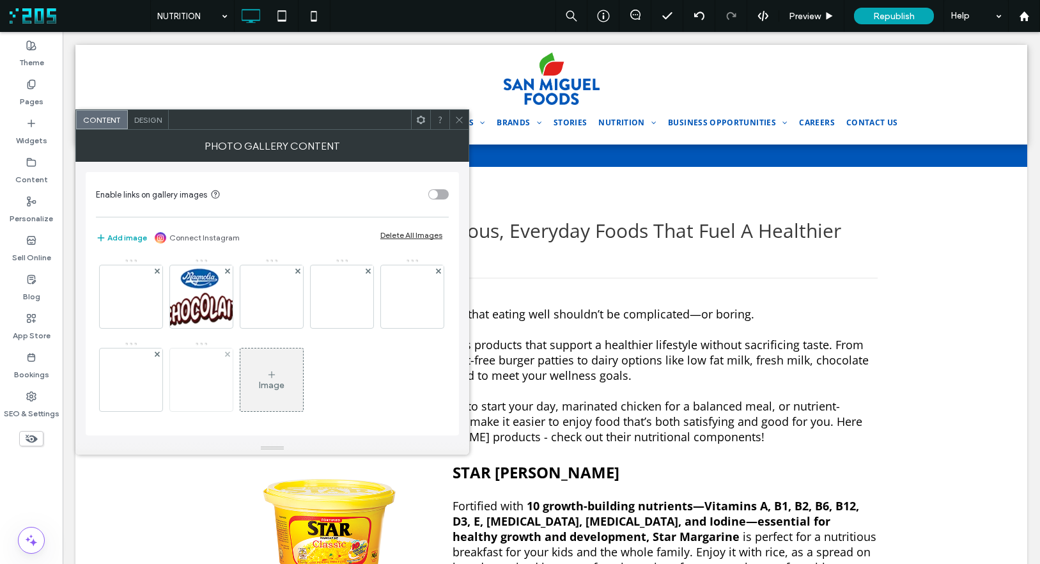
click at [253, 369] on img at bounding box center [201, 380] width 102 height 44
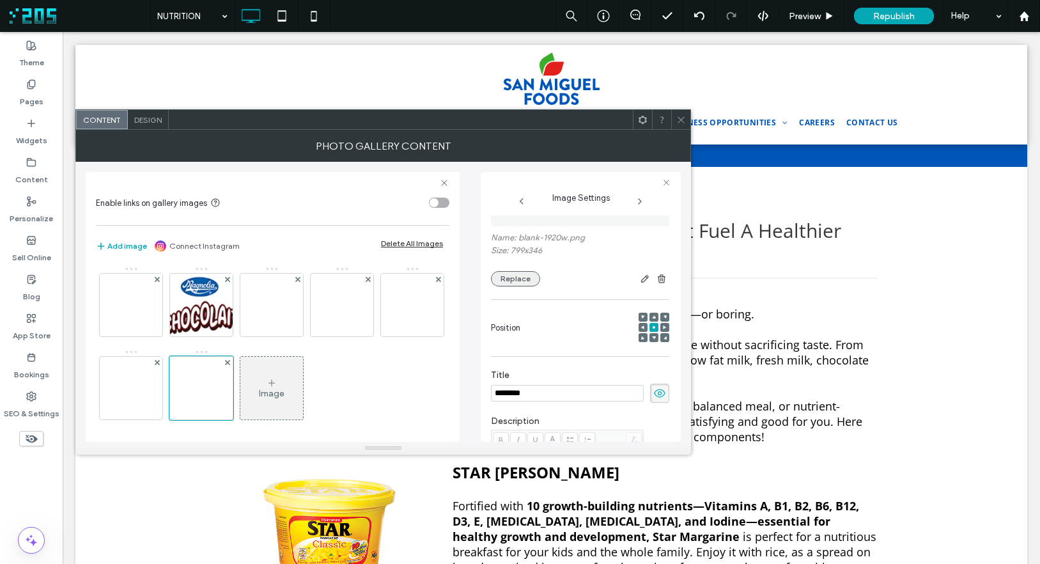
scroll to position [83, 0]
click at [519, 283] on button "Replace" at bounding box center [515, 279] width 49 height 15
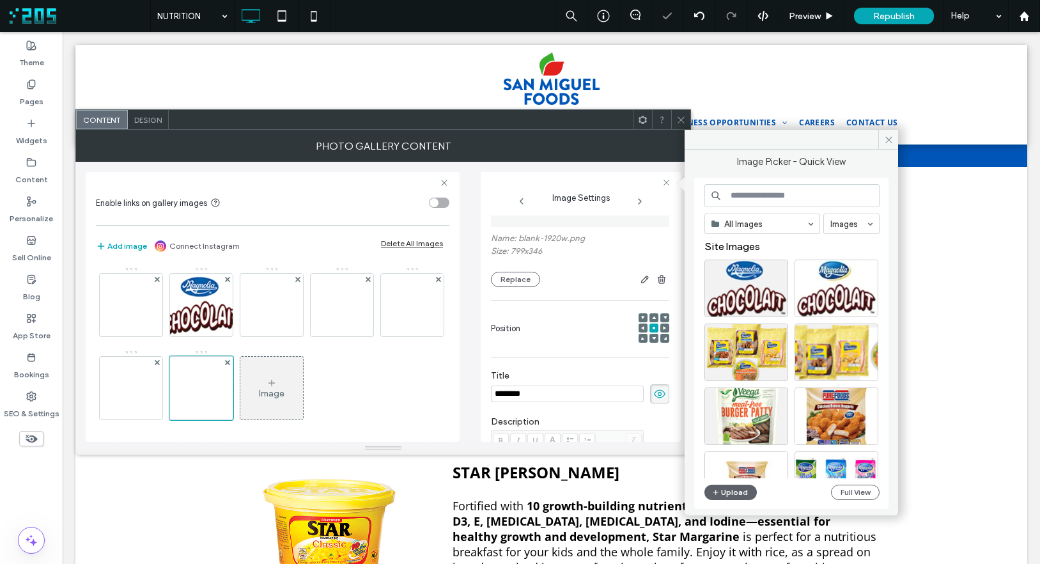
click at [761, 192] on input at bounding box center [792, 195] width 175 height 23
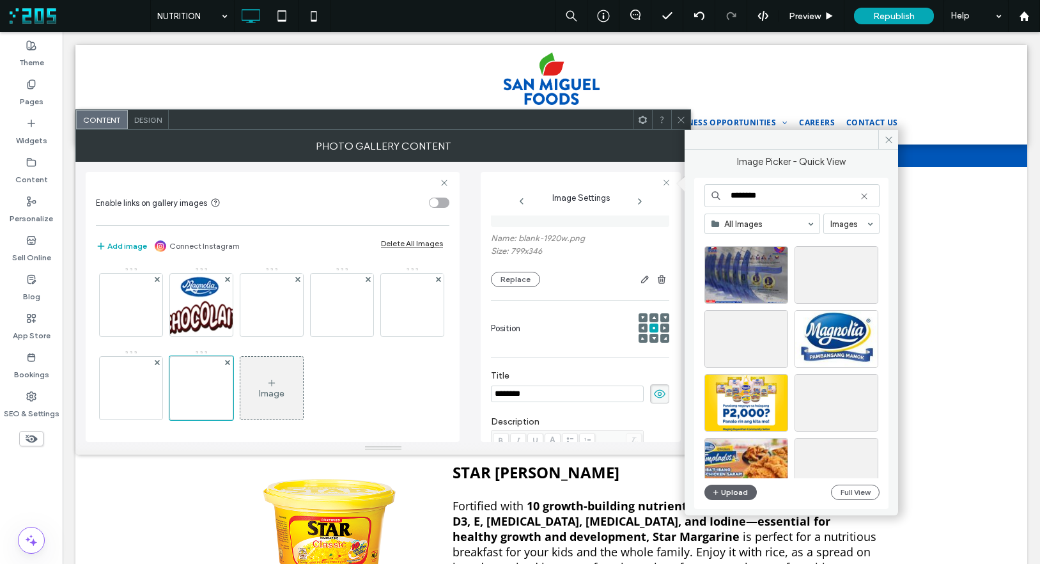
scroll to position [78, 0]
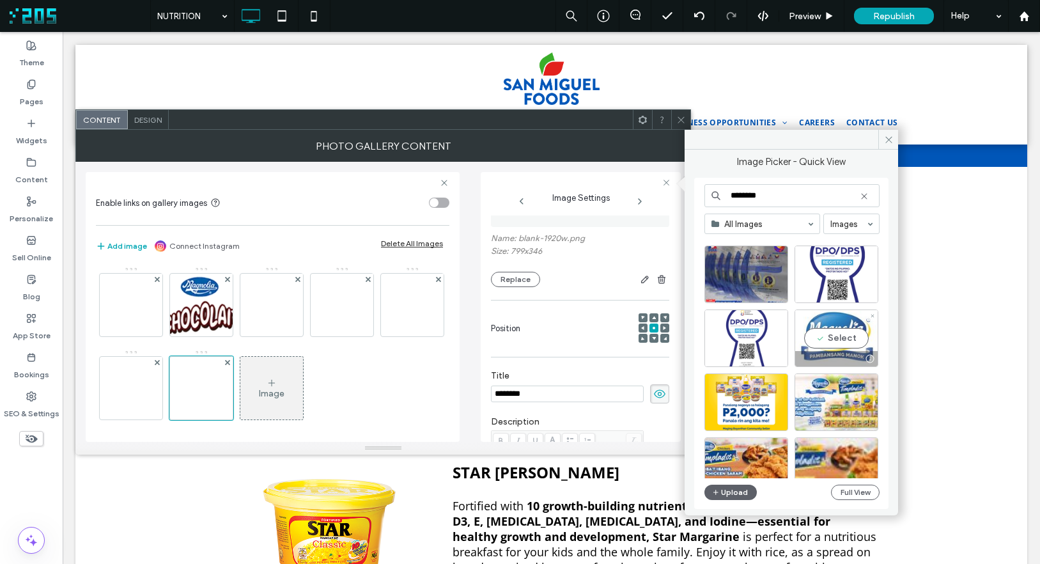
type input "********"
click at [823, 339] on div "Select" at bounding box center [837, 338] width 84 height 58
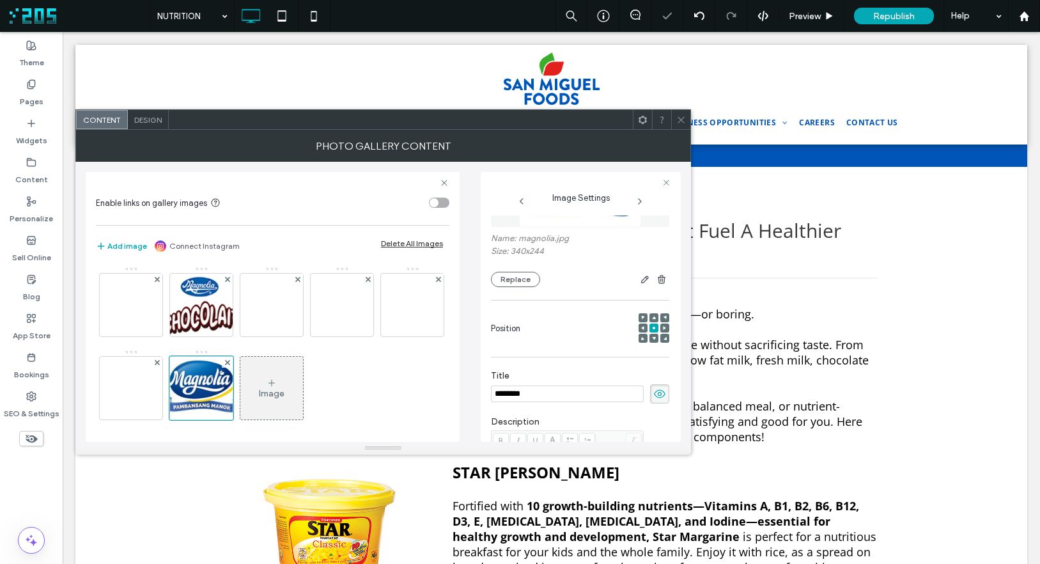
click at [680, 115] on icon at bounding box center [681, 120] width 10 height 10
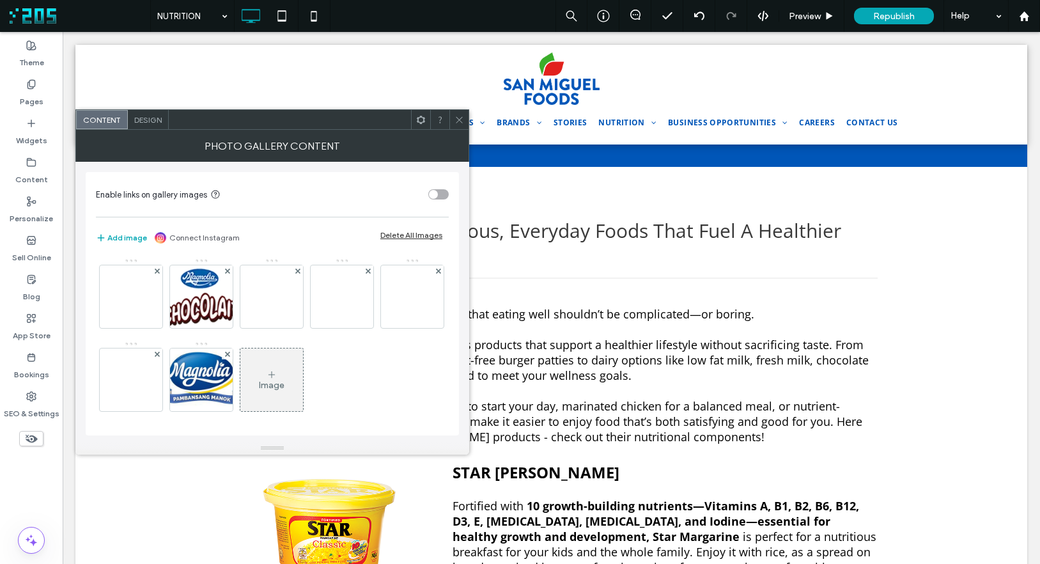
click at [458, 116] on icon at bounding box center [460, 120] width 10 height 10
click at [246, 361] on img at bounding box center [202, 379] width 88 height 63
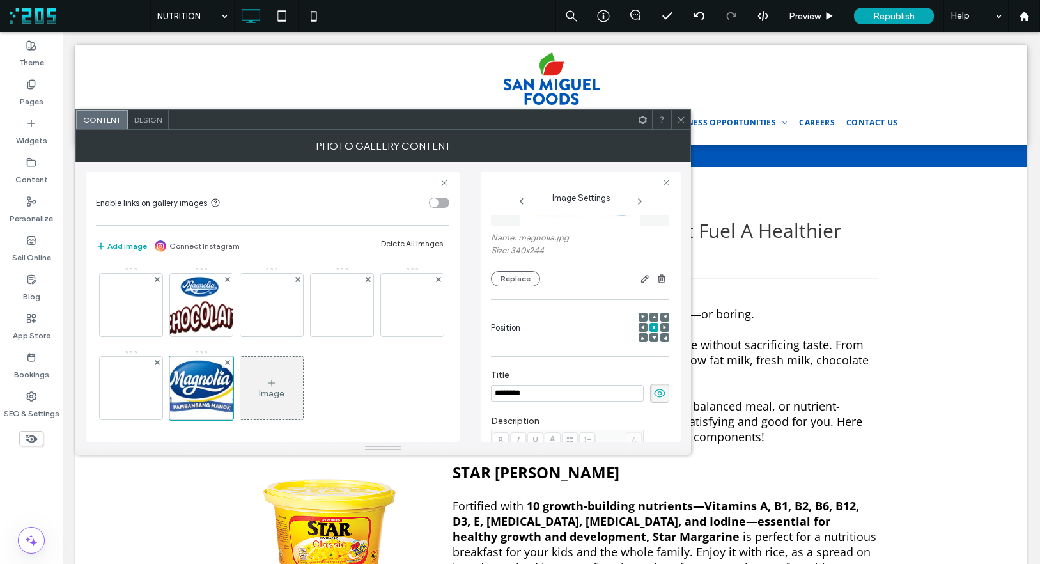
scroll to position [84, 0]
click at [514, 280] on button "Replace" at bounding box center [515, 277] width 49 height 15
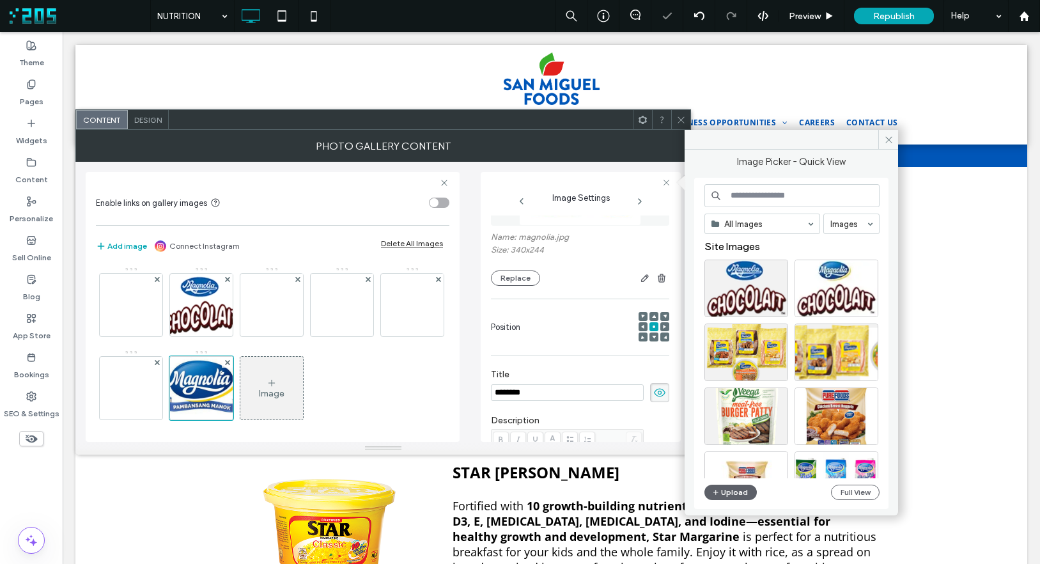
click at [772, 198] on input at bounding box center [792, 195] width 175 height 23
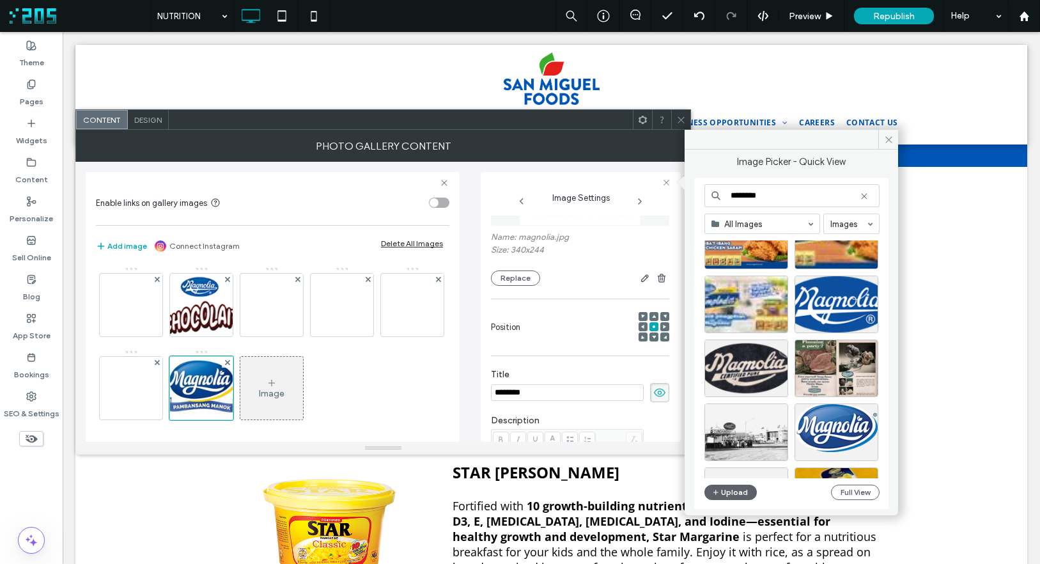
scroll to position [340, 0]
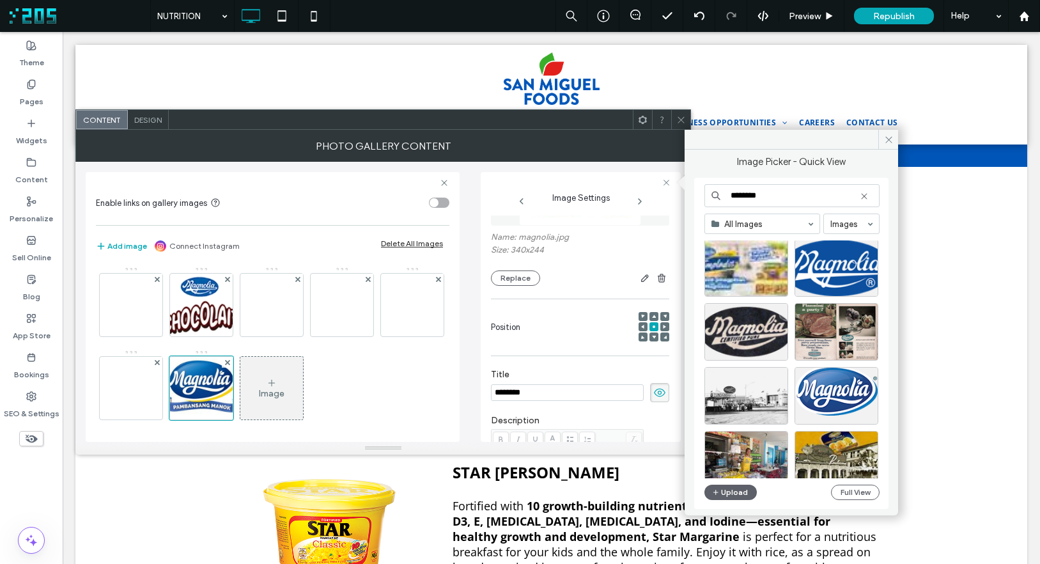
type input "********"
click at [515, 276] on button "Replace" at bounding box center [515, 277] width 49 height 15
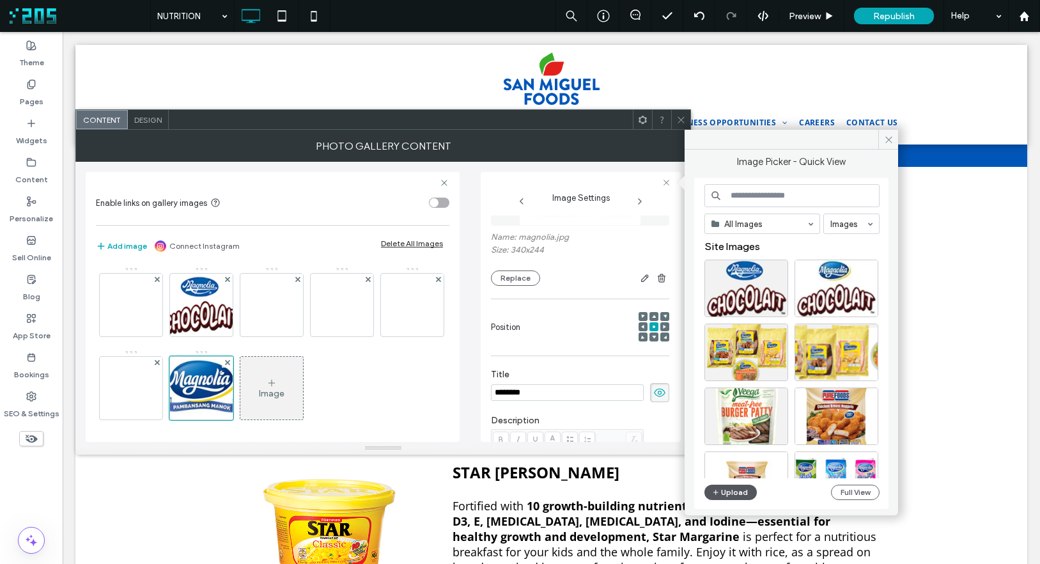
click at [730, 494] on button "Upload" at bounding box center [731, 492] width 52 height 15
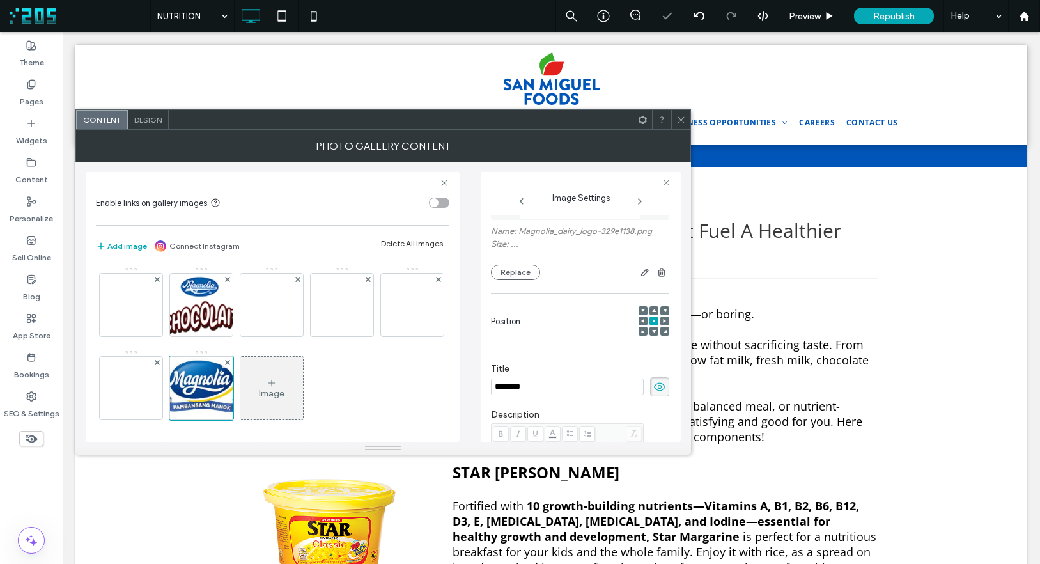
scroll to position [90, 0]
click at [654, 389] on use at bounding box center [660, 388] width 12 height 8
drag, startPoint x: 681, startPoint y: 118, endPoint x: 634, endPoint y: 169, distance: 70.1
click at [681, 118] on icon at bounding box center [681, 120] width 10 height 10
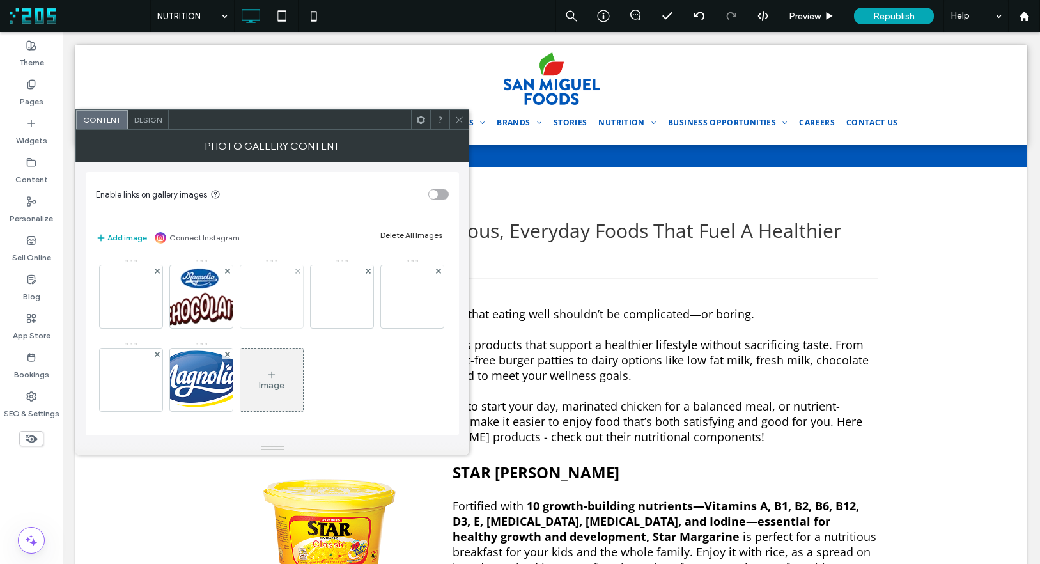
click at [254, 297] on img at bounding box center [272, 297] width 102 height 44
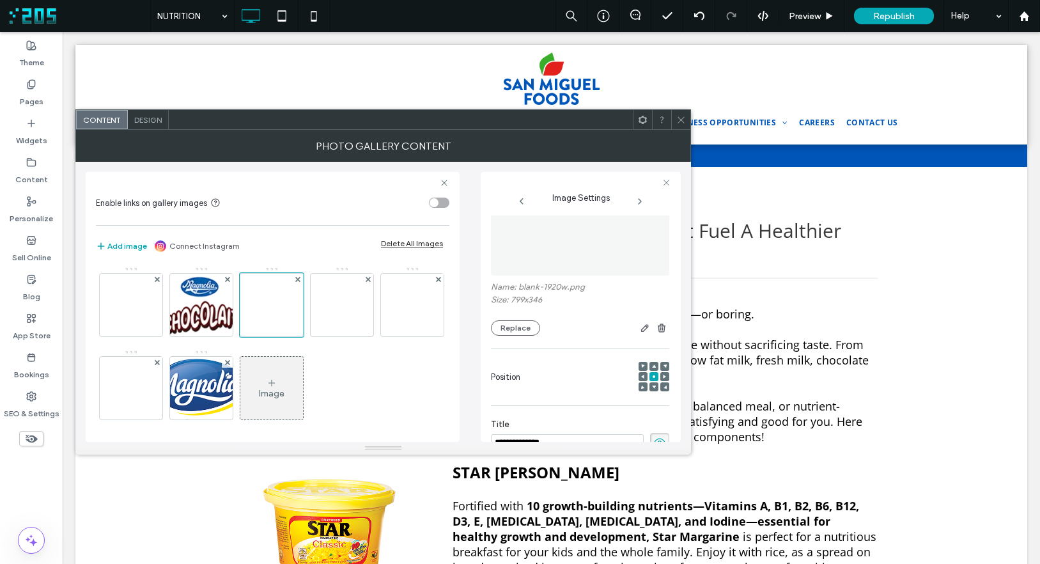
scroll to position [35, 0]
click at [518, 324] on button "Replace" at bounding box center [515, 327] width 49 height 15
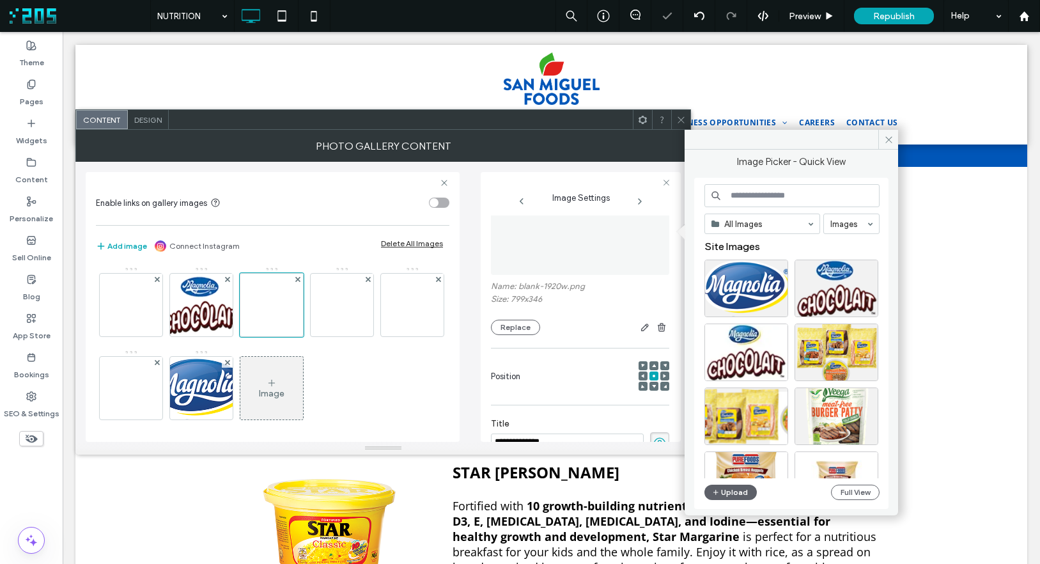
click at [754, 196] on input at bounding box center [792, 195] width 175 height 23
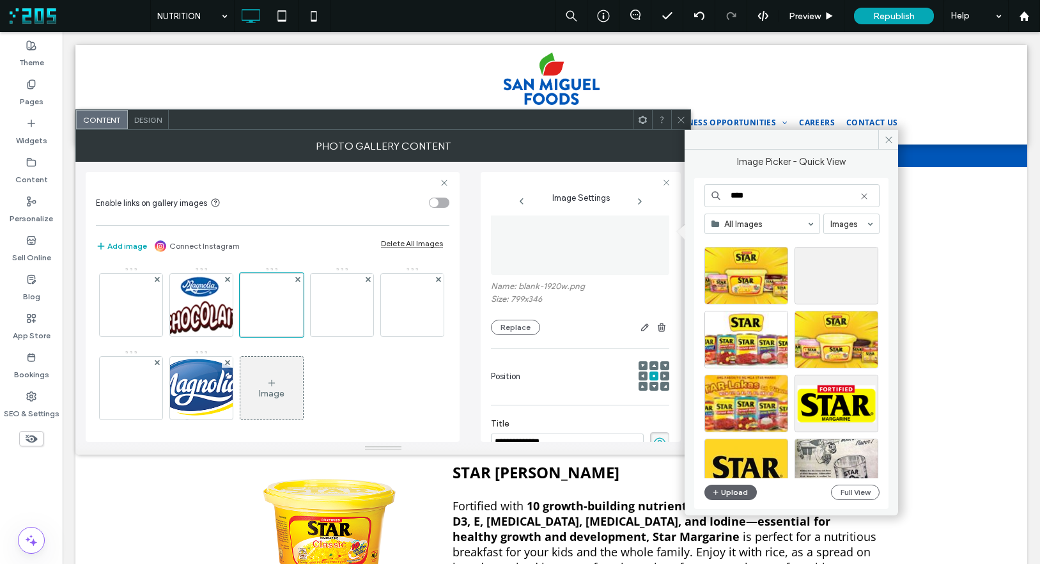
scroll to position [96, 0]
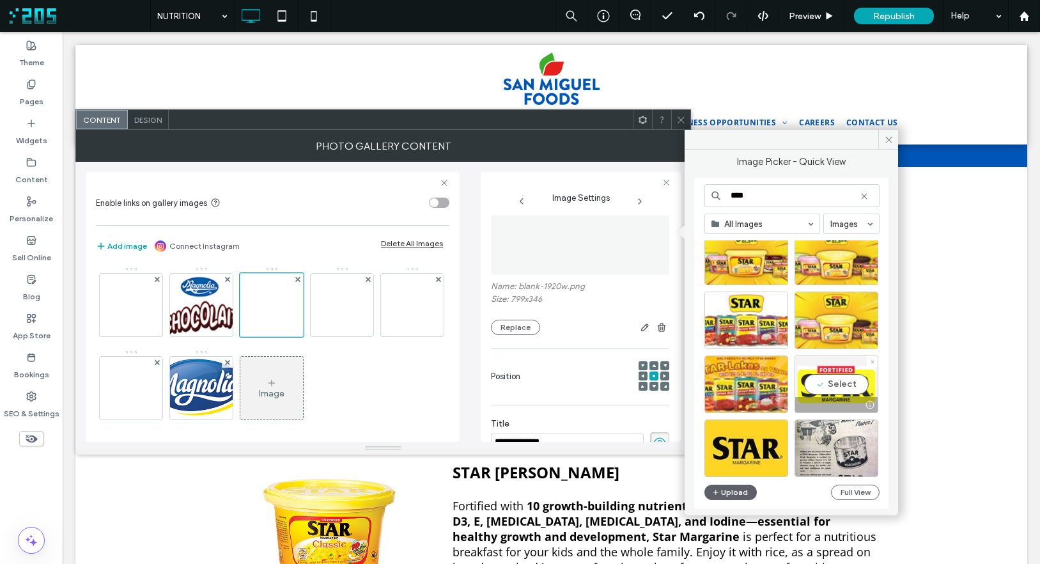
type input "****"
click at [822, 377] on div "Select" at bounding box center [837, 384] width 84 height 58
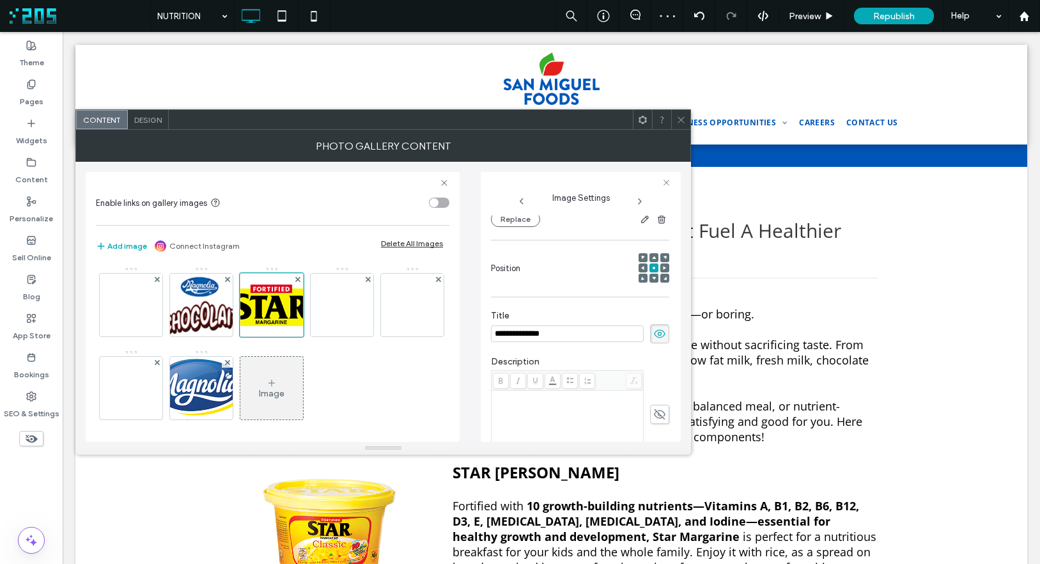
scroll to position [147, 0]
click at [653, 329] on icon at bounding box center [659, 330] width 13 height 14
drag, startPoint x: 678, startPoint y: 115, endPoint x: 352, endPoint y: 254, distance: 354.9
click at [678, 116] on icon at bounding box center [681, 120] width 10 height 10
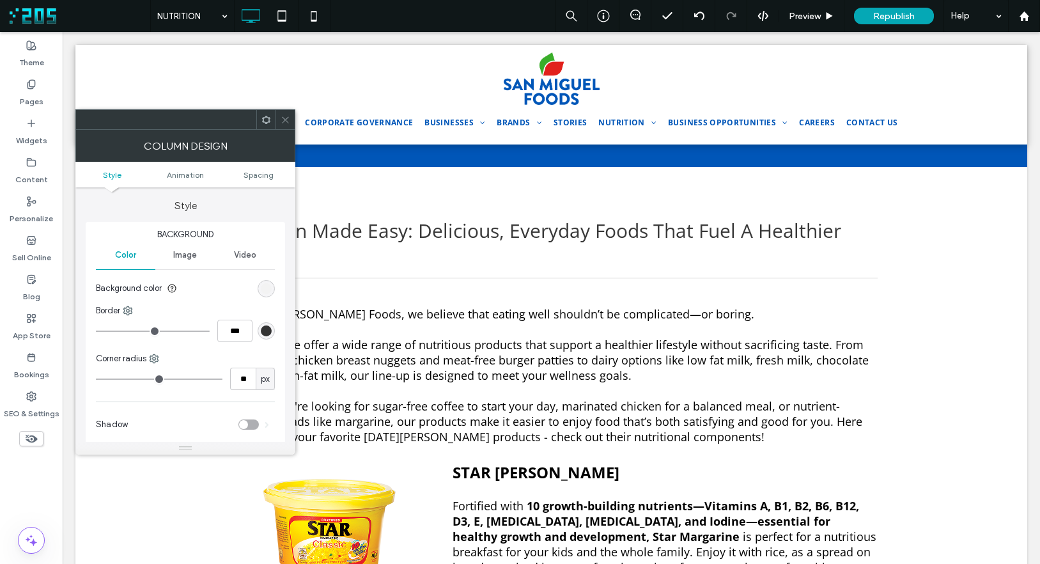
click at [258, 290] on div "rgb(243, 243, 243)" at bounding box center [266, 288] width 17 height 17
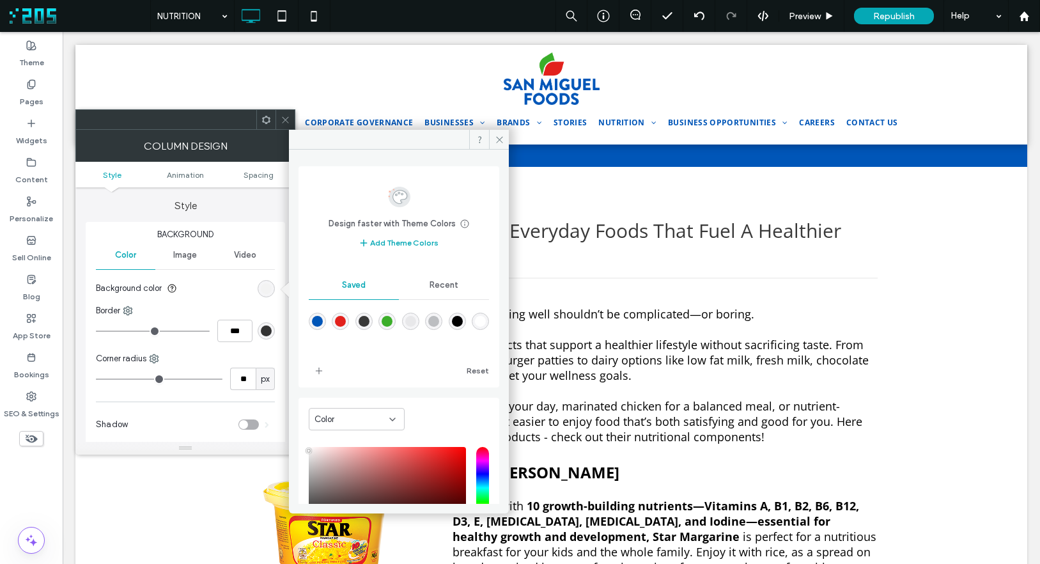
click at [475, 327] on div "rgba(255,255,255,1)" at bounding box center [480, 321] width 11 height 11
type input "*******"
click at [493, 139] on span at bounding box center [499, 139] width 20 height 19
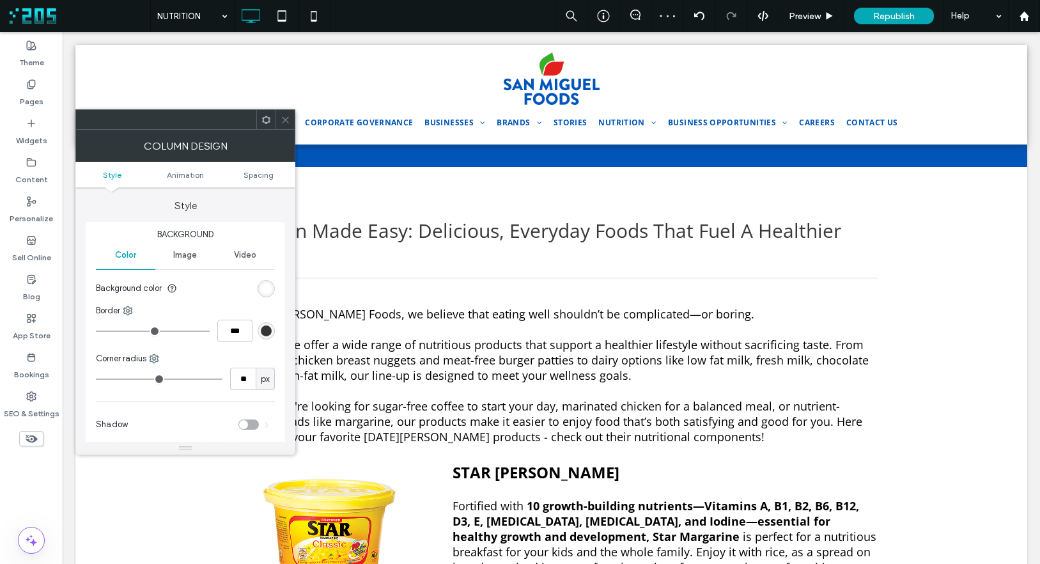
click at [282, 118] on icon at bounding box center [286, 120] width 10 height 10
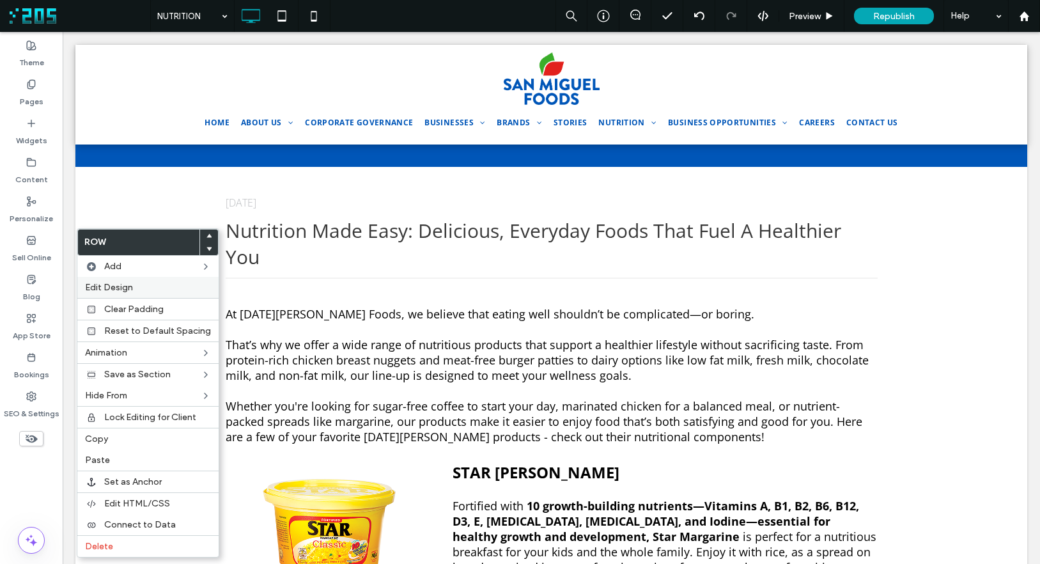
click at [116, 292] on span "Edit Design" at bounding box center [109, 287] width 48 height 11
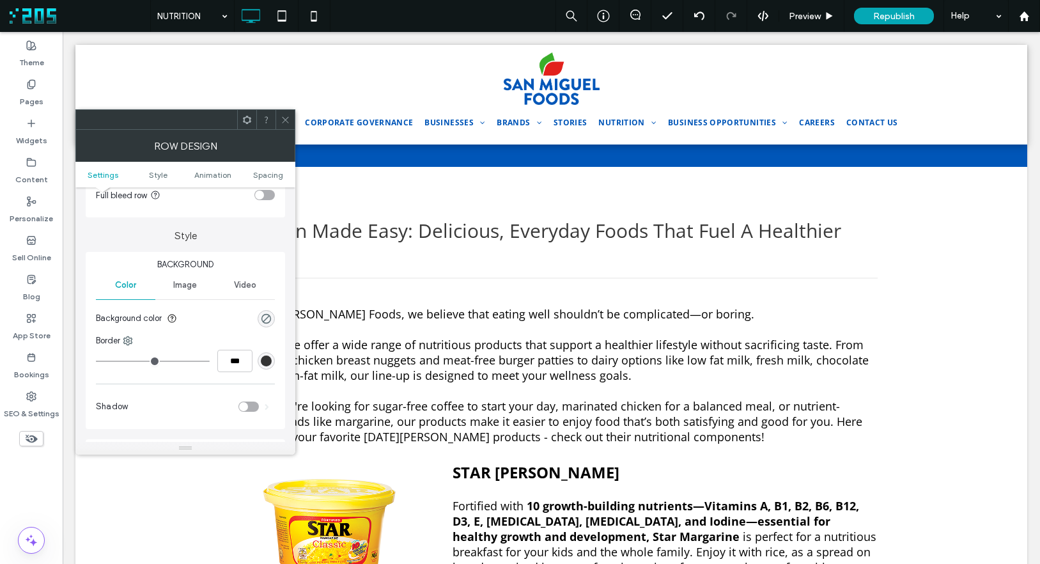
scroll to position [84, 0]
click at [267, 317] on use "rgba(0, 0, 0, 0)" at bounding box center [266, 313] width 10 height 10
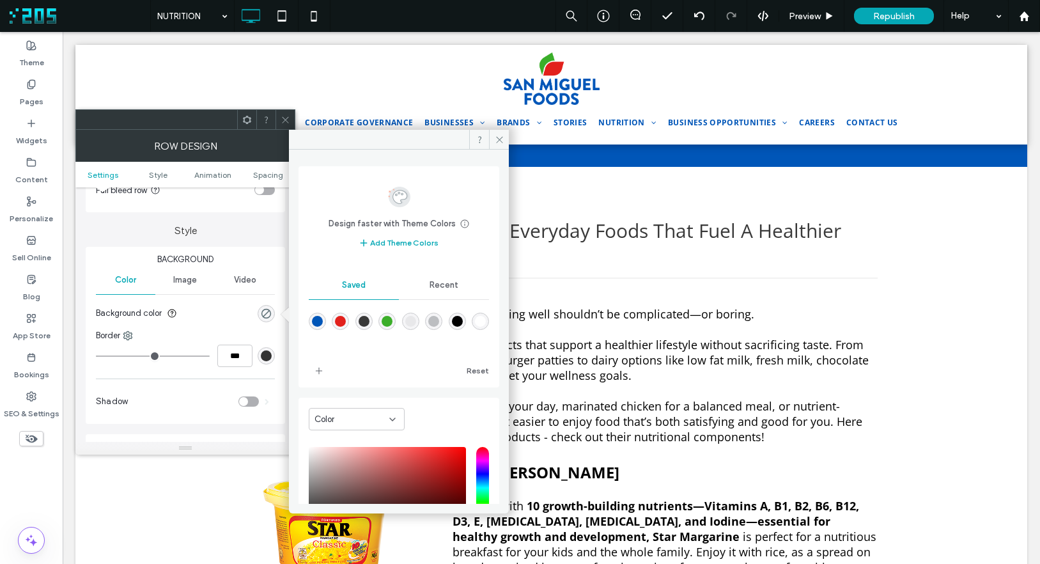
click at [416, 324] on div "rgba(0,0,0,0.05)" at bounding box center [410, 321] width 11 height 11
type input "*"
type input "**"
click at [492, 138] on span at bounding box center [499, 139] width 20 height 19
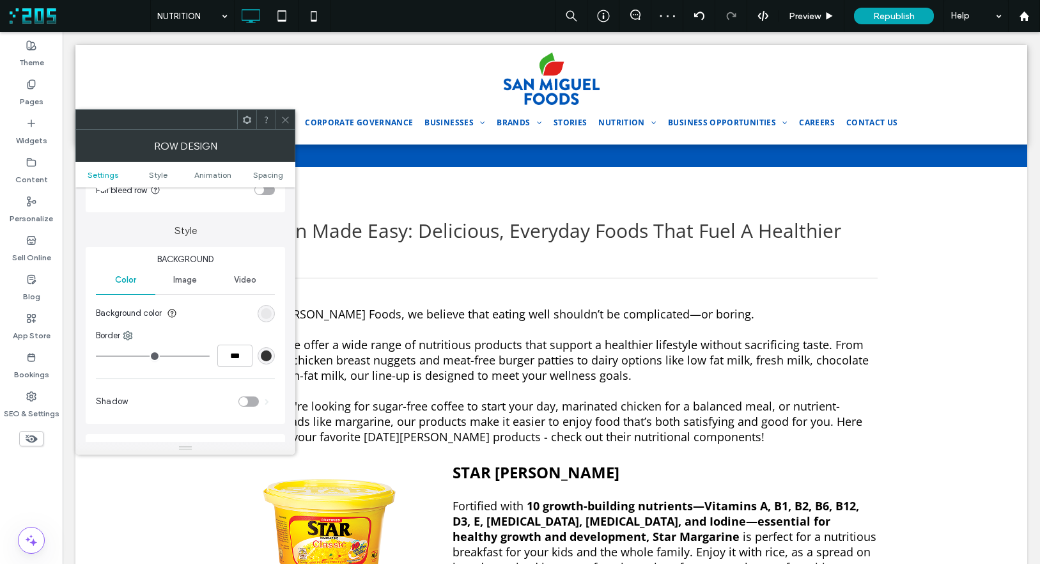
click at [286, 116] on icon at bounding box center [286, 120] width 10 height 10
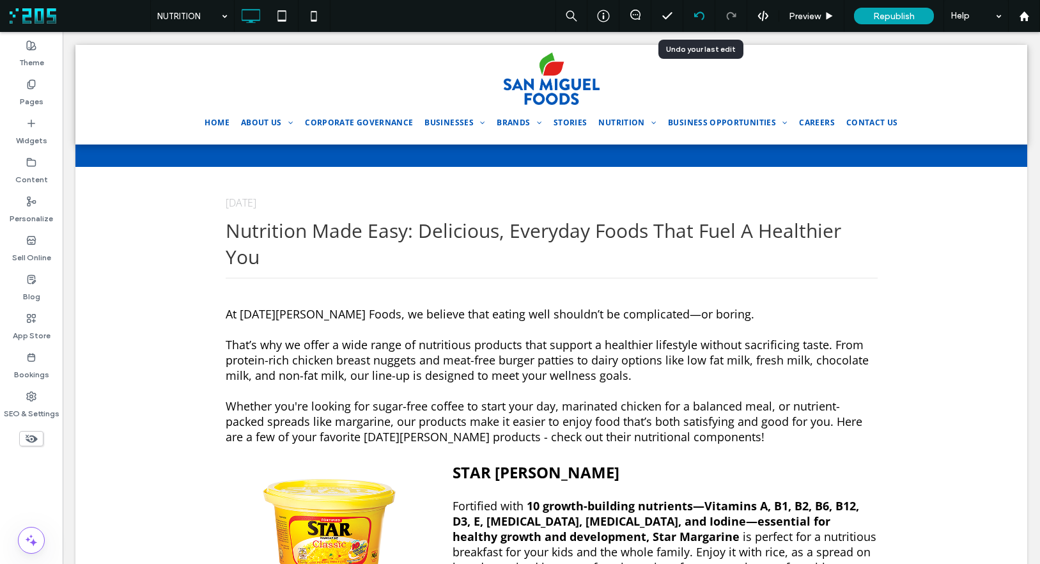
click at [702, 15] on icon at bounding box center [699, 16] width 10 height 10
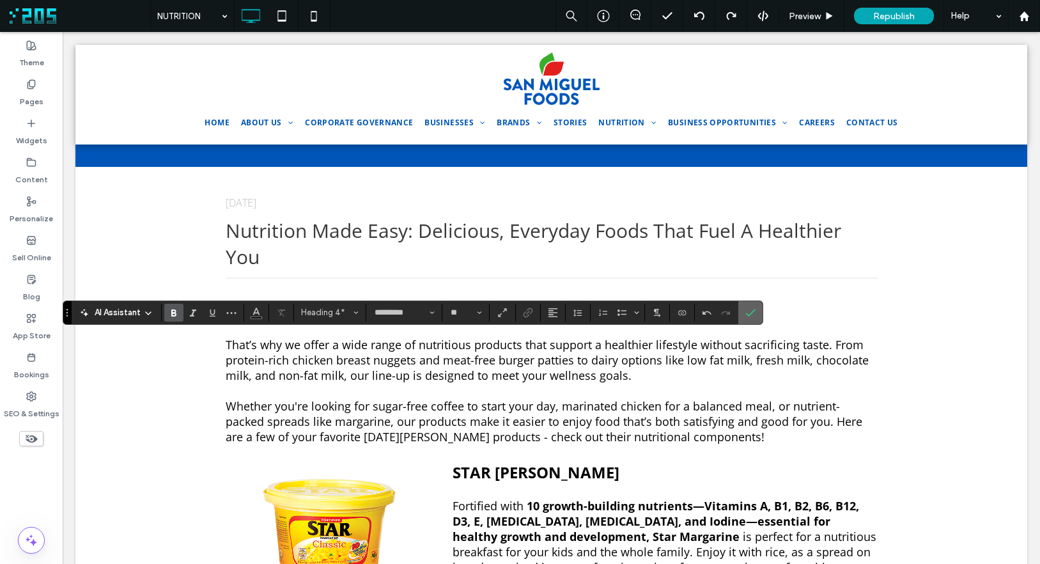
click at [754, 308] on icon "Confirm" at bounding box center [750, 313] width 10 height 10
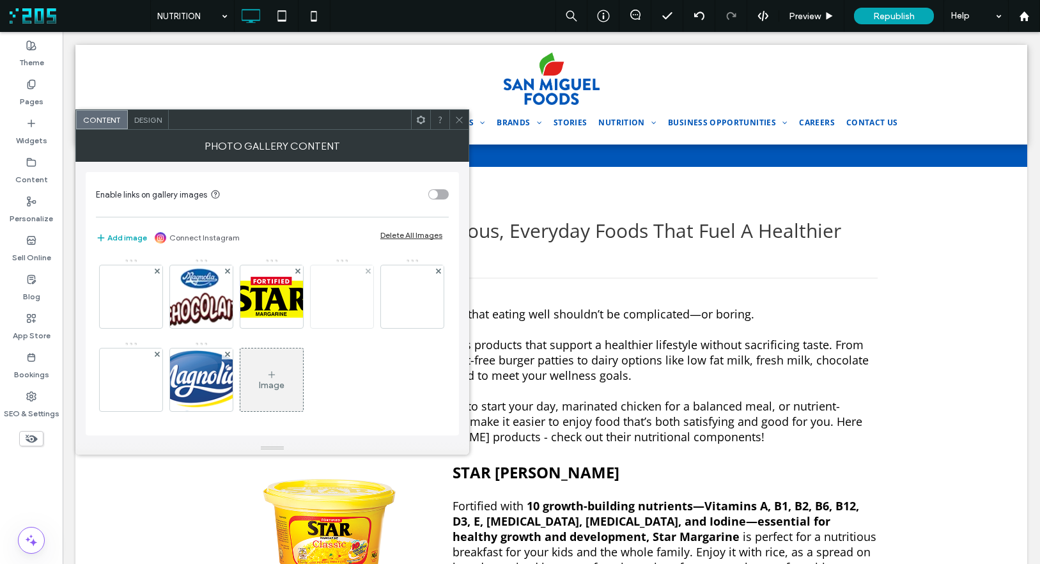
click at [330, 295] on img at bounding box center [342, 297] width 102 height 44
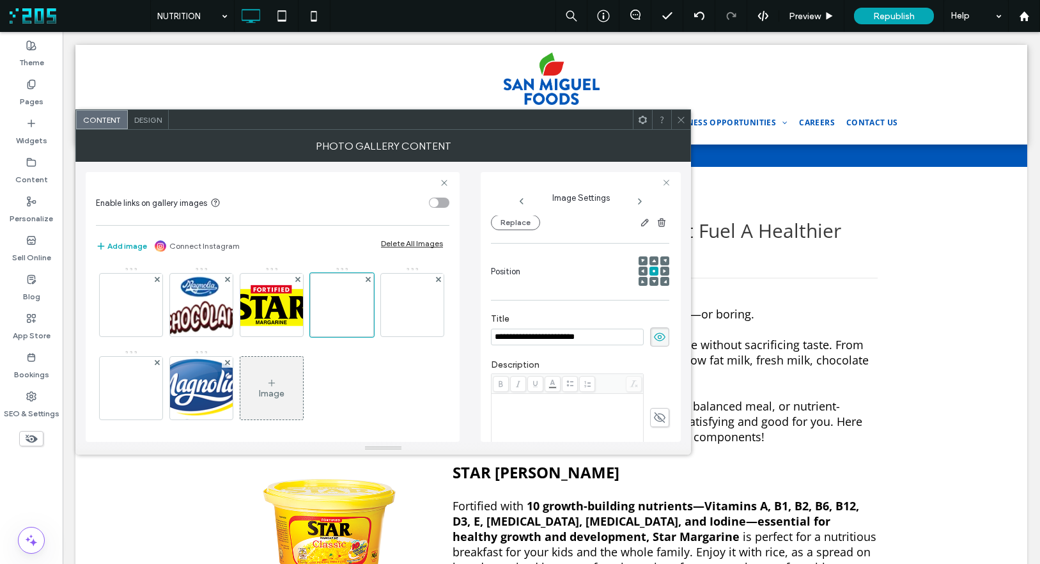
scroll to position [137, 0]
drag, startPoint x: 651, startPoint y: 341, endPoint x: 522, endPoint y: 224, distance: 173.4
click at [653, 341] on icon at bounding box center [659, 339] width 13 height 14
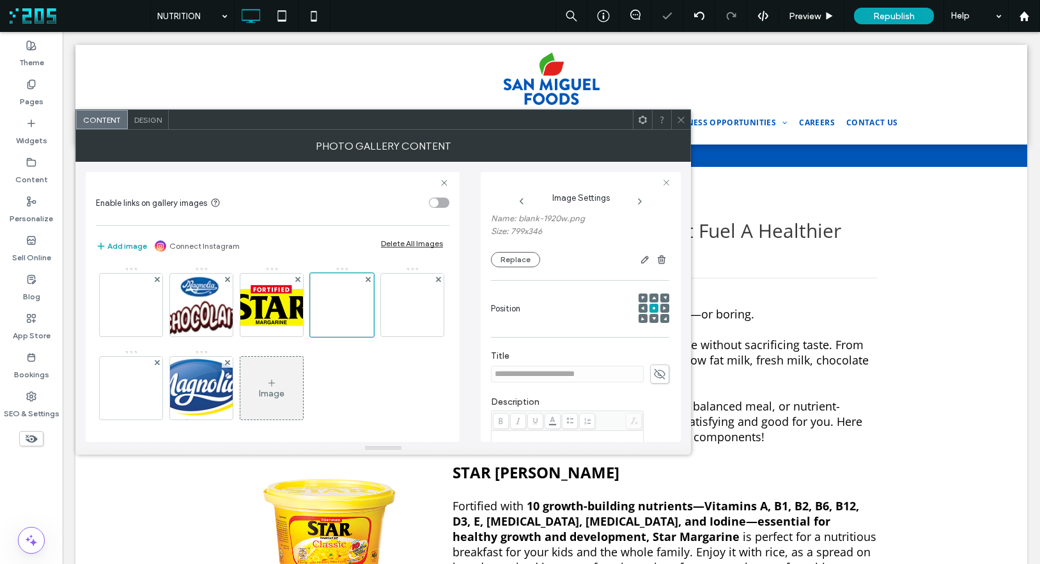
scroll to position [90, 0]
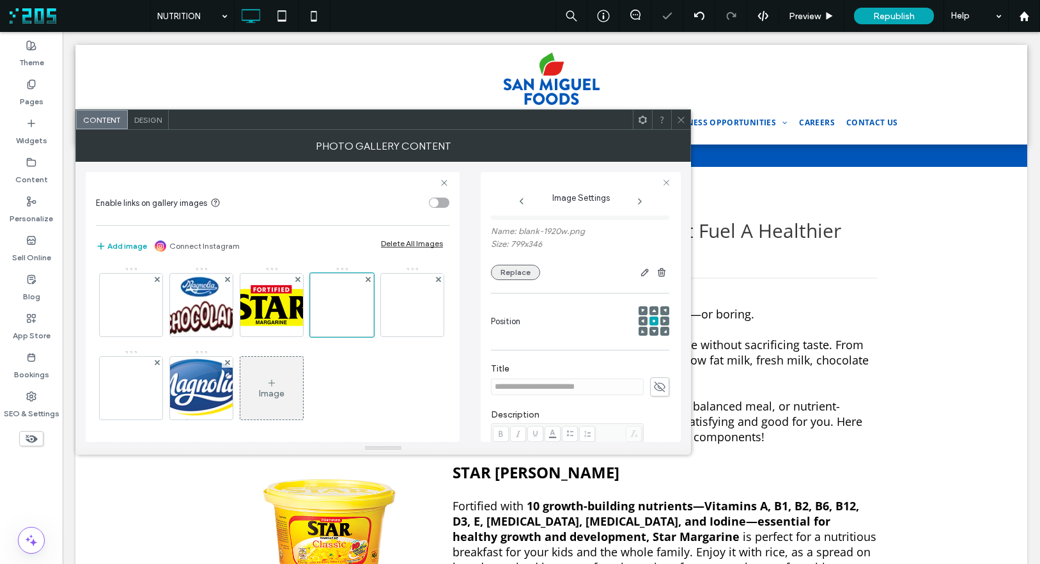
click at [523, 272] on button "Replace" at bounding box center [515, 272] width 49 height 15
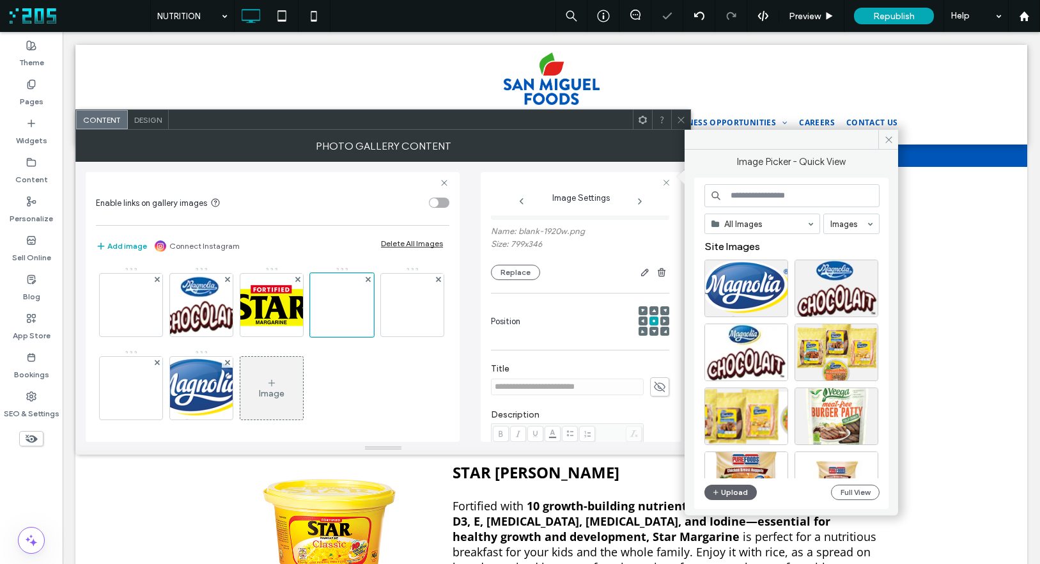
click at [749, 193] on input at bounding box center [792, 195] width 175 height 23
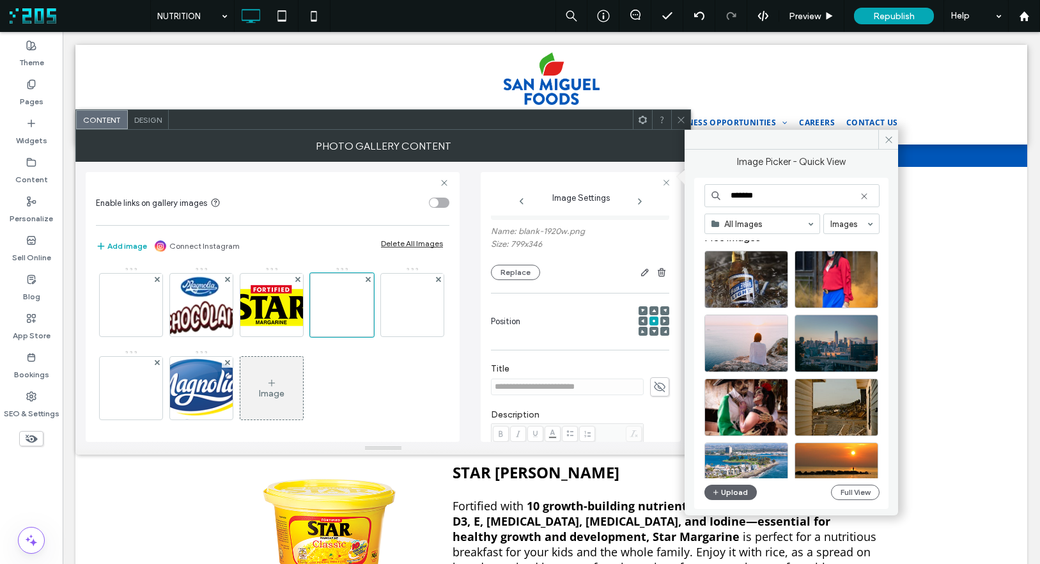
scroll to position [0, 0]
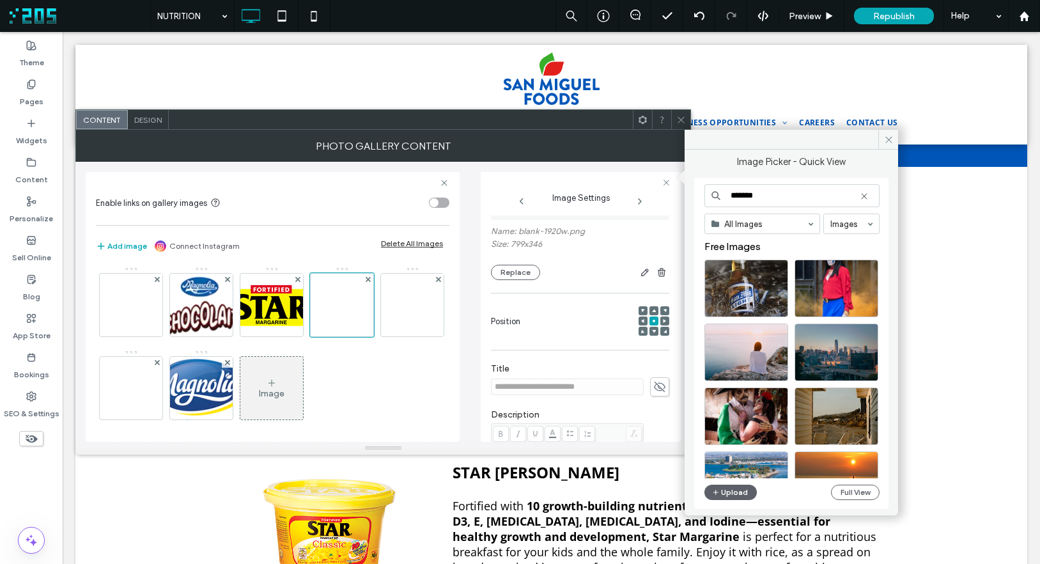
drag, startPoint x: 767, startPoint y: 198, endPoint x: 747, endPoint y: 199, distance: 19.9
click at [747, 199] on input "*******" at bounding box center [792, 195] width 175 height 23
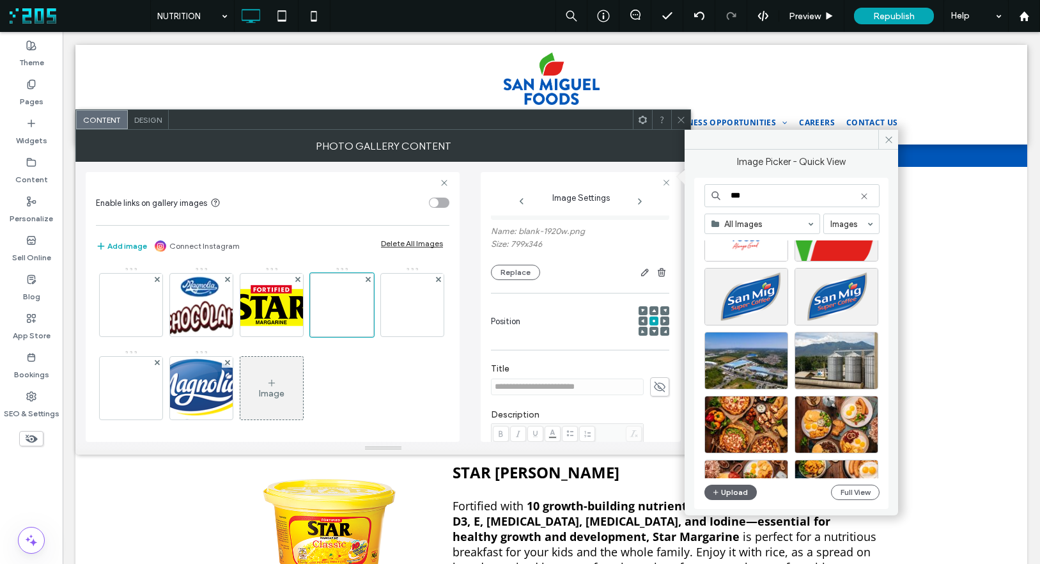
scroll to position [118, 0]
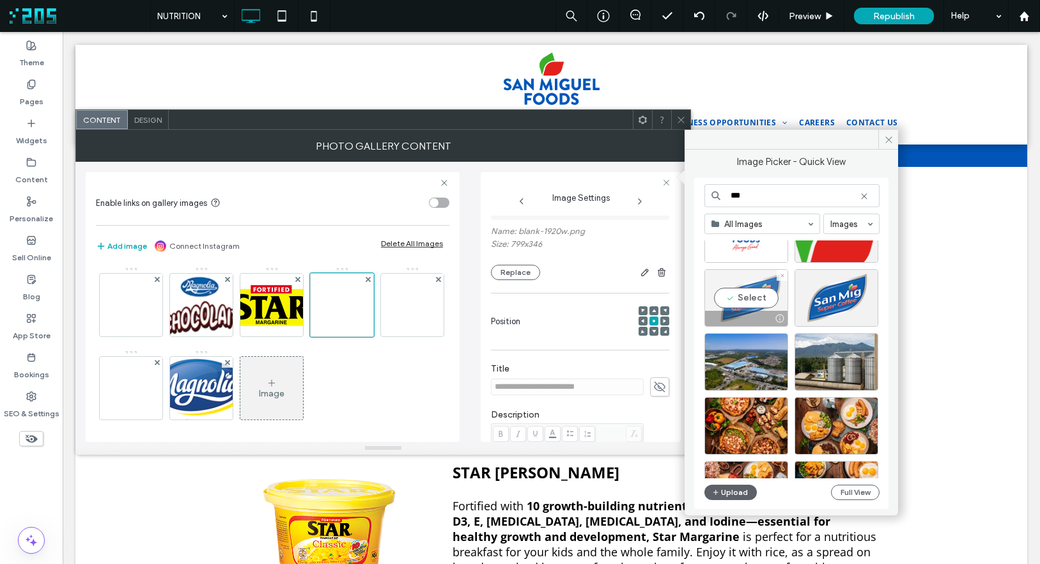
type input "***"
click at [767, 293] on div "Select" at bounding box center [747, 298] width 84 height 58
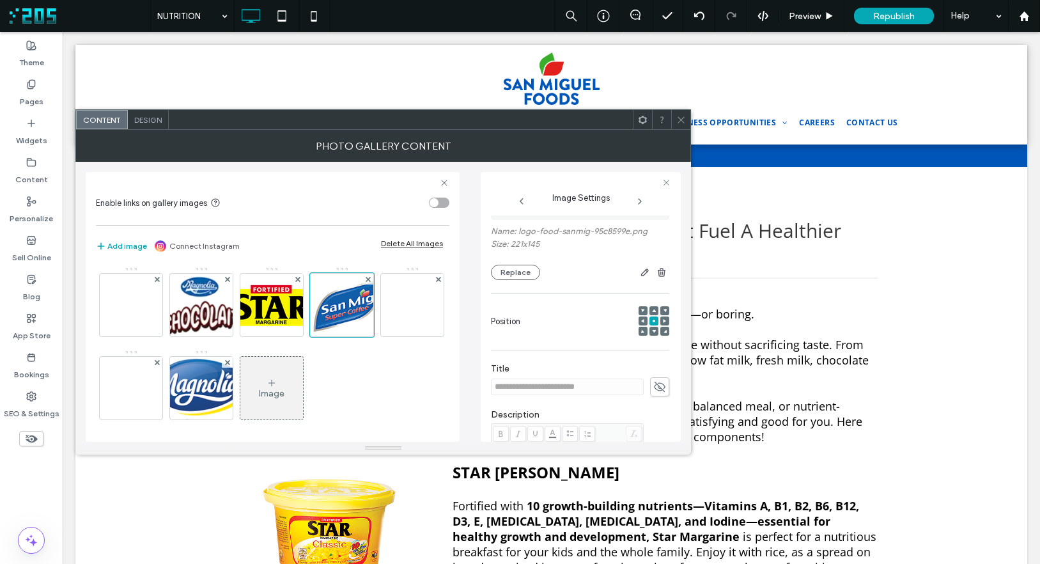
click at [683, 116] on icon at bounding box center [681, 120] width 10 height 10
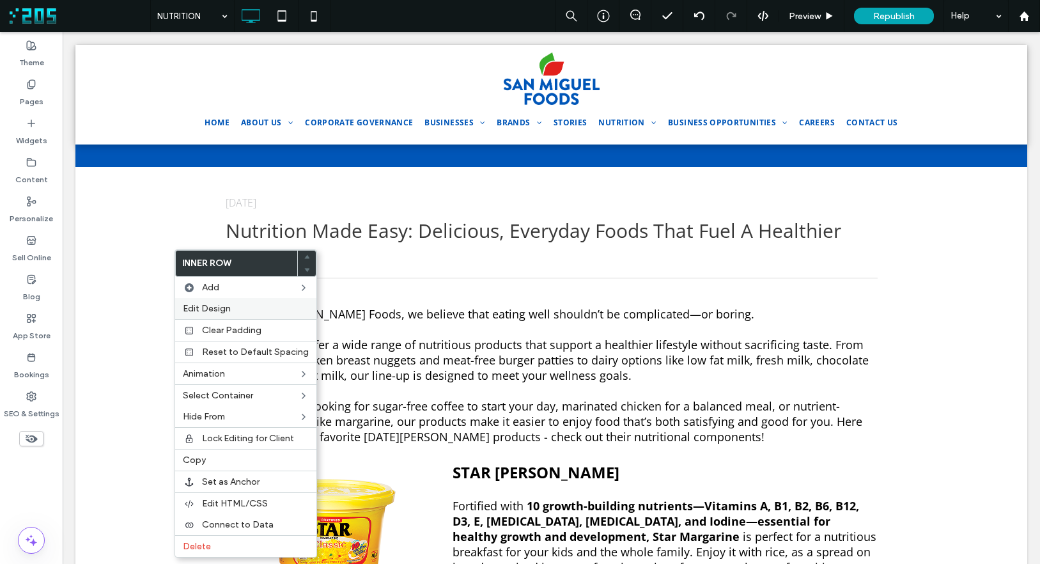
click at [220, 306] on span "Edit Design" at bounding box center [207, 308] width 48 height 11
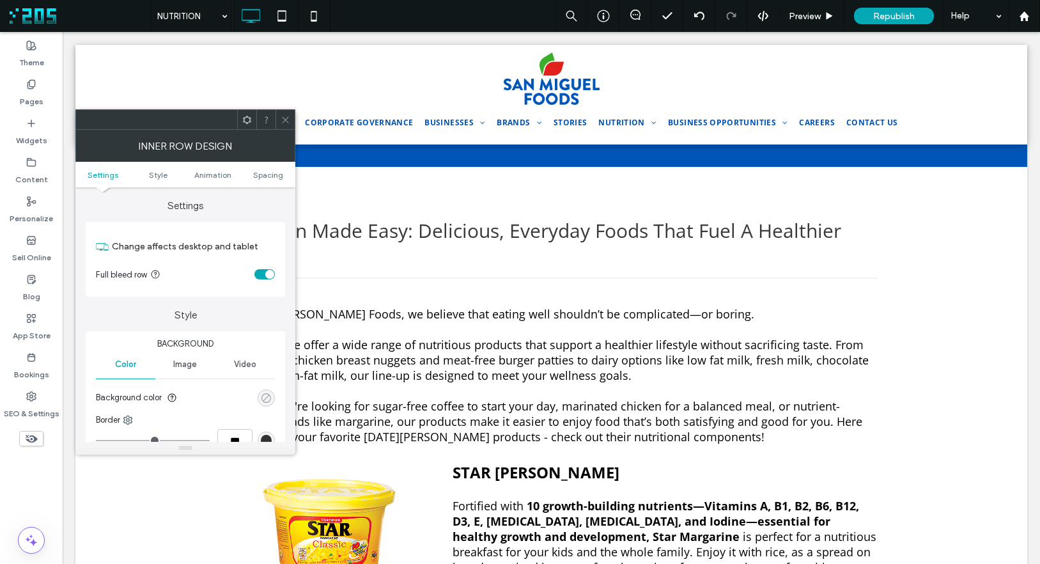
click at [267, 397] on icon "rgba(0, 0, 0, 0)" at bounding box center [266, 398] width 11 height 11
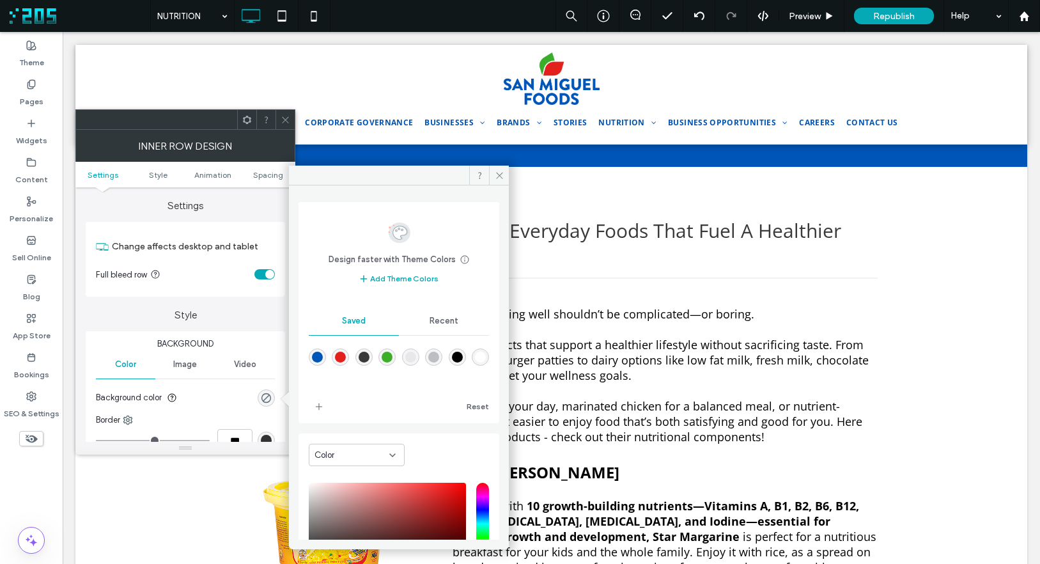
click at [416, 357] on div "rgba(0,0,0,0.05)" at bounding box center [410, 357] width 11 height 11
type input "*"
type input "**"
click at [498, 172] on icon at bounding box center [500, 176] width 10 height 10
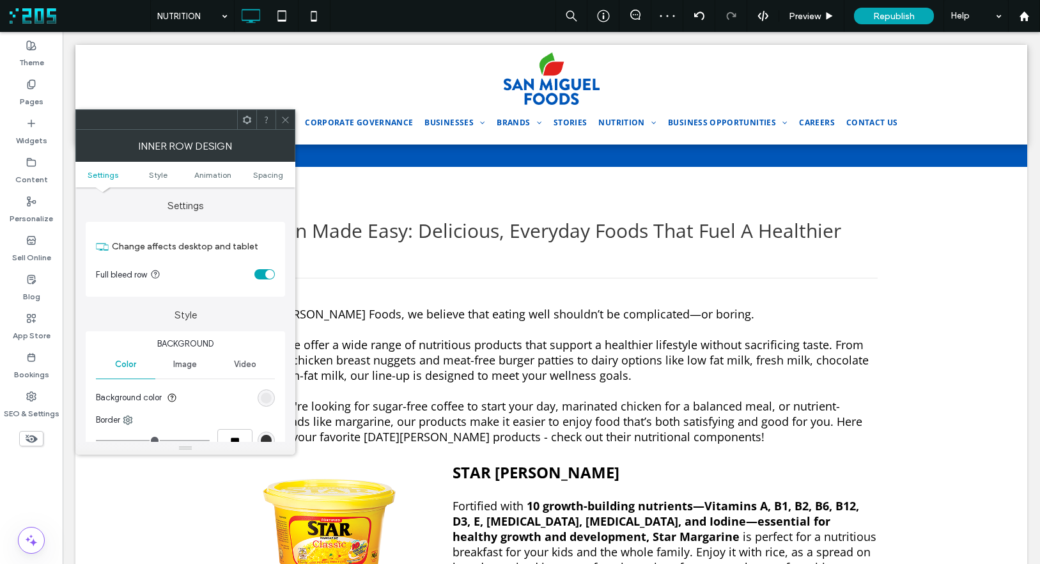
drag, startPoint x: 285, startPoint y: 118, endPoint x: 263, endPoint y: 159, distance: 45.8
click at [285, 118] on icon at bounding box center [286, 120] width 10 height 10
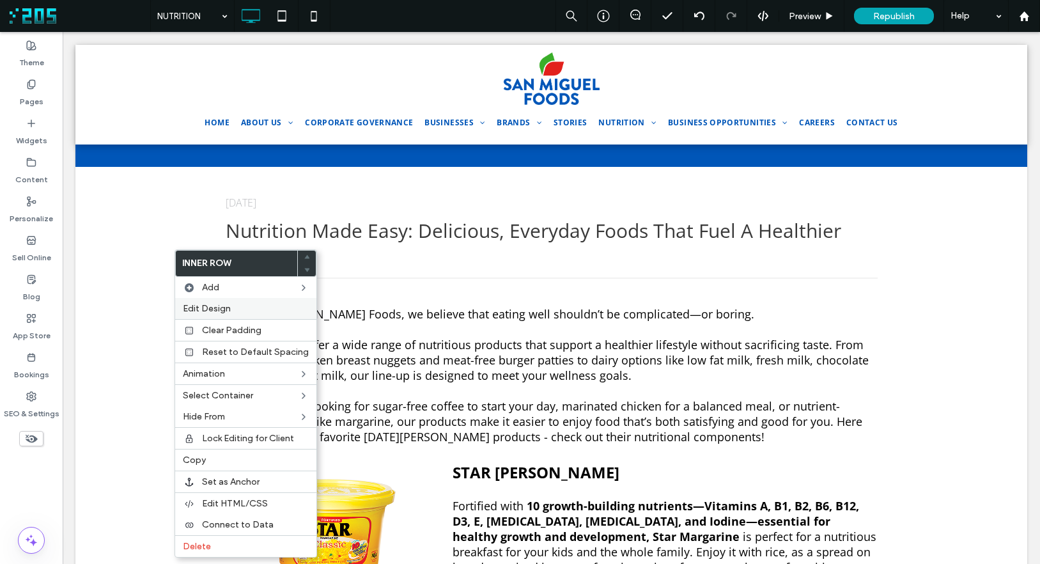
click at [239, 313] on label "Edit Design" at bounding box center [246, 308] width 126 height 11
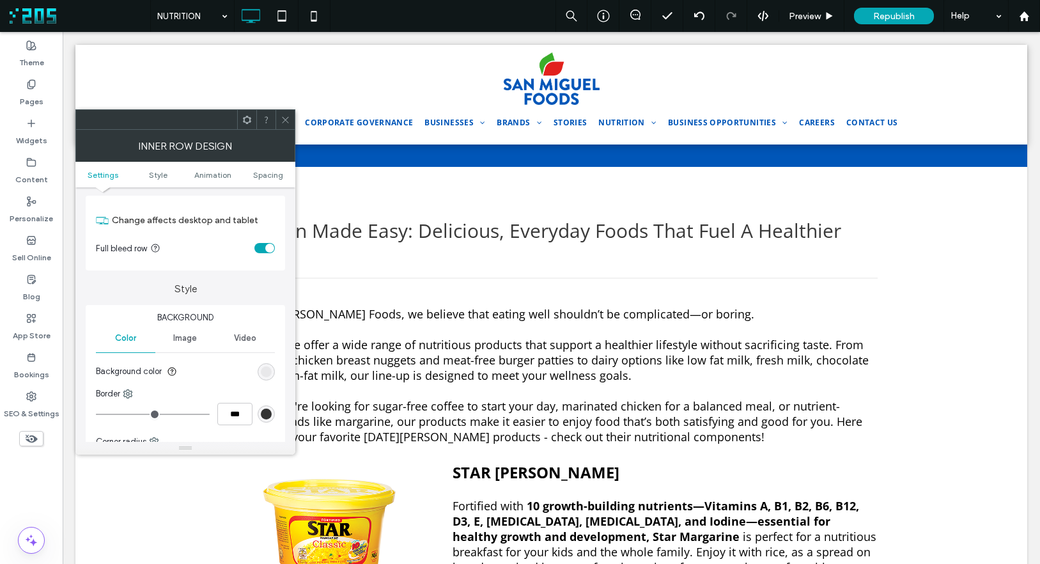
scroll to position [36, 0]
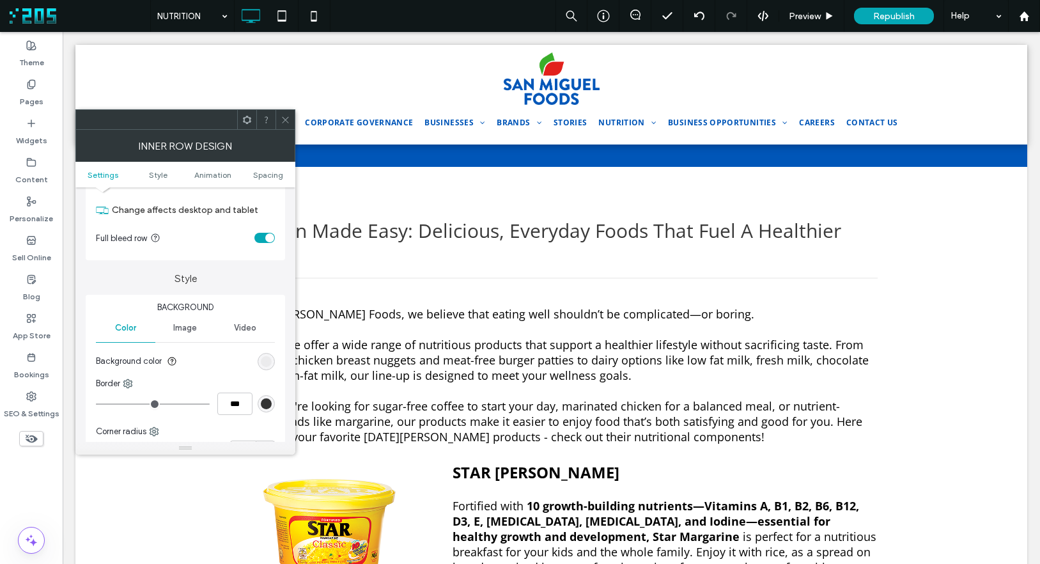
click at [265, 359] on div "rgba(0, 0, 0, 0.05)" at bounding box center [266, 361] width 11 height 11
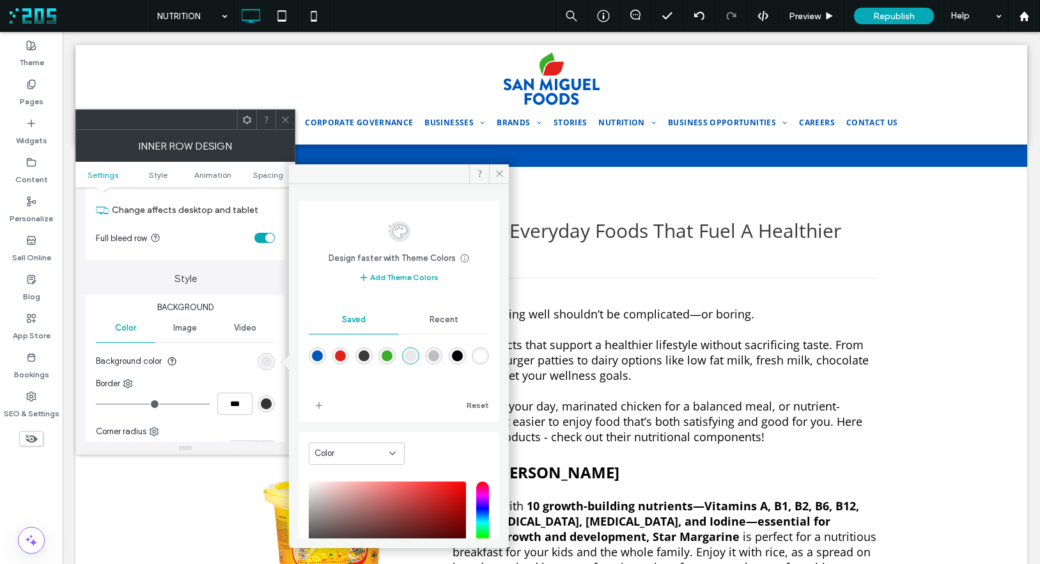
click at [434, 320] on span "Recent" at bounding box center [444, 320] width 29 height 10
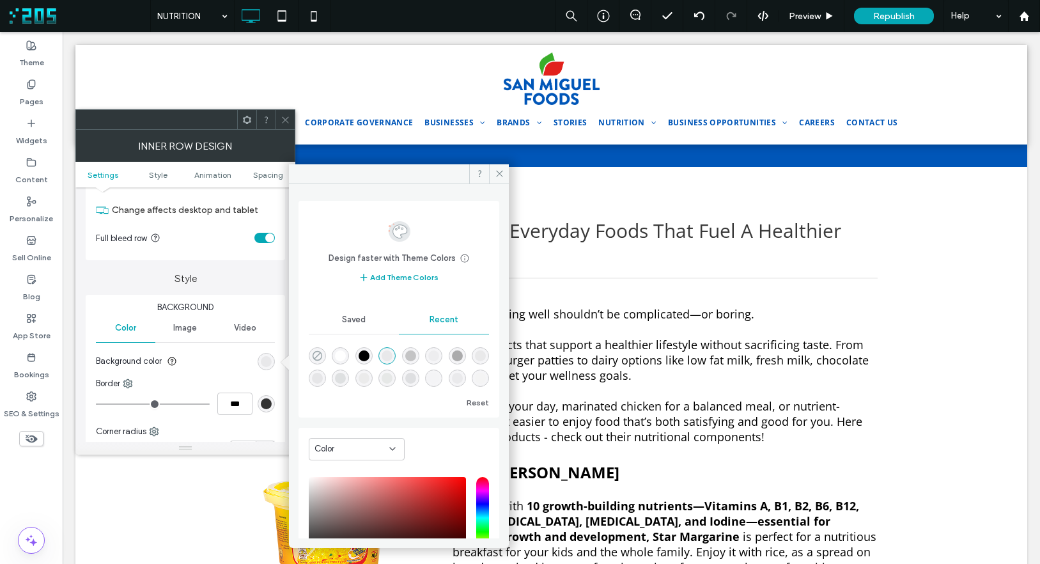
click at [315, 357] on use "rgba(0, 0, 0, 0)" at bounding box center [318, 356] width 10 height 10
type input "*"
type input "**"
click at [496, 169] on icon at bounding box center [500, 174] width 10 height 10
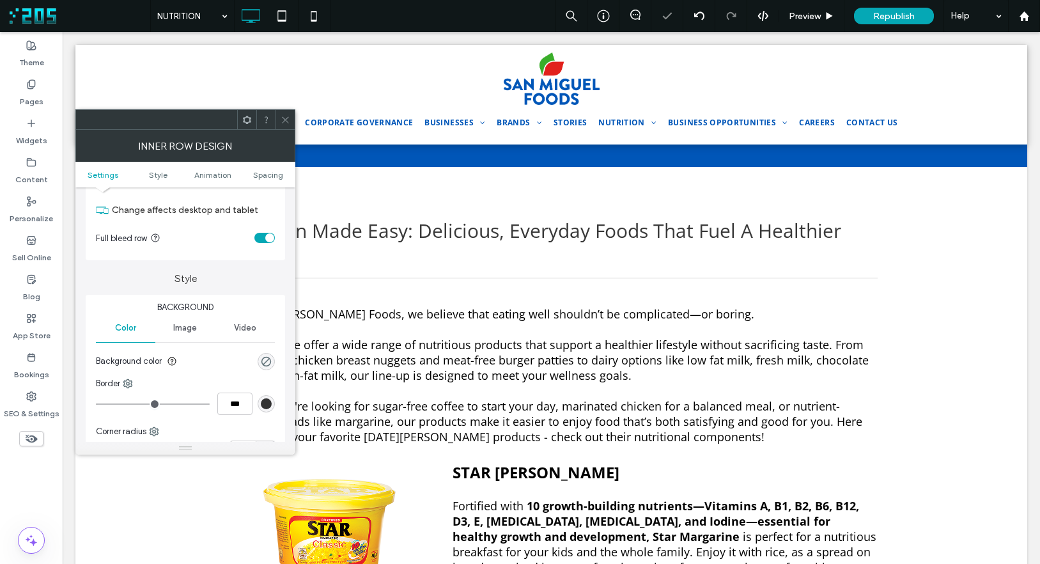
click at [290, 120] on div at bounding box center [285, 119] width 19 height 19
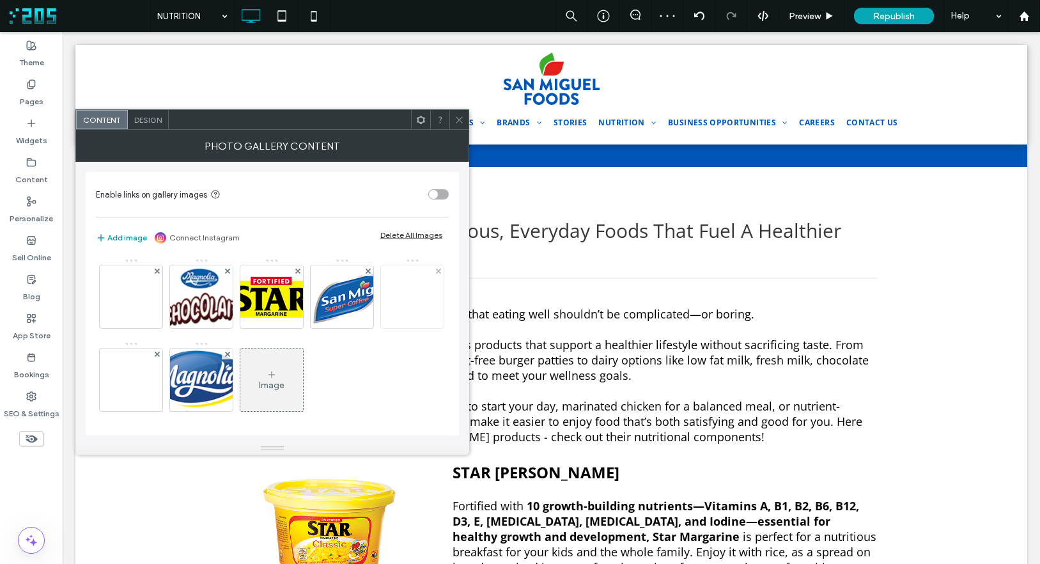
click at [361, 319] on img at bounding box center [412, 297] width 102 height 44
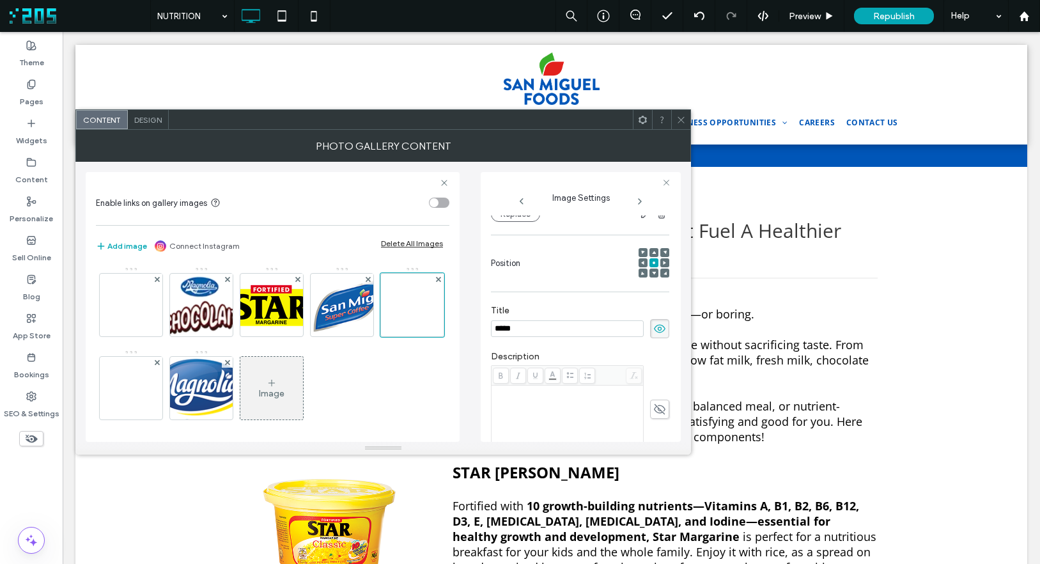
scroll to position [0, 0]
click at [653, 331] on icon at bounding box center [659, 329] width 13 height 14
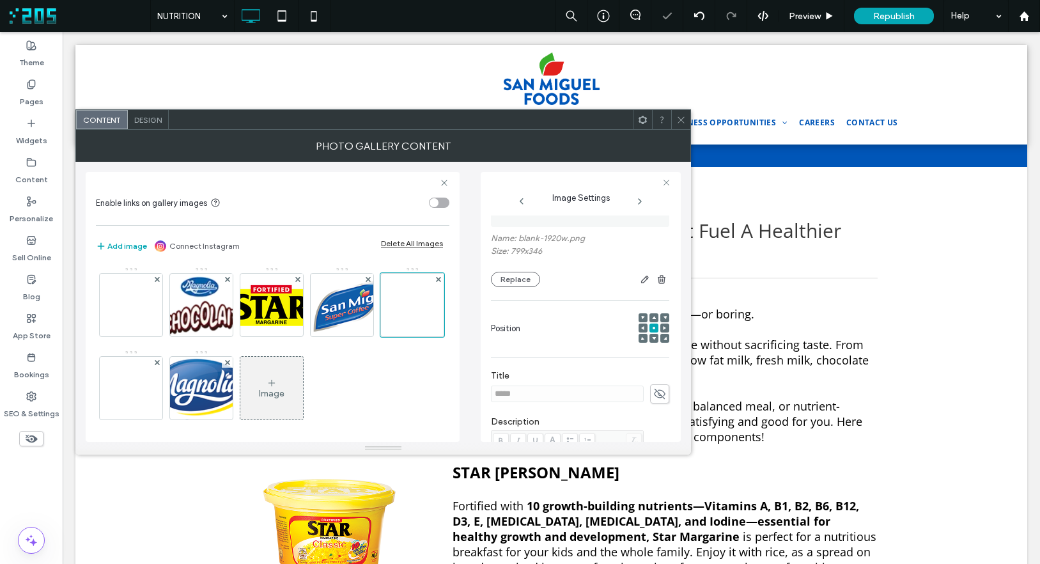
scroll to position [81, 0]
click at [510, 282] on button "Replace" at bounding box center [515, 281] width 49 height 15
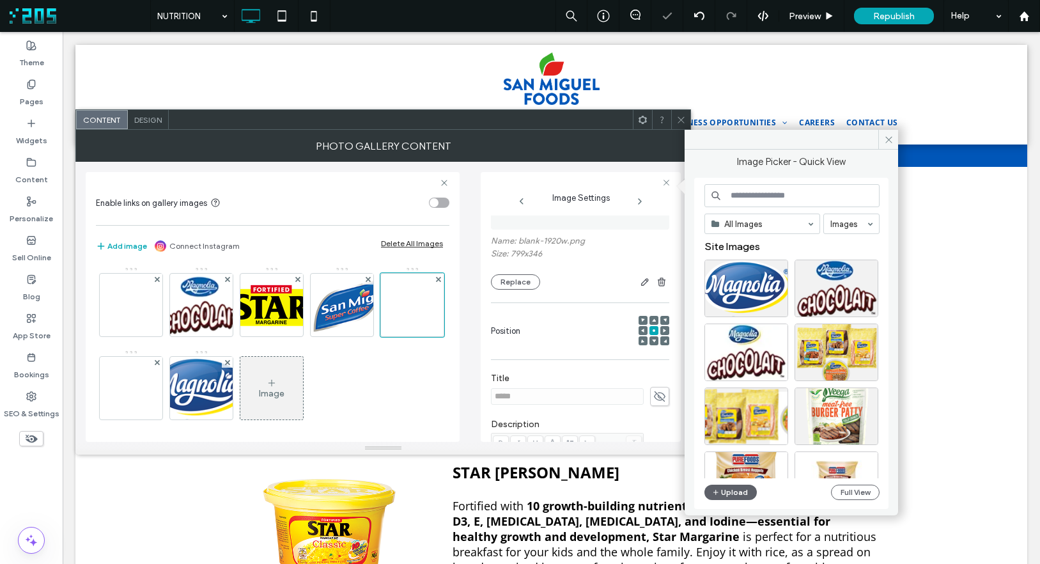
click at [751, 199] on input at bounding box center [792, 195] width 175 height 23
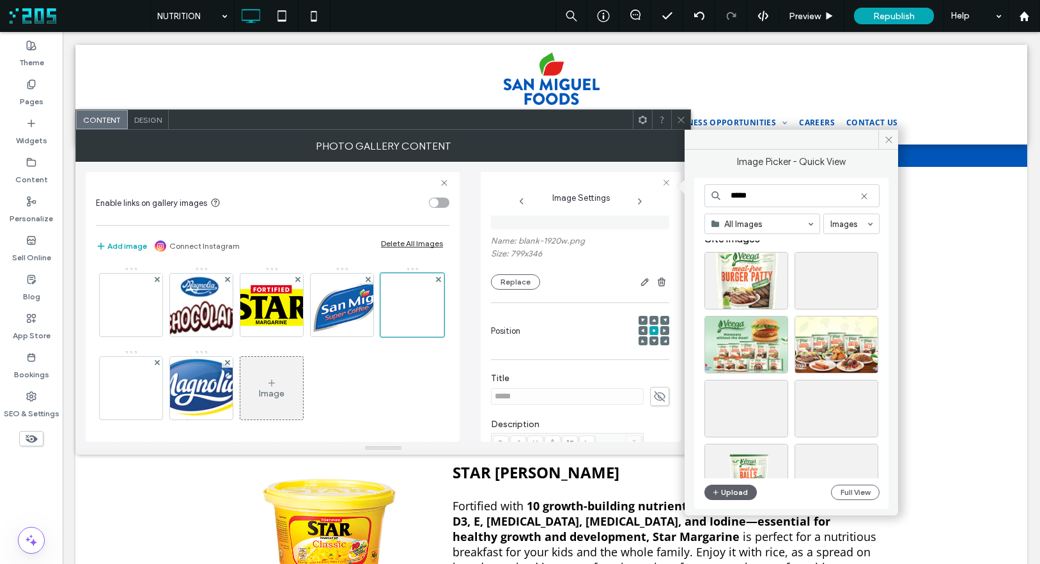
scroll to position [0, 0]
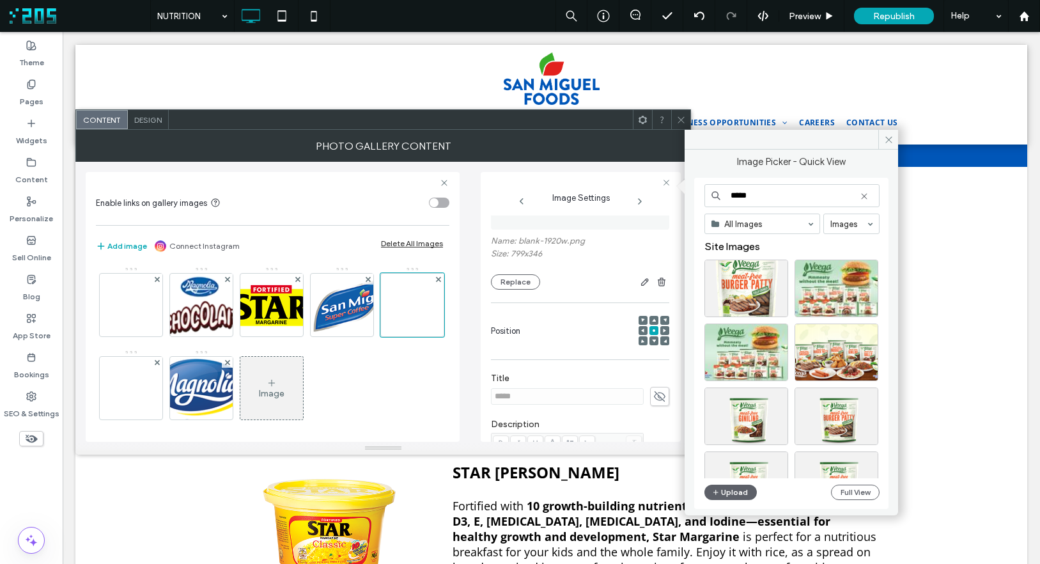
type input "*****"
click at [737, 493] on button "Upload" at bounding box center [731, 492] width 52 height 15
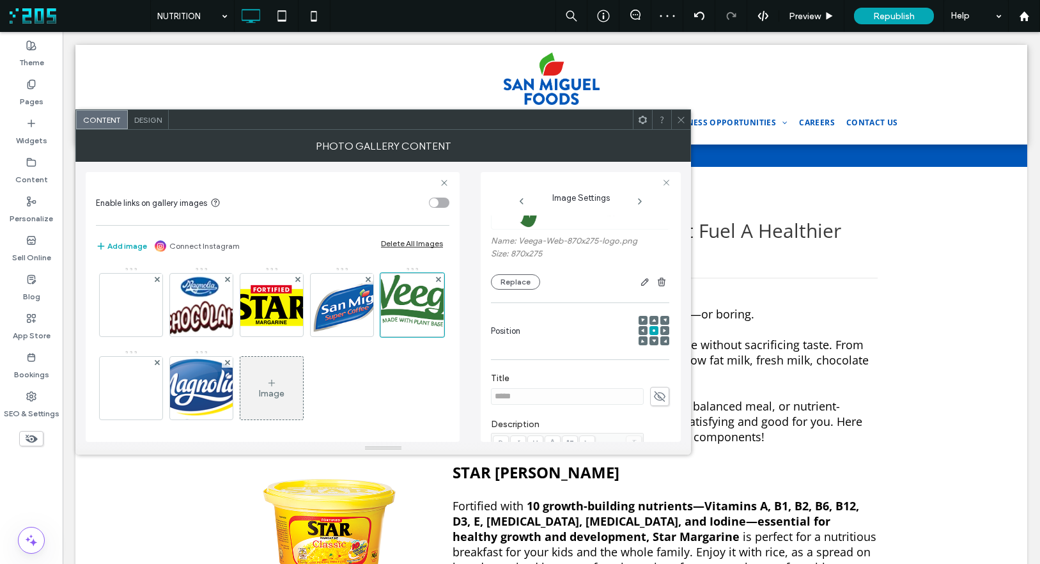
click at [678, 120] on icon at bounding box center [681, 120] width 10 height 10
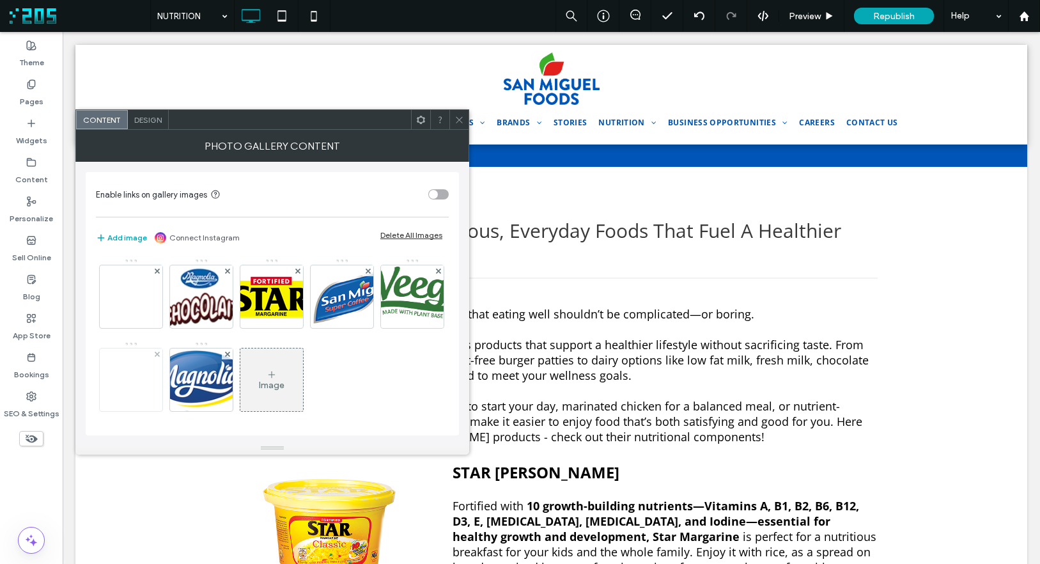
click at [182, 379] on img at bounding box center [131, 380] width 102 height 44
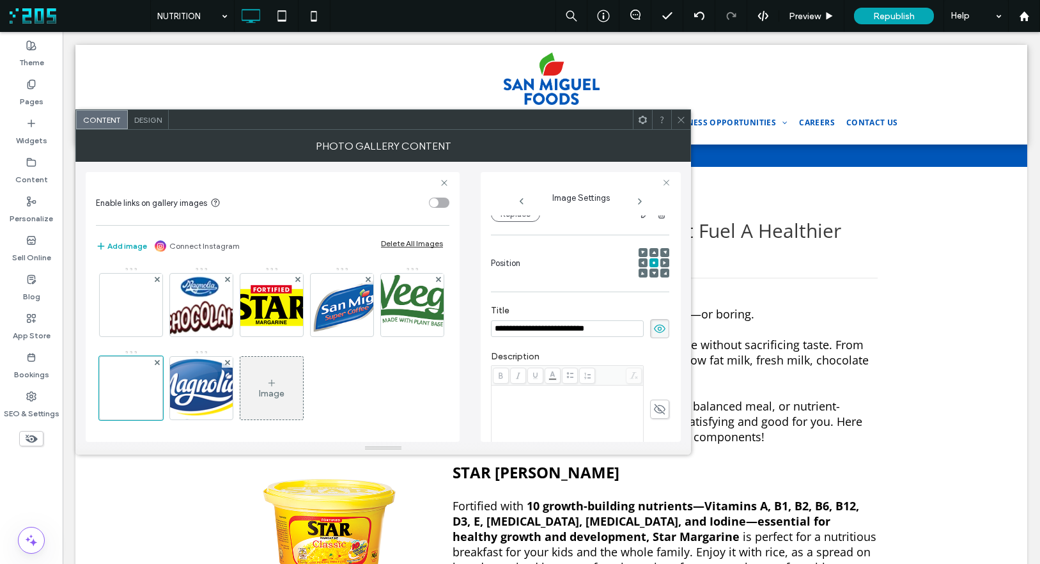
click at [605, 330] on input "**********" at bounding box center [567, 328] width 153 height 17
click at [683, 120] on icon at bounding box center [681, 120] width 10 height 10
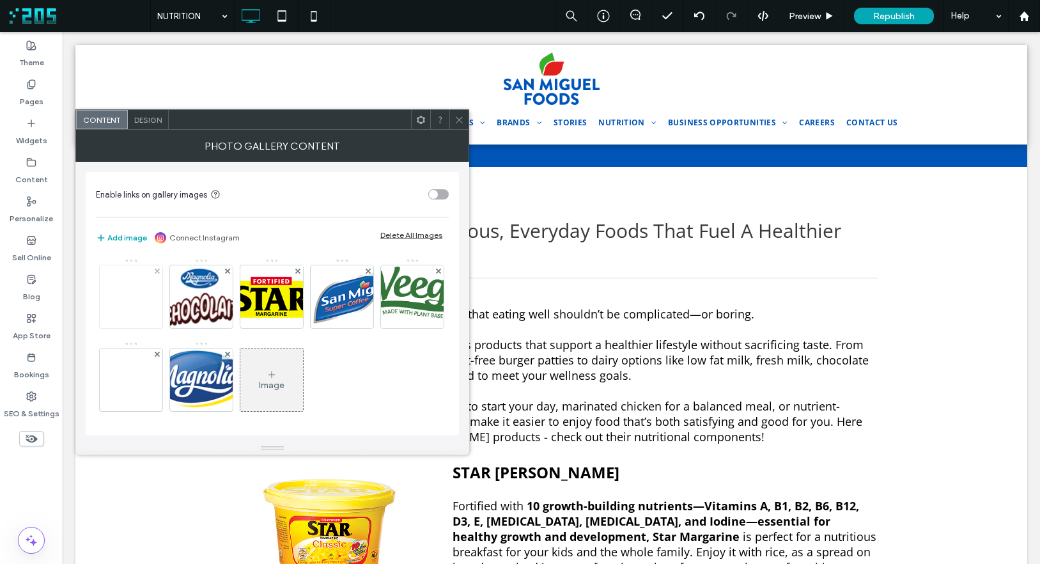
click at [123, 292] on img at bounding box center [131, 297] width 102 height 44
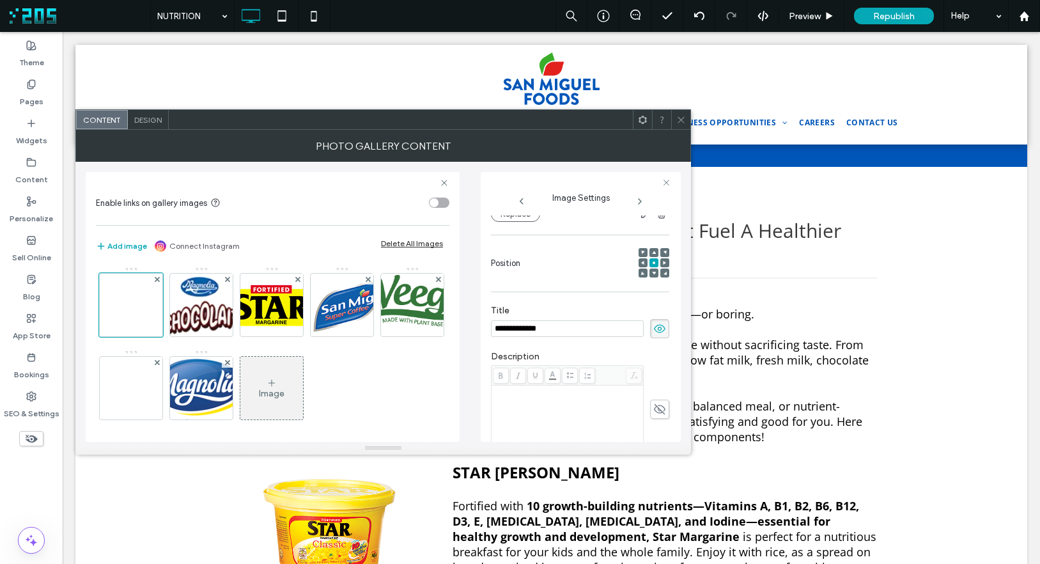
drag, startPoint x: 678, startPoint y: 114, endPoint x: 621, endPoint y: 150, distance: 67.2
click at [678, 115] on icon at bounding box center [681, 120] width 10 height 10
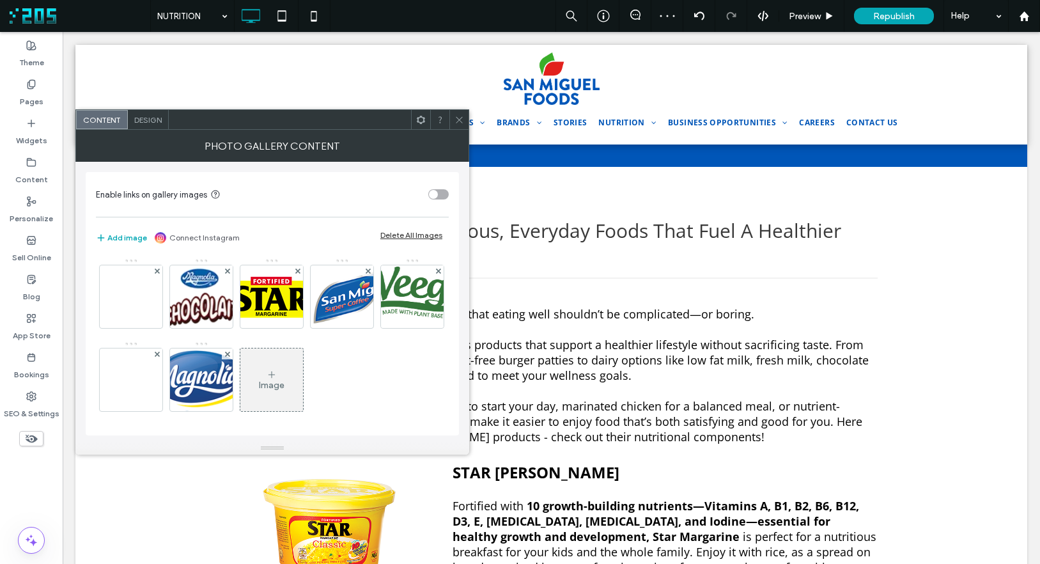
click at [97, 293] on div "Image" at bounding box center [272, 341] width 352 height 166
click at [111, 295] on img at bounding box center [131, 297] width 102 height 44
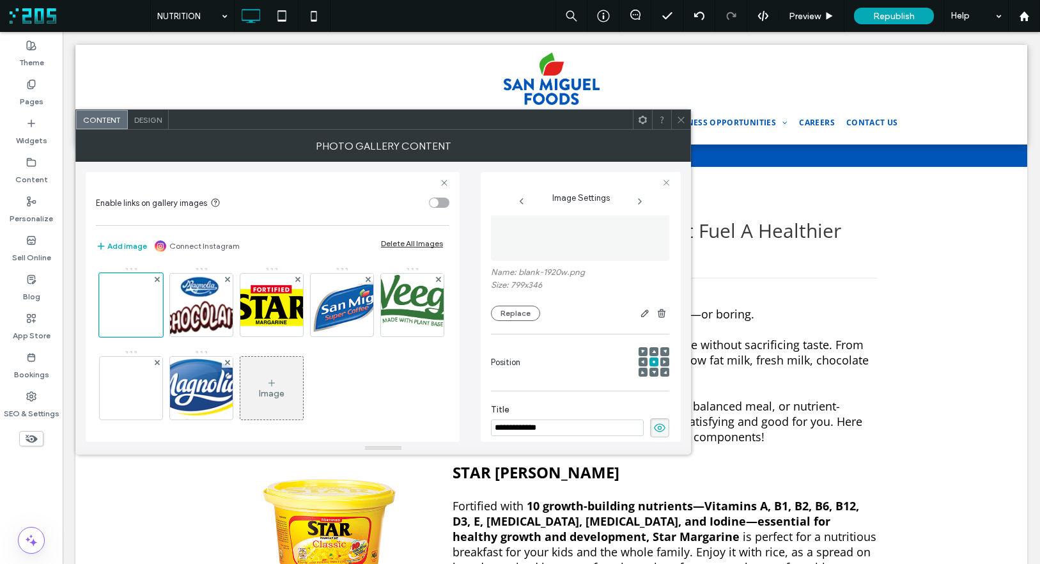
scroll to position [16, 0]
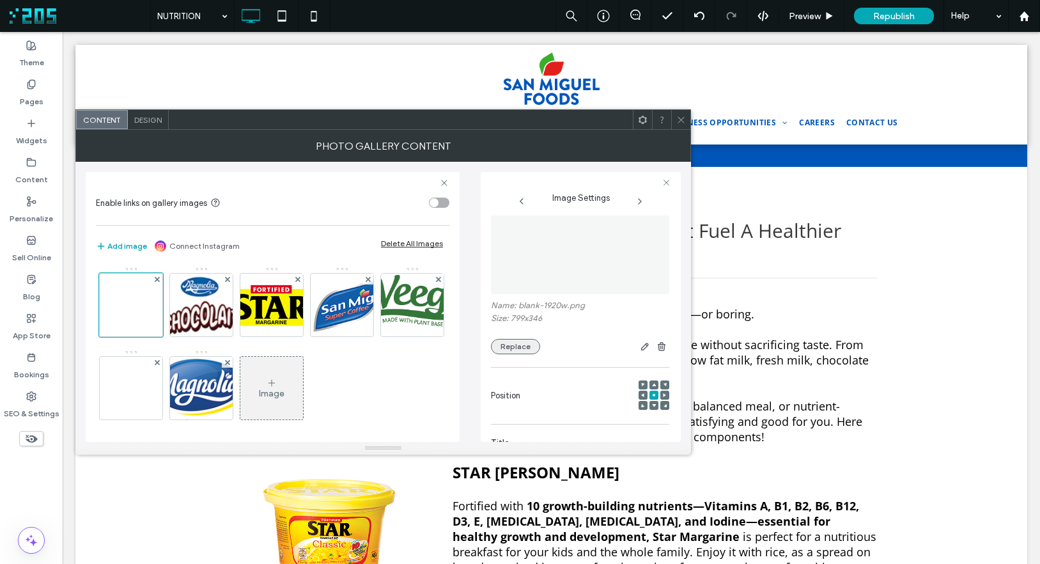
click at [517, 341] on button "Replace" at bounding box center [515, 346] width 49 height 15
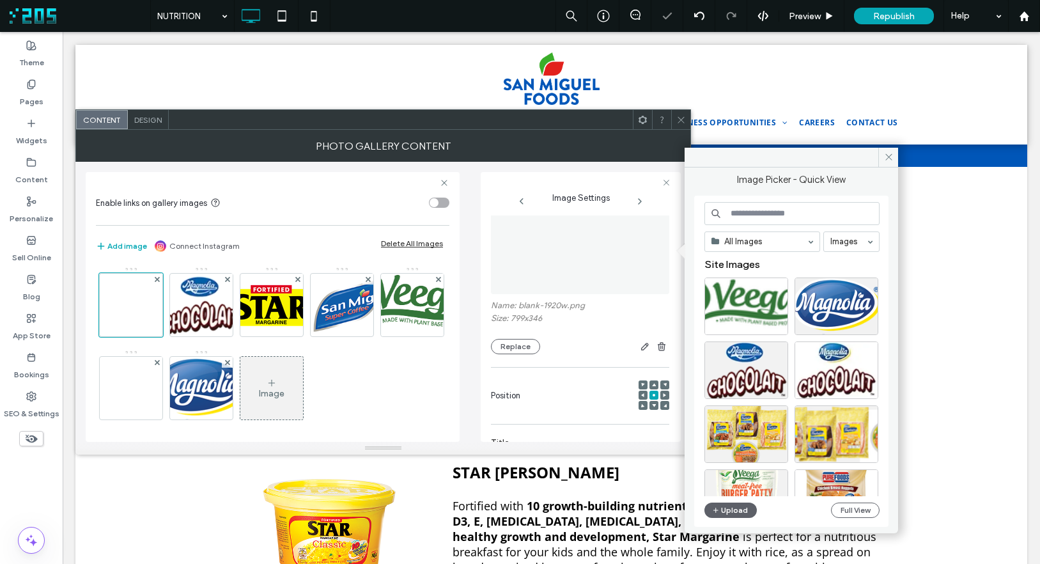
click at [777, 213] on input at bounding box center [792, 213] width 175 height 23
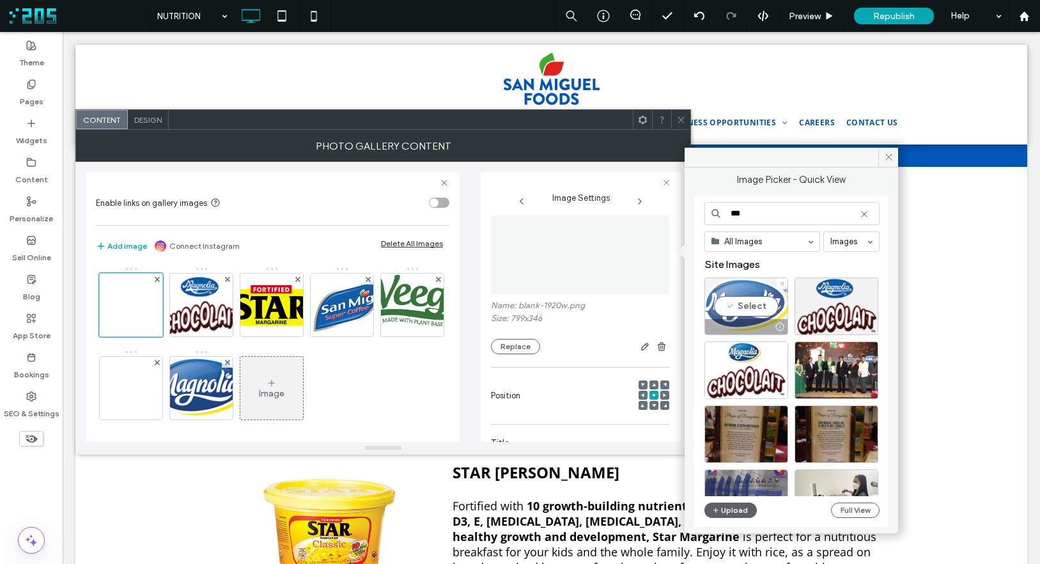
type input "***"
click at [754, 295] on div "Select" at bounding box center [747, 306] width 84 height 58
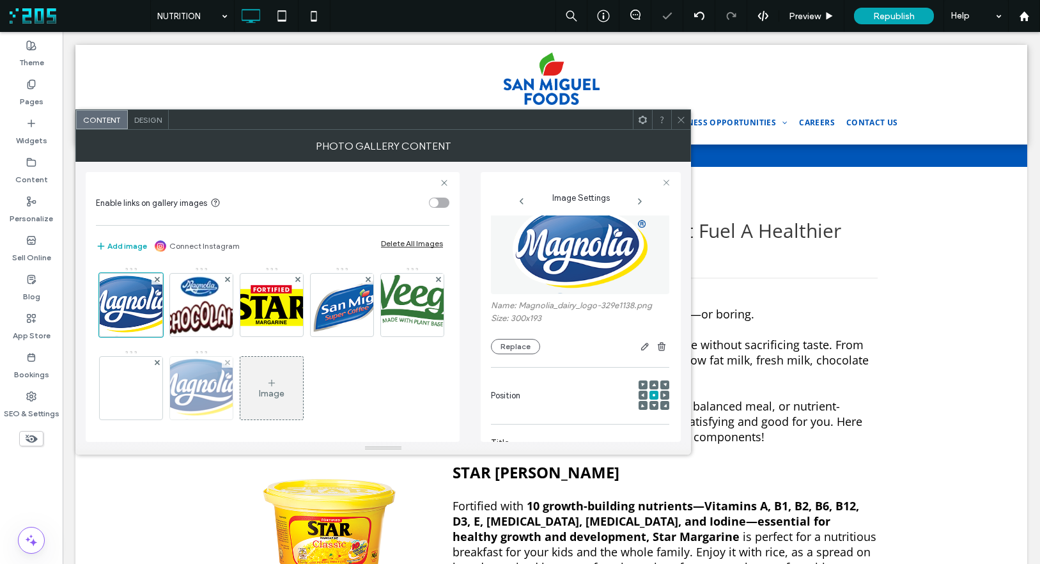
click at [250, 406] on img at bounding box center [201, 388] width 97 height 63
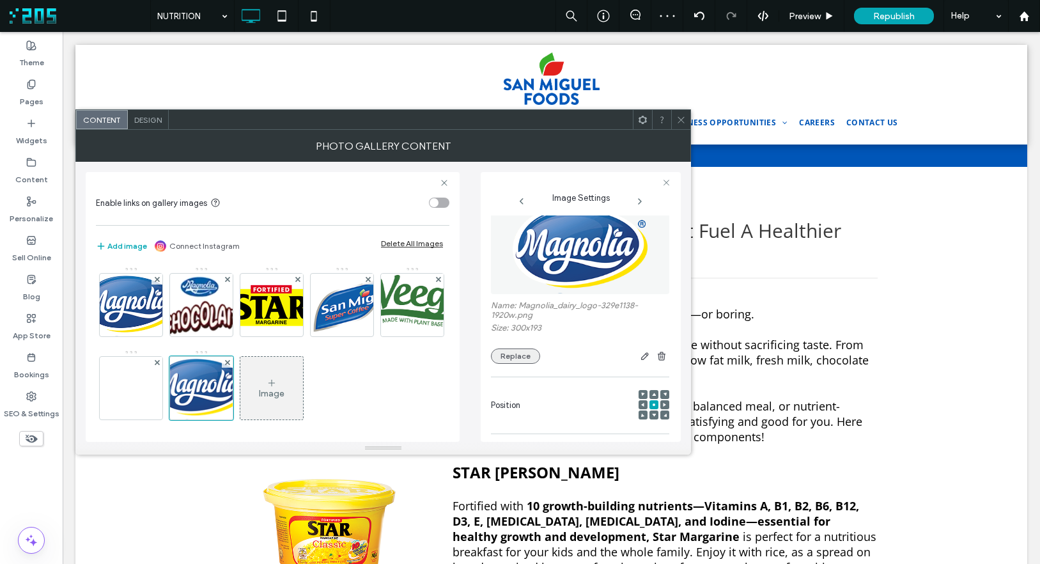
click at [528, 355] on button "Replace" at bounding box center [515, 355] width 49 height 15
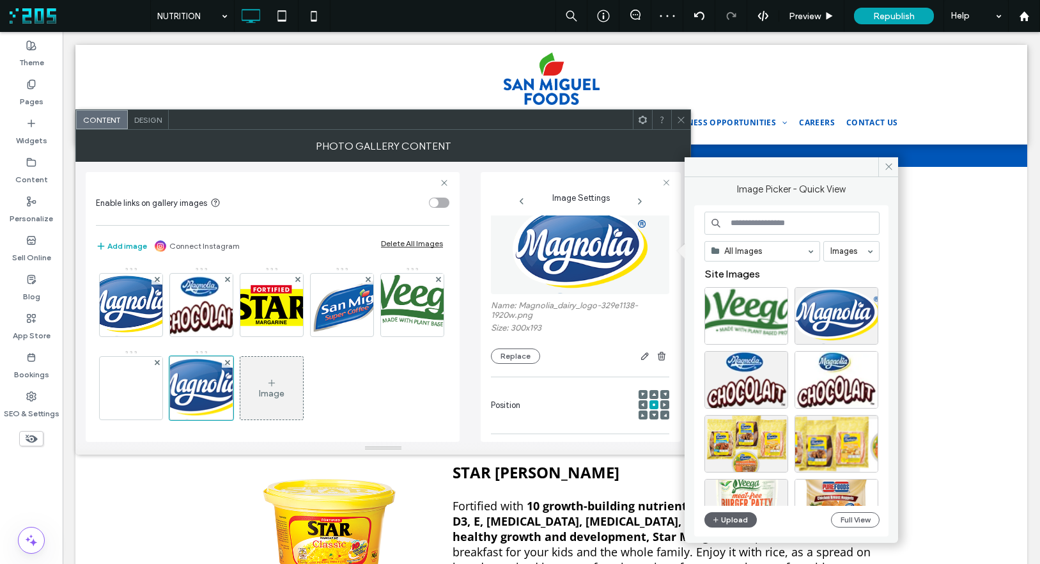
click at [742, 221] on input at bounding box center [792, 223] width 175 height 23
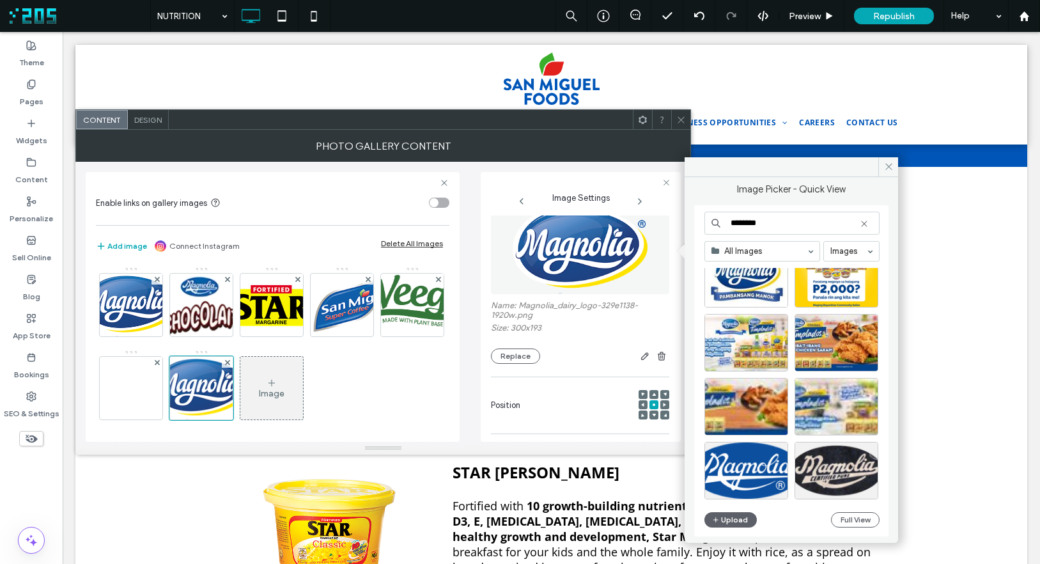
scroll to position [228, 0]
type input "********"
click at [753, 285] on div "Select" at bounding box center [747, 280] width 84 height 58
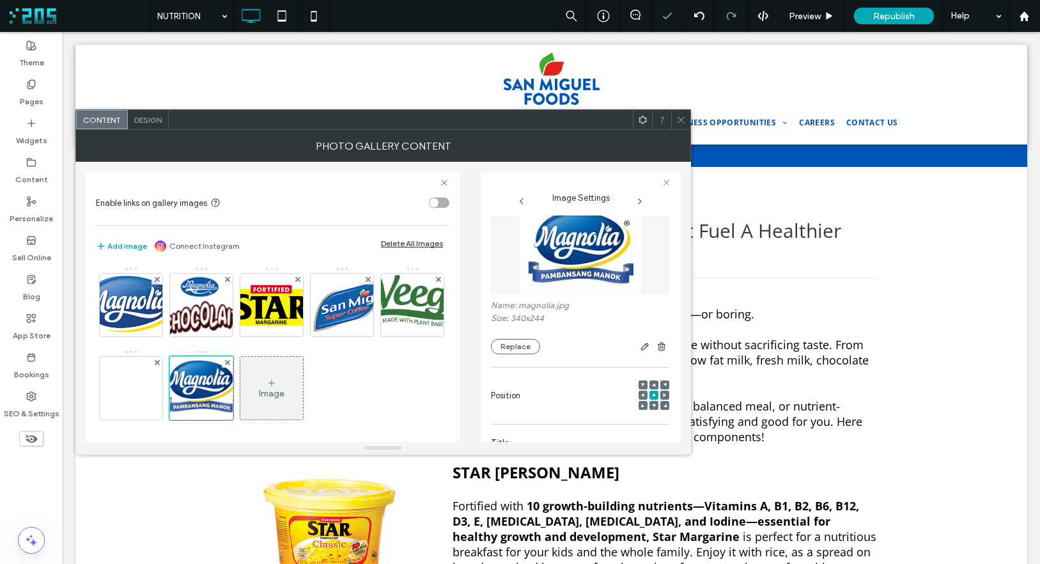
drag, startPoint x: 679, startPoint y: 120, endPoint x: 323, endPoint y: 141, distance: 356.7
click at [678, 120] on icon at bounding box center [681, 120] width 10 height 10
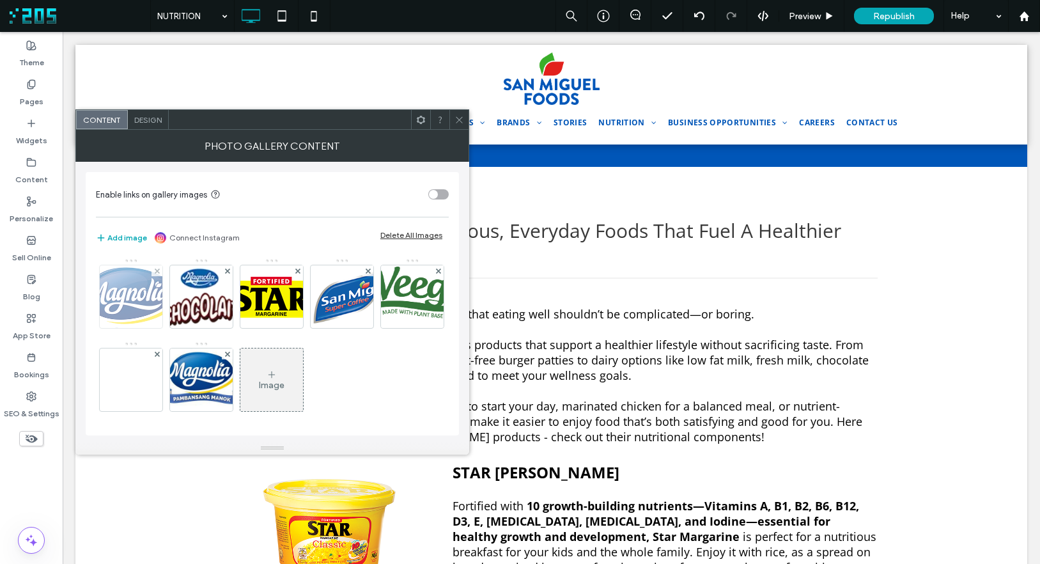
click at [137, 299] on img at bounding box center [130, 296] width 97 height 63
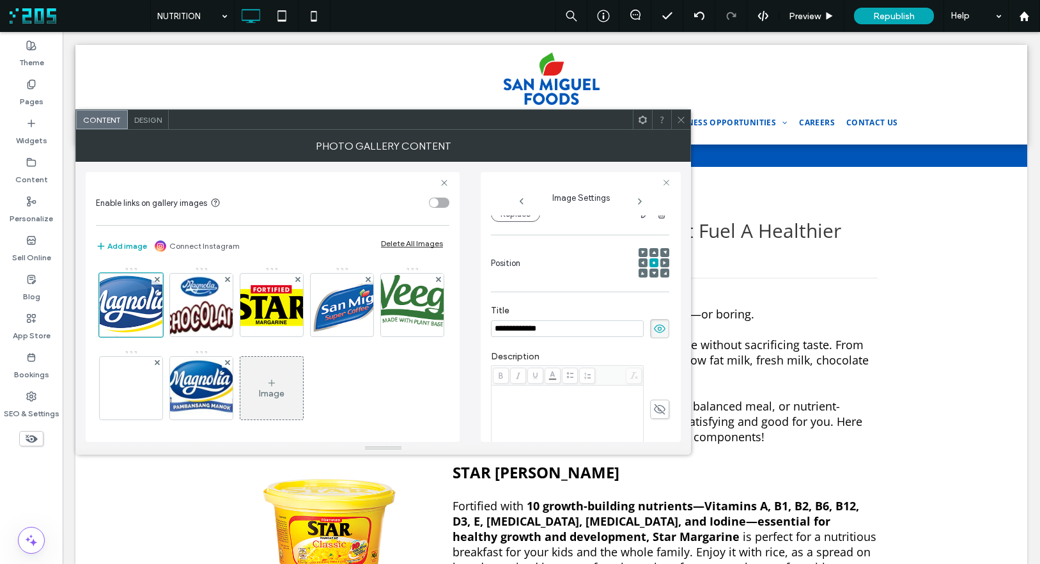
scroll to position [0, 0]
click at [653, 329] on icon at bounding box center [659, 329] width 13 height 14
click at [182, 389] on img at bounding box center [131, 388] width 102 height 44
click at [680, 123] on icon at bounding box center [681, 120] width 10 height 10
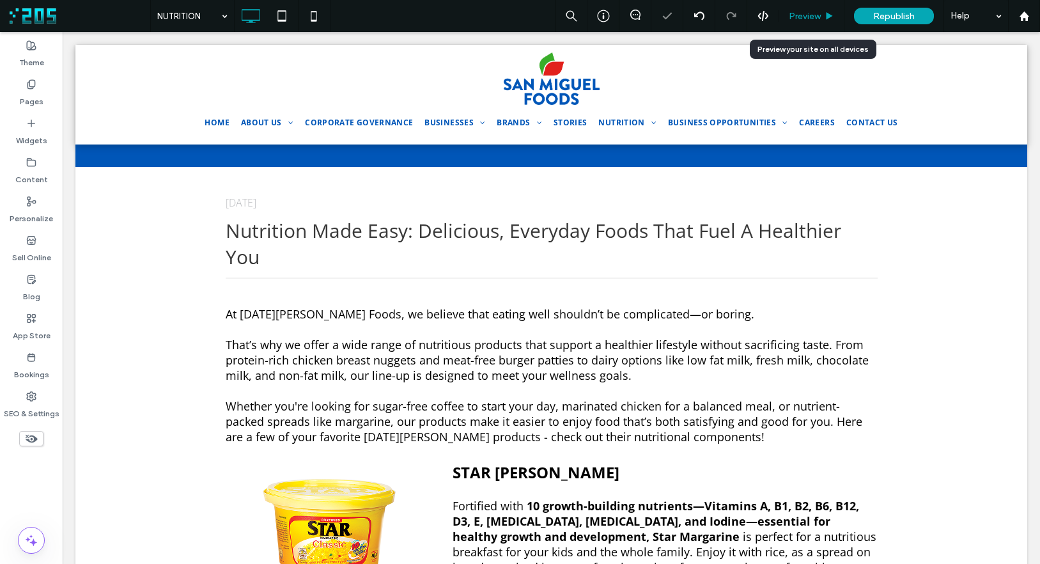
click at [816, 13] on span "Preview" at bounding box center [805, 16] width 32 height 11
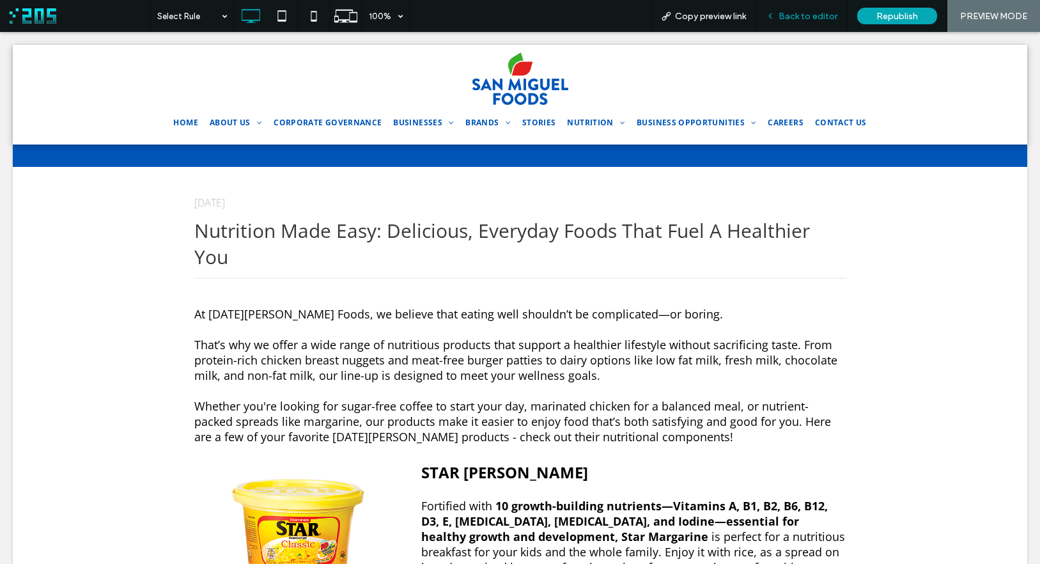
click at [783, 17] on span "Back to editor" at bounding box center [808, 16] width 59 height 11
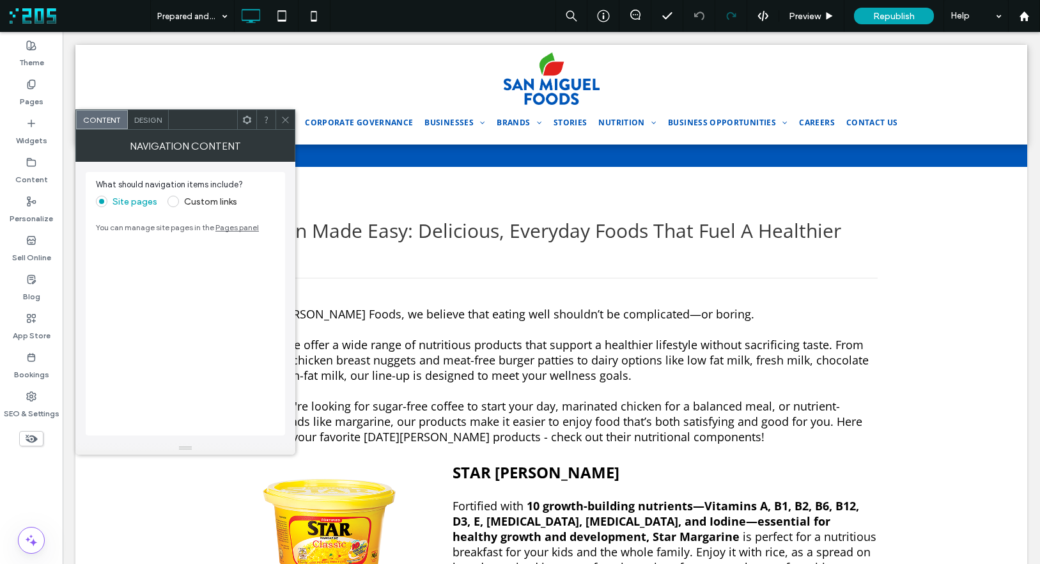
drag, startPoint x: 279, startPoint y: 121, endPoint x: 721, endPoint y: 21, distance: 452.9
click at [282, 120] on div at bounding box center [285, 119] width 19 height 19
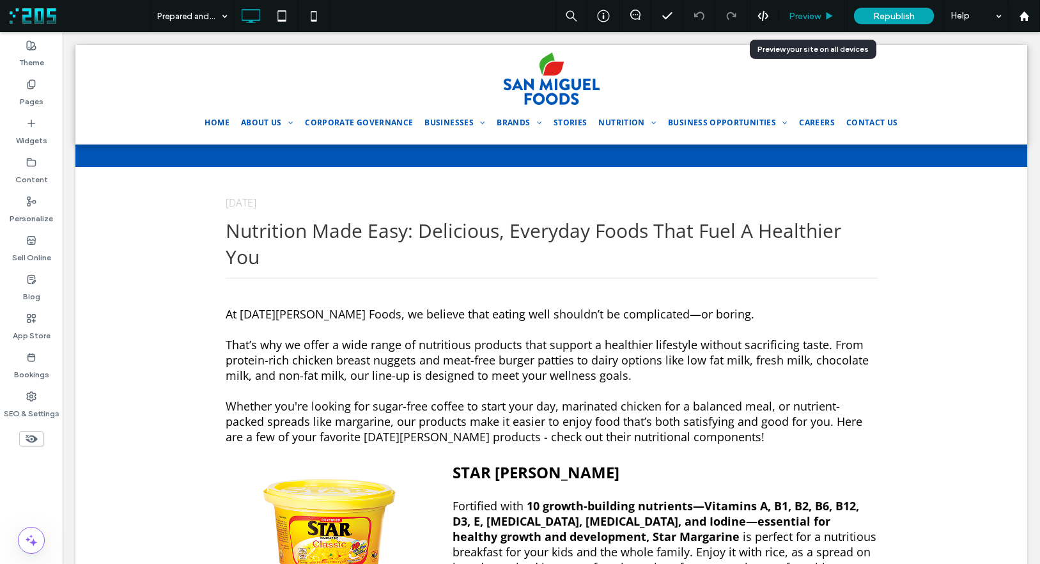
click at [805, 15] on span "Preview" at bounding box center [805, 16] width 32 height 11
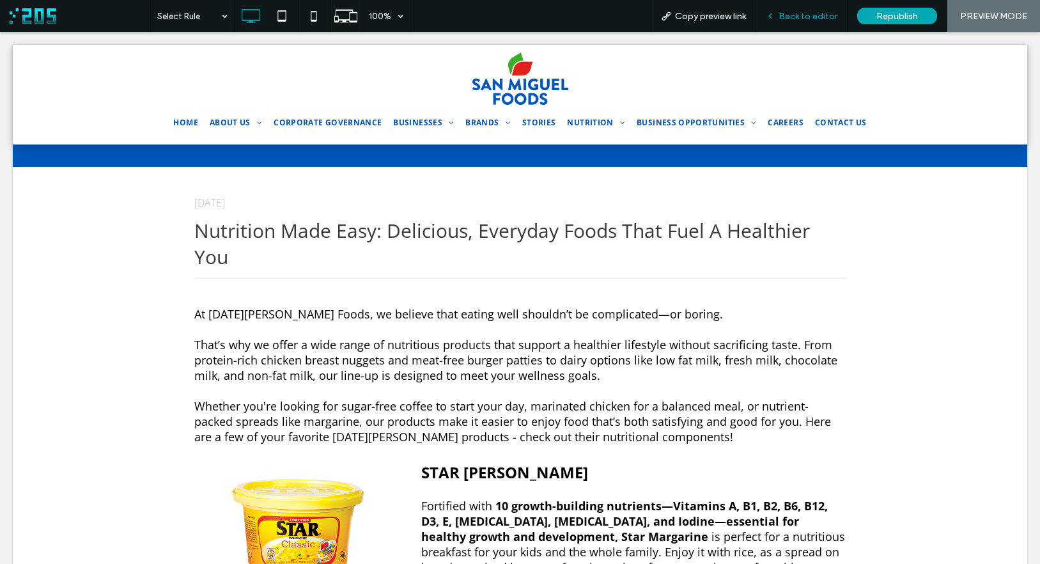
click at [795, 17] on span "Back to editor" at bounding box center [808, 16] width 59 height 11
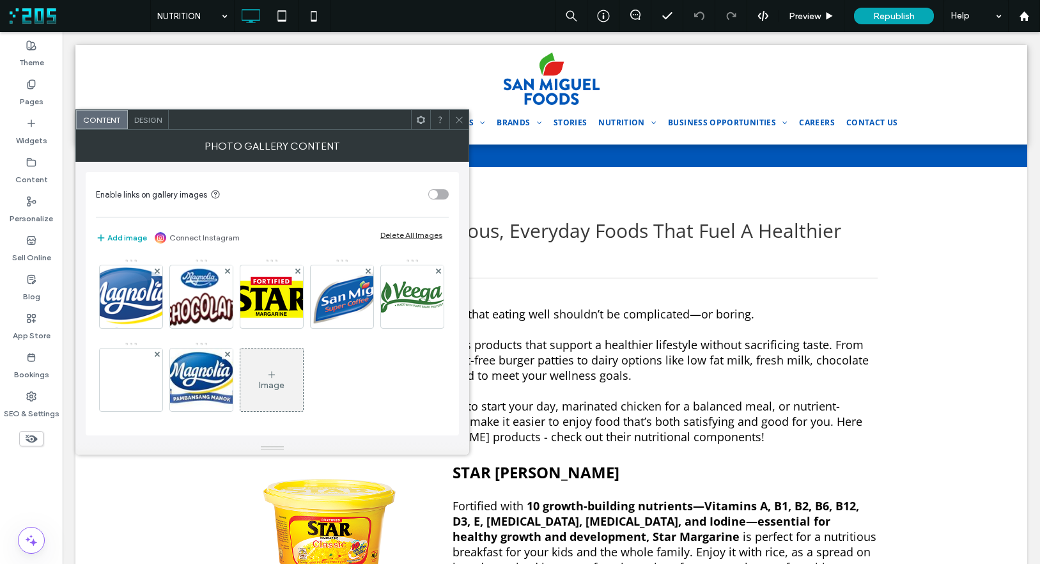
click at [182, 377] on img at bounding box center [131, 380] width 102 height 44
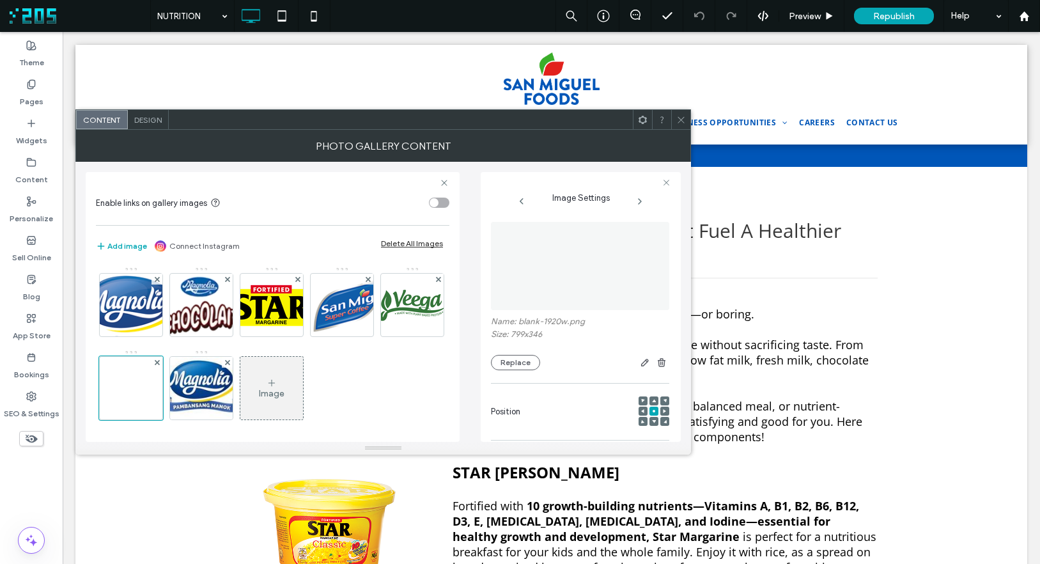
scroll to position [148, 0]
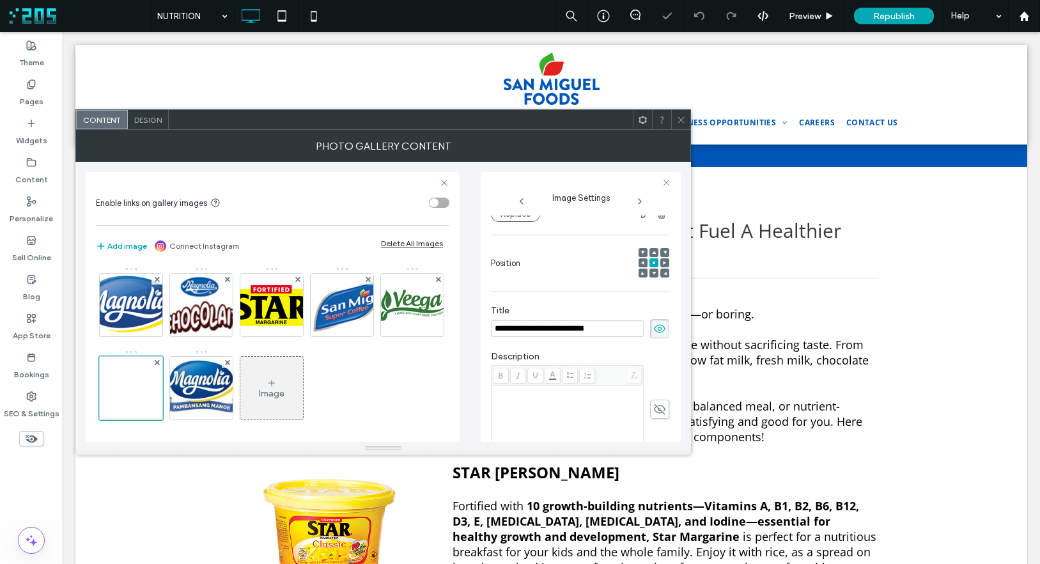
click at [653, 326] on icon at bounding box center [659, 329] width 13 height 14
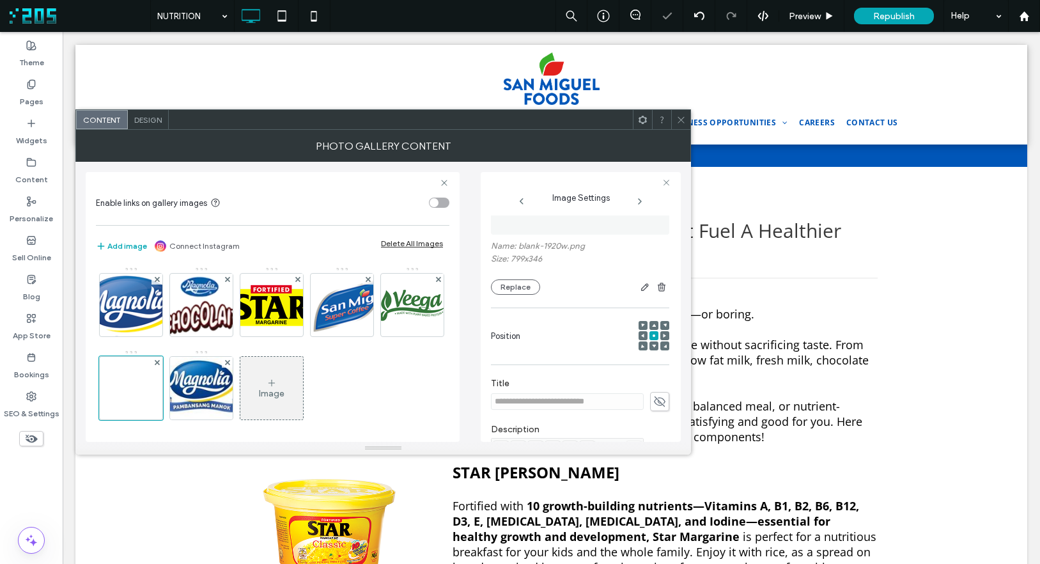
scroll to position [66, 0]
click at [527, 300] on button "Replace" at bounding box center [515, 296] width 49 height 15
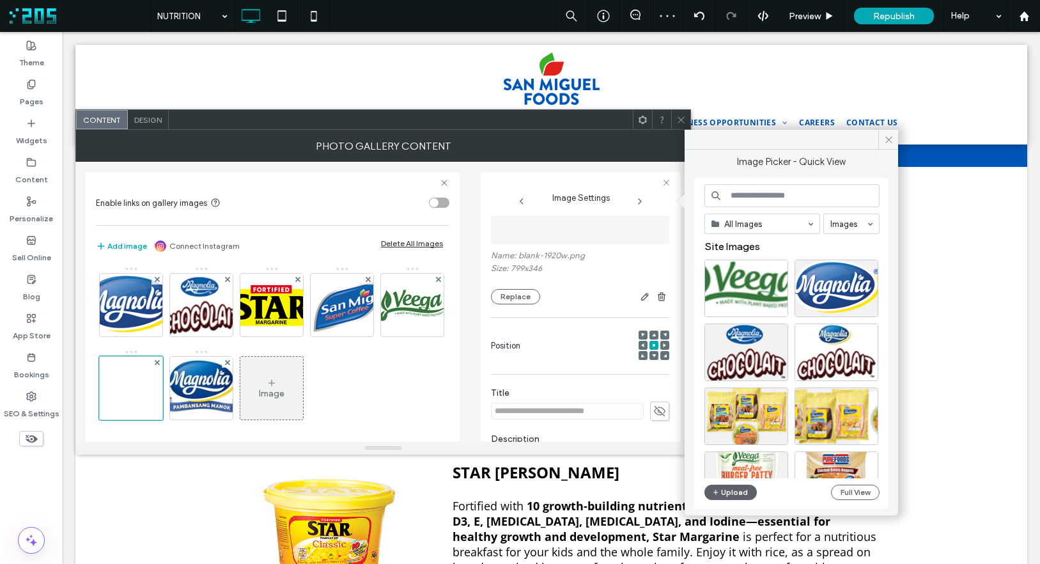
click at [761, 201] on input at bounding box center [792, 195] width 175 height 23
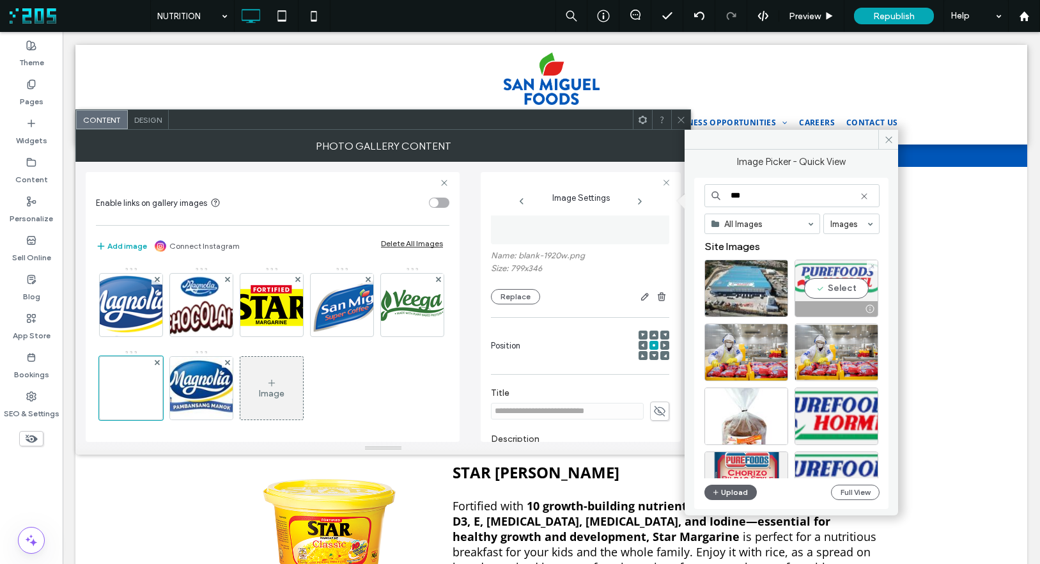
type input "***"
click at [848, 292] on div "Select" at bounding box center [837, 289] width 84 height 58
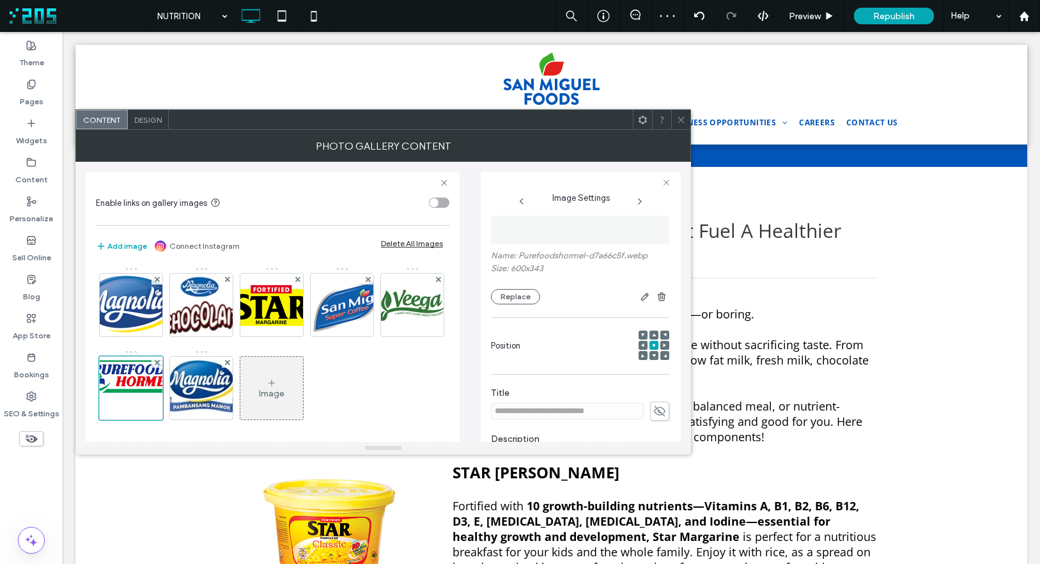
click at [678, 119] on icon at bounding box center [681, 120] width 10 height 10
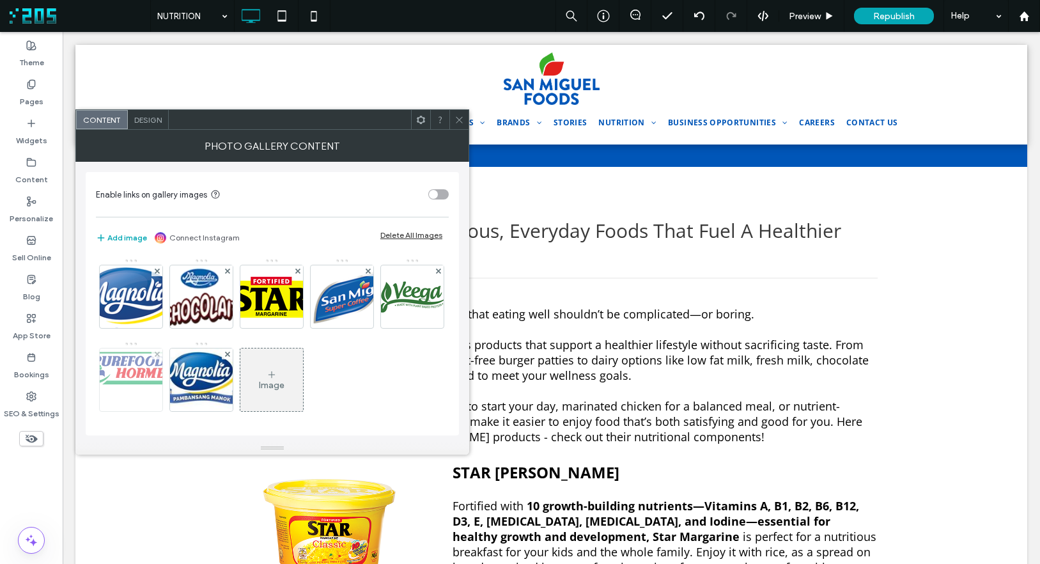
click at [185, 386] on img at bounding box center [130, 379] width 109 height 63
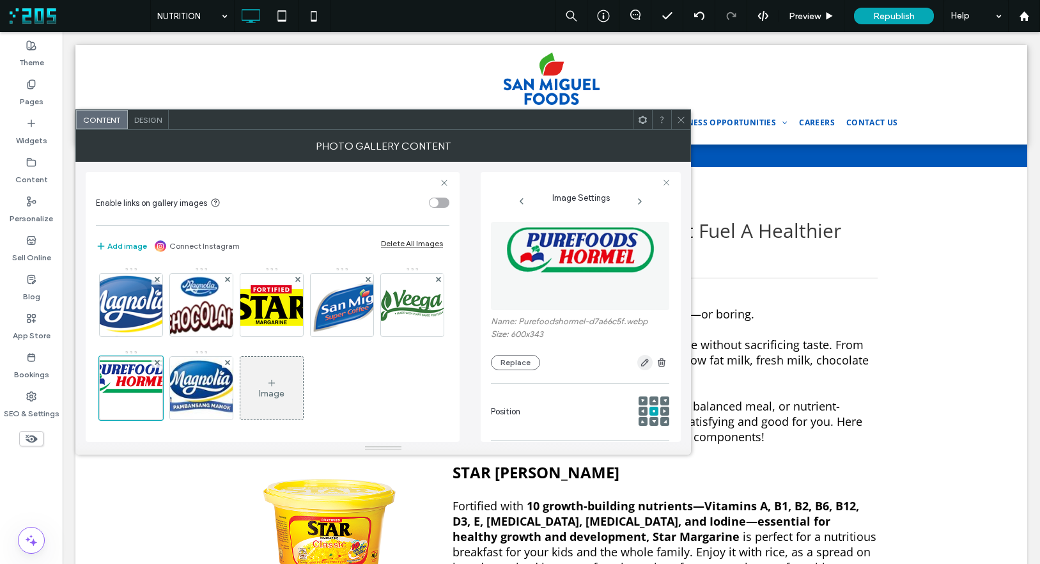
click at [641, 360] on use "button" at bounding box center [645, 363] width 8 height 8
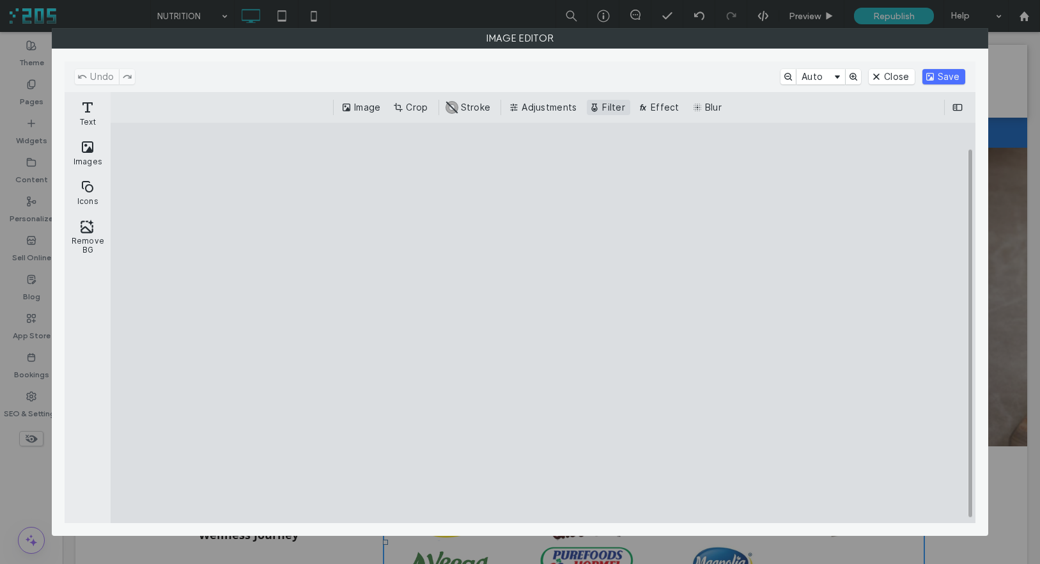
scroll to position [238, 0]
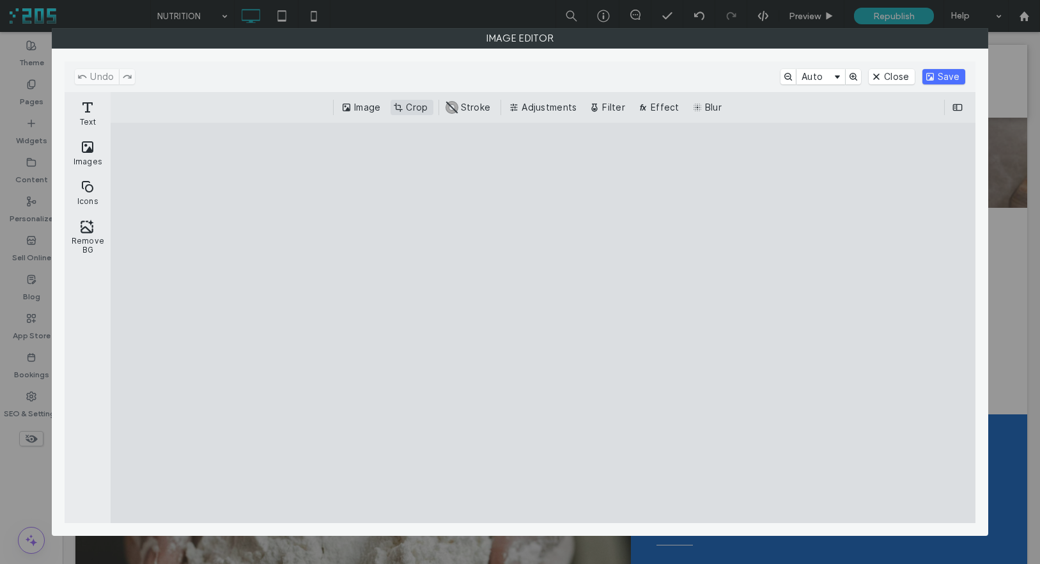
click at [412, 105] on button "Crop" at bounding box center [412, 107] width 42 height 15
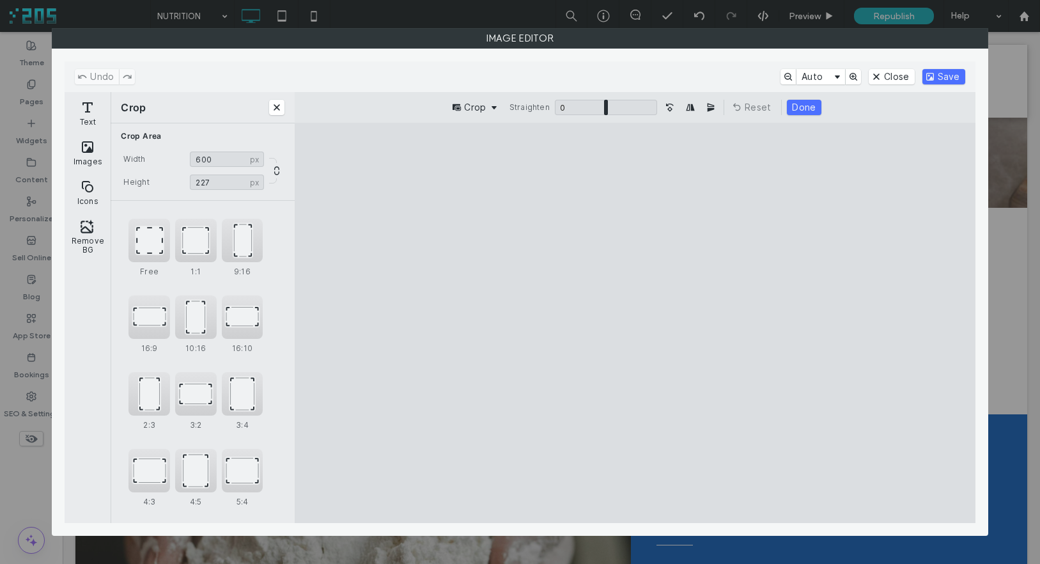
type input "***"
drag, startPoint x: 627, startPoint y: 483, endPoint x: 636, endPoint y: 371, distance: 112.9
click at [635, 323] on cesdk-canvas "Editor canvas" at bounding box center [635, 323] width 0 height 0
click at [951, 75] on button "Save" at bounding box center [944, 76] width 43 height 15
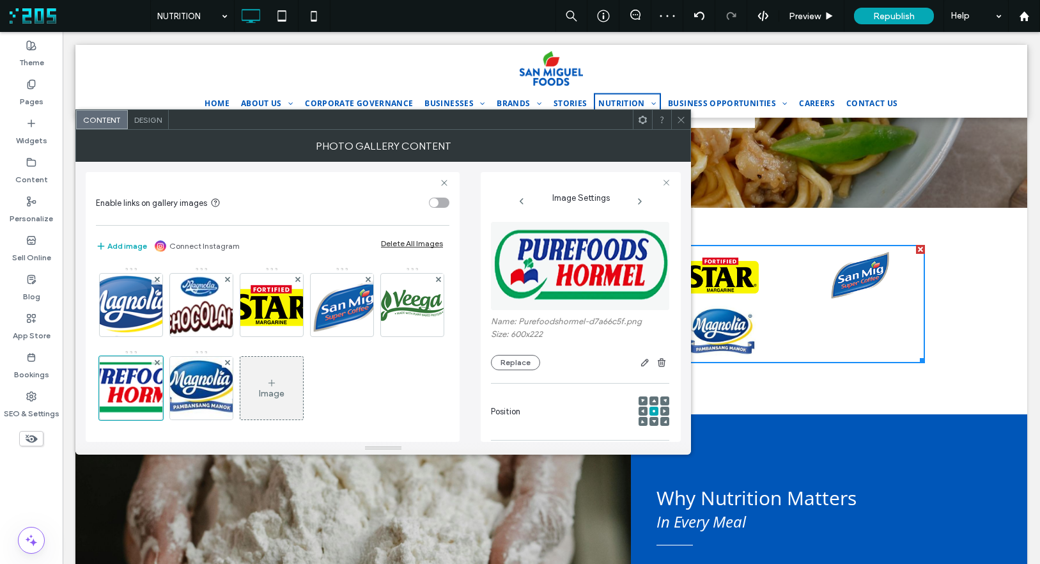
click at [683, 120] on icon at bounding box center [681, 120] width 10 height 10
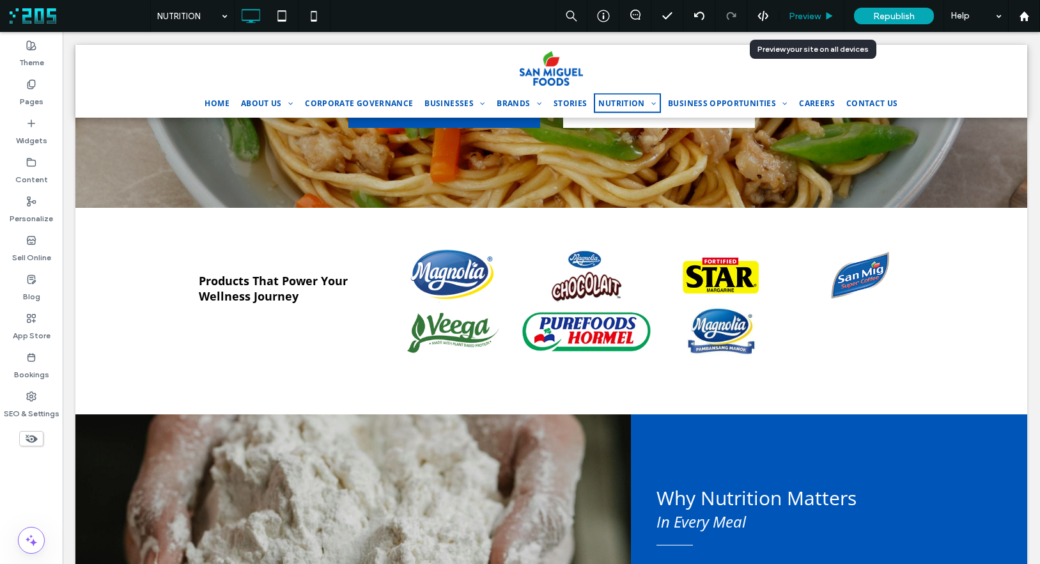
click at [825, 17] on icon at bounding box center [830, 17] width 10 height 10
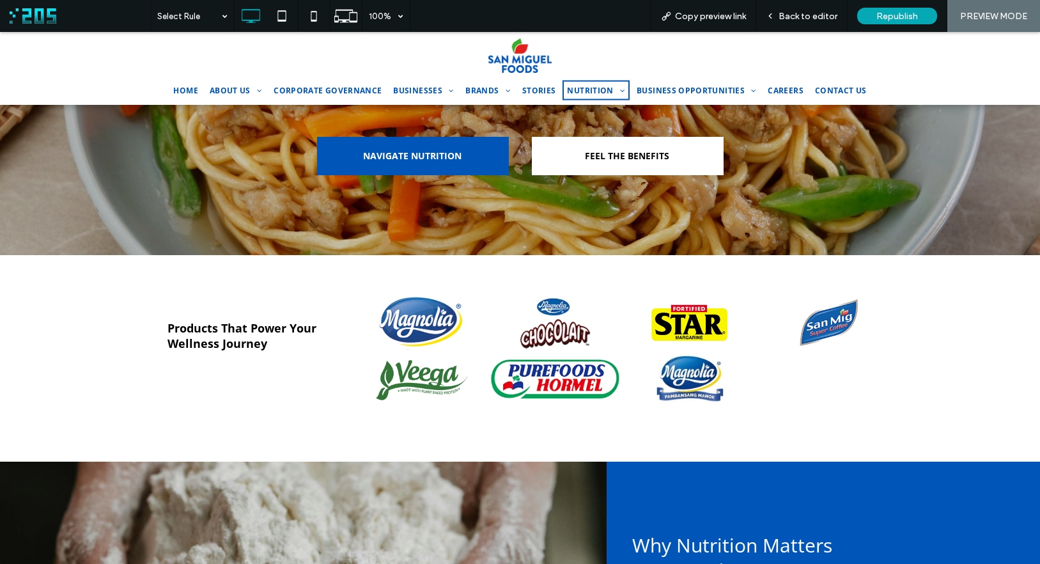
scroll to position [160, 0]
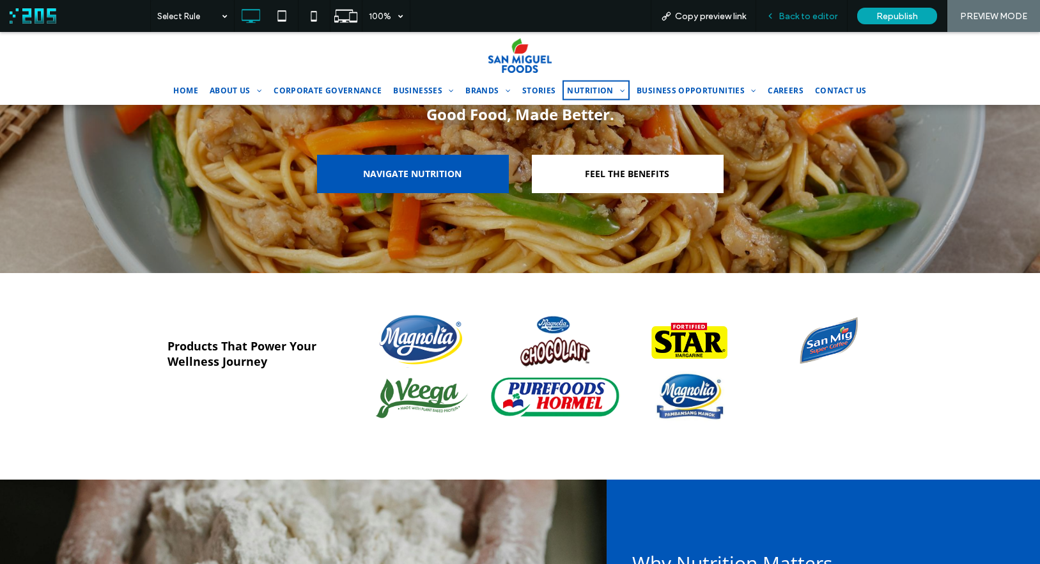
click at [814, 25] on div "Back to editor" at bounding box center [801, 16] width 91 height 32
click at [797, 23] on div "Back to editor" at bounding box center [801, 16] width 91 height 32
click at [809, 11] on span "Back to editor" at bounding box center [808, 16] width 59 height 11
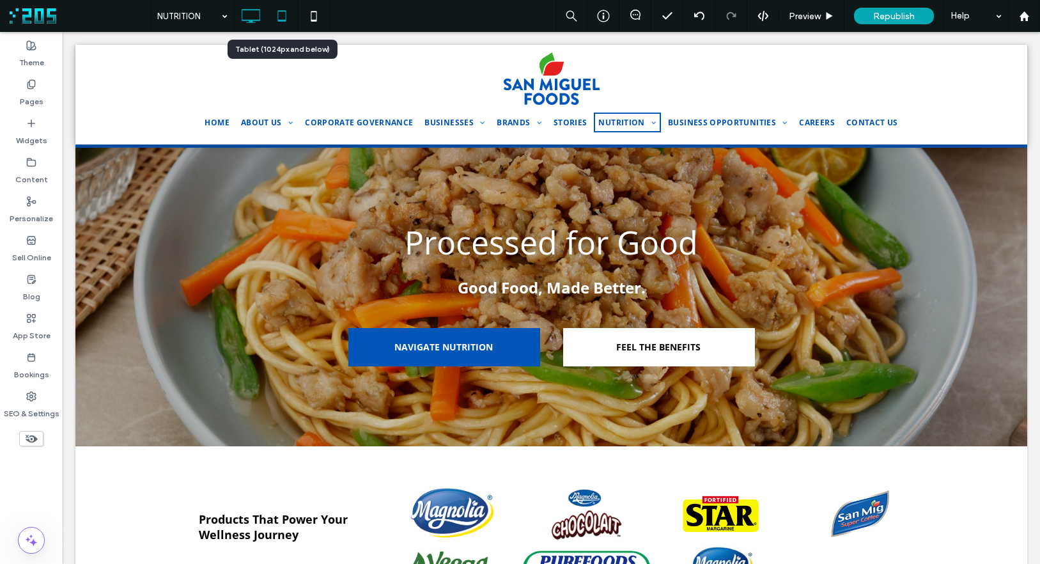
click at [281, 13] on icon at bounding box center [282, 16] width 26 height 26
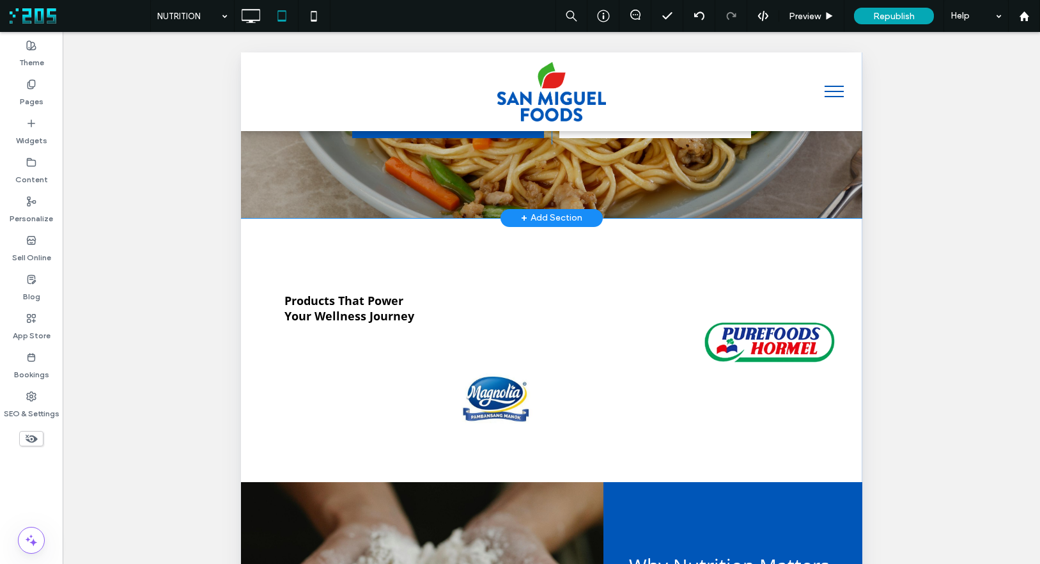
scroll to position [230, 0]
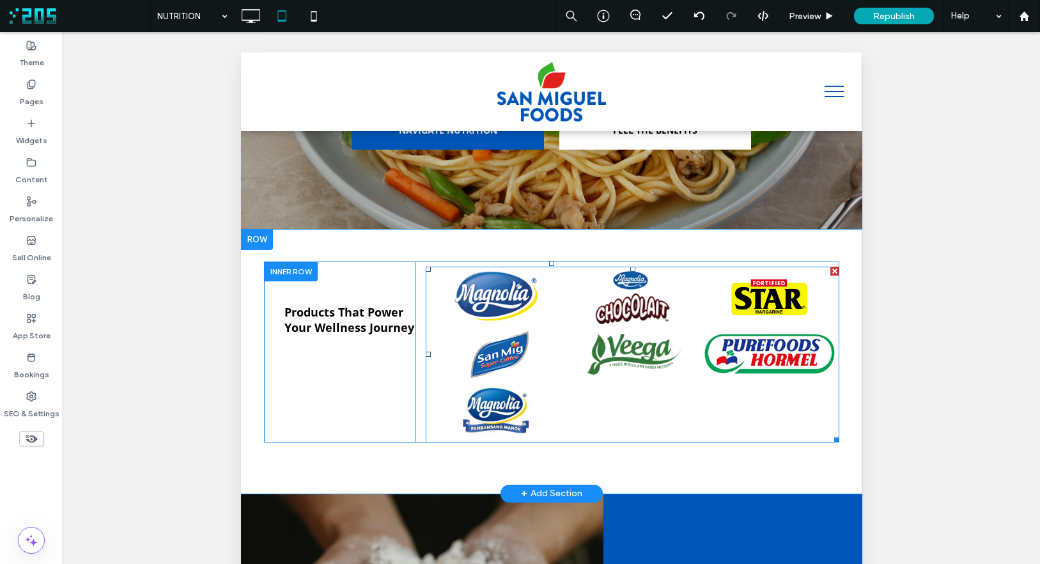
click at [634, 278] on link at bounding box center [632, 297] width 142 height 58
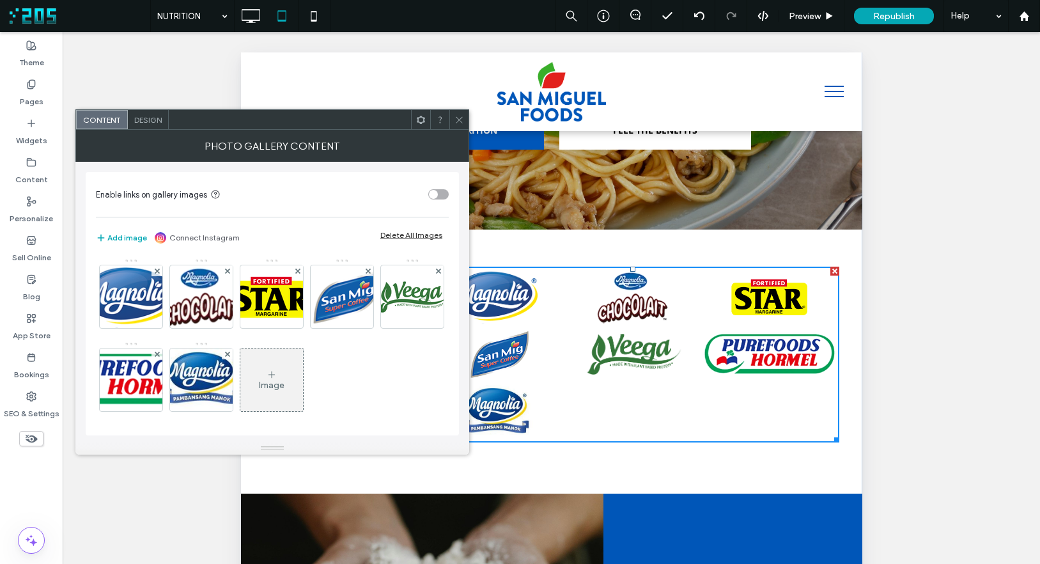
click at [141, 119] on span "Design" at bounding box center [147, 120] width 27 height 10
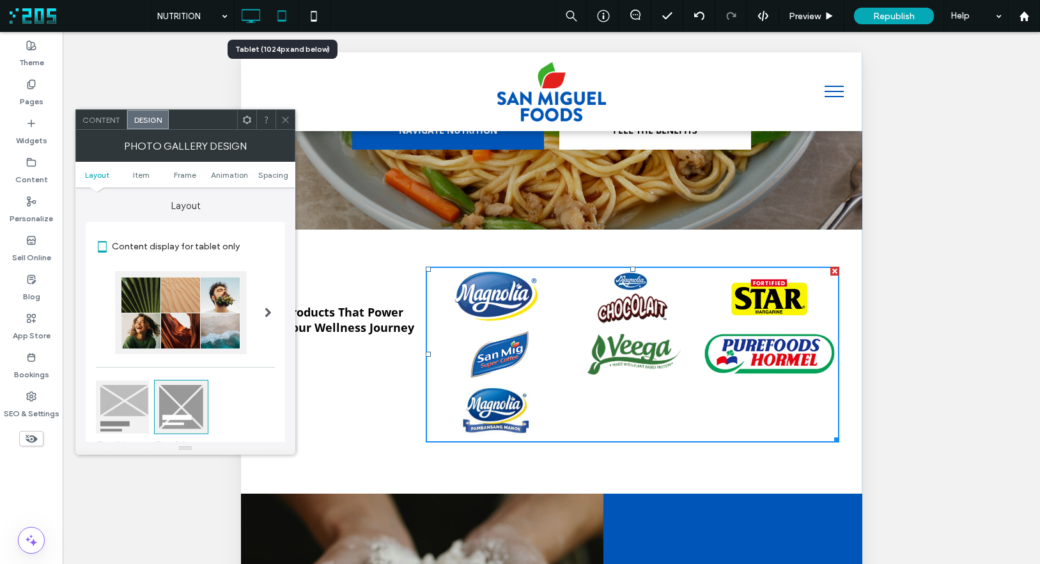
click at [254, 17] on icon at bounding box center [251, 16] width 26 height 26
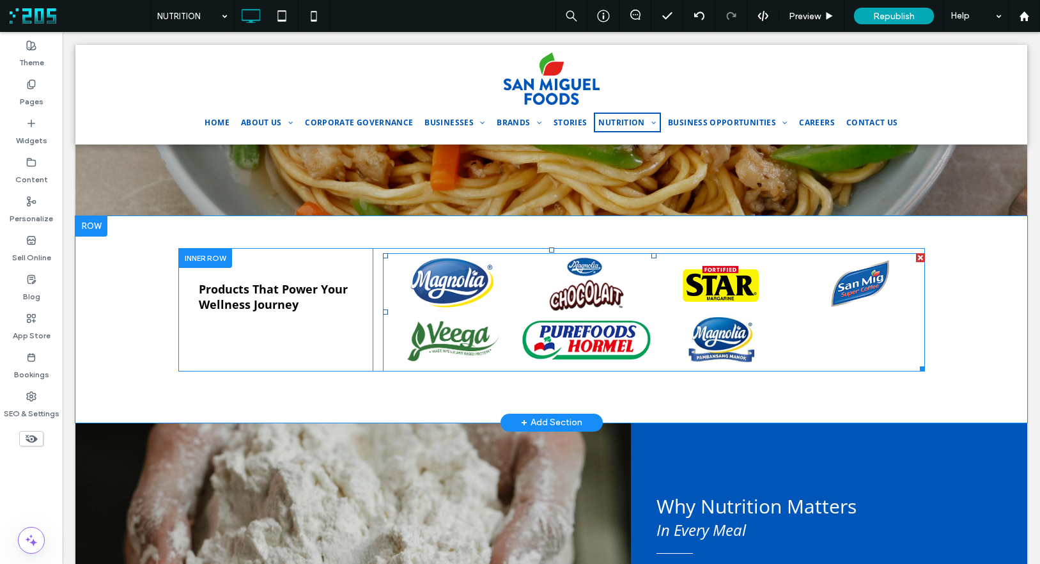
click at [603, 301] on link at bounding box center [586, 283] width 139 height 58
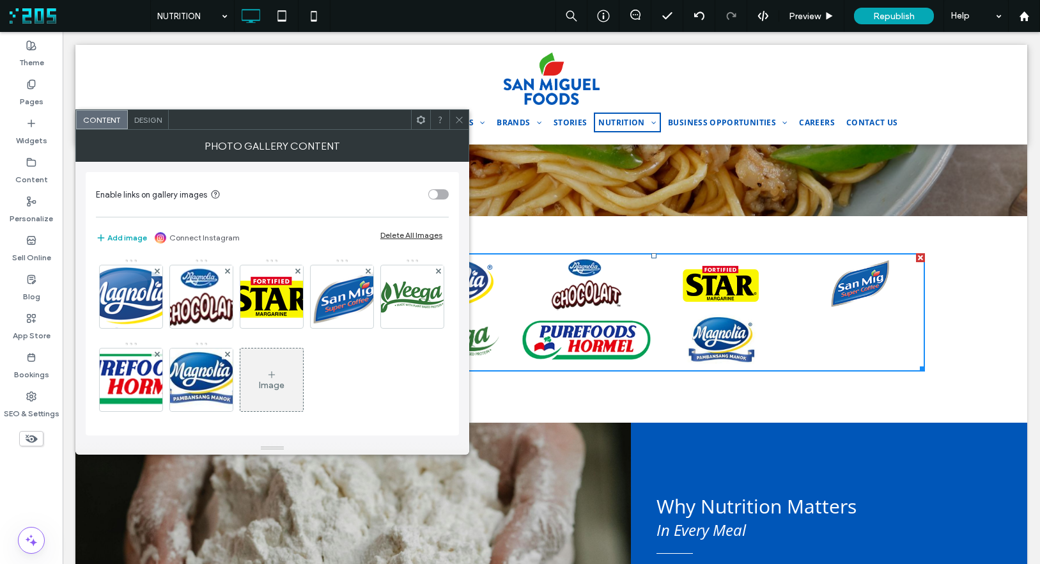
click at [162, 121] on div "Design" at bounding box center [148, 119] width 41 height 19
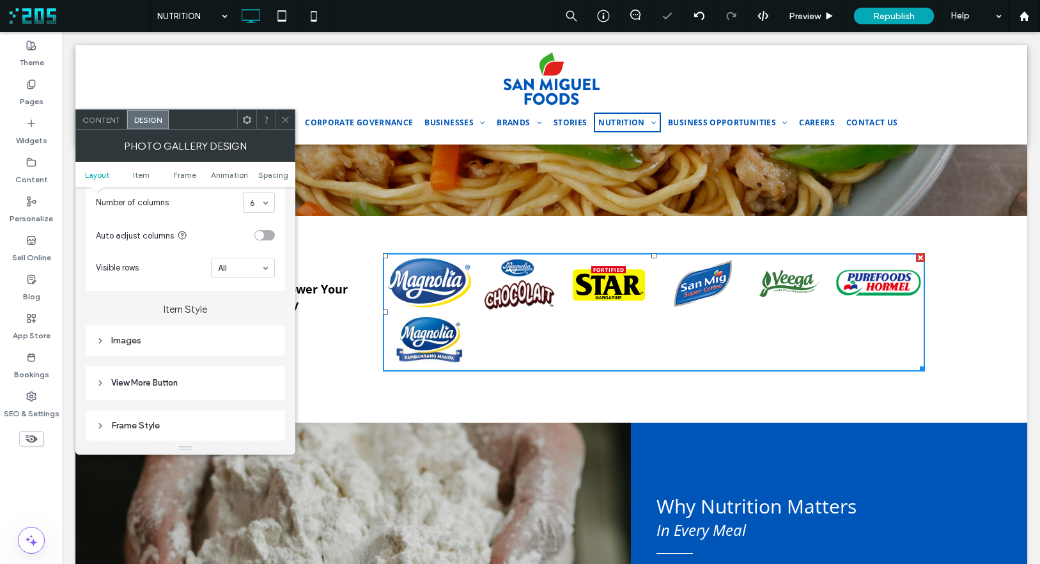
scroll to position [257, 0]
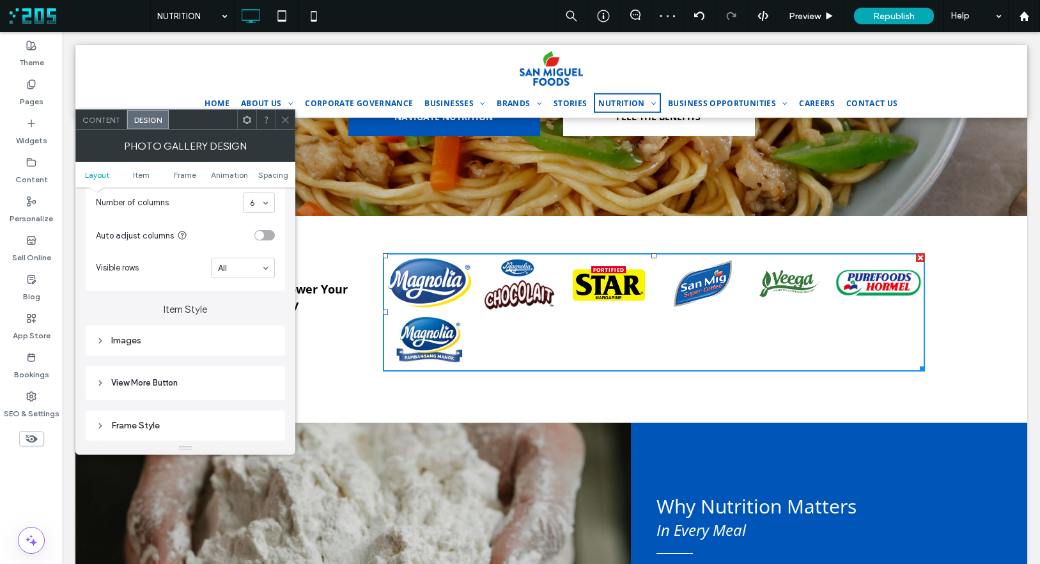
click at [107, 120] on span "Content" at bounding box center [101, 120] width 38 height 10
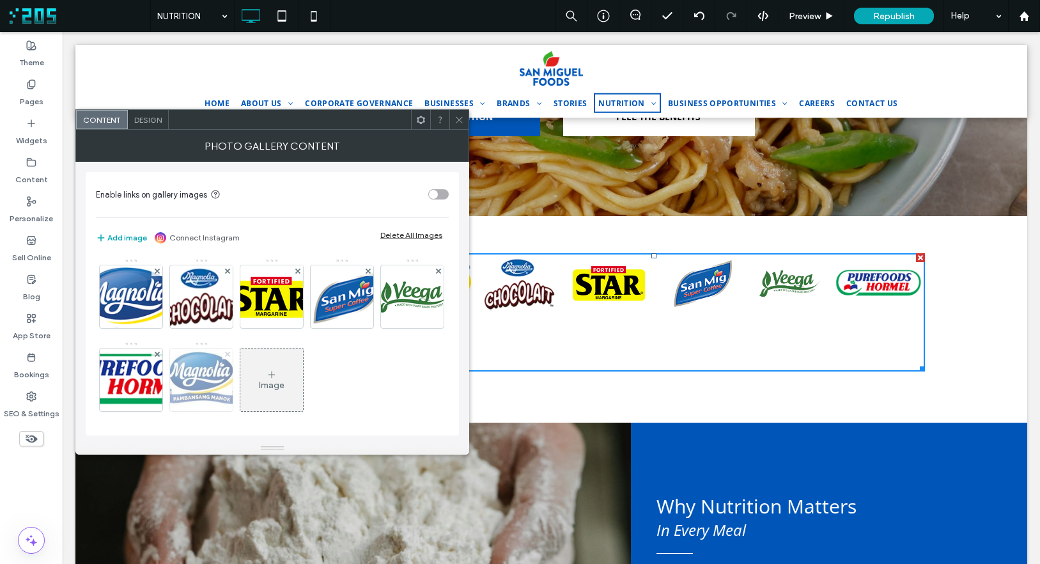
click at [230, 354] on icon at bounding box center [227, 354] width 5 height 5
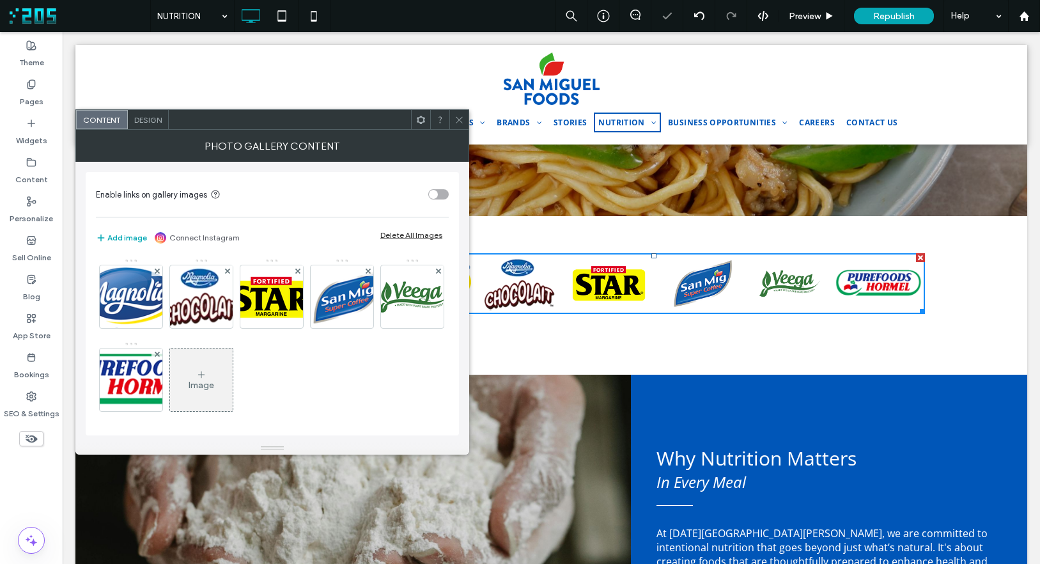
click at [453, 114] on div at bounding box center [458, 119] width 19 height 19
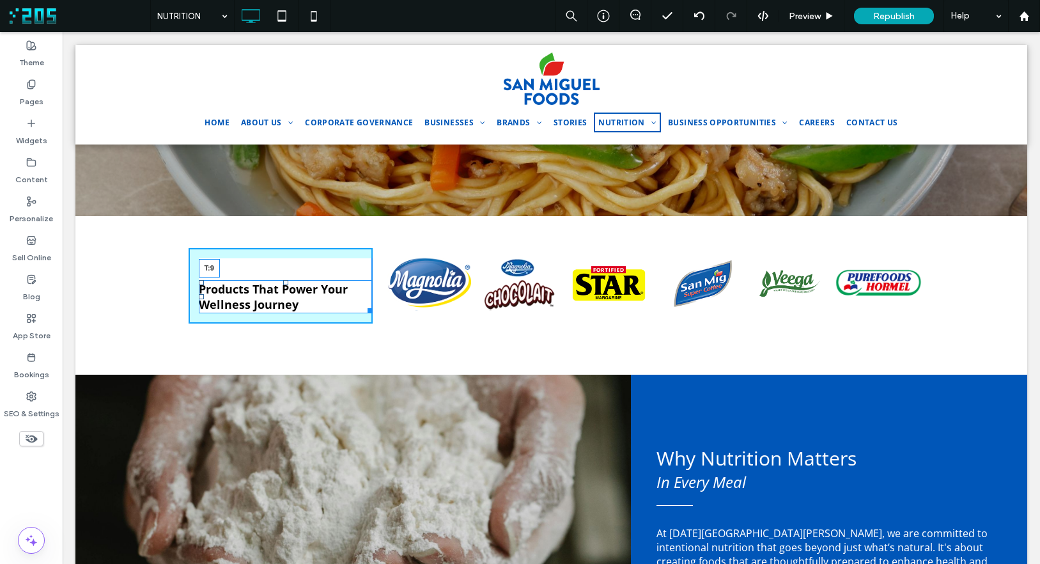
drag, startPoint x: 279, startPoint y: 280, endPoint x: 279, endPoint y: 264, distance: 16.0
click at [283, 280] on div at bounding box center [285, 282] width 5 height 5
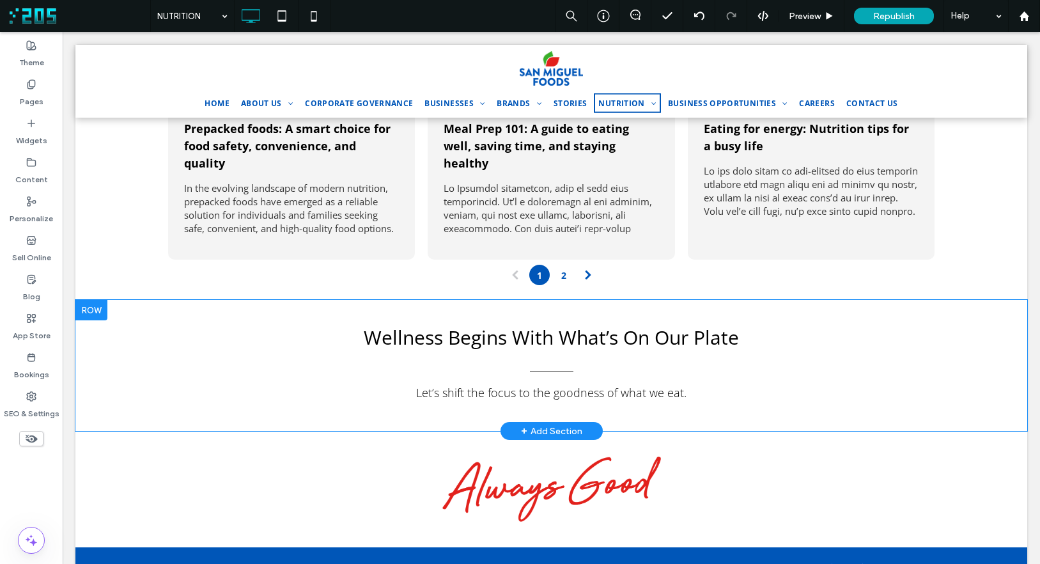
scroll to position [2341, 0]
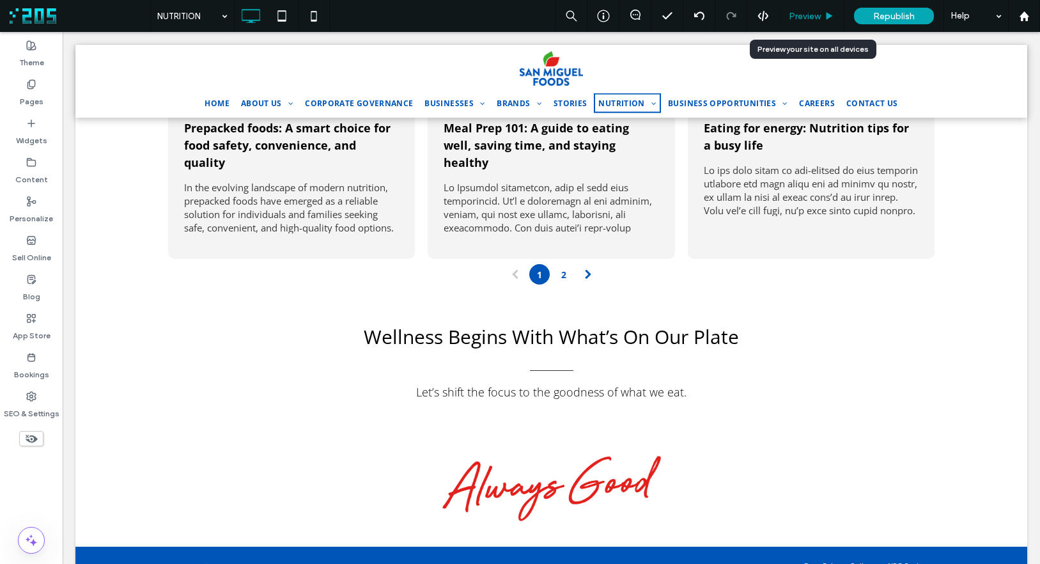
click at [804, 13] on span "Preview" at bounding box center [805, 16] width 32 height 11
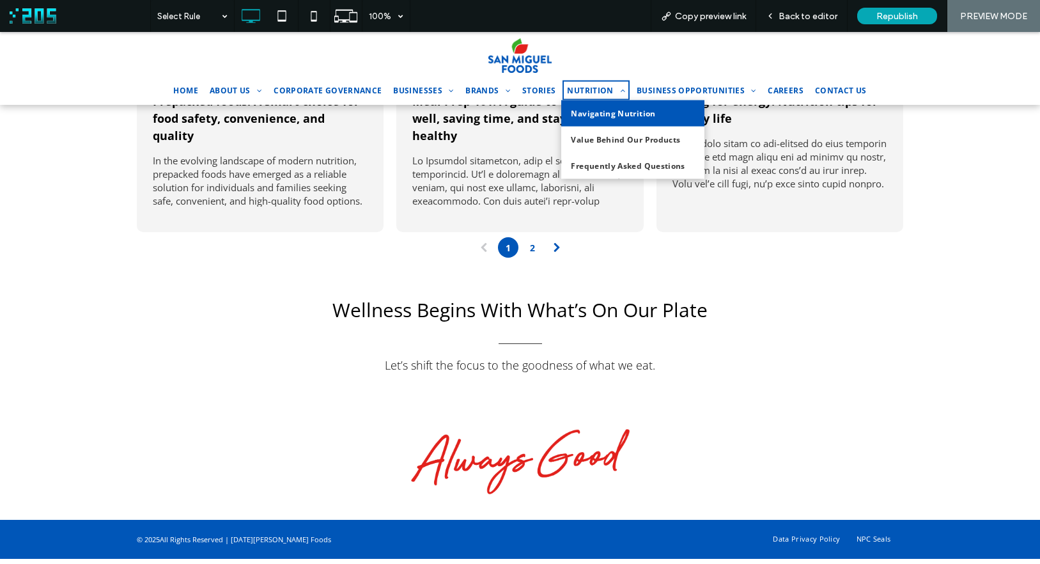
click at [605, 113] on span "Navigating Nutrition" at bounding box center [613, 113] width 84 height 11
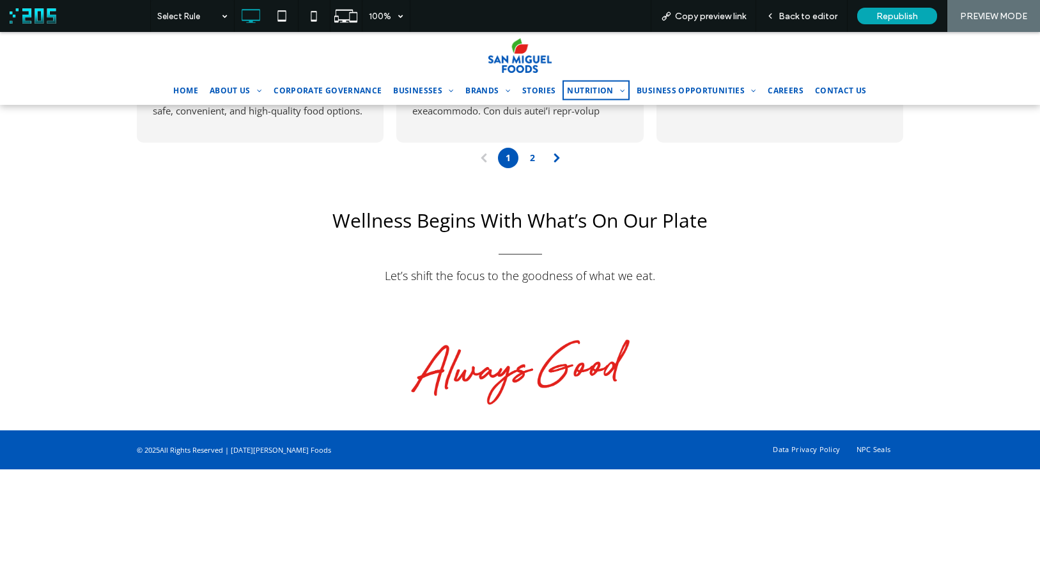
scroll to position [1366, 0]
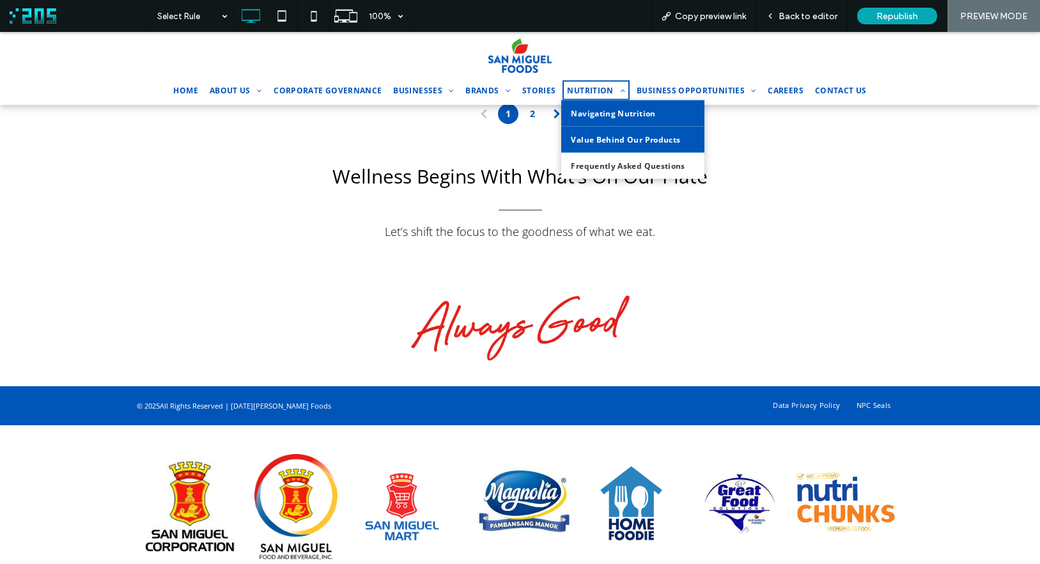
click at [607, 139] on span "Value Behind Our Products" at bounding box center [625, 139] width 109 height 11
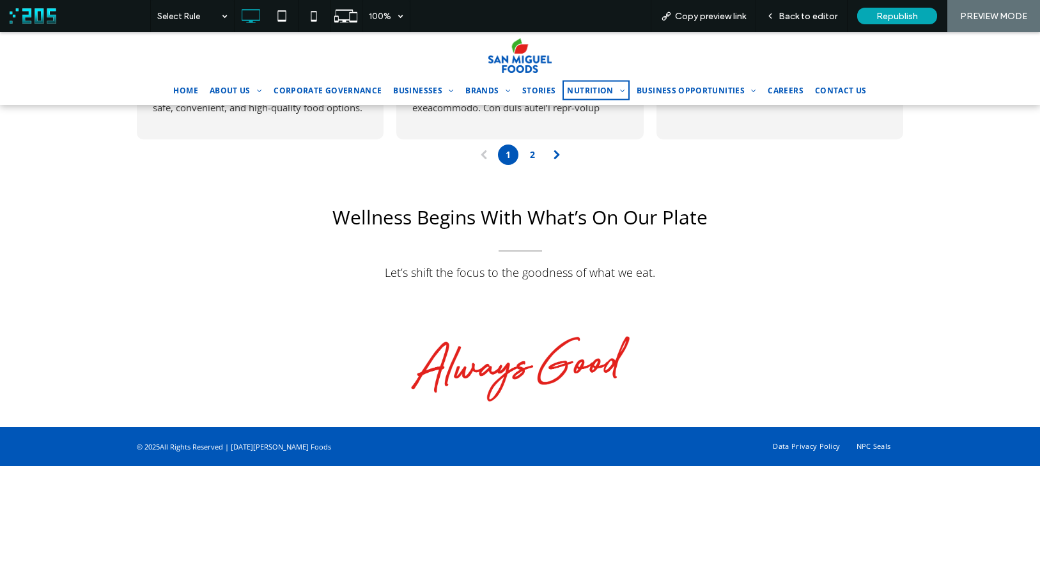
scroll to position [1346, 0]
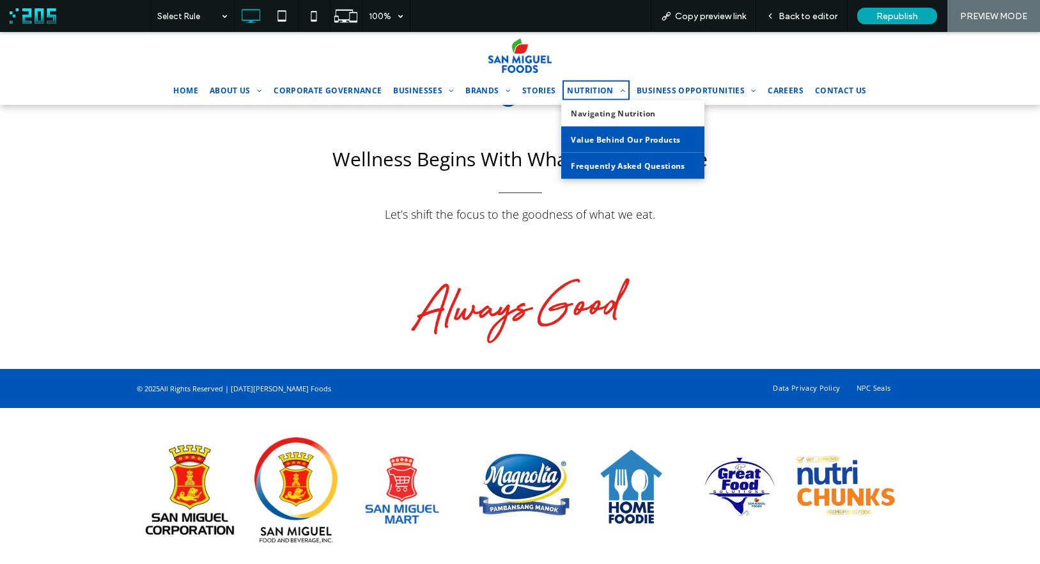
click at [612, 155] on link "Frequently Asked Questions" at bounding box center [632, 166] width 143 height 26
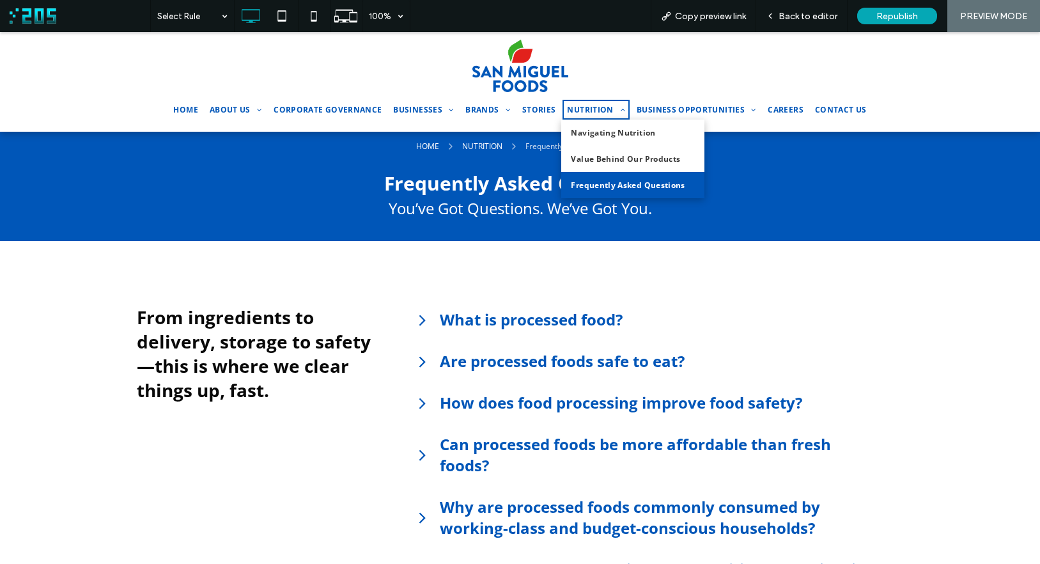
click at [586, 117] on link "NUTRITION" at bounding box center [596, 110] width 67 height 20
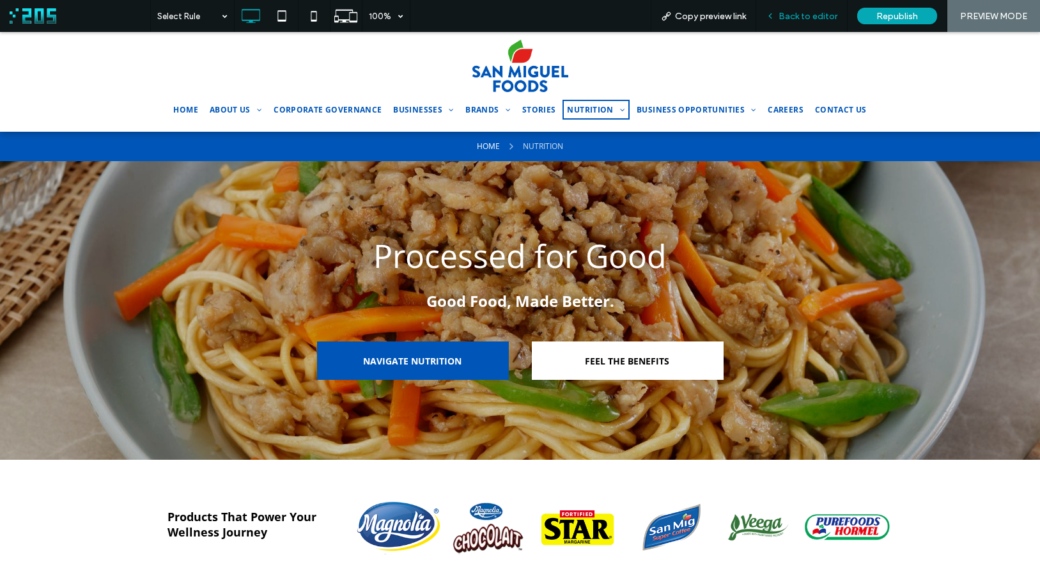
click at [812, 15] on span "Back to editor" at bounding box center [808, 16] width 59 height 11
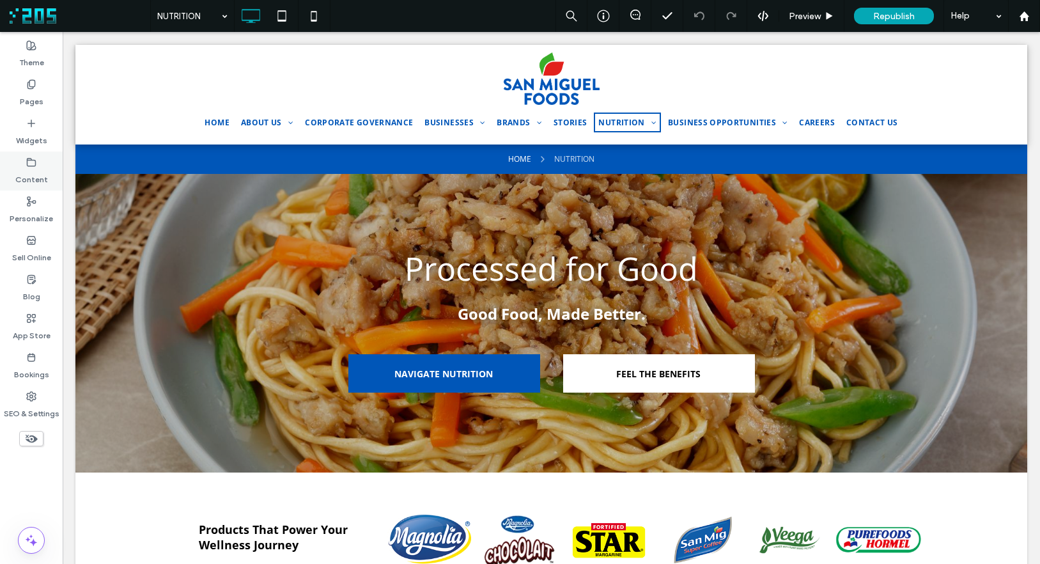
click at [45, 172] on label "Content" at bounding box center [31, 177] width 33 height 18
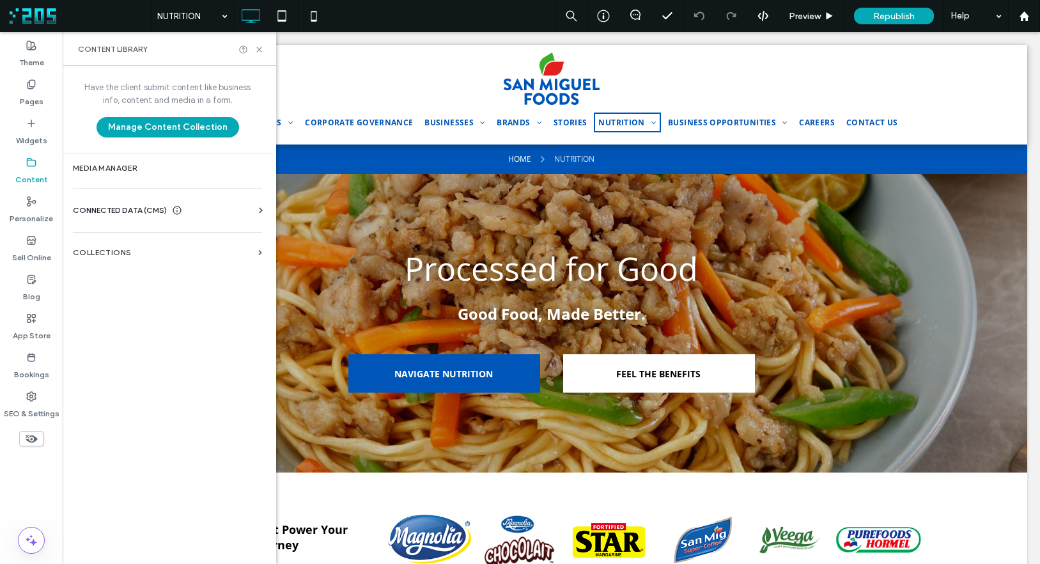
click at [33, 166] on use at bounding box center [31, 162] width 8 height 8
click at [38, 94] on label "Pages" at bounding box center [32, 99] width 24 height 18
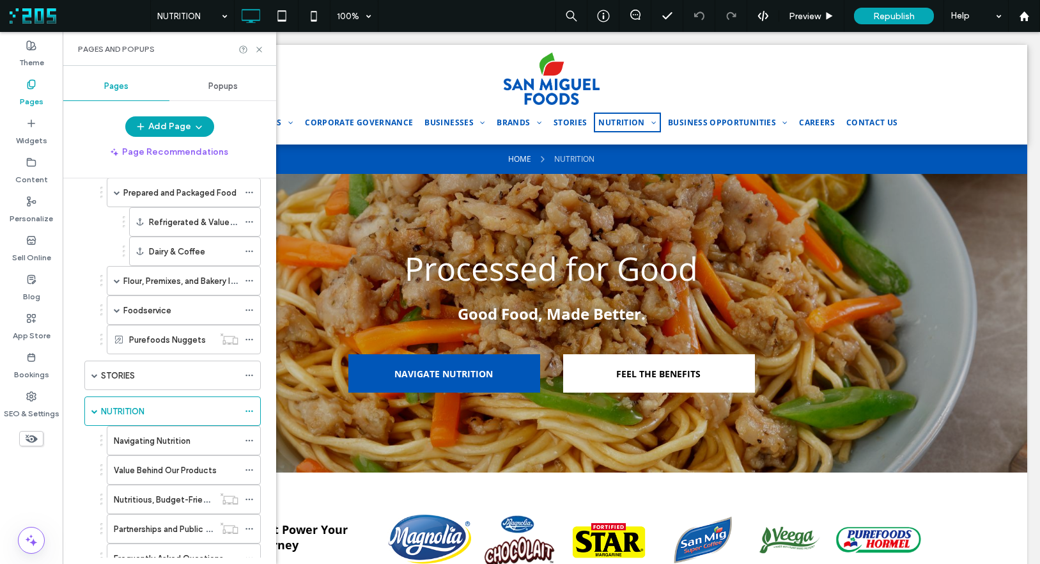
scroll to position [238, 0]
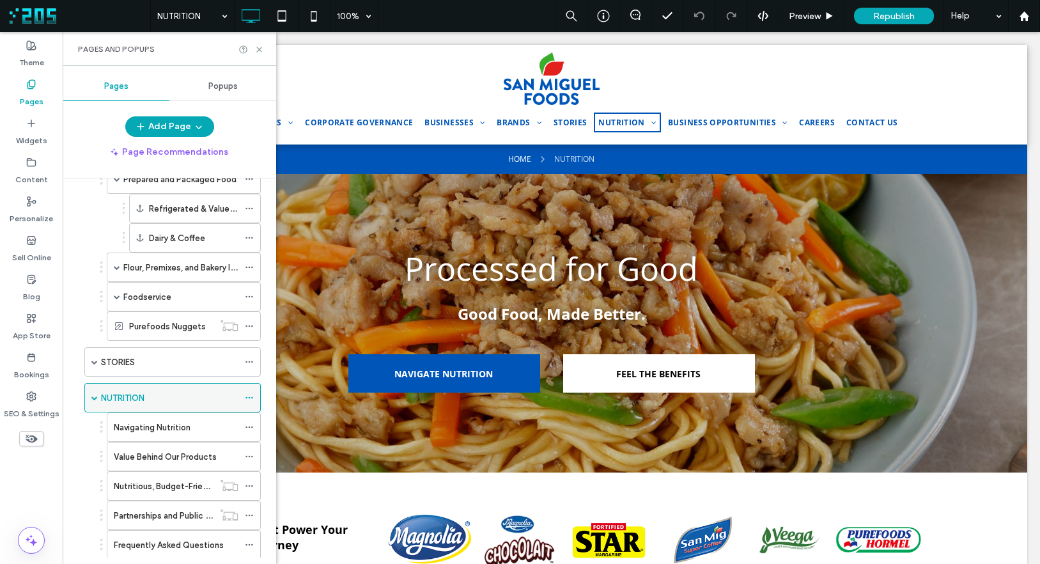
click at [248, 398] on use at bounding box center [249, 398] width 7 height 2
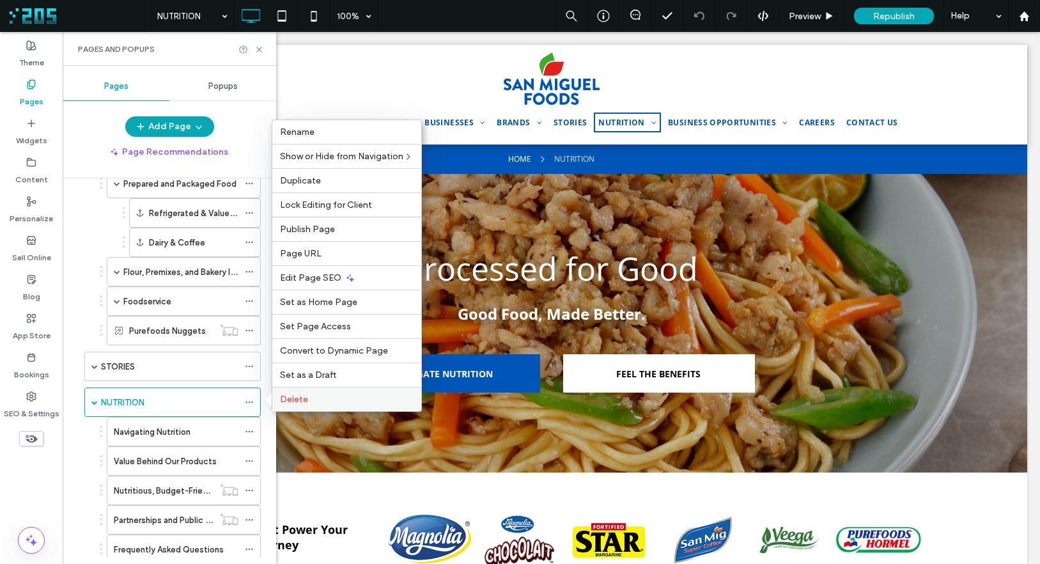
scroll to position [232, 0]
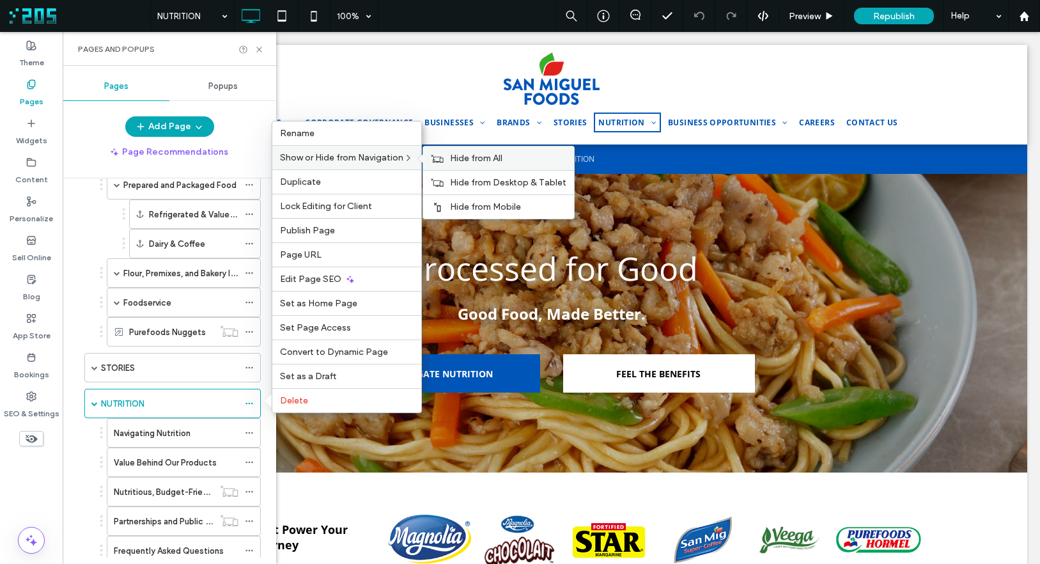
click at [490, 165] on div "Hide from All" at bounding box center [498, 158] width 151 height 24
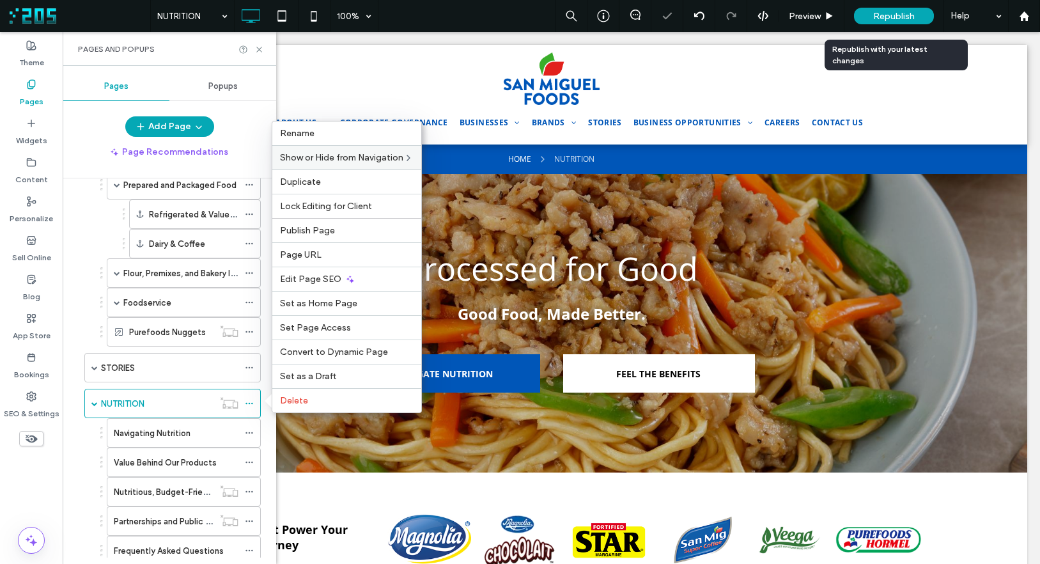
click at [903, 17] on span "Republish" at bounding box center [894, 16] width 42 height 11
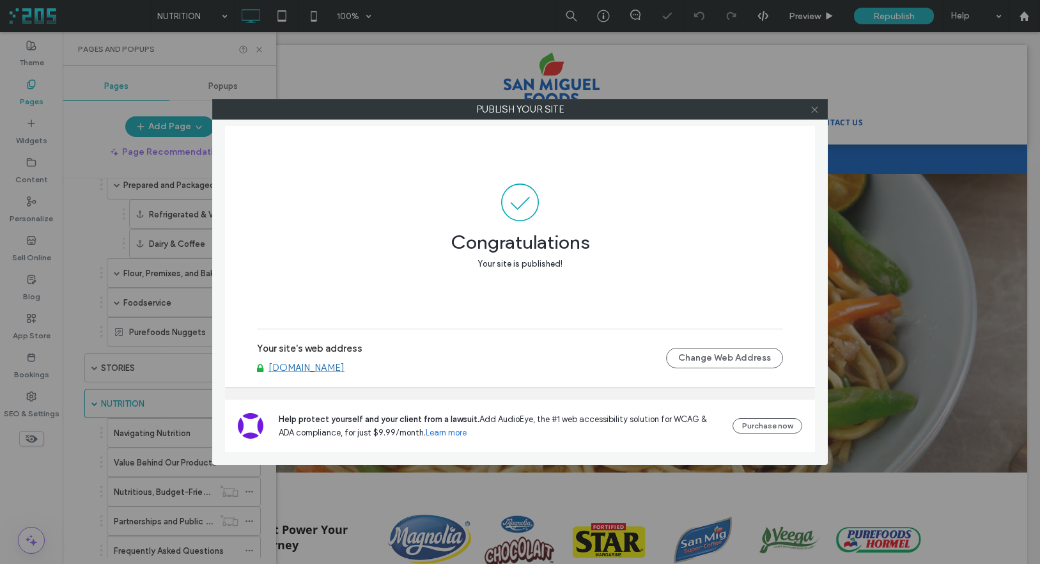
click at [815, 113] on icon at bounding box center [815, 110] width 10 height 10
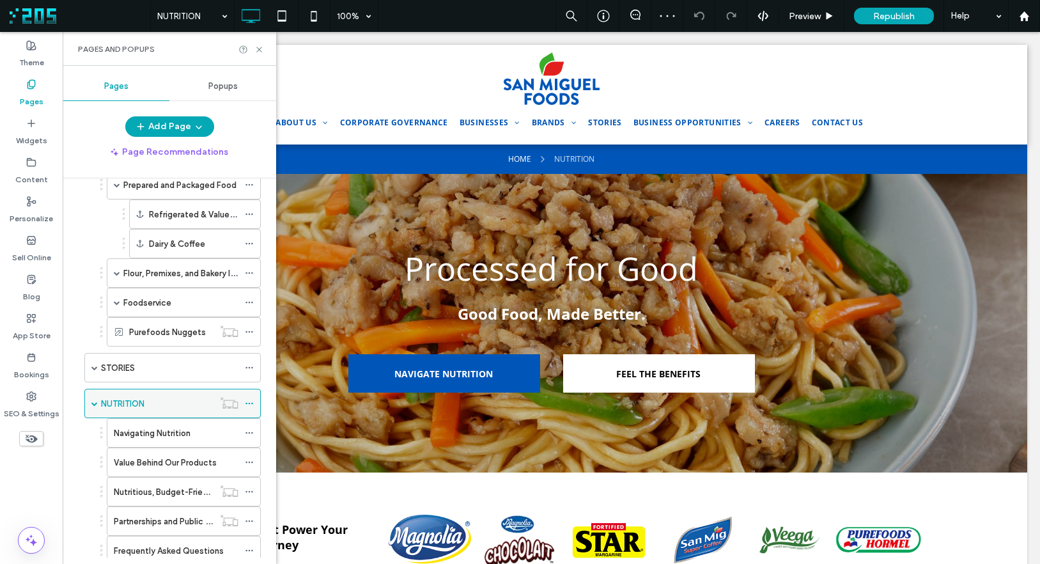
click at [148, 409] on div "NUTRITION" at bounding box center [157, 403] width 113 height 13
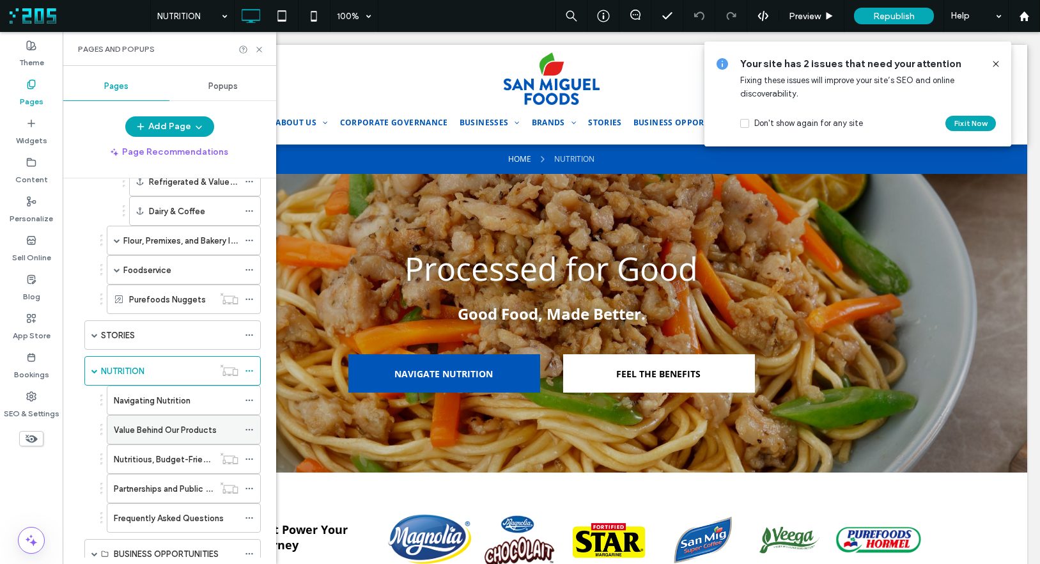
scroll to position [267, 0]
drag, startPoint x: 152, startPoint y: 458, endPoint x: 183, endPoint y: 454, distance: 31.6
click at [152, 458] on label "Nutritious, Budget-Friendly Meals" at bounding box center [179, 457] width 130 height 22
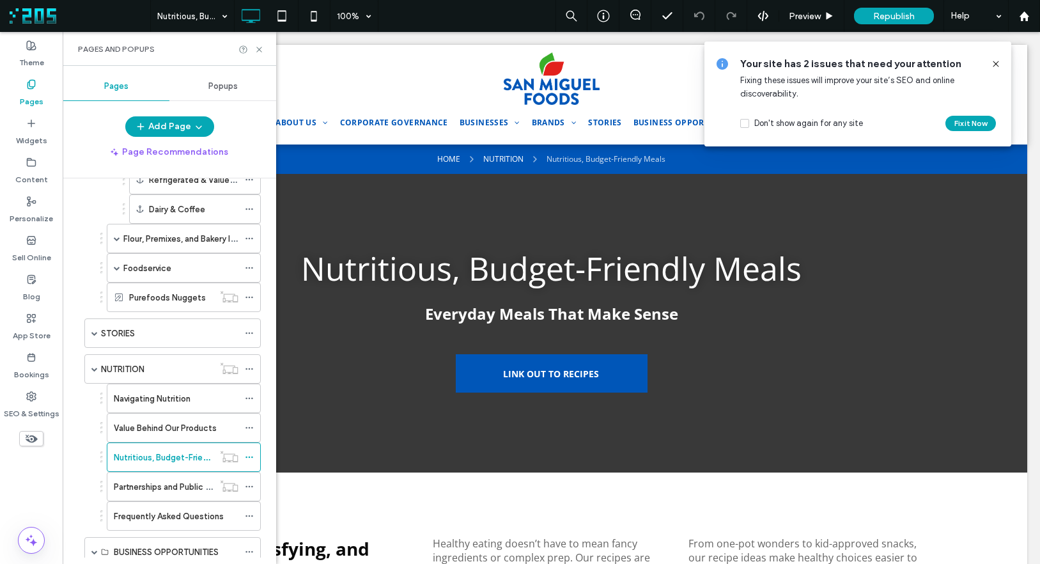
scroll to position [0, 0]
click at [261, 51] on icon at bounding box center [259, 50] width 10 height 10
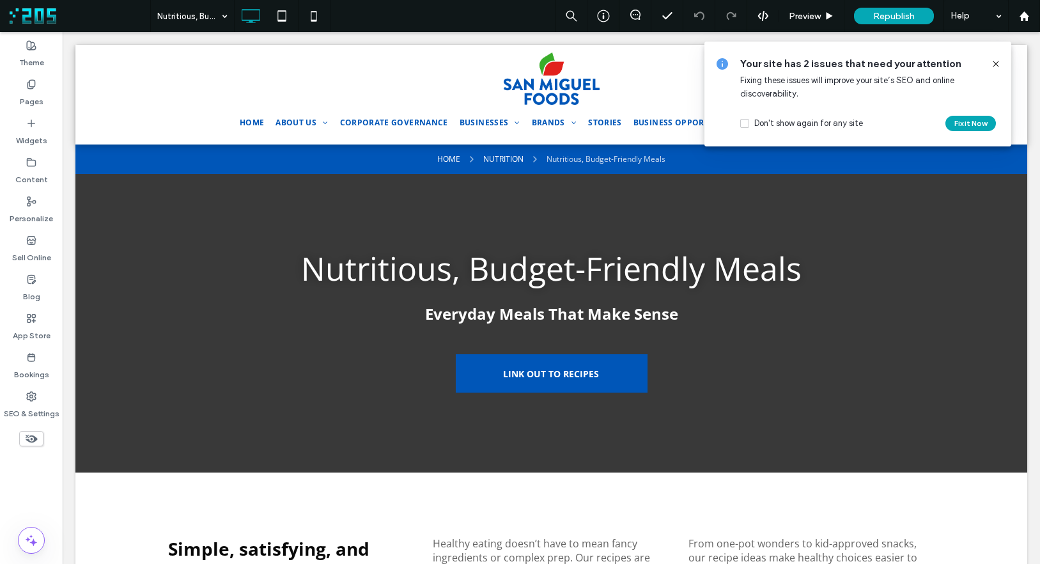
click at [996, 65] on icon at bounding box center [996, 64] width 10 height 10
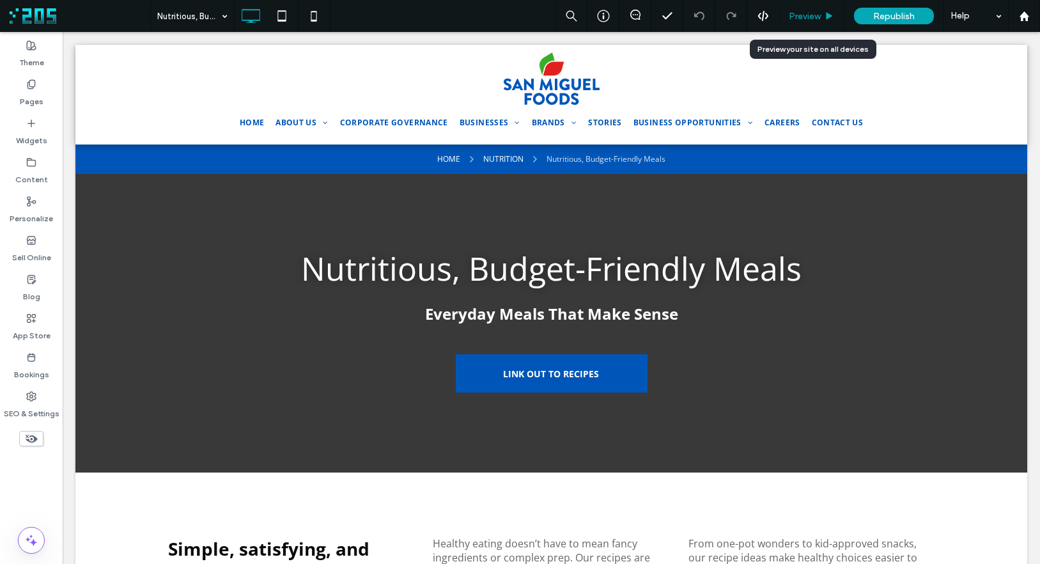
click at [815, 15] on span "Preview" at bounding box center [805, 16] width 32 height 11
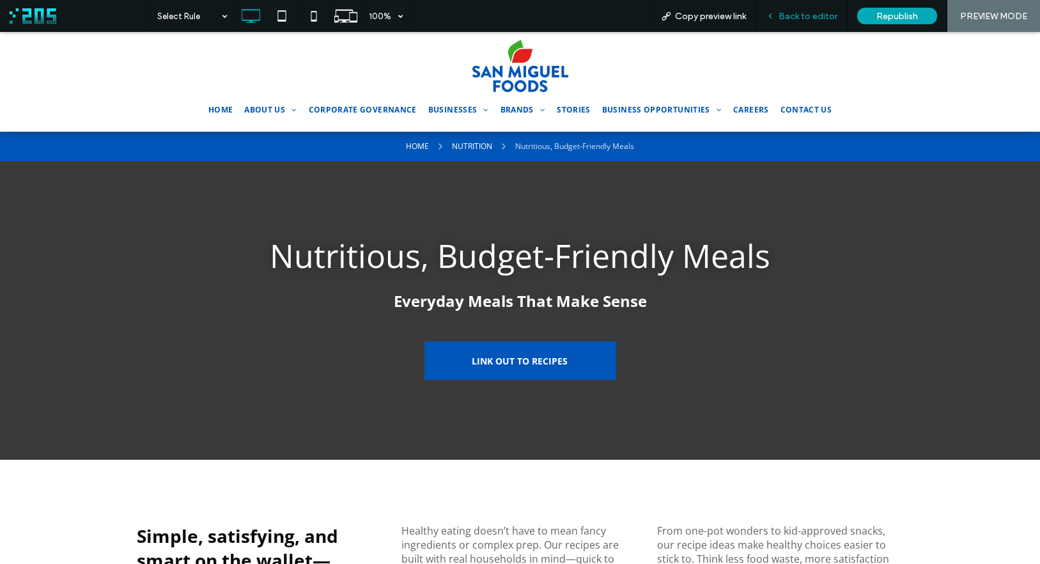
click at [794, 12] on span "Back to editor" at bounding box center [808, 16] width 59 height 11
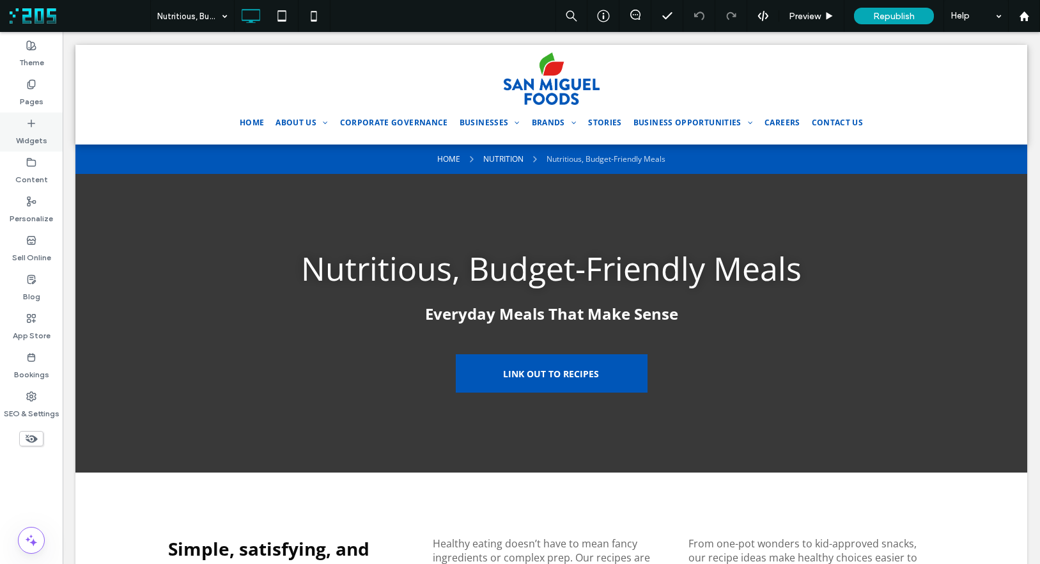
click at [42, 137] on label "Widgets" at bounding box center [31, 138] width 31 height 18
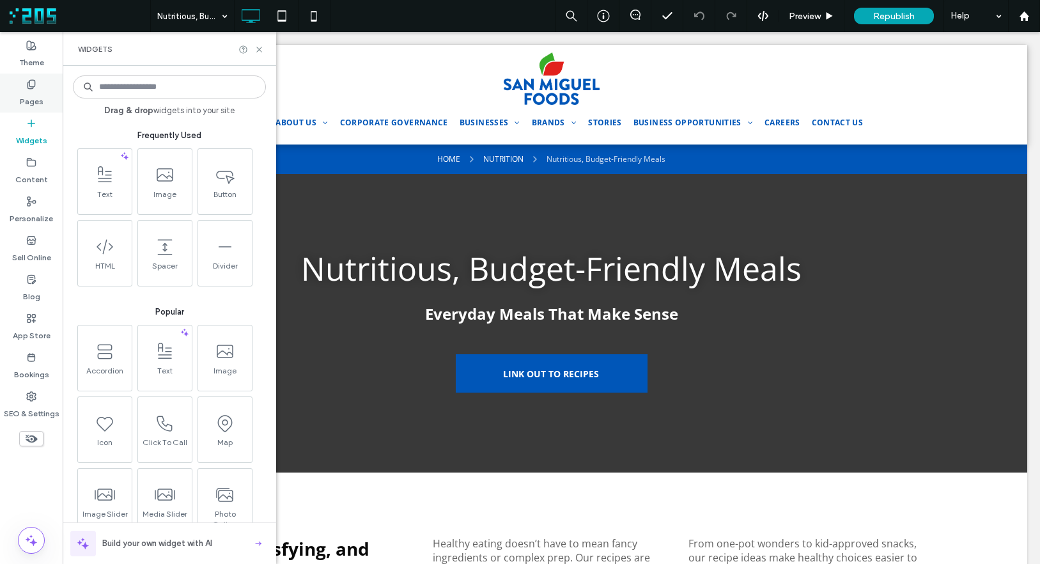
click at [29, 97] on label "Pages" at bounding box center [32, 99] width 24 height 18
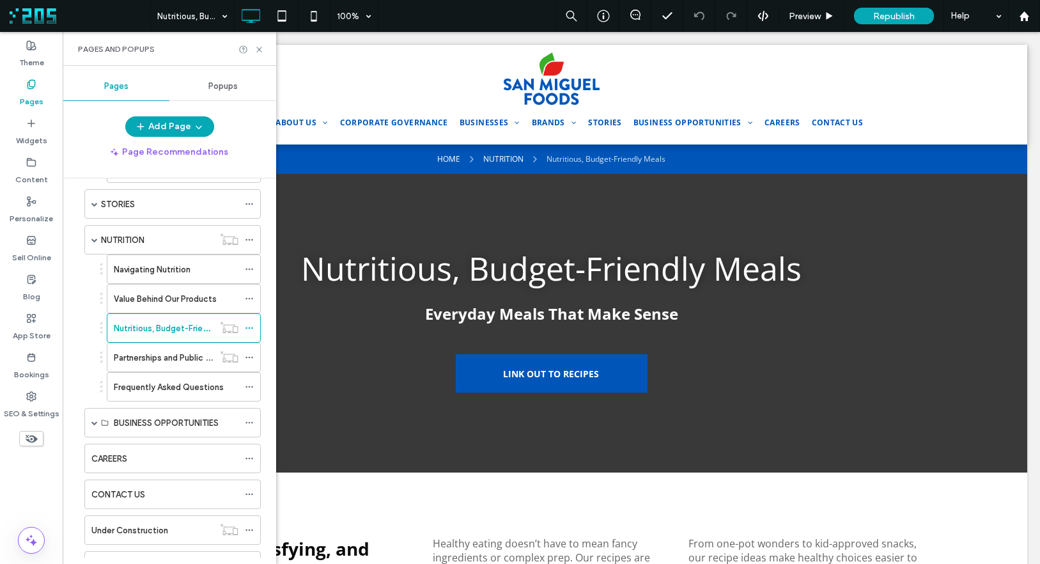
scroll to position [410, 0]
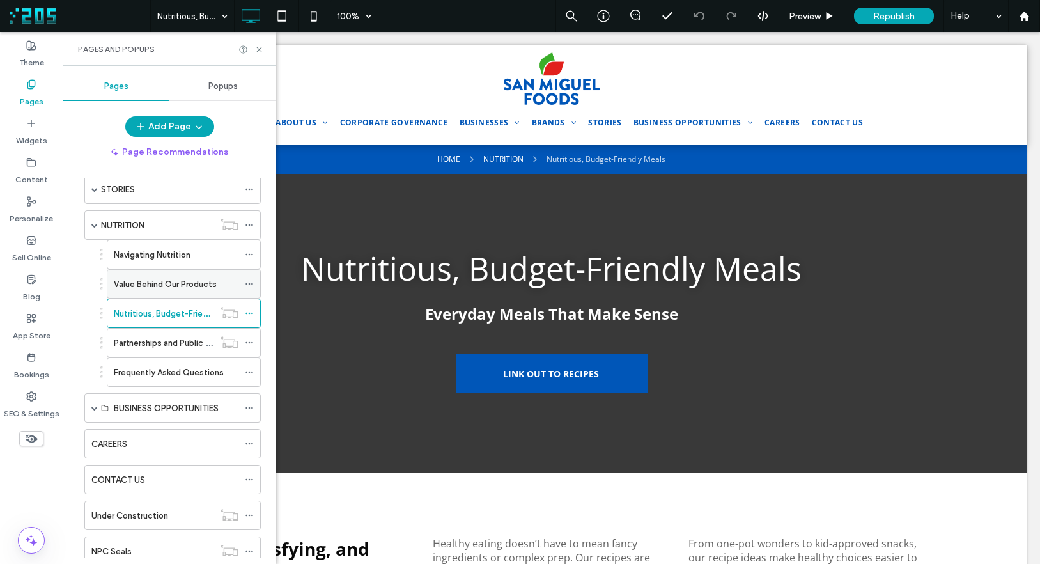
click at [147, 281] on label "Value Behind Our Products" at bounding box center [165, 284] width 103 height 22
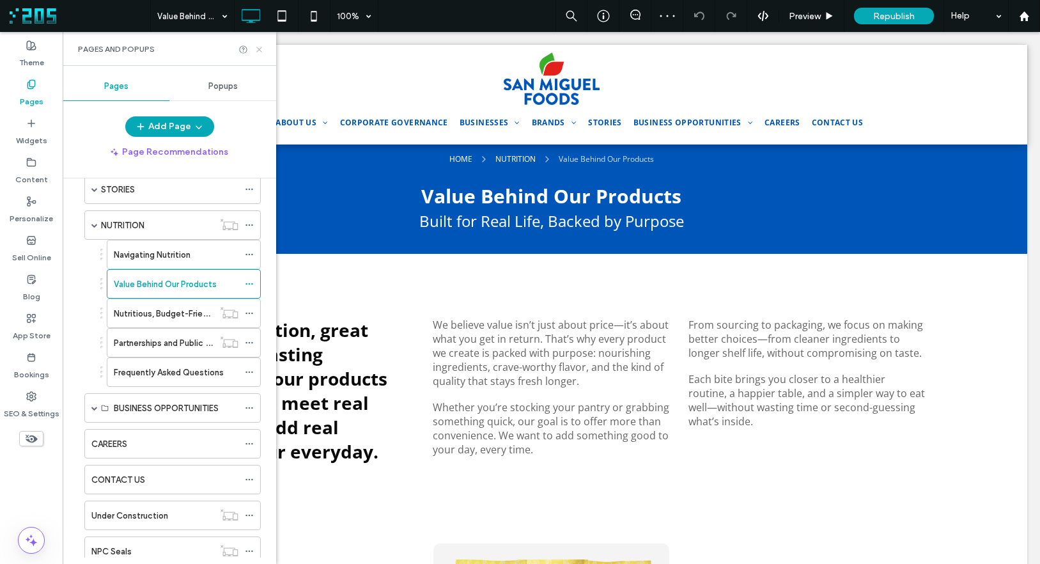
click at [257, 49] on icon at bounding box center [259, 50] width 10 height 10
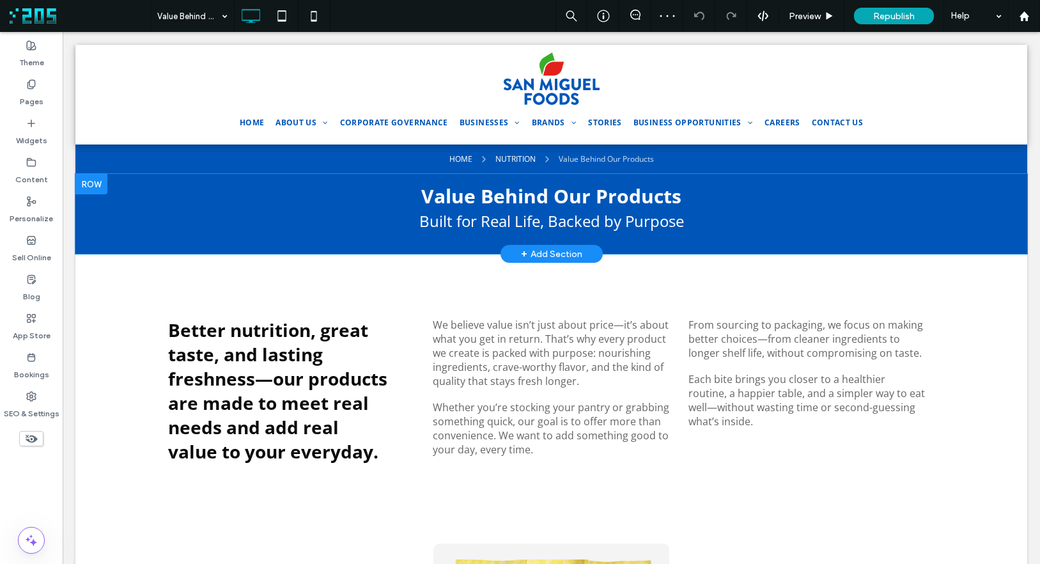
click at [87, 182] on div at bounding box center [91, 184] width 32 height 20
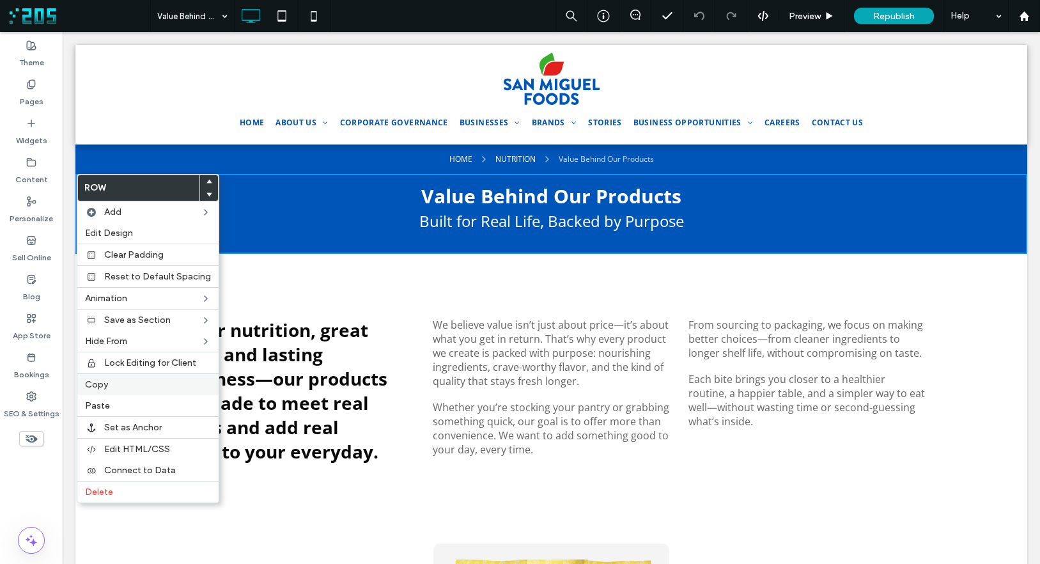
click at [111, 377] on div "Copy" at bounding box center [147, 384] width 141 height 22
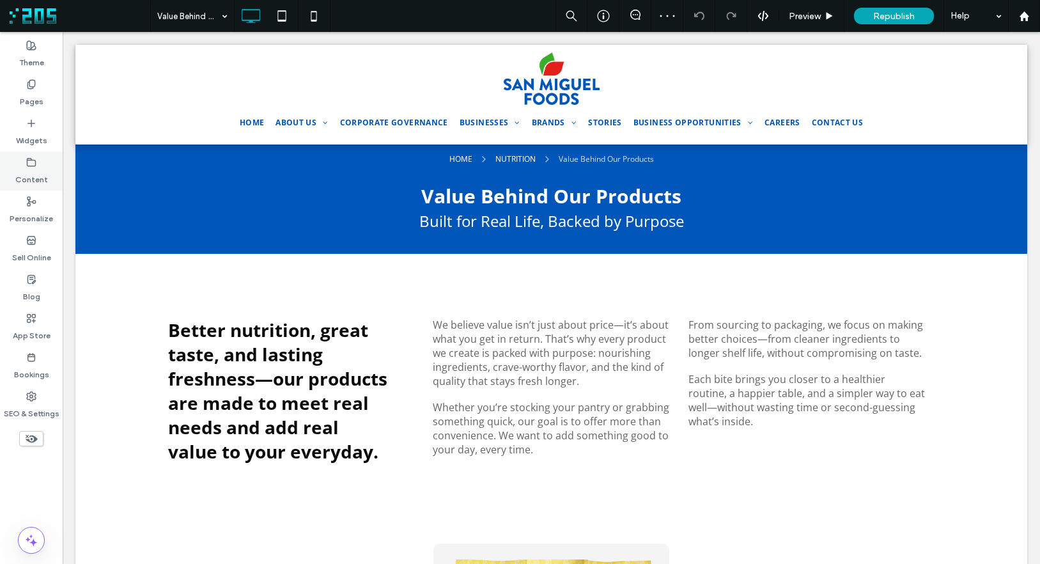
click at [30, 168] on label "Content" at bounding box center [31, 177] width 33 height 18
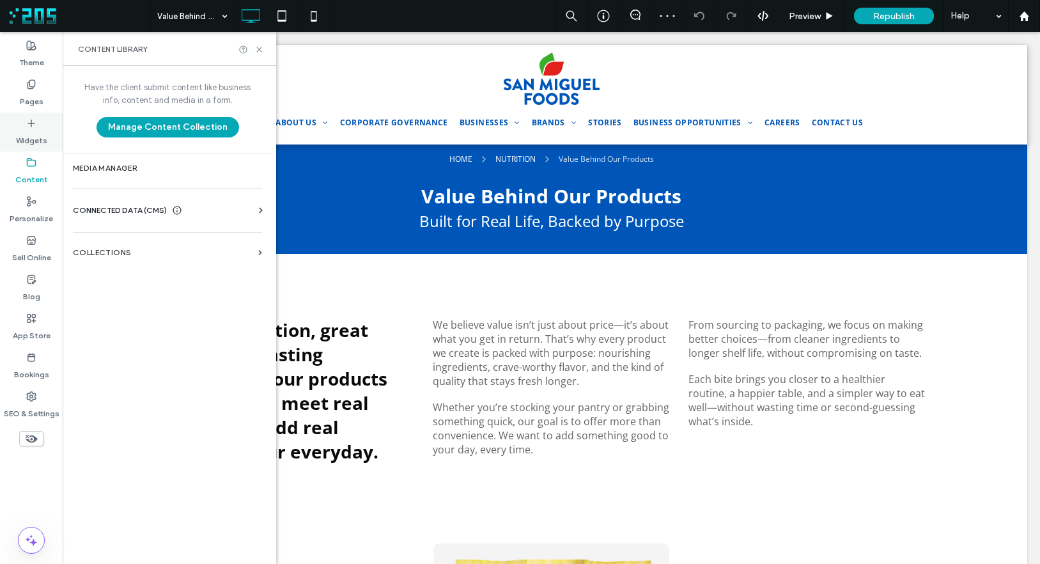
click at [32, 133] on label "Widgets" at bounding box center [31, 138] width 31 height 18
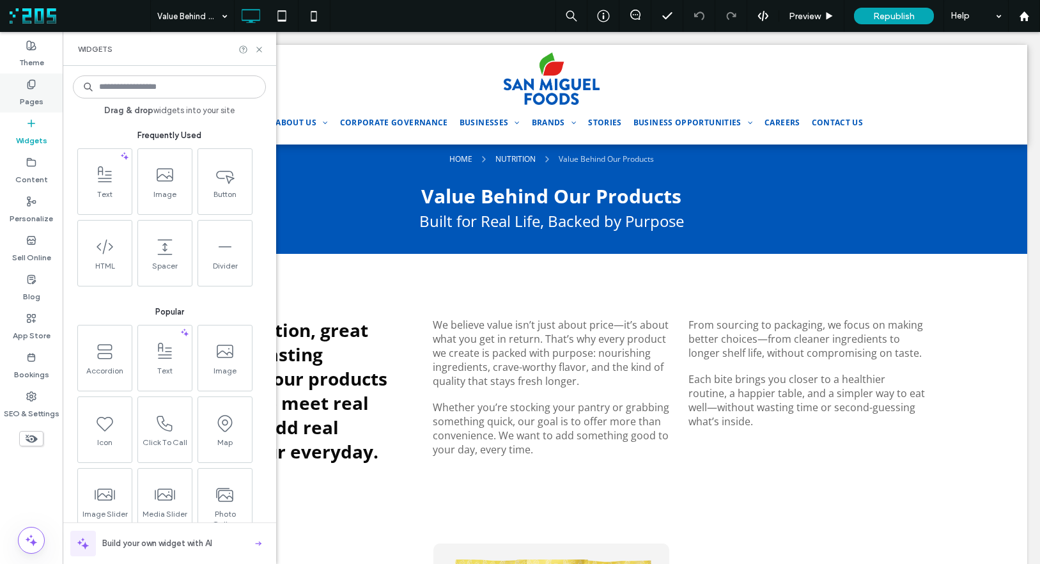
click at [25, 94] on label "Pages" at bounding box center [32, 99] width 24 height 18
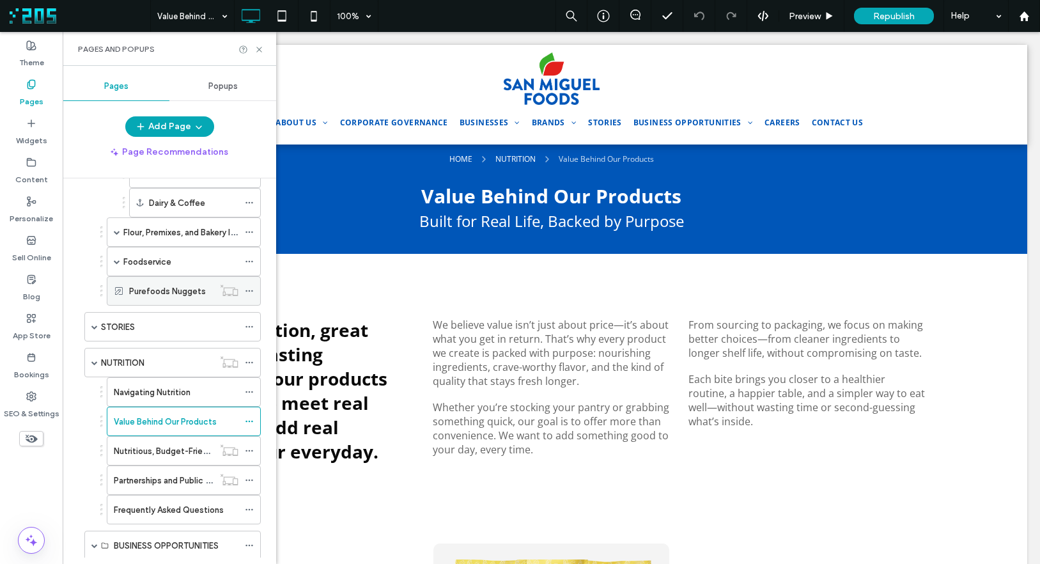
scroll to position [388, 0]
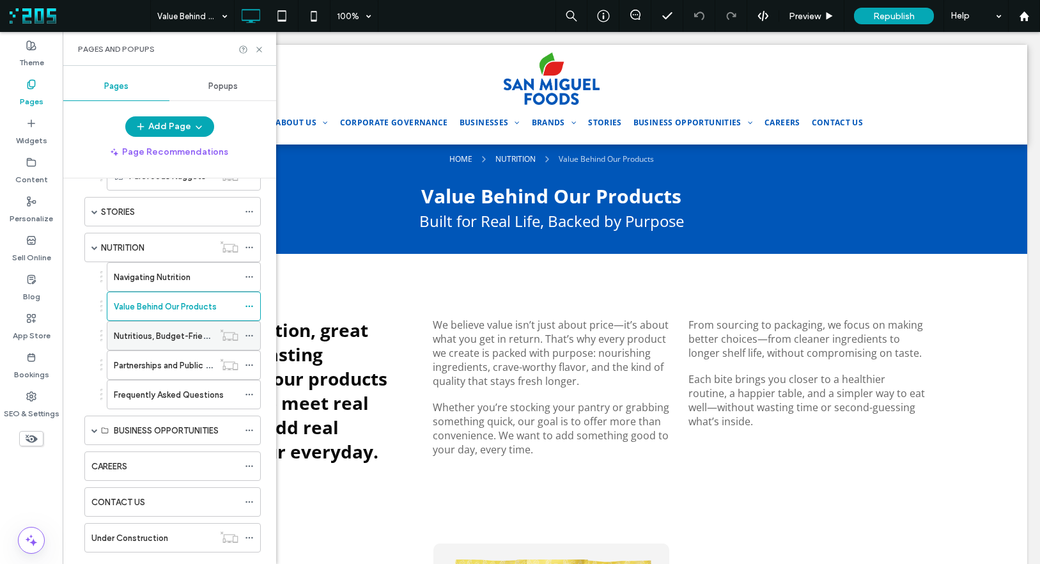
click at [173, 327] on div "Nutritious, Budget-Friendly Meals" at bounding box center [164, 336] width 100 height 28
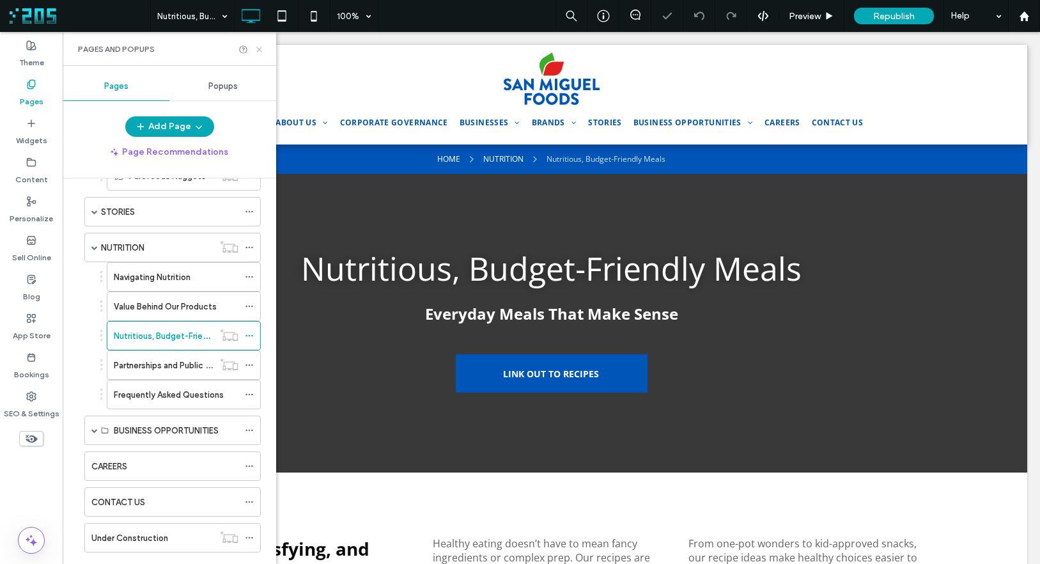
drag, startPoint x: 259, startPoint y: 48, endPoint x: 75, endPoint y: 156, distance: 212.9
click at [259, 48] on icon at bounding box center [259, 50] width 10 height 10
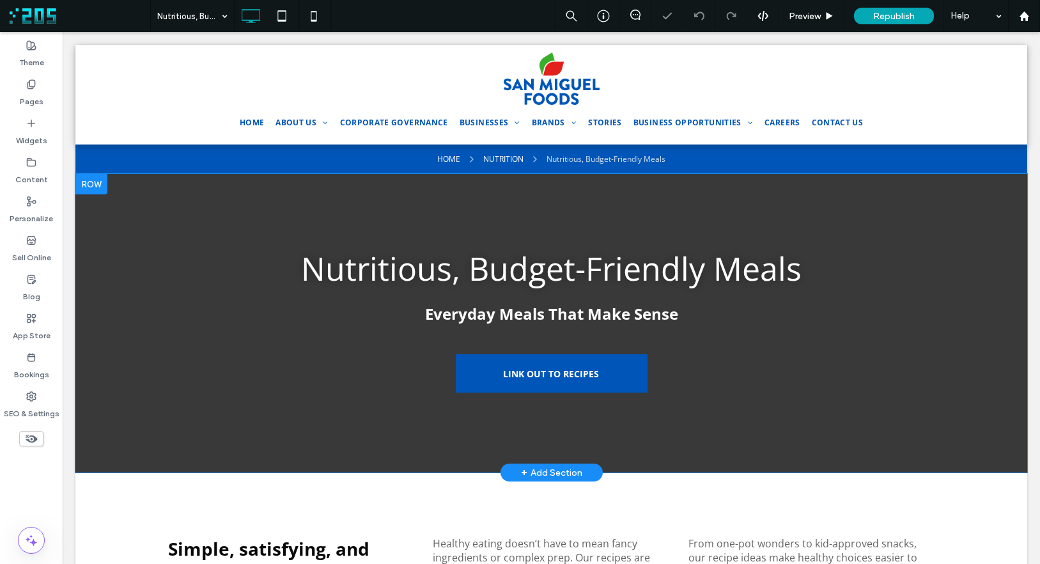
click at [95, 178] on div at bounding box center [91, 184] width 32 height 20
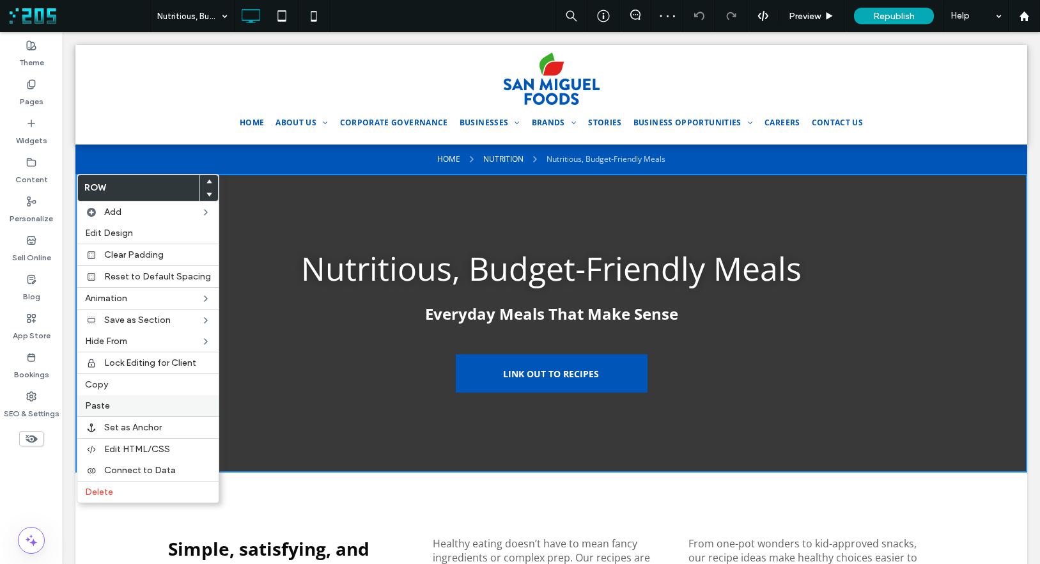
click at [120, 410] on label "Paste" at bounding box center [148, 405] width 126 height 11
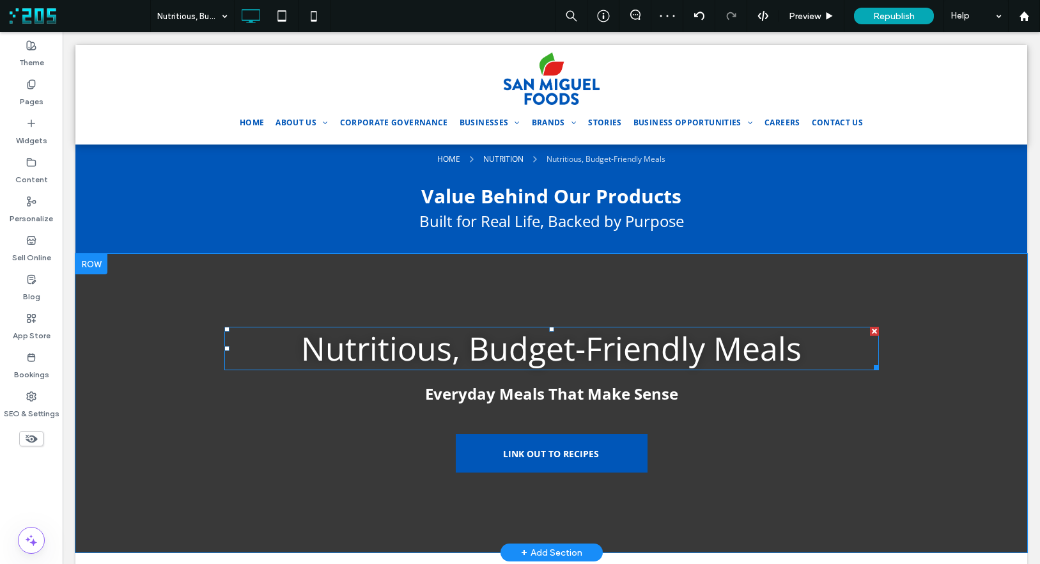
click at [581, 354] on span "Nutritious, Budget-Friendly Meals" at bounding box center [551, 348] width 501 height 43
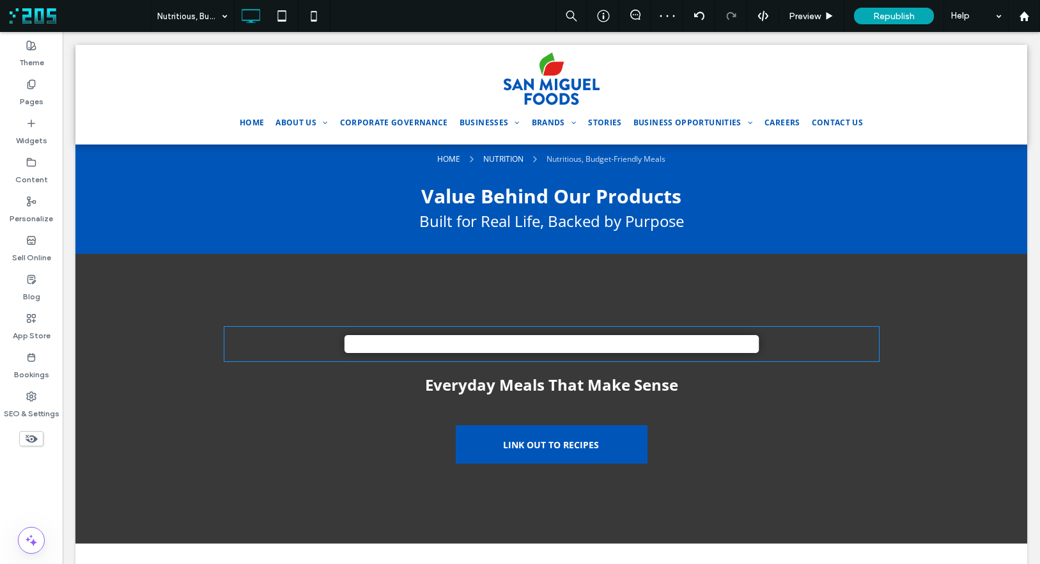
type input "*********"
type input "**"
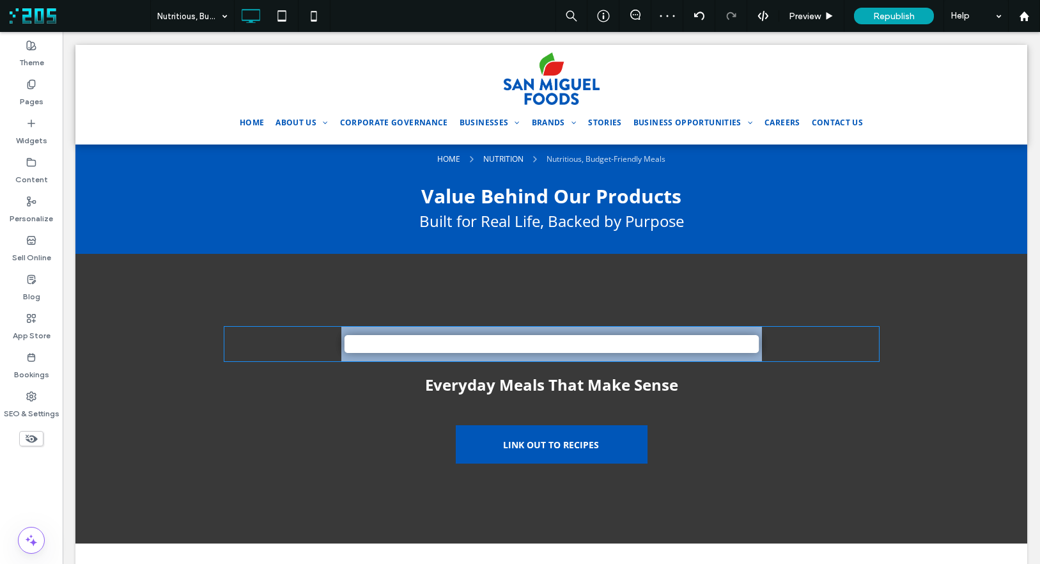
click at [581, 354] on span "**********" at bounding box center [551, 343] width 421 height 31
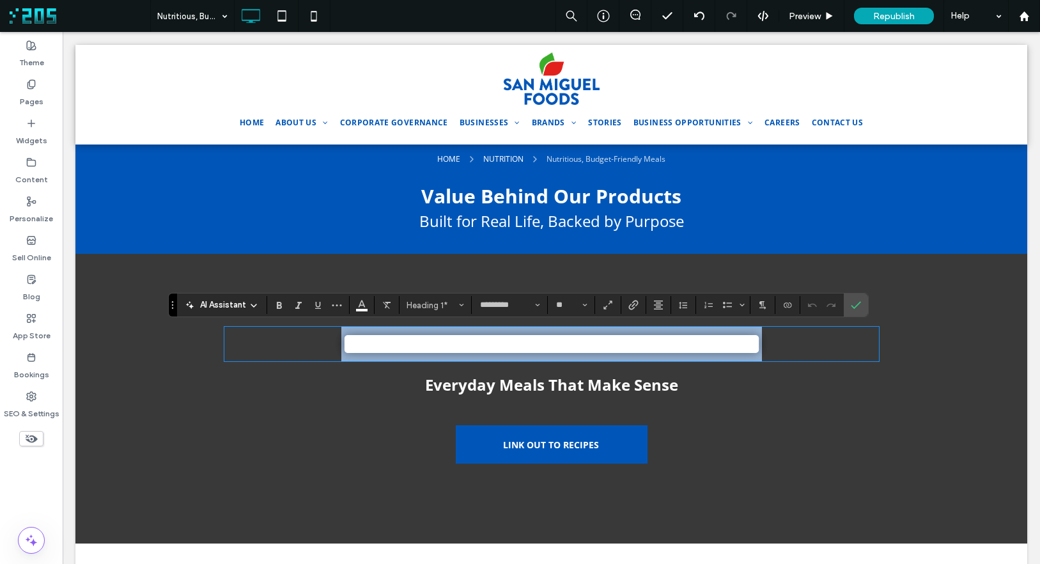
copy span "**********"
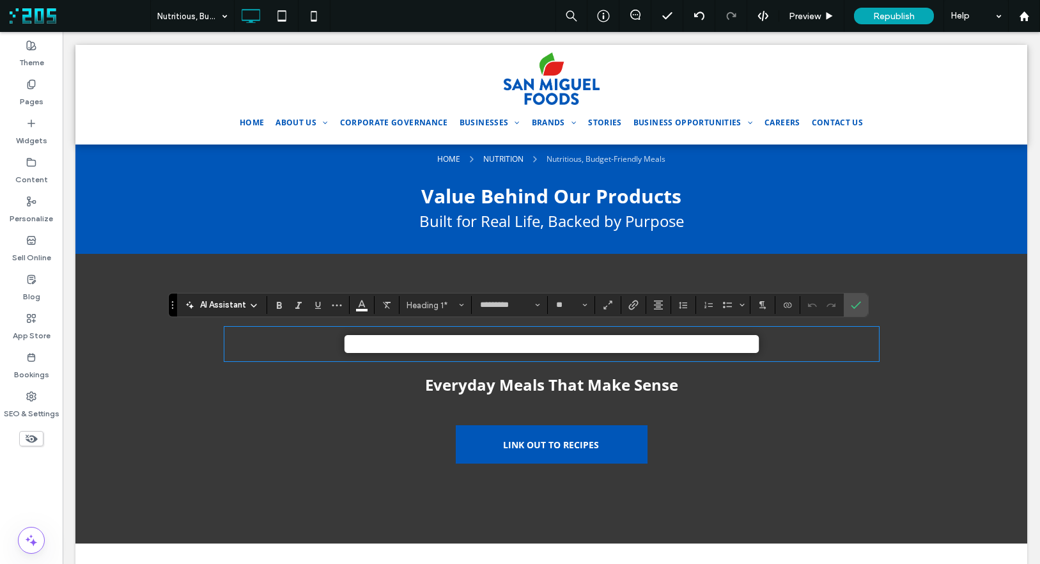
click at [603, 196] on strong "Value Behind Our Products" at bounding box center [551, 196] width 260 height 26
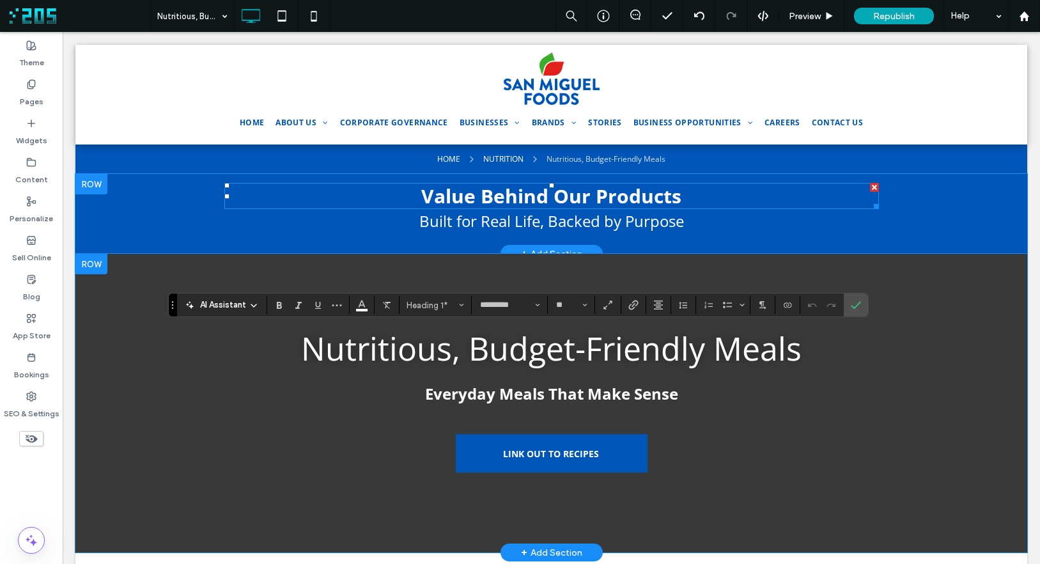
click at [603, 196] on strong "Value Behind Our Products" at bounding box center [551, 196] width 260 height 26
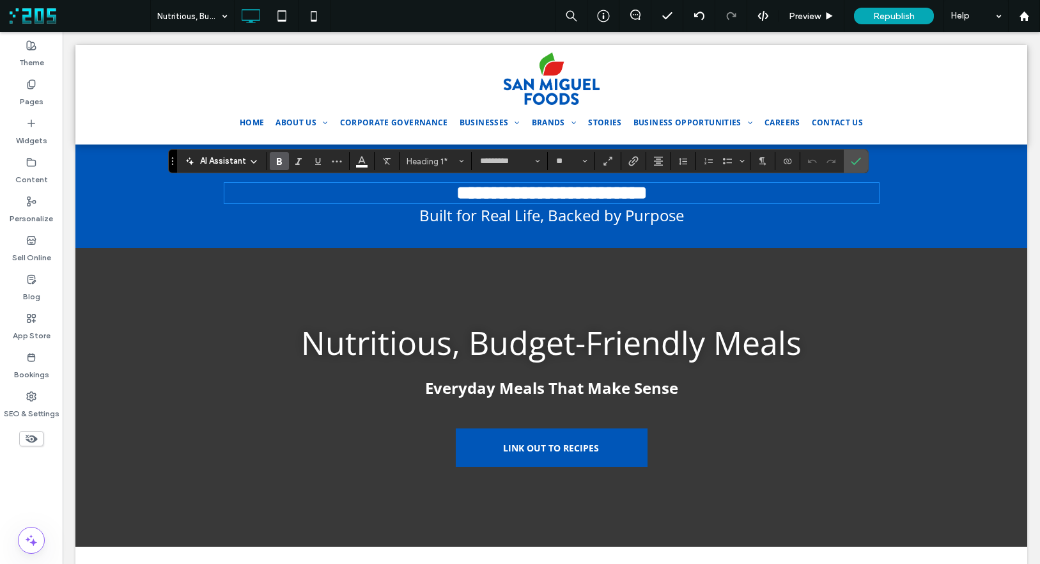
type input "**"
click at [583, 393] on span "Everyday Meals That Make Sense" at bounding box center [551, 387] width 253 height 21
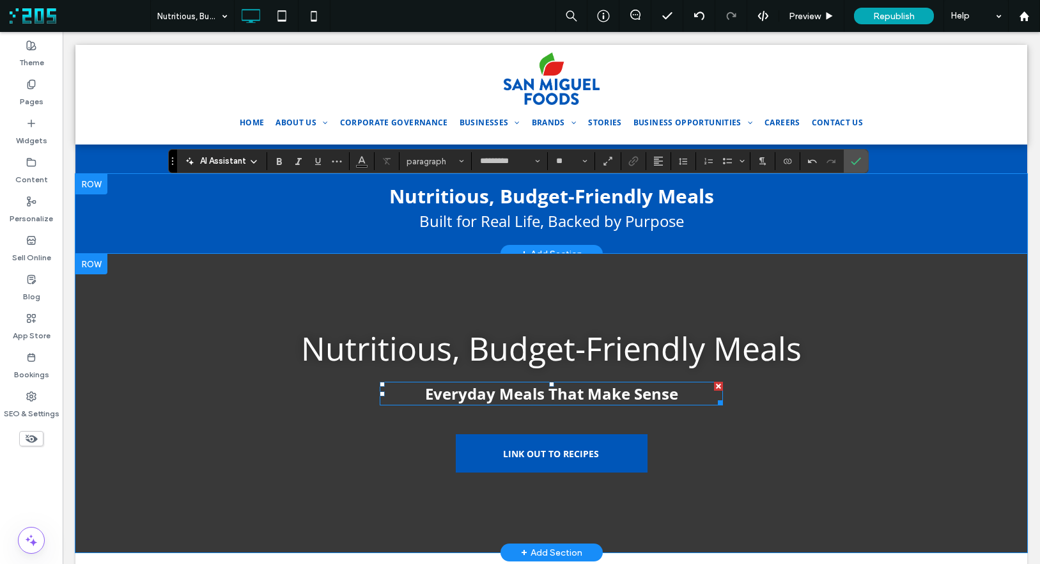
click at [583, 393] on span "Everyday Meals That Make Sense" at bounding box center [551, 393] width 253 height 21
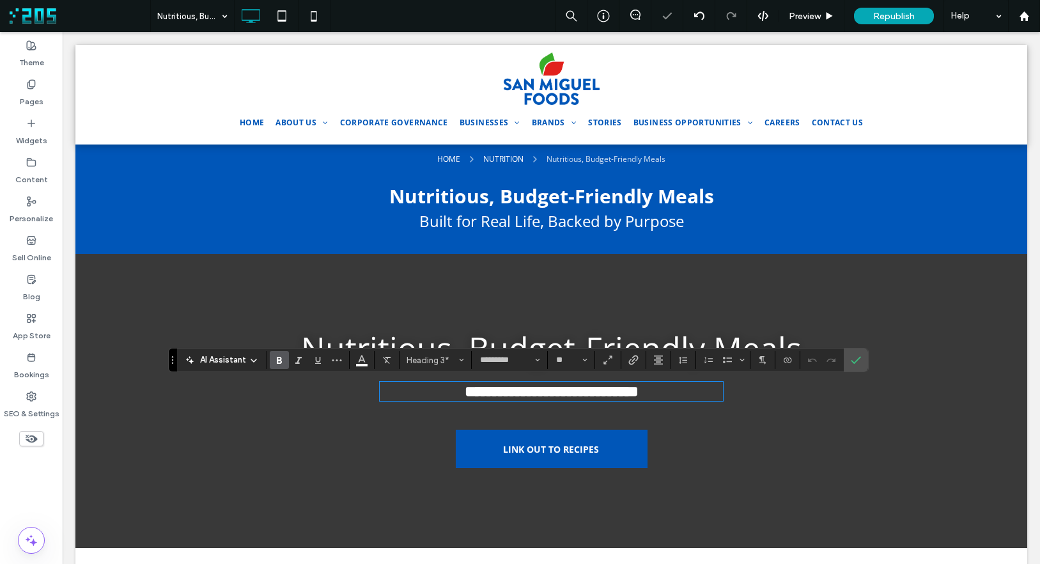
click at [575, 226] on span "Built for Real Life, Backed by Purpose" at bounding box center [551, 220] width 265 height 21
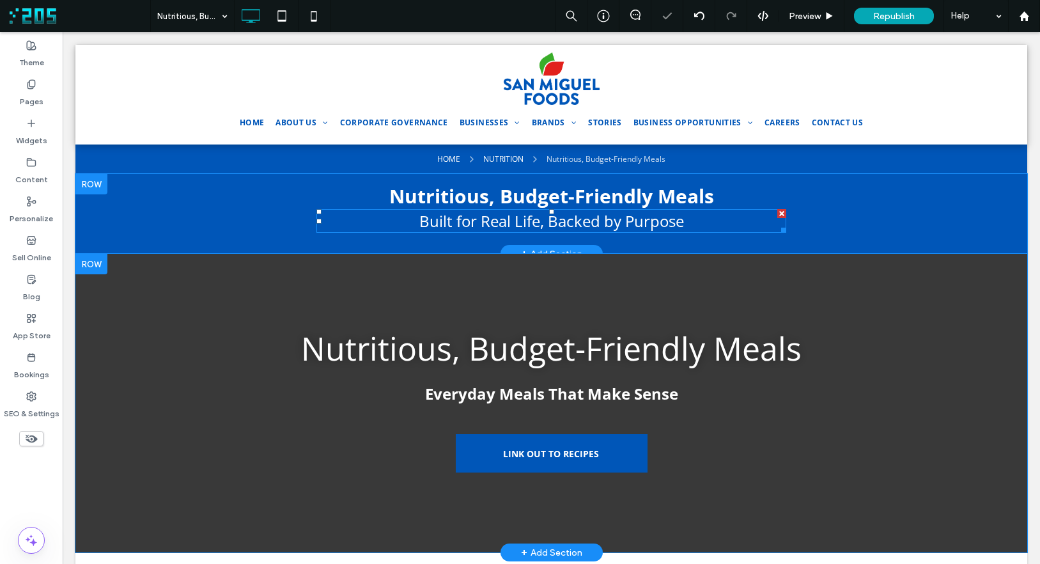
click at [575, 226] on span "Built for Real Life, Backed by Purpose" at bounding box center [551, 220] width 265 height 21
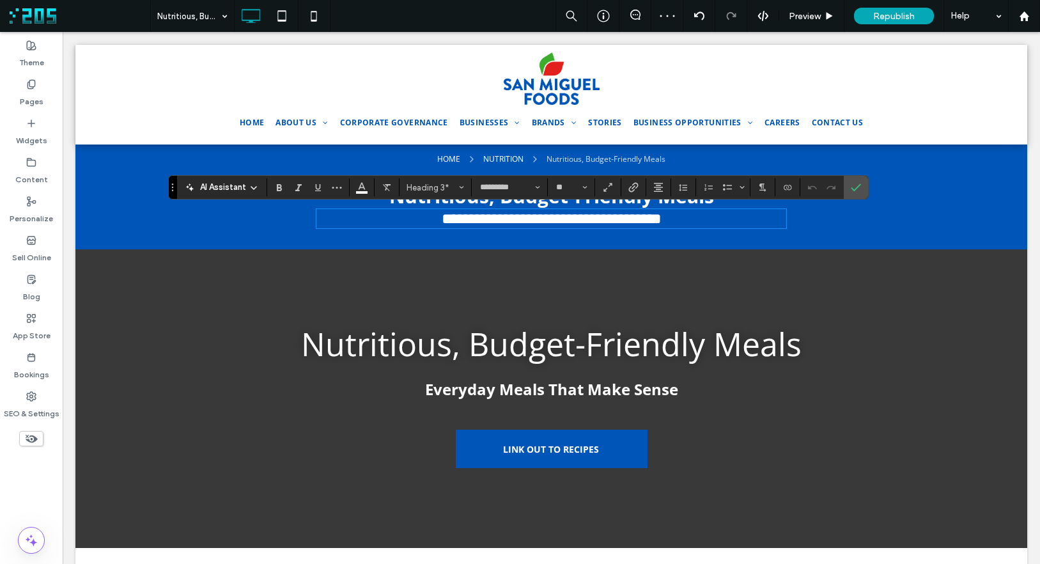
type input "**"
click at [860, 188] on icon "Confirm" at bounding box center [856, 187] width 10 height 10
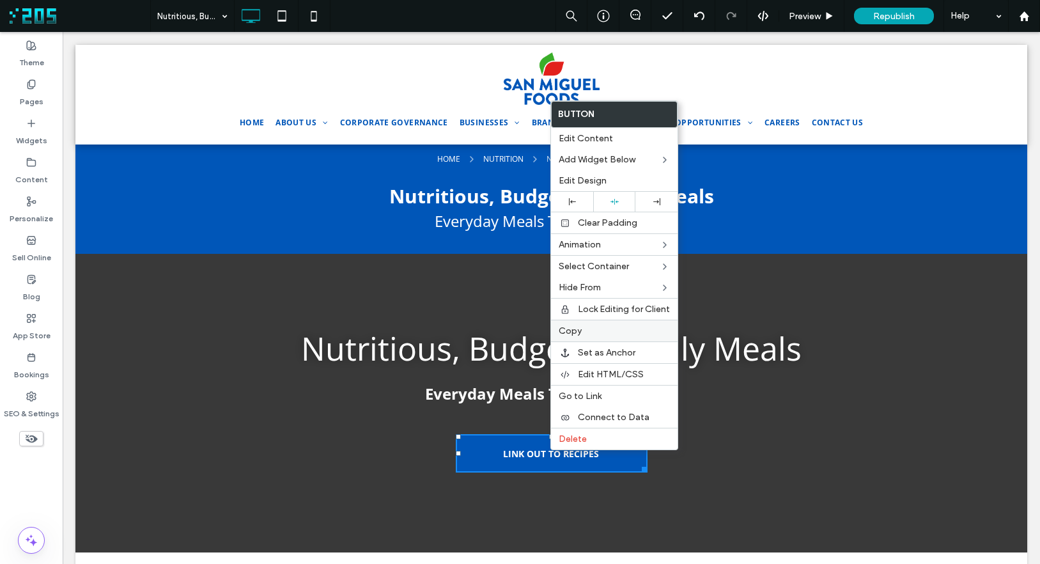
click at [578, 329] on span "Copy" at bounding box center [570, 330] width 23 height 11
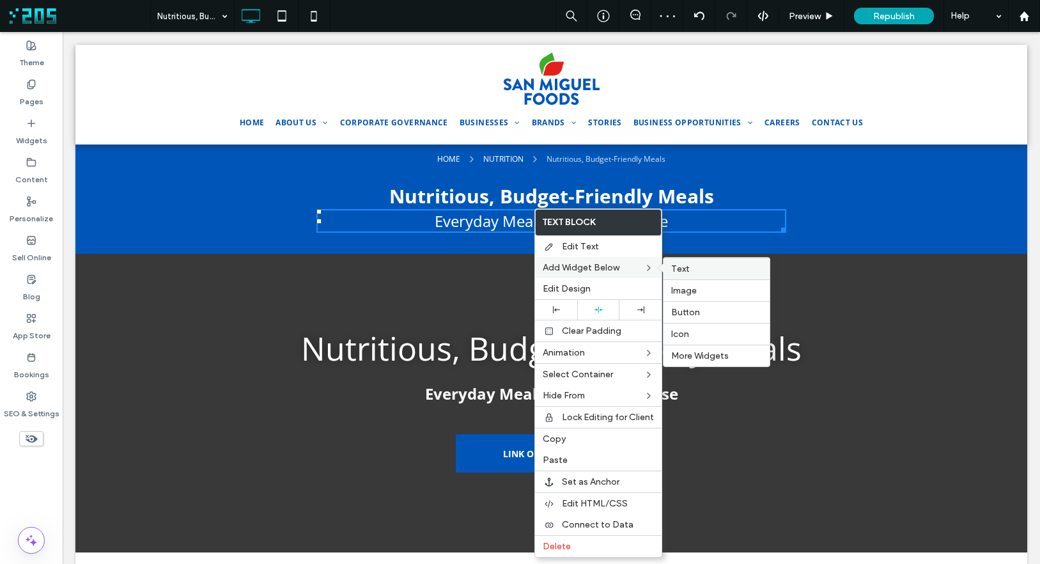
click at [695, 268] on label "Text" at bounding box center [716, 268] width 91 height 11
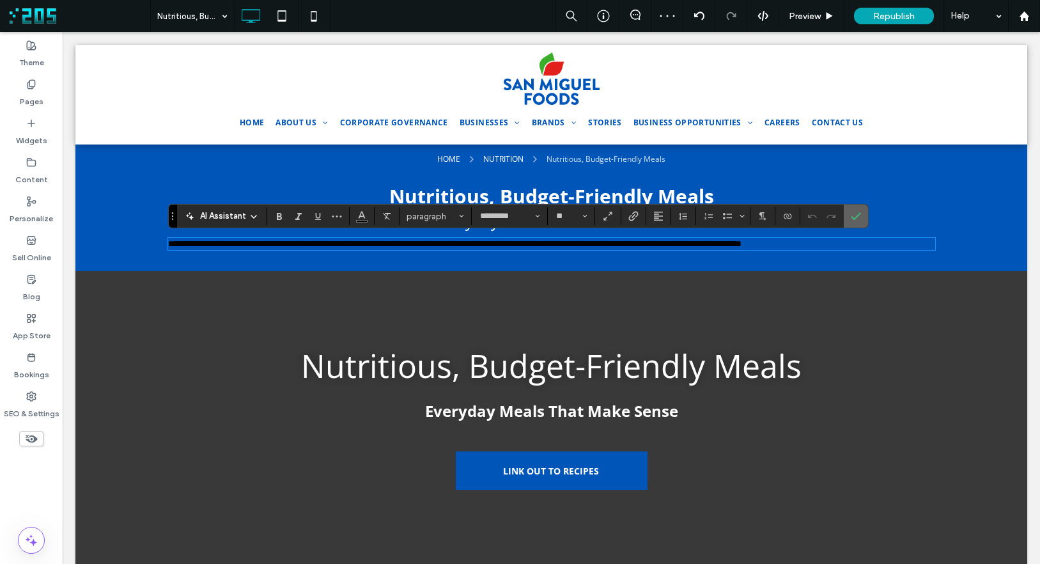
click at [854, 218] on icon "Confirm" at bounding box center [856, 216] width 10 height 10
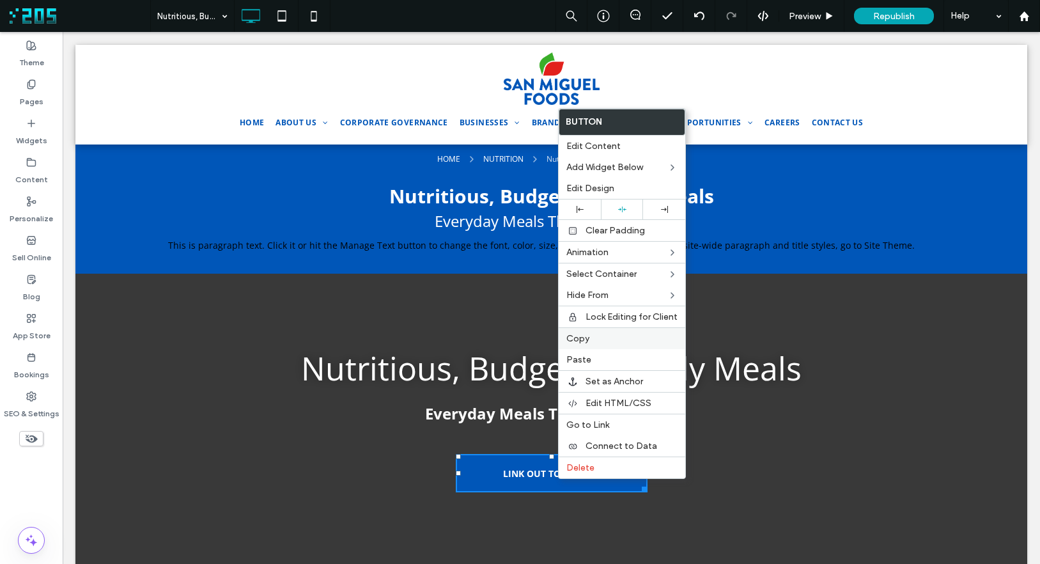
click at [594, 340] on label "Copy" at bounding box center [621, 338] width 111 height 11
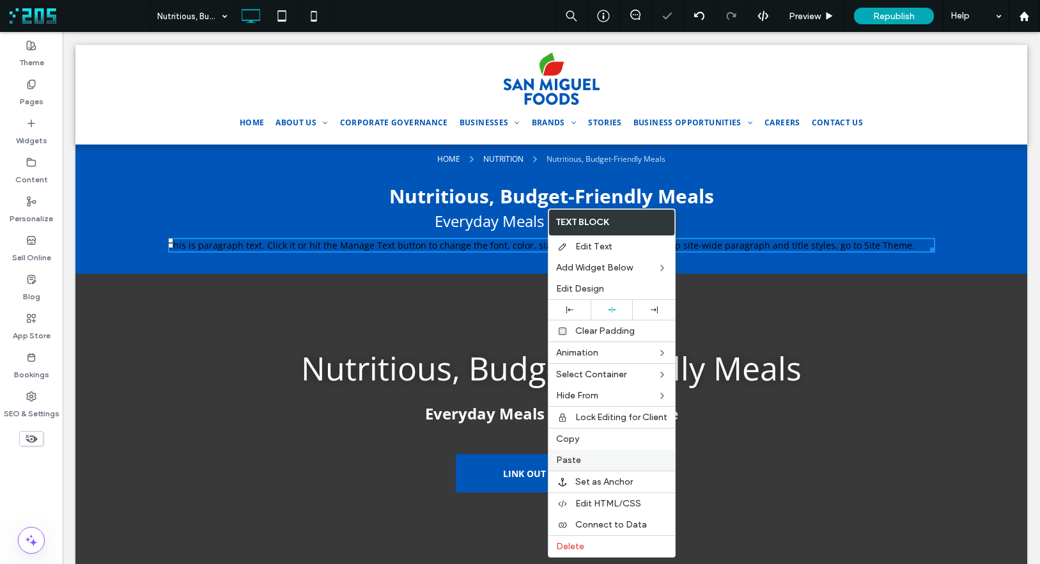
click at [587, 458] on label "Paste" at bounding box center [611, 460] width 111 height 11
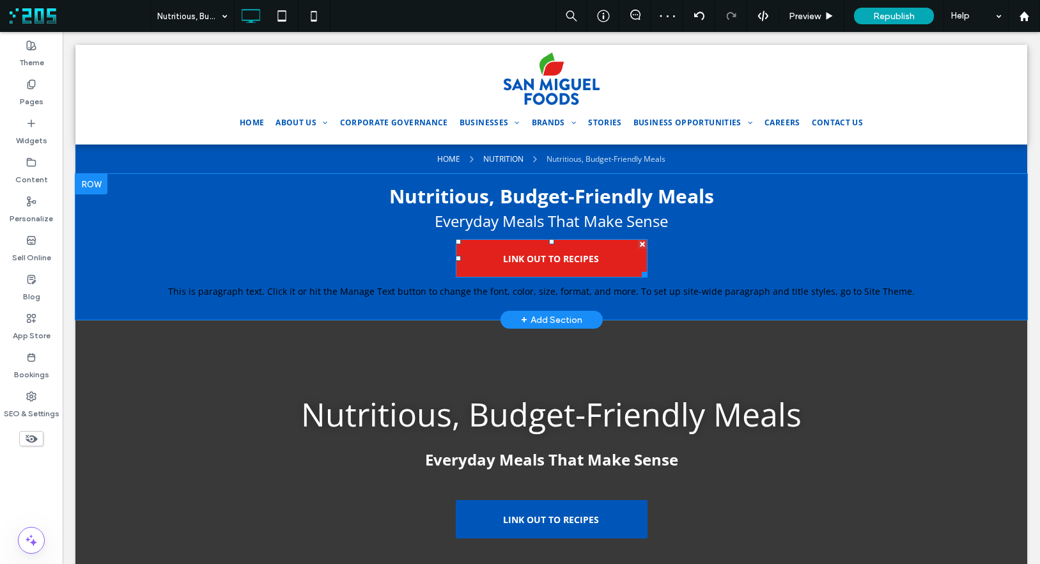
click at [606, 254] on link "LINK OUT TO RECIPES" at bounding box center [552, 258] width 192 height 38
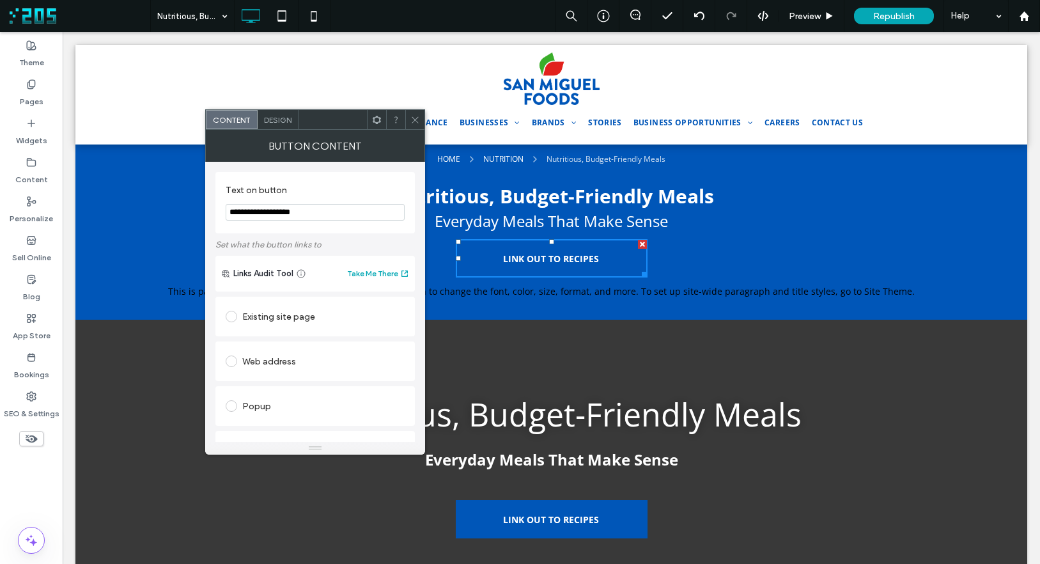
click at [276, 123] on span "Design" at bounding box center [277, 120] width 27 height 10
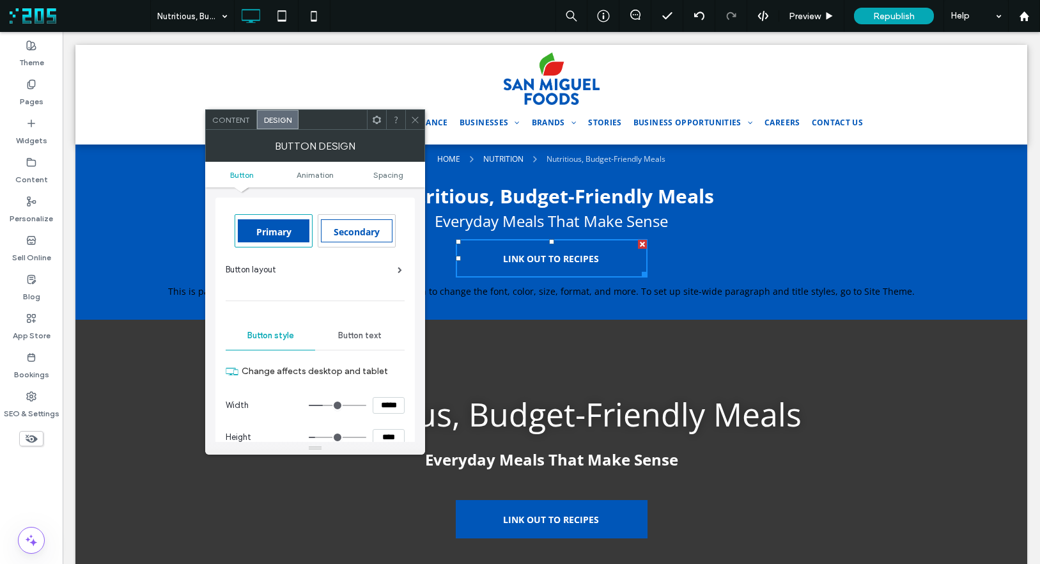
click at [373, 232] on span "Secondary" at bounding box center [357, 232] width 46 height 12
click at [373, 335] on span "Button text" at bounding box center [359, 336] width 43 height 10
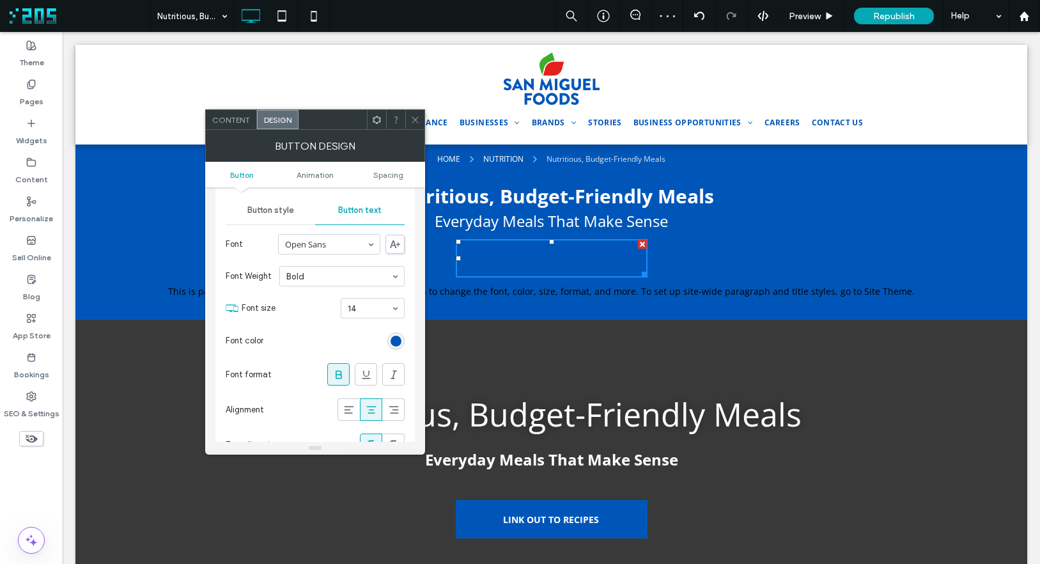
scroll to position [131, 0]
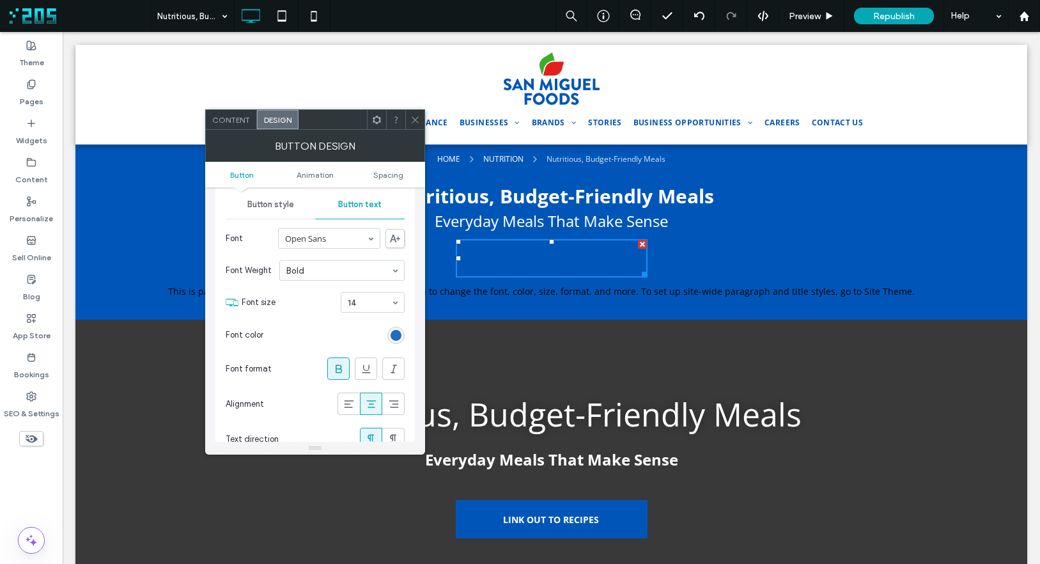
click at [395, 337] on div "rgb(0, 86, 184)" at bounding box center [396, 335] width 11 height 11
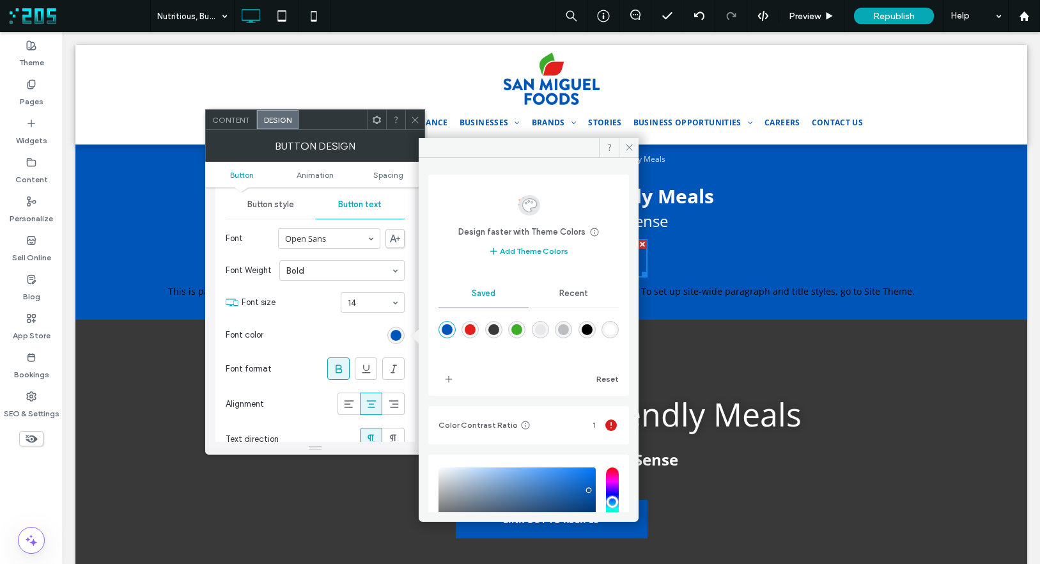
click at [578, 294] on span "Recent" at bounding box center [573, 293] width 29 height 10
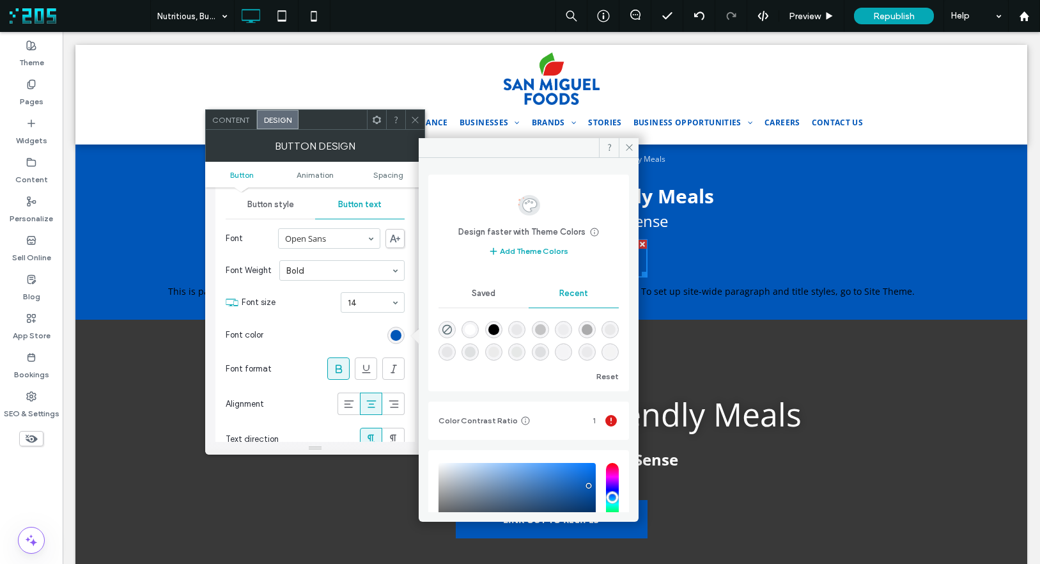
click at [471, 330] on div "rgba(255, 255, 255, 1)" at bounding box center [470, 329] width 11 height 11
type input "*******"
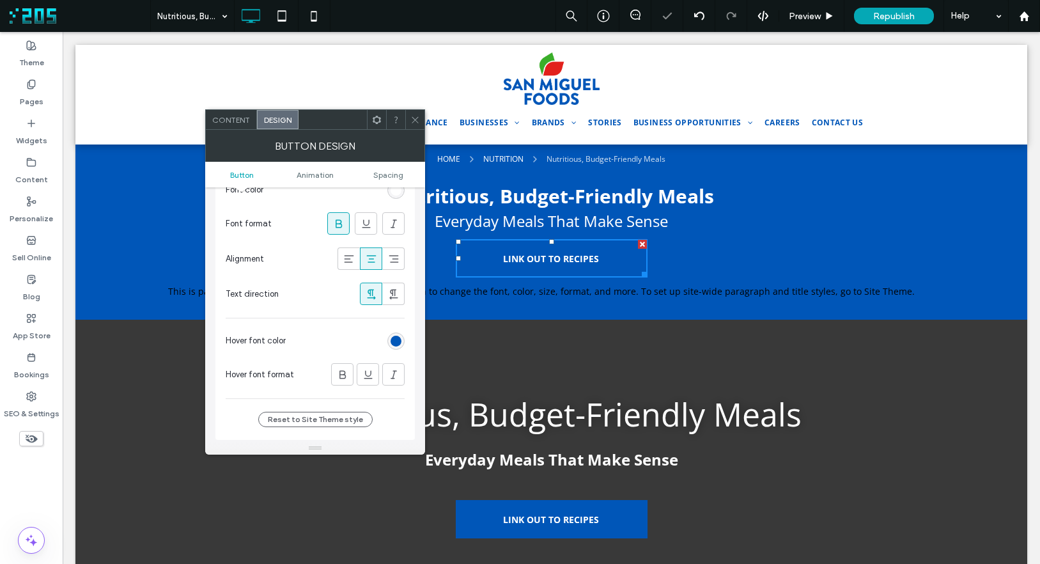
scroll to position [306, 0]
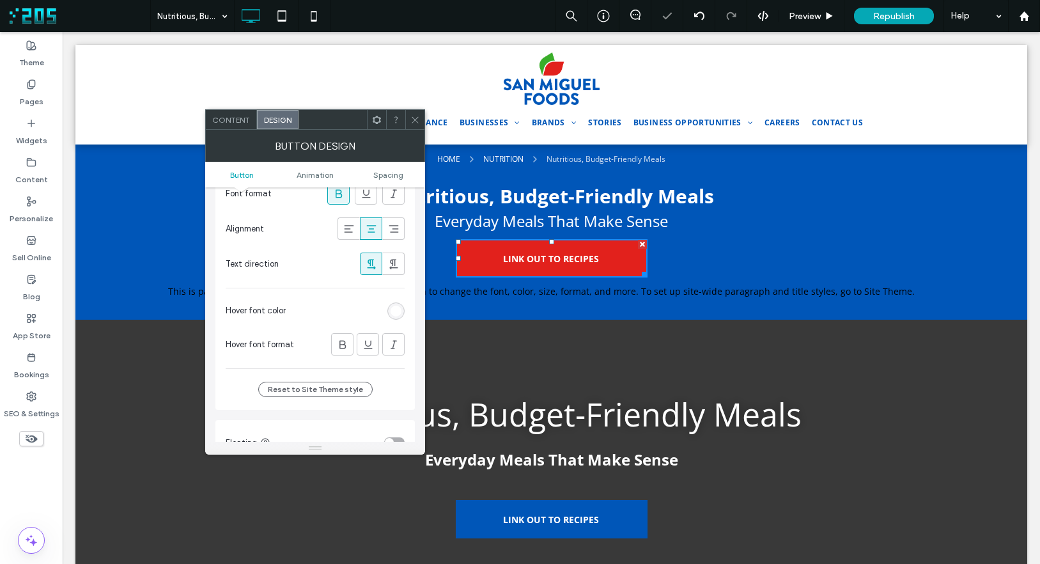
click at [391, 314] on div "rgb(255, 255, 255)" at bounding box center [396, 311] width 11 height 11
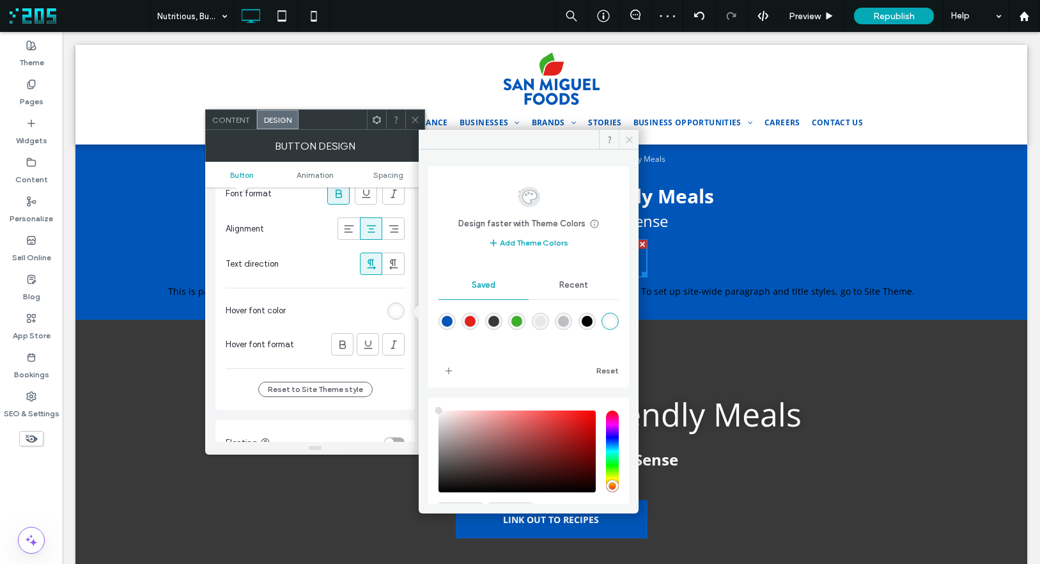
drag, startPoint x: 629, startPoint y: 135, endPoint x: 574, endPoint y: 195, distance: 81.5
click at [629, 135] on icon at bounding box center [630, 140] width 10 height 10
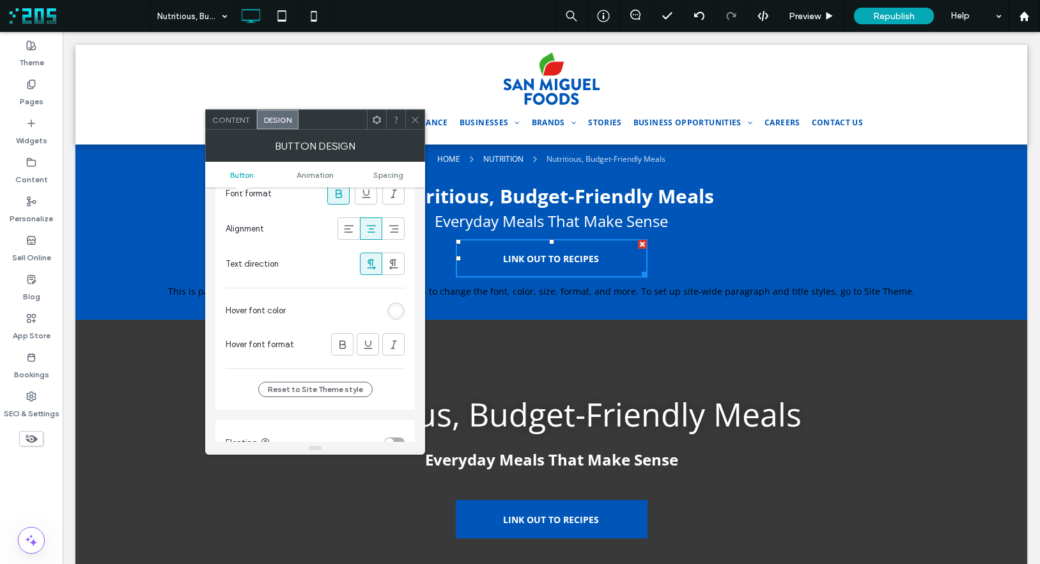
click at [417, 121] on icon at bounding box center [415, 120] width 10 height 10
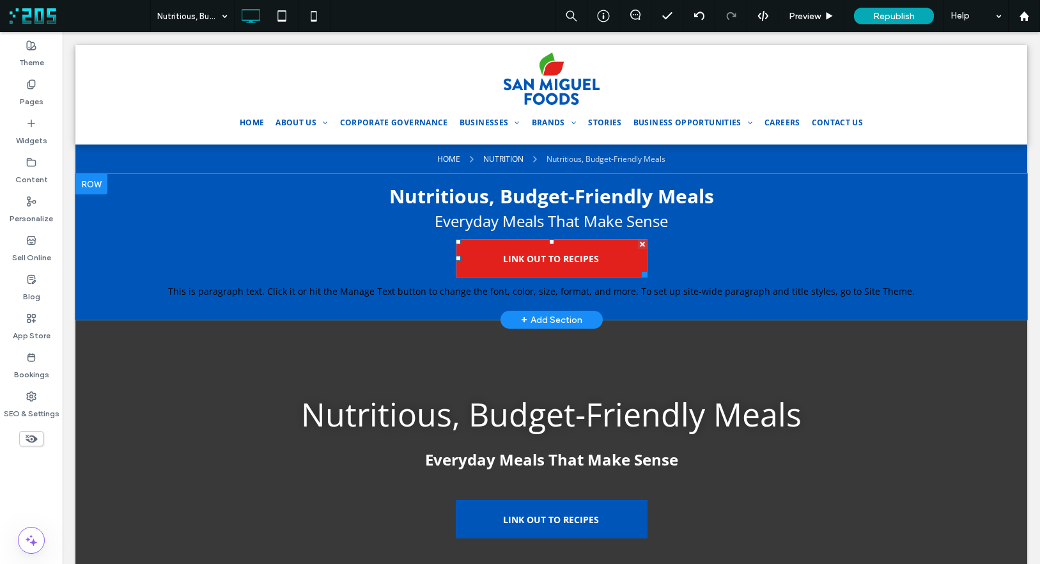
click at [566, 254] on span "LINK OUT TO RECIPES" at bounding box center [551, 258] width 96 height 25
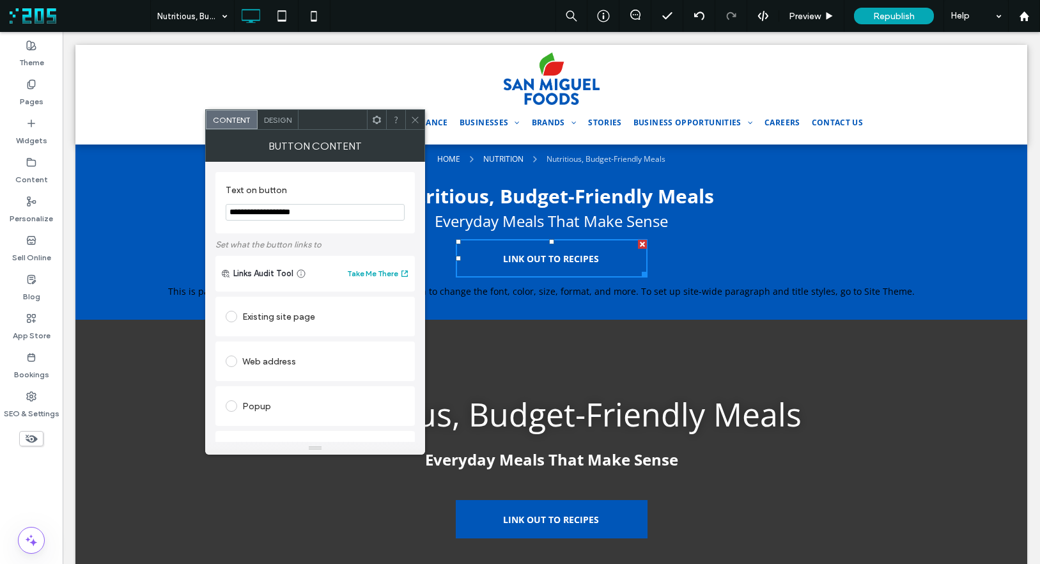
click at [279, 123] on span "Design" at bounding box center [277, 120] width 27 height 10
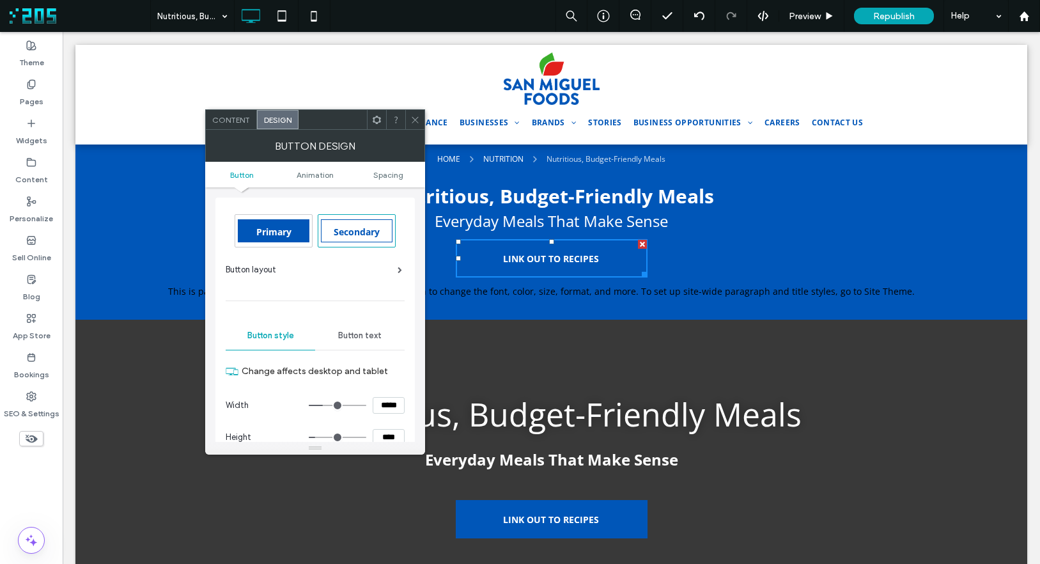
click at [283, 231] on span "Primary" at bounding box center [273, 232] width 35 height 12
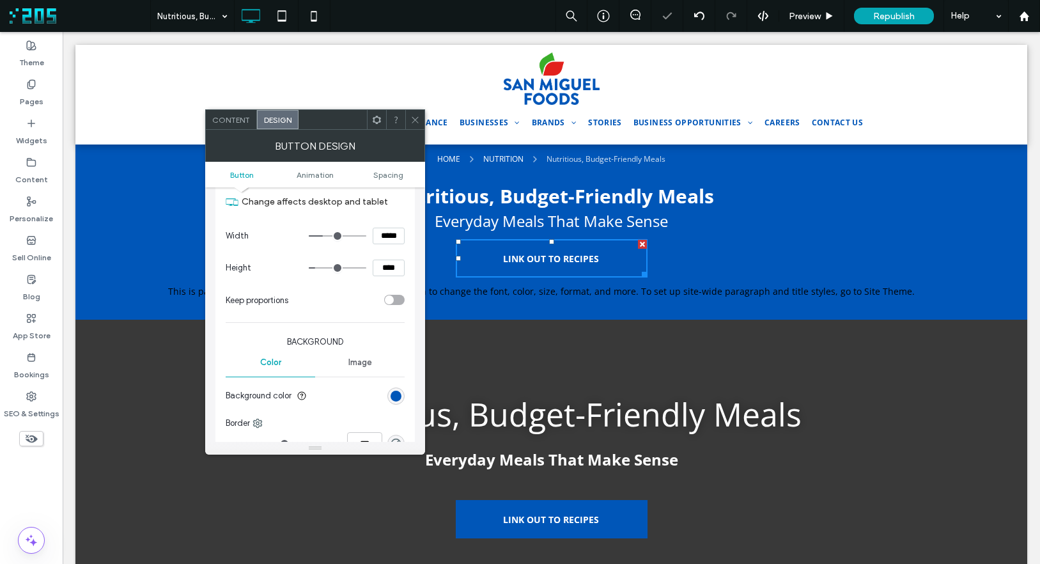
scroll to position [187, 0]
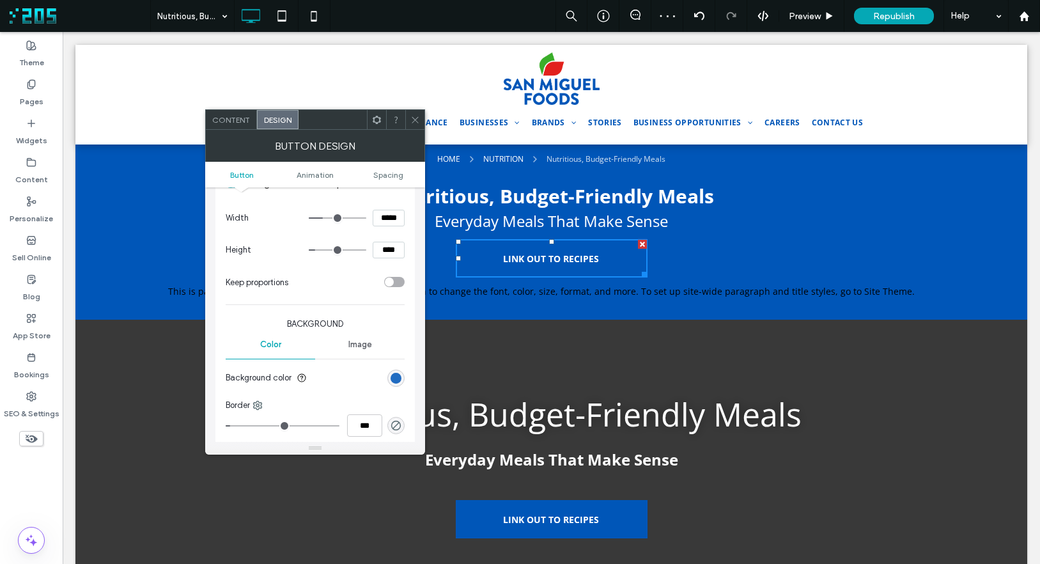
click at [399, 377] on div "rgb(0, 86, 184)" at bounding box center [396, 378] width 11 height 11
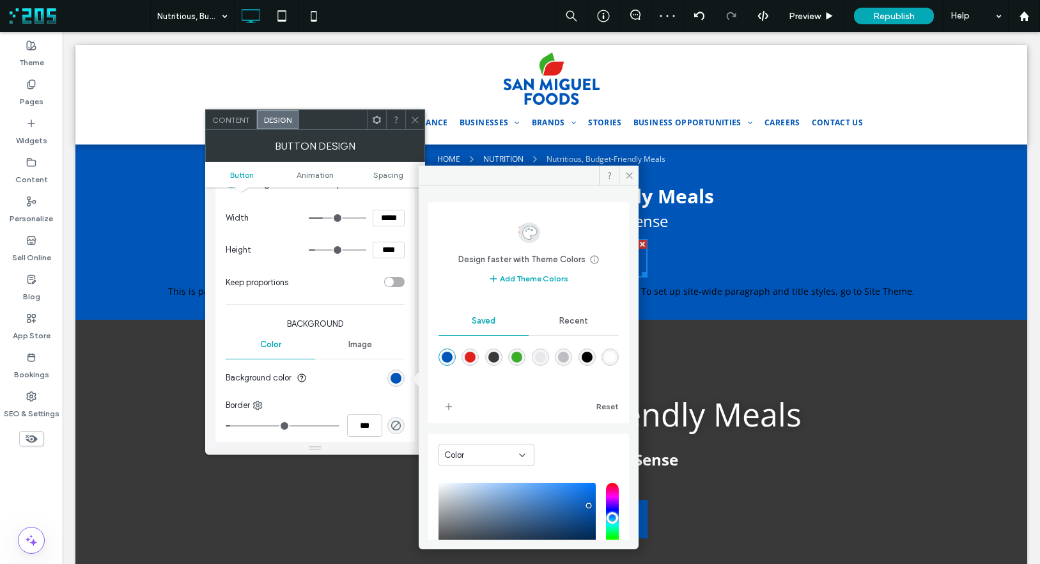
drag, startPoint x: 473, startPoint y: 356, endPoint x: 497, endPoint y: 348, distance: 25.1
click at [473, 356] on div "rgba(226,33,28,1)" at bounding box center [470, 357] width 11 height 11
type input "*******"
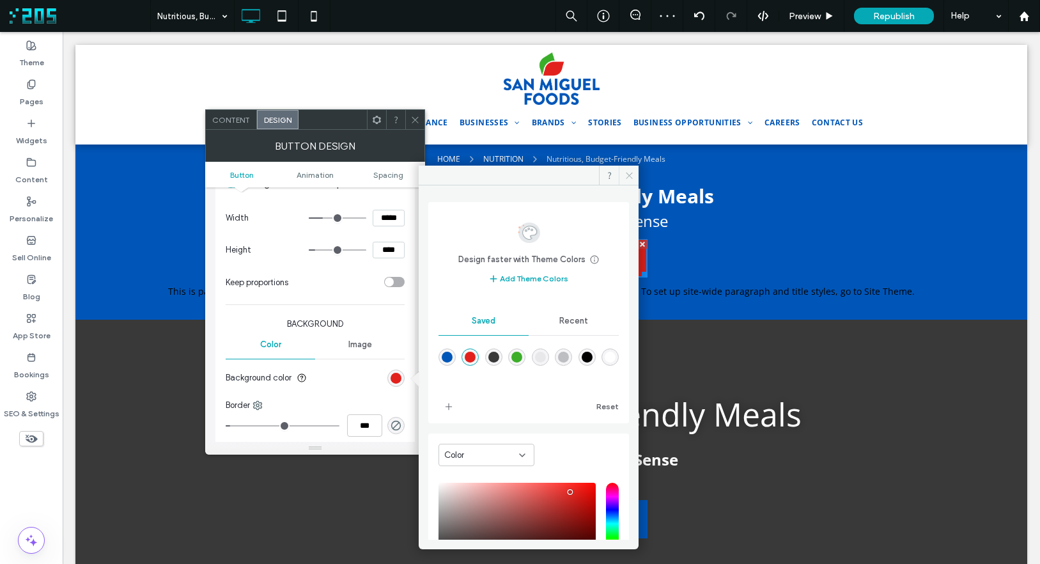
click at [628, 168] on span at bounding box center [629, 175] width 20 height 19
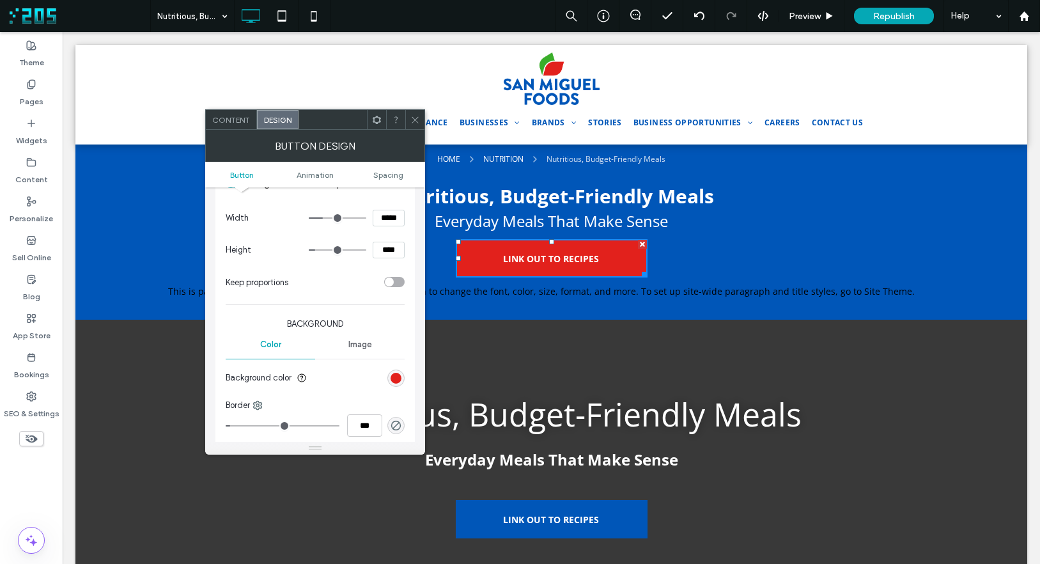
click at [416, 119] on icon at bounding box center [415, 120] width 10 height 10
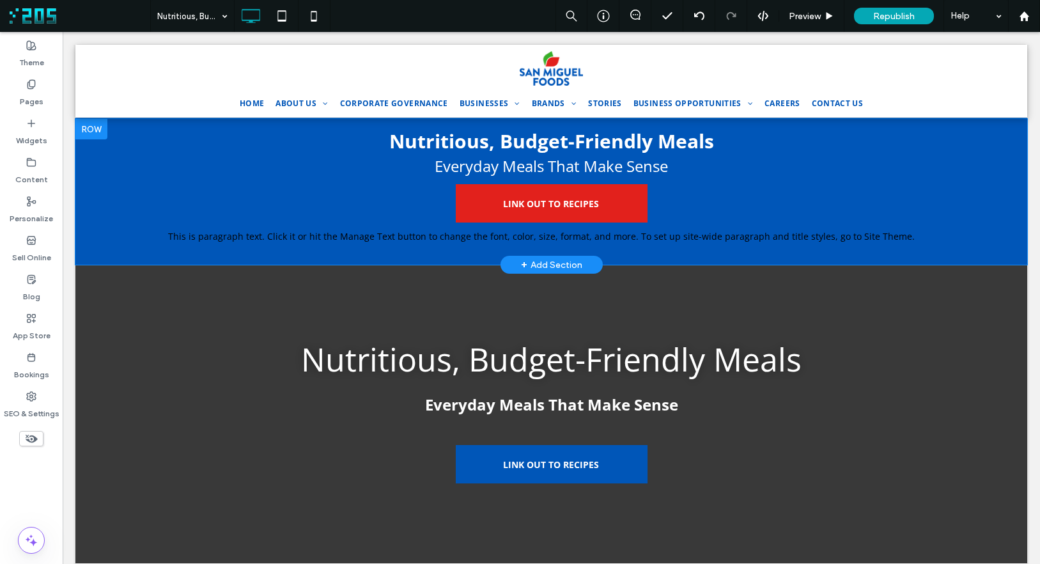
scroll to position [0, 0]
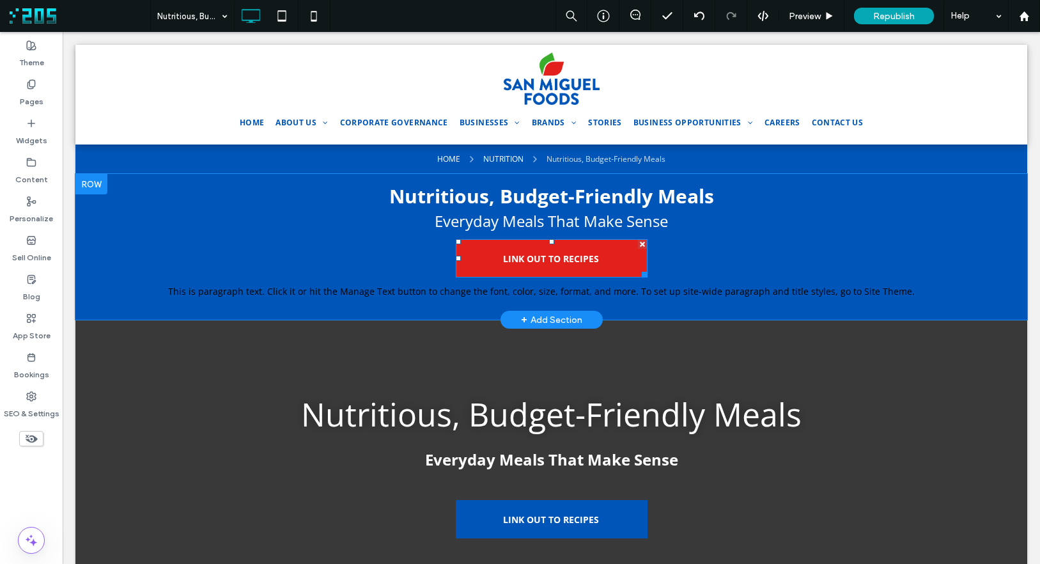
click at [540, 251] on span "LINK OUT TO RECIPES" at bounding box center [551, 258] width 96 height 25
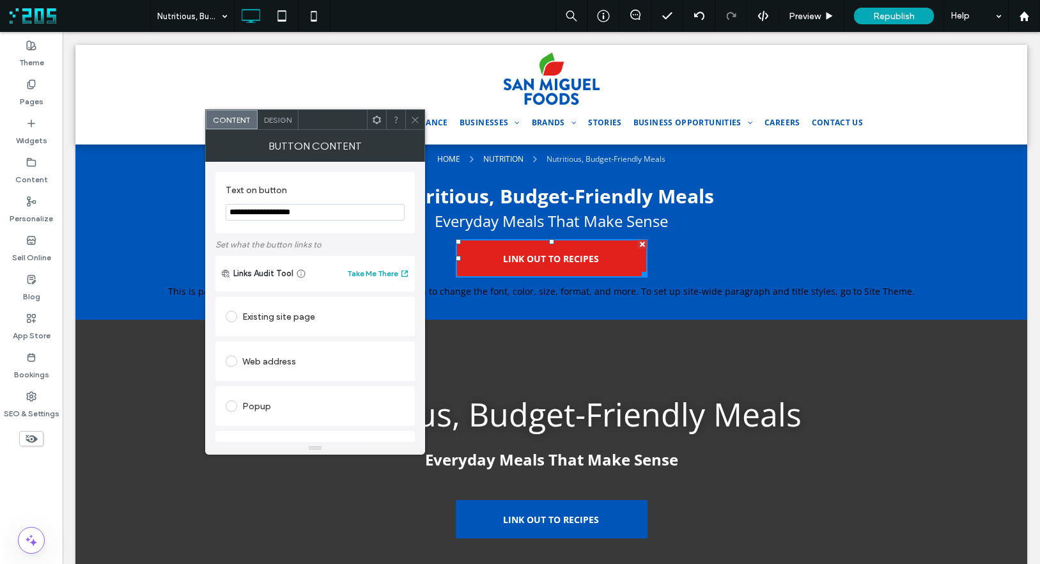
drag, startPoint x: 272, startPoint y: 212, endPoint x: 215, endPoint y: 210, distance: 56.9
click at [215, 210] on div "**********" at bounding box center [314, 202] width 199 height 61
type input "**********"
click at [240, 320] on label at bounding box center [234, 317] width 17 height 12
click at [292, 399] on div "Web address" at bounding box center [315, 401] width 179 height 20
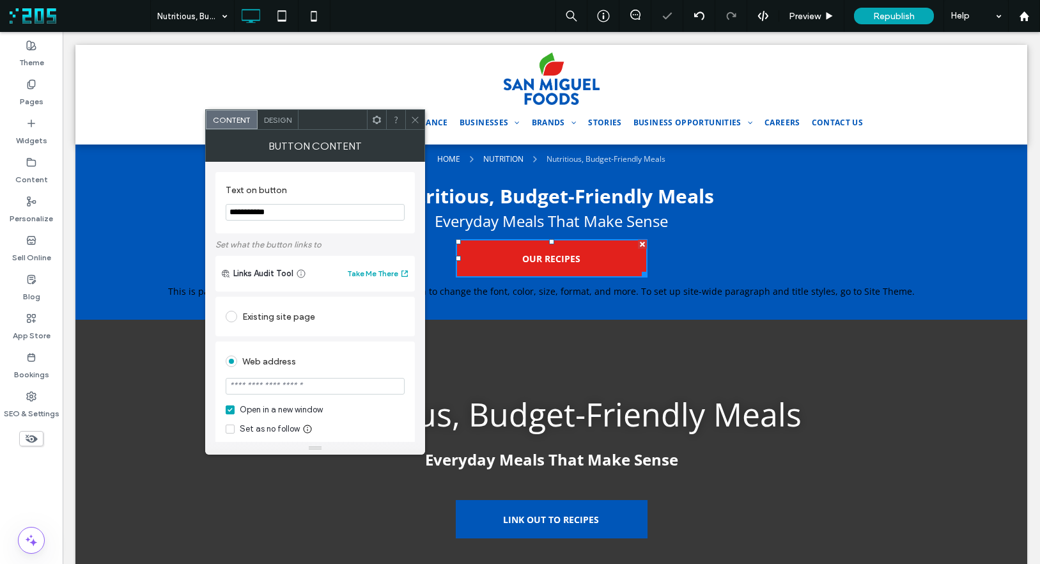
click at [302, 387] on input "url" at bounding box center [315, 386] width 179 height 17
paste input "**********"
type input "**********"
drag, startPoint x: 414, startPoint y: 116, endPoint x: 419, endPoint y: 125, distance: 10.1
click at [414, 116] on icon at bounding box center [415, 120] width 10 height 10
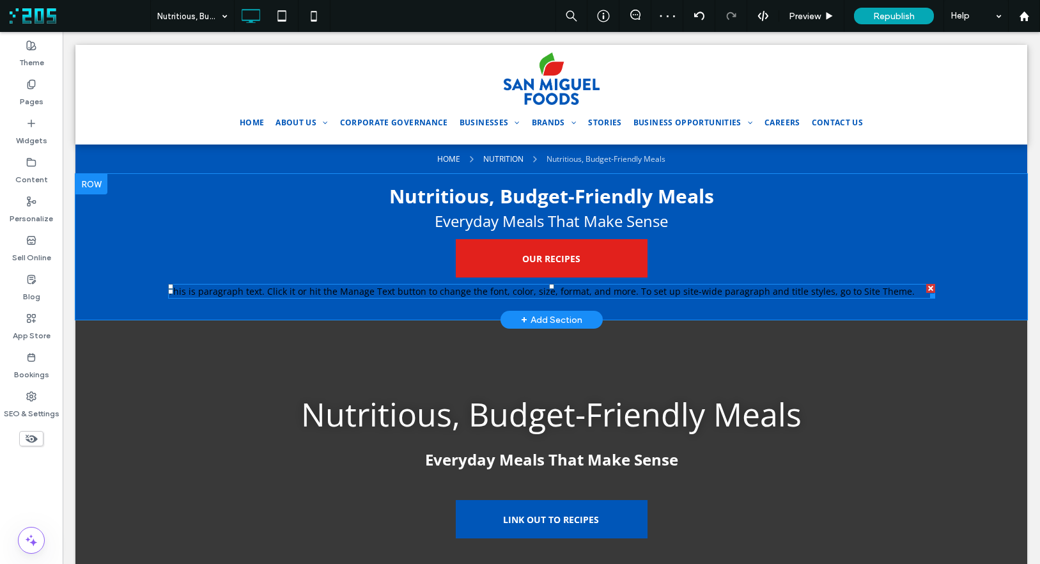
click at [926, 286] on div at bounding box center [930, 288] width 9 height 9
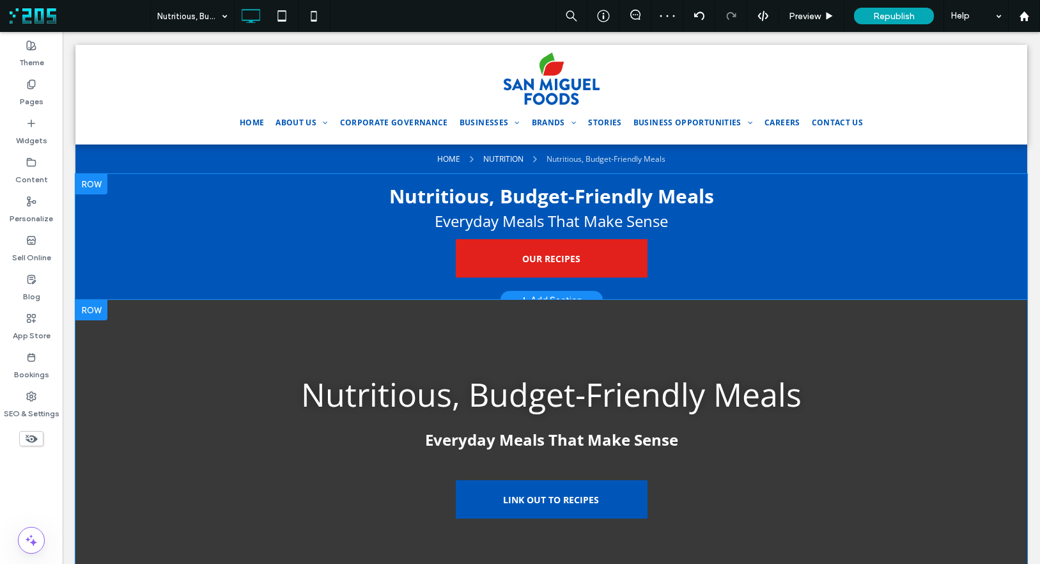
click at [93, 307] on div at bounding box center [91, 310] width 32 height 20
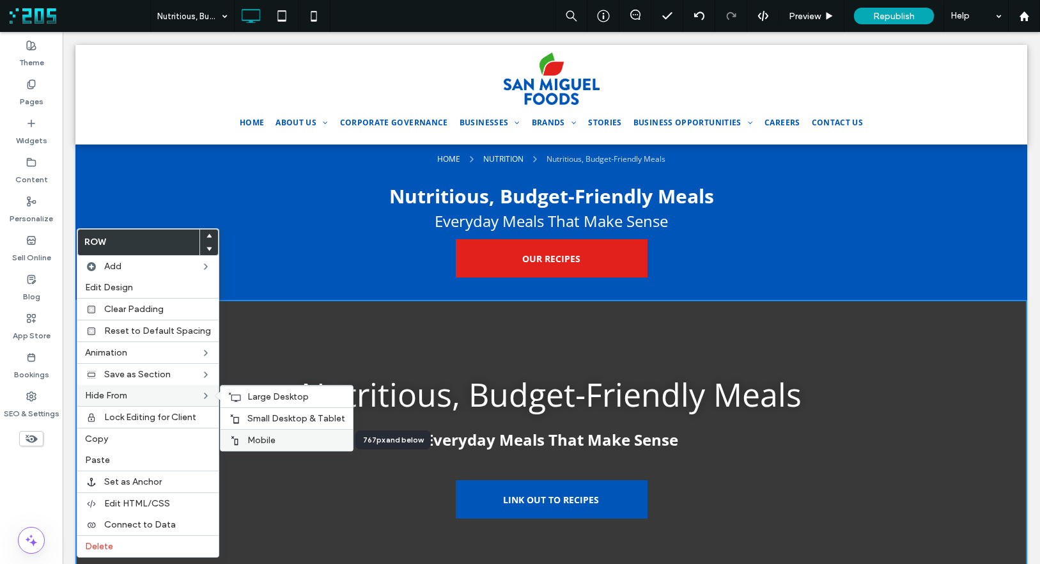
click at [277, 435] on label "Mobile" at bounding box center [296, 440] width 98 height 11
click at [238, 414] on div "Small Desktop & Tablet" at bounding box center [287, 418] width 132 height 22
click at [233, 394] on icon at bounding box center [234, 397] width 13 height 10
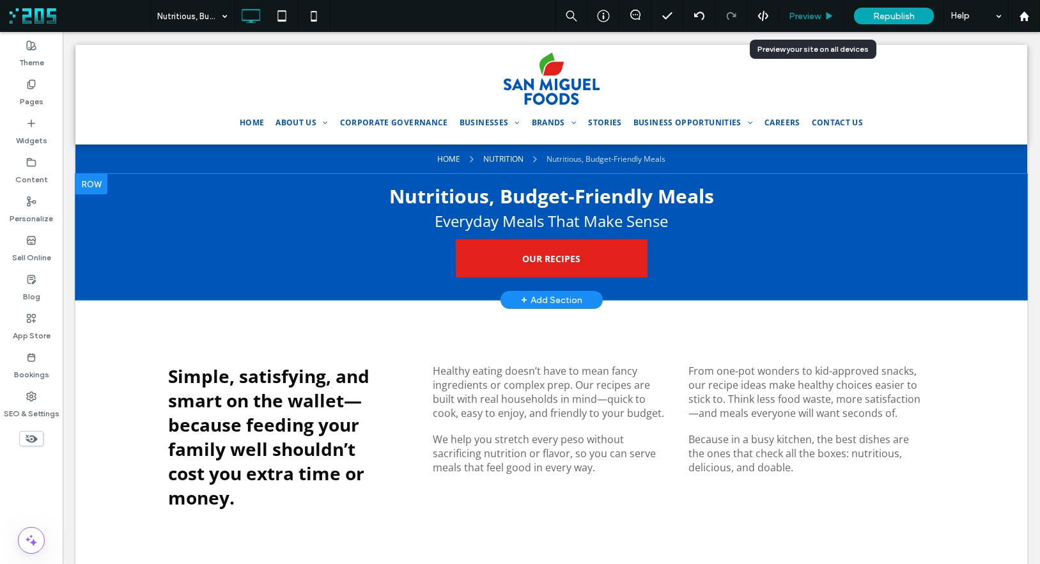
click at [813, 9] on div "Preview" at bounding box center [811, 16] width 65 height 32
click at [823, 15] on div "Preview" at bounding box center [811, 16] width 65 height 11
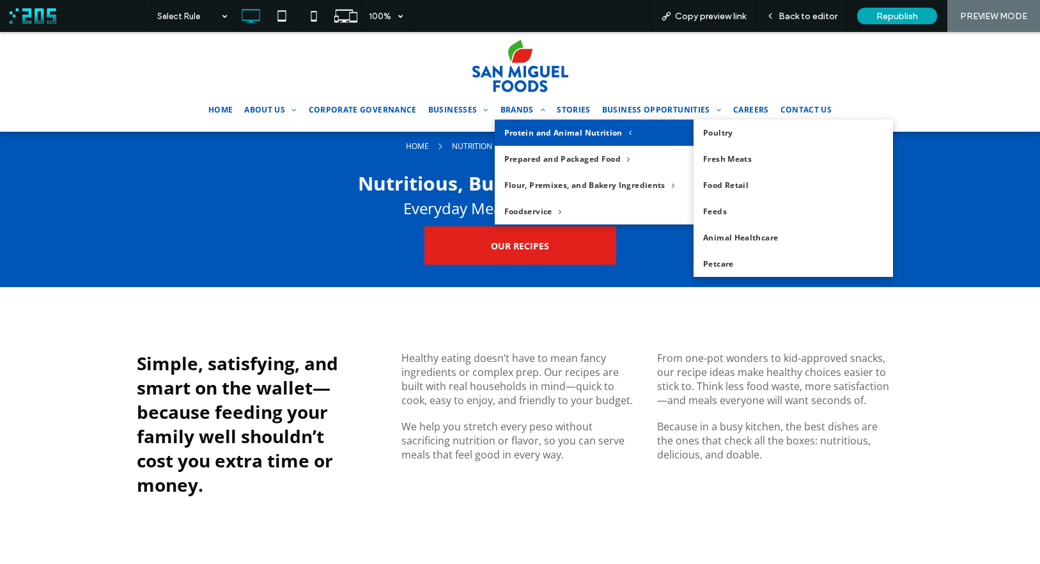
click at [524, 116] on link "BRANDS" at bounding box center [523, 110] width 54 height 20
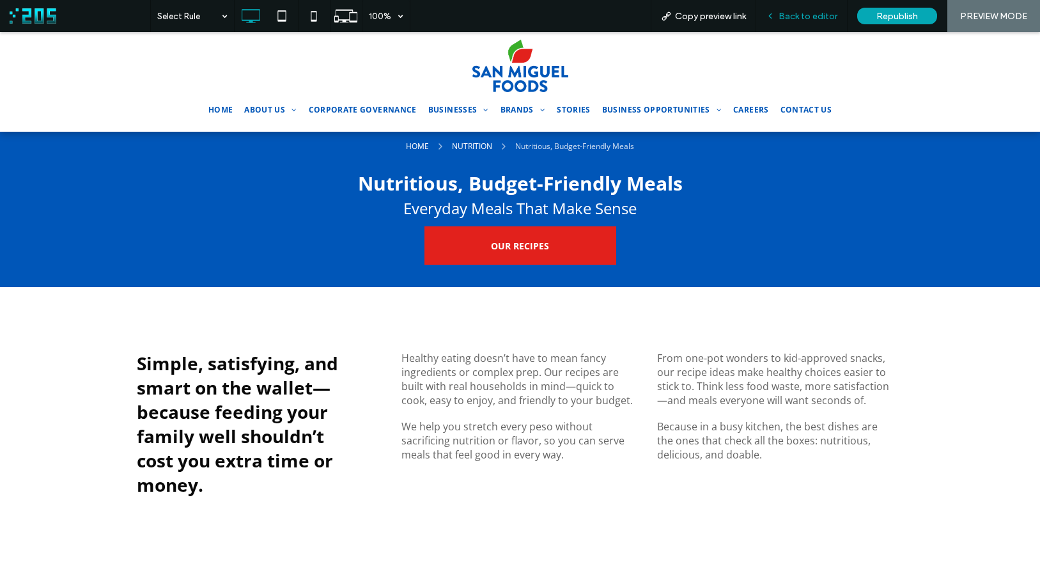
click at [795, 16] on span "Back to editor" at bounding box center [808, 16] width 59 height 11
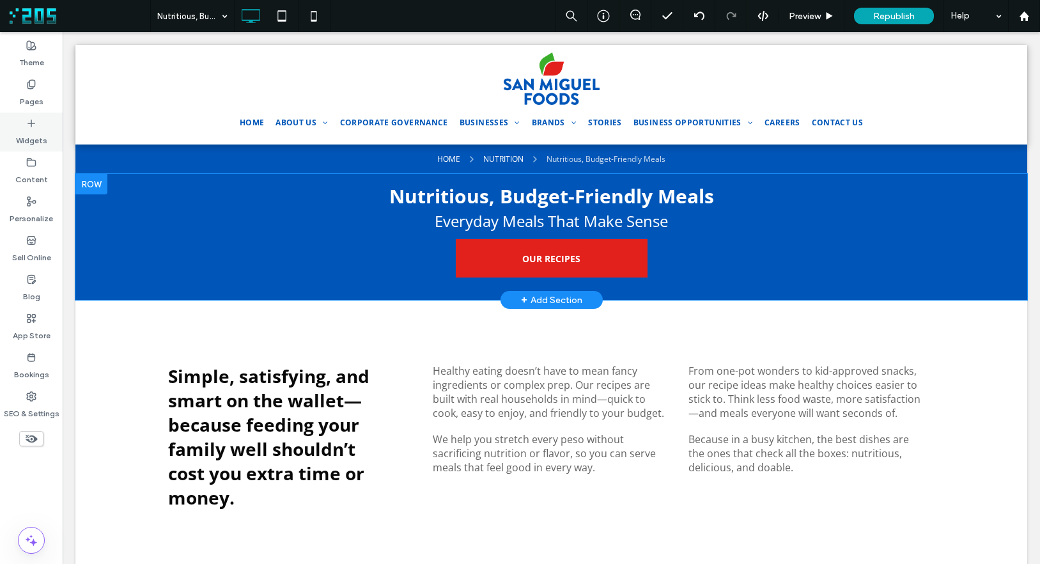
click at [33, 125] on icon at bounding box center [31, 123] width 10 height 10
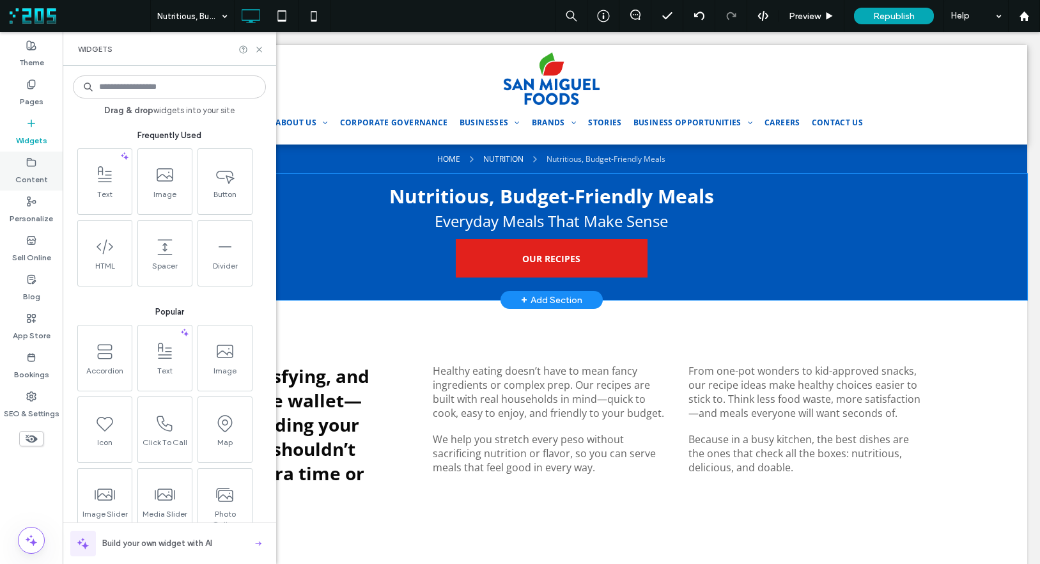
click at [32, 168] on label "Content" at bounding box center [31, 177] width 33 height 18
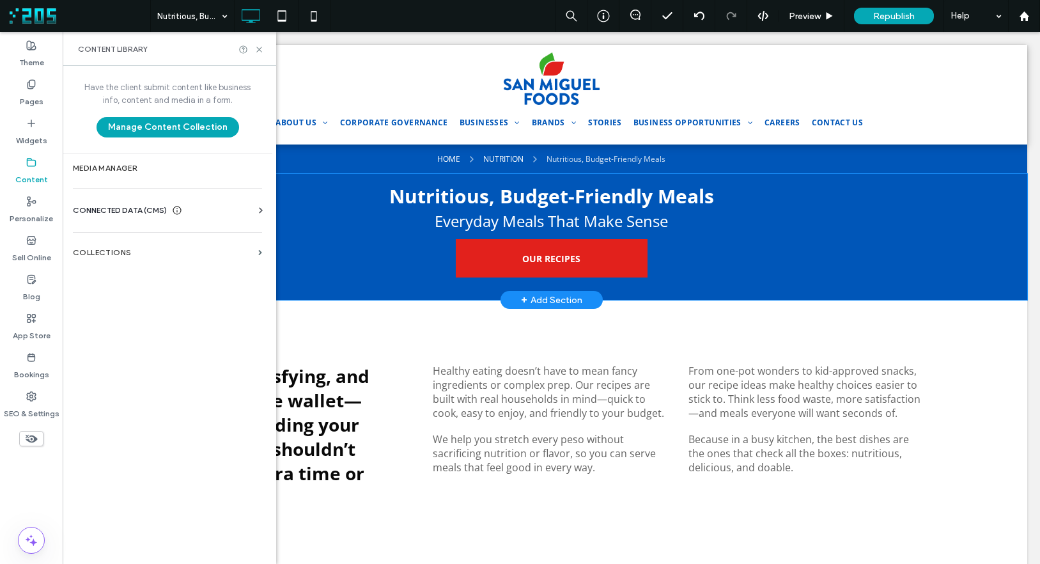
drag, startPoint x: 31, startPoint y: 98, endPoint x: 84, endPoint y: 128, distance: 61.5
click at [31, 98] on label "Pages" at bounding box center [32, 99] width 24 height 18
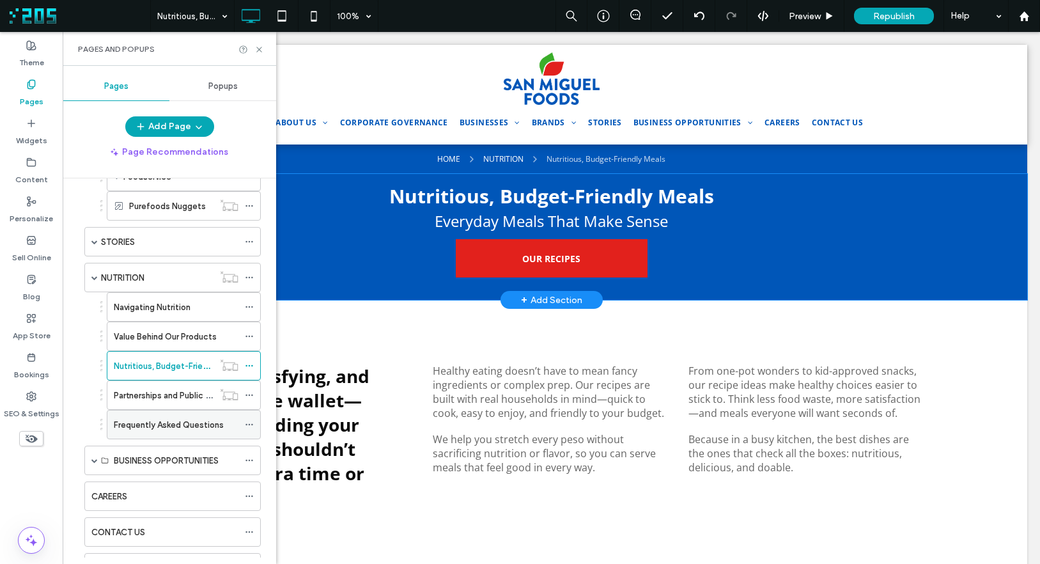
scroll to position [363, 0]
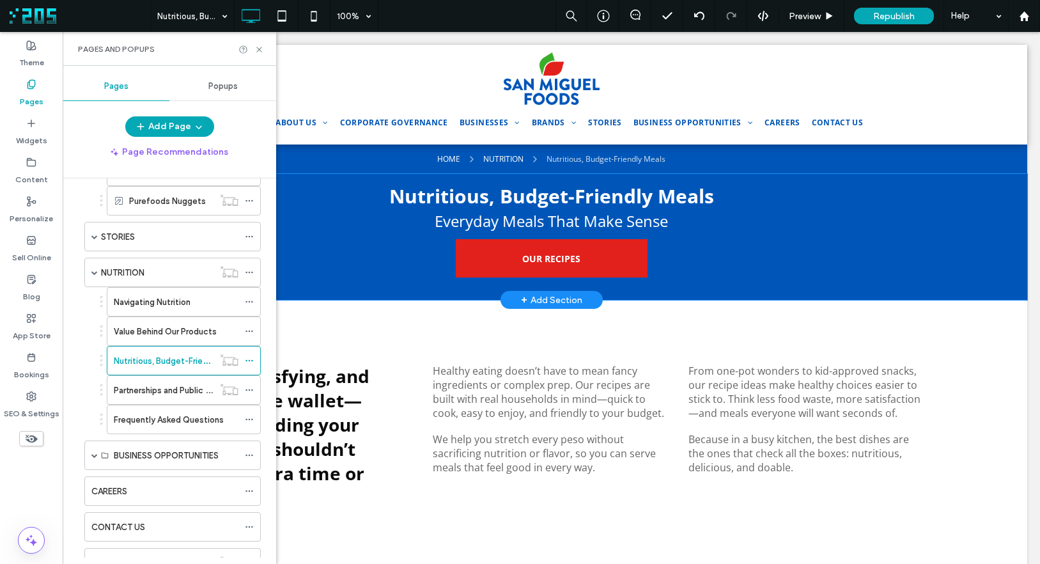
click at [180, 424] on label "Frequently Asked Questions" at bounding box center [169, 420] width 110 height 22
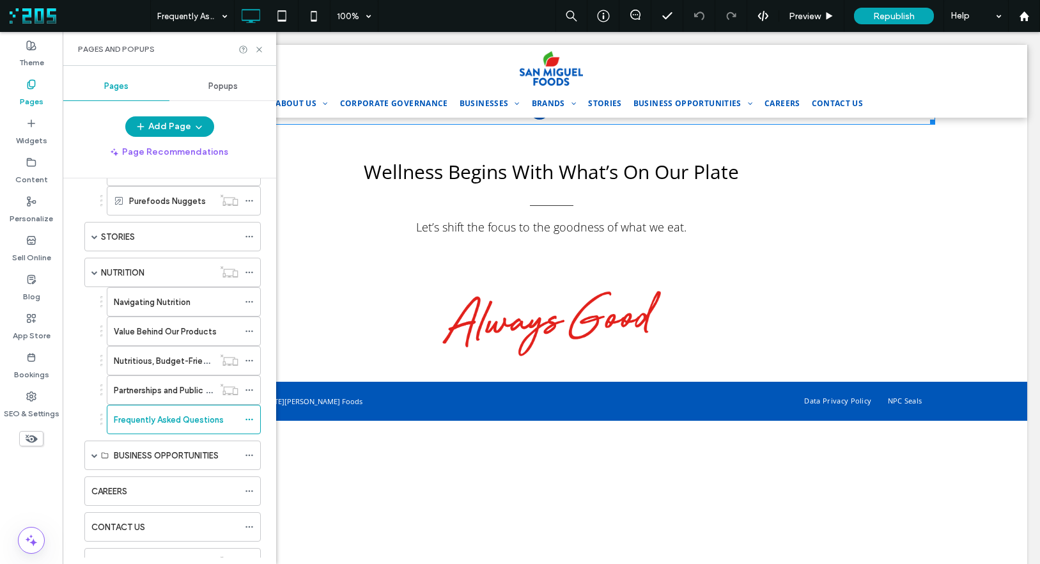
scroll to position [1660, 0]
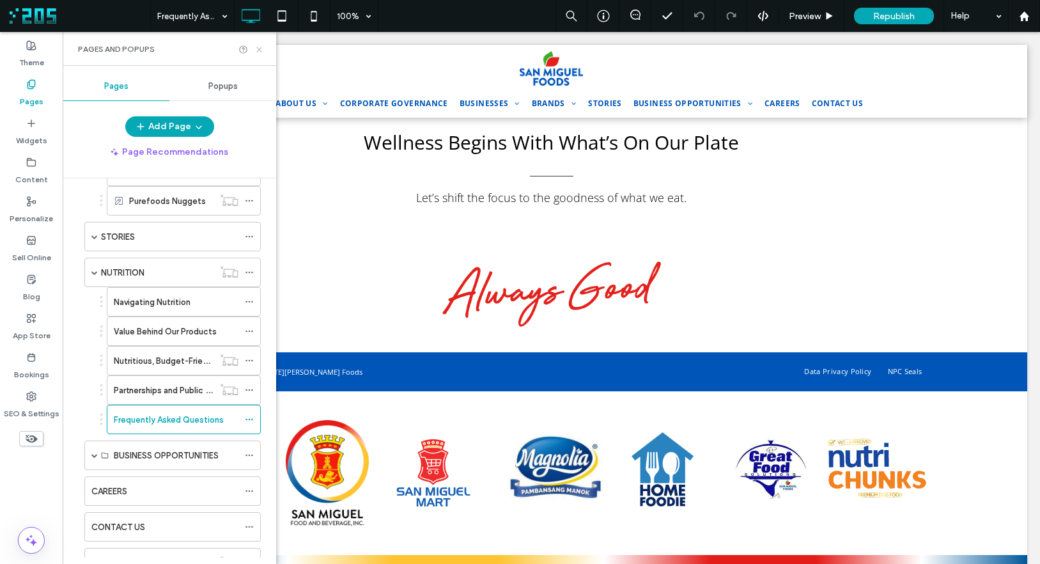
drag, startPoint x: 258, startPoint y: 47, endPoint x: 286, endPoint y: 159, distance: 116.1
click at [258, 47] on icon at bounding box center [259, 50] width 10 height 10
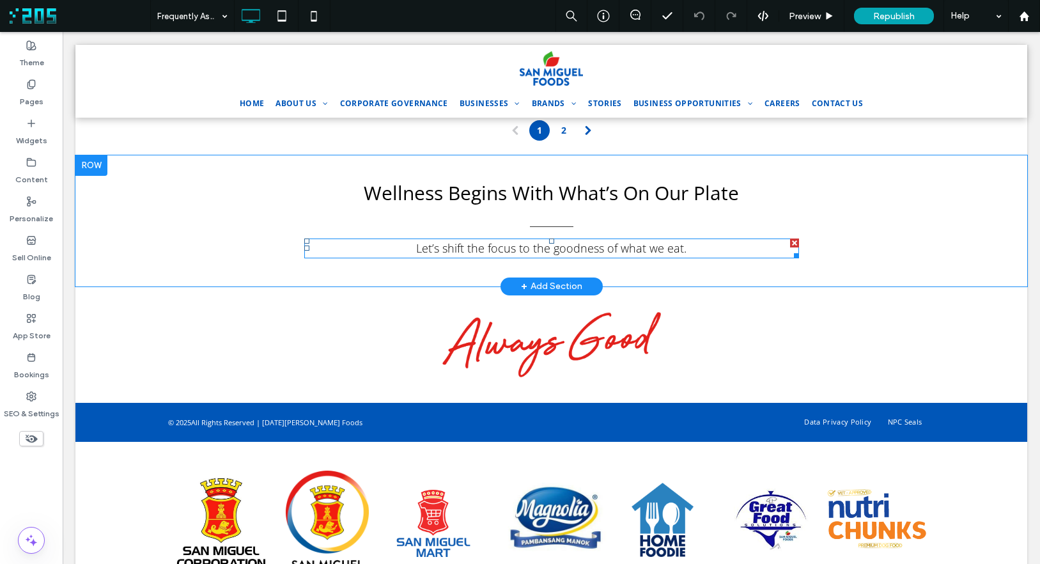
scroll to position [1603, 0]
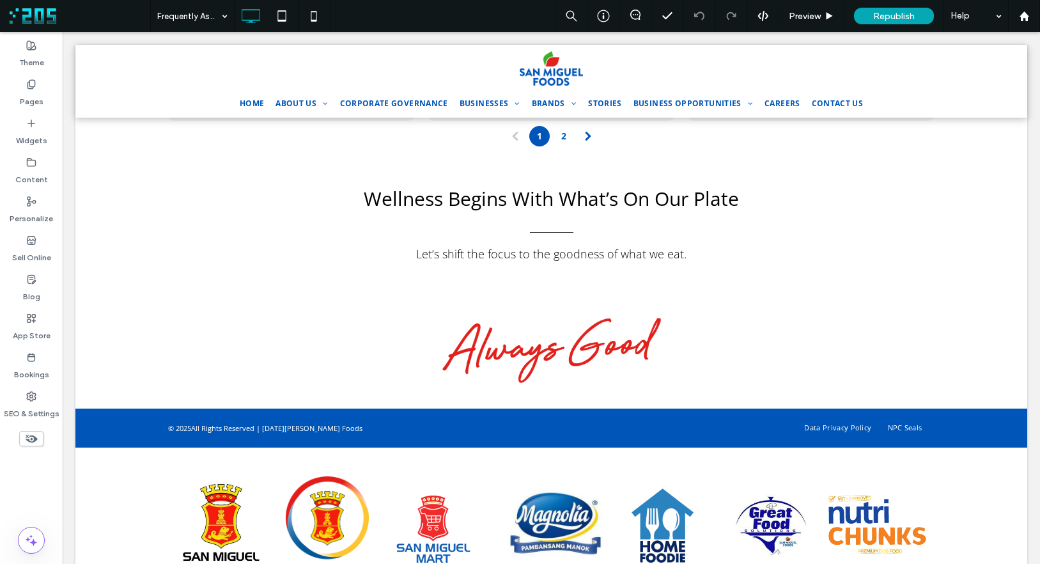
click at [31, 439] on use at bounding box center [32, 439] width 12 height 8
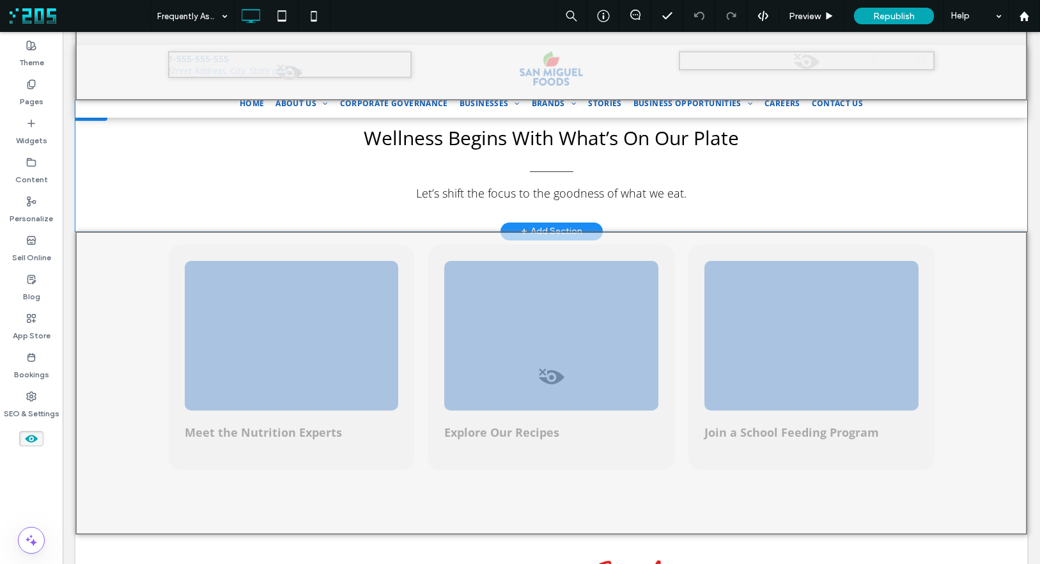
scroll to position [2243, 0]
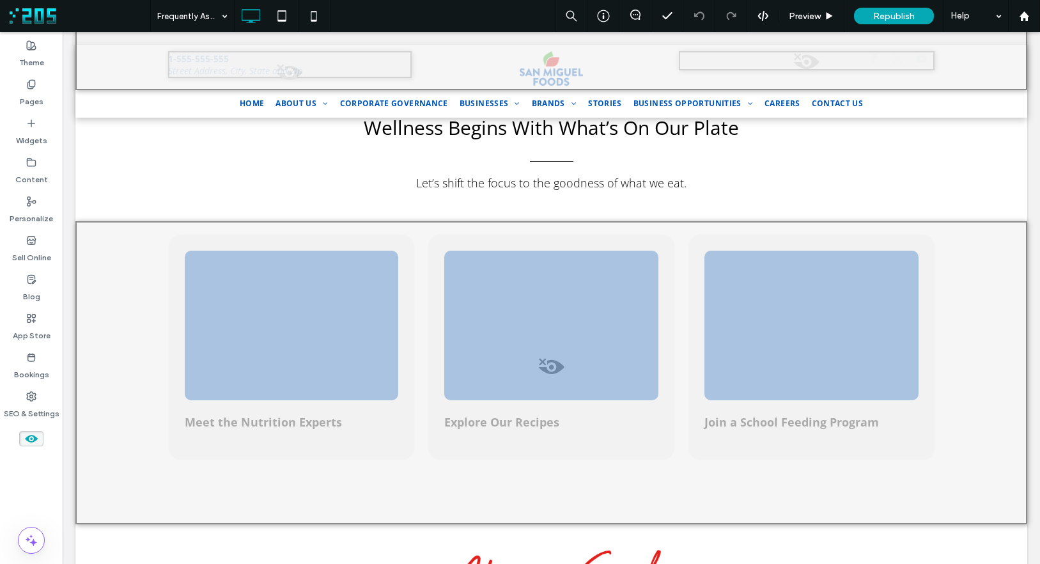
click at [541, 364] on span at bounding box center [551, 370] width 949 height 26
click at [567, 384] on button "Yes" at bounding box center [560, 380] width 40 height 16
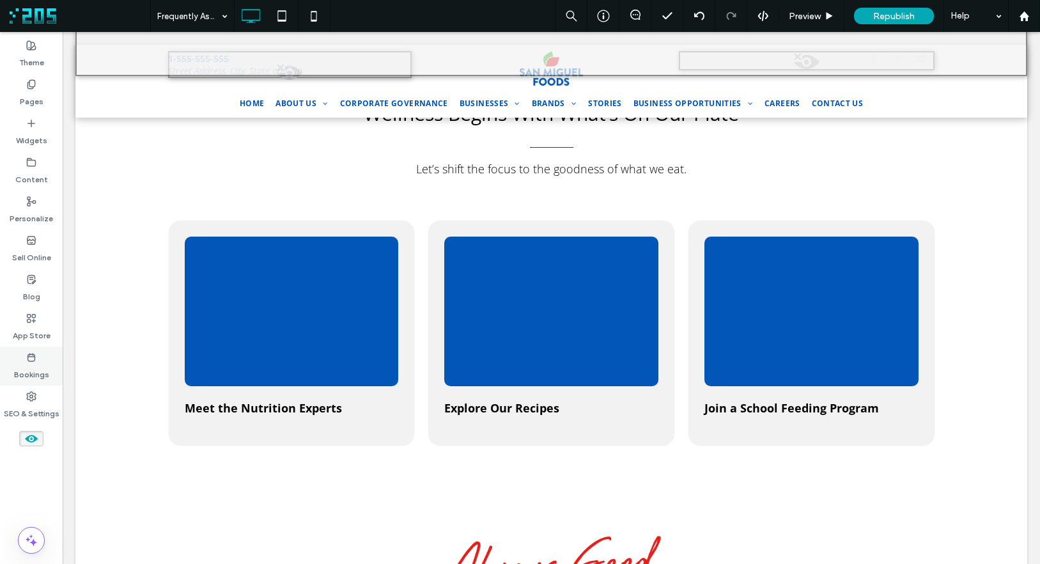
scroll to position [2254, 0]
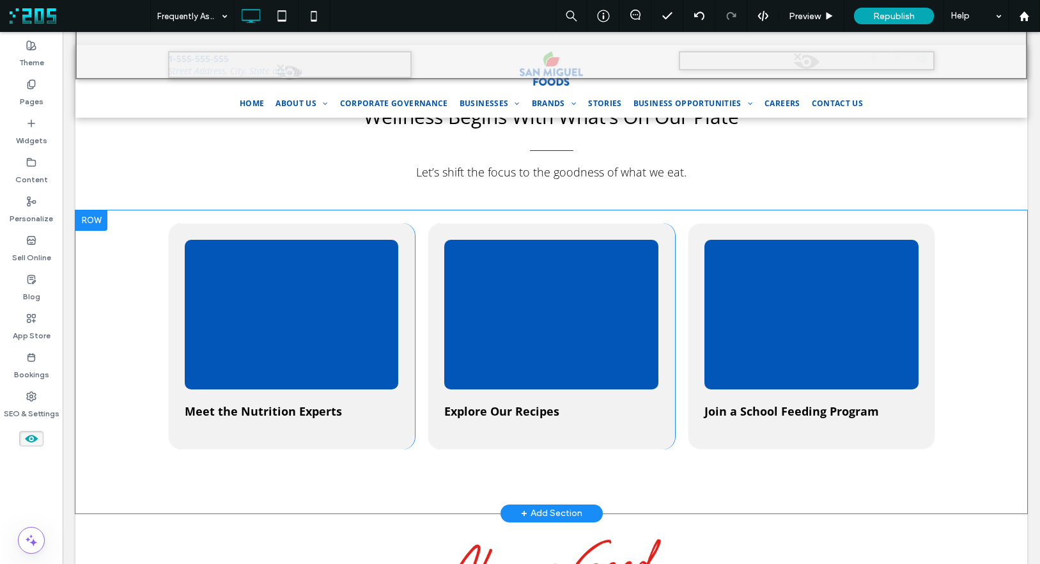
click at [89, 223] on div at bounding box center [91, 220] width 32 height 20
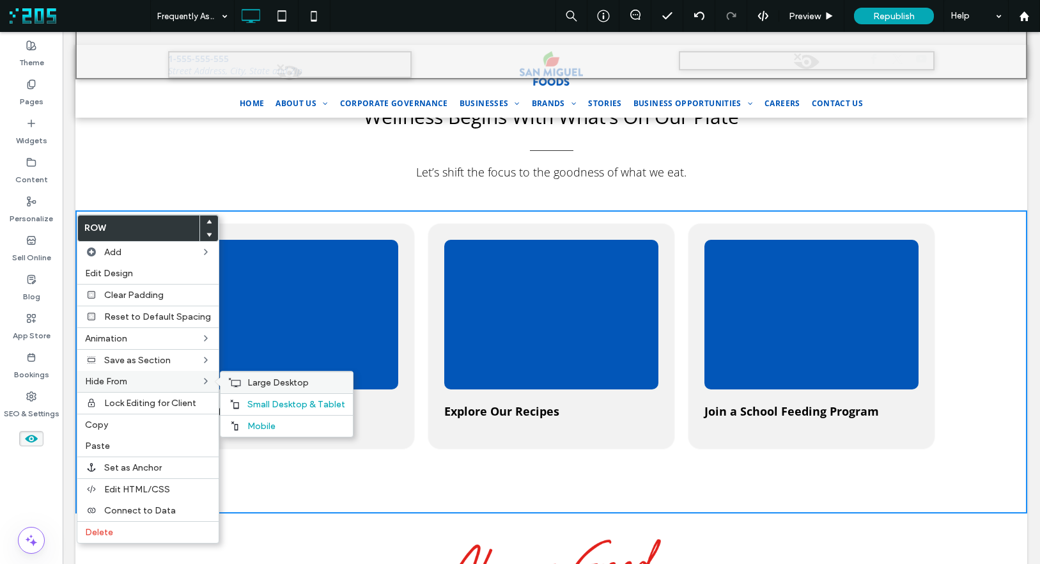
click at [267, 382] on span "Large Desktop" at bounding box center [277, 382] width 61 height 11
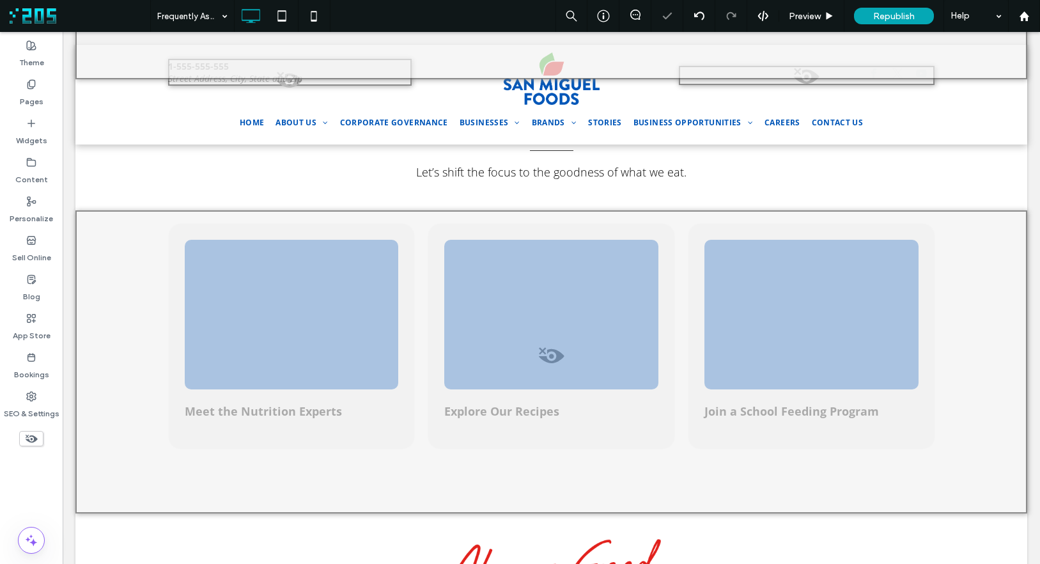
click at [33, 440] on icon at bounding box center [31, 439] width 14 height 14
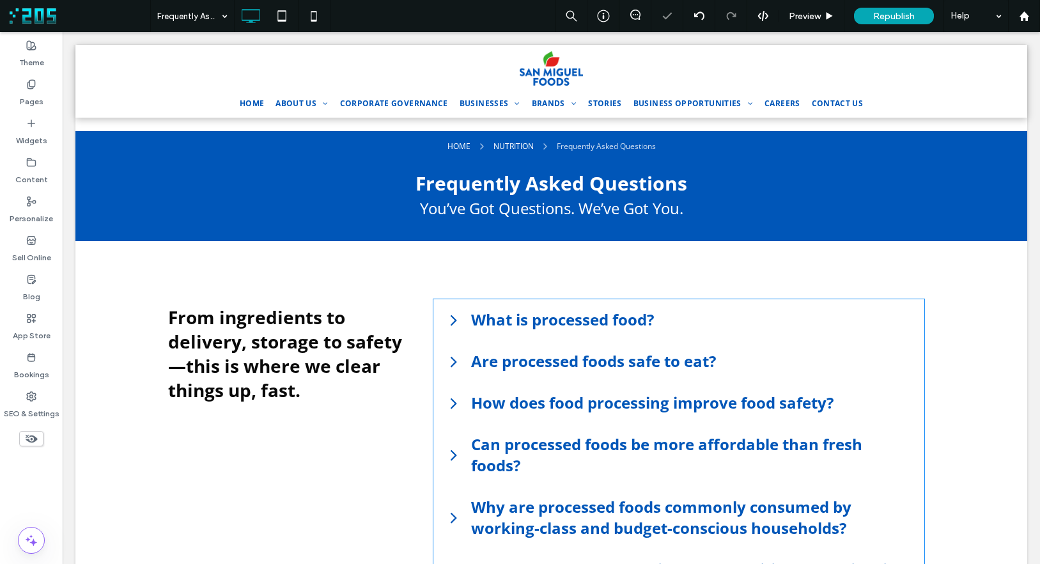
scroll to position [0, 0]
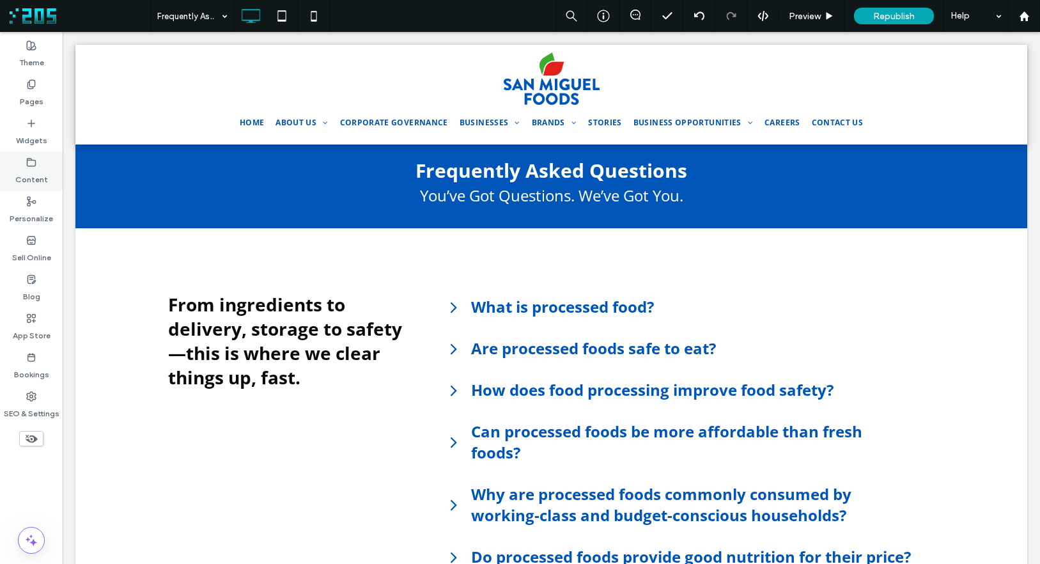
click at [44, 173] on label "Content" at bounding box center [31, 177] width 33 height 18
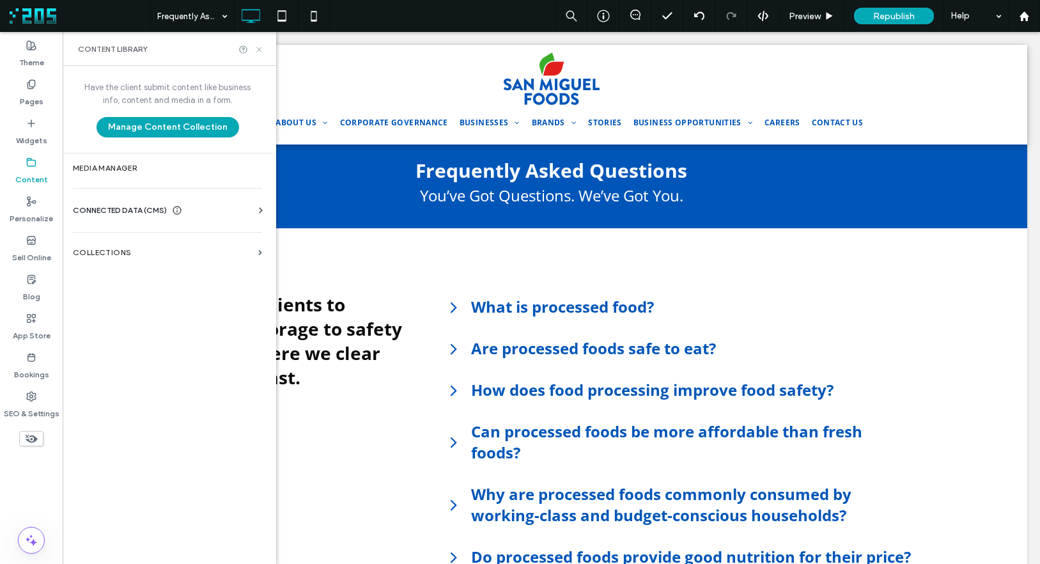
click at [260, 49] on icon at bounding box center [259, 50] width 10 height 10
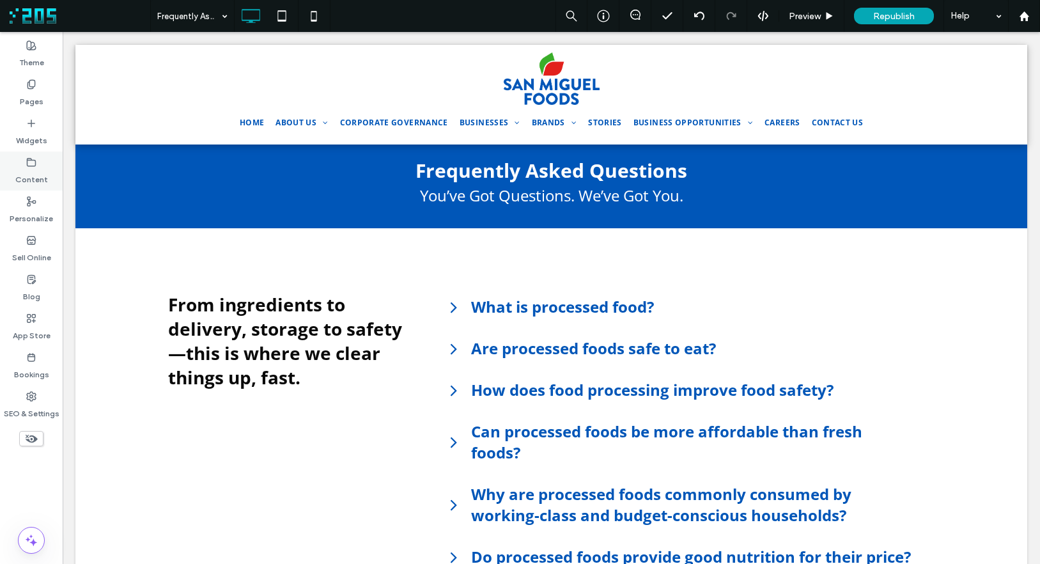
click at [20, 170] on label "Content" at bounding box center [31, 177] width 33 height 18
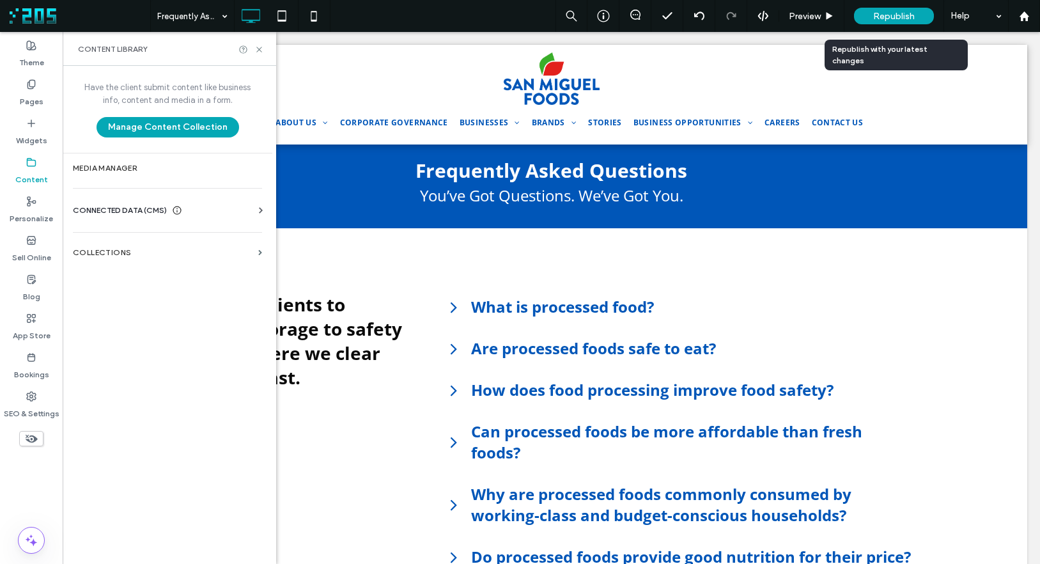
click at [888, 15] on span "Republish" at bounding box center [894, 16] width 42 height 11
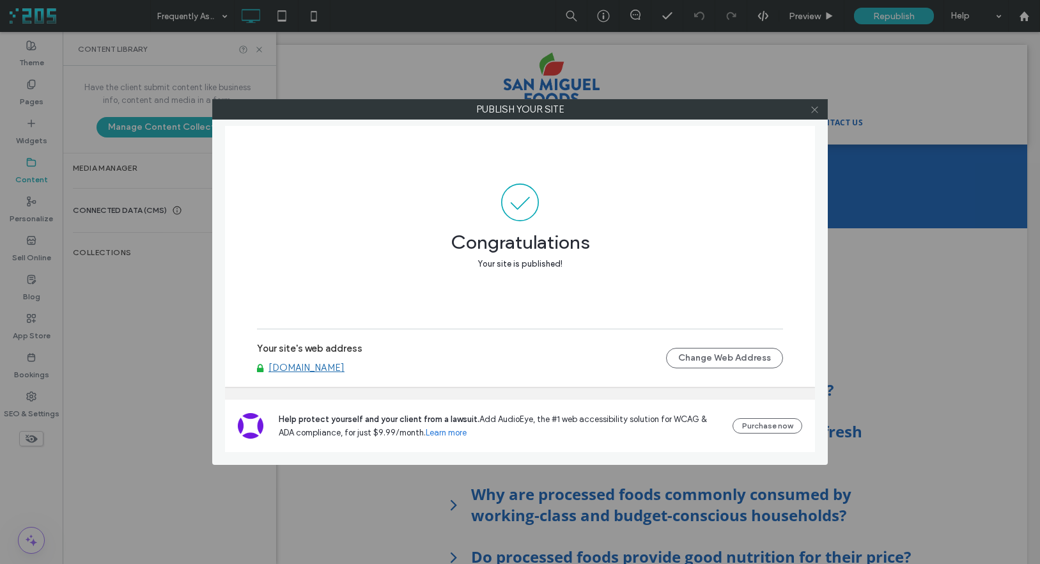
click at [815, 110] on use at bounding box center [814, 109] width 6 height 6
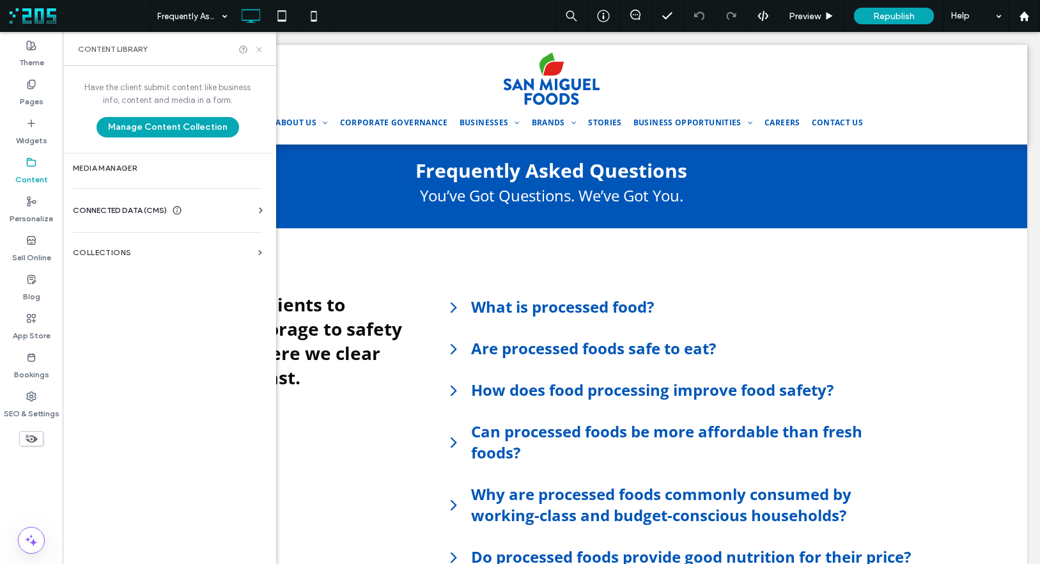
drag, startPoint x: 258, startPoint y: 49, endPoint x: 200, endPoint y: 19, distance: 65.8
click at [258, 49] on icon at bounding box center [259, 50] width 10 height 10
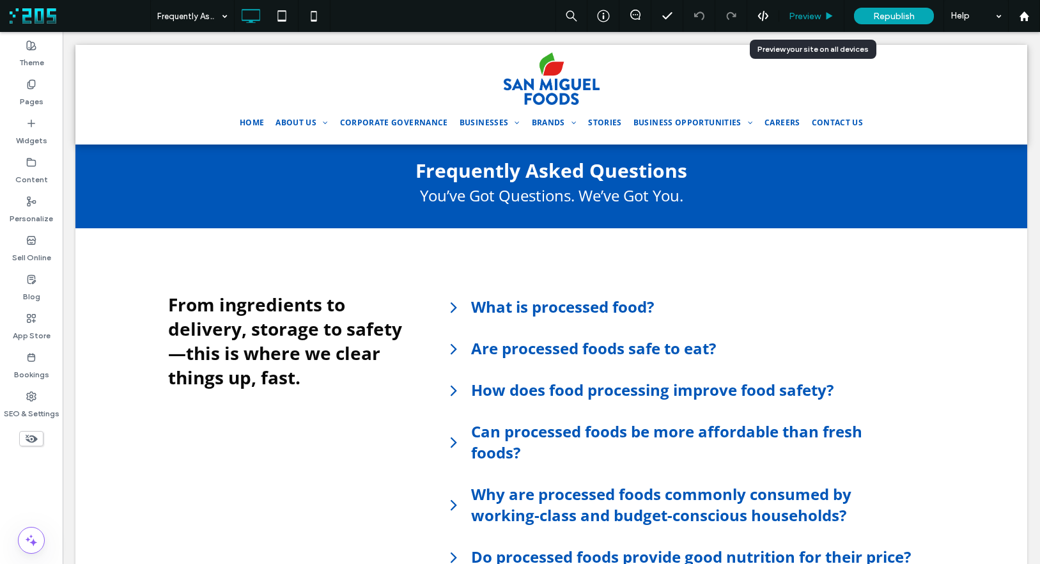
click at [819, 17] on span "Preview" at bounding box center [805, 16] width 32 height 11
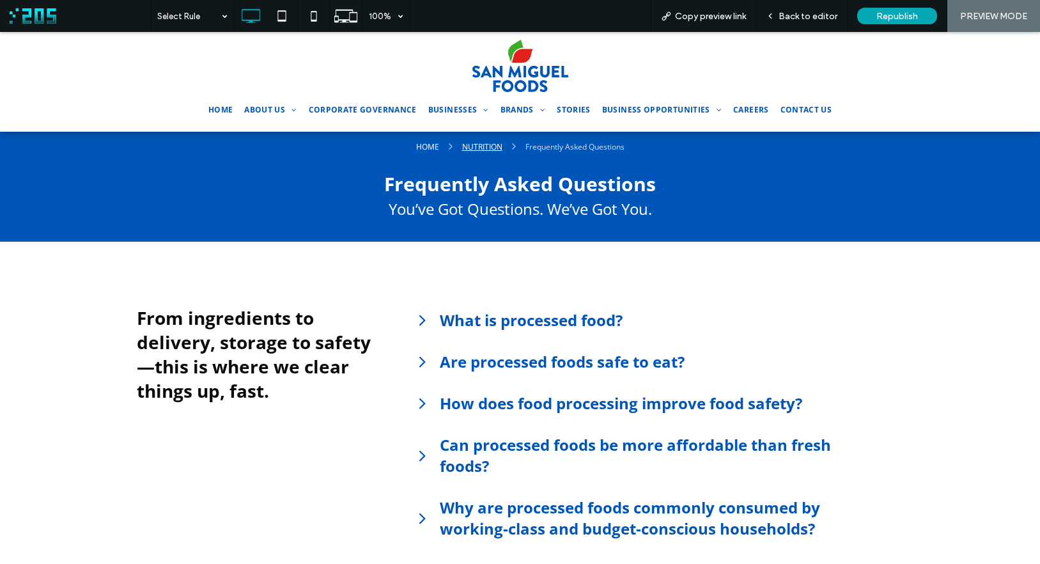
click at [479, 143] on div "NUTRITION" at bounding box center [482, 146] width 40 height 11
